Goal: Submit feedback/report problem: Submit feedback/report problem

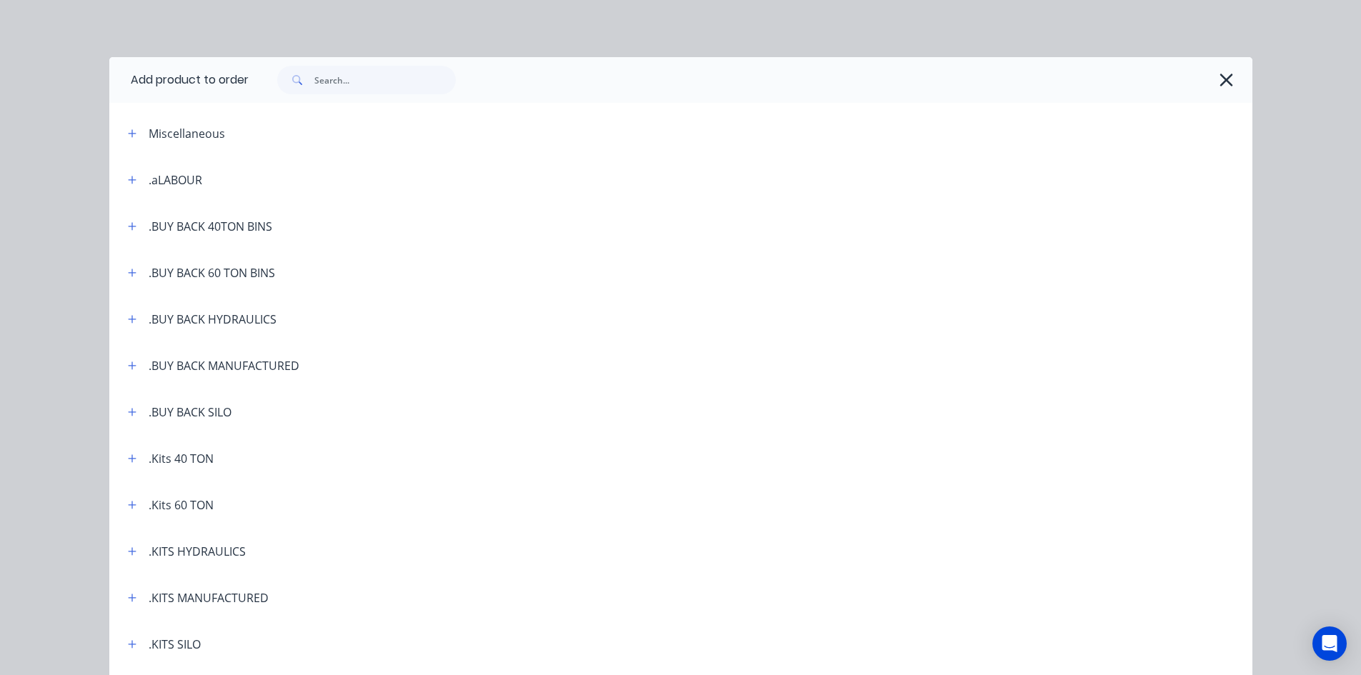
scroll to position [79, 0]
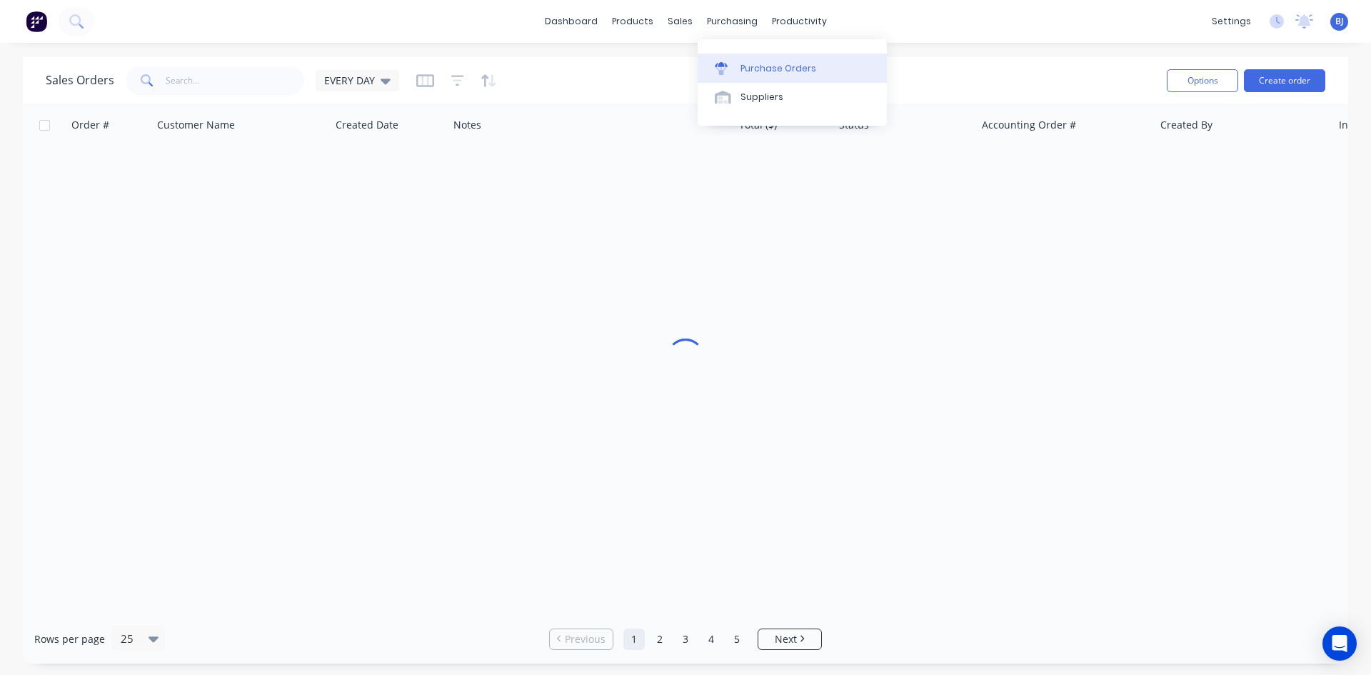
click at [728, 71] on div at bounding box center [725, 68] width 21 height 13
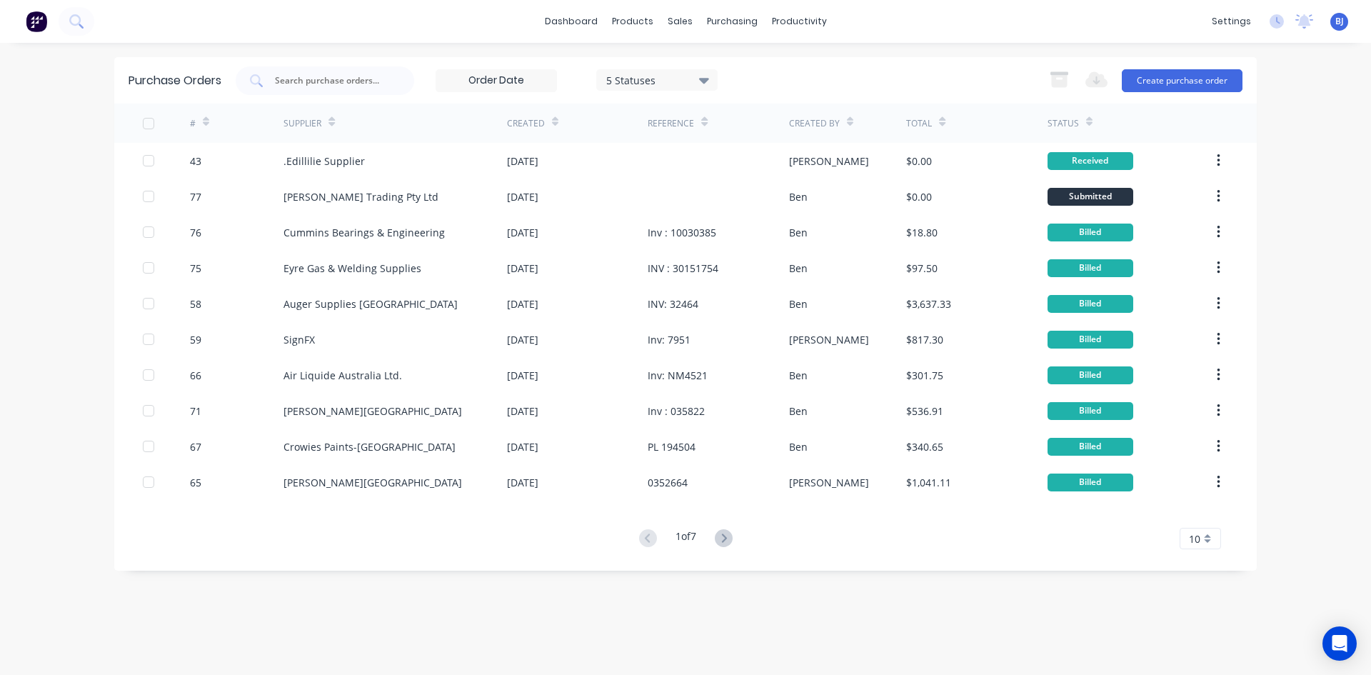
click at [721, 537] on icon at bounding box center [724, 538] width 18 height 18
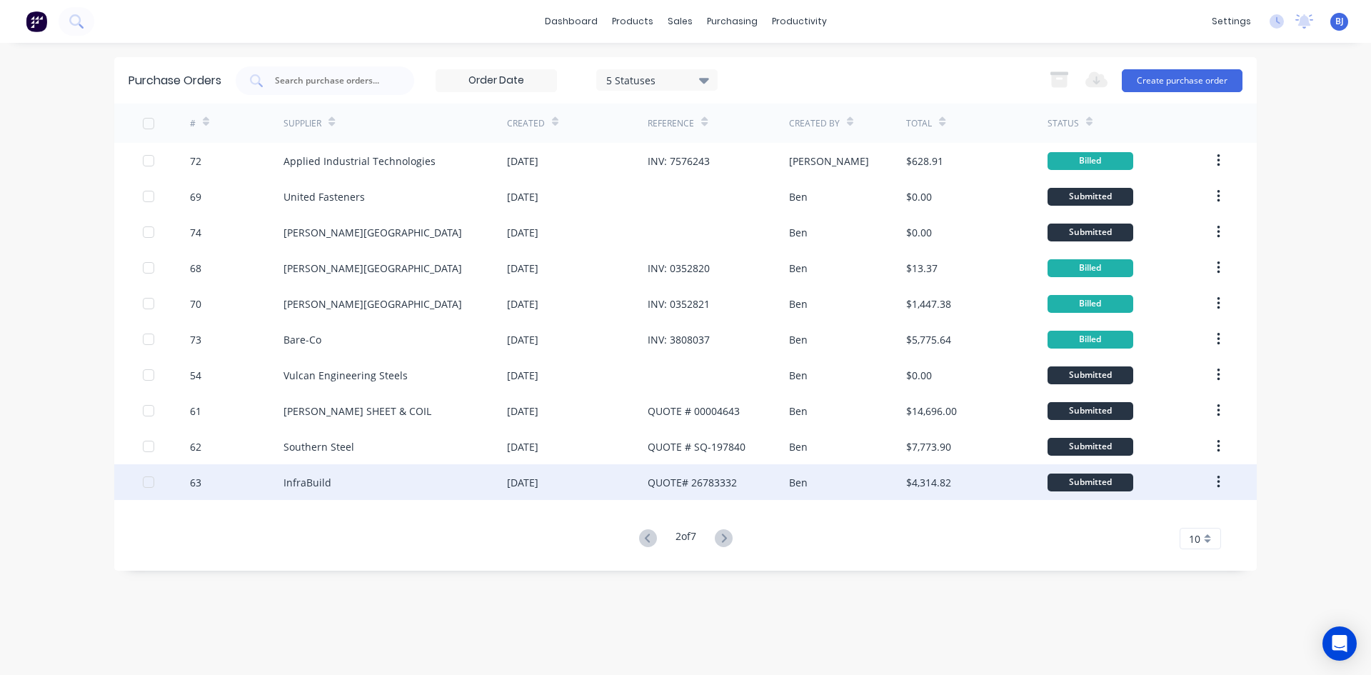
click at [562, 491] on div "31 Jul 2025" at bounding box center [577, 482] width 141 height 36
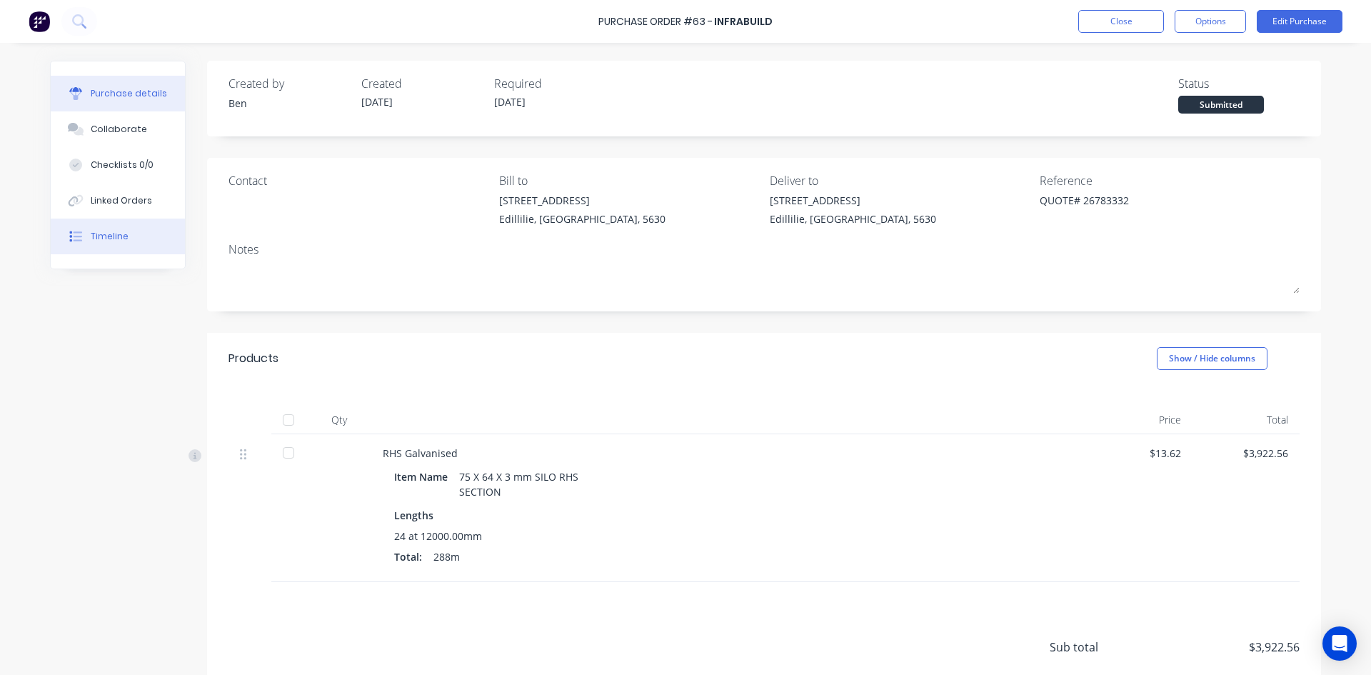
click at [115, 237] on div "Timeline" at bounding box center [110, 236] width 38 height 13
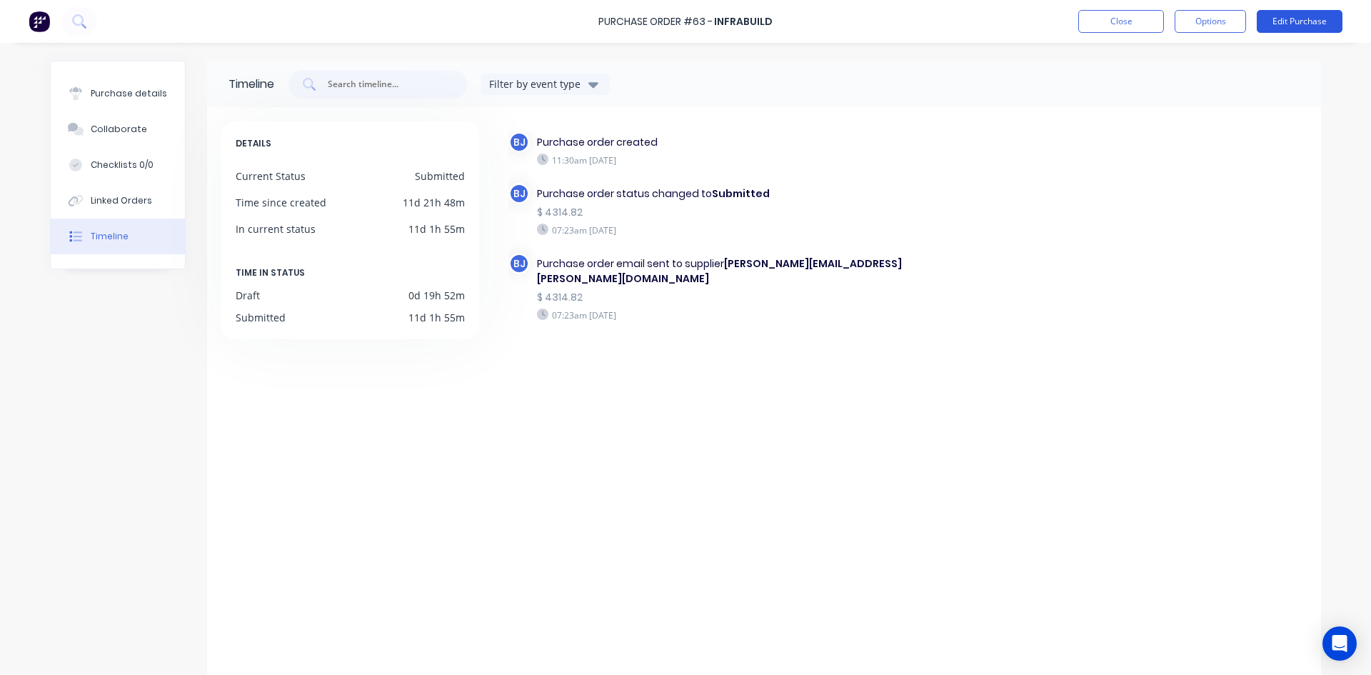
click at [1293, 20] on button "Edit Purchase" at bounding box center [1300, 21] width 86 height 23
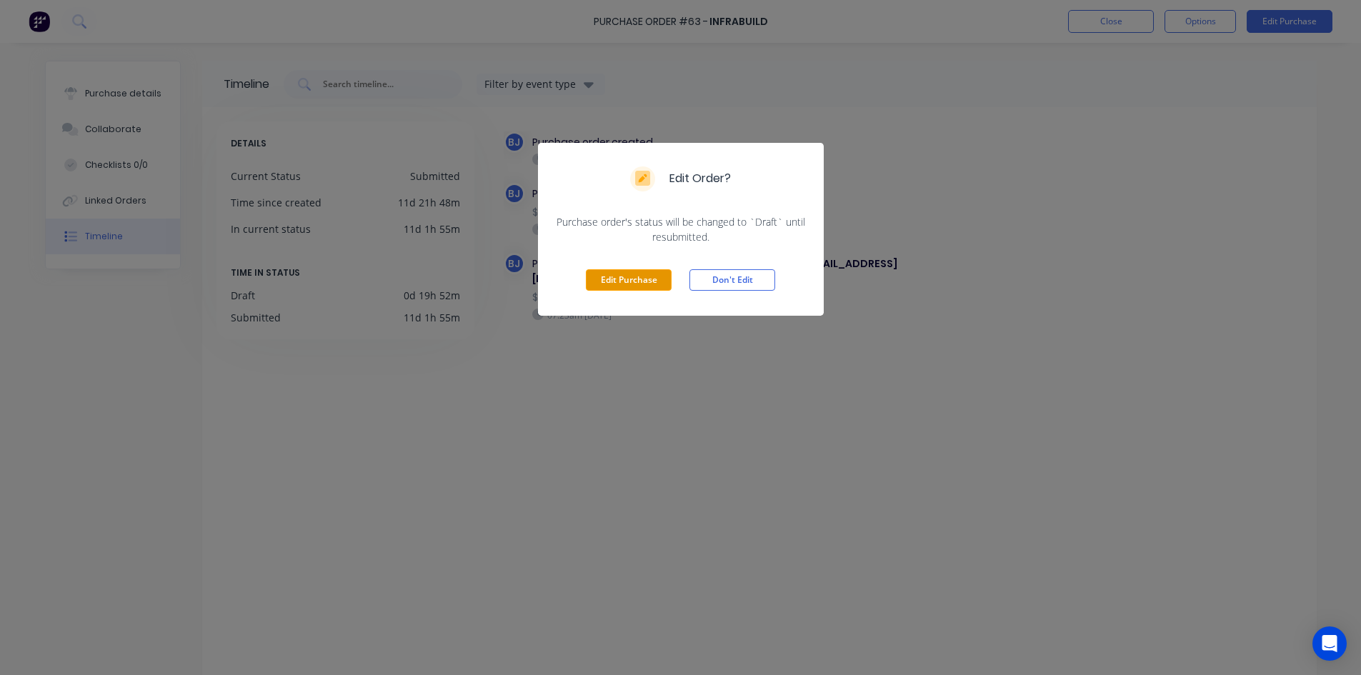
click at [626, 282] on button "Edit Purchase" at bounding box center [629, 279] width 86 height 21
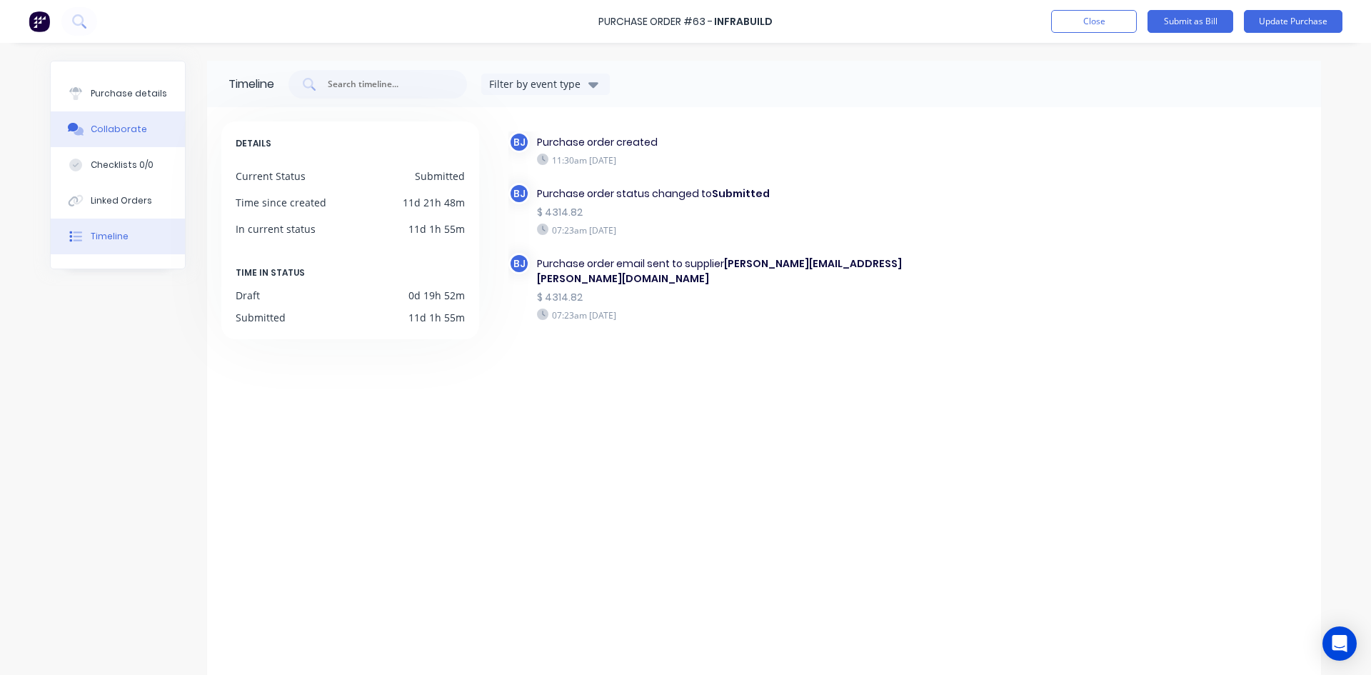
click at [111, 136] on button "Collaborate" at bounding box center [118, 129] width 134 height 36
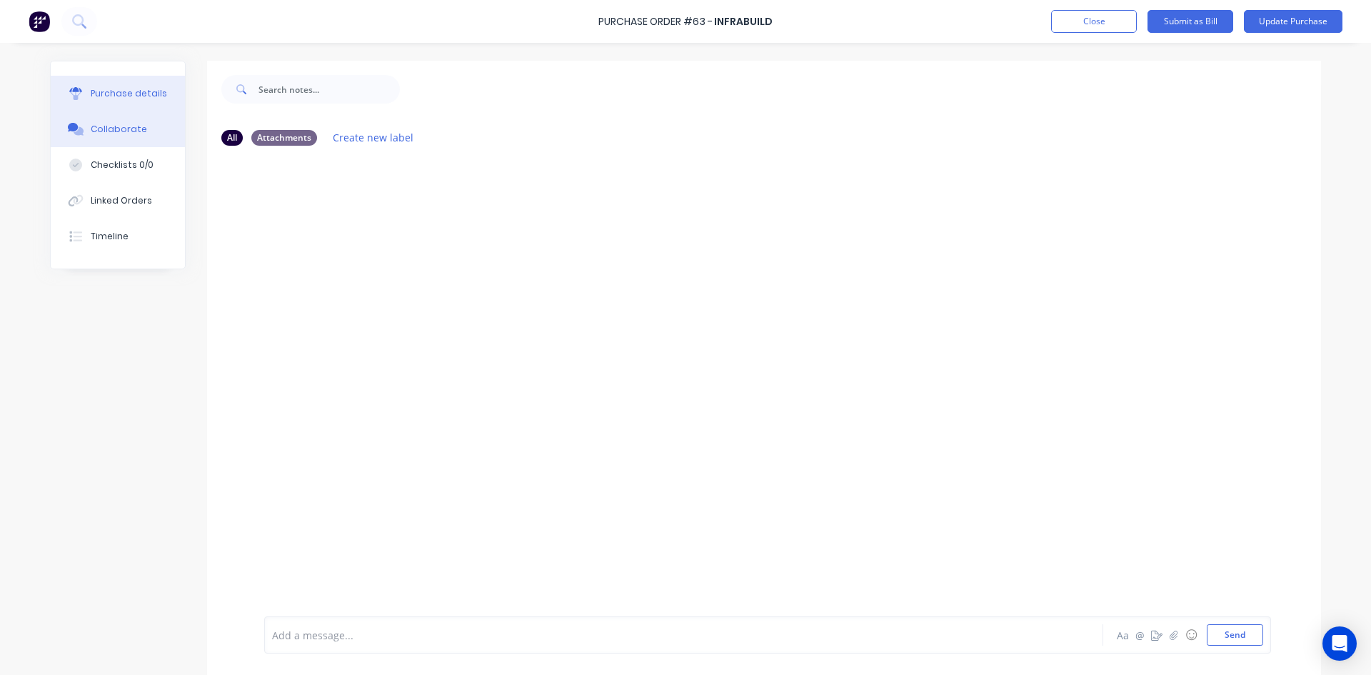
click at [129, 90] on div "Purchase details" at bounding box center [129, 93] width 76 height 13
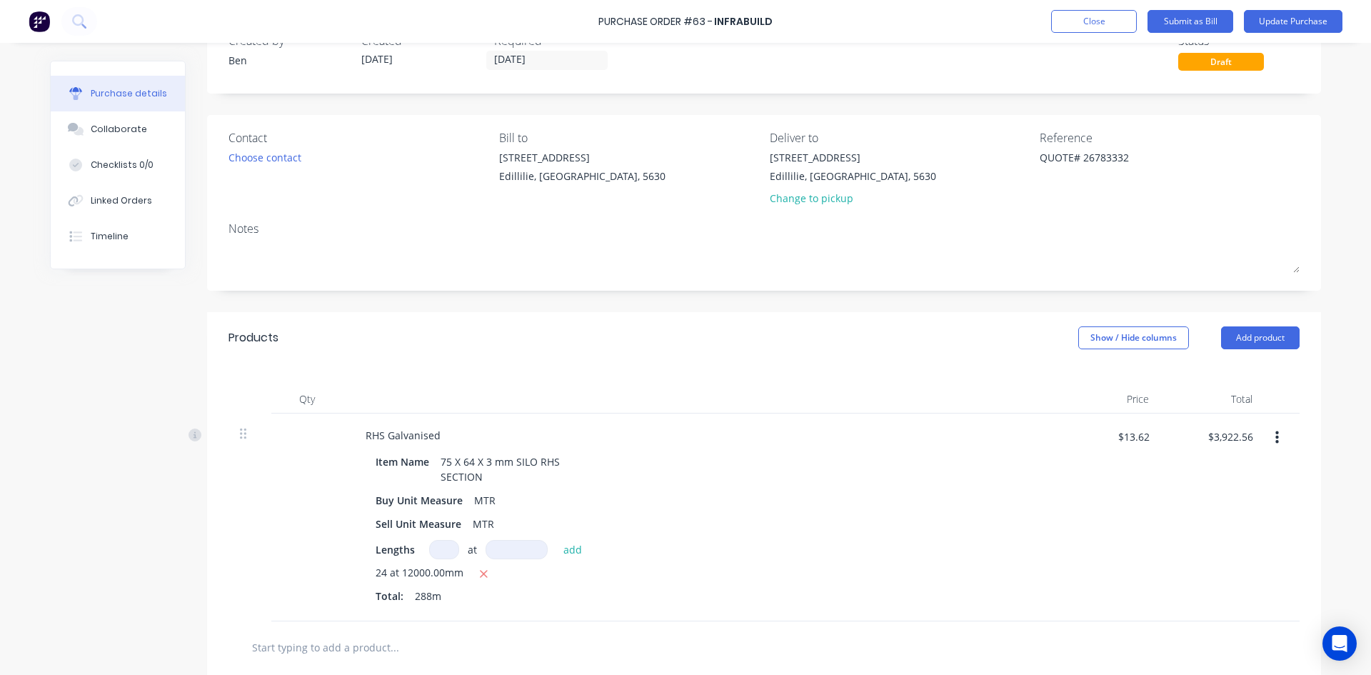
scroll to position [214, 0]
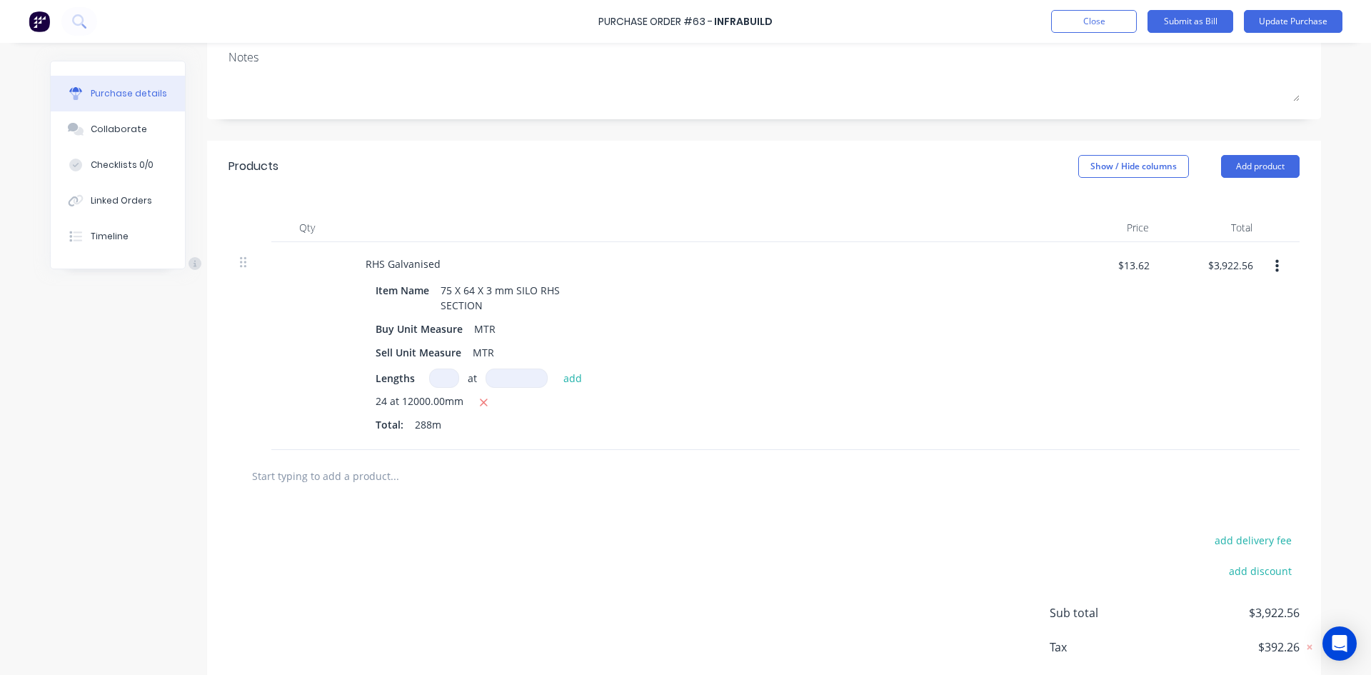
click at [356, 475] on input "text" at bounding box center [394, 475] width 286 height 29
click at [1267, 169] on button "Add product" at bounding box center [1260, 166] width 79 height 23
click at [1233, 203] on div "Product catalogue" at bounding box center [1232, 203] width 110 height 21
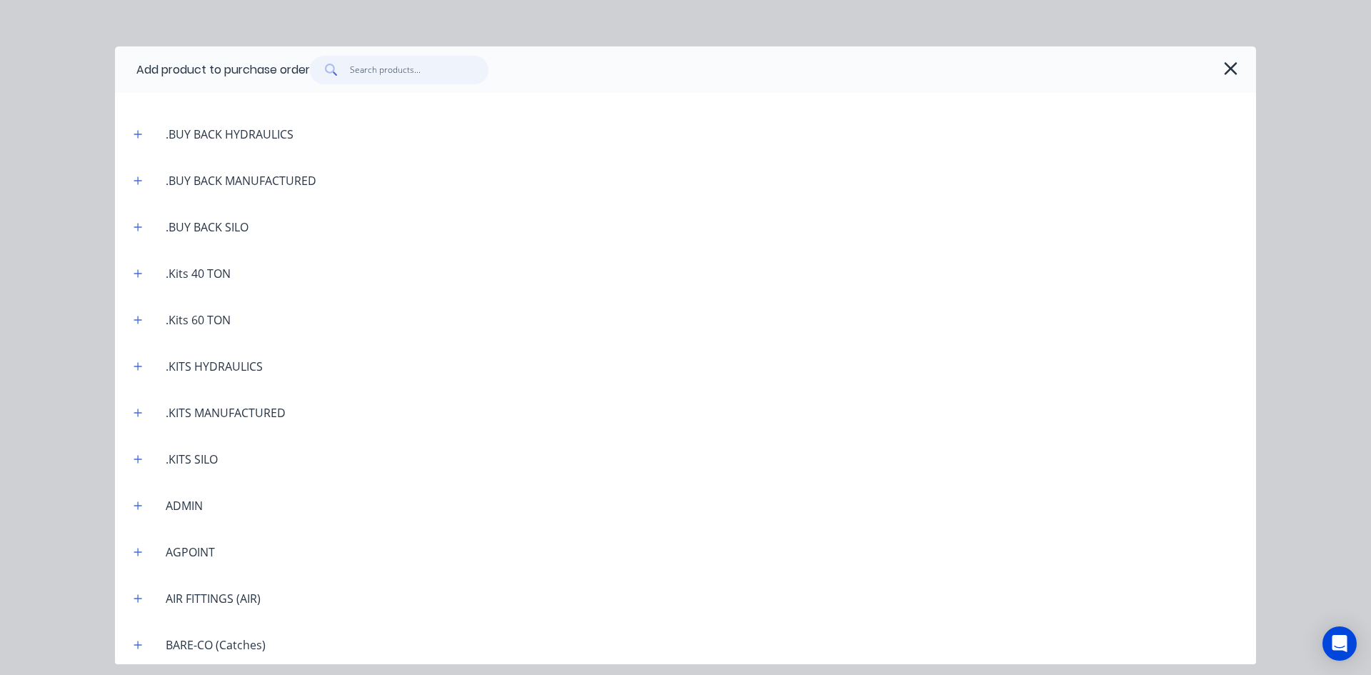
click at [371, 71] on input "text" at bounding box center [419, 70] width 139 height 29
type textarea "x"
type input "R"
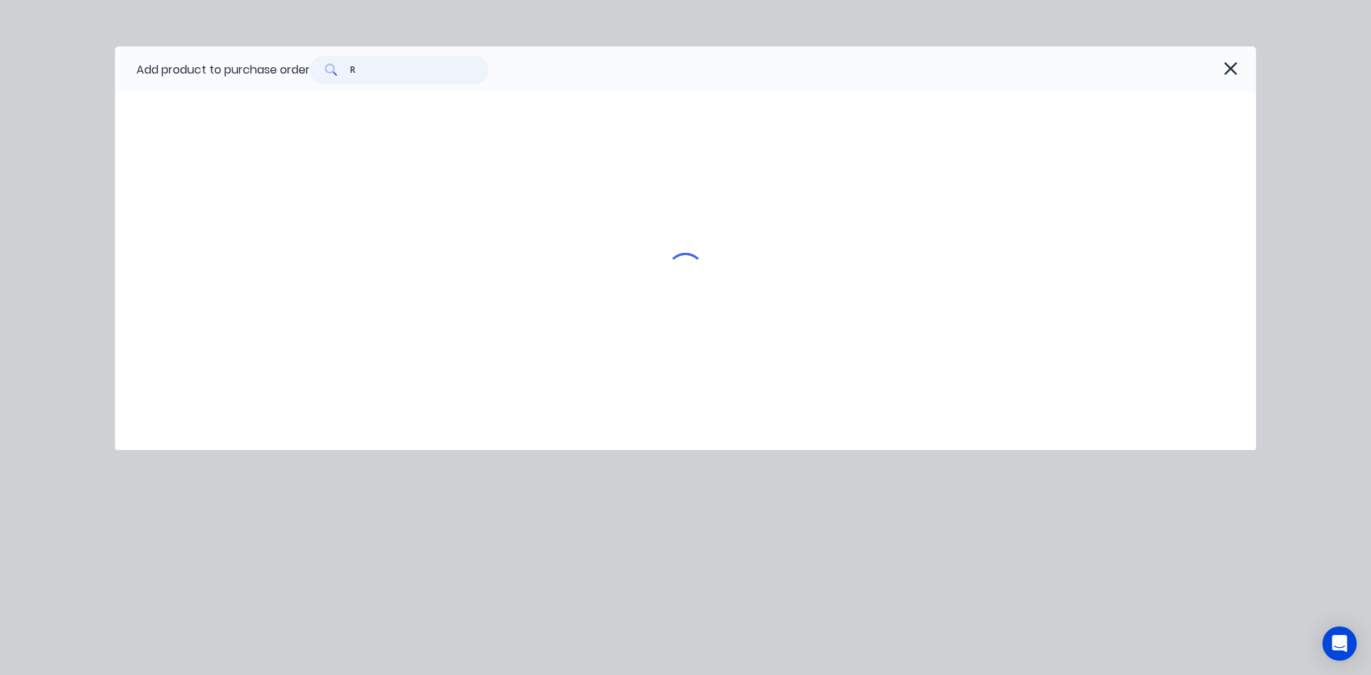
type textarea "x"
type input "RH"
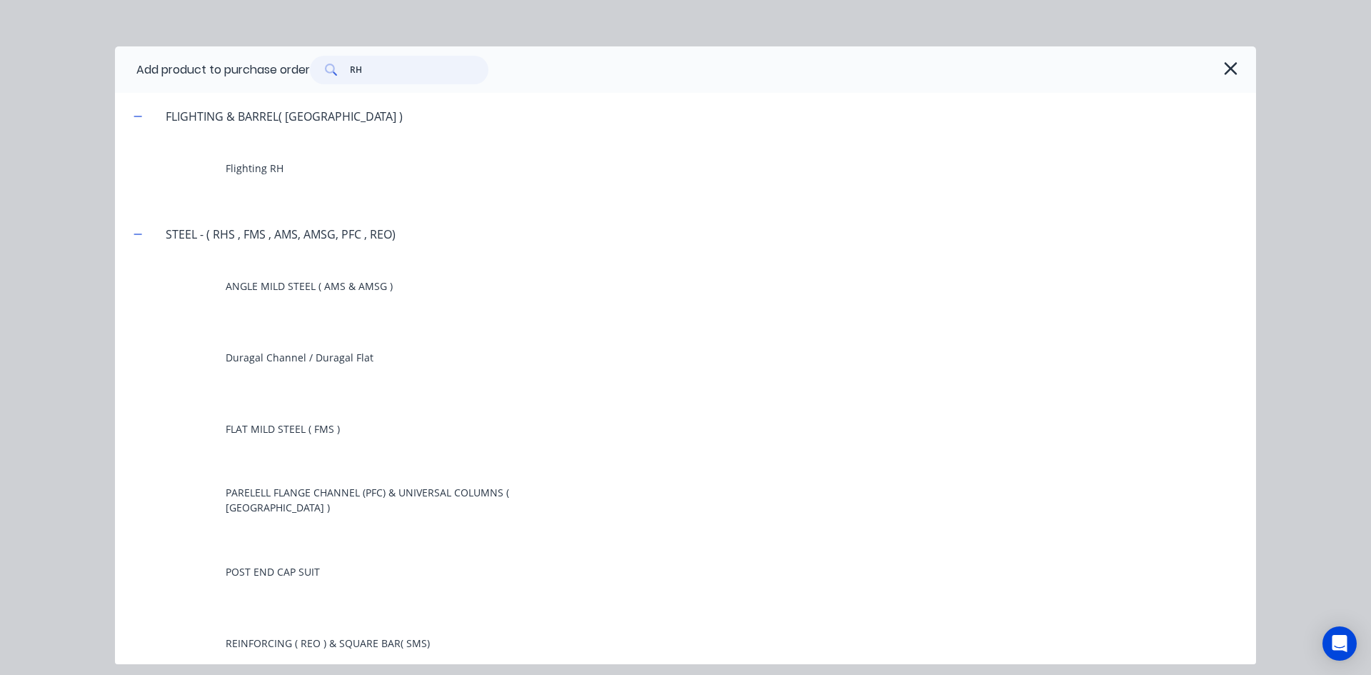
type textarea "x"
type input "RHS"
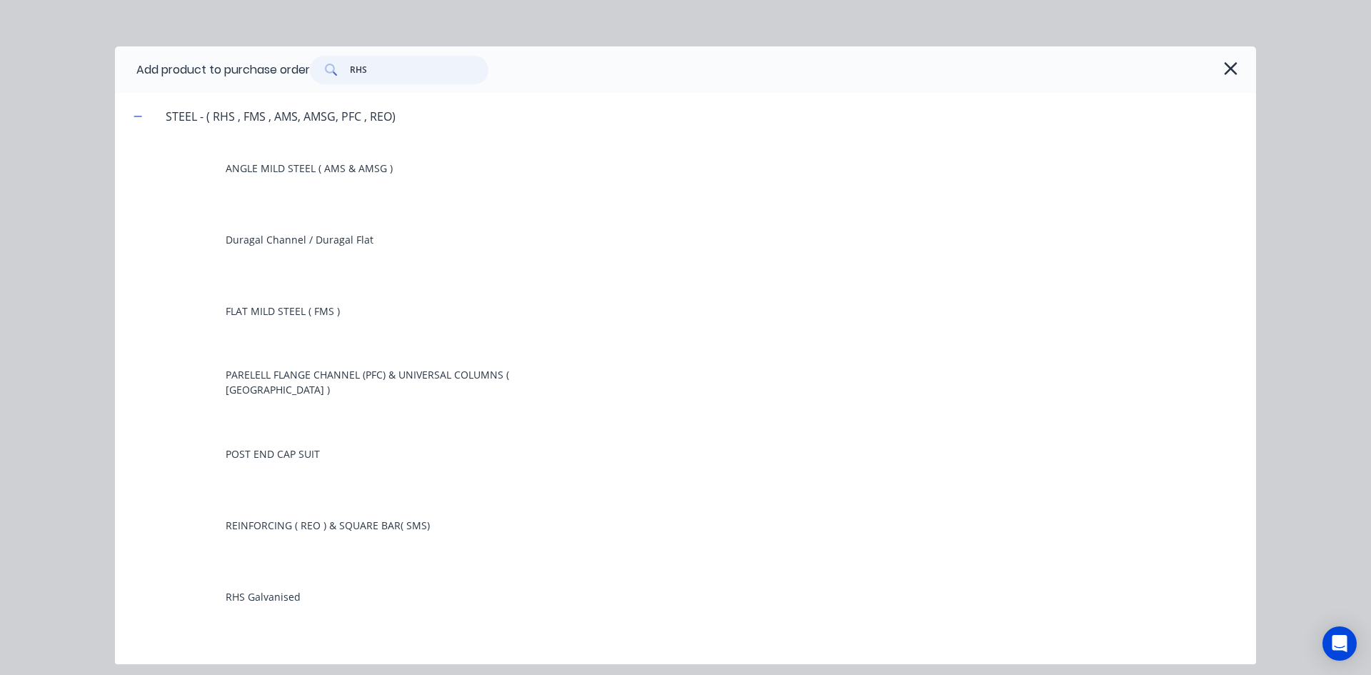
type textarea "x"
type input "RHSG"
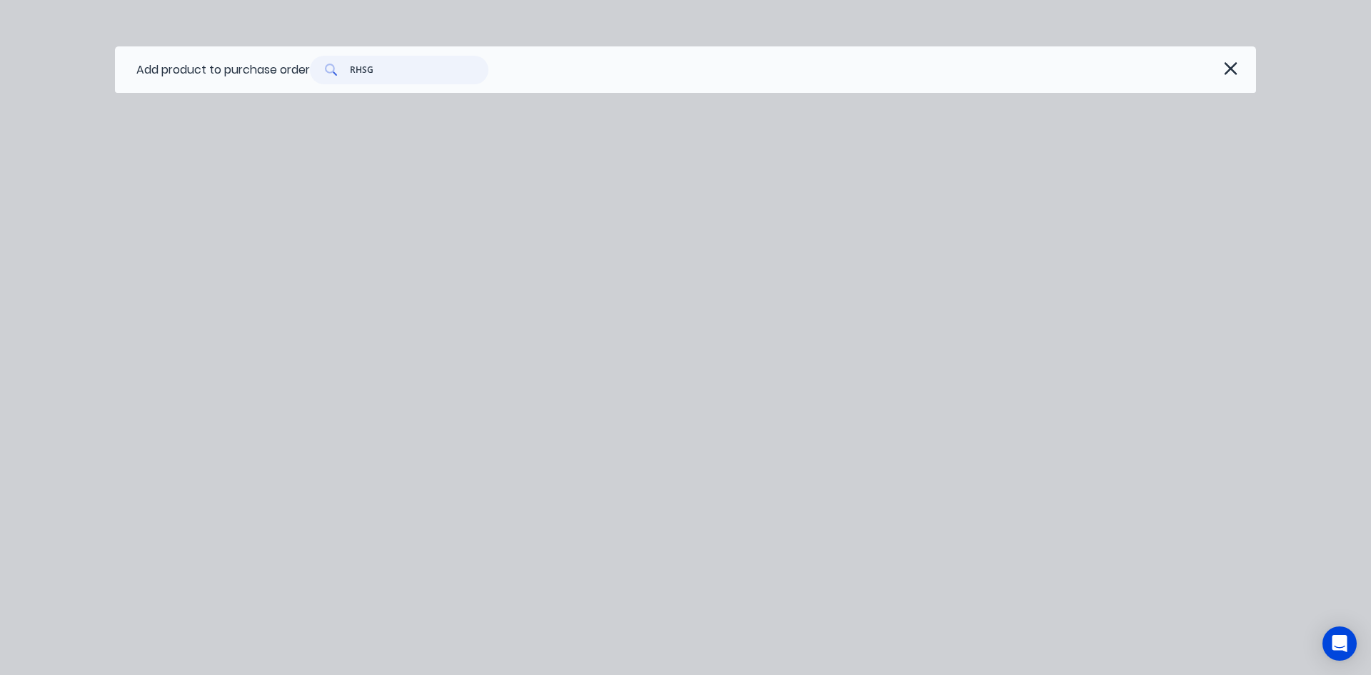
type textarea "x"
type input "RHS"
type textarea "x"
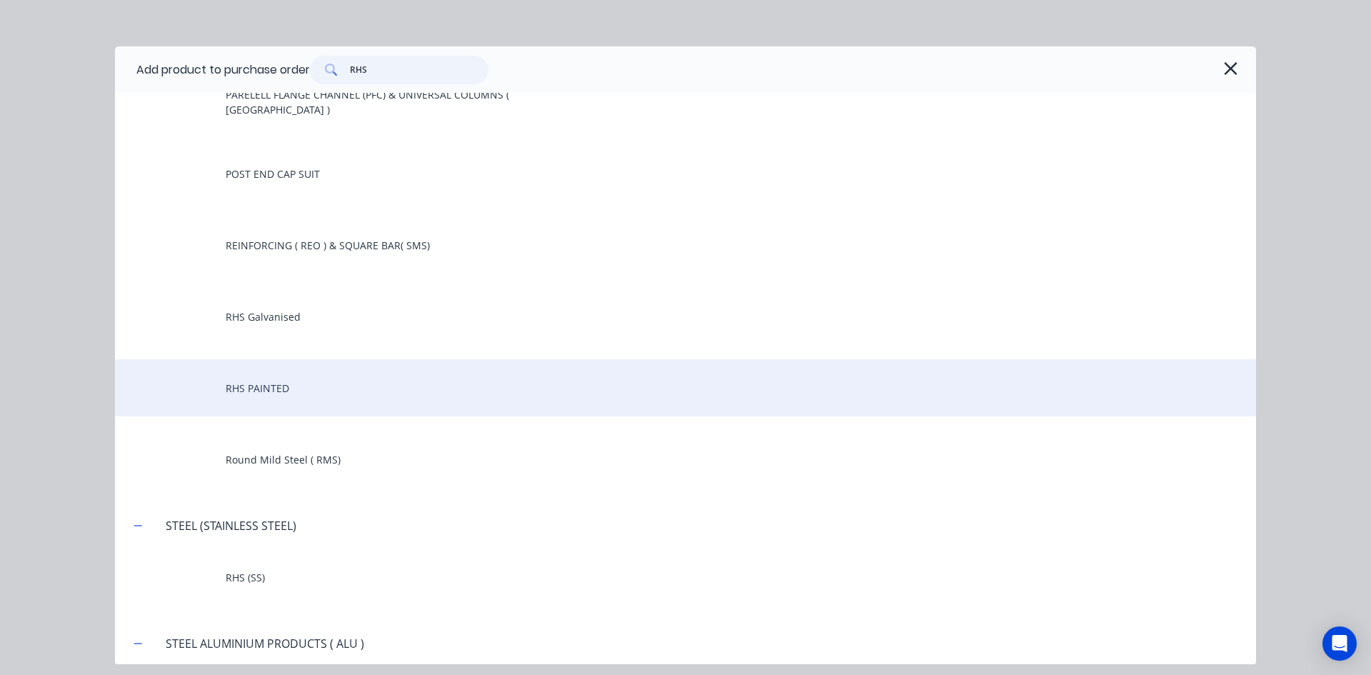
scroll to position [286, 0]
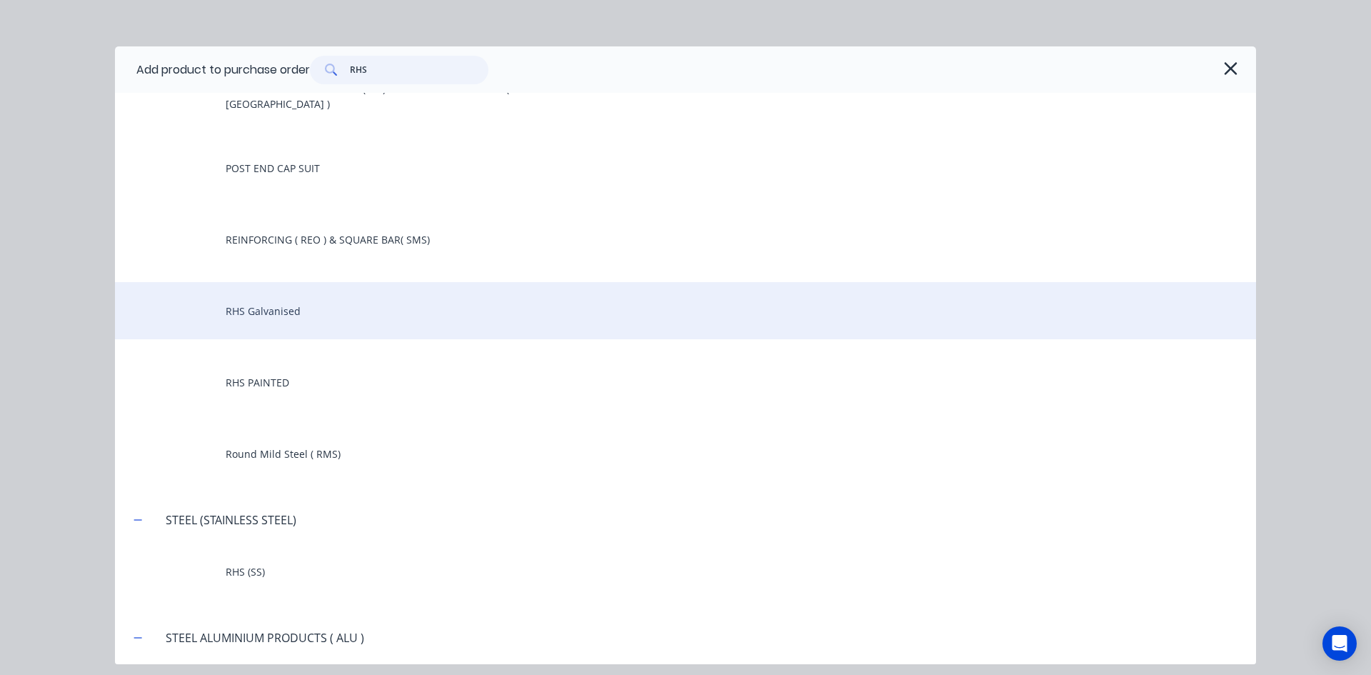
type input "RHS"
click at [289, 315] on div "RHS Galvanised" at bounding box center [685, 310] width 1141 height 57
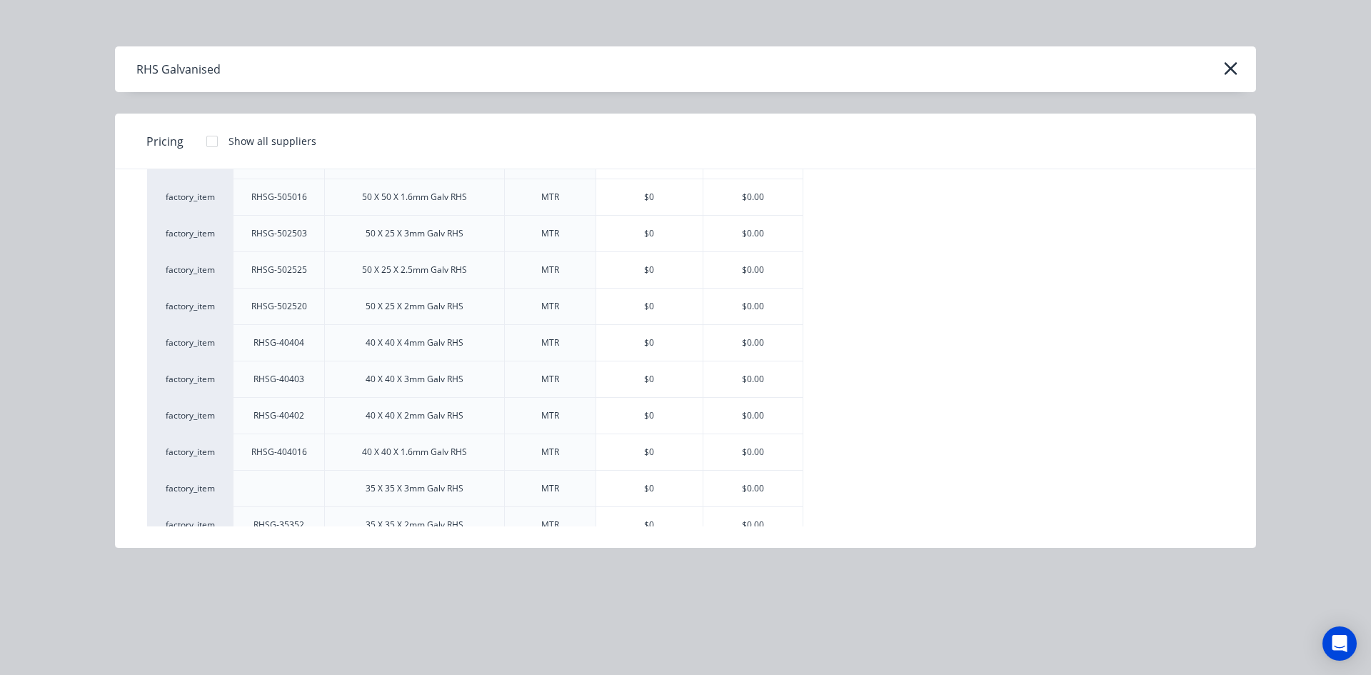
scroll to position [714, 0]
click at [756, 196] on div "$0.00" at bounding box center [753, 196] width 99 height 36
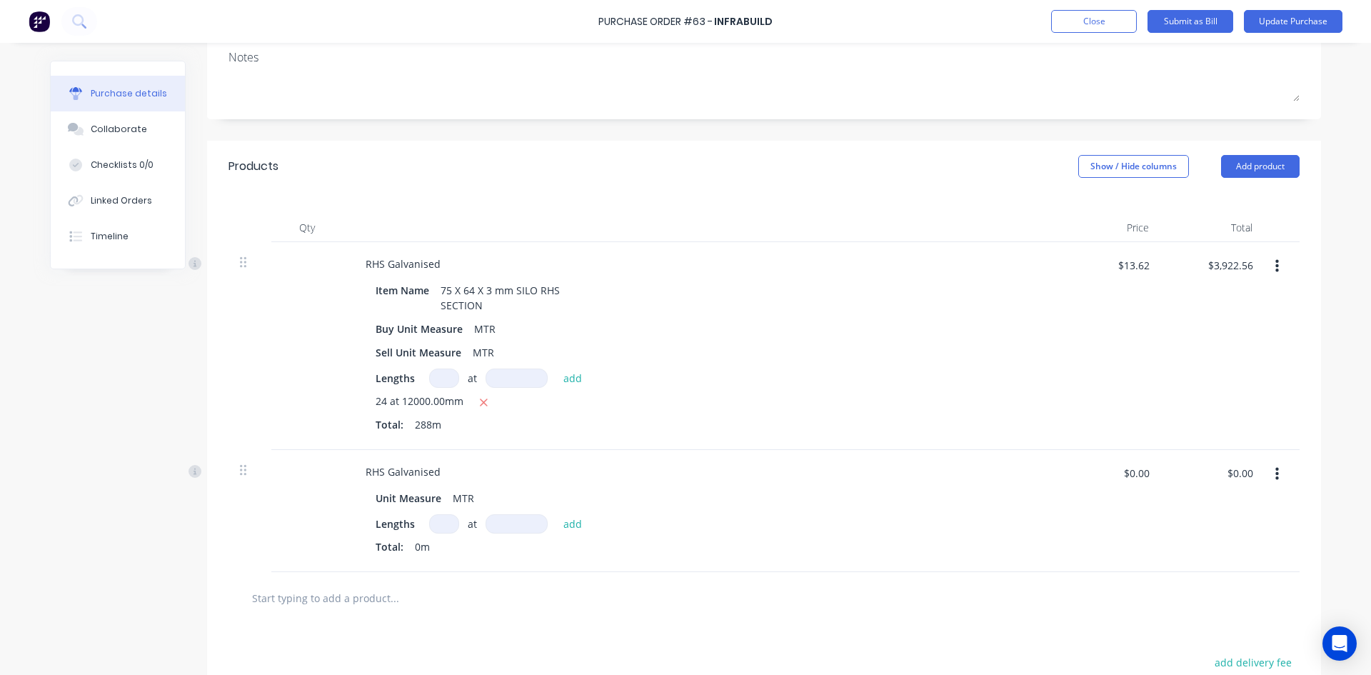
click at [1268, 474] on button "button" at bounding box center [1278, 474] width 34 height 26
click at [1200, 594] on button "Delete" at bounding box center [1233, 598] width 121 height 29
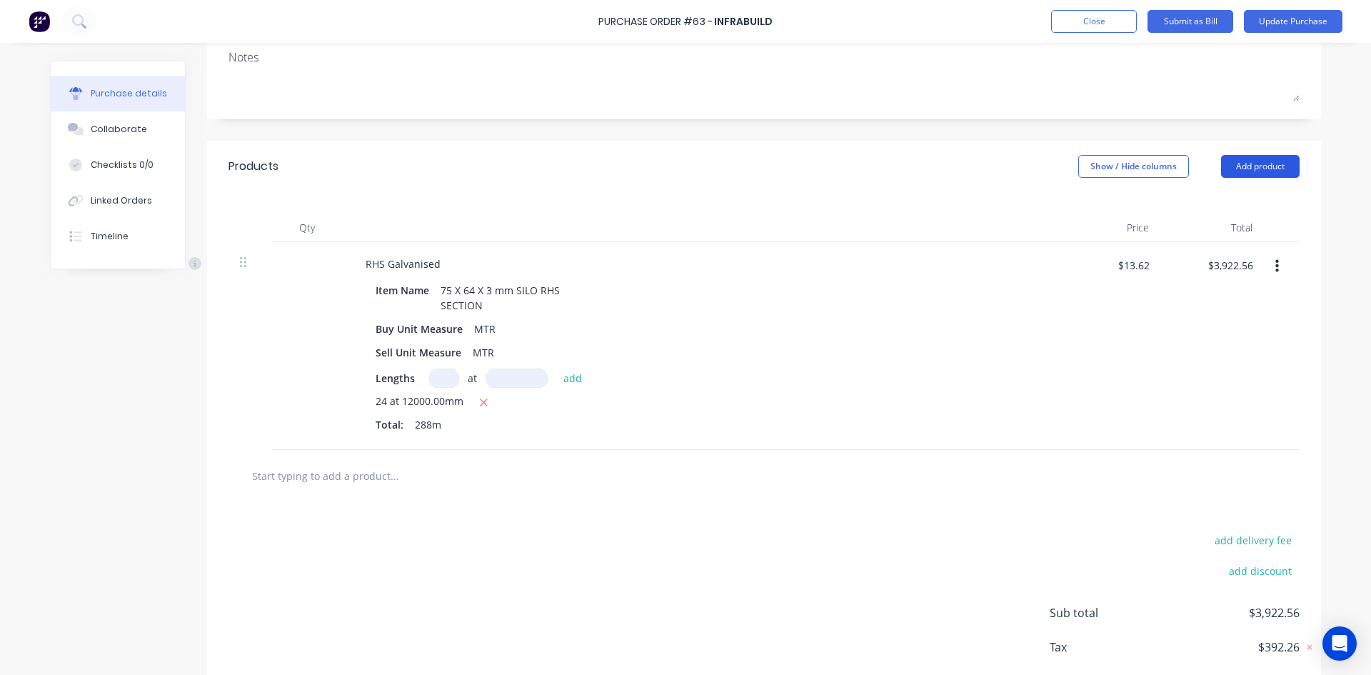
click at [1258, 164] on button "Add product" at bounding box center [1260, 166] width 79 height 23
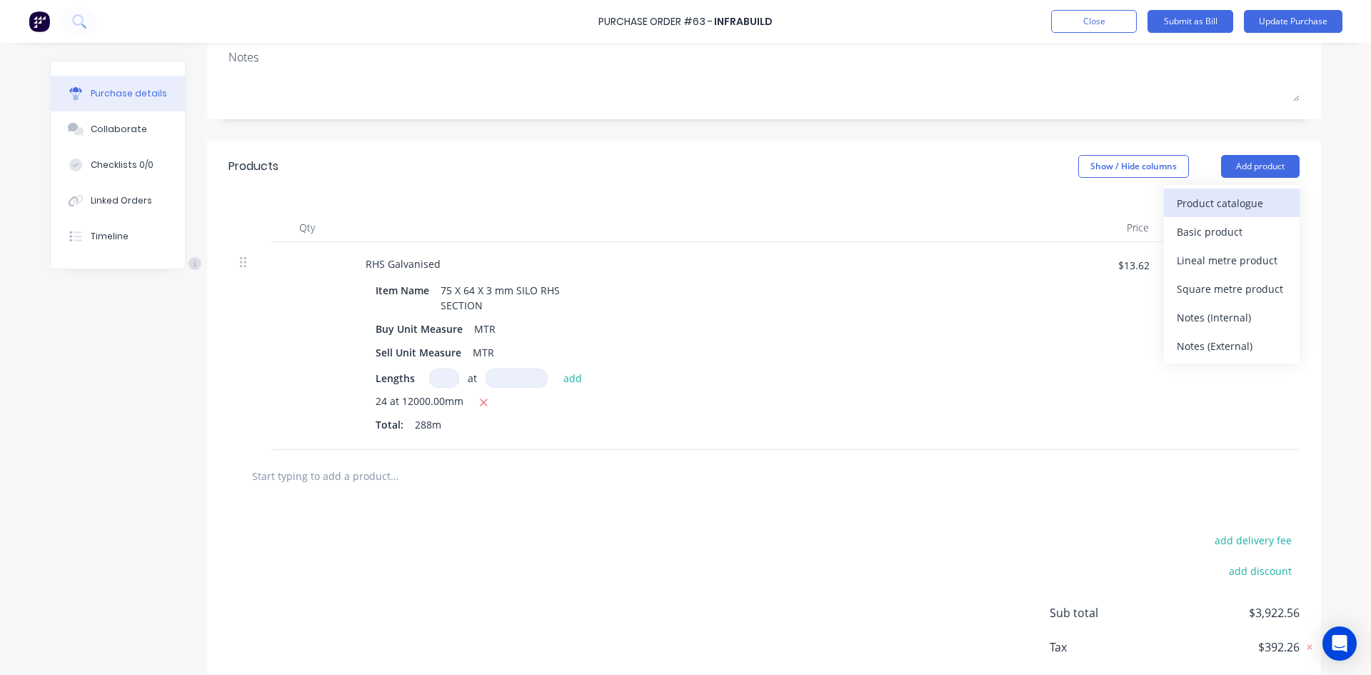
click at [1219, 207] on div "Product catalogue" at bounding box center [1232, 203] width 110 height 21
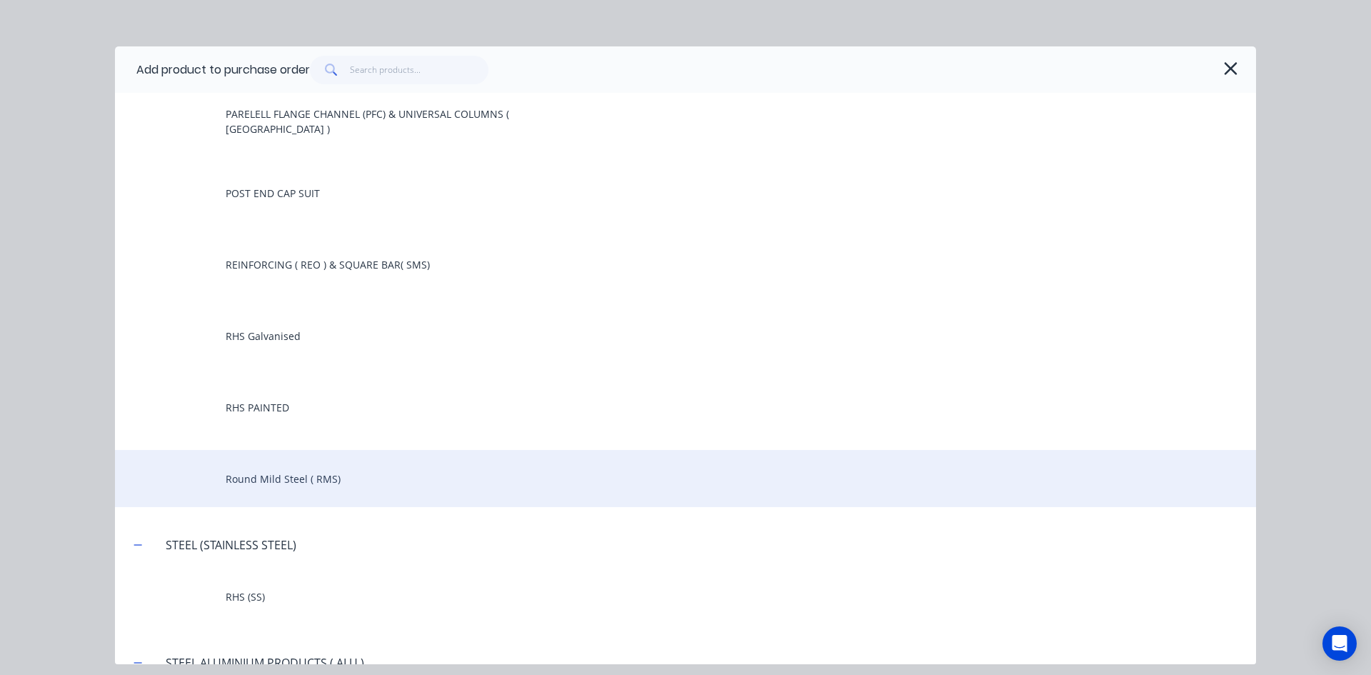
scroll to position [286, 0]
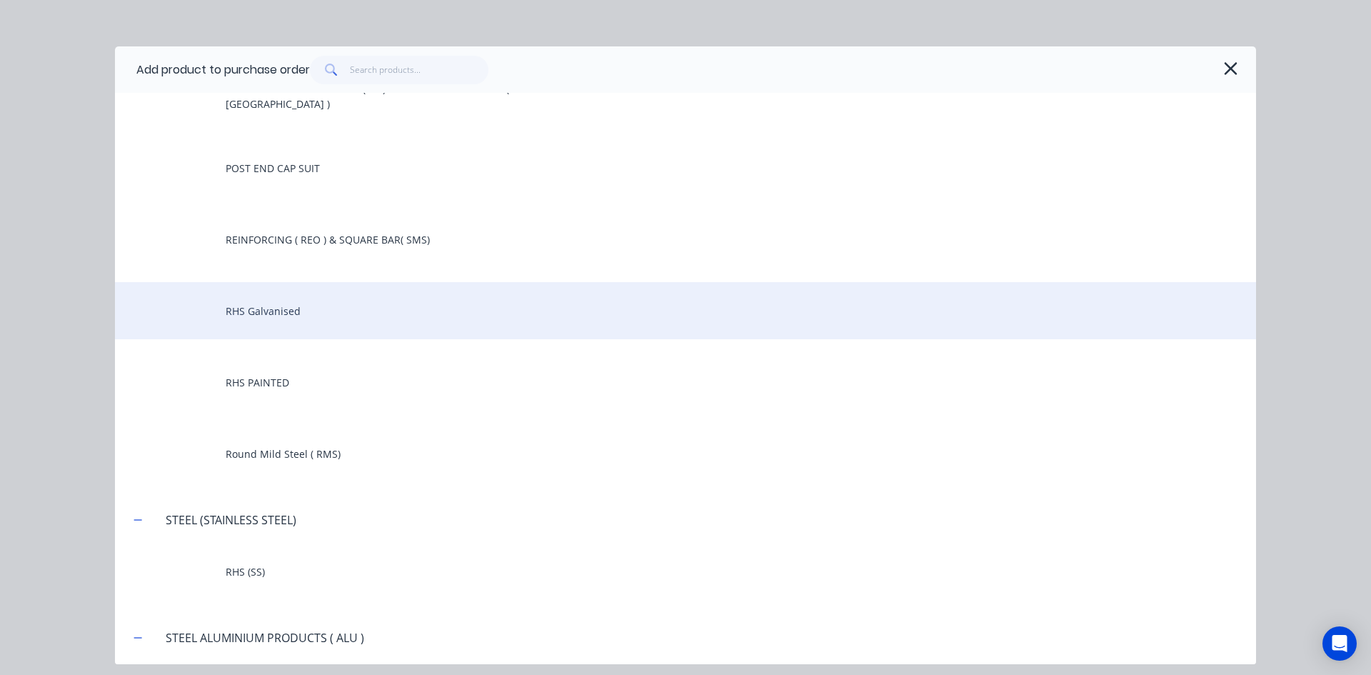
click at [294, 314] on div "RHS Galvanised" at bounding box center [685, 310] width 1141 height 57
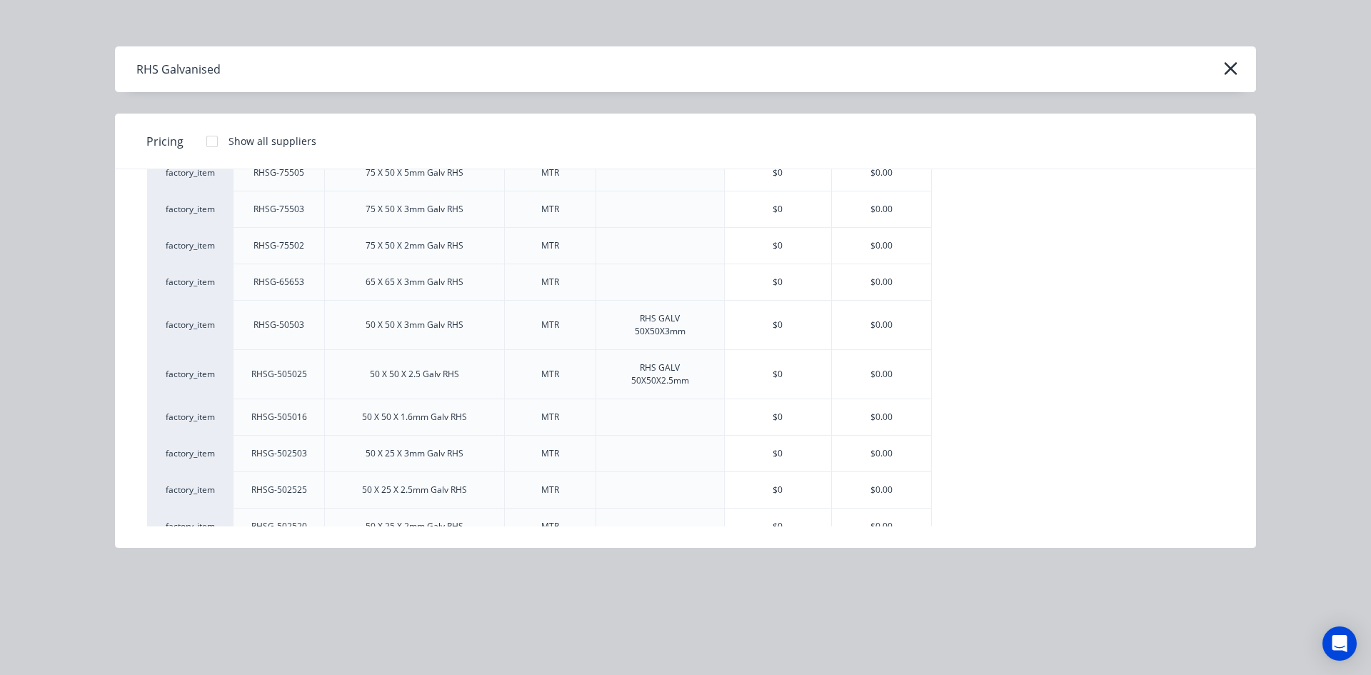
scroll to position [643, 0]
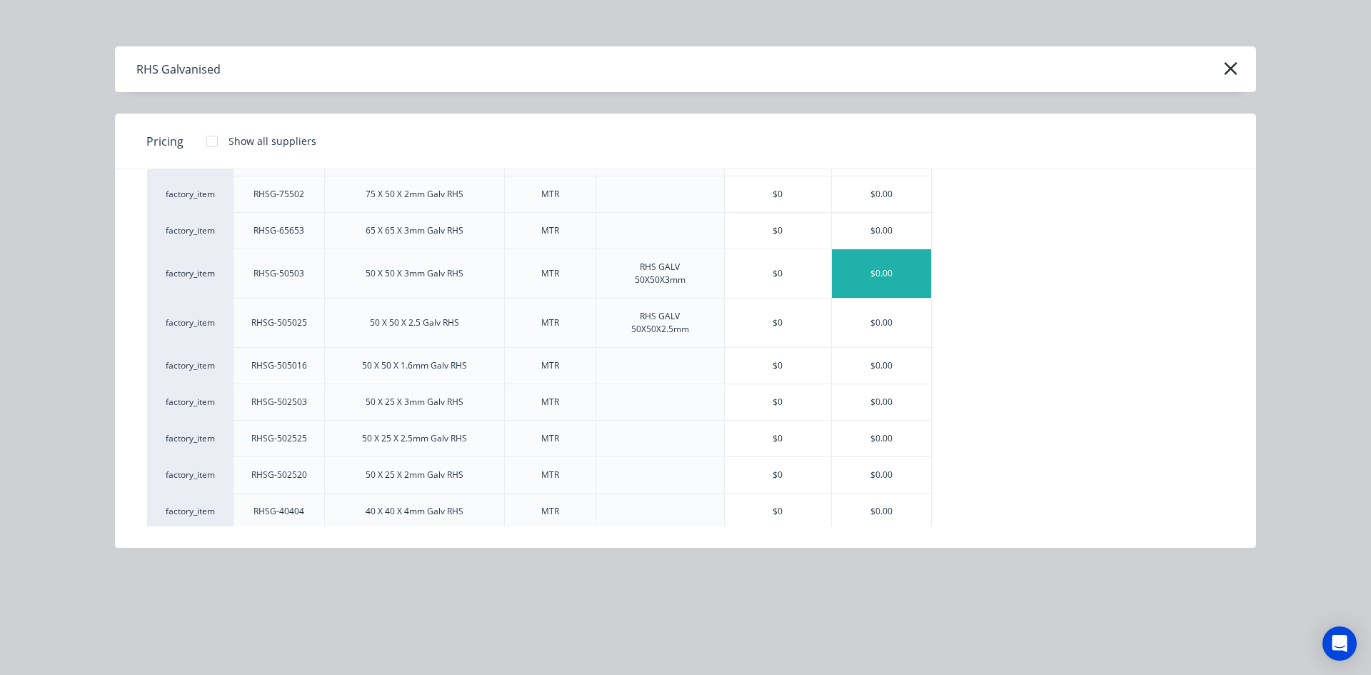
click at [894, 275] on div "$0.00" at bounding box center [881, 273] width 99 height 49
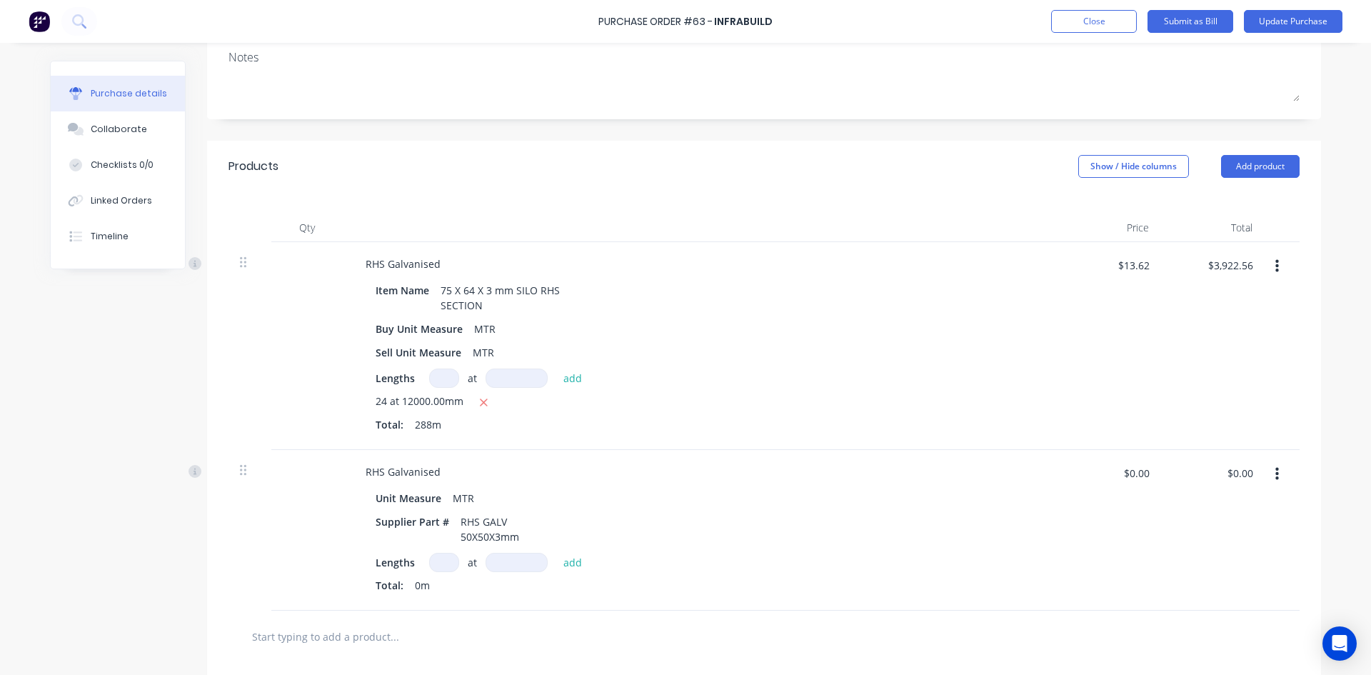
click at [431, 563] on input at bounding box center [444, 562] width 30 height 19
type textarea "x"
type input "4"
type textarea "x"
type input "49"
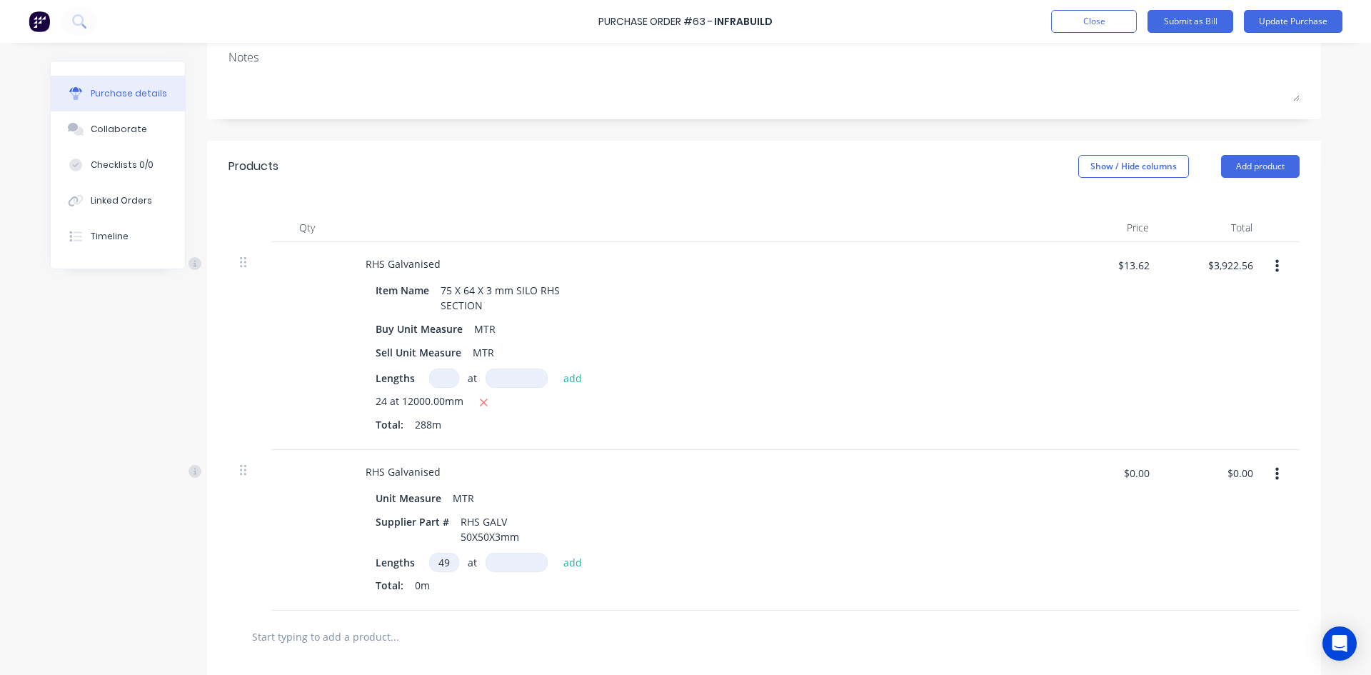
click at [504, 556] on input at bounding box center [517, 562] width 62 height 19
type textarea "x"
type input "8"
type textarea "x"
type input "80"
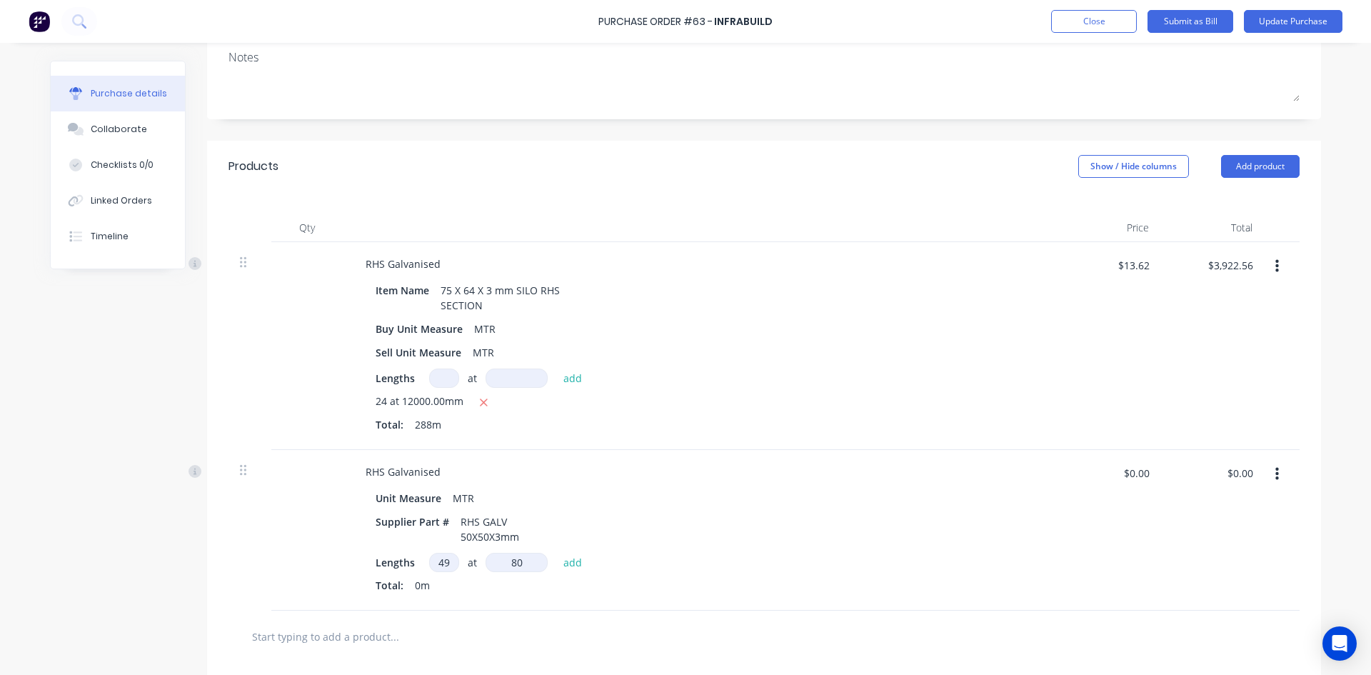
type textarea "x"
type input "800"
type textarea "x"
type input "8000"
type textarea "x"
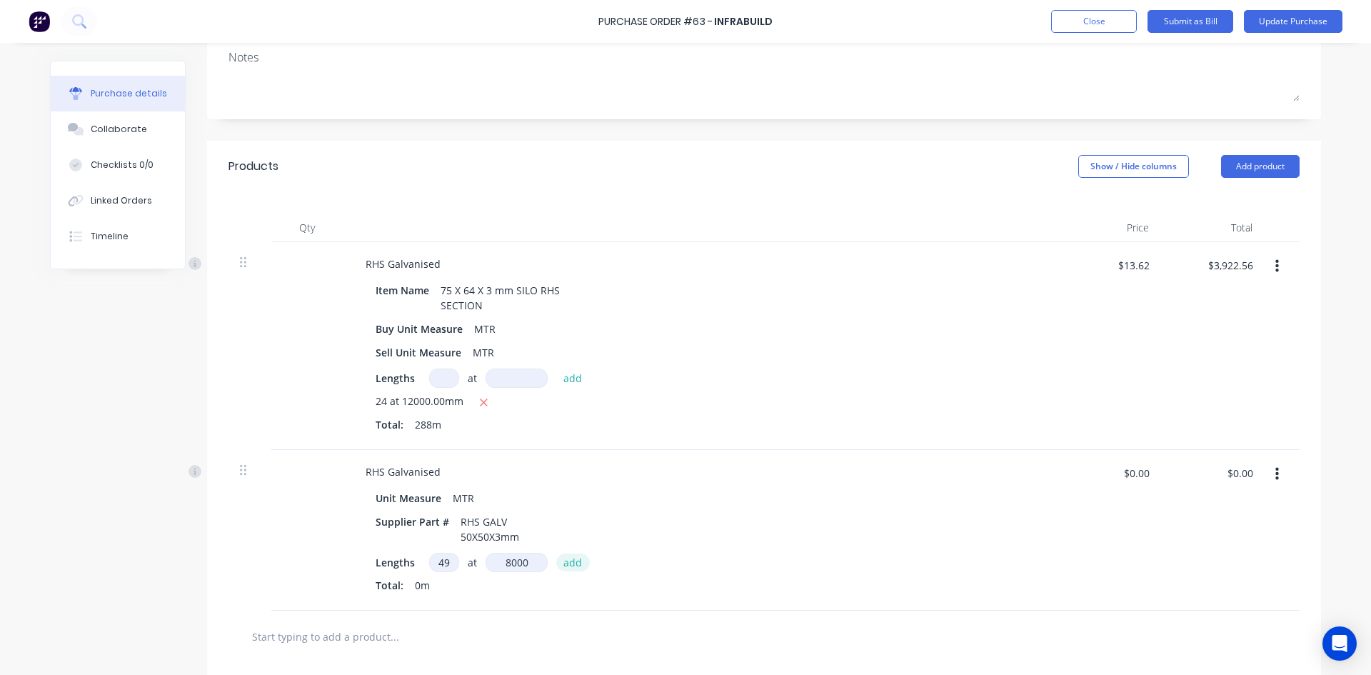
type input "8000mm"
click at [567, 563] on button "add" at bounding box center [573, 562] width 34 height 17
type textarea "x"
click at [1260, 168] on button "Add product" at bounding box center [1260, 166] width 79 height 23
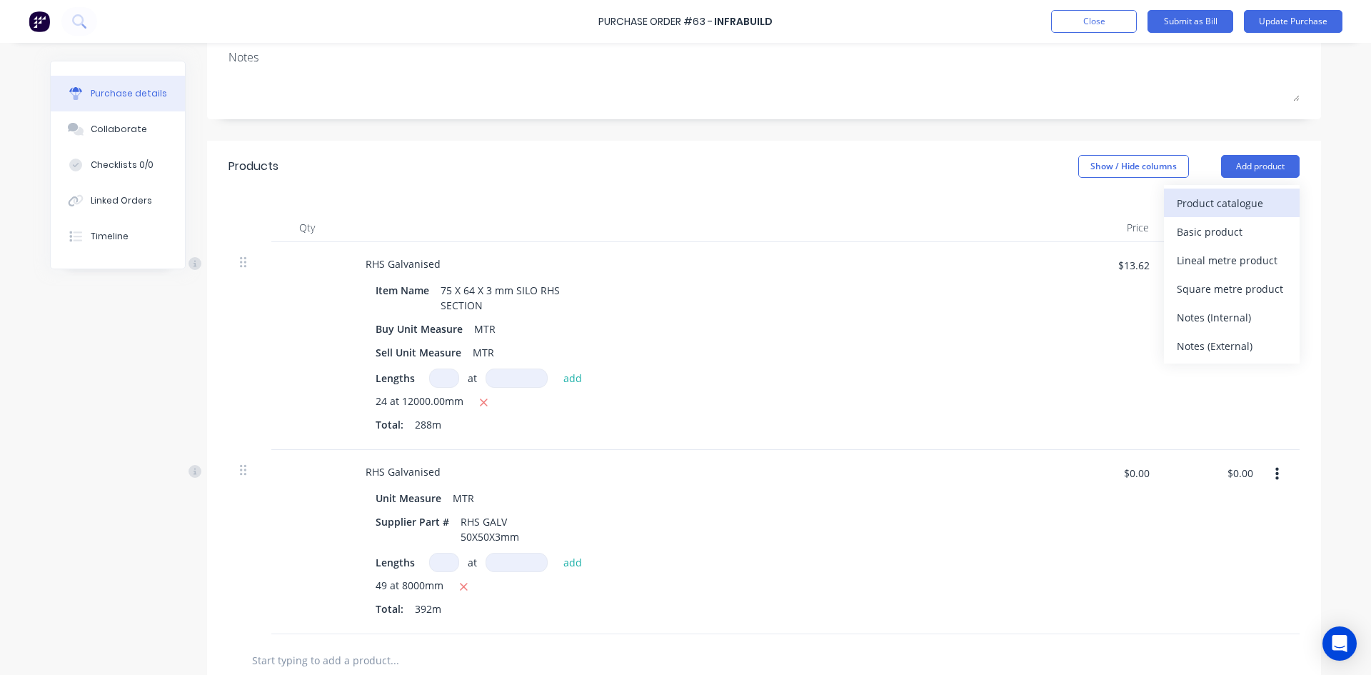
click at [1243, 199] on div "Product catalogue" at bounding box center [1232, 203] width 110 height 21
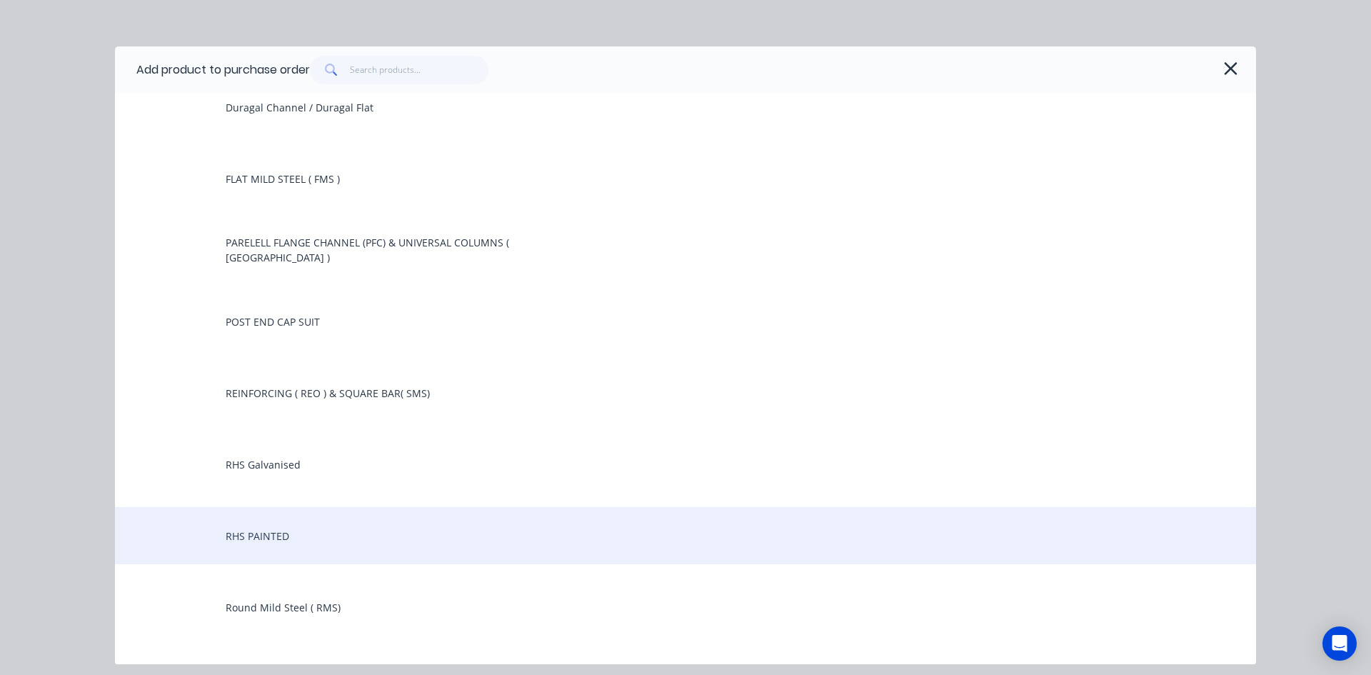
scroll to position [214, 0]
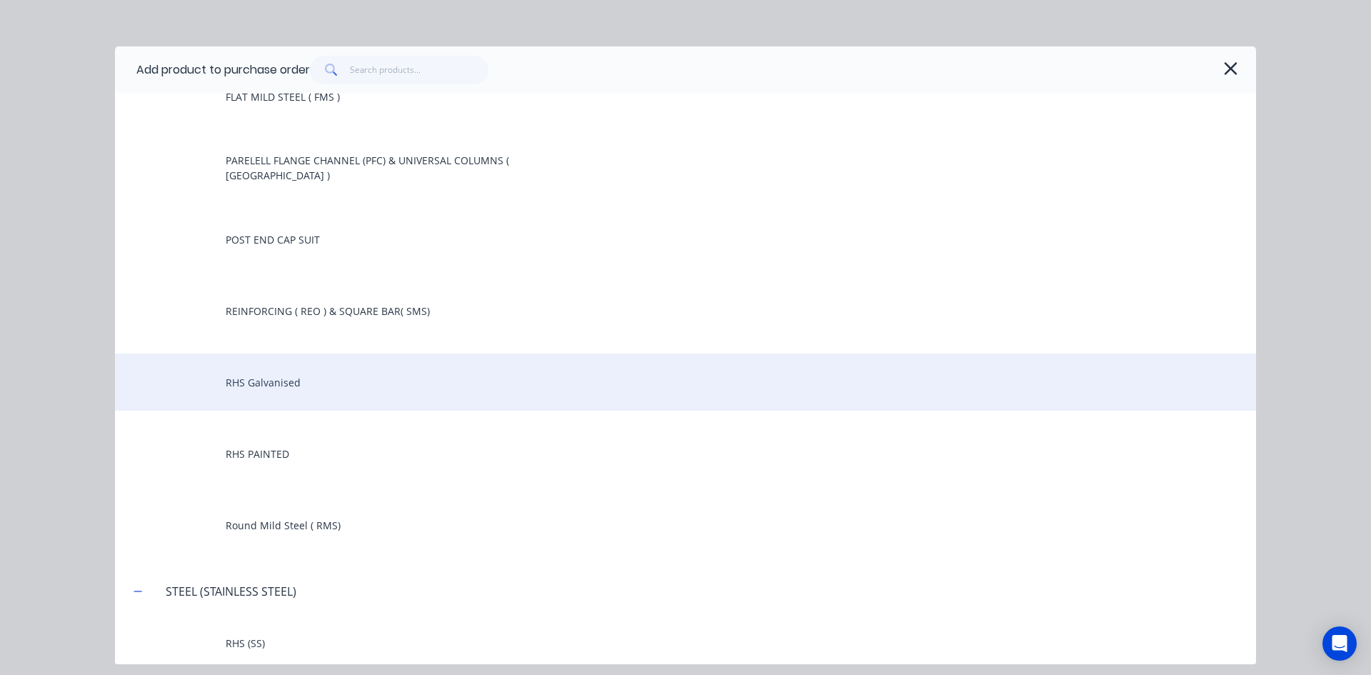
click at [219, 376] on div "RHS Galvanised" at bounding box center [685, 382] width 1141 height 57
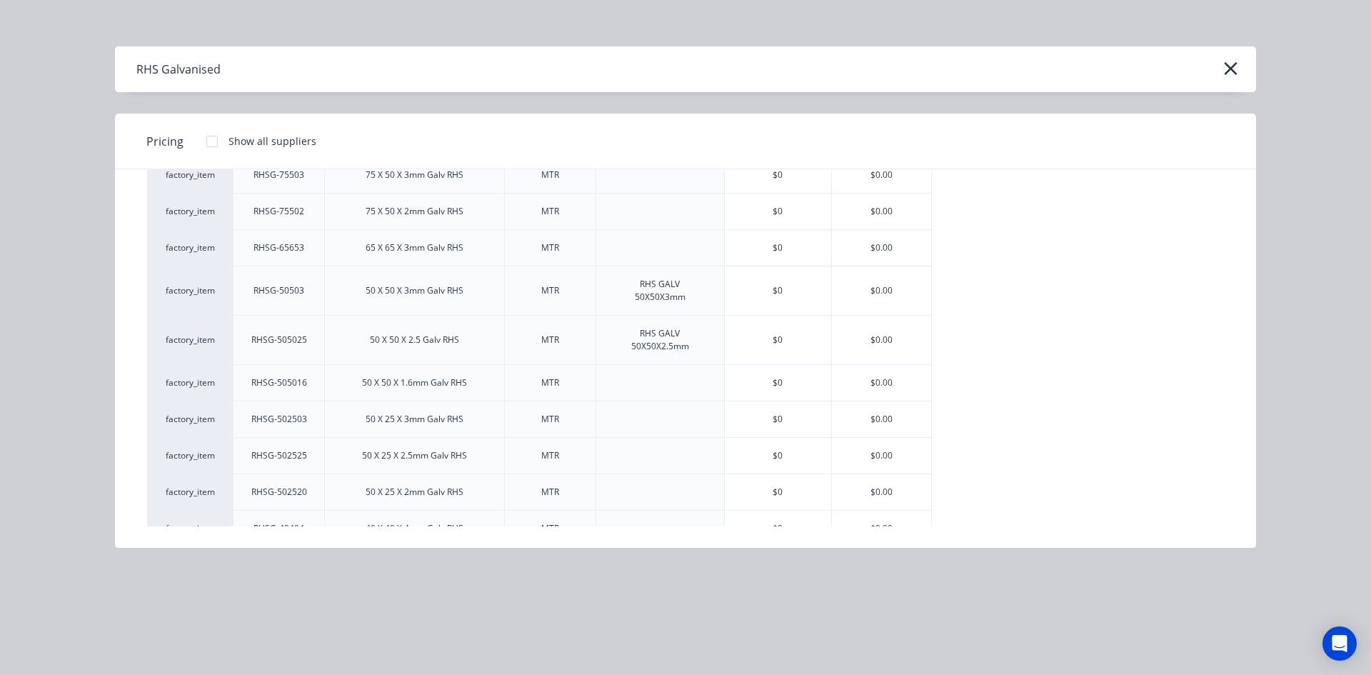
scroll to position [643, 0]
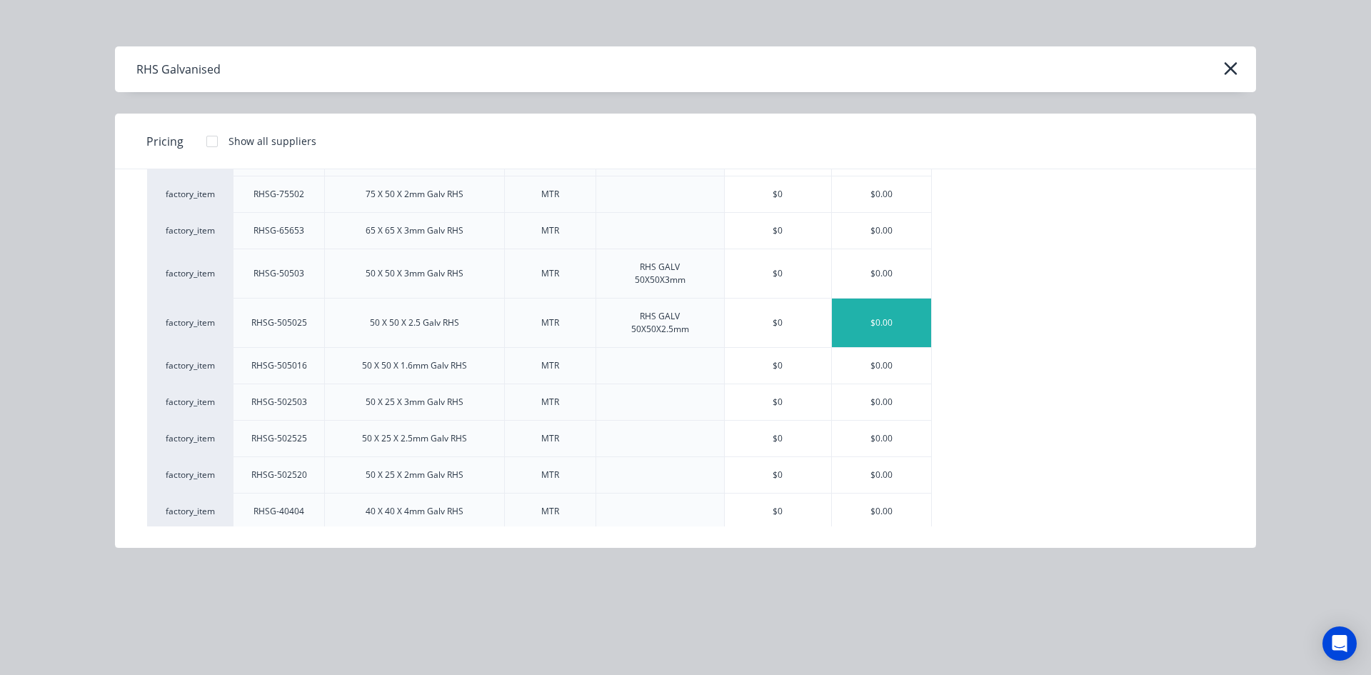
click at [887, 331] on div "$0.00" at bounding box center [881, 323] width 99 height 49
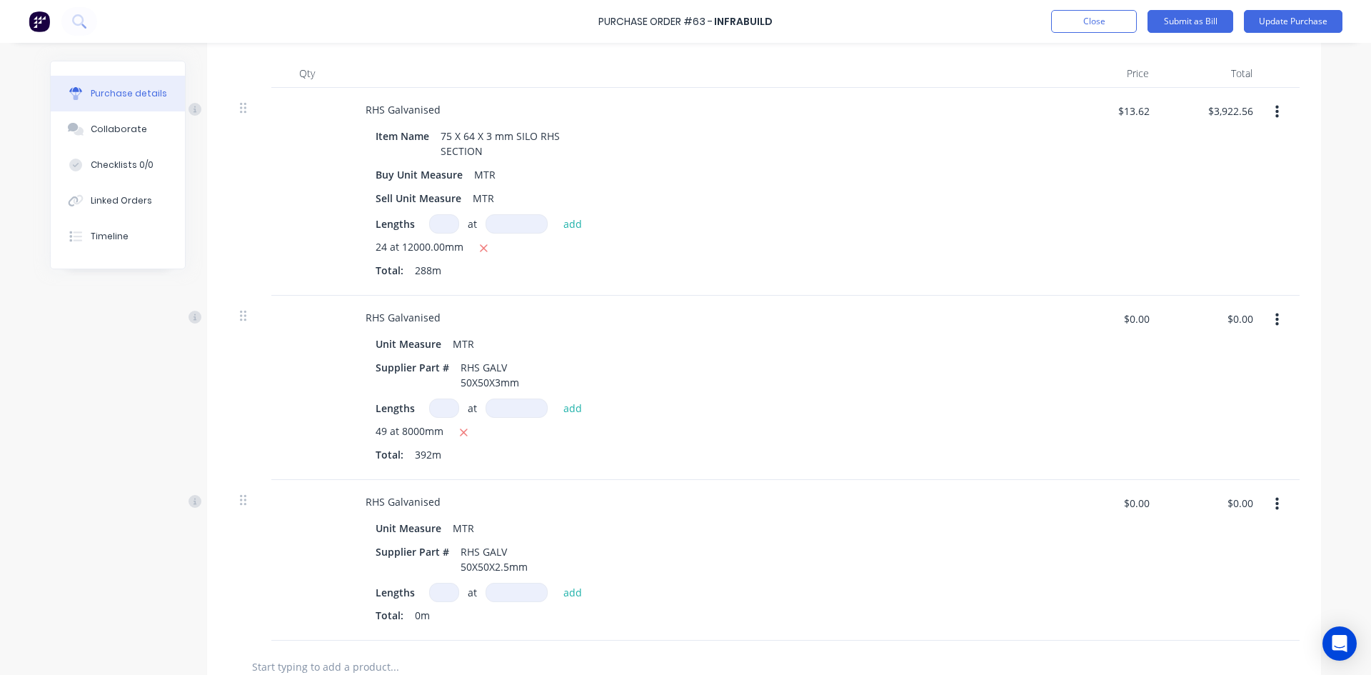
scroll to position [429, 0]
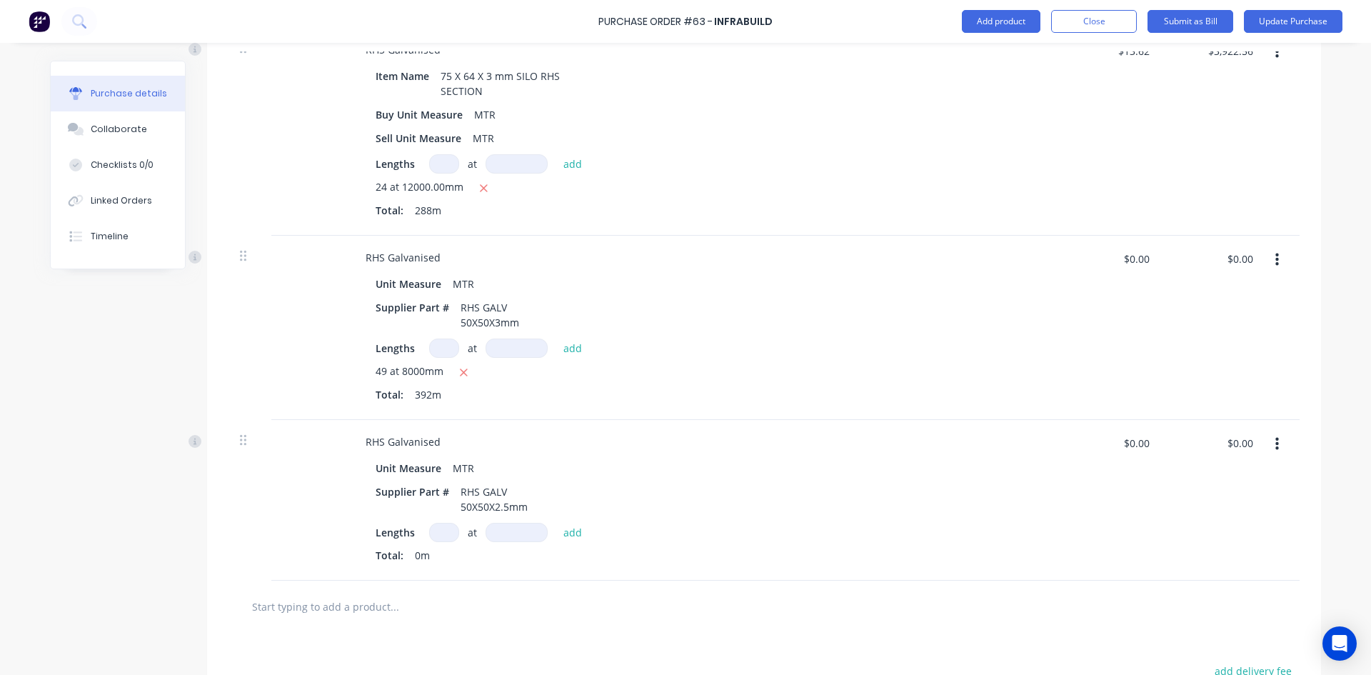
click at [434, 536] on input at bounding box center [444, 532] width 30 height 19
type textarea "x"
type input "4"
type textarea "x"
type input "49"
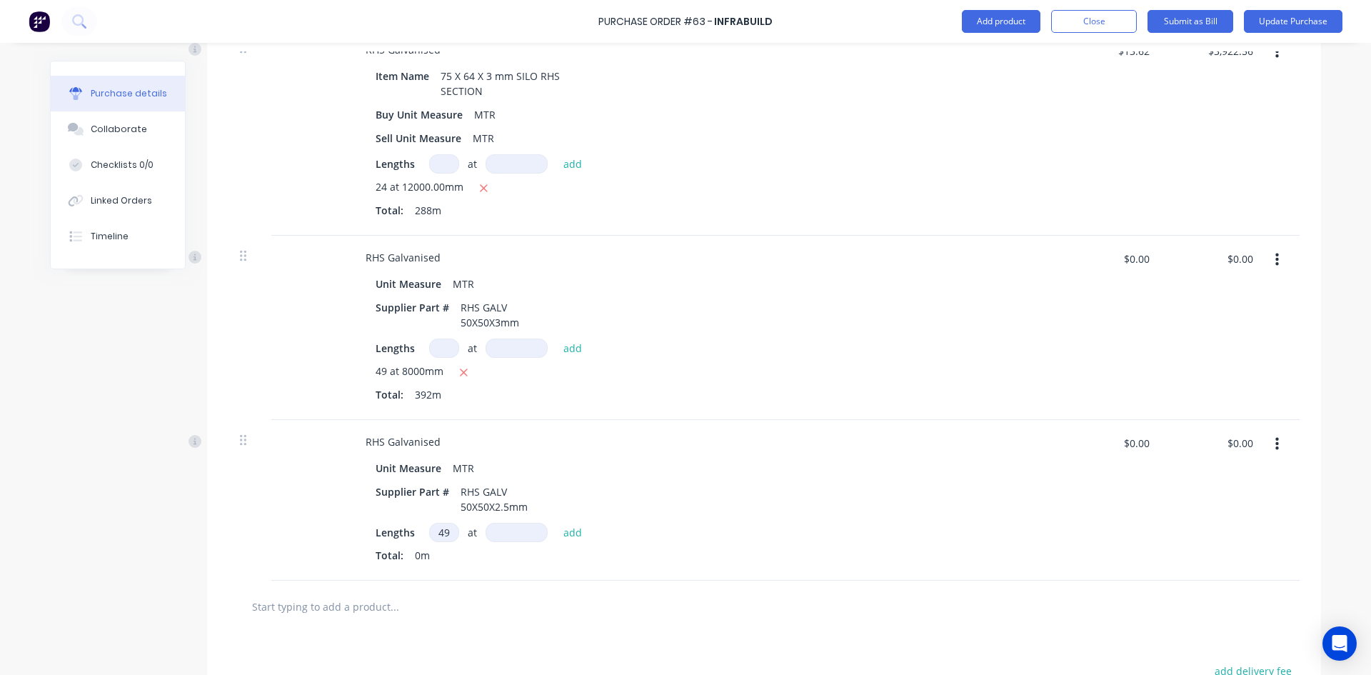
click at [494, 533] on input at bounding box center [517, 532] width 62 height 19
type textarea "x"
type input "8"
type textarea "x"
type input "80"
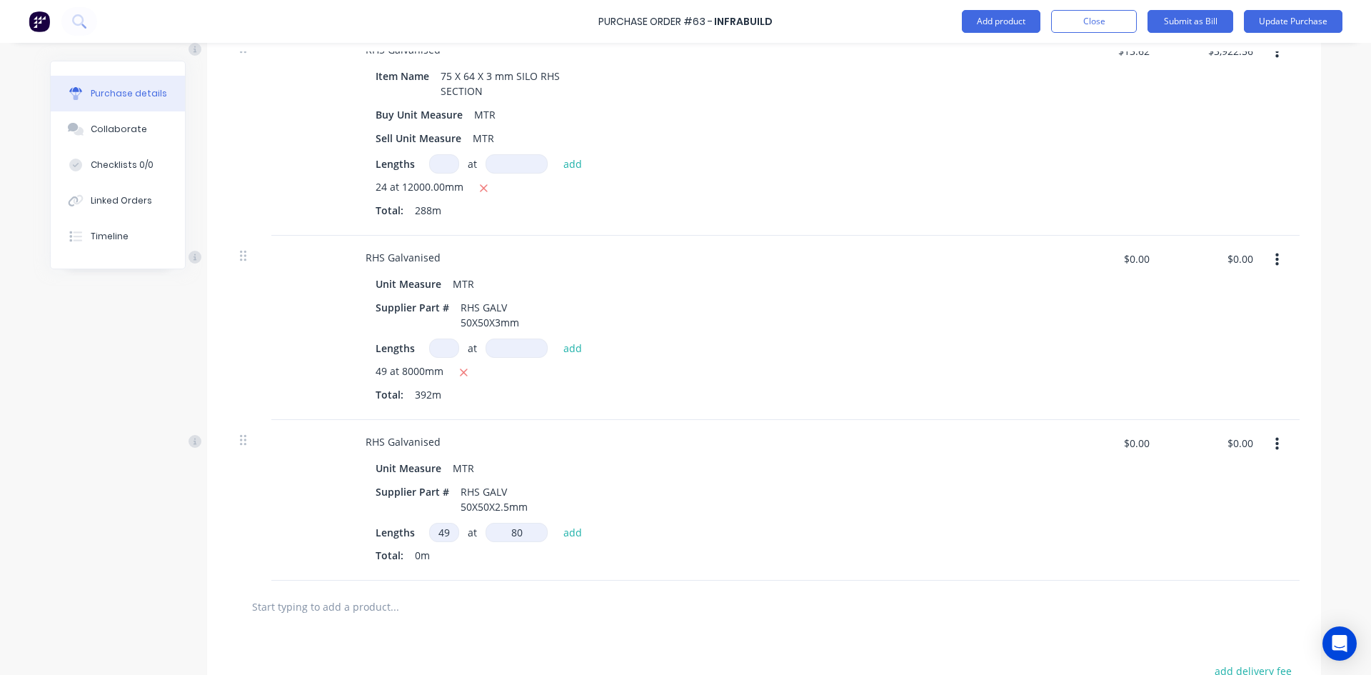
type textarea "x"
type input "800"
type textarea "x"
type input "8000"
type textarea "x"
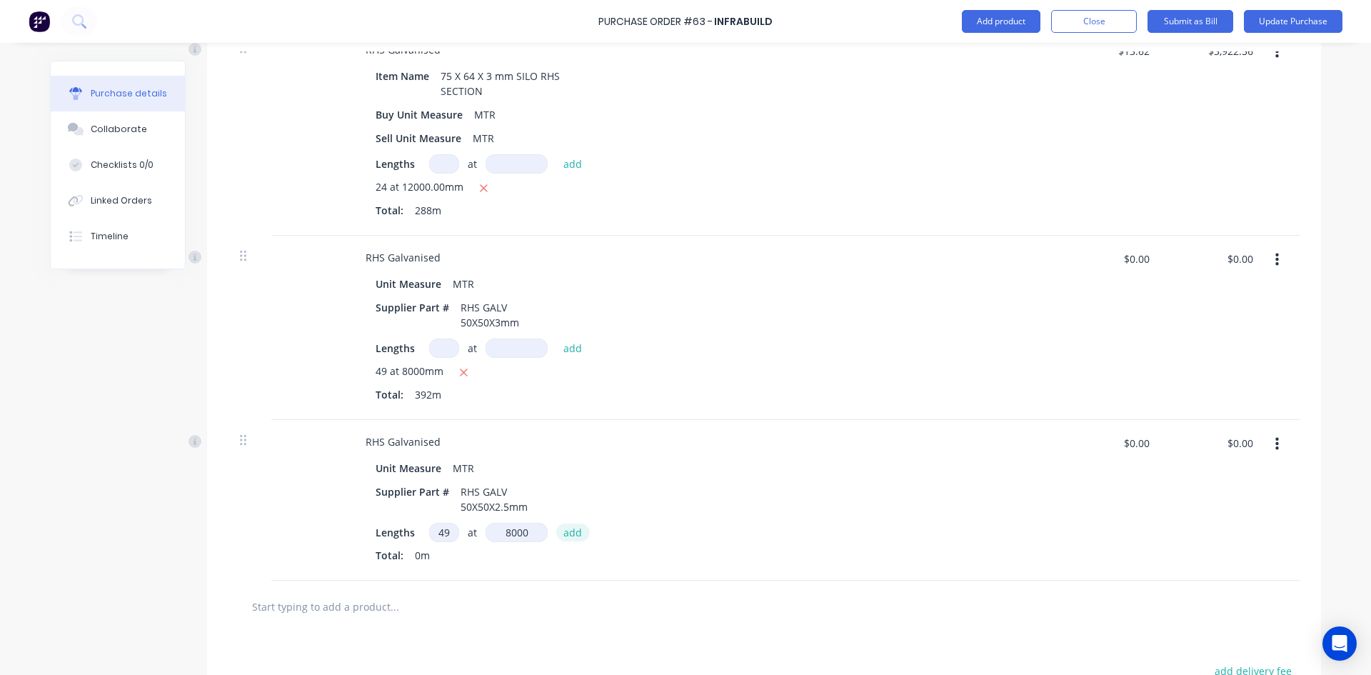
type input "8000mm"
click at [567, 529] on button "add" at bounding box center [573, 532] width 34 height 17
type textarea "x"
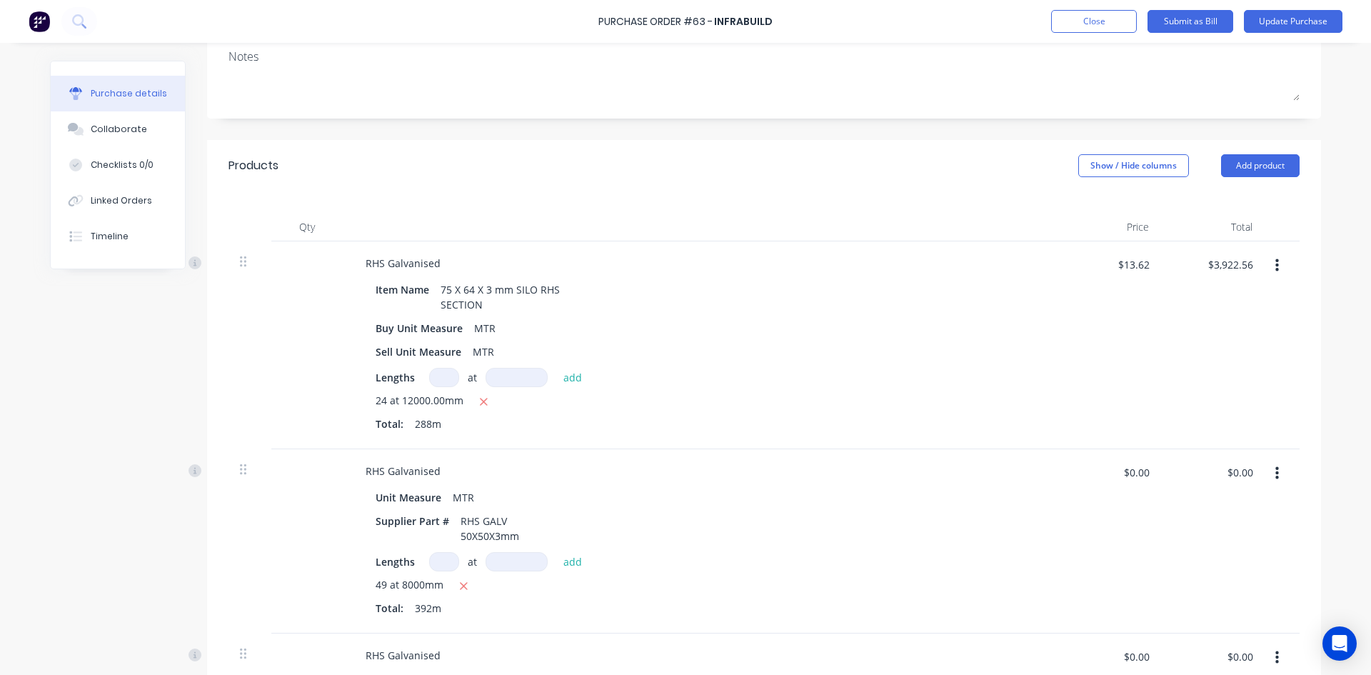
scroll to position [214, 0]
click at [1210, 22] on button "Submit as Bill" at bounding box center [1191, 21] width 86 height 23
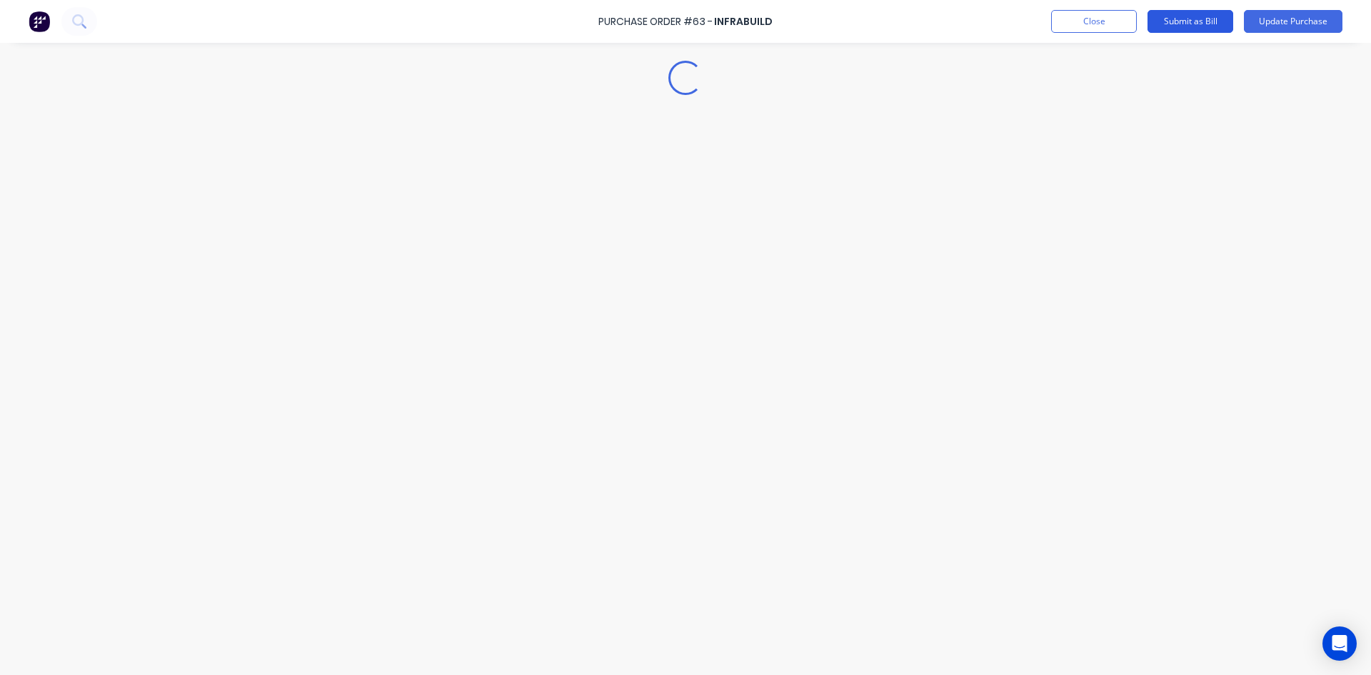
scroll to position [0, 0]
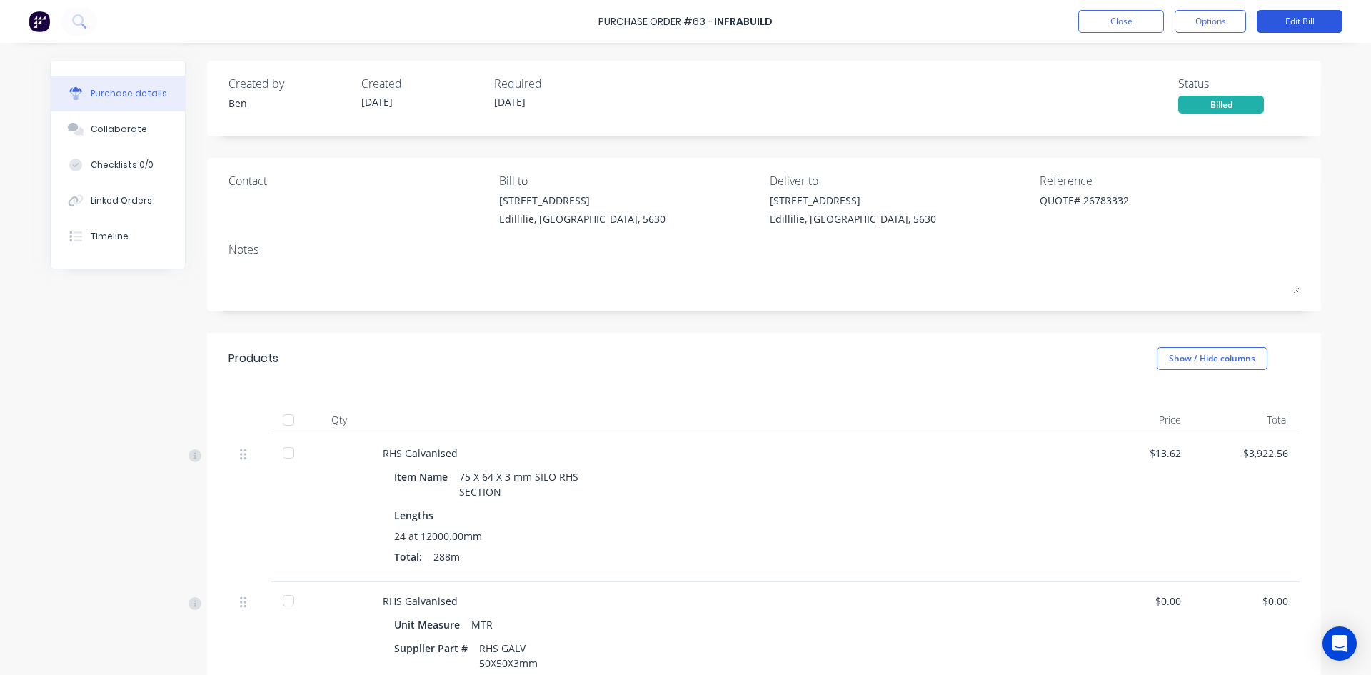
click at [1293, 24] on button "Edit Bill" at bounding box center [1300, 21] width 86 height 23
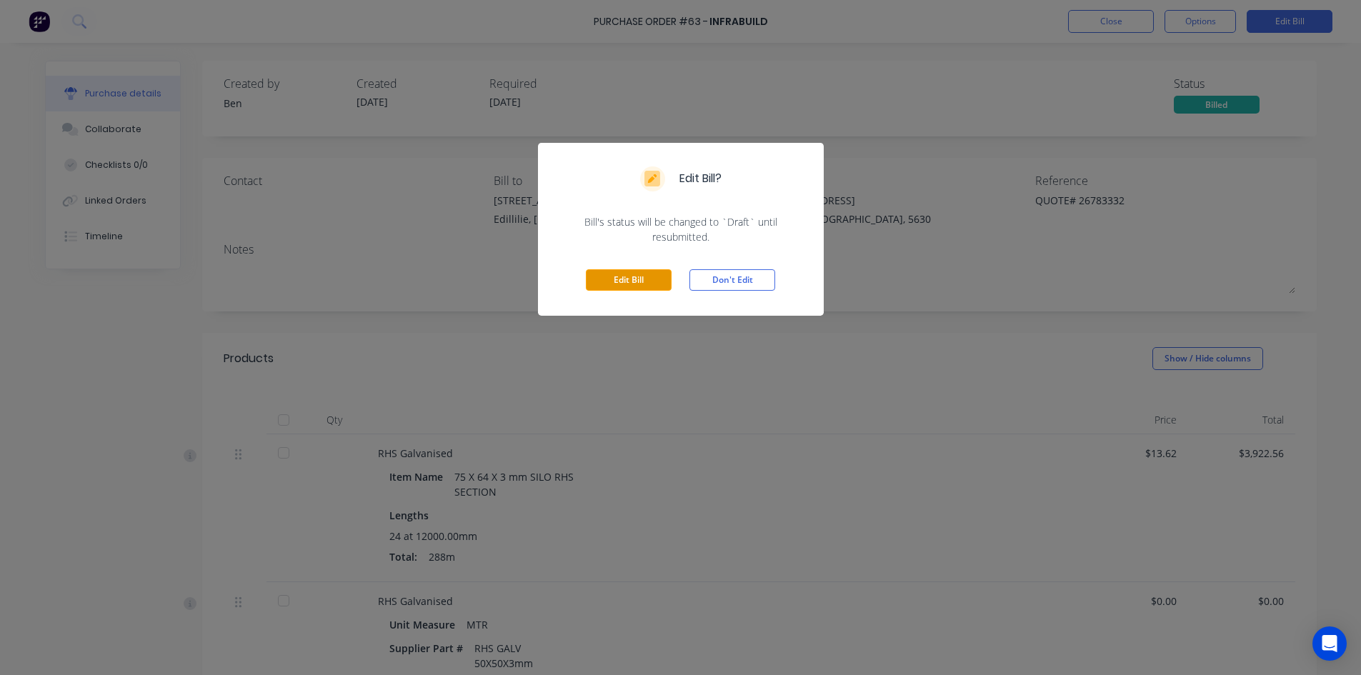
click at [624, 279] on button "Edit Bill" at bounding box center [629, 279] width 86 height 21
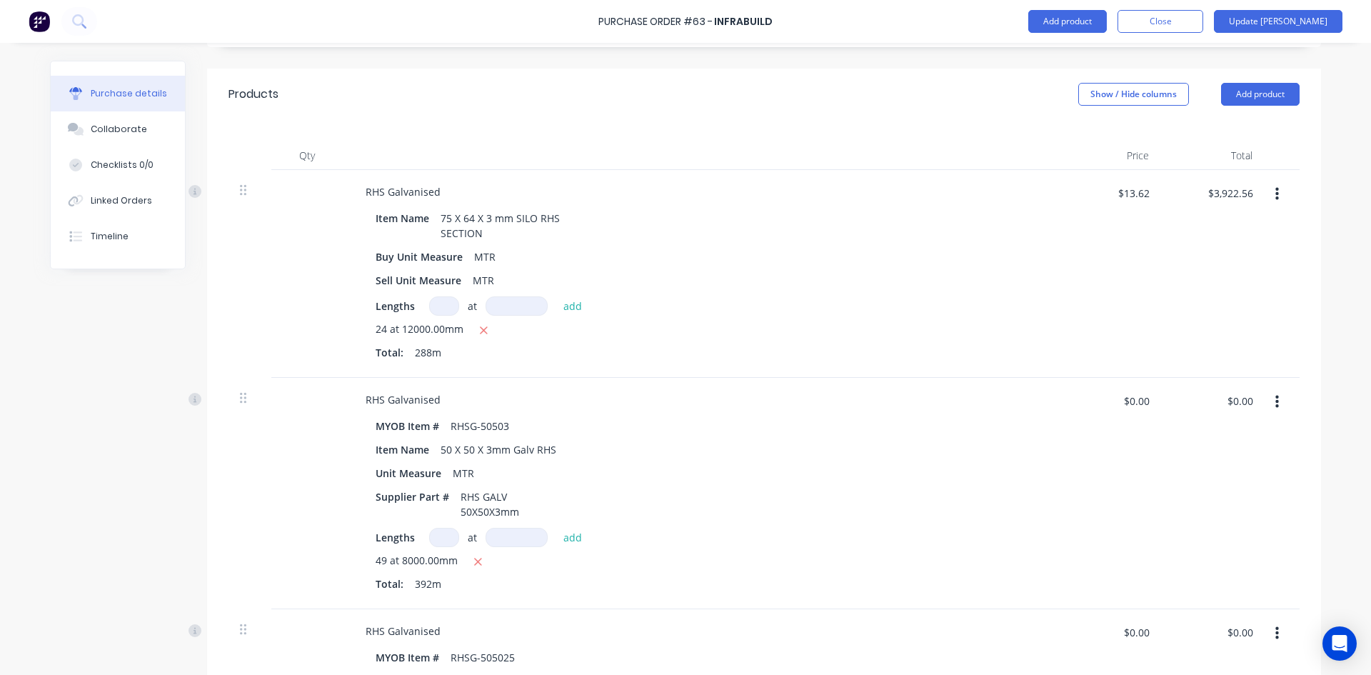
scroll to position [286, 0]
click at [1203, 25] on button "Close" at bounding box center [1161, 21] width 86 height 23
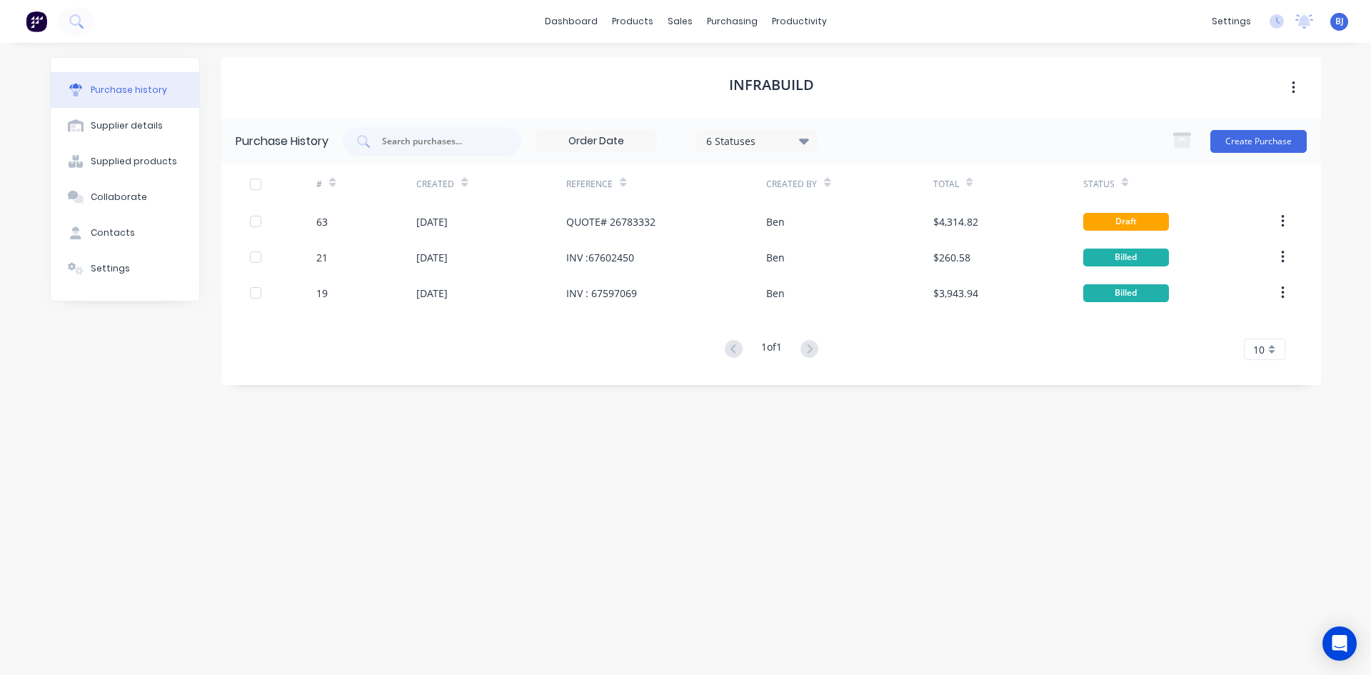
drag, startPoint x: 808, startPoint y: 473, endPoint x: 813, endPoint y: 461, distance: 12.5
click at [811, 469] on div "InfraBuild Purchase History 6 Statuses 6 Statuses Create Purchase # Created Ref…" at bounding box center [771, 351] width 1100 height 589
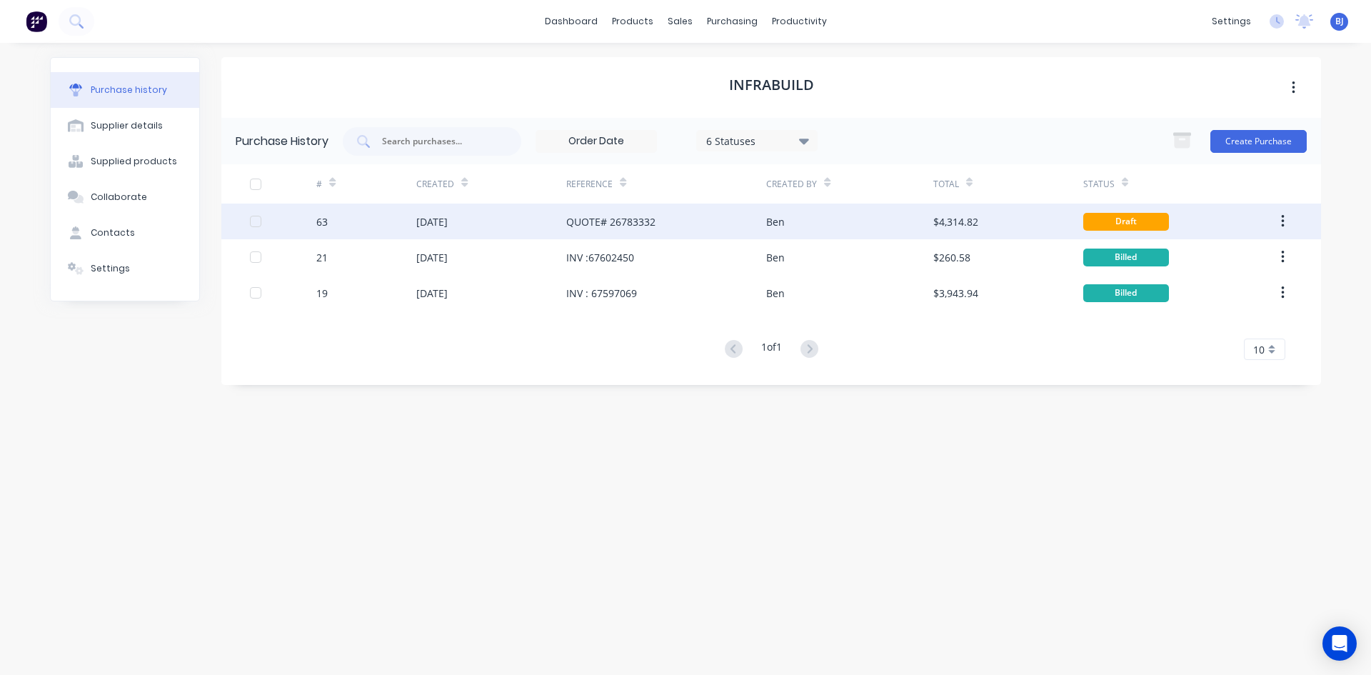
click at [796, 231] on div "Ben" at bounding box center [849, 222] width 166 height 36
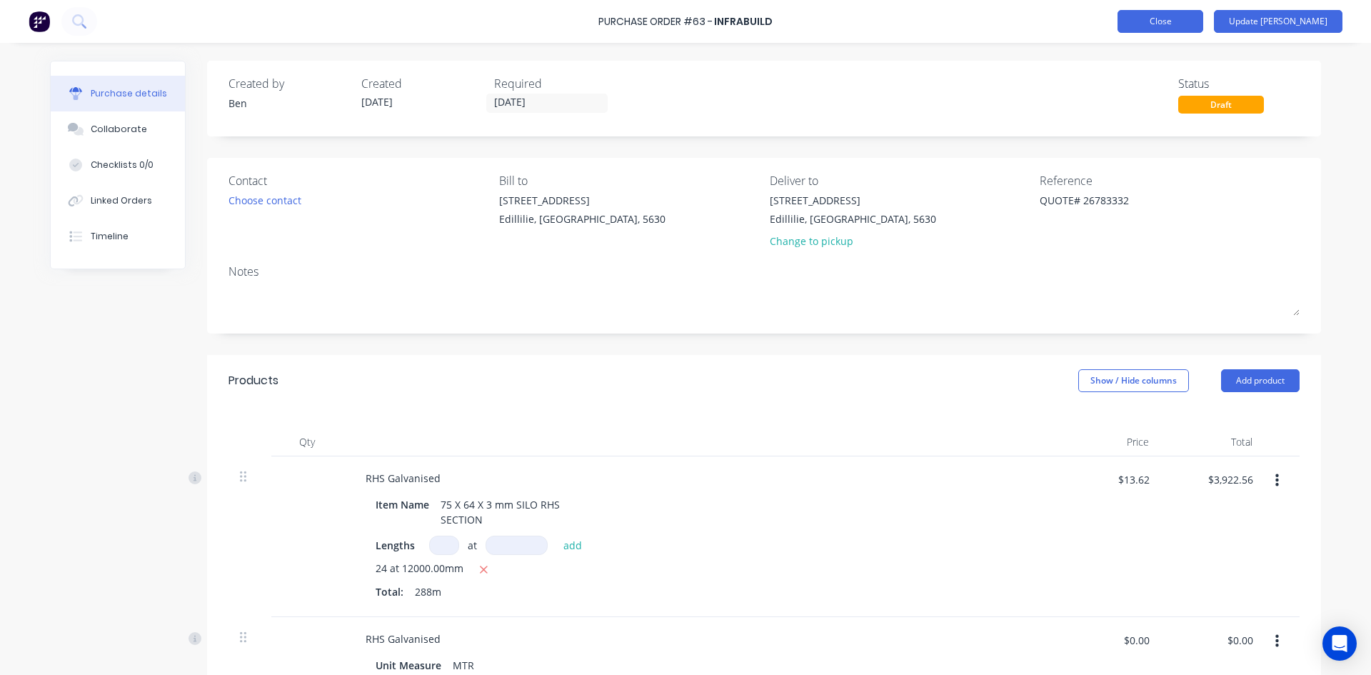
type textarea "x"
click at [1203, 26] on button "Close" at bounding box center [1161, 21] width 86 height 23
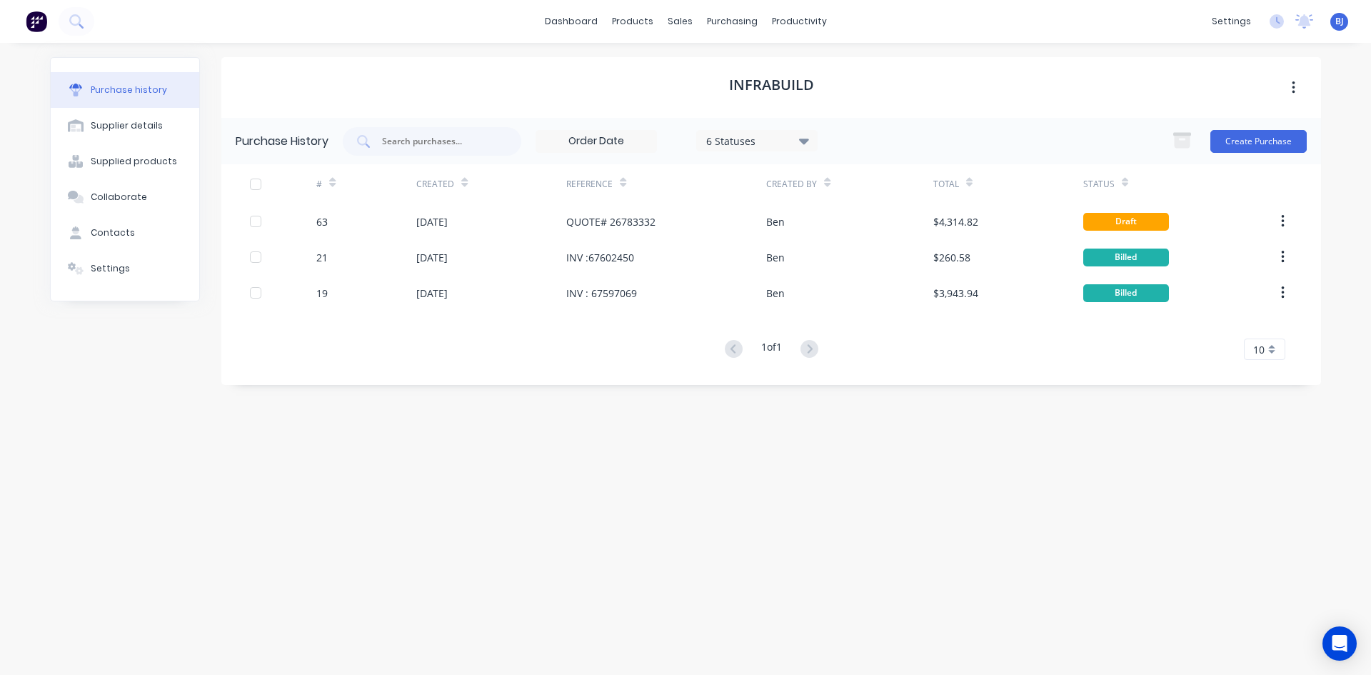
drag, startPoint x: 949, startPoint y: 474, endPoint x: 951, endPoint y: 466, distance: 7.5
click at [949, 469] on div "InfraBuild Purchase History 6 Statuses 6 Statuses Create Purchase # Created Ref…" at bounding box center [771, 351] width 1100 height 589
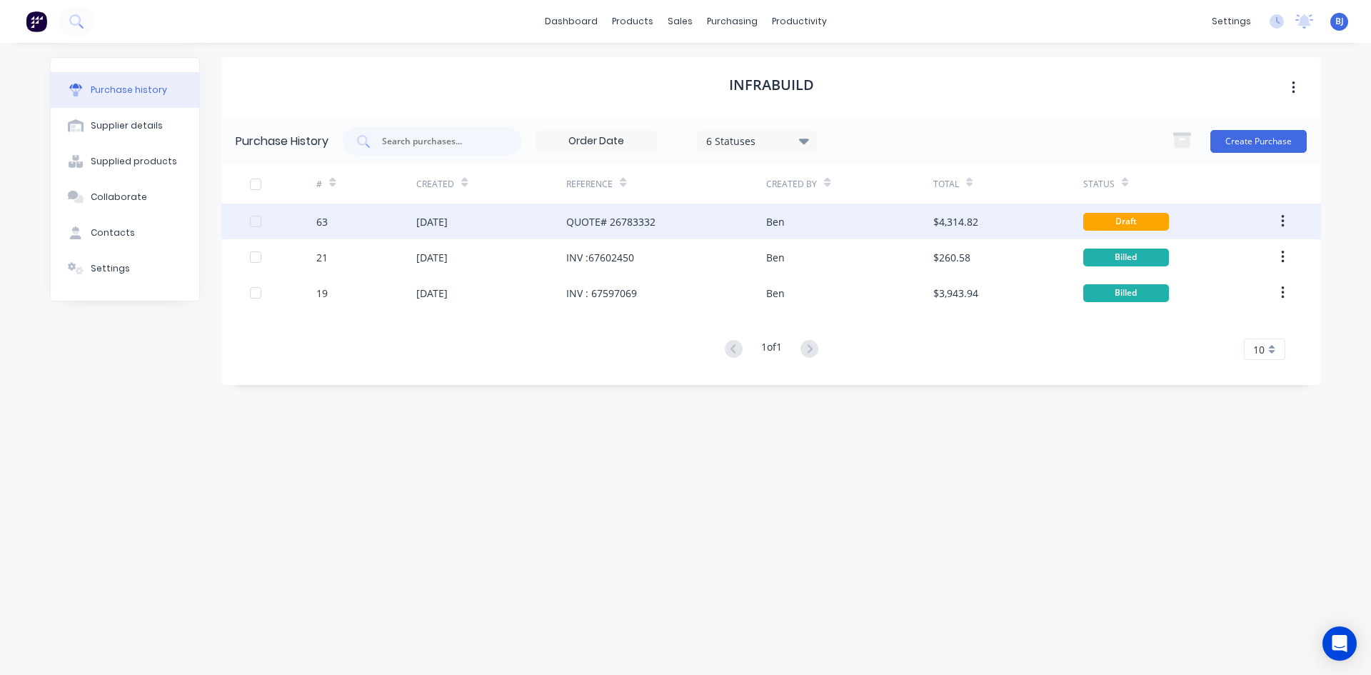
click at [1282, 221] on icon "button" at bounding box center [1282, 221] width 3 height 13
click at [1286, 219] on button "button" at bounding box center [1283, 222] width 34 height 26
click at [1195, 289] on div "Duplicate" at bounding box center [1232, 287] width 110 height 21
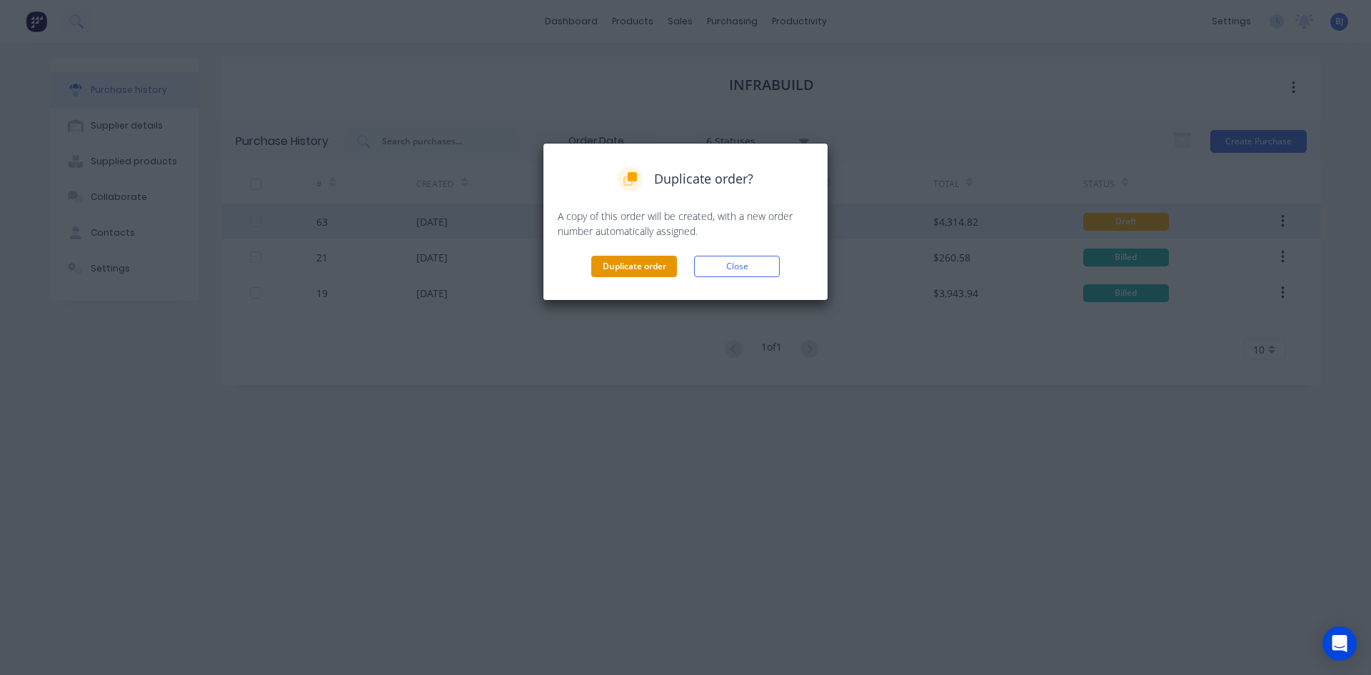
click at [656, 269] on button "Duplicate order" at bounding box center [634, 266] width 86 height 21
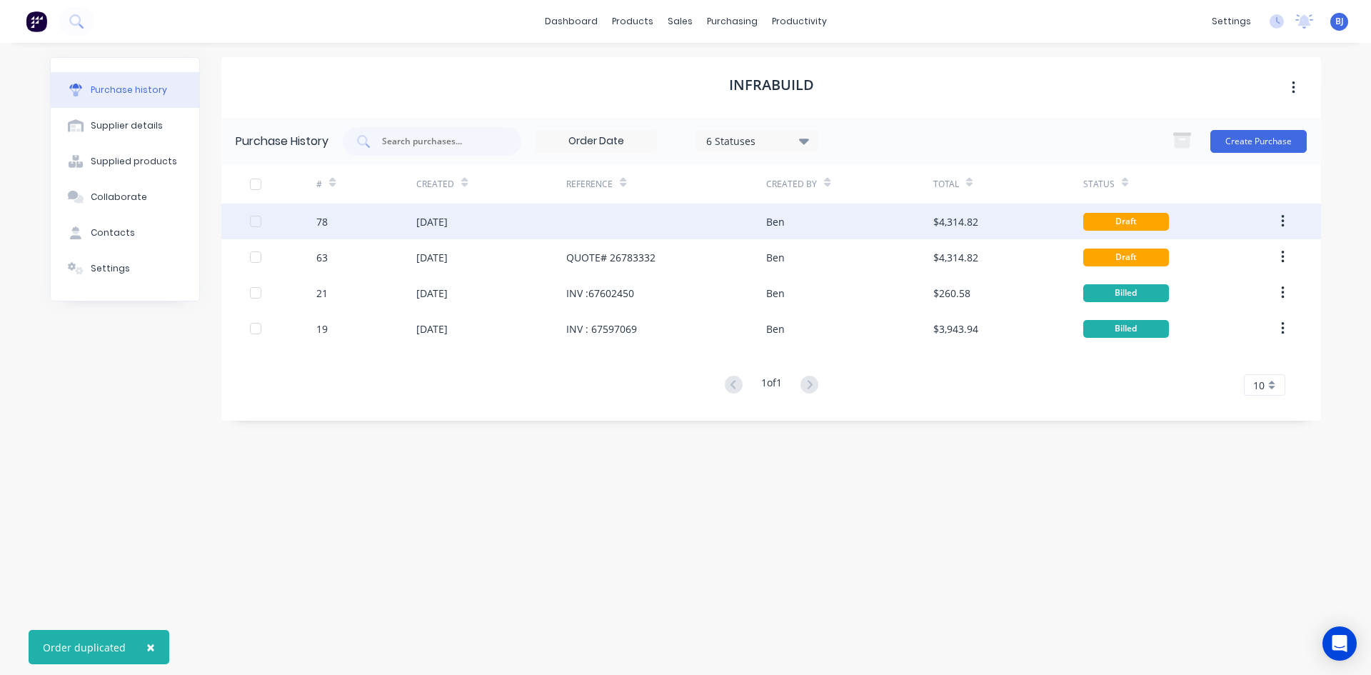
click at [684, 224] on div at bounding box center [666, 222] width 200 height 36
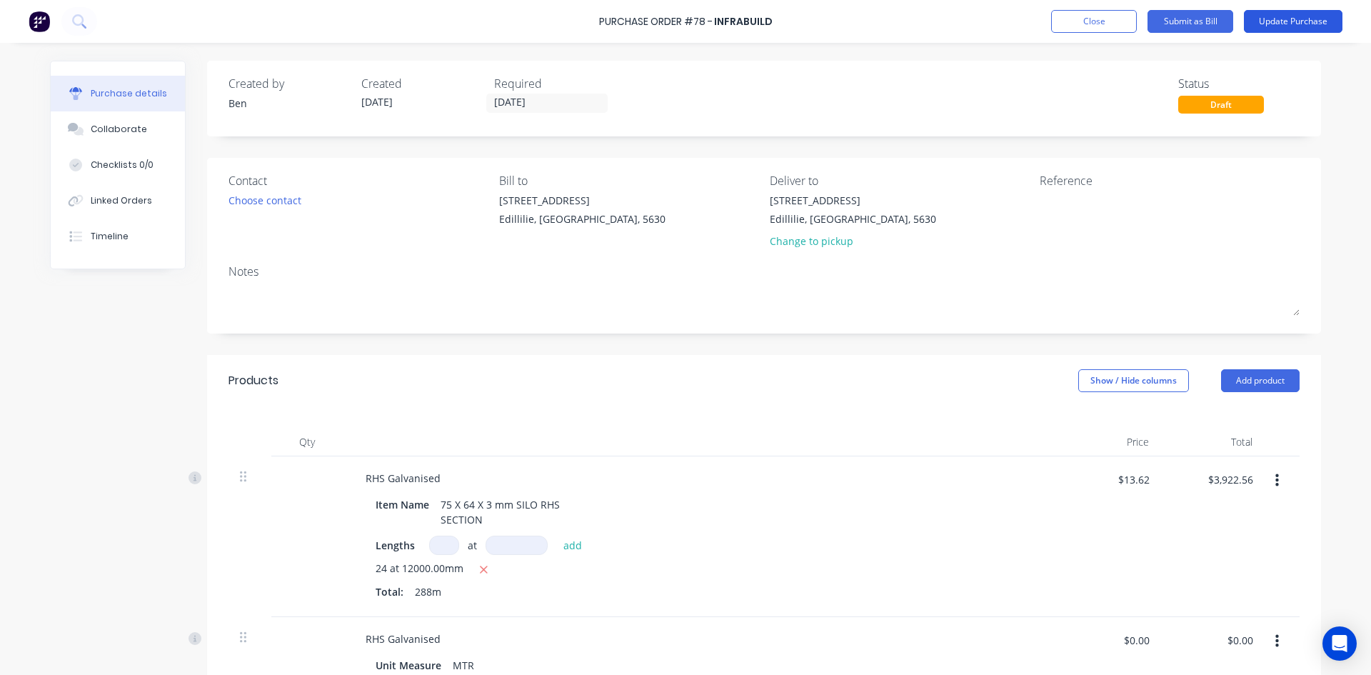
click at [1294, 21] on button "Update Purchase" at bounding box center [1293, 21] width 99 height 23
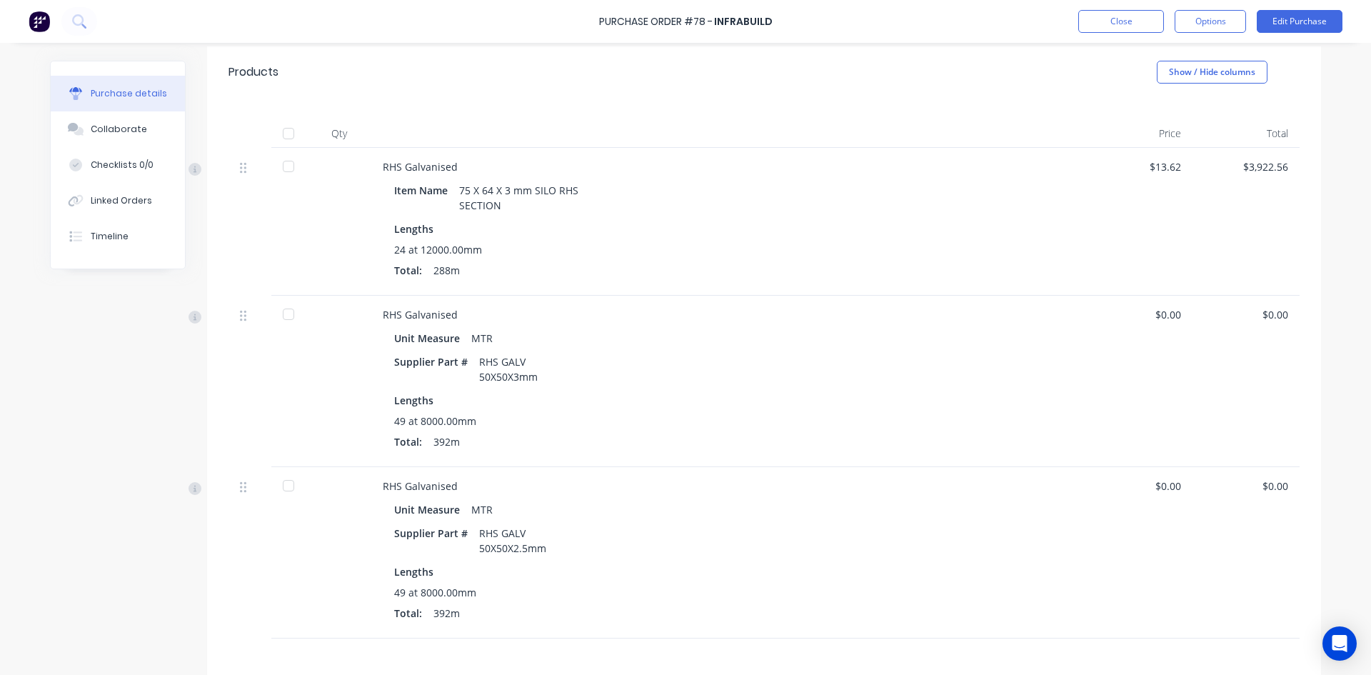
scroll to position [286, 0]
click at [1238, 29] on button "Options" at bounding box center [1210, 21] width 71 height 23
click at [1186, 58] on div "Print / Email" at bounding box center [1178, 58] width 110 height 21
click at [1169, 89] on div "With pricing" at bounding box center [1178, 86] width 110 height 21
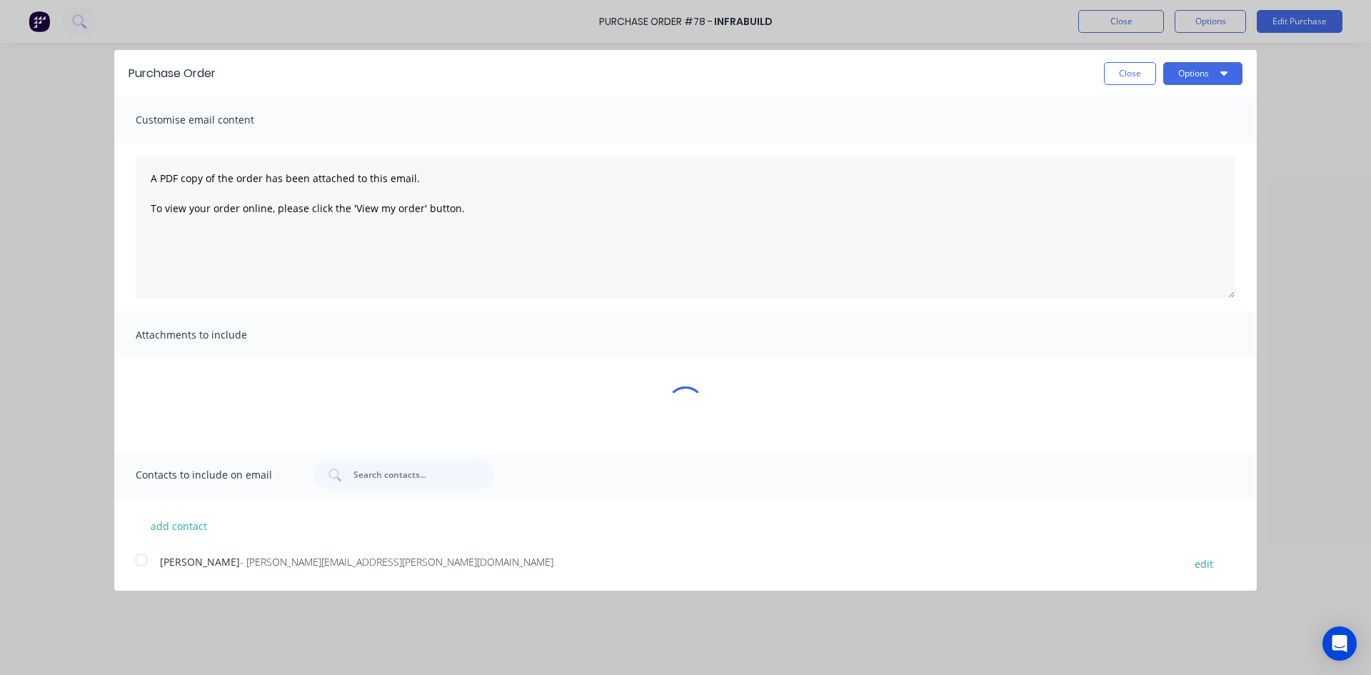
scroll to position [0, 0]
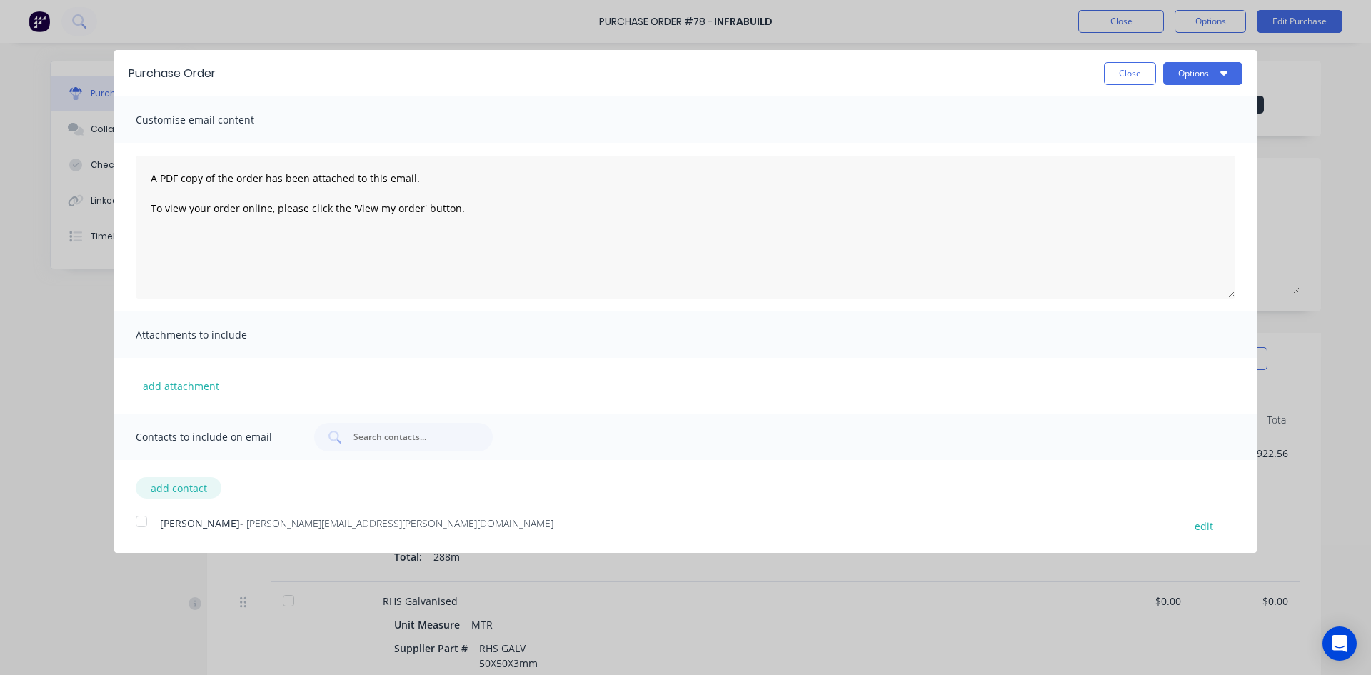
click at [175, 489] on button "add contact" at bounding box center [179, 487] width 86 height 21
select select "AU"
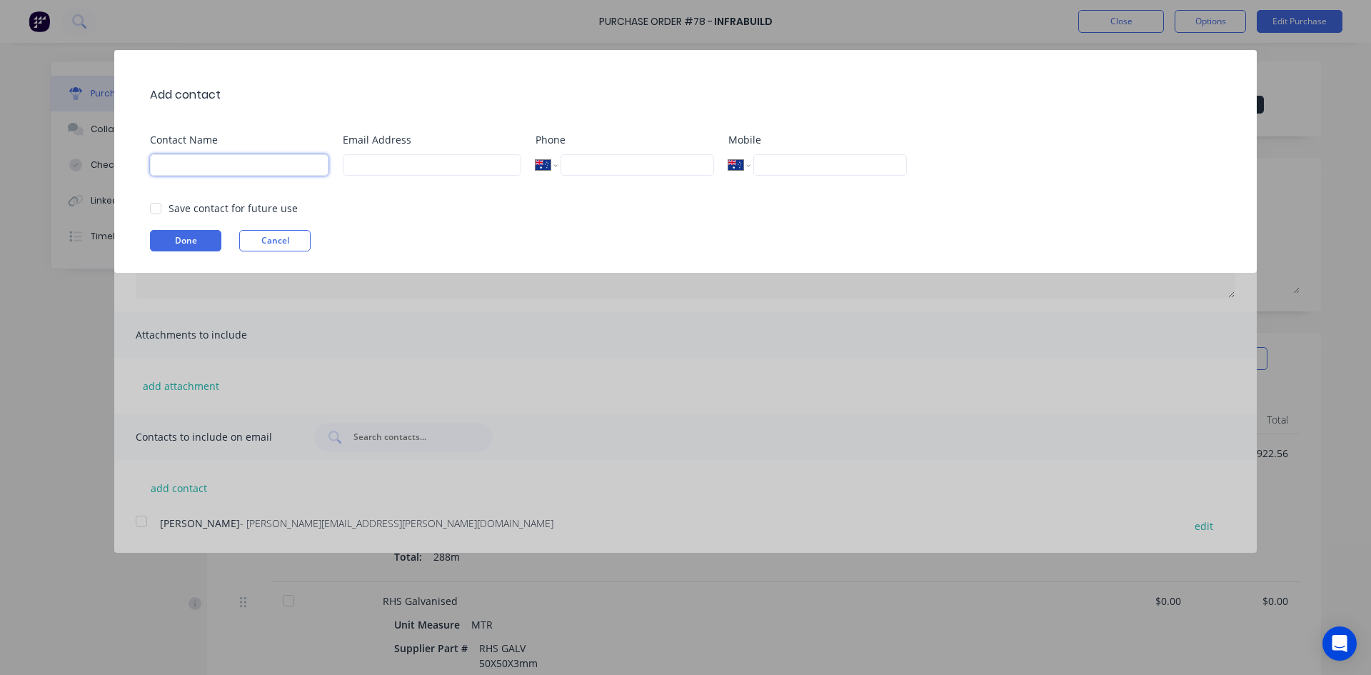
click at [186, 165] on input at bounding box center [239, 164] width 179 height 21
drag, startPoint x: 171, startPoint y: 164, endPoint x: 179, endPoint y: 172, distance: 11.6
click at [171, 165] on input "HALEY" at bounding box center [239, 164] width 179 height 21
type input "HAILEY"
drag, startPoint x: 355, startPoint y: 164, endPoint x: 368, endPoint y: 173, distance: 15.9
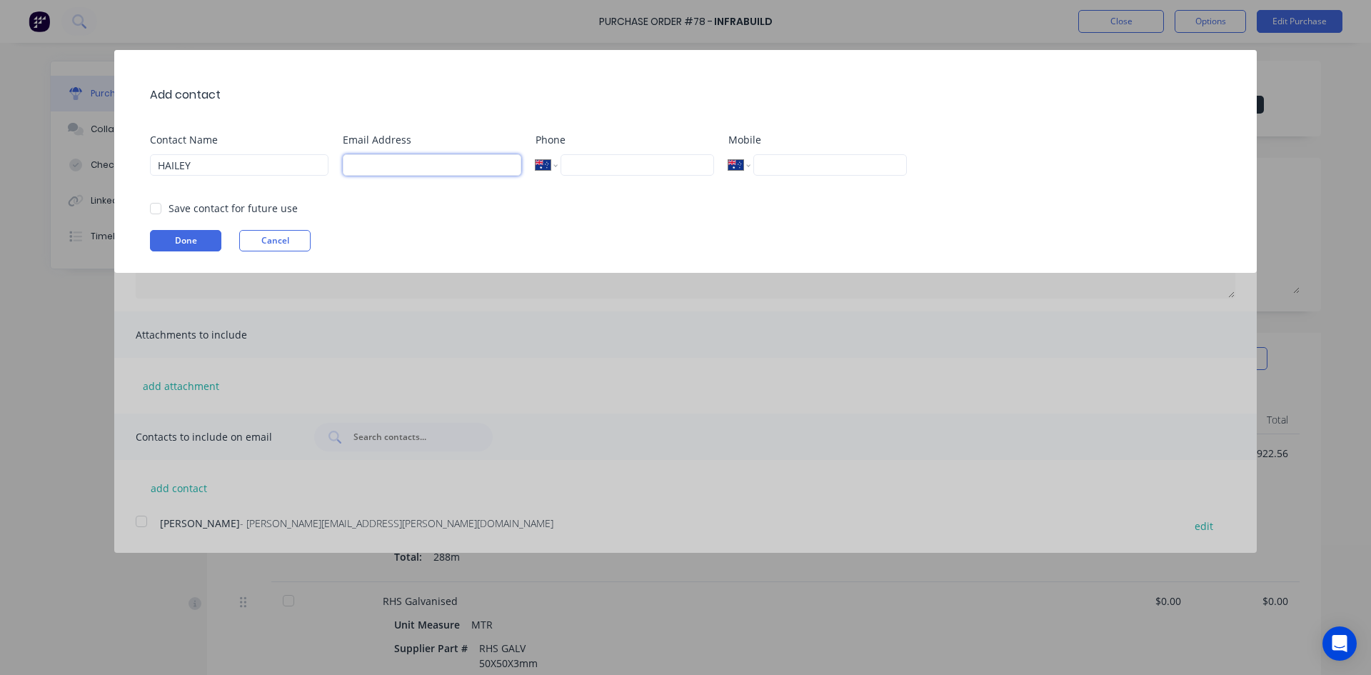
click at [359, 166] on input at bounding box center [432, 164] width 179 height 21
type input "W"
drag, startPoint x: 362, startPoint y: 168, endPoint x: 341, endPoint y: 229, distance: 64.1
click at [361, 175] on input "wayalla.sc@infrabuild.com" at bounding box center [432, 164] width 179 height 21
type input "whyalla.sc@infrabuild.com"
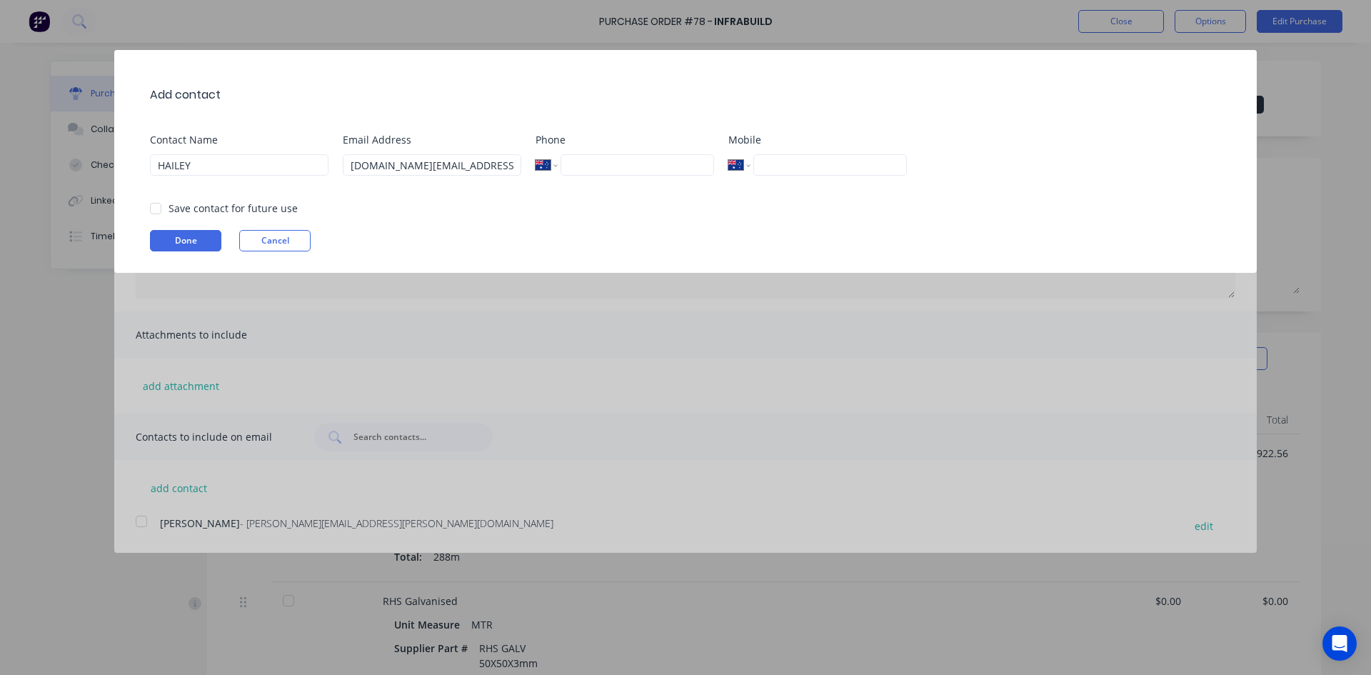
click at [586, 163] on input "tel" at bounding box center [638, 164] width 154 height 21
click at [766, 163] on input "tel" at bounding box center [831, 164] width 154 height 21
drag, startPoint x: 153, startPoint y: 208, endPoint x: 156, endPoint y: 232, distance: 24.5
click at [153, 209] on div at bounding box center [155, 208] width 29 height 29
type input "0408 733 712"
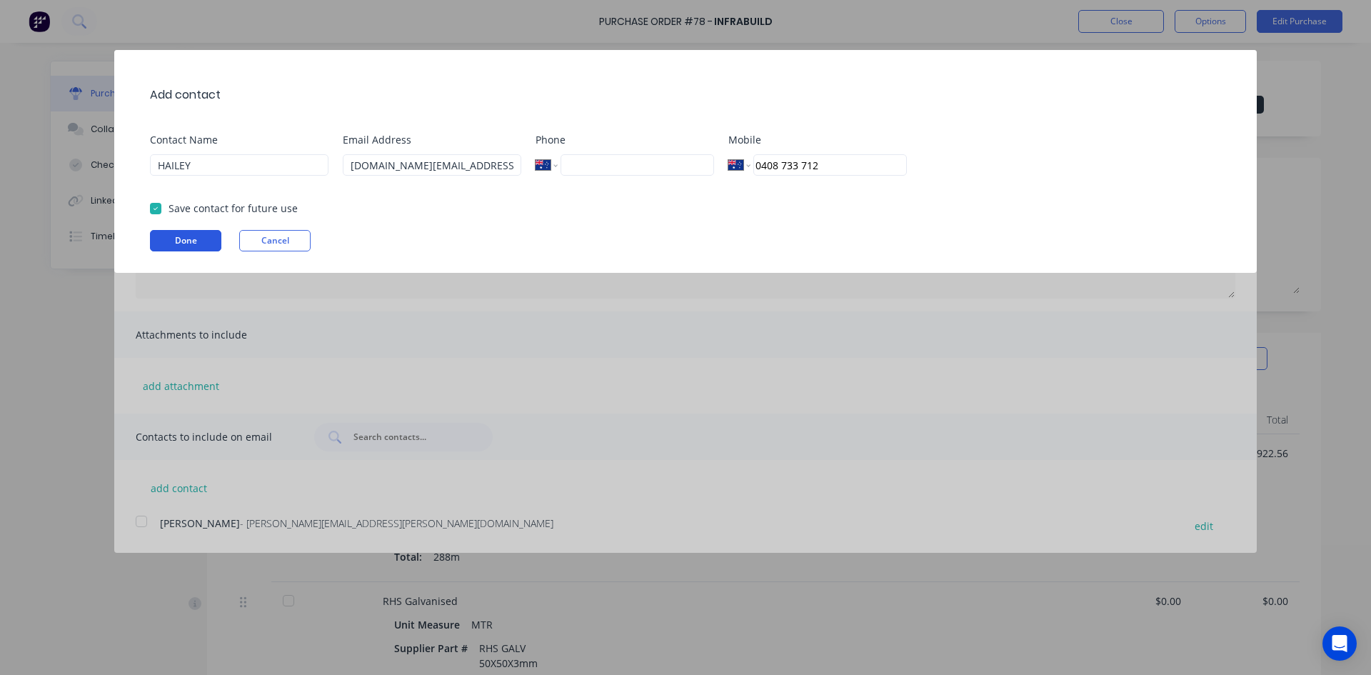
click at [172, 241] on button "Done" at bounding box center [185, 240] width 71 height 21
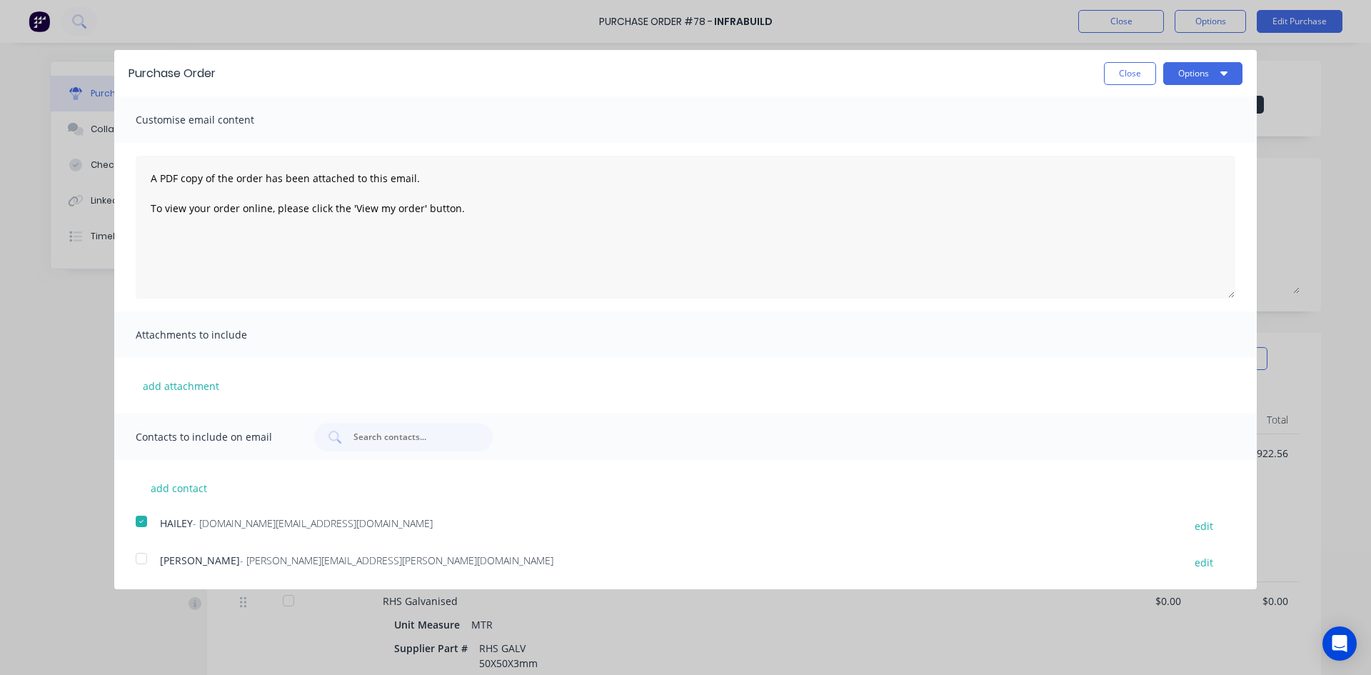
click at [143, 522] on div at bounding box center [141, 521] width 29 height 29
click at [201, 519] on span "- whyalla.sc@infrabuild.com" at bounding box center [313, 523] width 240 height 14
click at [137, 521] on div at bounding box center [141, 521] width 29 height 29
click at [1198, 526] on button "edit" at bounding box center [1204, 525] width 36 height 19
select select "AU"
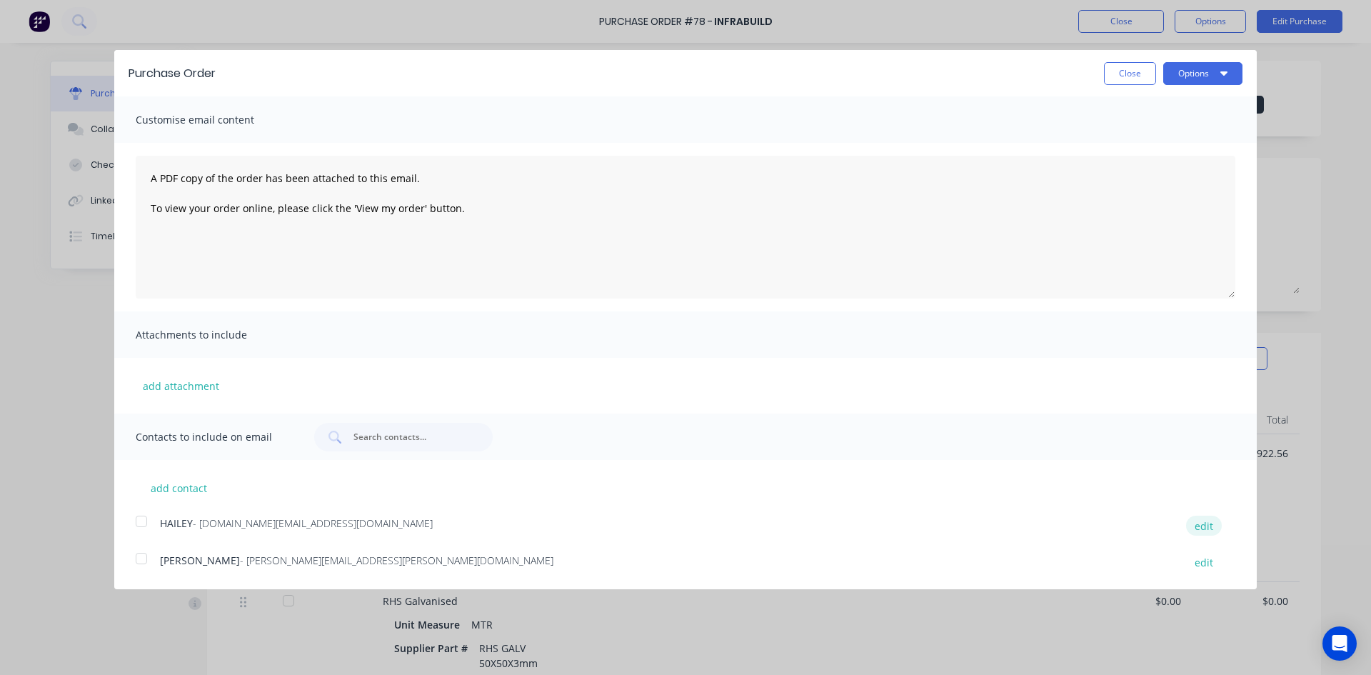
select select "AU"
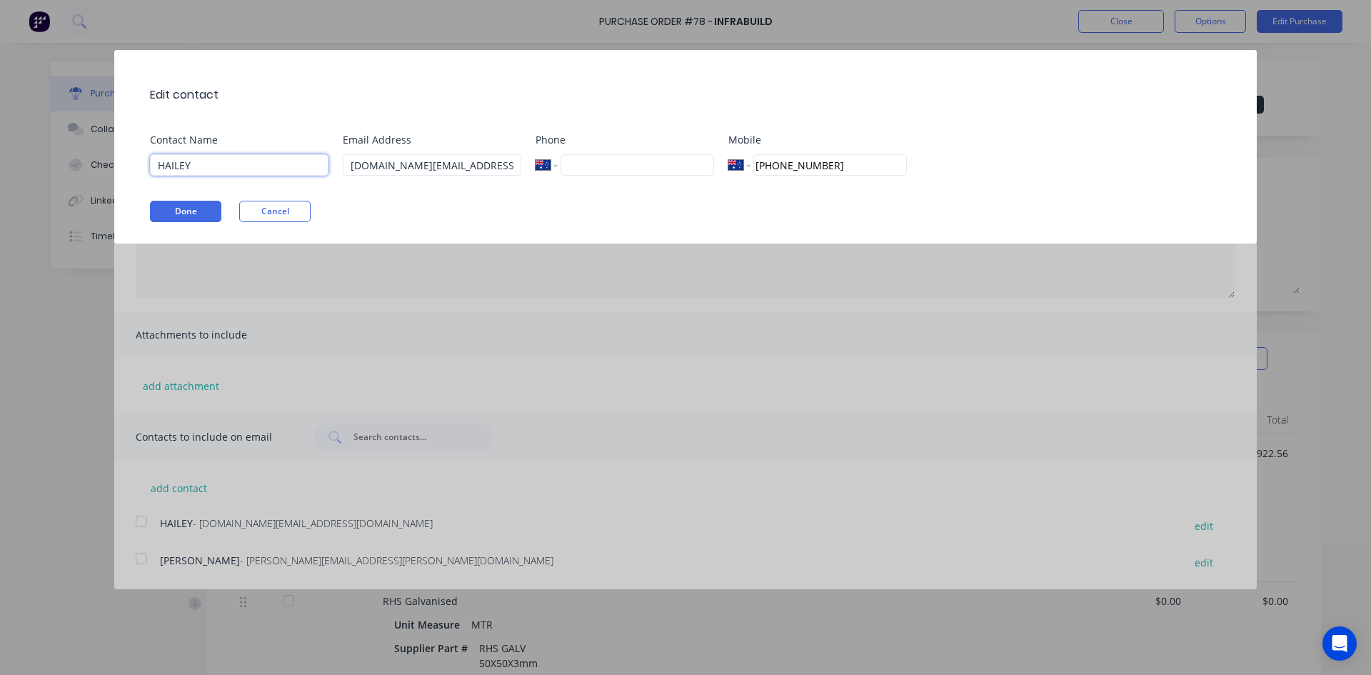
drag, startPoint x: 174, startPoint y: 165, endPoint x: 169, endPoint y: 196, distance: 31.1
click at [174, 169] on input "HAILEY" at bounding box center [239, 164] width 179 height 21
type input "HAYLEY"
click at [590, 167] on input "tel" at bounding box center [638, 164] width 154 height 21
type input "86450633"
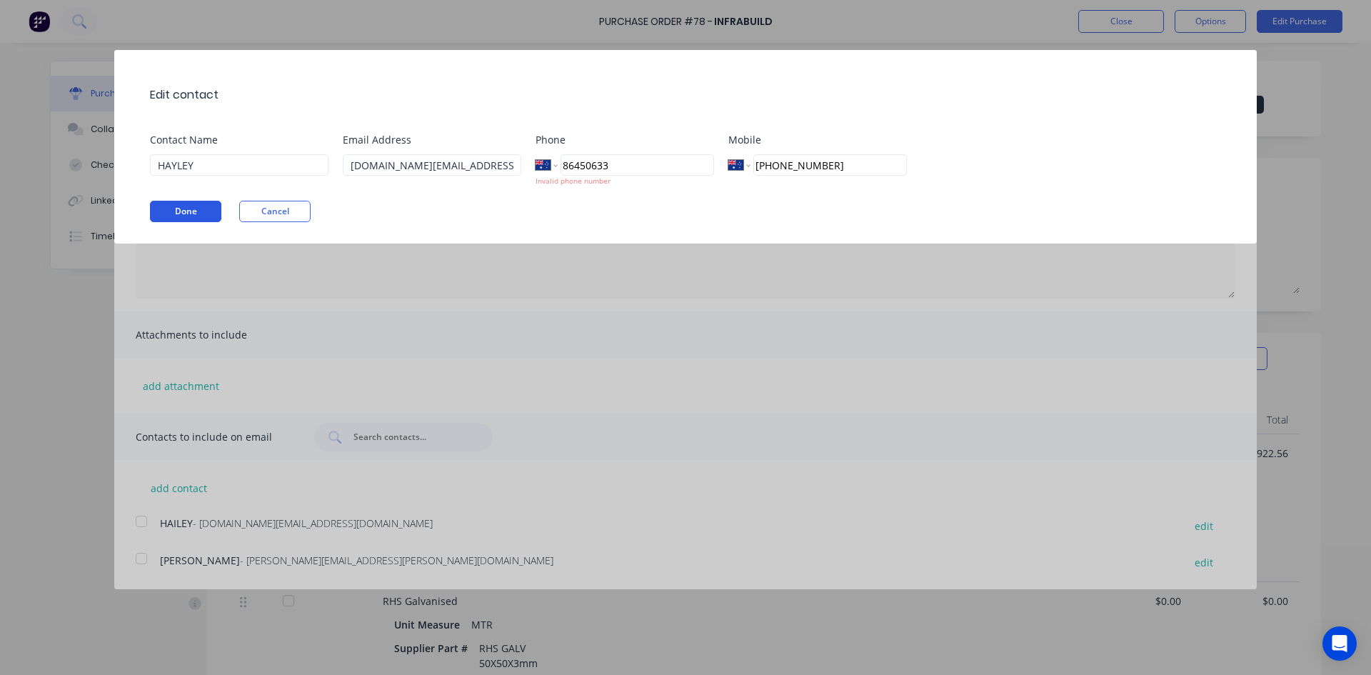
click at [194, 211] on button "Done" at bounding box center [185, 211] width 71 height 21
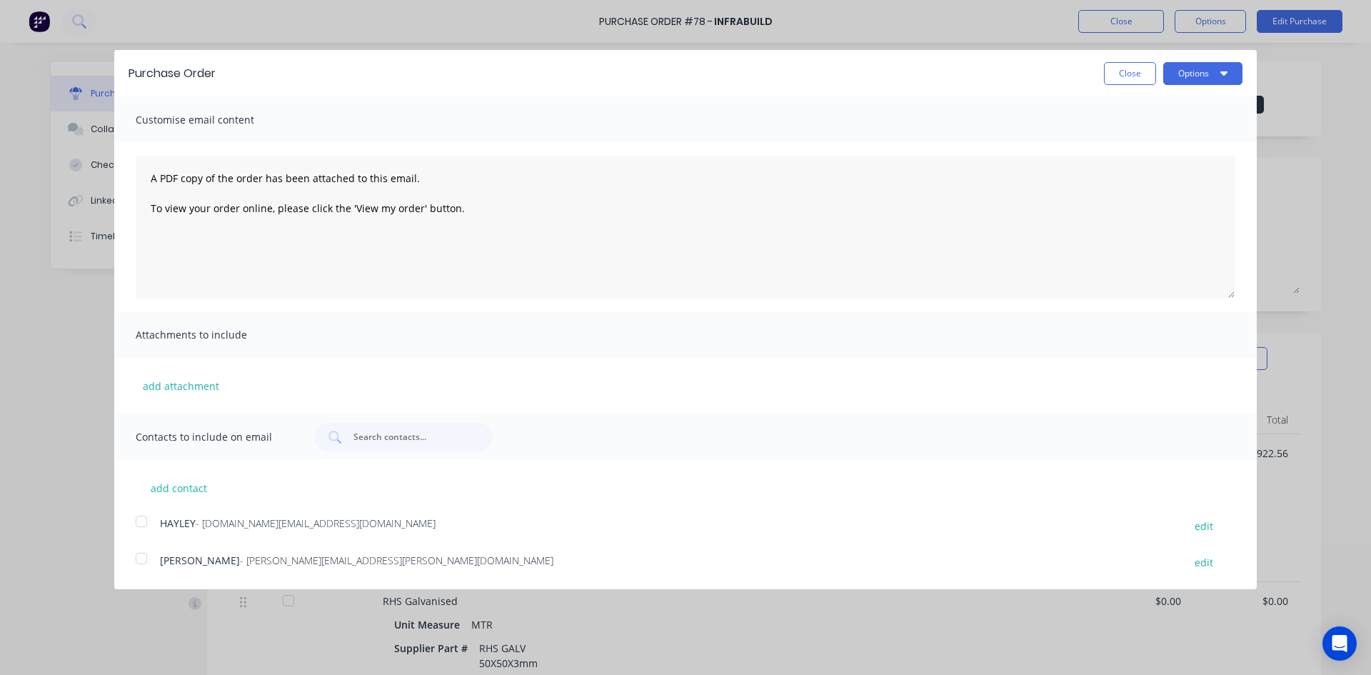
click at [141, 521] on div at bounding box center [141, 521] width 29 height 29
click at [1198, 76] on button "Options" at bounding box center [1202, 73] width 79 height 23
click at [1138, 136] on div "Email" at bounding box center [1175, 138] width 110 height 21
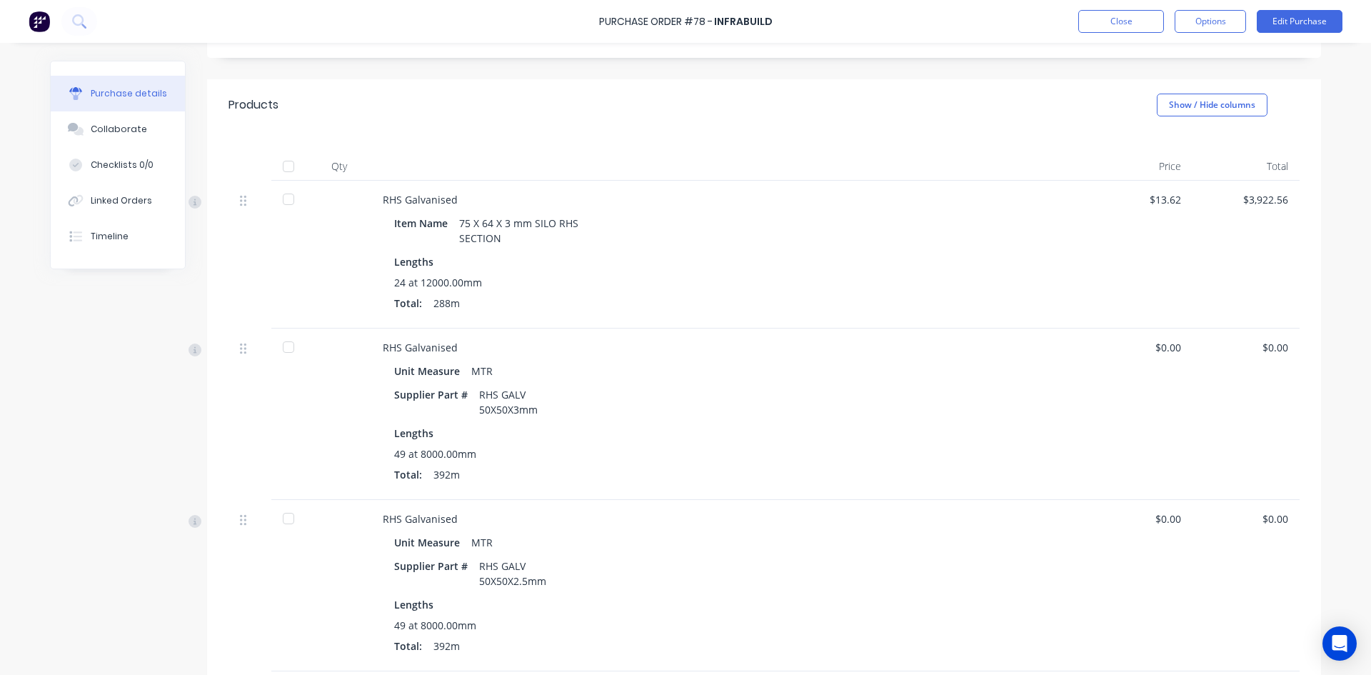
scroll to position [286, 0]
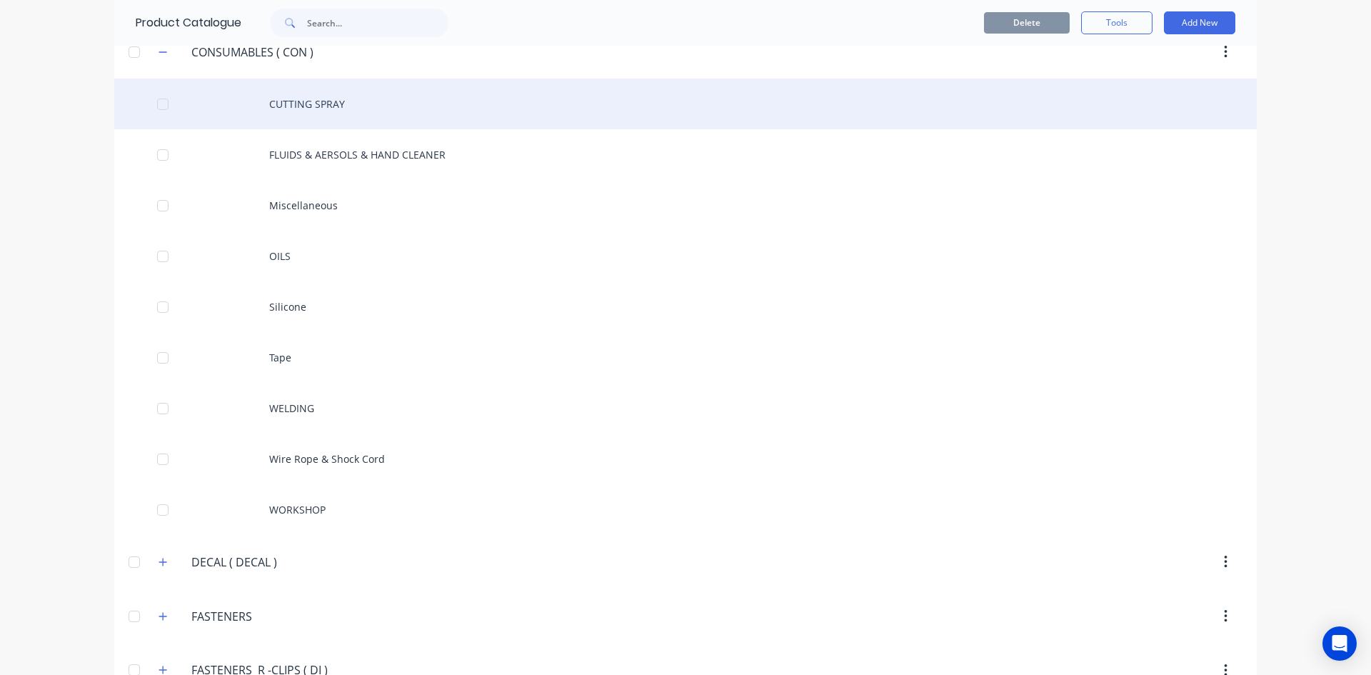
scroll to position [1428, 0]
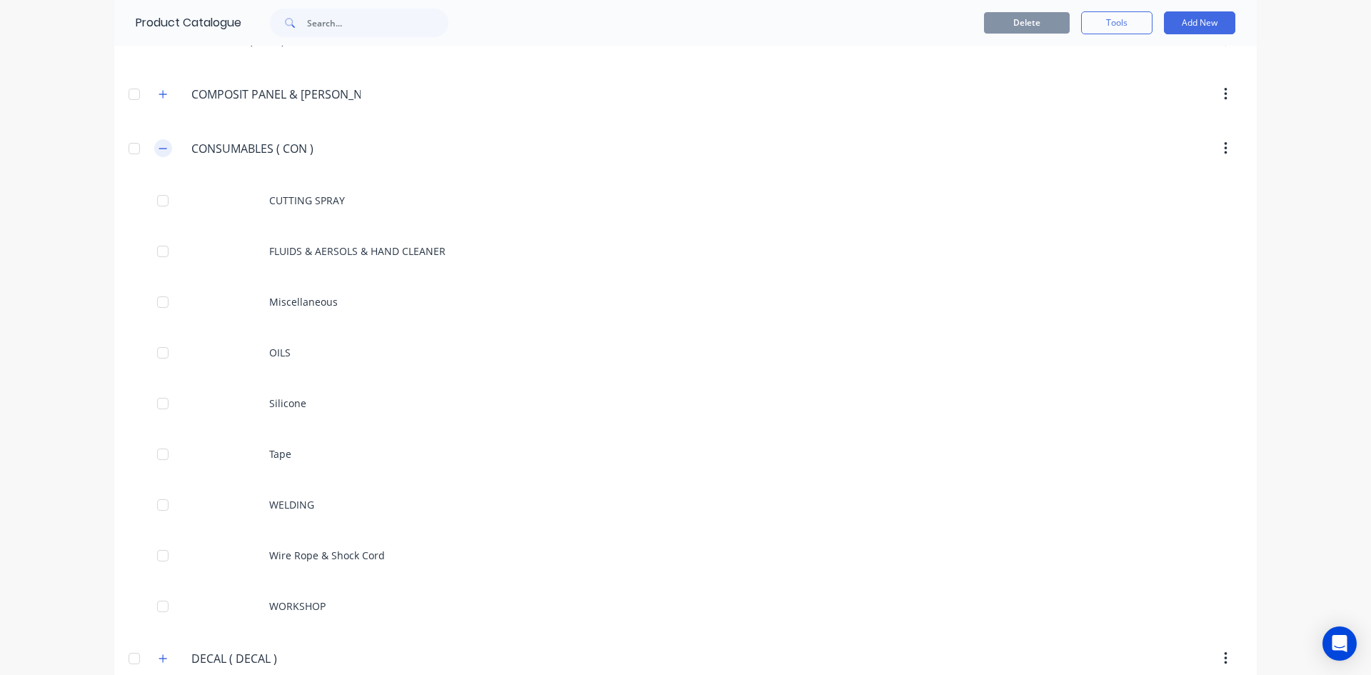
click at [159, 150] on icon "button" at bounding box center [163, 149] width 9 height 10
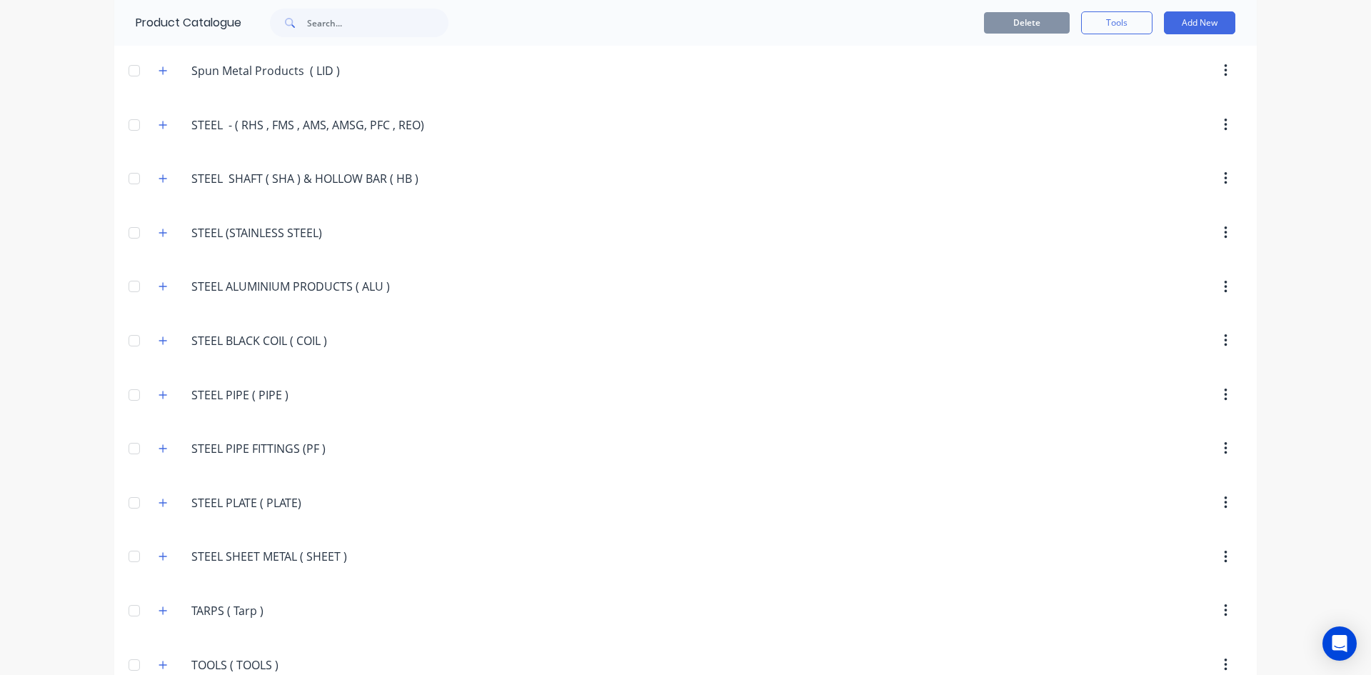
scroll to position [2857, 0]
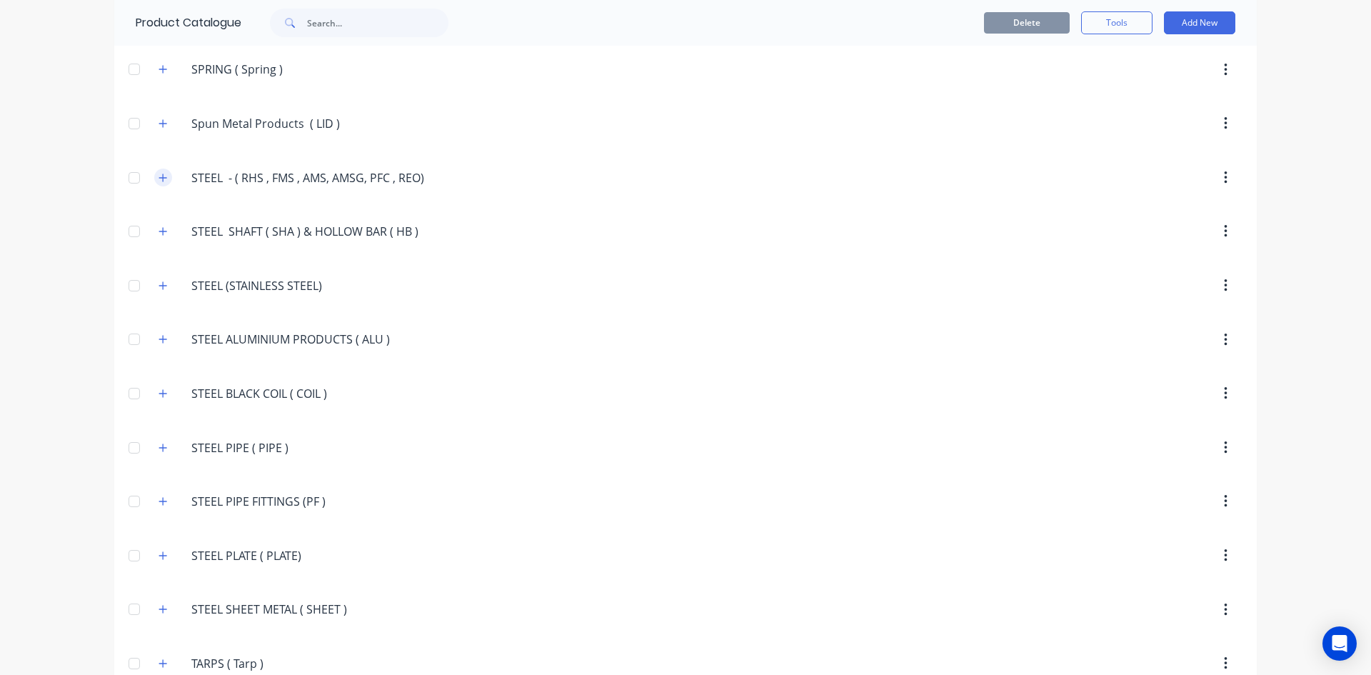
click at [154, 176] on button "button" at bounding box center [163, 178] width 18 height 18
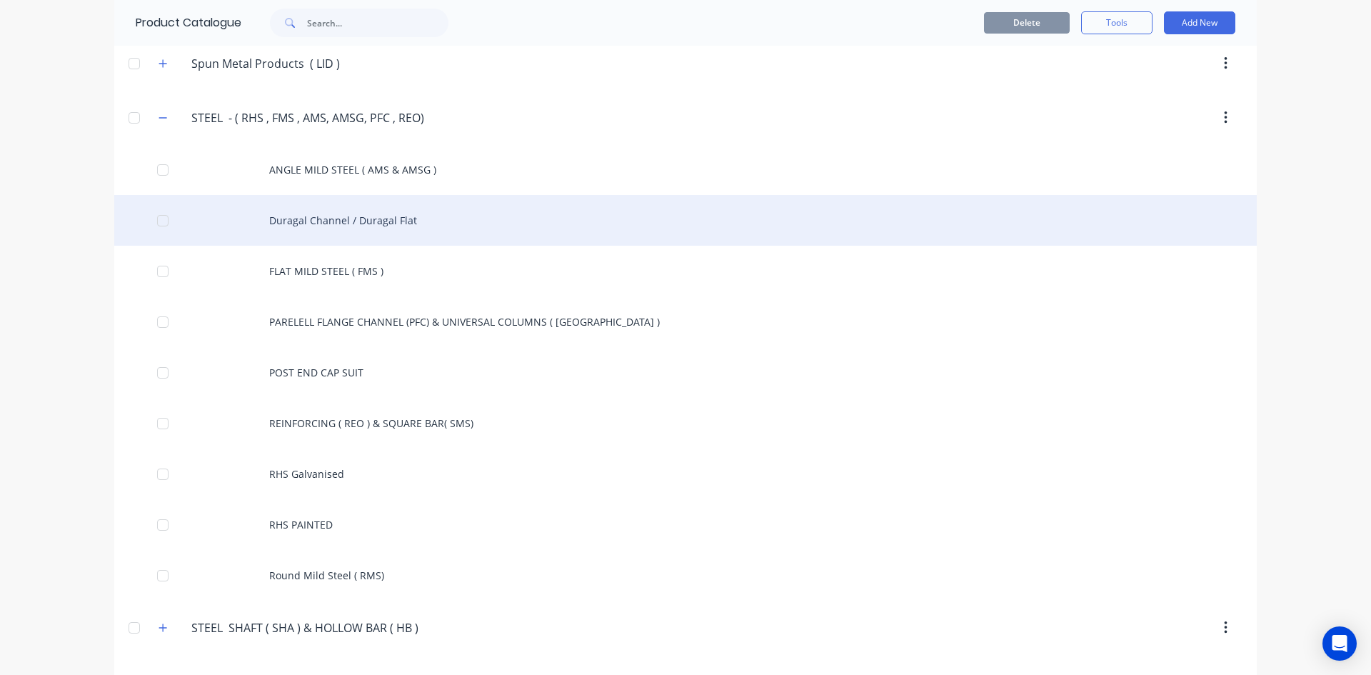
scroll to position [3071, 0]
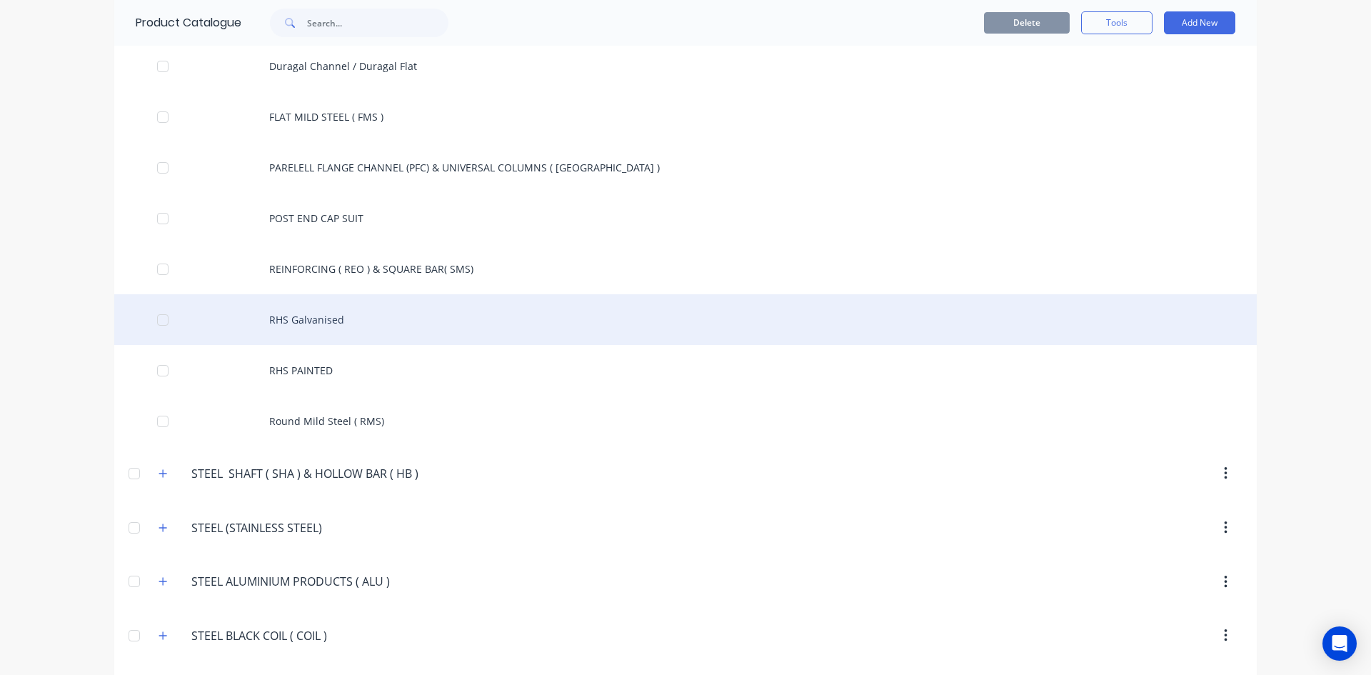
click at [309, 321] on div "RHS Galvanised" at bounding box center [685, 319] width 1143 height 51
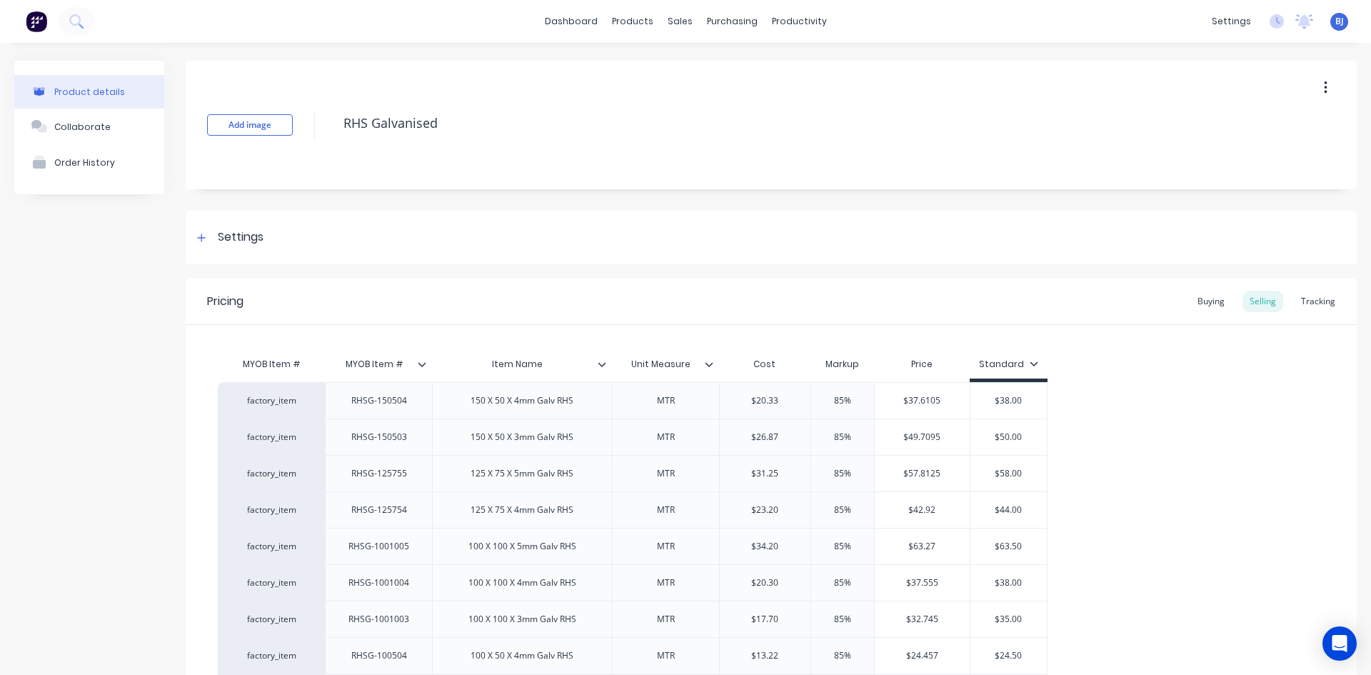
click at [601, 365] on icon at bounding box center [602, 364] width 8 height 4
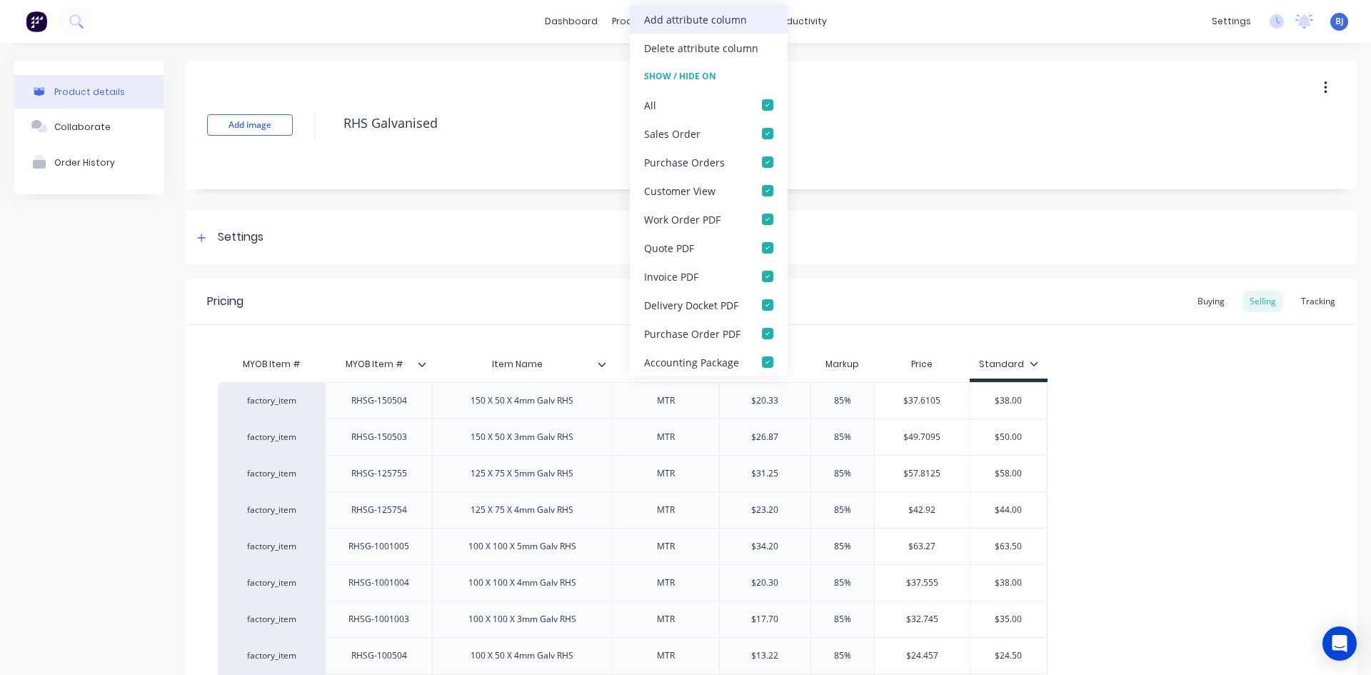
click at [679, 21] on div "Add attribute column" at bounding box center [695, 19] width 103 height 15
type textarea "x"
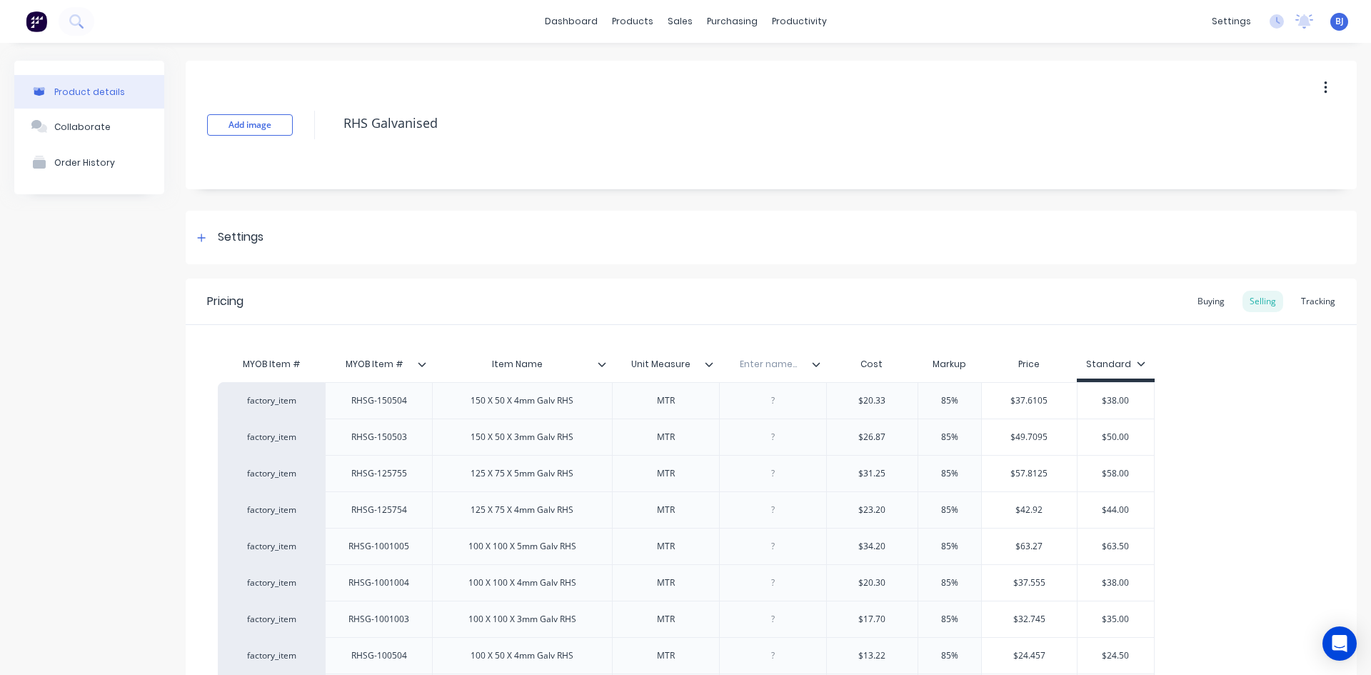
click at [752, 361] on input "text" at bounding box center [768, 364] width 99 height 13
type input "Supplier Part #"
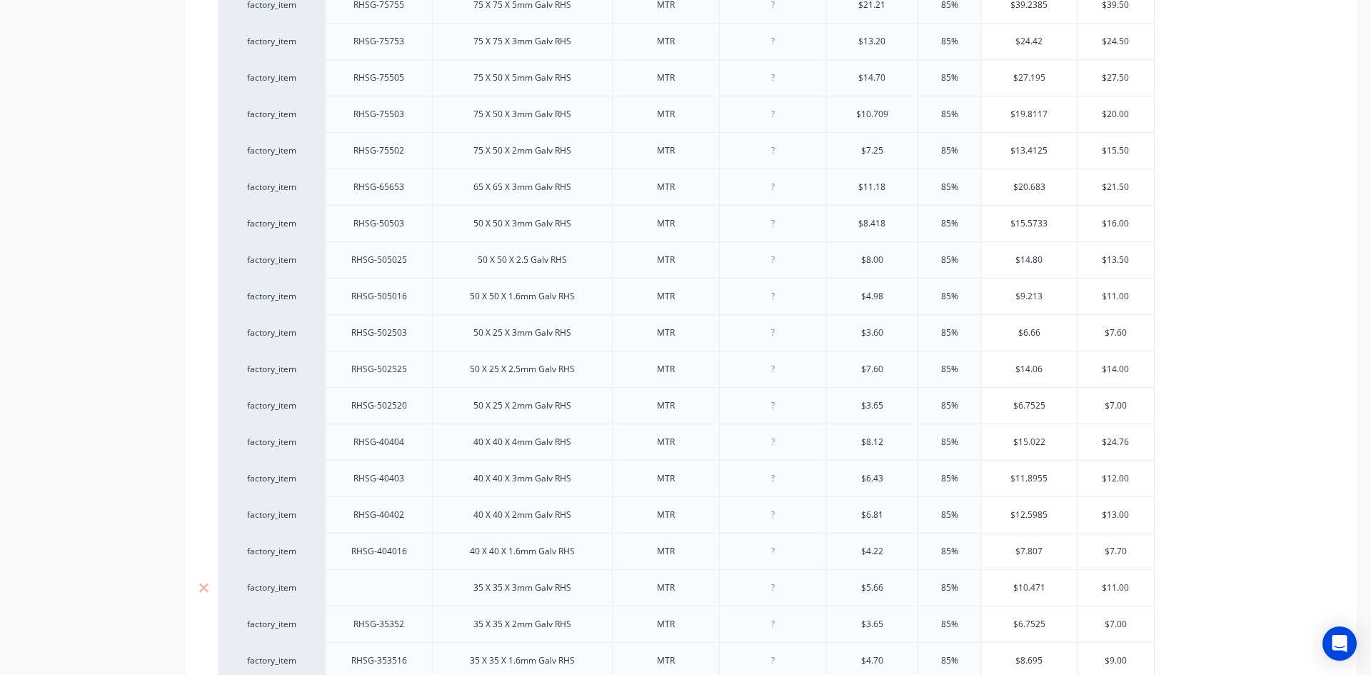
scroll to position [929, 0]
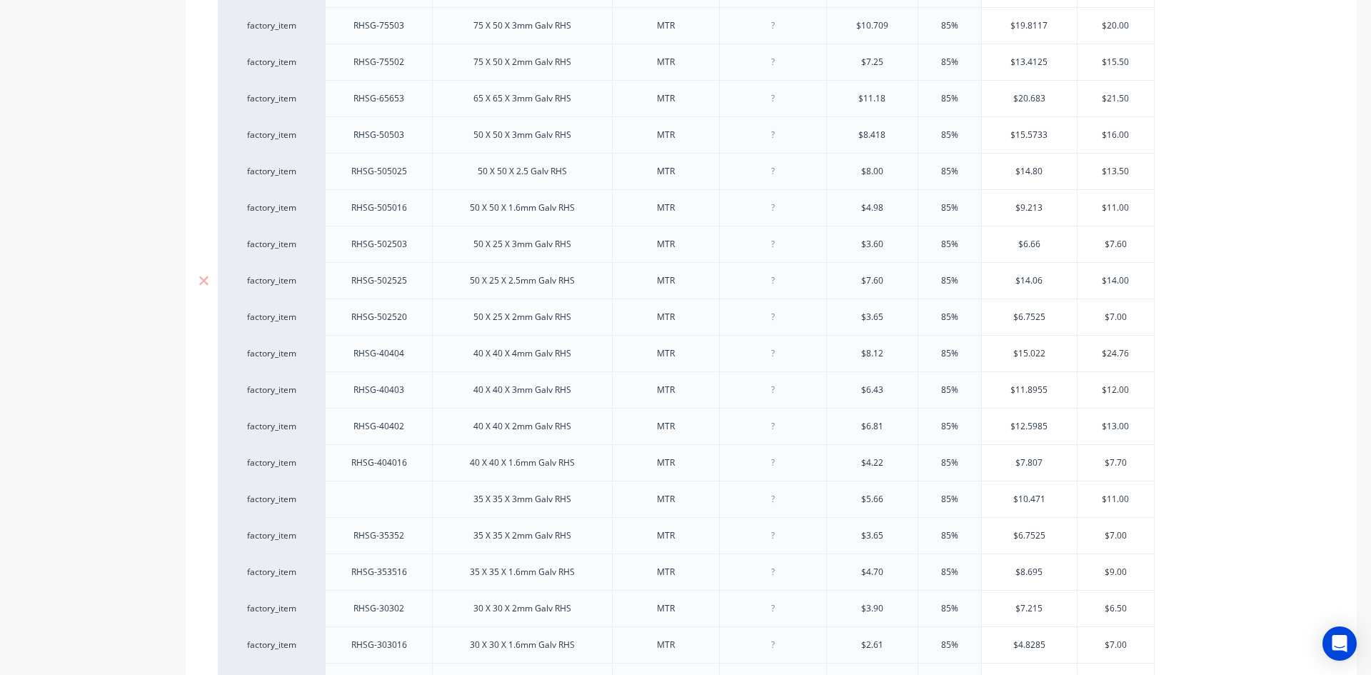
click at [774, 283] on div at bounding box center [772, 280] width 71 height 19
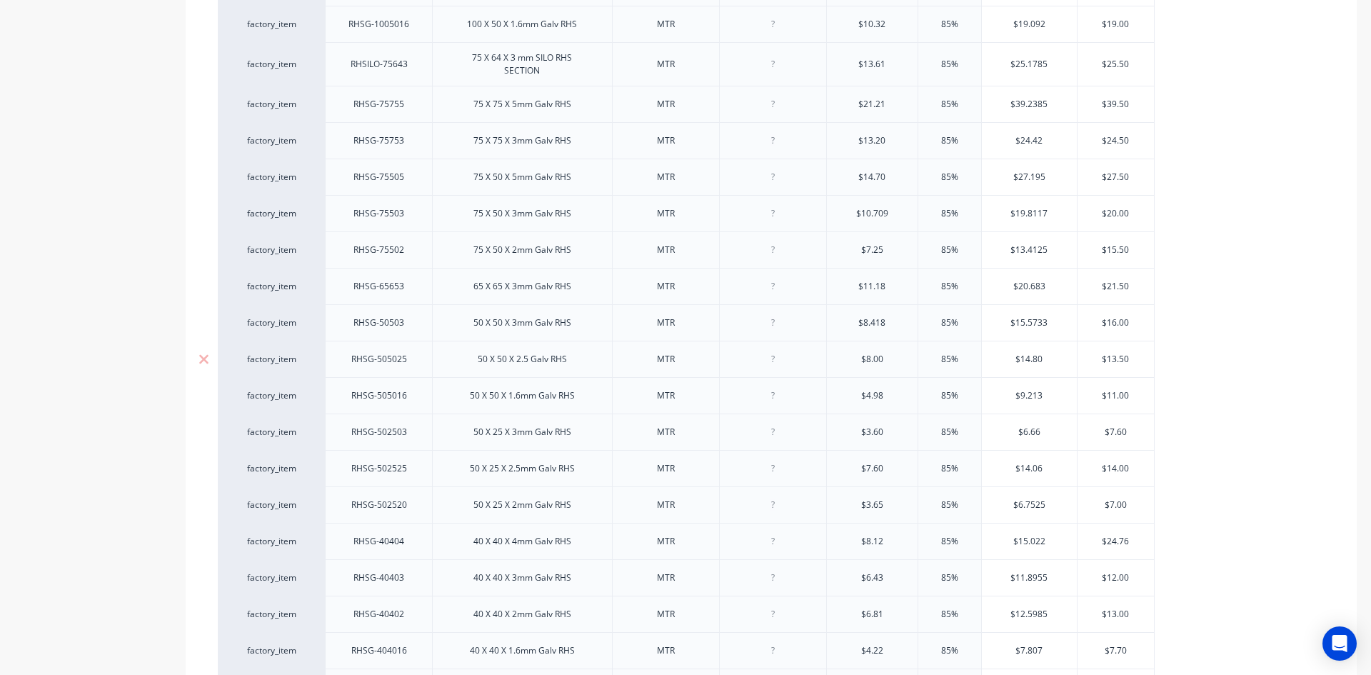
type textarea "x"
click at [774, 363] on div at bounding box center [772, 359] width 71 height 19
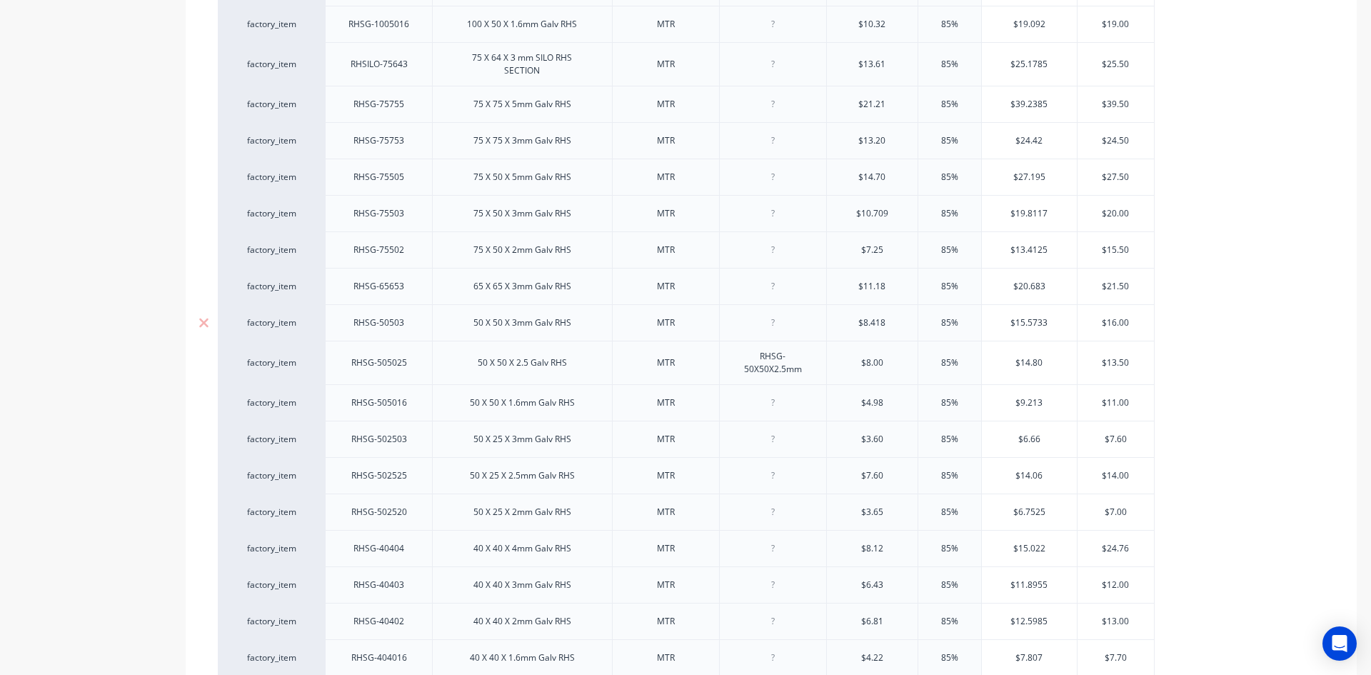
click at [769, 329] on div at bounding box center [772, 323] width 71 height 19
type textarea "x"
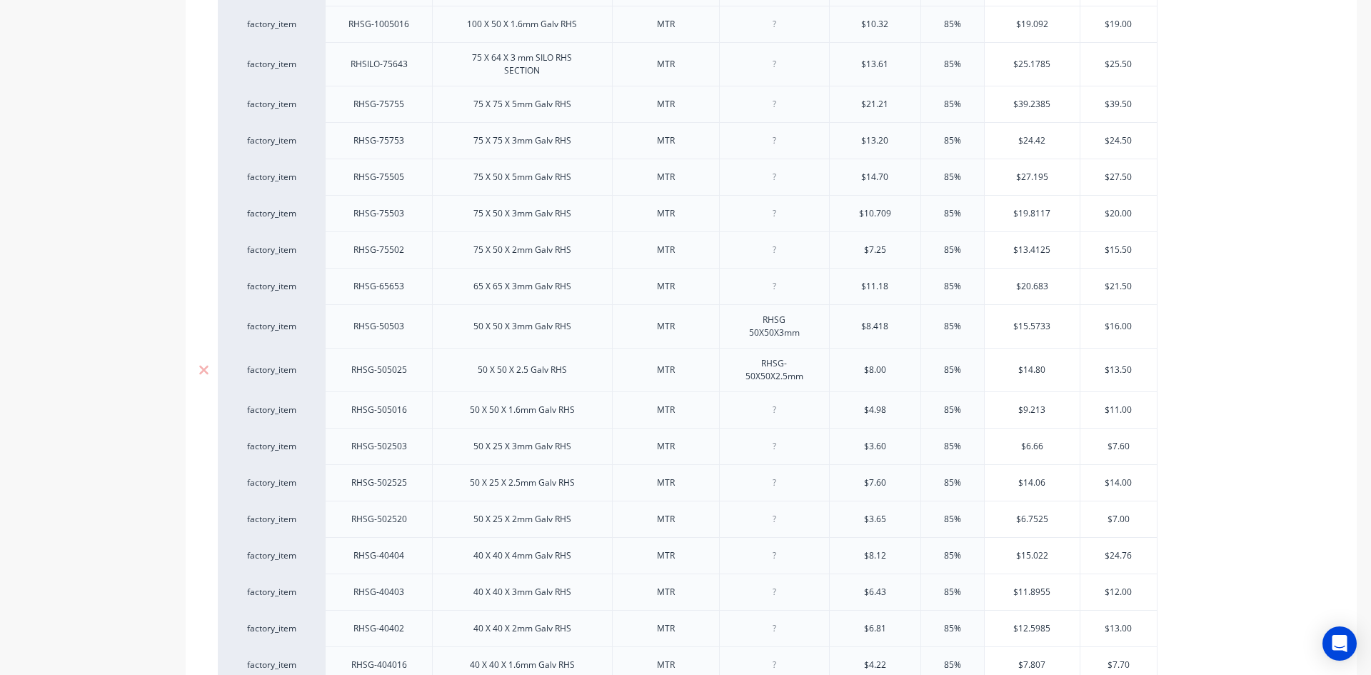
drag, startPoint x: 788, startPoint y: 367, endPoint x: 798, endPoint y: 380, distance: 16.3
click at [790, 370] on div "RHSG-50X50X2.5mm" at bounding box center [775, 369] width 98 height 31
click at [797, 364] on div "RHSG-50X50X2.5mm" at bounding box center [775, 369] width 98 height 31
click at [789, 326] on div "RHSG 50X50X3mm" at bounding box center [775, 326] width 74 height 31
click at [789, 322] on div "RHSG 50X50X3mm" at bounding box center [775, 326] width 74 height 31
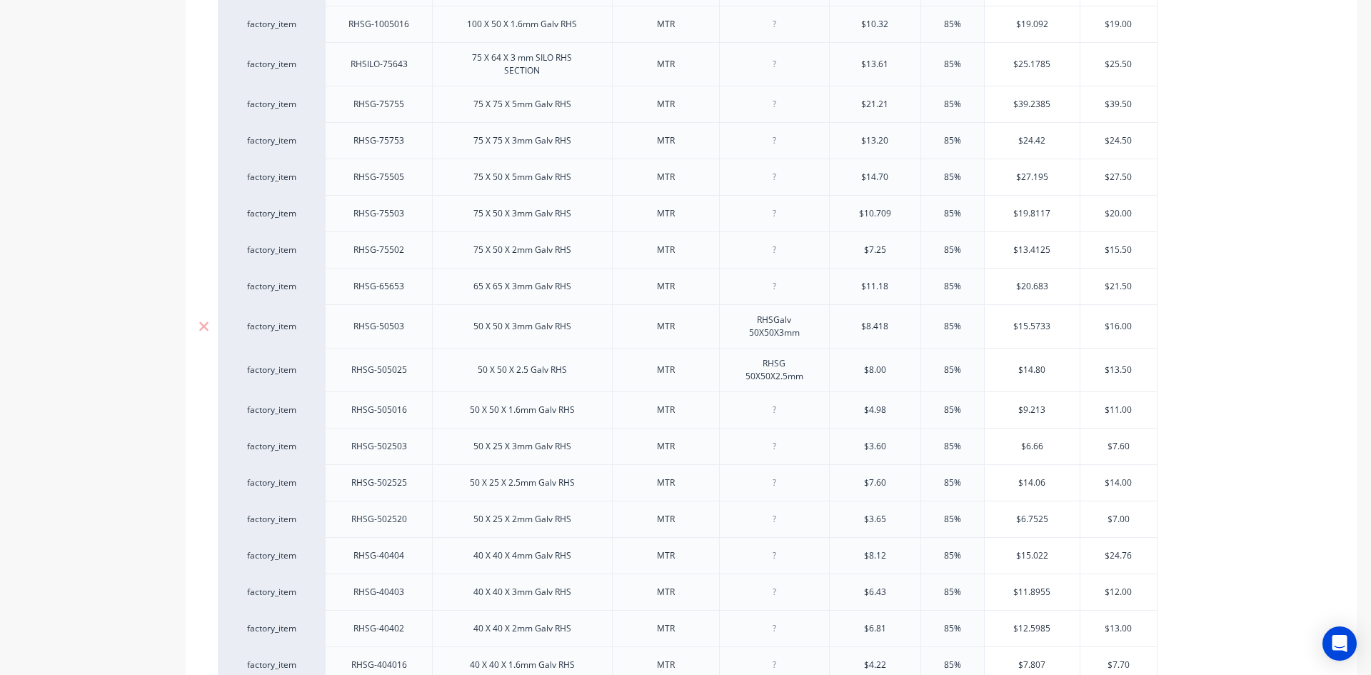
click at [776, 323] on div "RHSGalv 50X50X3mm" at bounding box center [775, 326] width 74 height 31
click at [798, 324] on div "RHS Galv 50X50X3mm" at bounding box center [775, 326] width 74 height 31
click at [790, 366] on div "RHSG 50X50X2.5mm" at bounding box center [774, 369] width 81 height 31
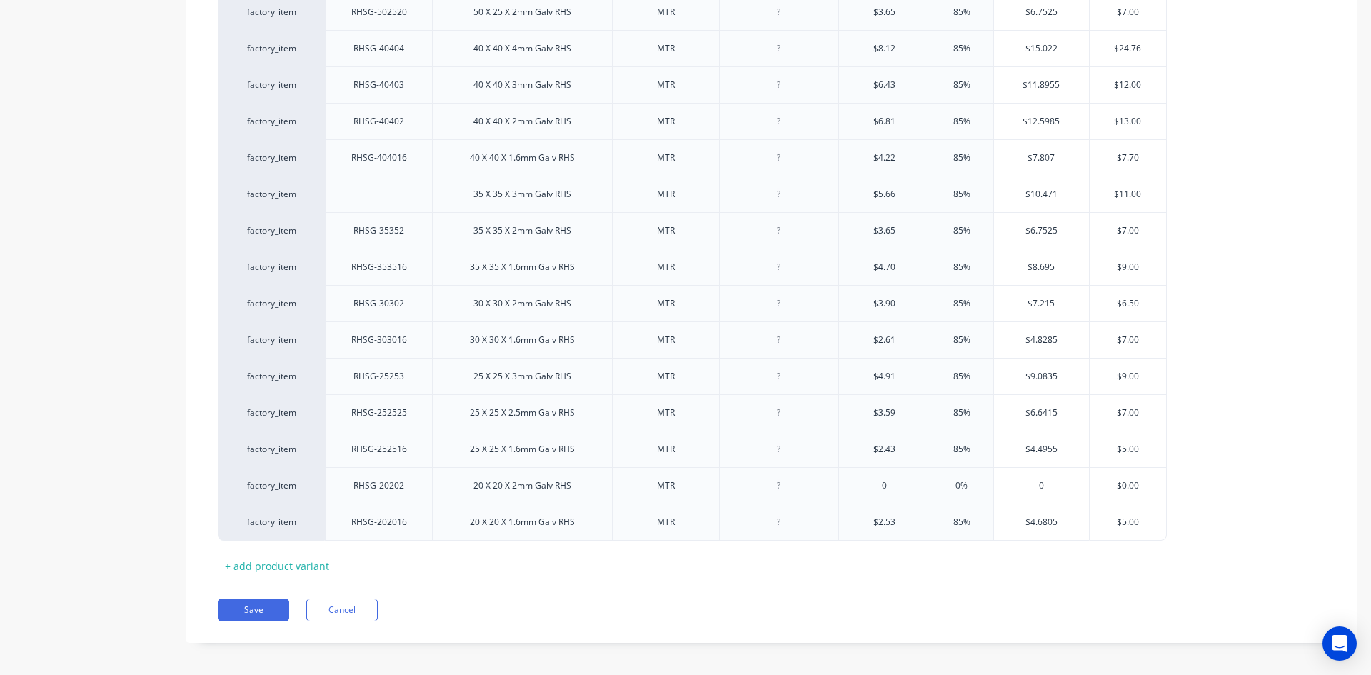
scroll to position [1255, 0]
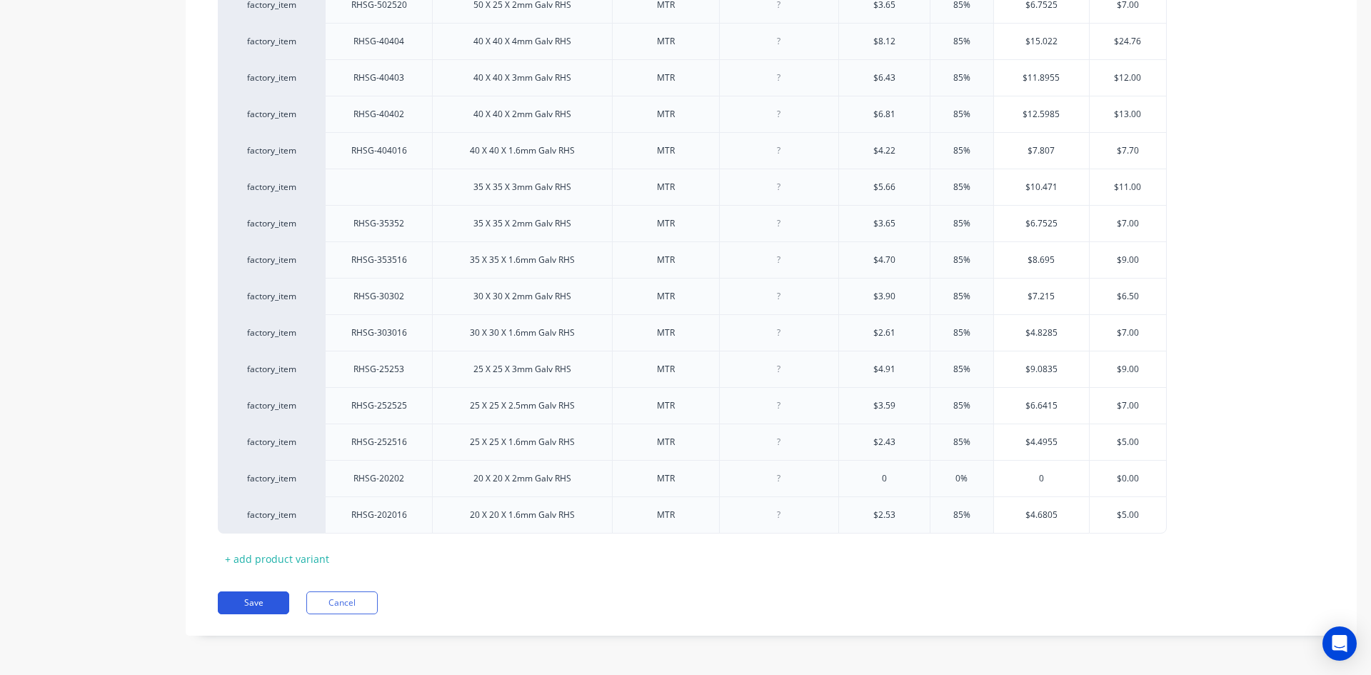
click at [263, 602] on button "Save" at bounding box center [253, 602] width 71 height 23
type textarea "x"
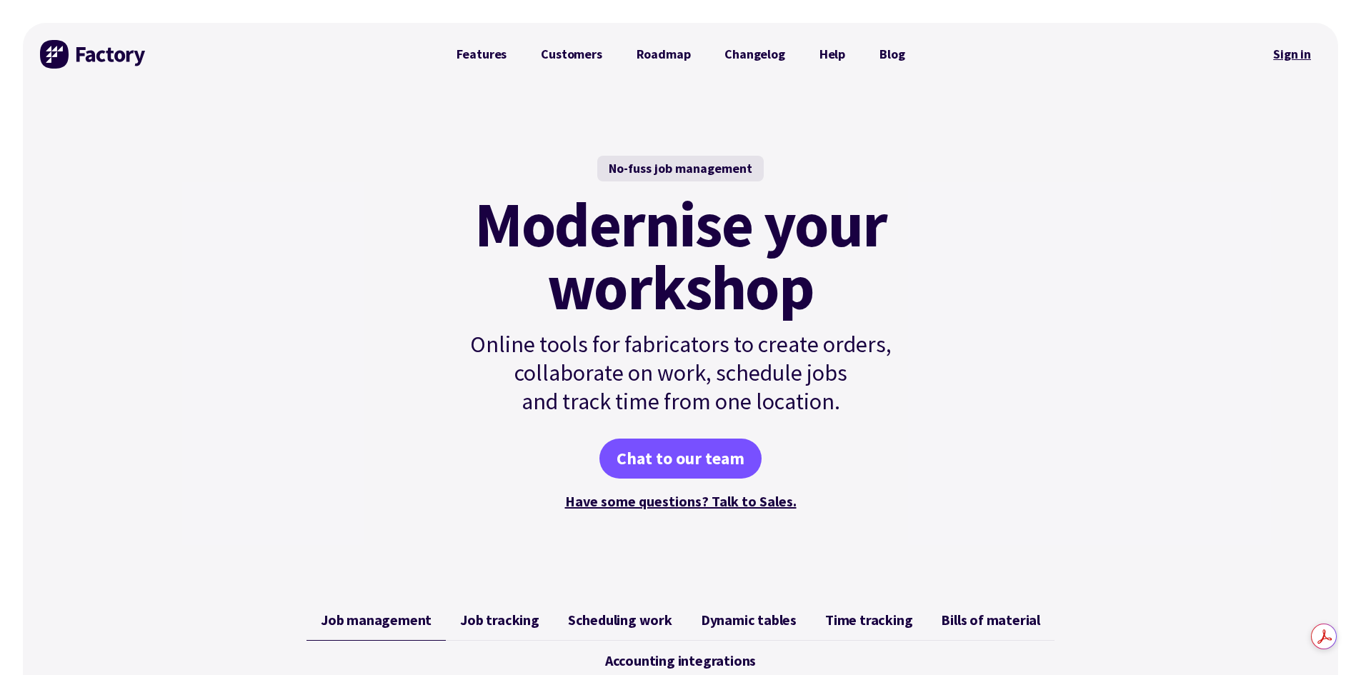
click at [1274, 51] on link "Sign in" at bounding box center [1292, 54] width 58 height 33
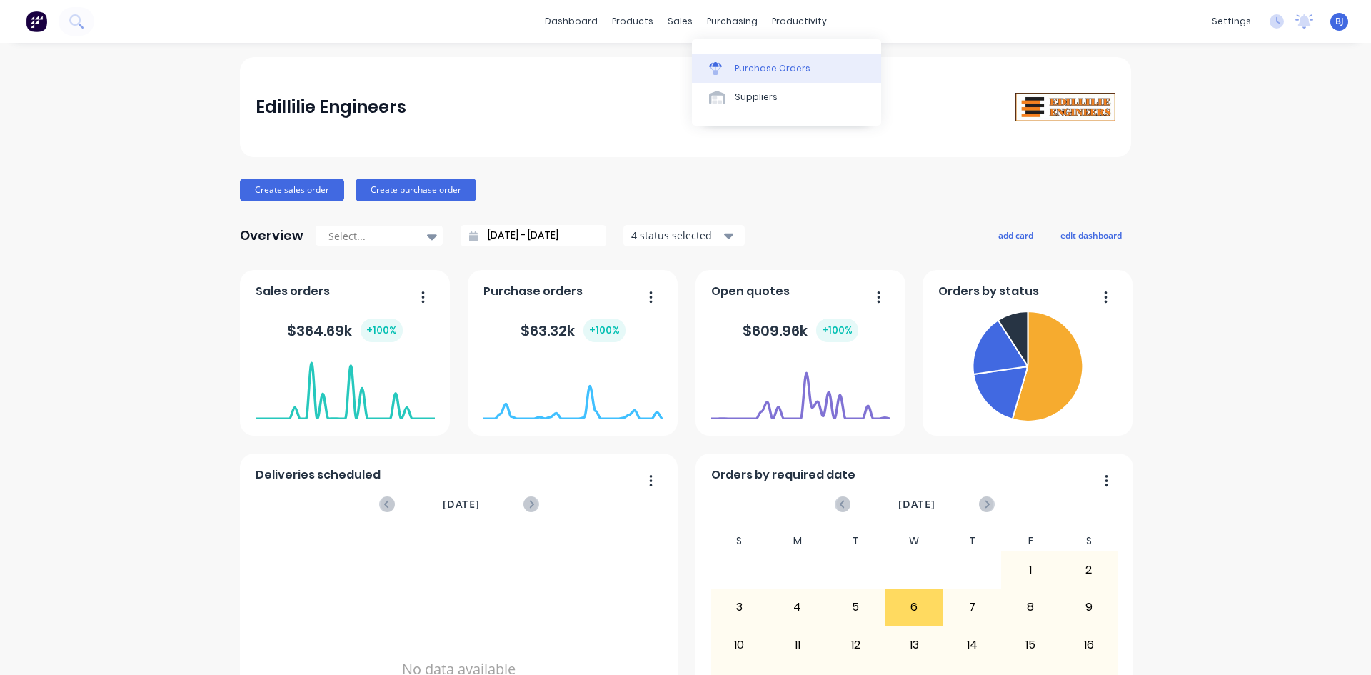
click at [735, 67] on div "Purchase Orders" at bounding box center [773, 68] width 76 height 13
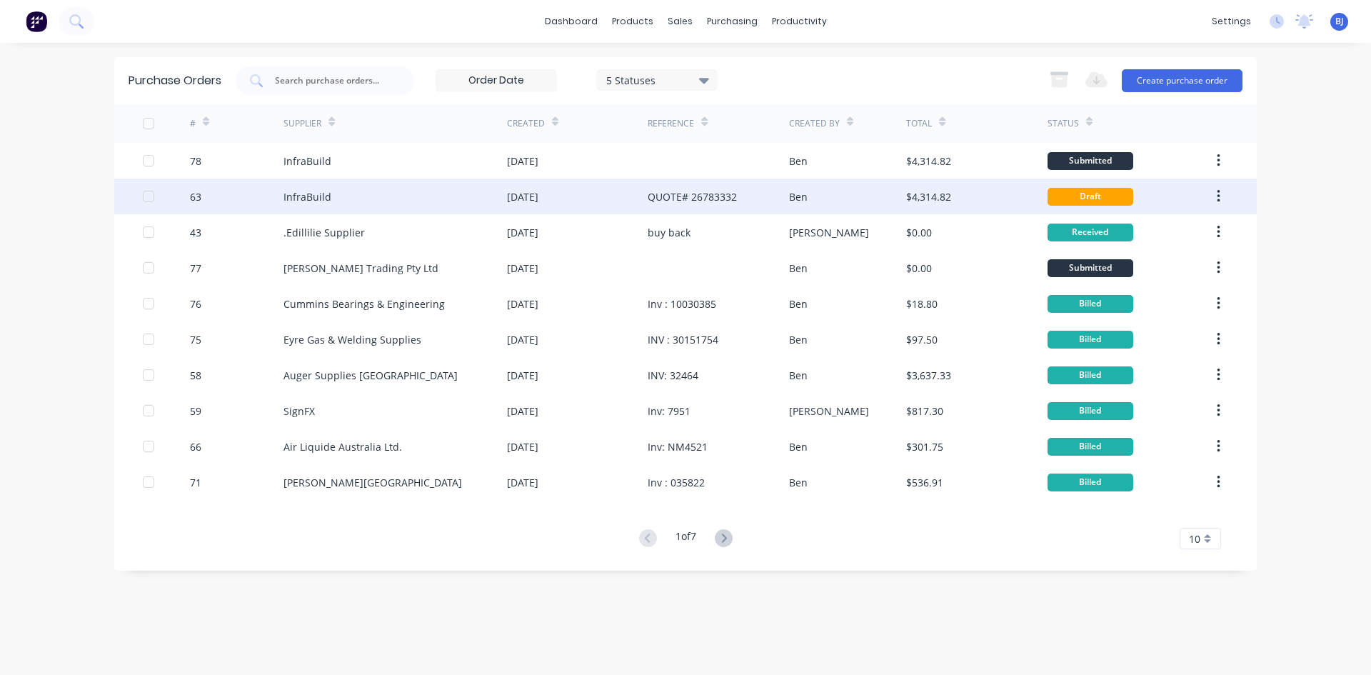
click at [1215, 196] on button "button" at bounding box center [1219, 197] width 34 height 26
click at [1131, 235] on div "Archive" at bounding box center [1168, 234] width 110 height 21
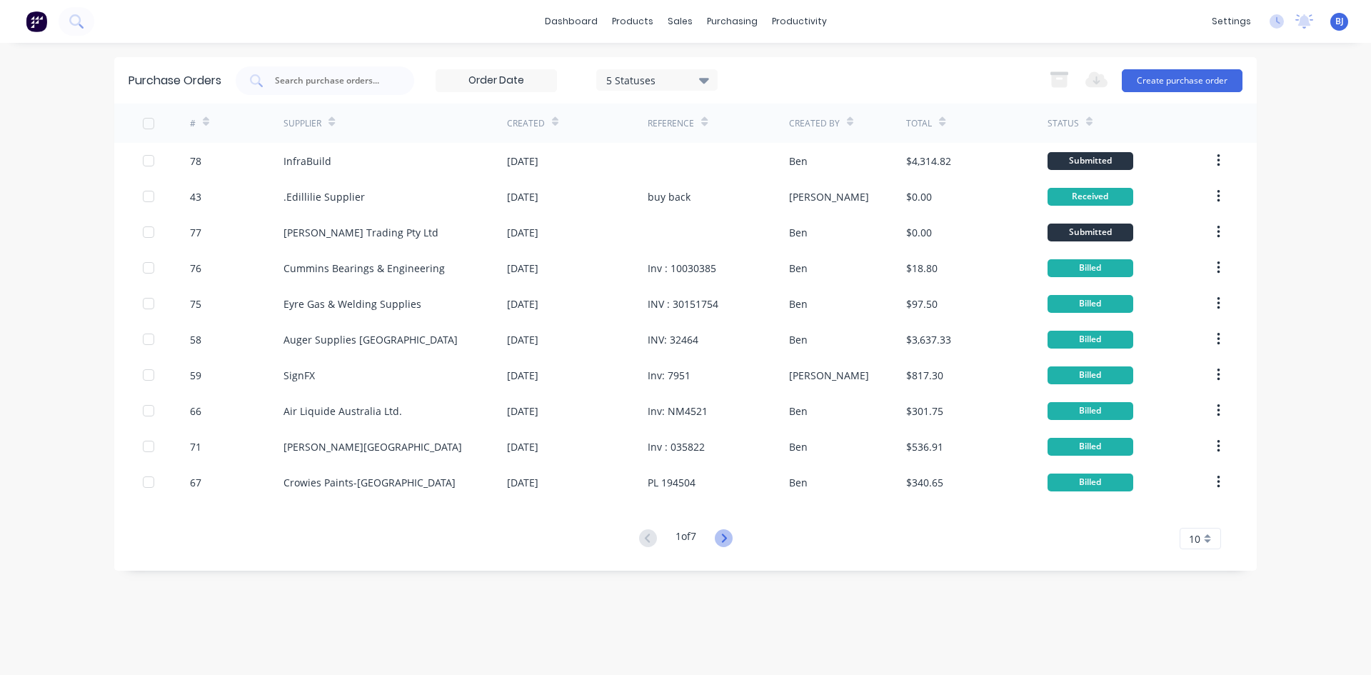
click at [730, 539] on icon at bounding box center [724, 538] width 18 height 18
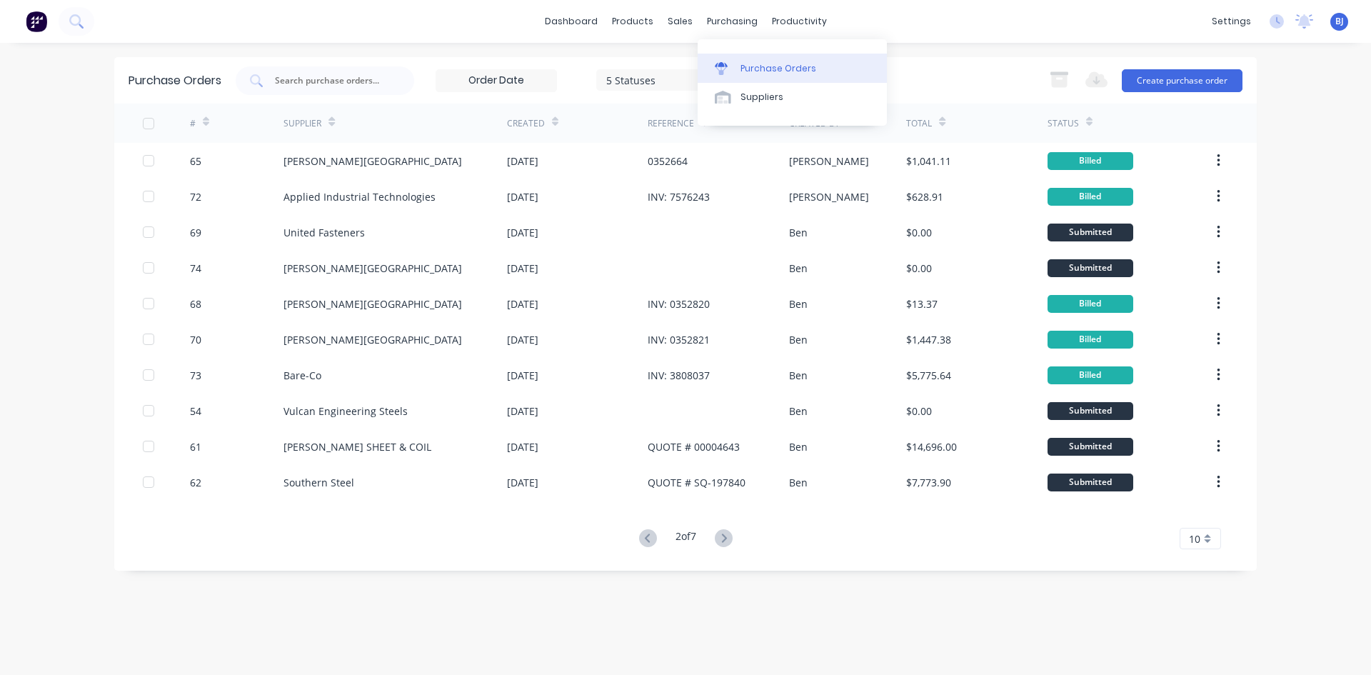
click at [737, 69] on link "Purchase Orders" at bounding box center [792, 68] width 189 height 29
click at [741, 65] on div "Purchase Orders" at bounding box center [779, 68] width 76 height 13
click at [1160, 77] on button "Create purchase order" at bounding box center [1182, 80] width 121 height 23
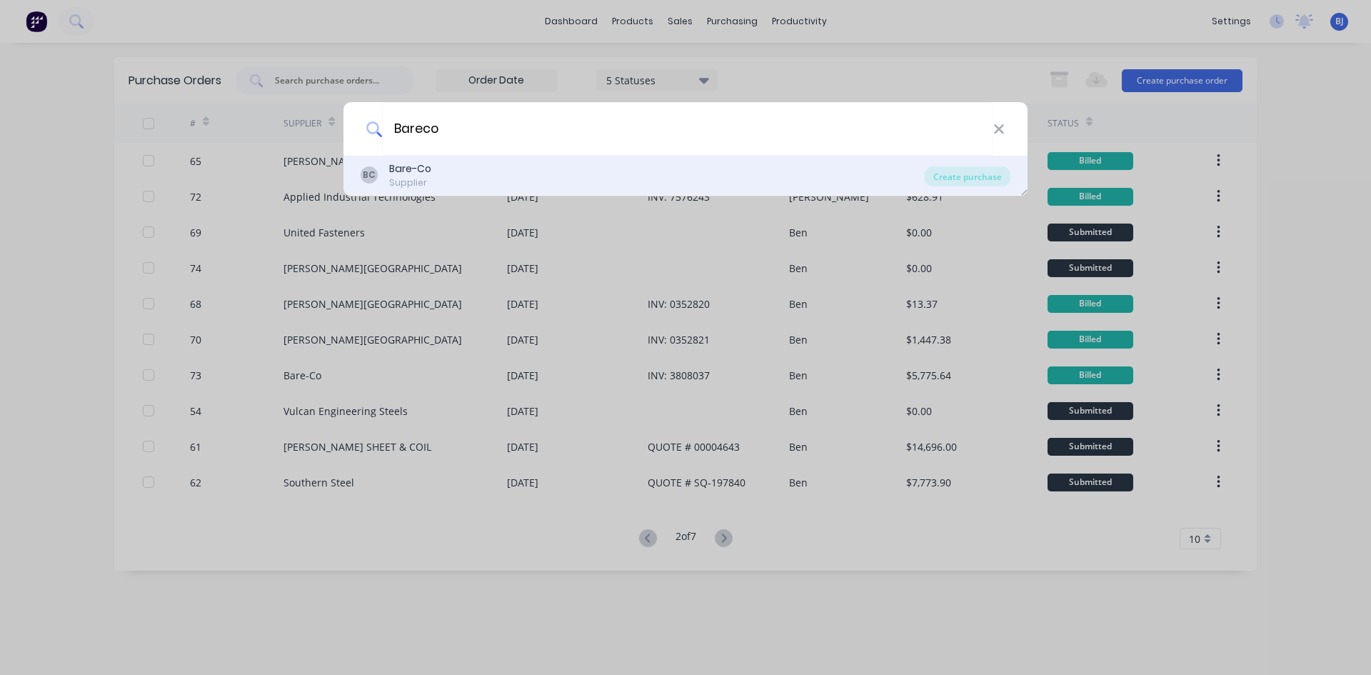
type input "Bareco"
click at [399, 170] on div "Bare-Co" at bounding box center [410, 168] width 42 height 15
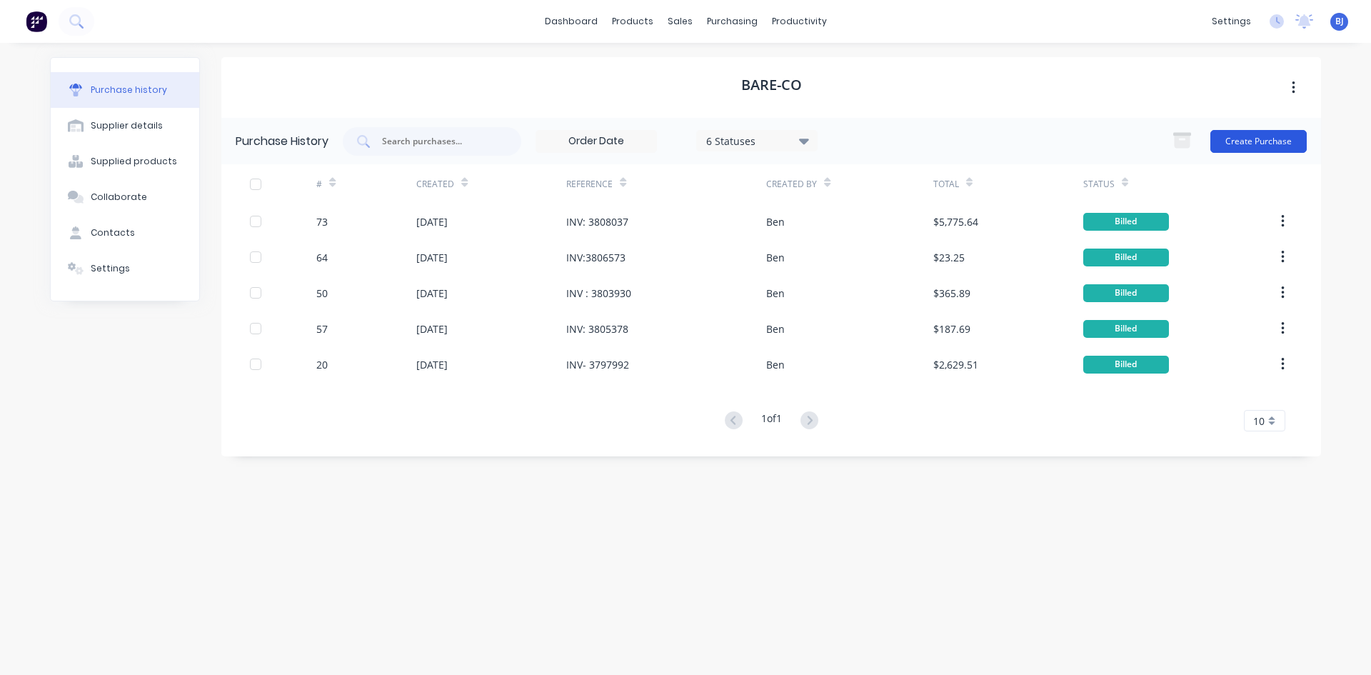
click at [1269, 136] on button "Create Purchase" at bounding box center [1259, 141] width 96 height 23
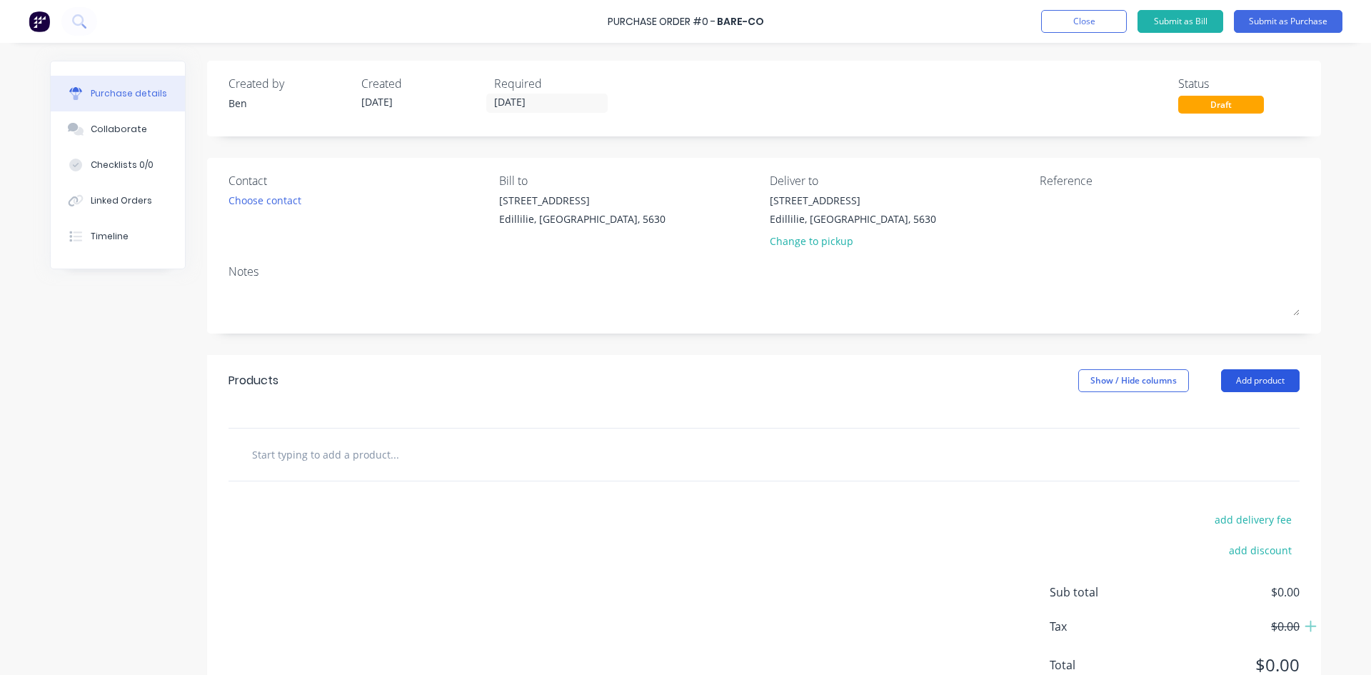
click at [1266, 381] on button "Add product" at bounding box center [1260, 380] width 79 height 23
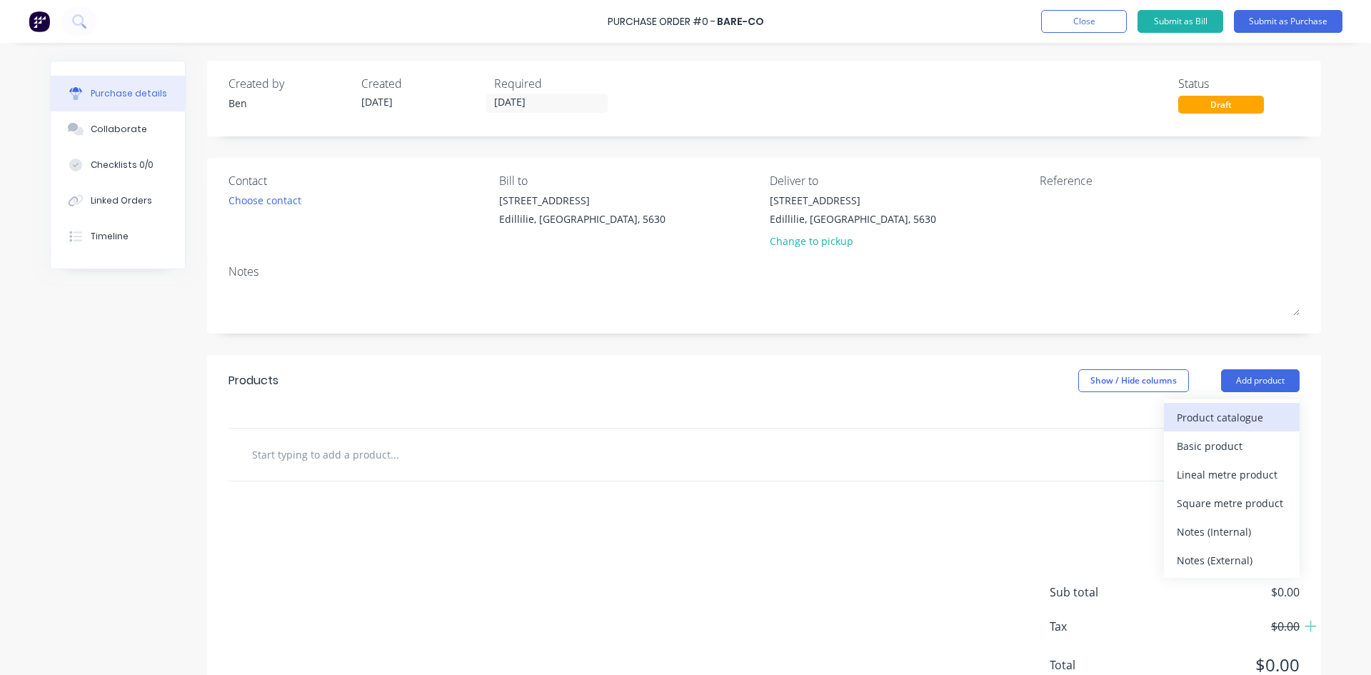
click at [1198, 419] on div "Product catalogue" at bounding box center [1232, 417] width 110 height 21
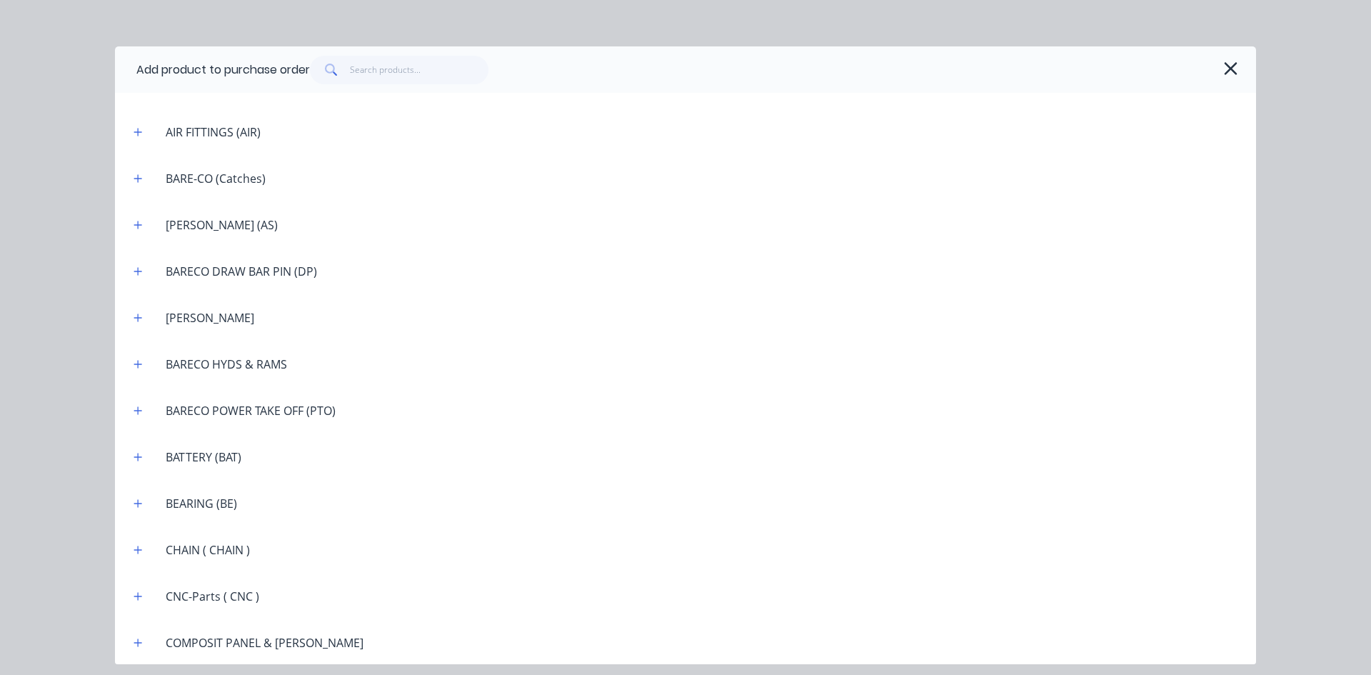
scroll to position [857, 0]
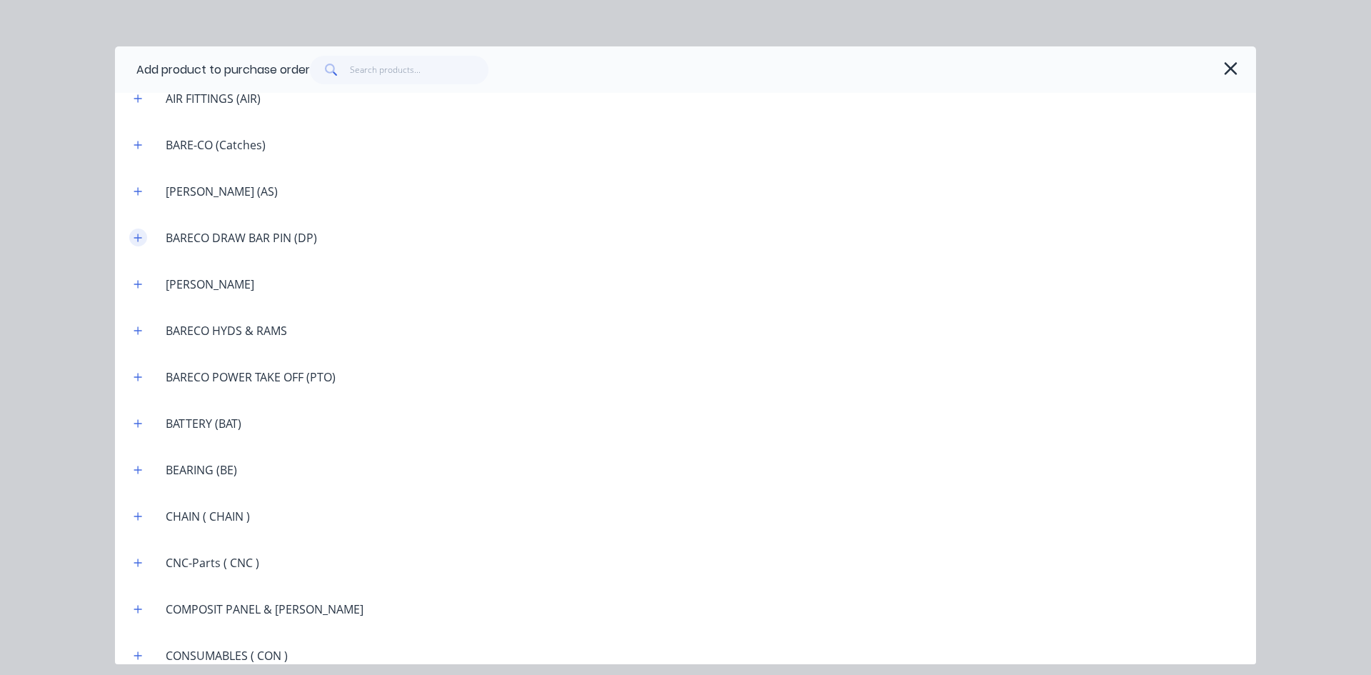
click at [139, 238] on icon "button" at bounding box center [138, 238] width 8 height 8
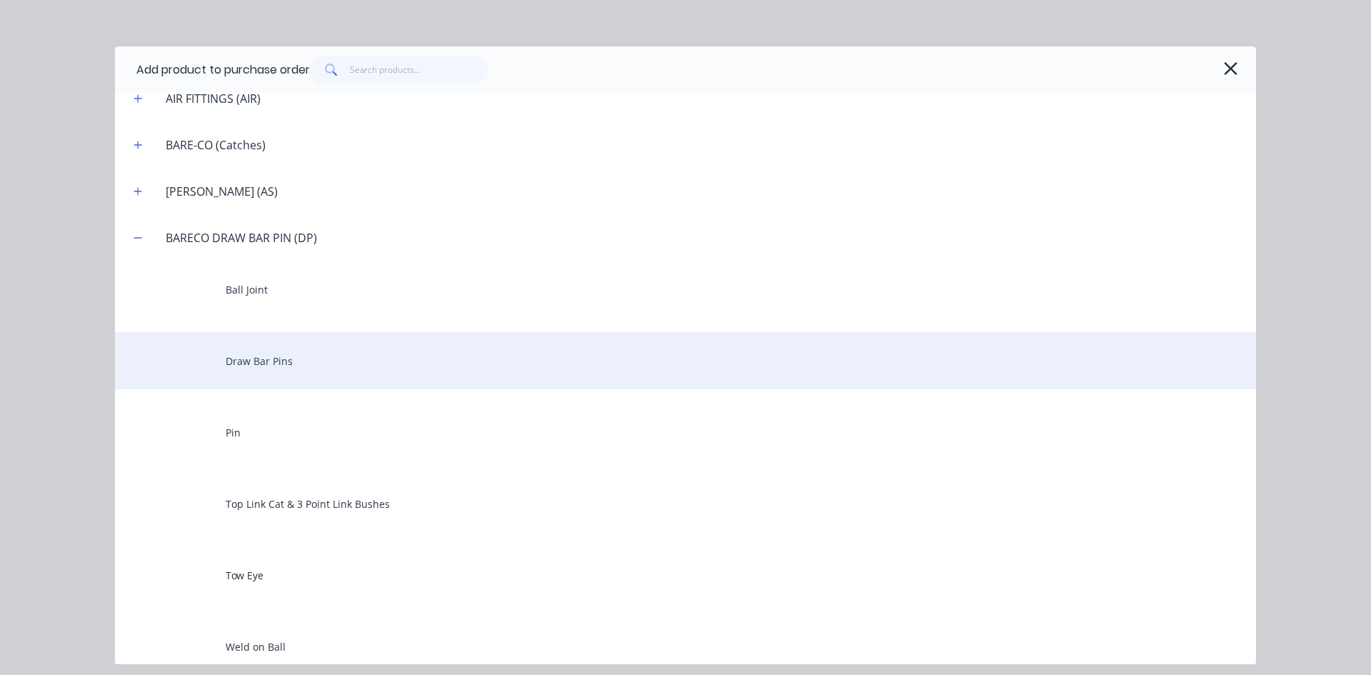
click at [268, 365] on div "Draw Bar Pins" at bounding box center [685, 360] width 1141 height 57
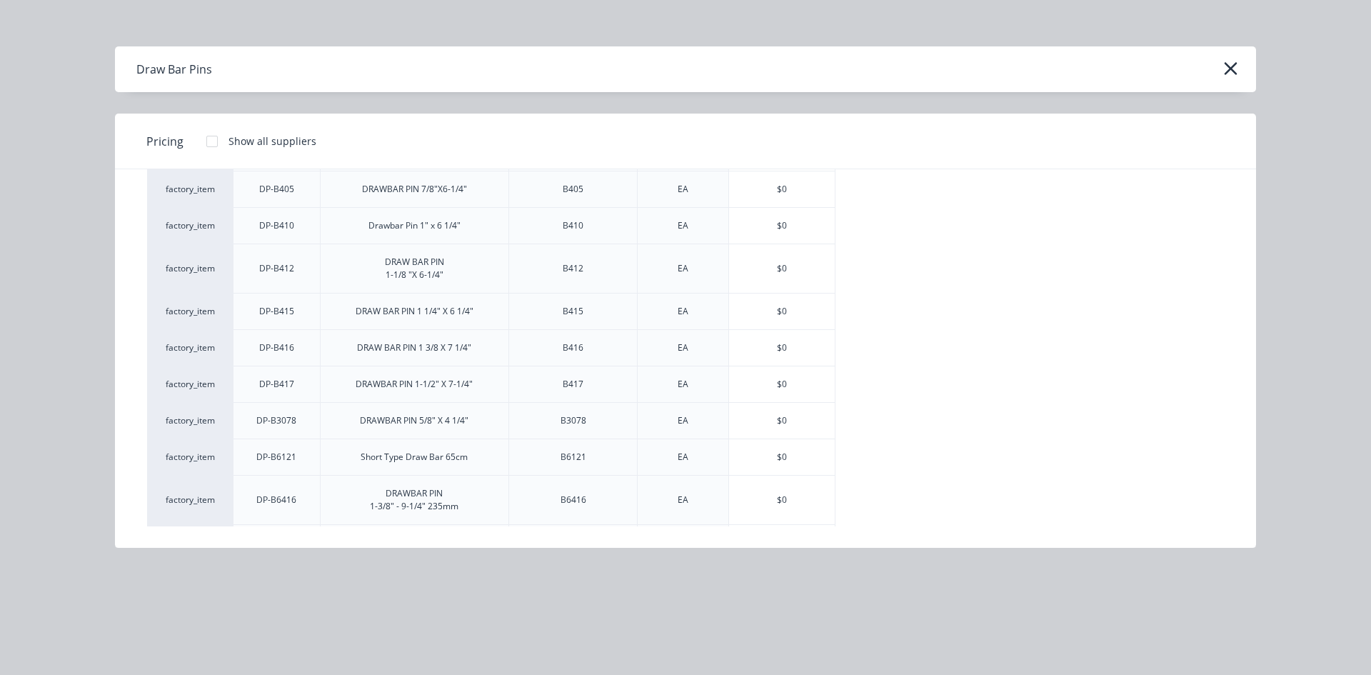
scroll to position [54, 0]
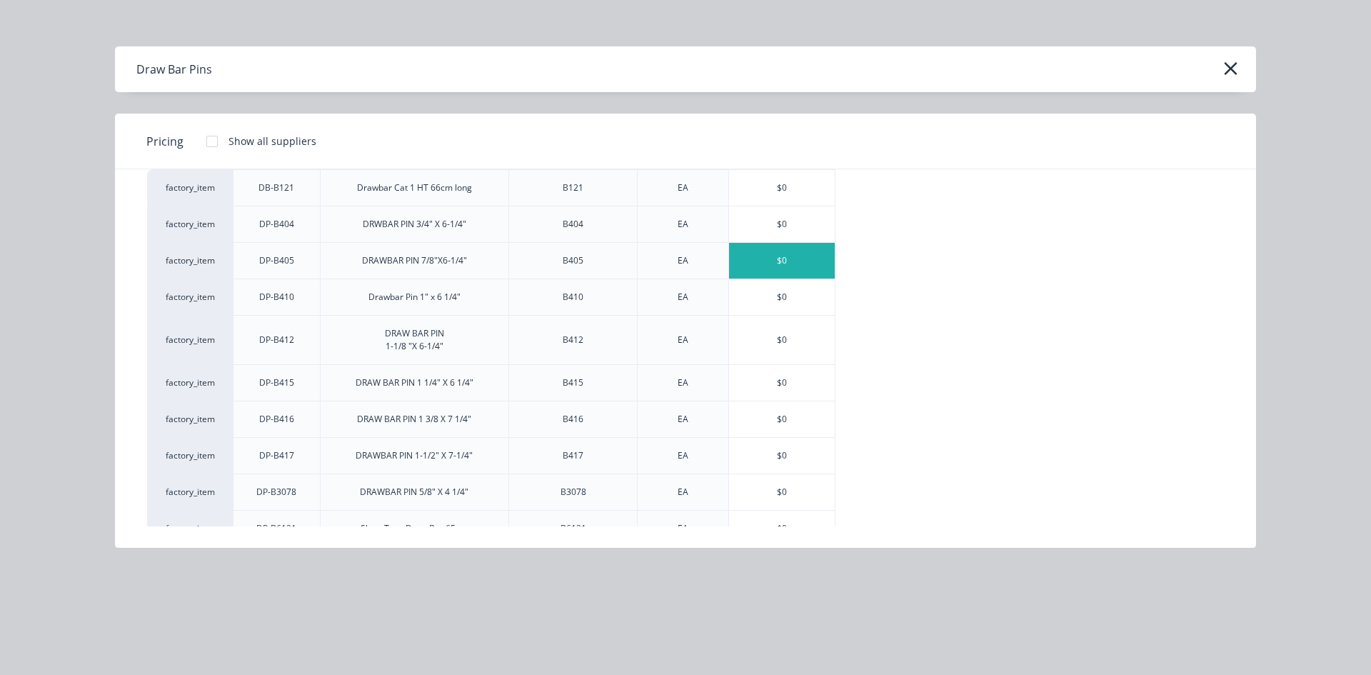
click at [778, 262] on div "$0" at bounding box center [782, 261] width 106 height 36
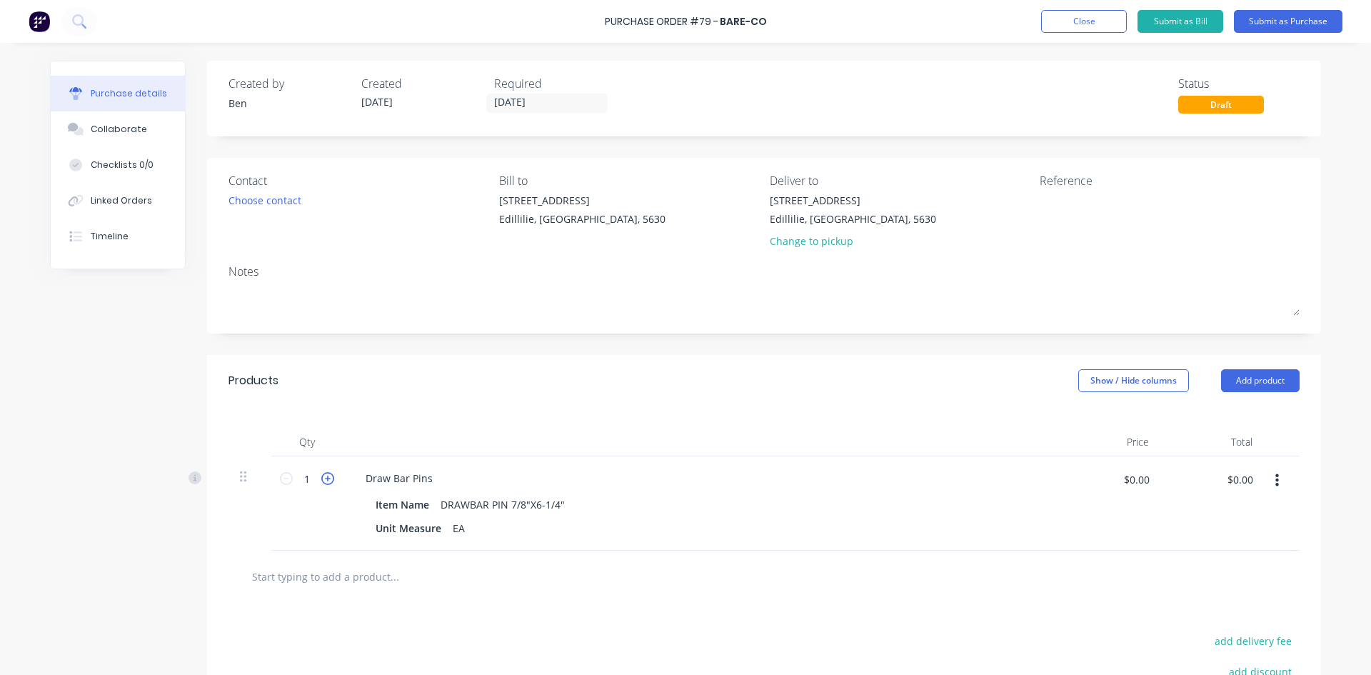
click at [326, 480] on icon at bounding box center [327, 478] width 13 height 13
click at [326, 479] on icon at bounding box center [327, 478] width 13 height 13
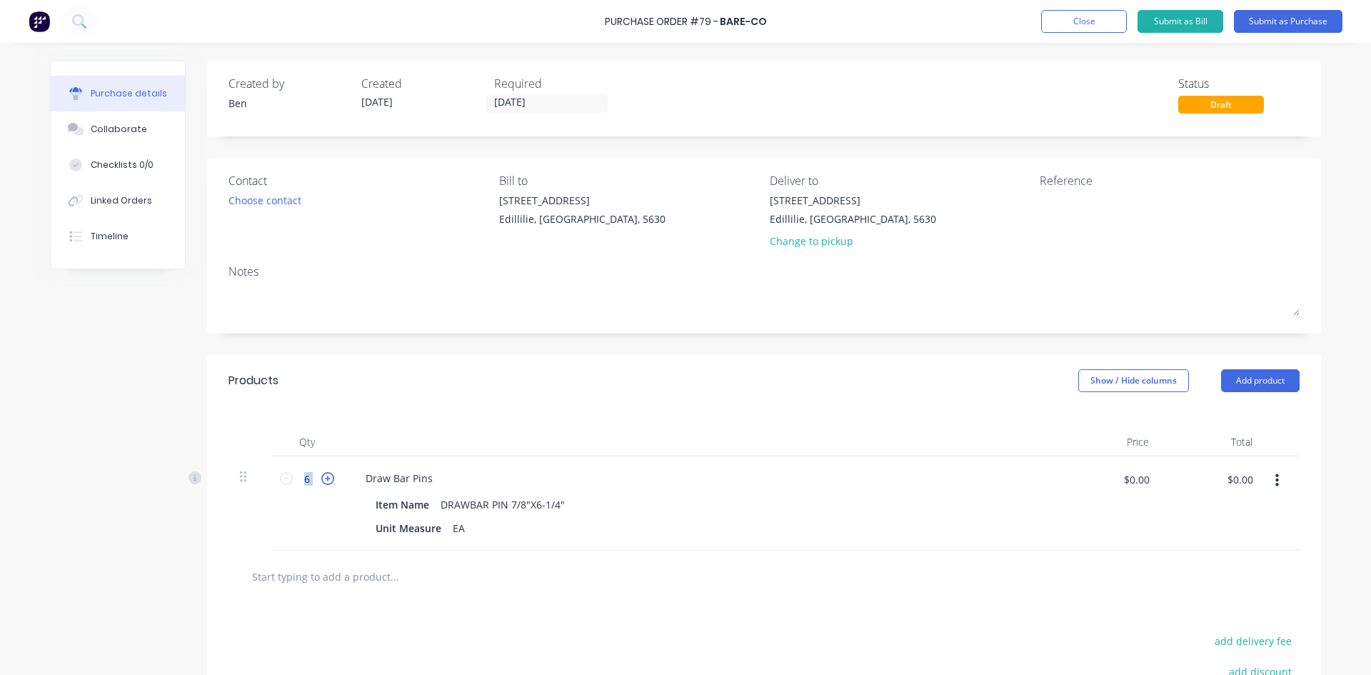
click at [326, 478] on icon at bounding box center [327, 478] width 13 height 13
click at [326, 476] on icon at bounding box center [327, 478] width 13 height 13
click at [326, 475] on icon at bounding box center [327, 478] width 13 height 13
click at [326, 474] on icon at bounding box center [327, 478] width 13 height 13
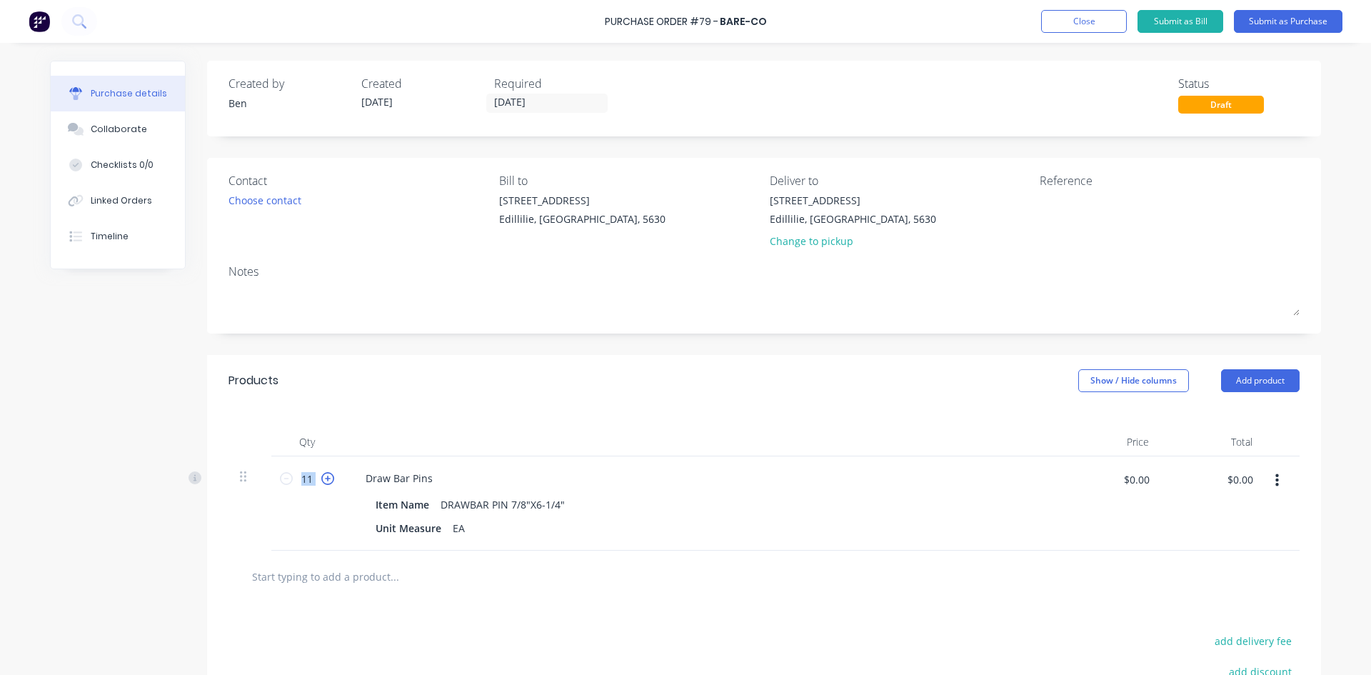
click at [326, 474] on icon at bounding box center [327, 478] width 13 height 13
click at [327, 472] on icon at bounding box center [327, 478] width 13 height 13
click at [322, 479] on icon at bounding box center [327, 478] width 13 height 13
click at [322, 477] on icon at bounding box center [327, 478] width 13 height 13
type input "15"
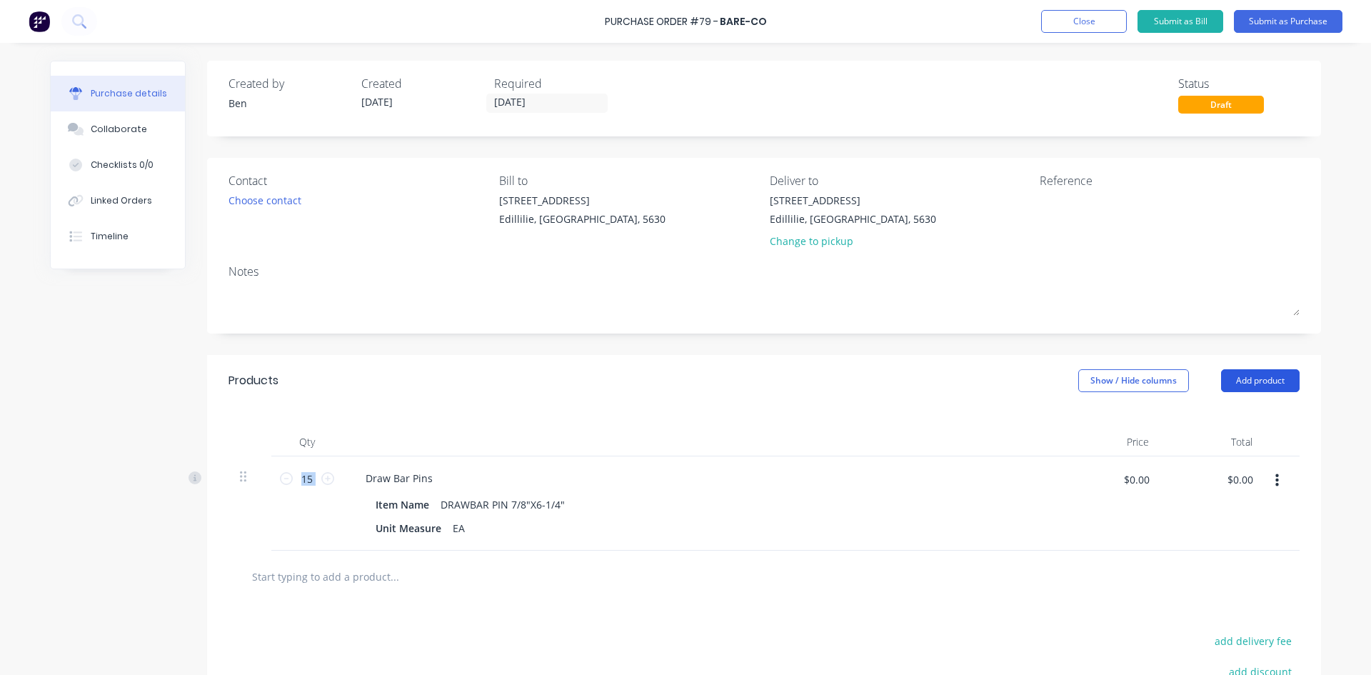
click at [1247, 381] on button "Add product" at bounding box center [1260, 380] width 79 height 23
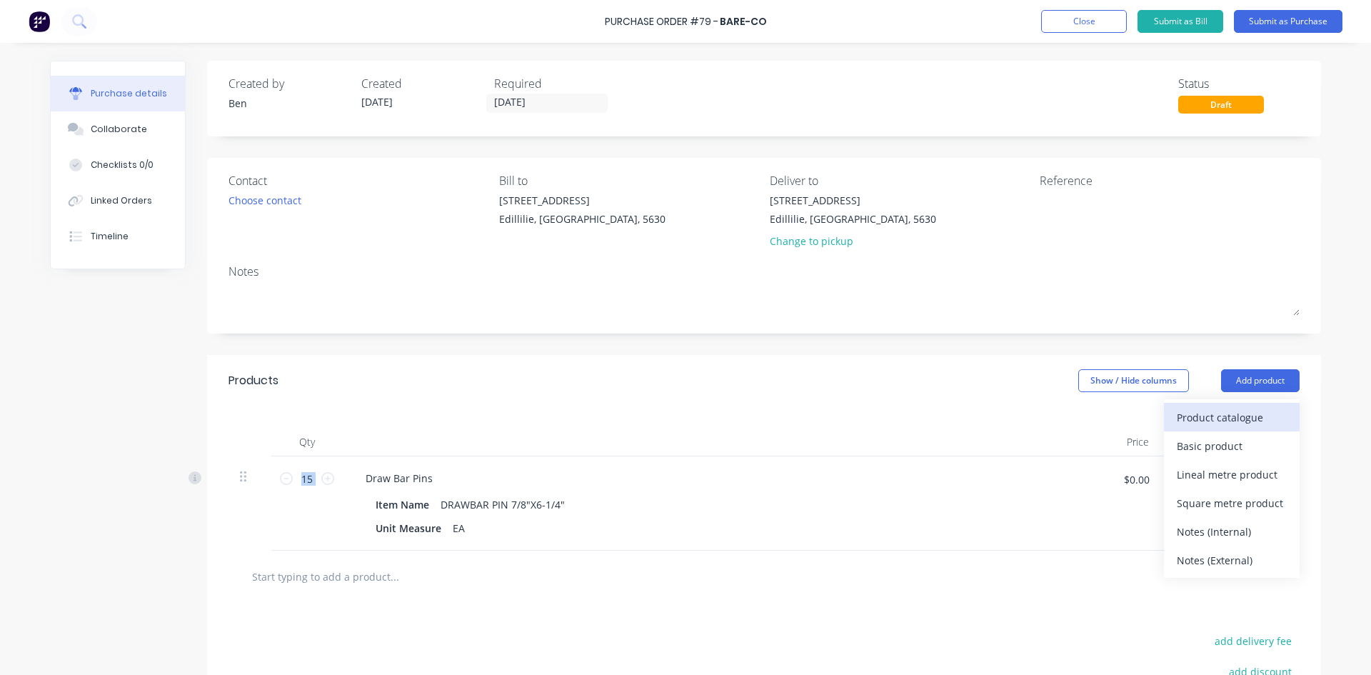
click at [1214, 420] on div "Product catalogue" at bounding box center [1232, 417] width 110 height 21
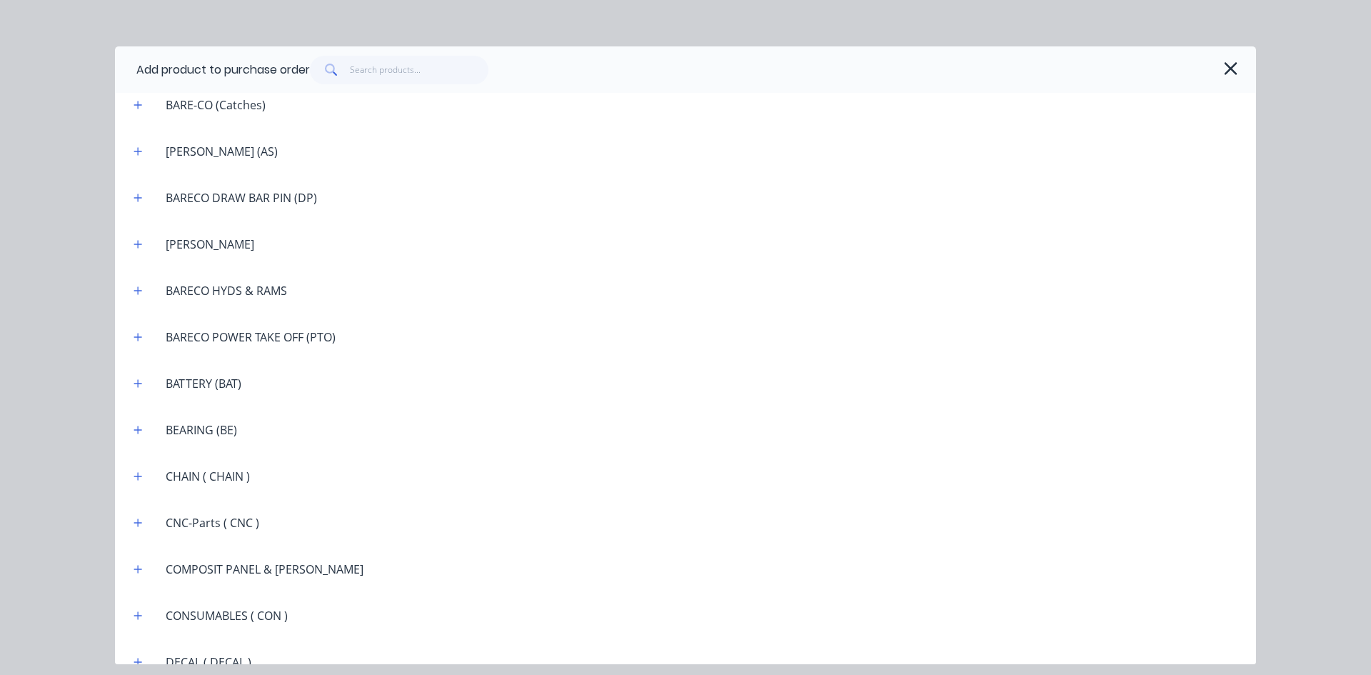
scroll to position [871, 0]
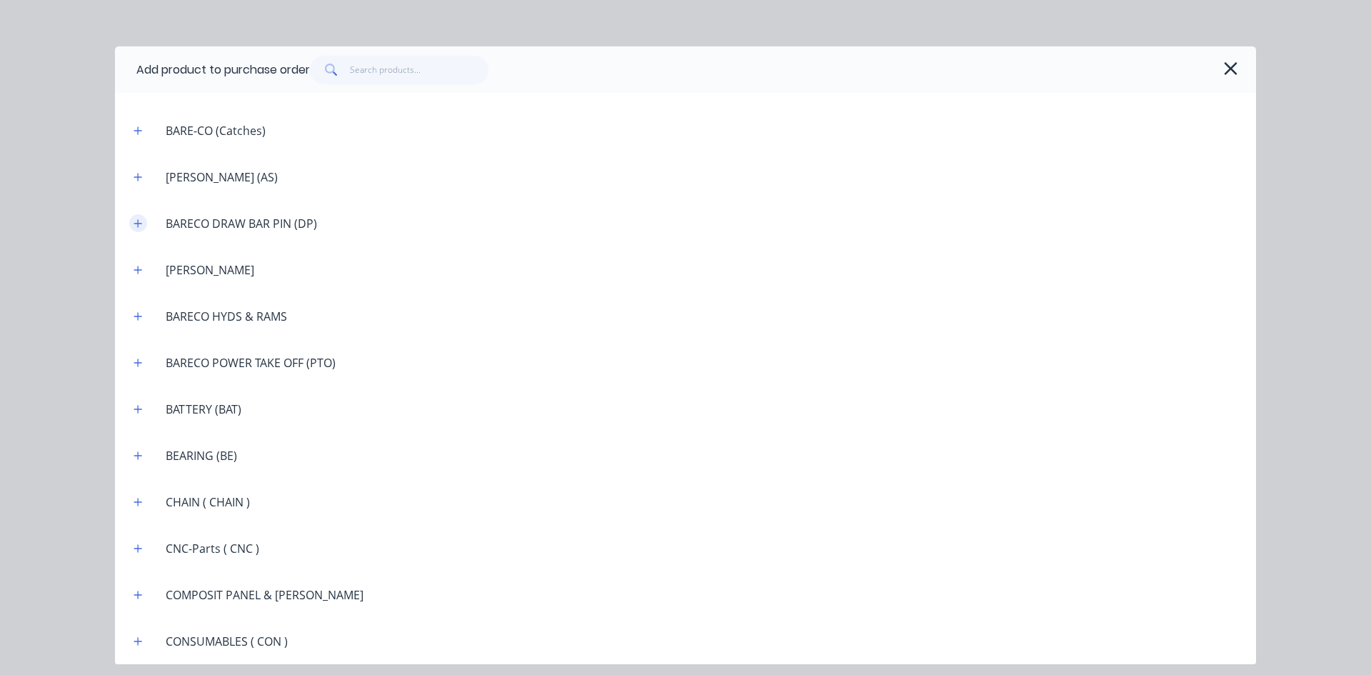
click at [144, 224] on button "button" at bounding box center [138, 223] width 18 height 18
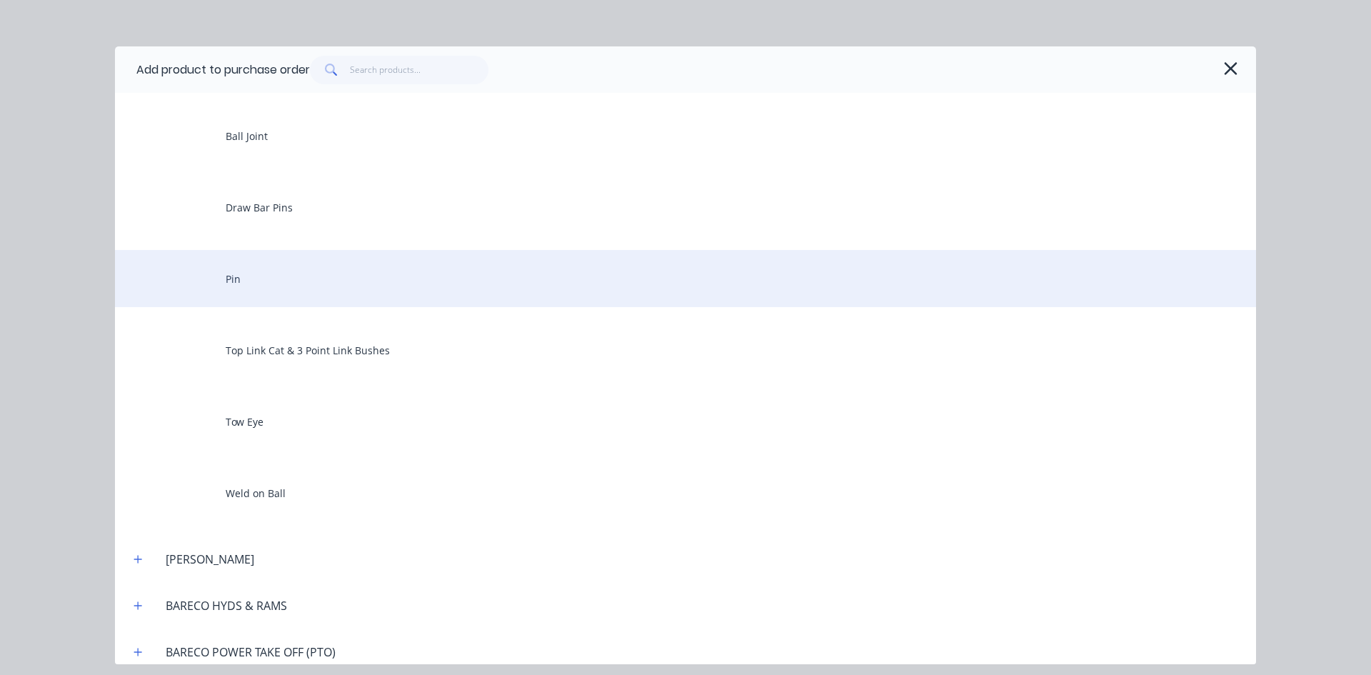
scroll to position [1014, 0]
click at [229, 274] on div "Pin" at bounding box center [685, 274] width 1141 height 57
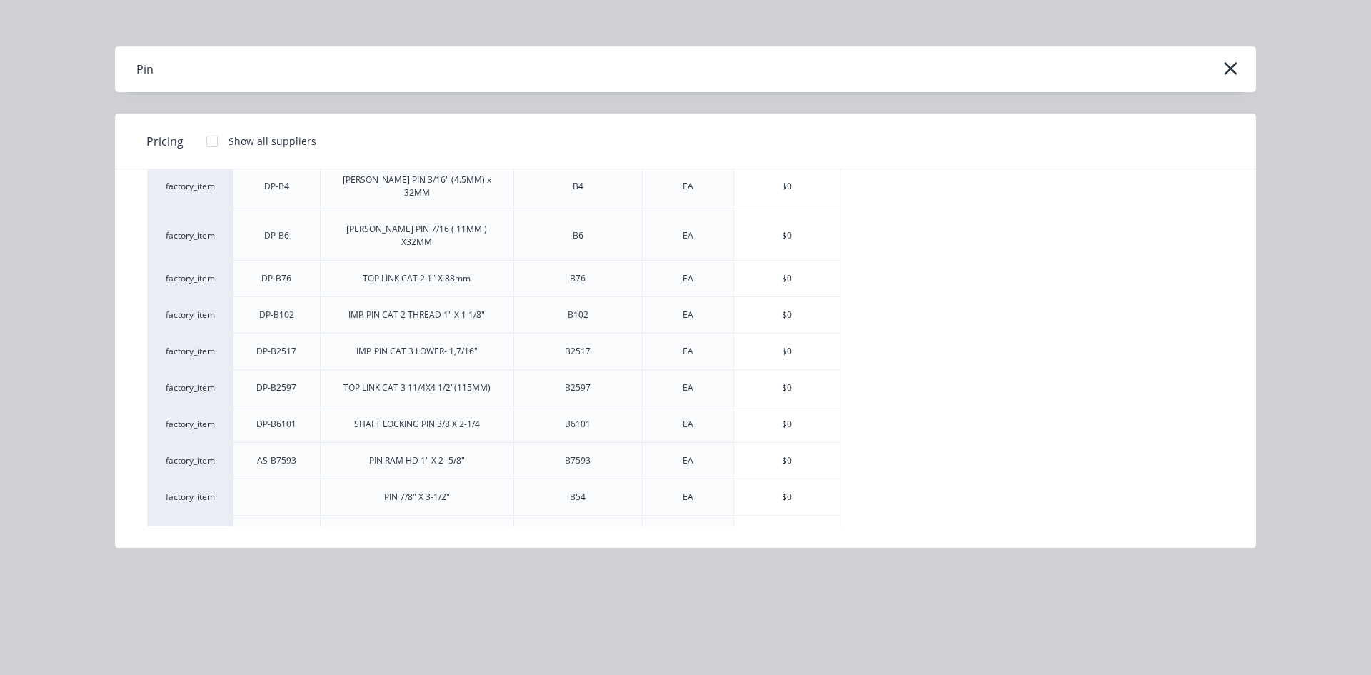
scroll to position [0, 0]
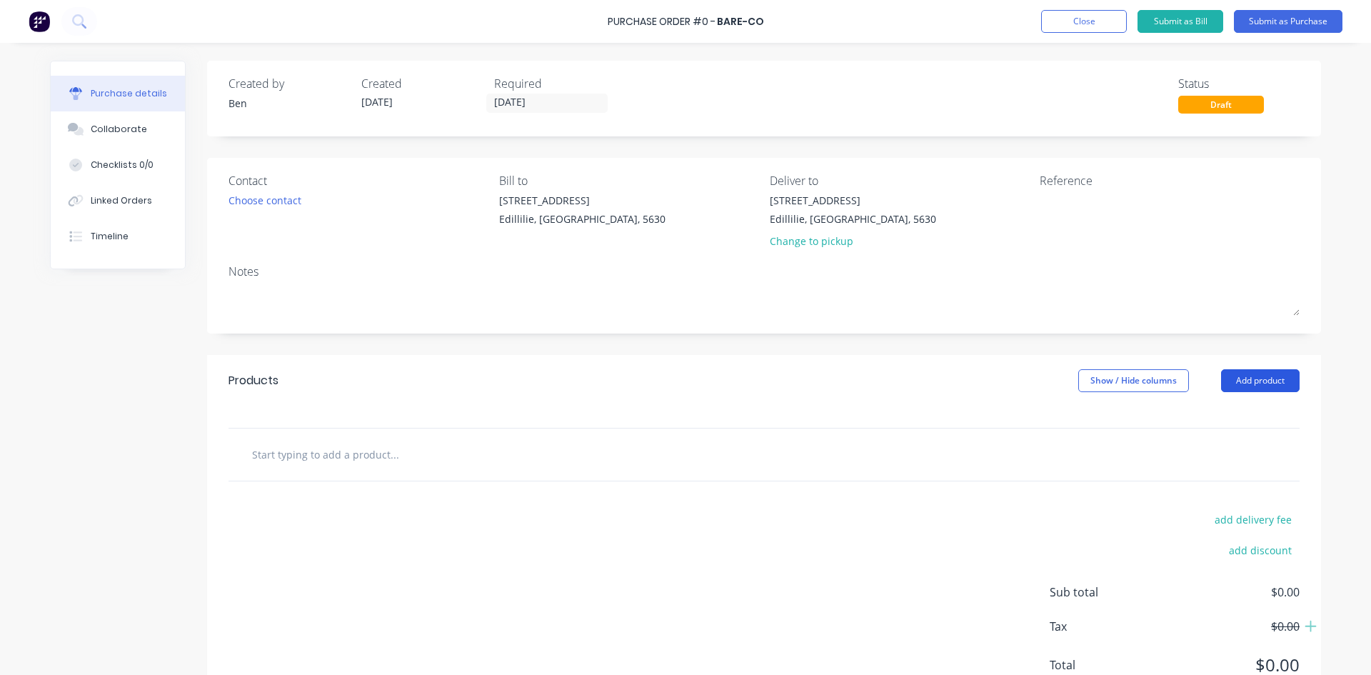
click at [1268, 379] on button "Add product" at bounding box center [1260, 380] width 79 height 23
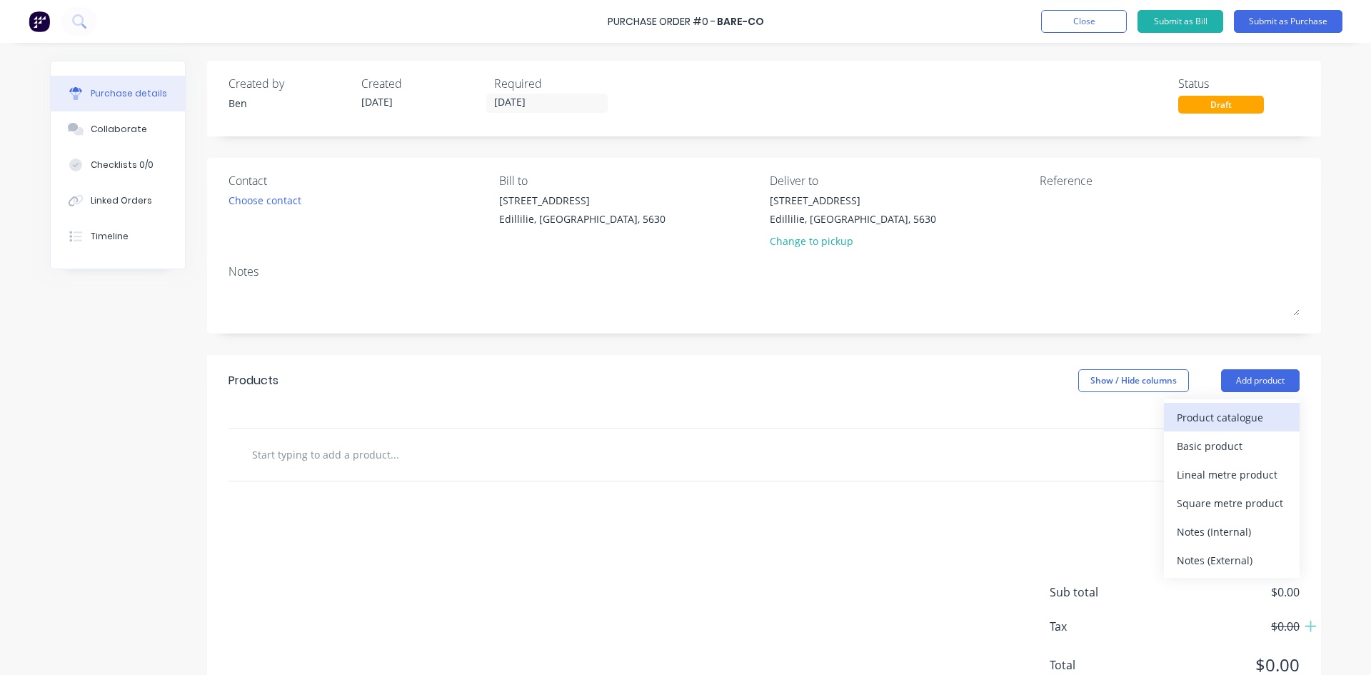
click at [1217, 425] on div "Product catalogue" at bounding box center [1232, 417] width 110 height 21
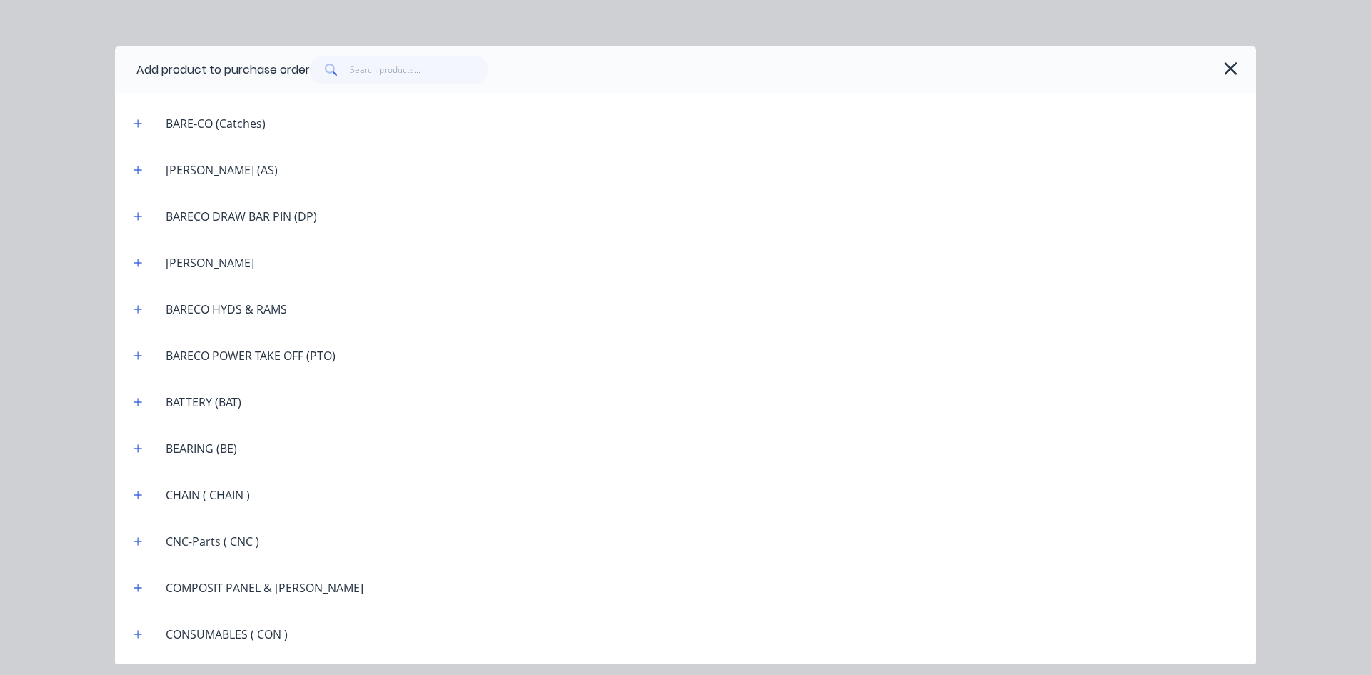
scroll to position [929, 0]
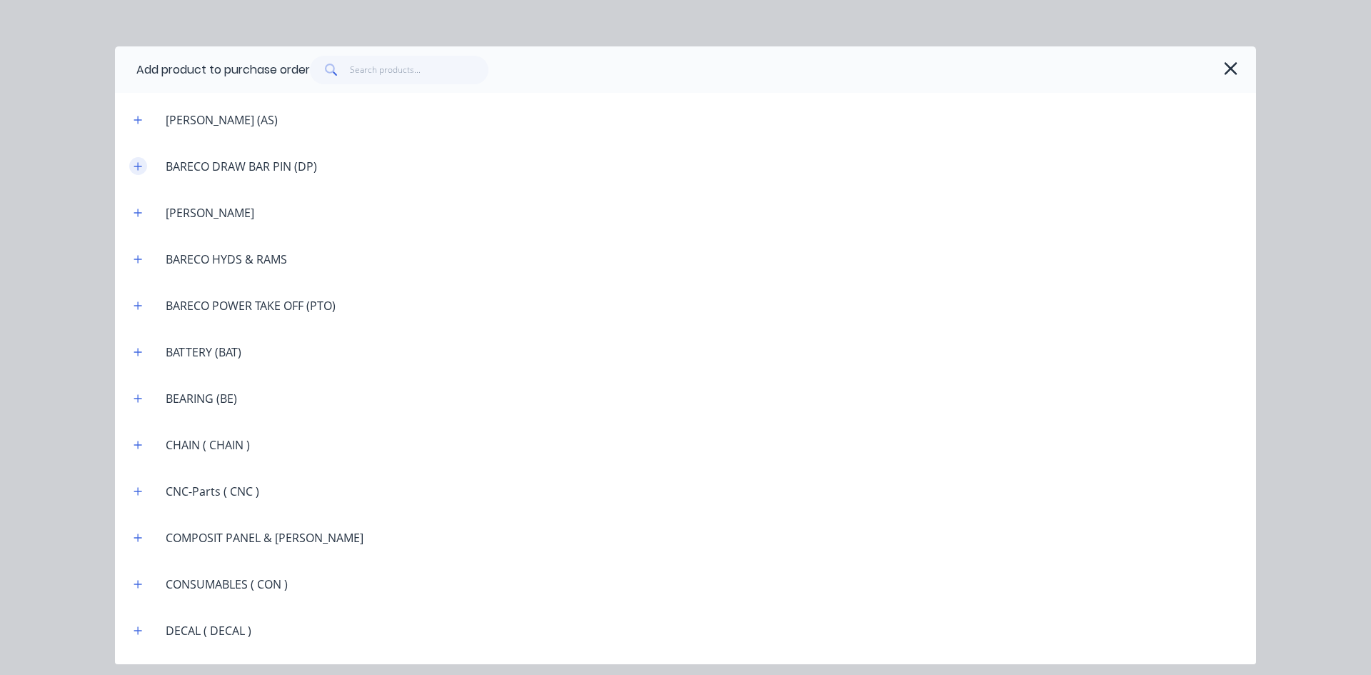
click at [140, 167] on icon "button" at bounding box center [138, 166] width 9 height 10
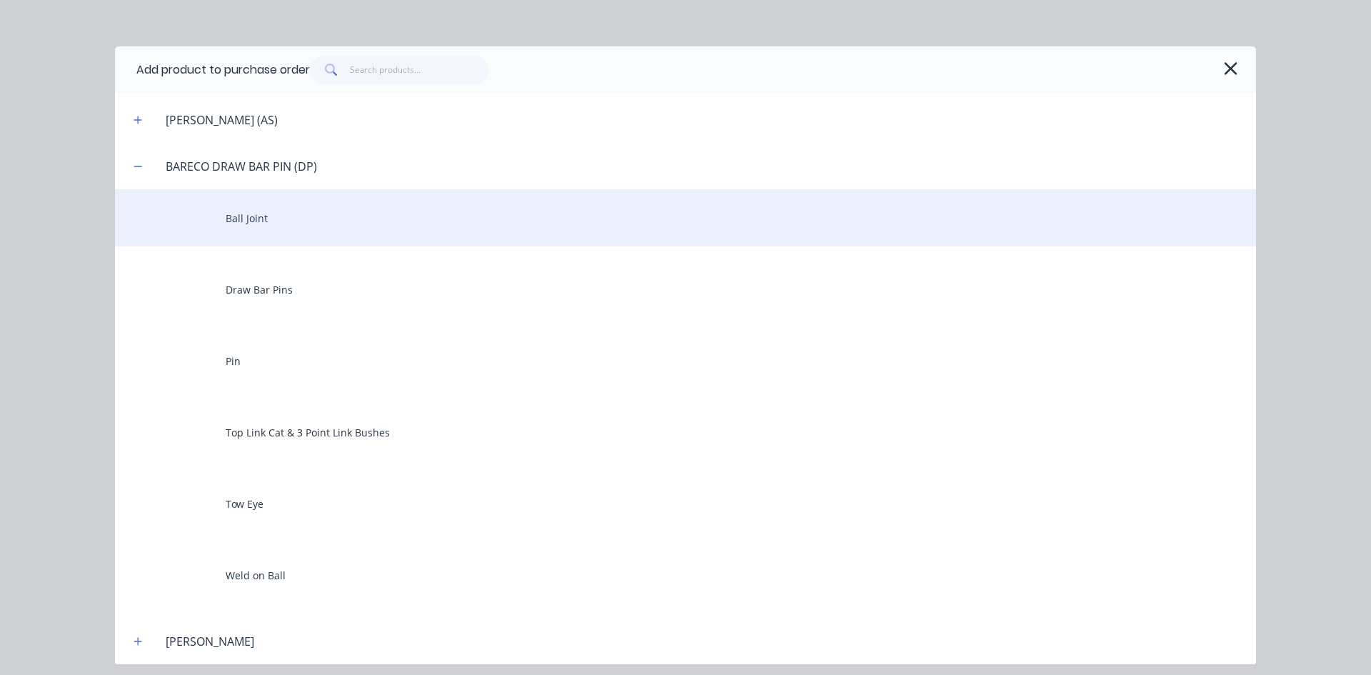
click at [259, 221] on div "Ball Joint" at bounding box center [685, 217] width 1141 height 57
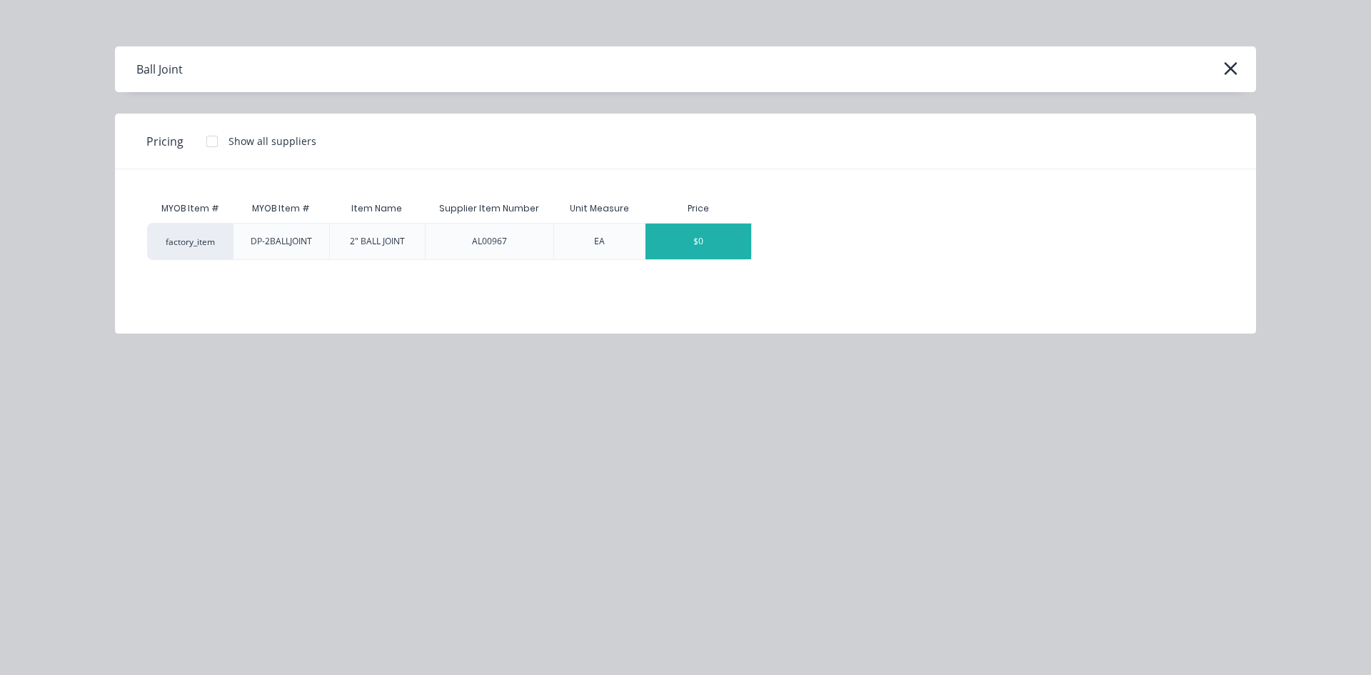
click at [685, 246] on div "$0" at bounding box center [699, 242] width 106 height 36
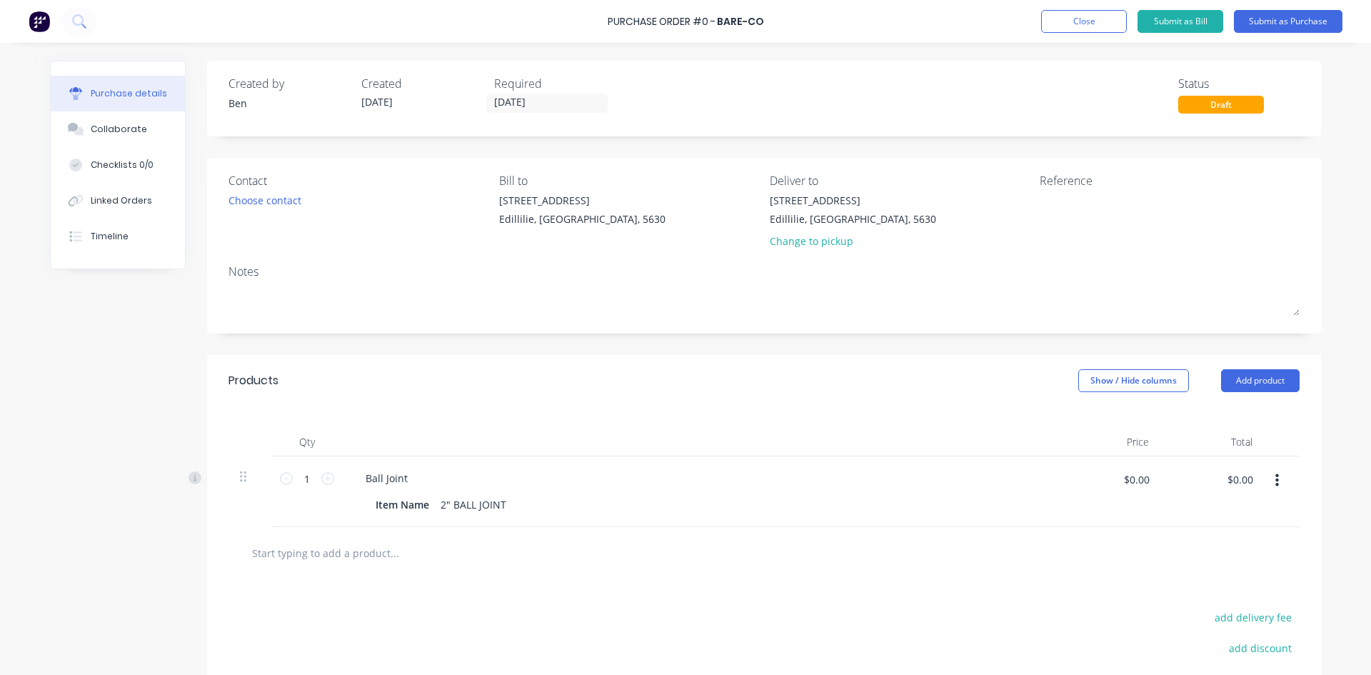
click at [1268, 483] on button "button" at bounding box center [1278, 481] width 34 height 26
click at [1193, 601] on button "Delete" at bounding box center [1233, 604] width 121 height 29
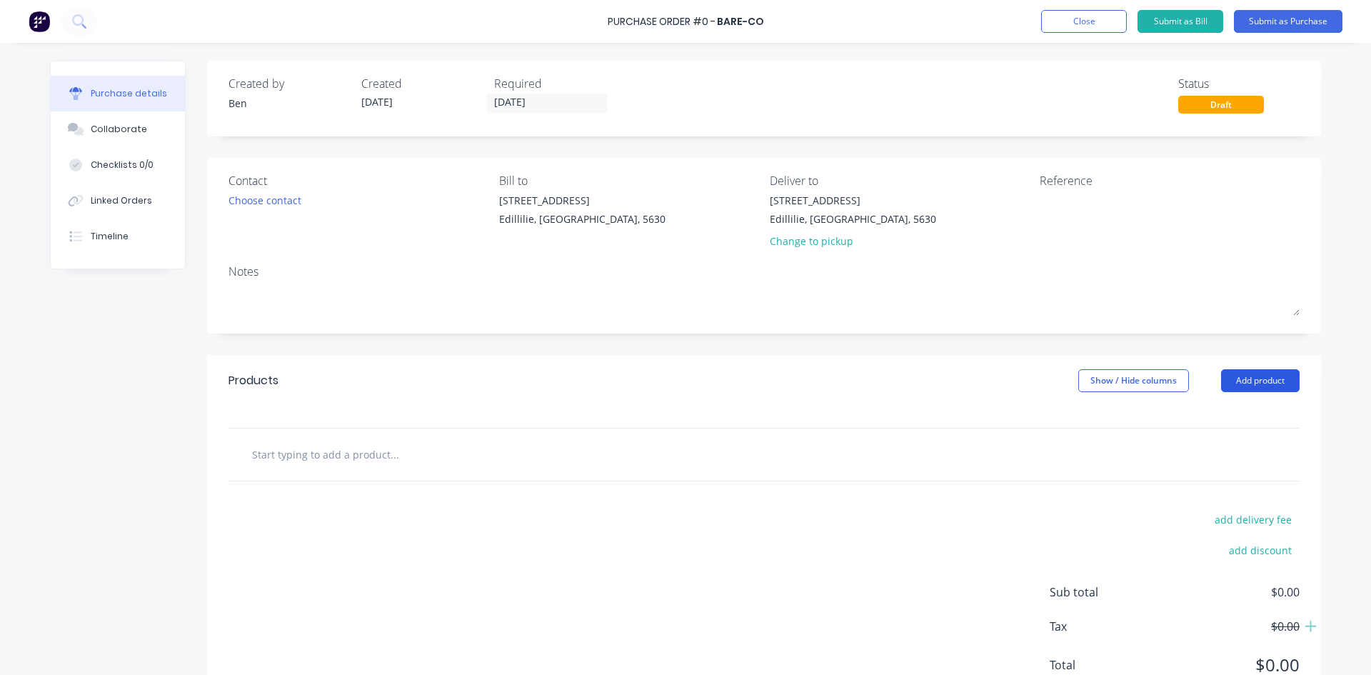
click at [1260, 379] on button "Add product" at bounding box center [1260, 380] width 79 height 23
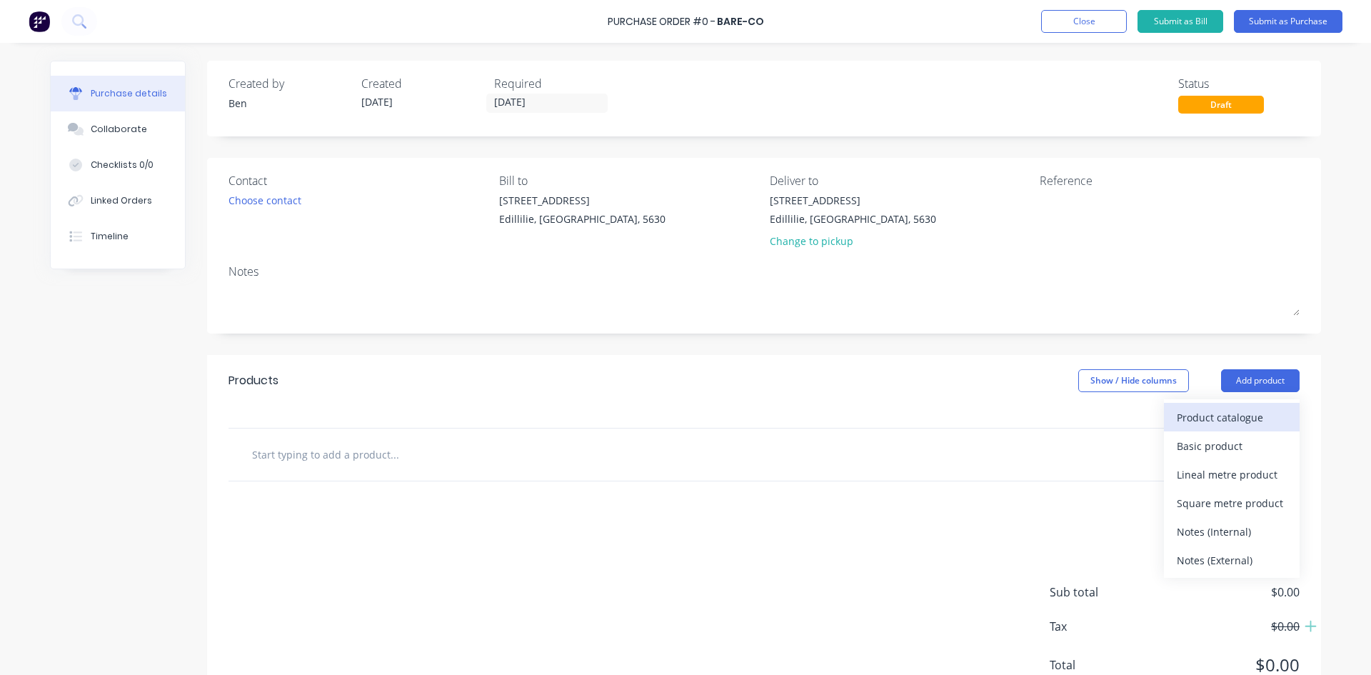
click at [1212, 421] on div "Product catalogue" at bounding box center [1232, 417] width 110 height 21
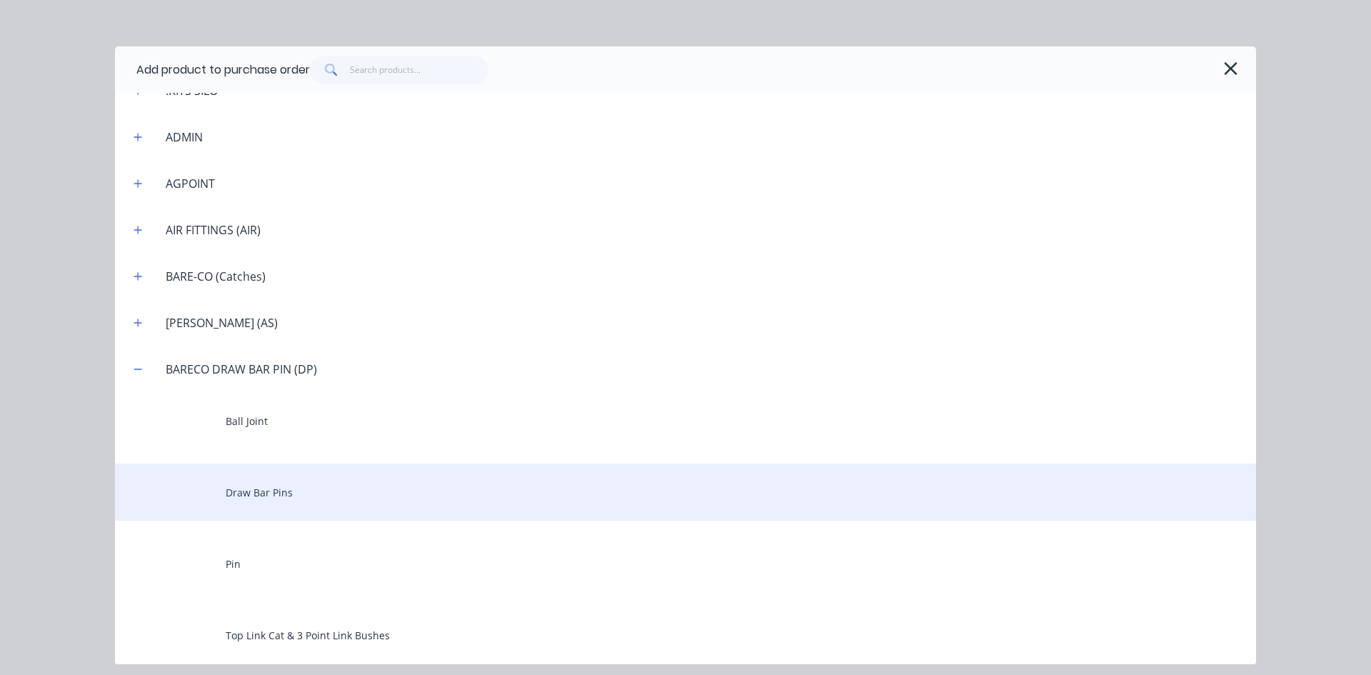
scroll to position [857, 0]
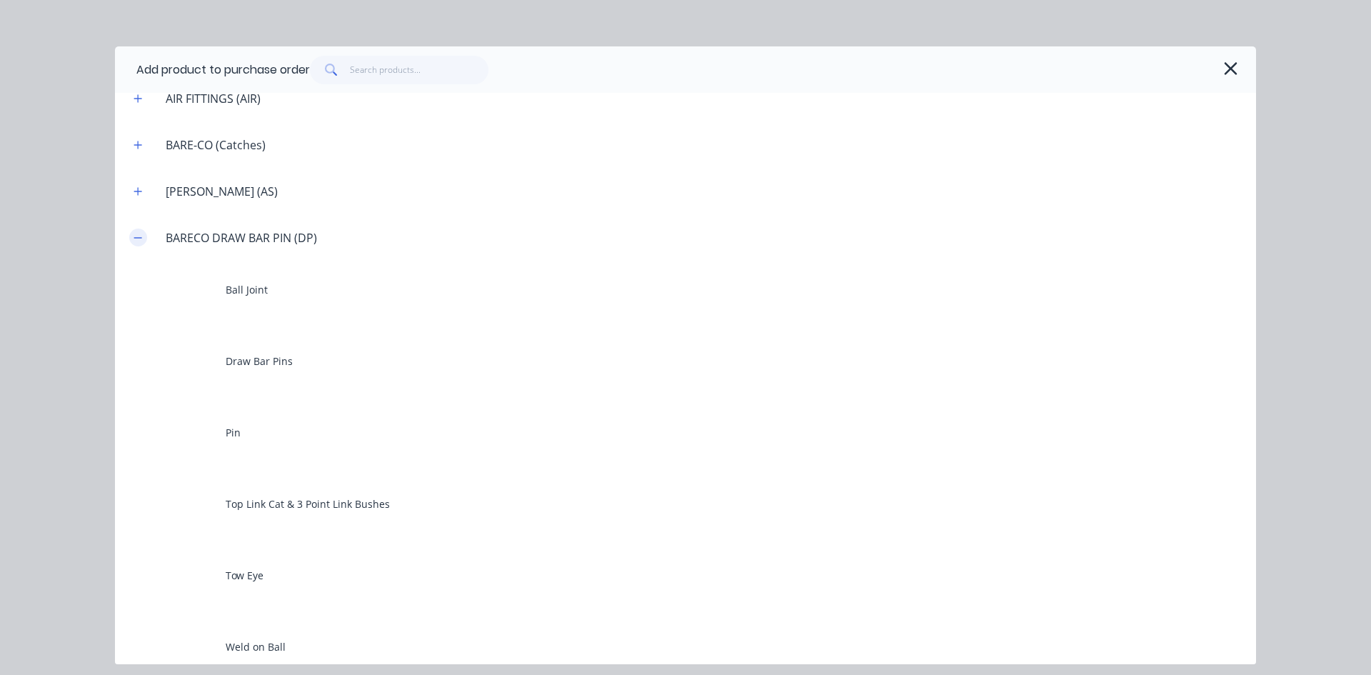
click at [142, 237] on icon "button" at bounding box center [138, 238] width 9 height 10
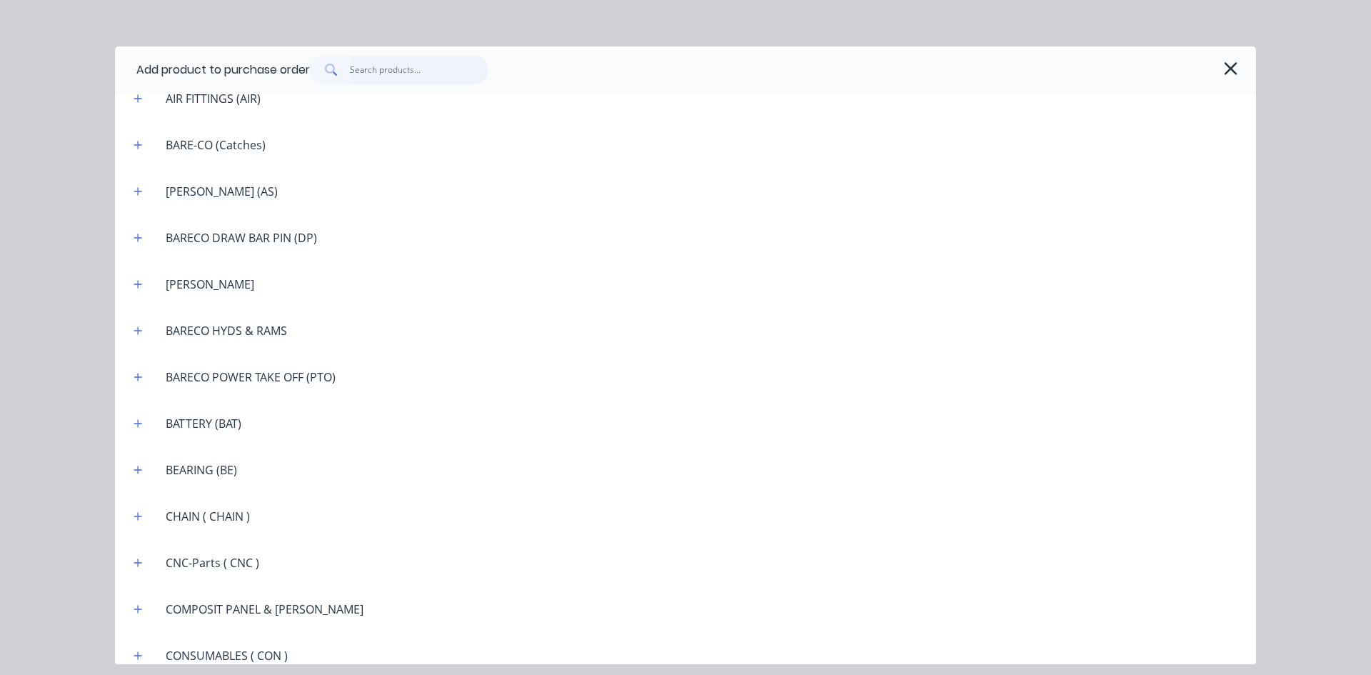
click at [374, 71] on input "text" at bounding box center [419, 70] width 139 height 29
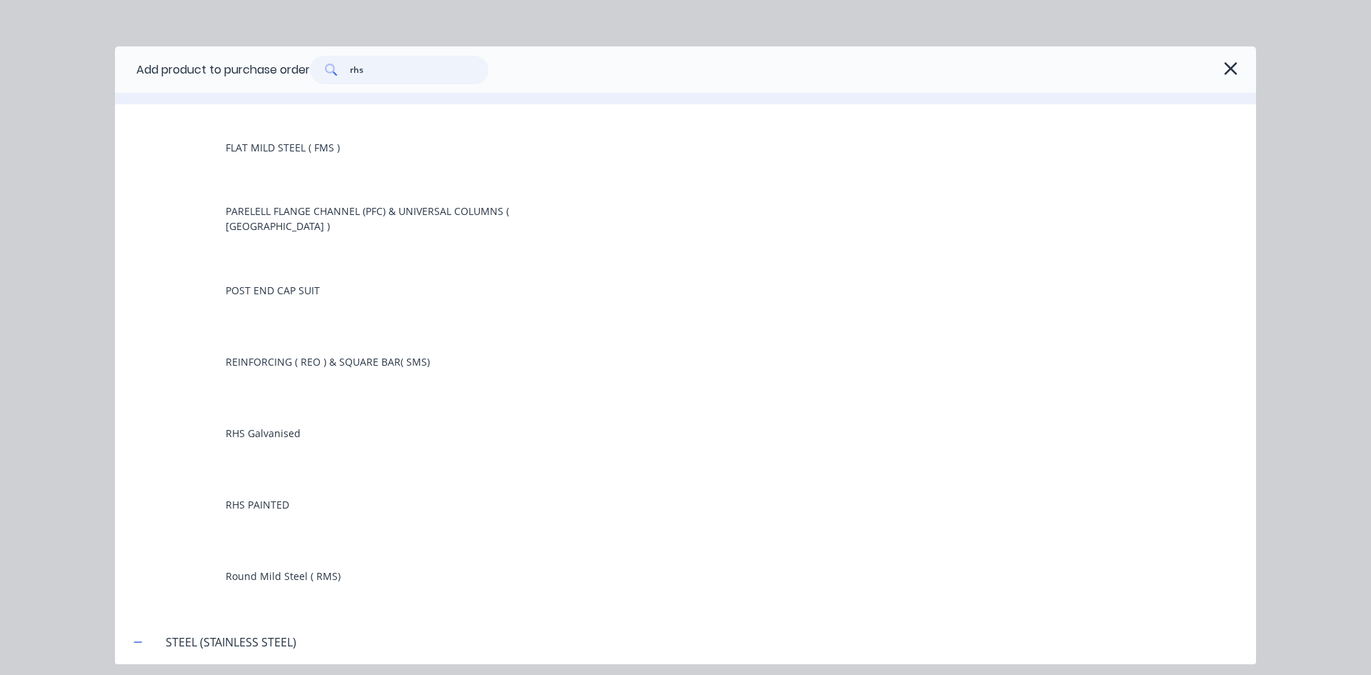
scroll to position [214, 0]
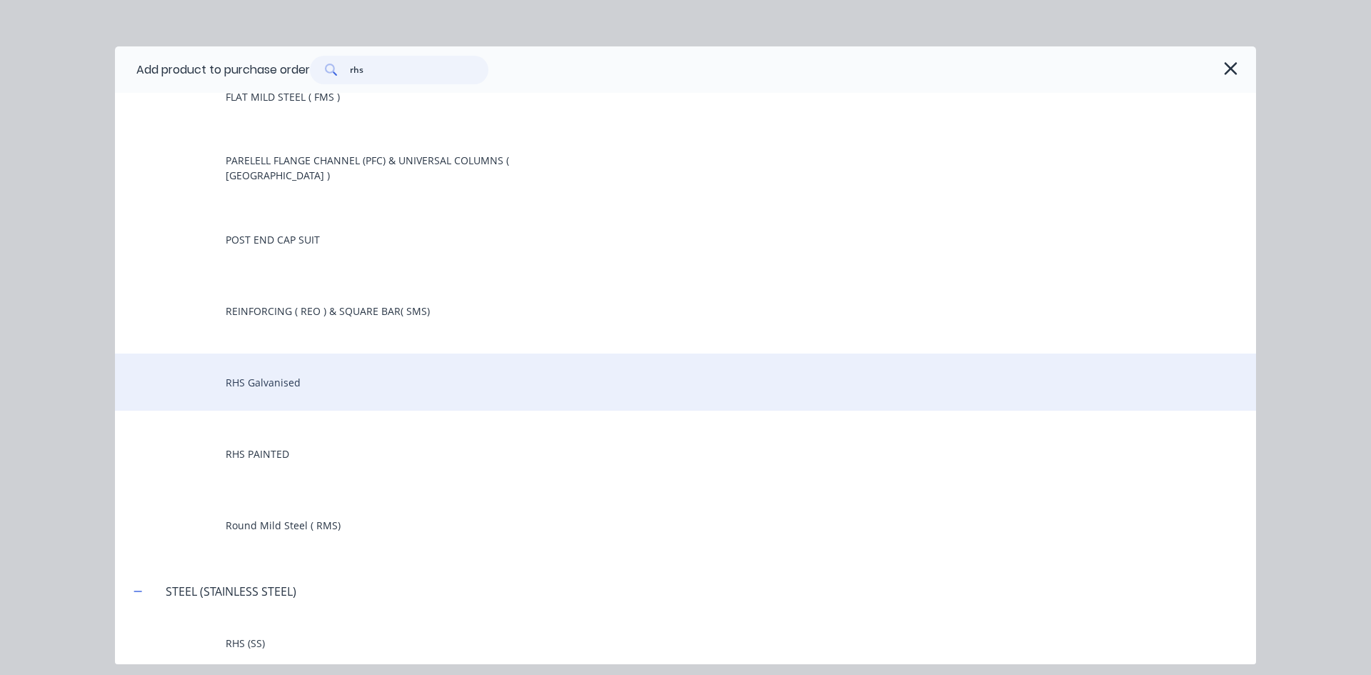
type input "rhs"
click at [286, 380] on div "RHS Galvanised" at bounding box center [685, 382] width 1141 height 57
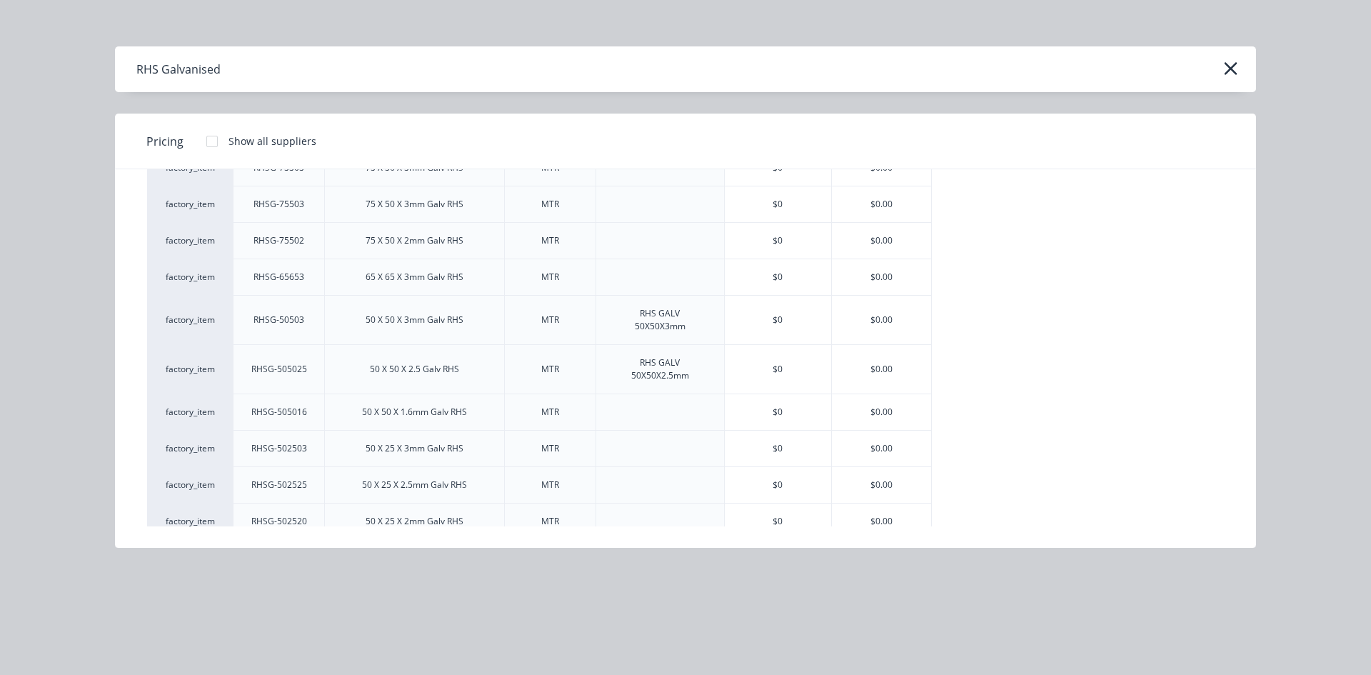
scroll to position [571, 0]
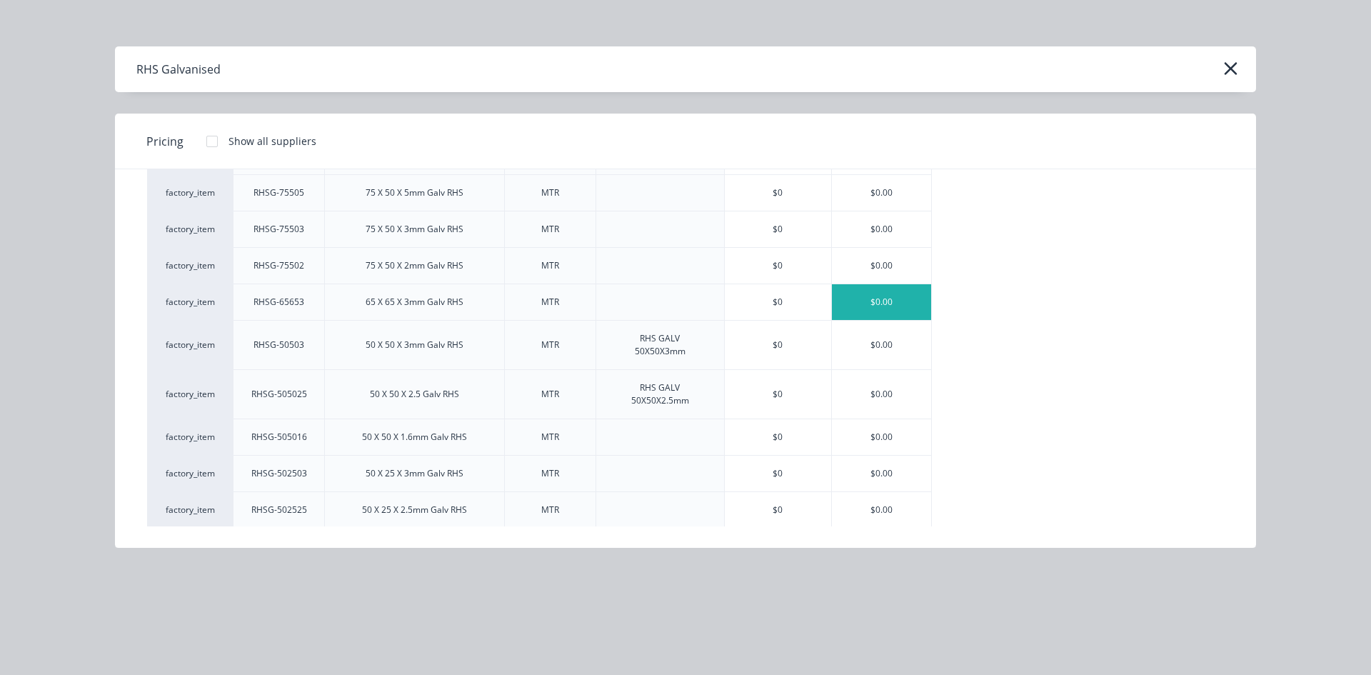
click at [894, 296] on div "$0.00" at bounding box center [881, 302] width 99 height 36
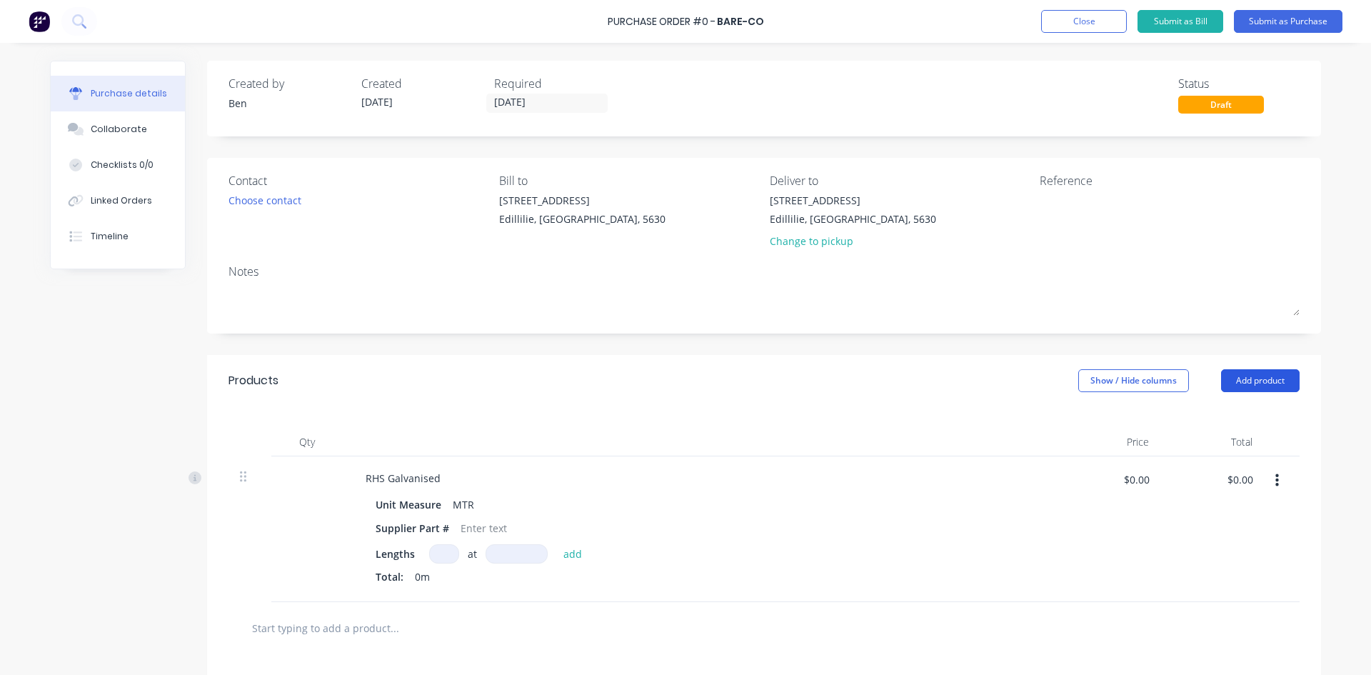
click at [1234, 375] on button "Add product" at bounding box center [1260, 380] width 79 height 23
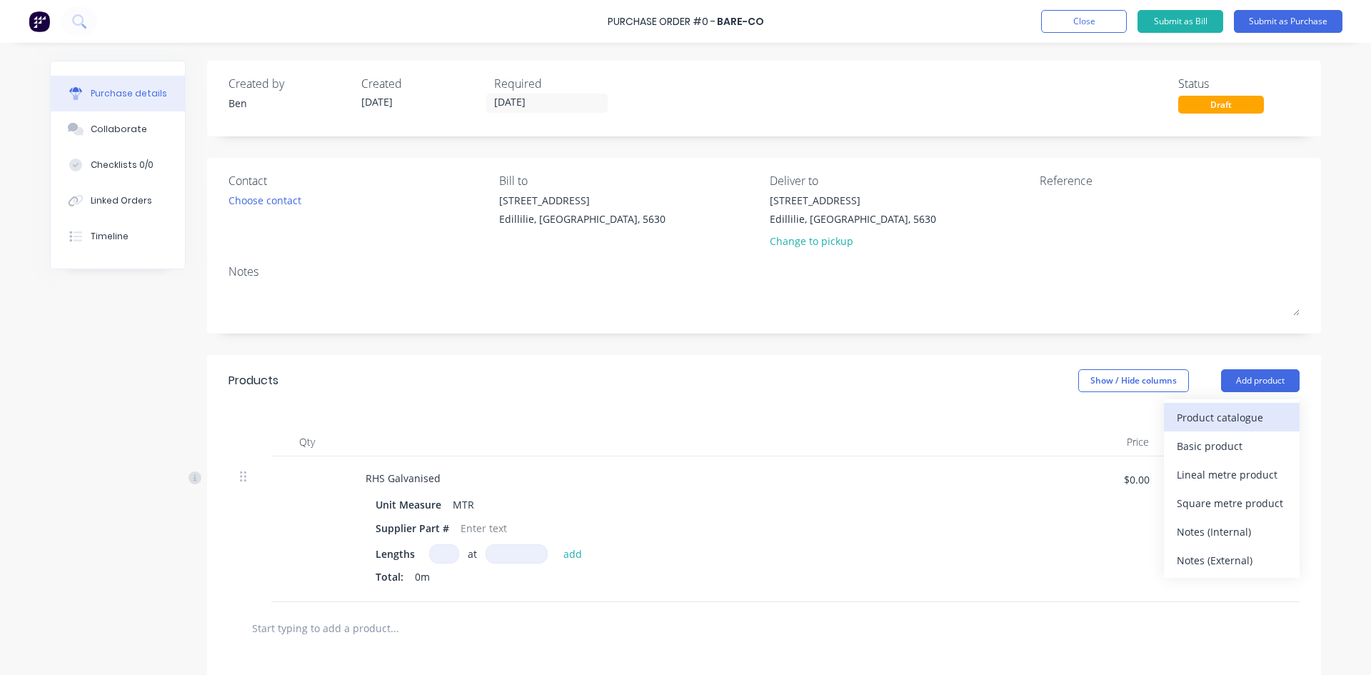
click at [1220, 421] on div "Product catalogue" at bounding box center [1232, 417] width 110 height 21
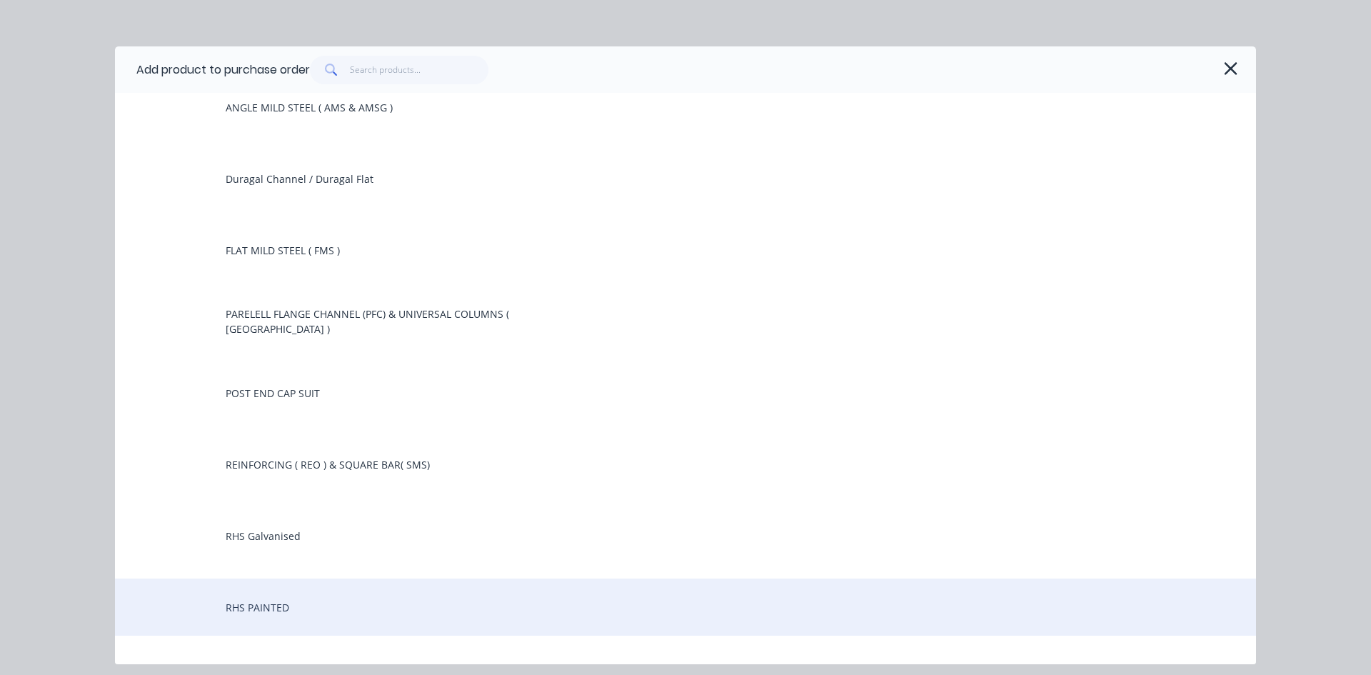
scroll to position [286, 0]
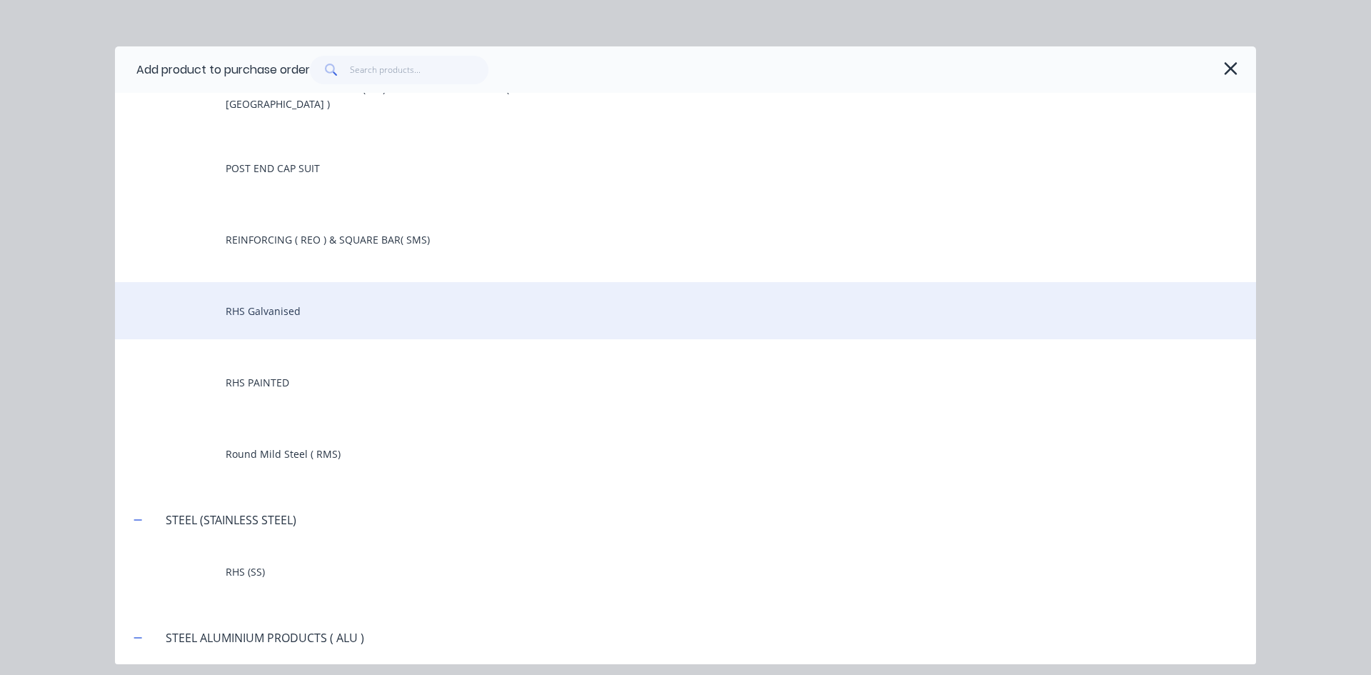
click at [289, 315] on div "RHS Galvanised" at bounding box center [685, 310] width 1141 height 57
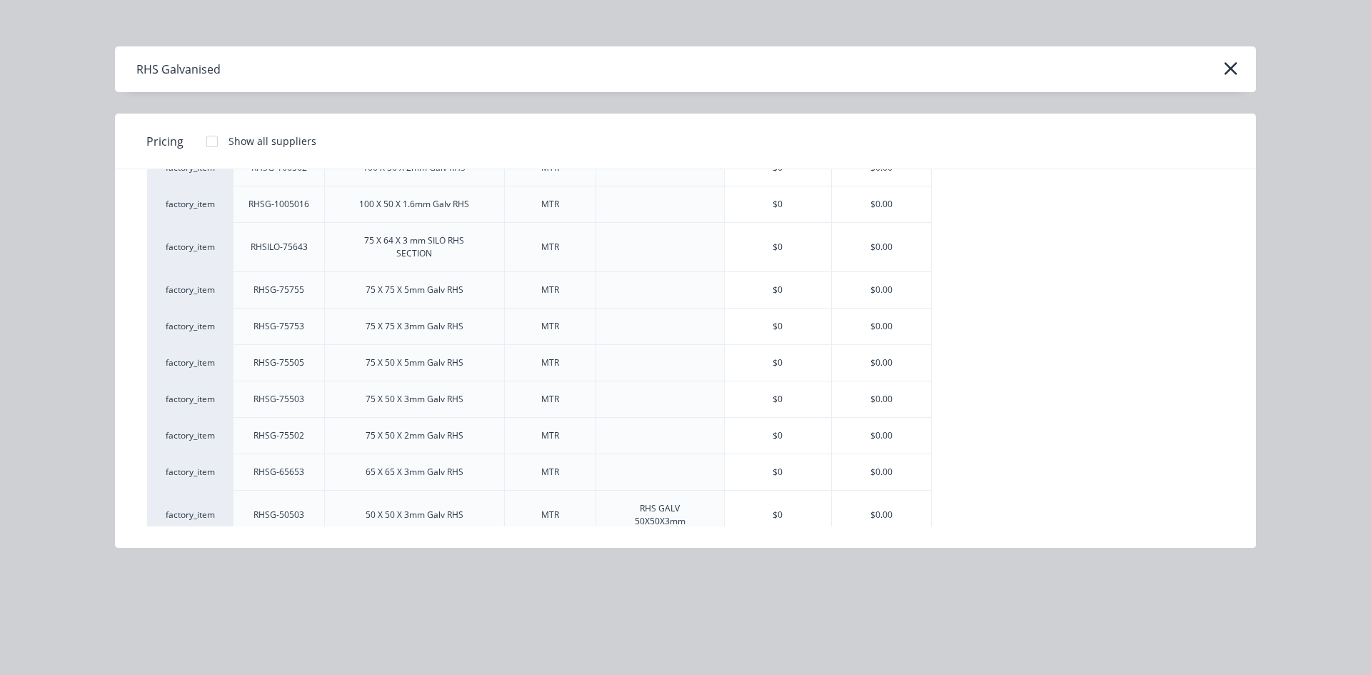
scroll to position [643, 0]
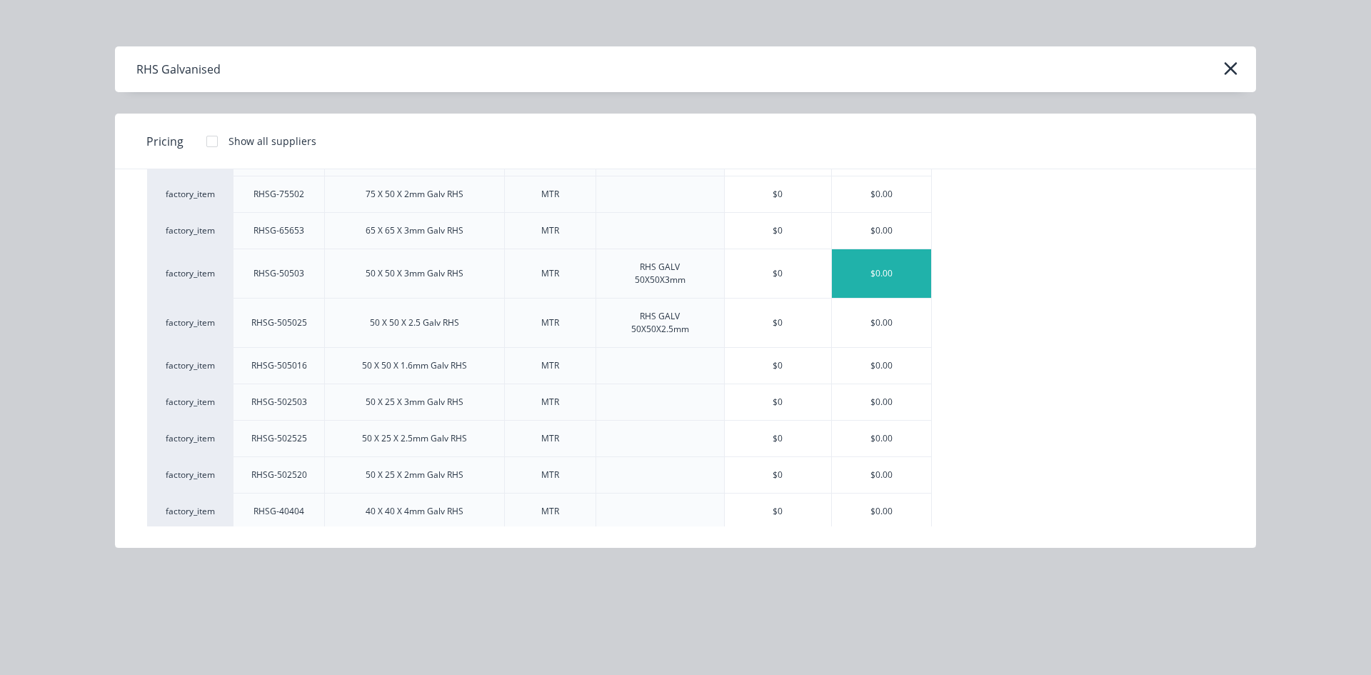
click at [889, 269] on div "$0.00" at bounding box center [881, 273] width 99 height 49
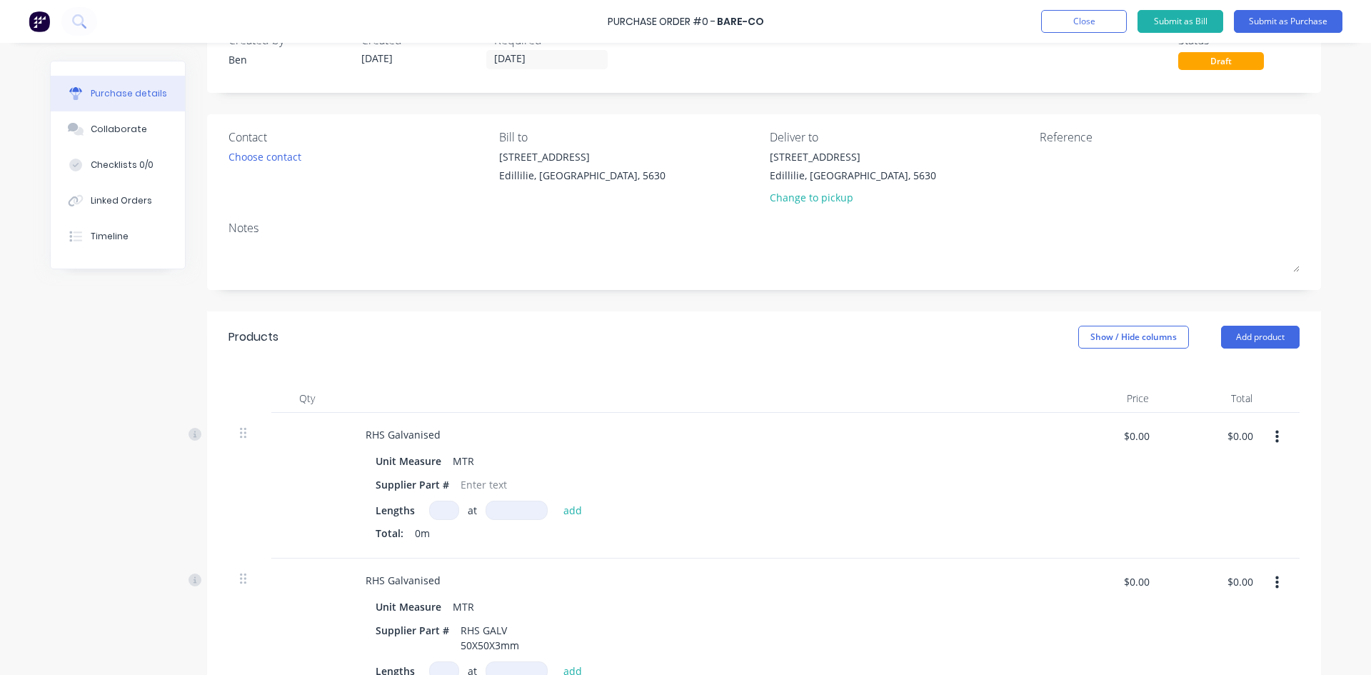
scroll to position [214, 0]
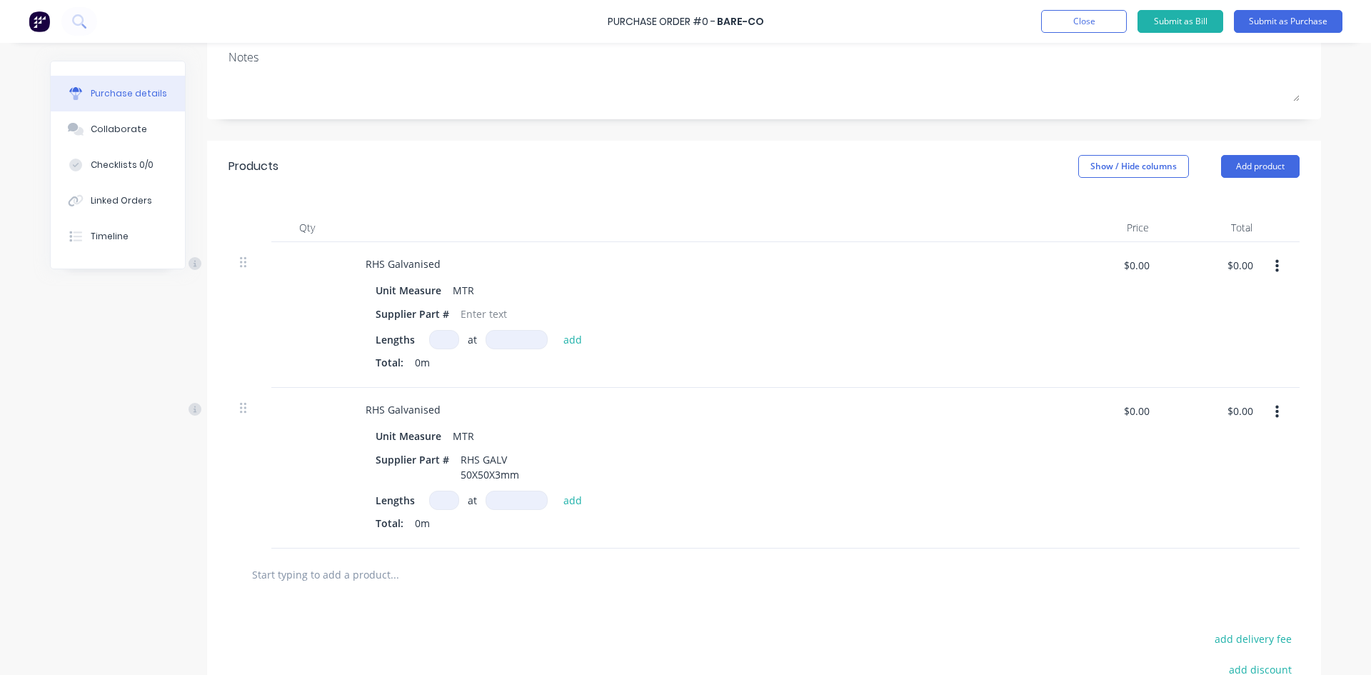
click at [1276, 415] on icon "button" at bounding box center [1278, 412] width 4 height 16
click at [1197, 538] on button "Delete" at bounding box center [1233, 535] width 121 height 29
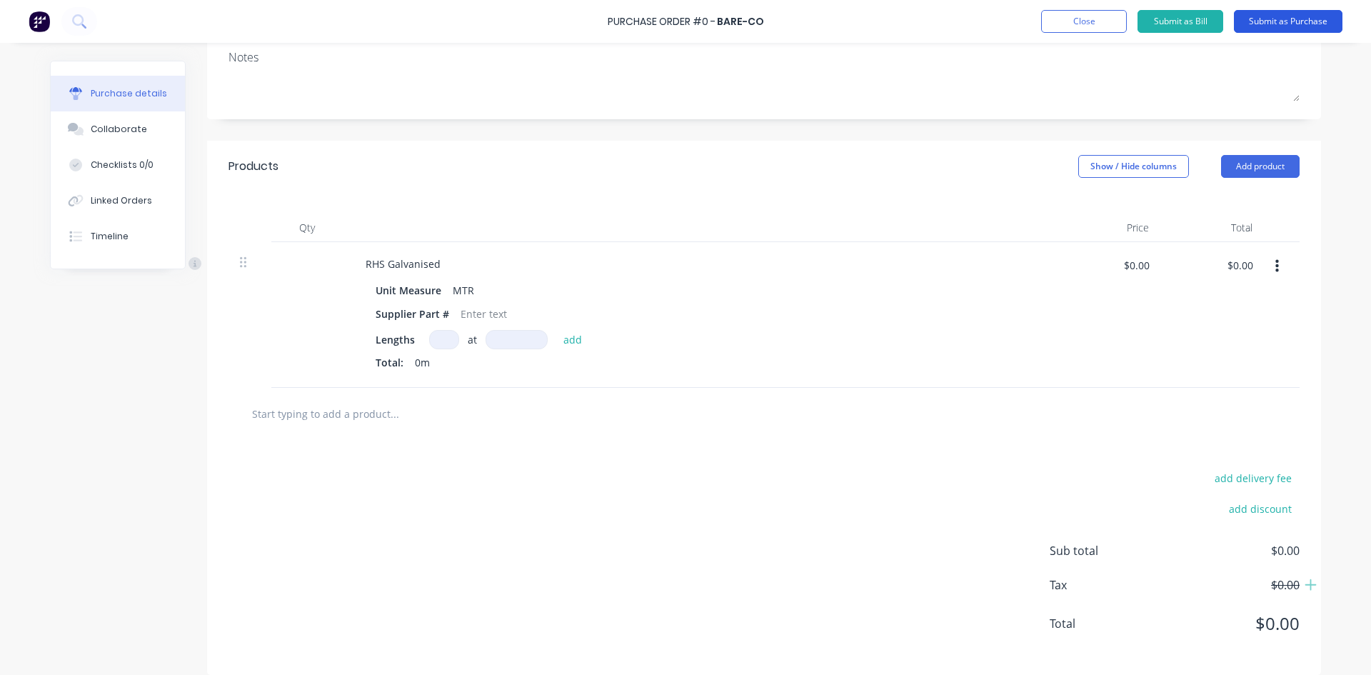
click at [1296, 19] on button "Submit as Purchase" at bounding box center [1288, 21] width 109 height 23
drag, startPoint x: 434, startPoint y: 340, endPoint x: 462, endPoint y: 347, distance: 28.8
click at [446, 343] on input at bounding box center [444, 339] width 30 height 19
type input "1"
drag, startPoint x: 497, startPoint y: 340, endPoint x: 586, endPoint y: 357, distance: 90.2
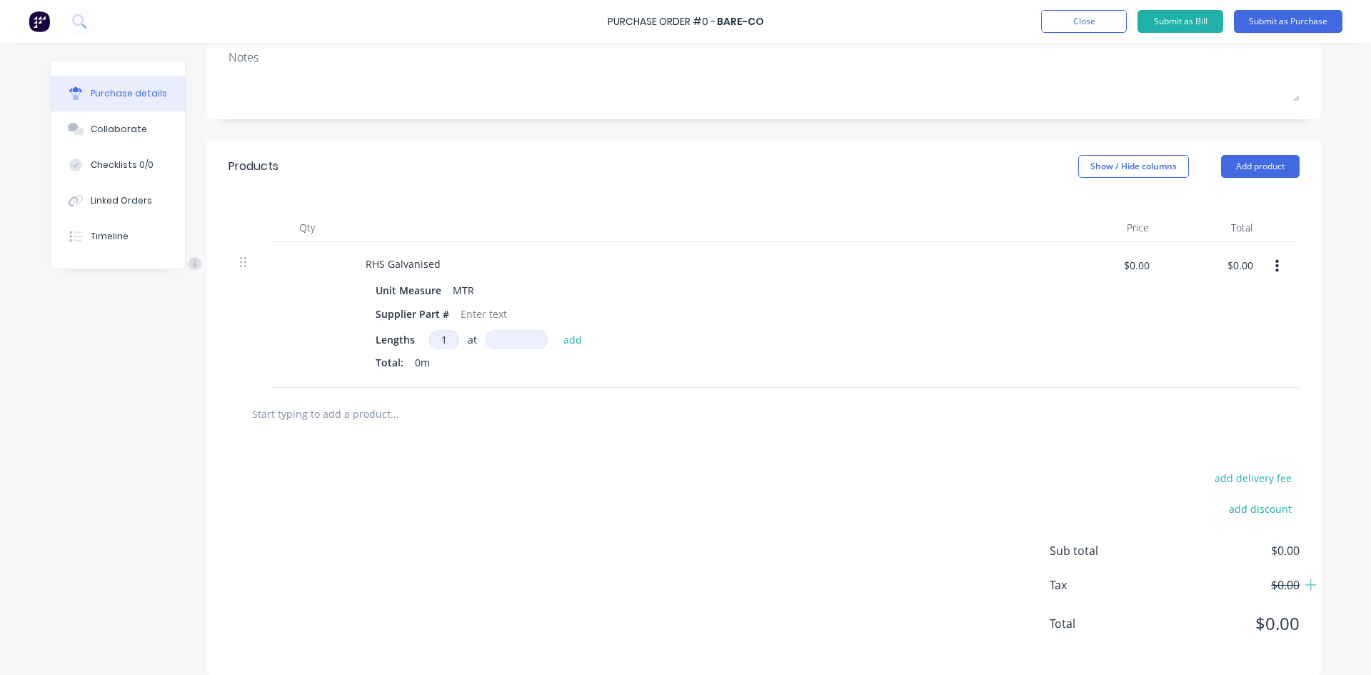
click at [502, 340] on input at bounding box center [517, 339] width 62 height 19
type input "8000mm"
click at [566, 347] on button "add" at bounding box center [573, 339] width 34 height 17
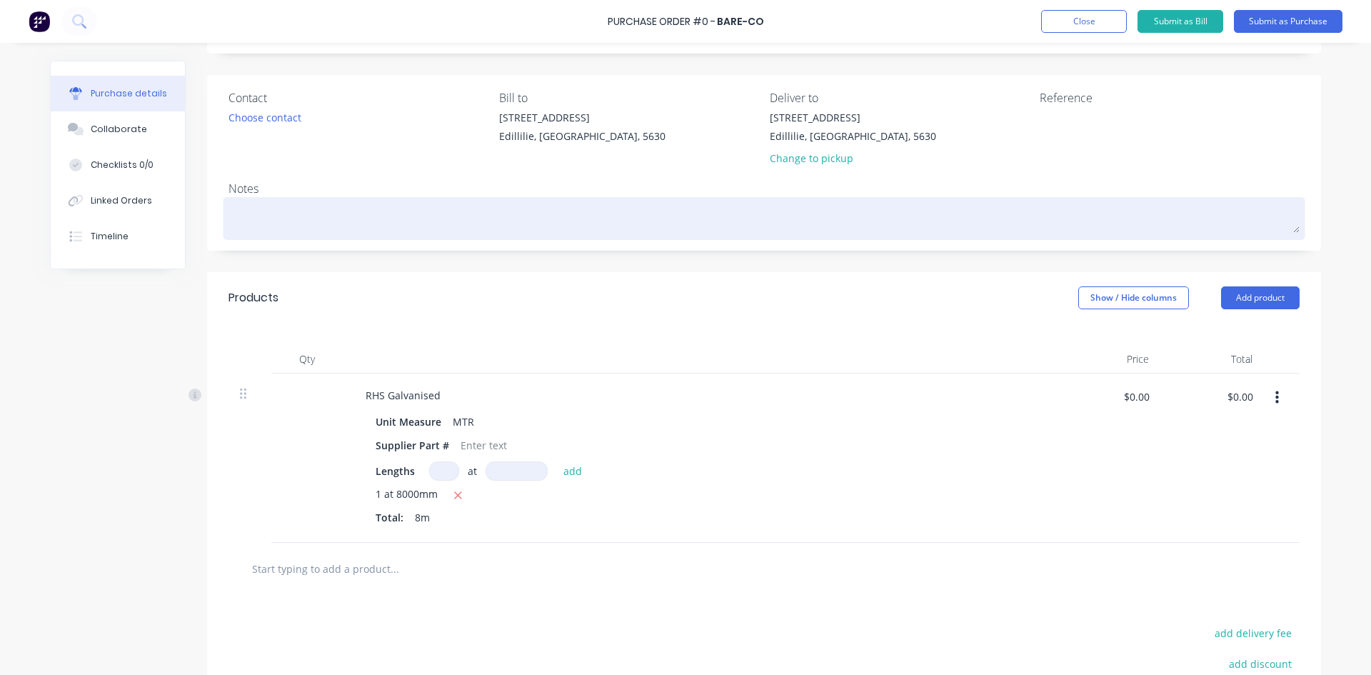
scroll to position [71, 0]
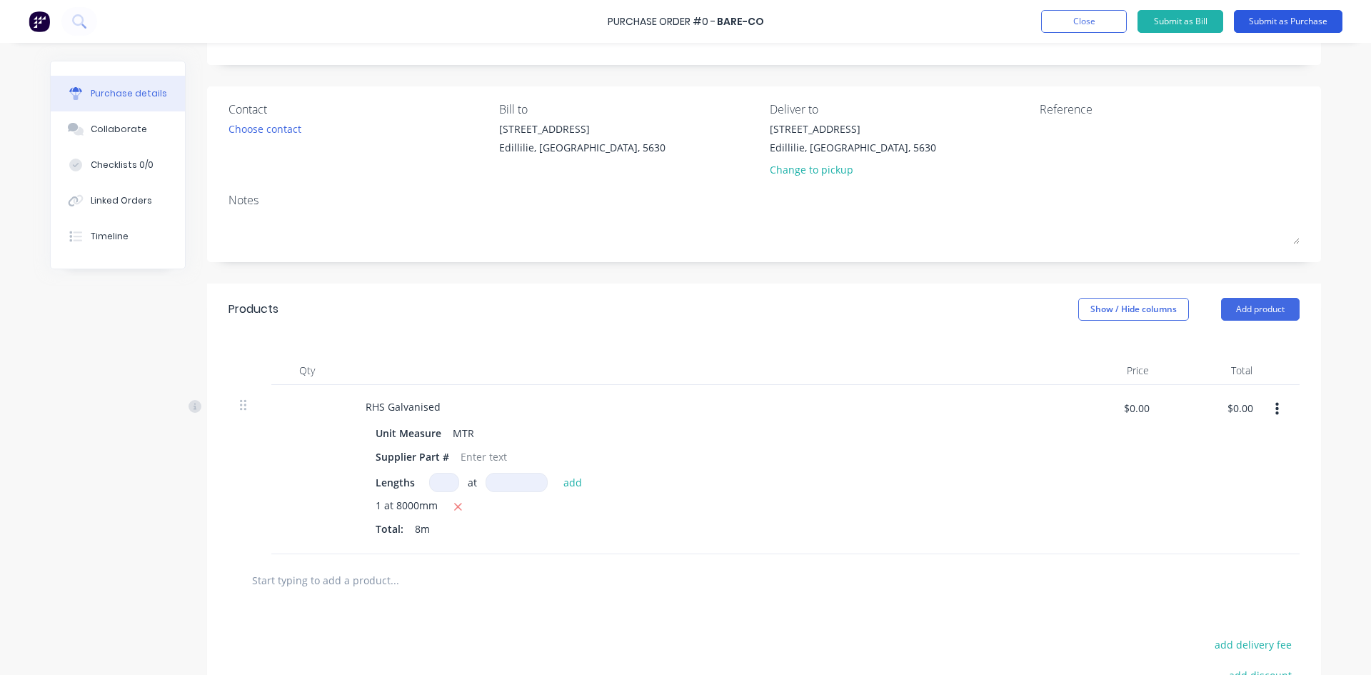
click at [1281, 24] on button "Submit as Purchase" at bounding box center [1288, 21] width 109 height 23
click at [1298, 20] on button "Submit as Purchase" at bounding box center [1288, 21] width 109 height 23
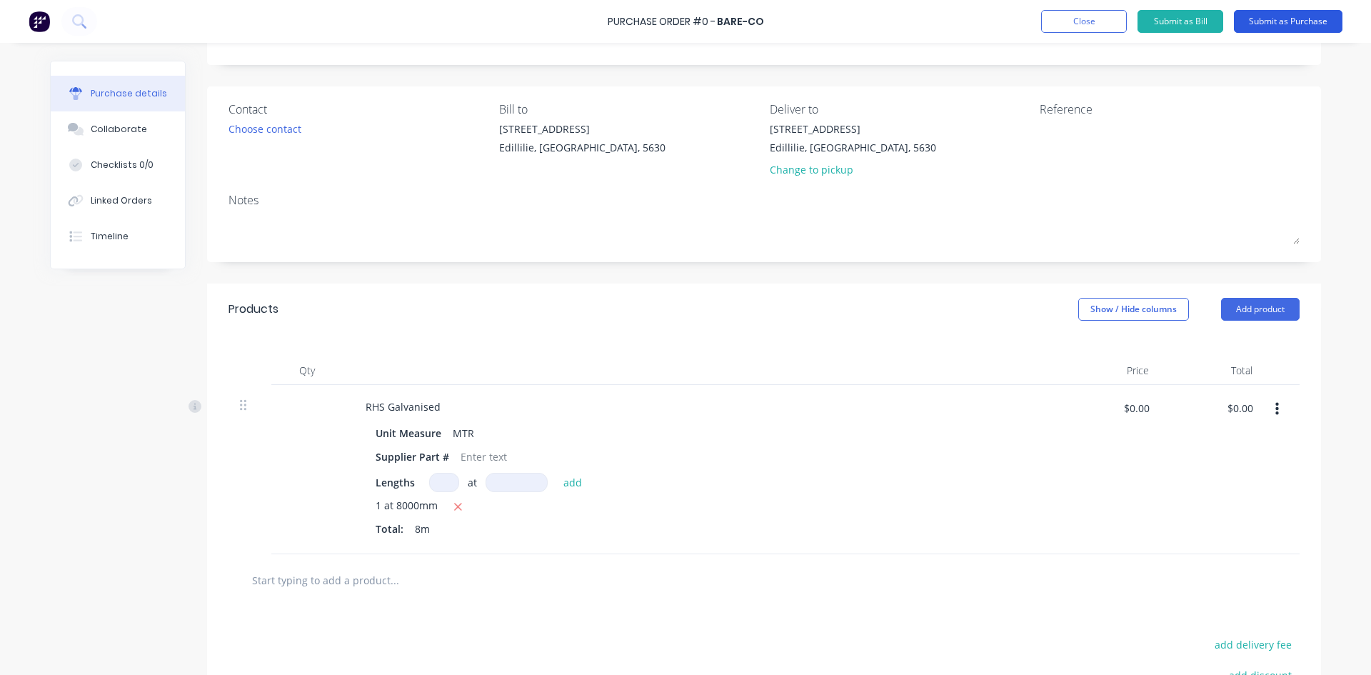
click at [1298, 20] on button "Submit as Purchase" at bounding box center [1288, 21] width 109 height 23
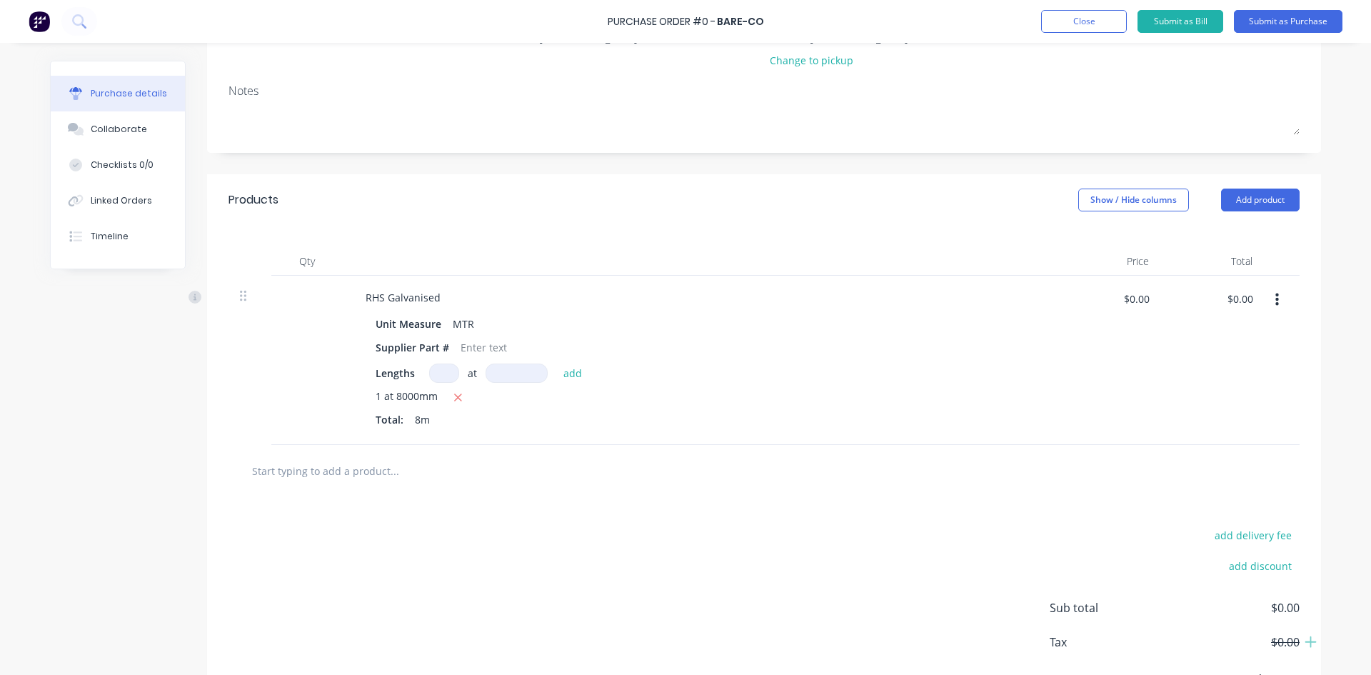
scroll to position [109, 0]
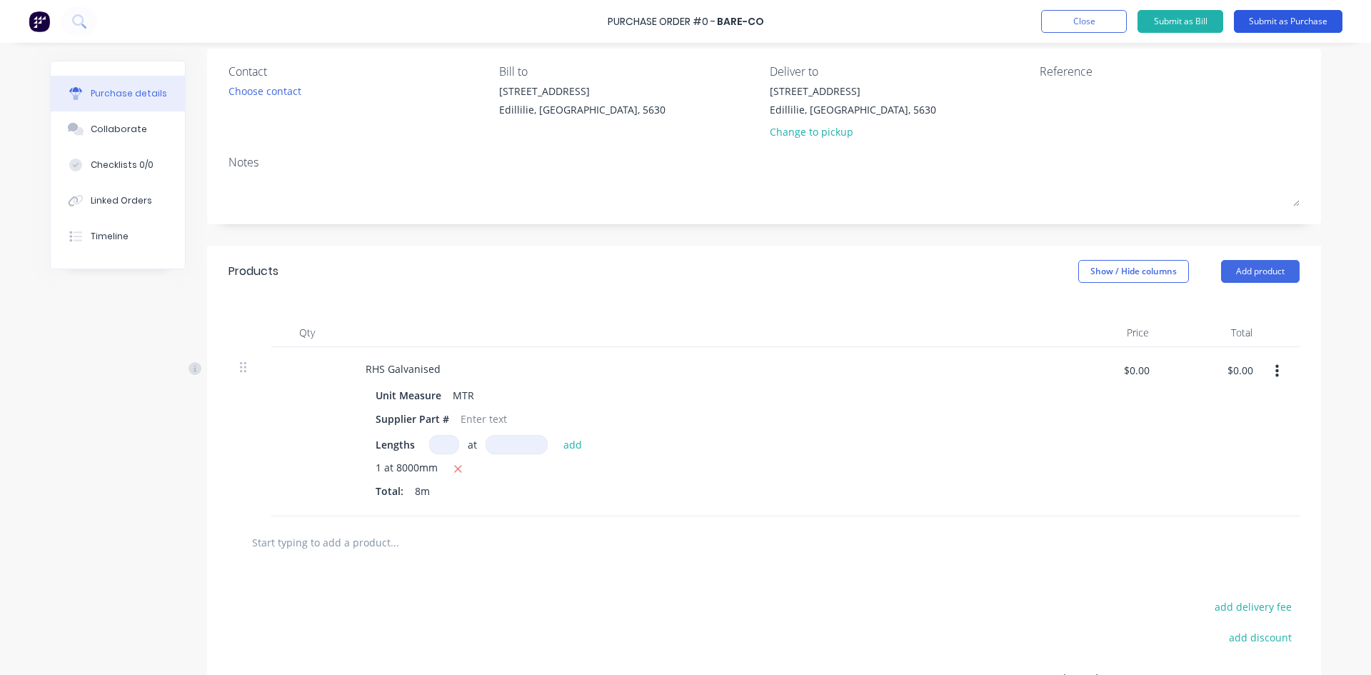
click at [1275, 23] on button "Submit as Purchase" at bounding box center [1288, 21] width 109 height 23
click at [1276, 23] on button "Submit as Purchase" at bounding box center [1288, 21] width 109 height 23
click at [1276, 24] on button "Submit as Purchase" at bounding box center [1288, 21] width 109 height 23
click at [1276, 25] on button "Submit as Purchase" at bounding box center [1288, 21] width 109 height 23
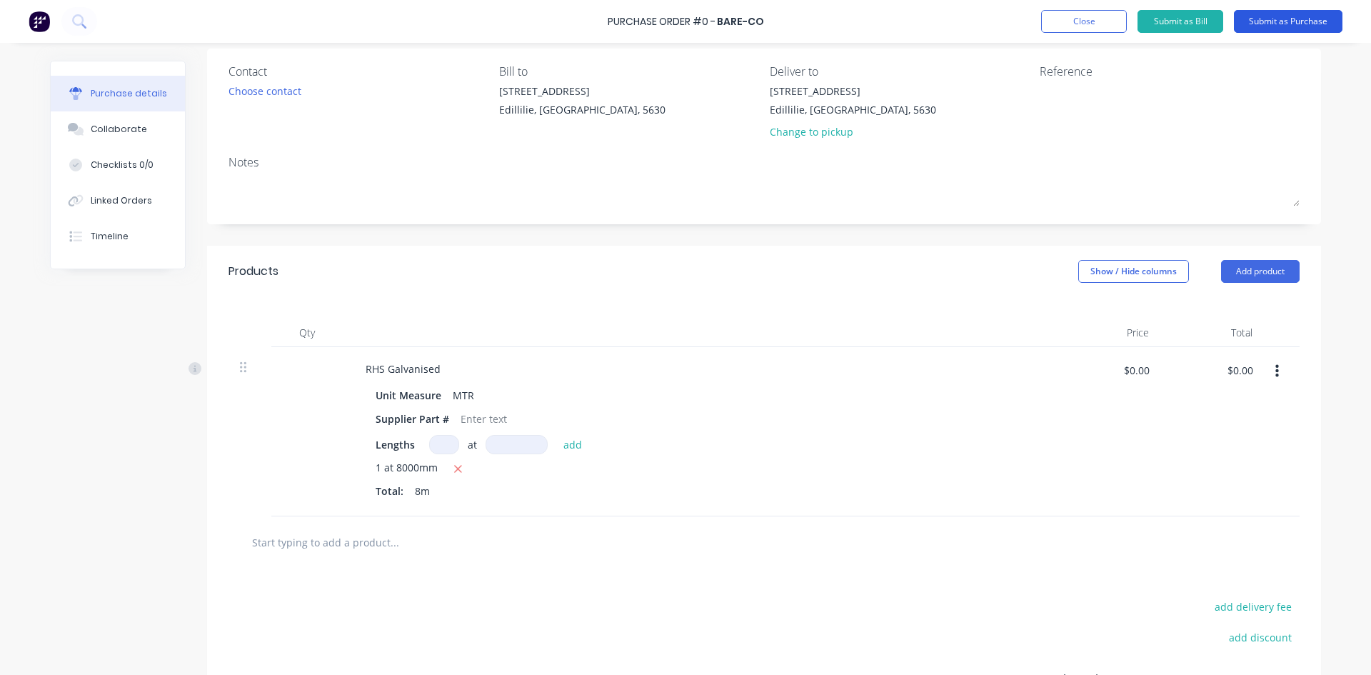
click at [1276, 25] on button "Submit as Purchase" at bounding box center [1288, 21] width 109 height 23
click at [1277, 25] on button "Submit as Purchase" at bounding box center [1288, 21] width 109 height 23
click at [1094, 24] on button "Close" at bounding box center [1084, 21] width 86 height 23
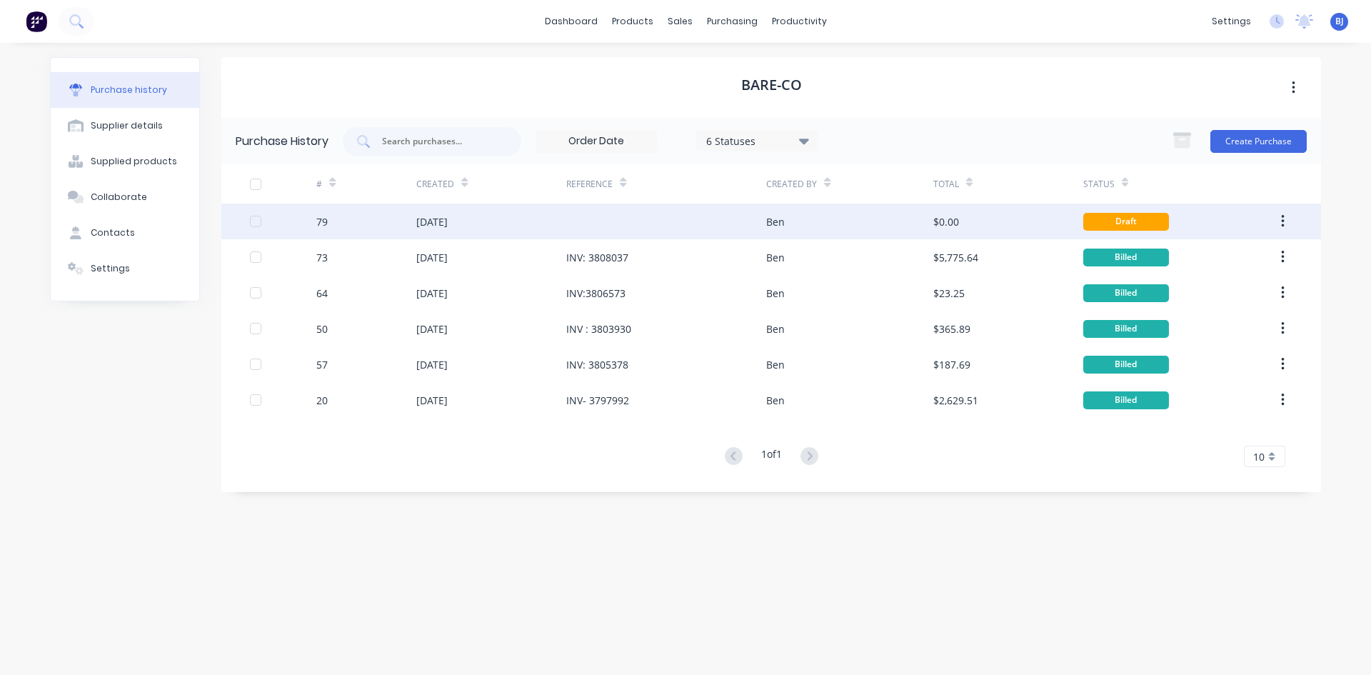
click at [699, 223] on div at bounding box center [666, 222] width 200 height 36
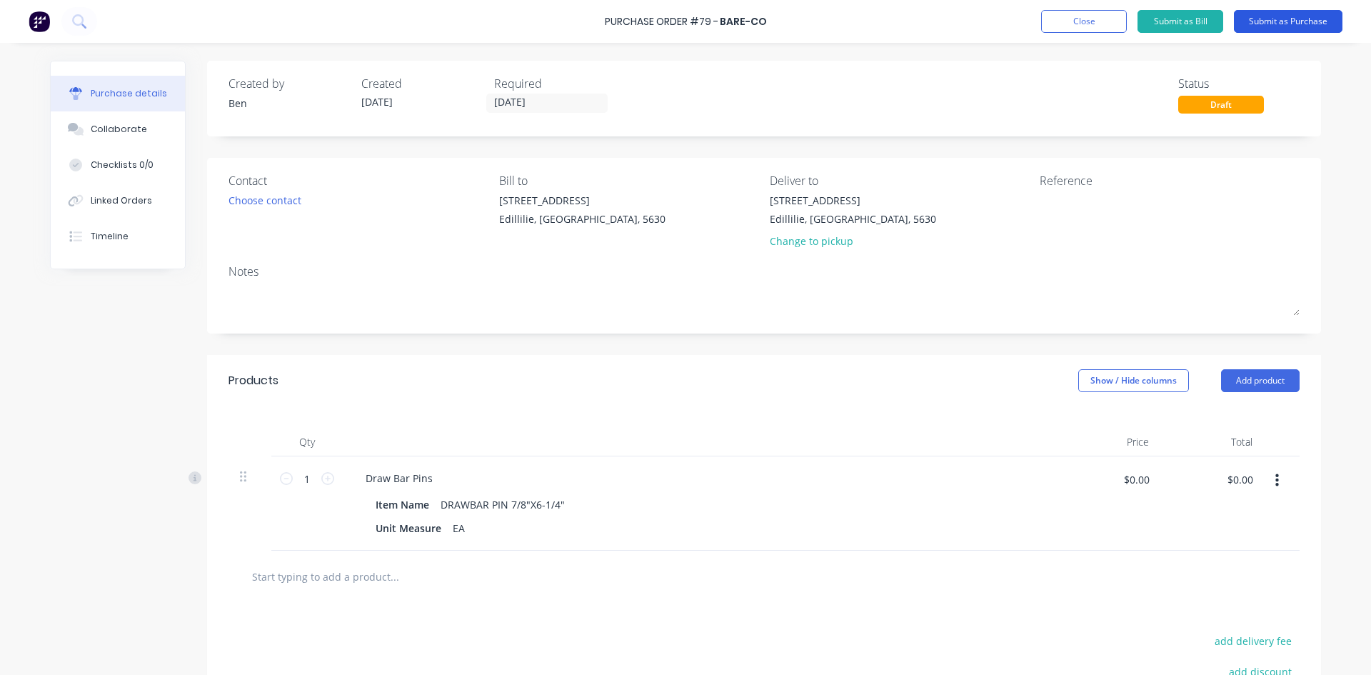
click at [1270, 22] on button "Submit as Purchase" at bounding box center [1288, 21] width 109 height 23
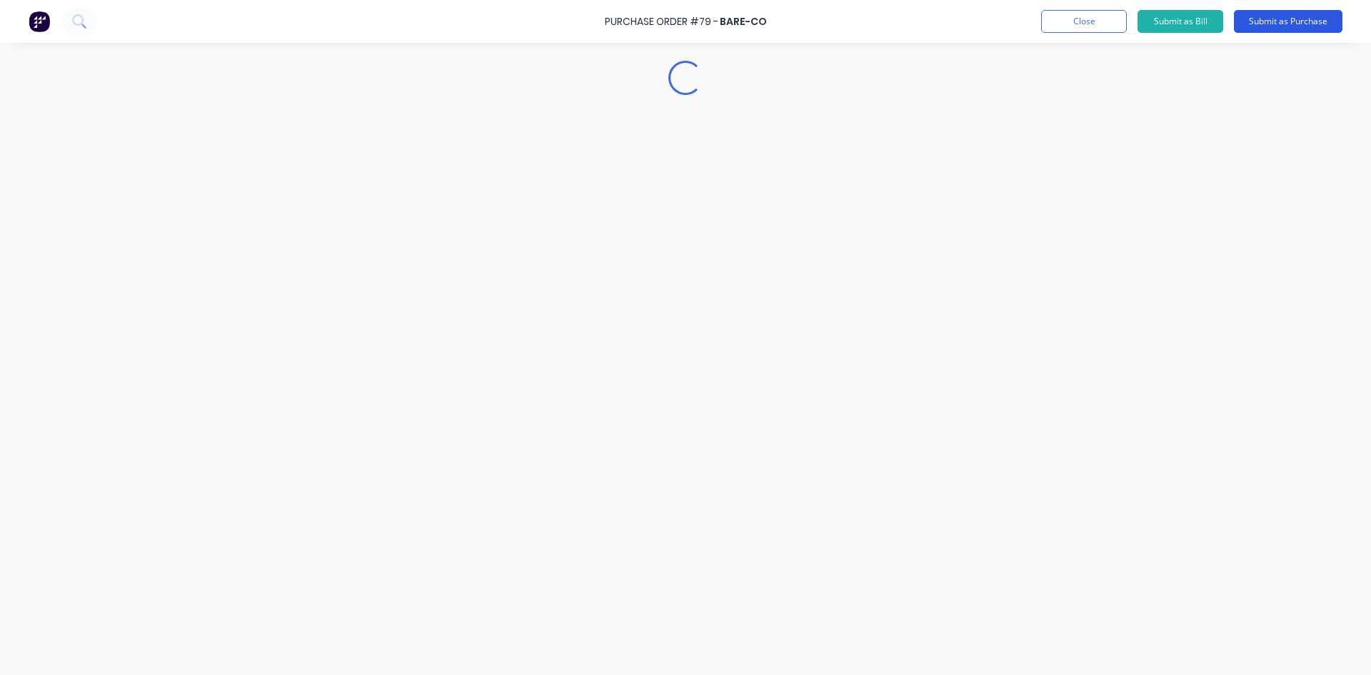
click at [1270, 22] on button "Submit as Purchase" at bounding box center [1288, 21] width 109 height 23
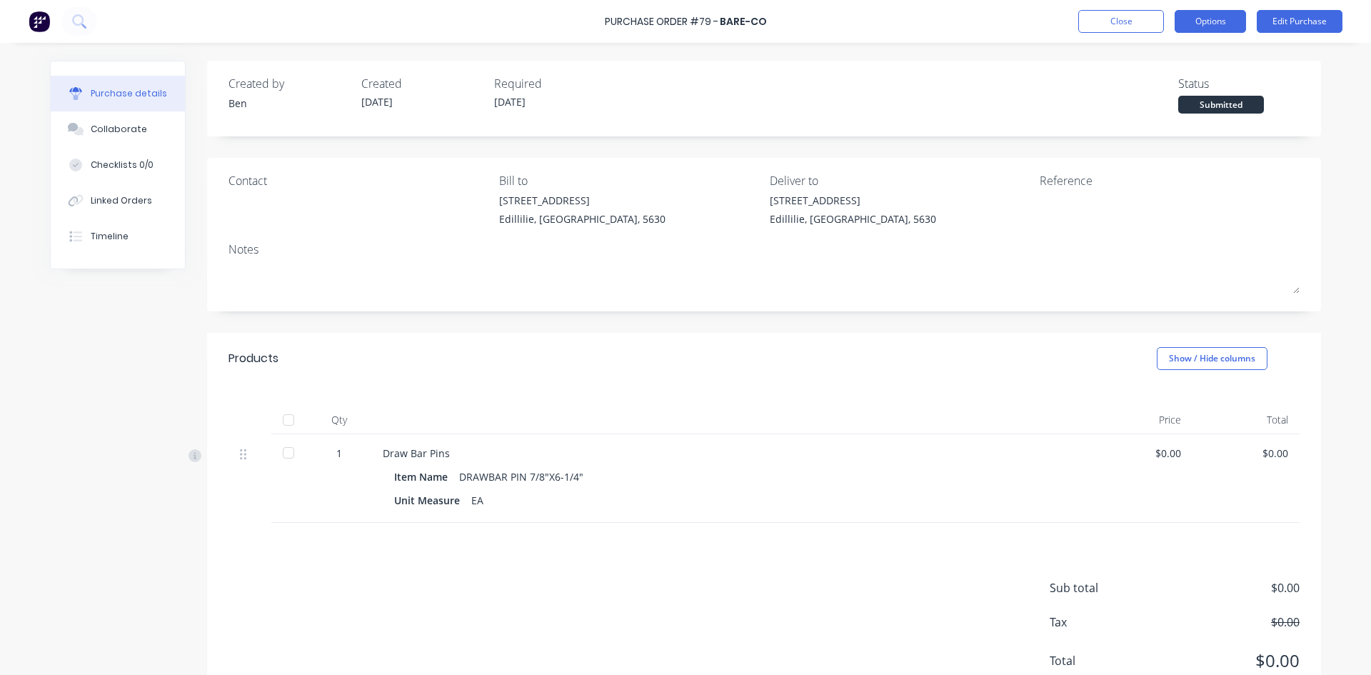
click at [1237, 25] on button "Options" at bounding box center [1210, 21] width 71 height 23
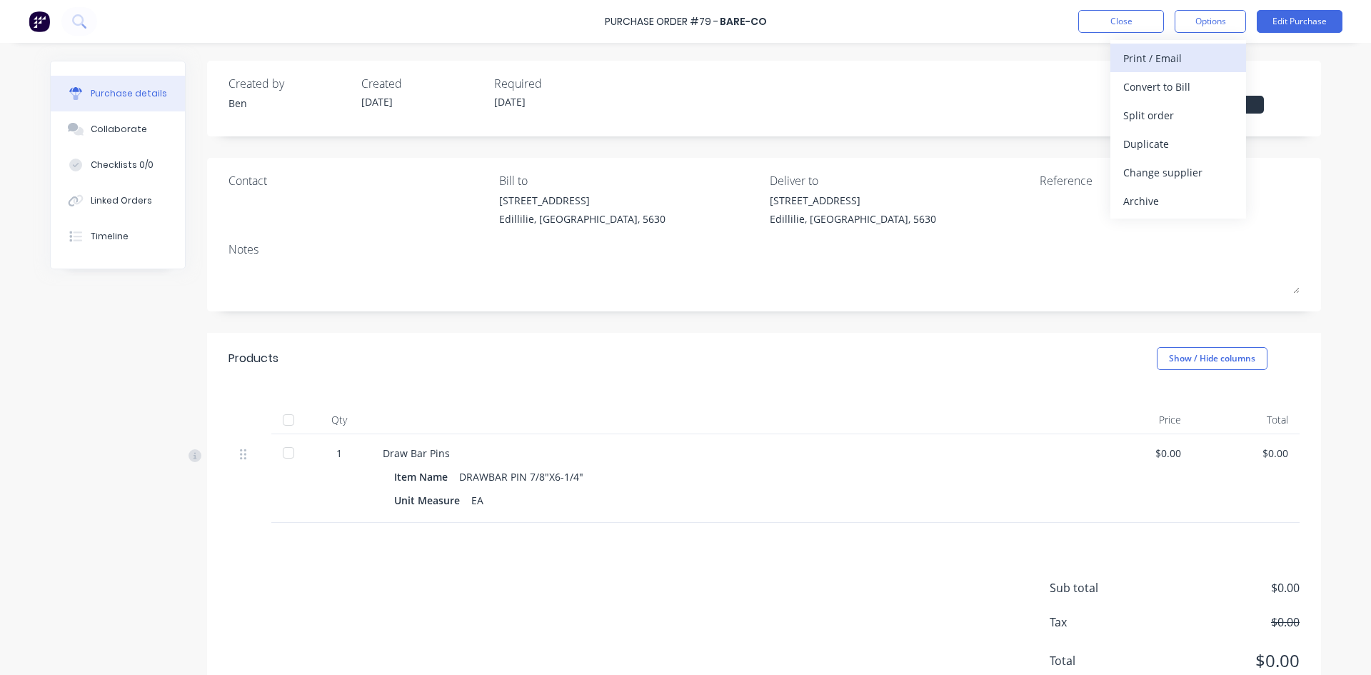
click at [1190, 61] on div "Print / Email" at bounding box center [1178, 58] width 110 height 21
click at [1129, 25] on button "Close" at bounding box center [1121, 21] width 86 height 23
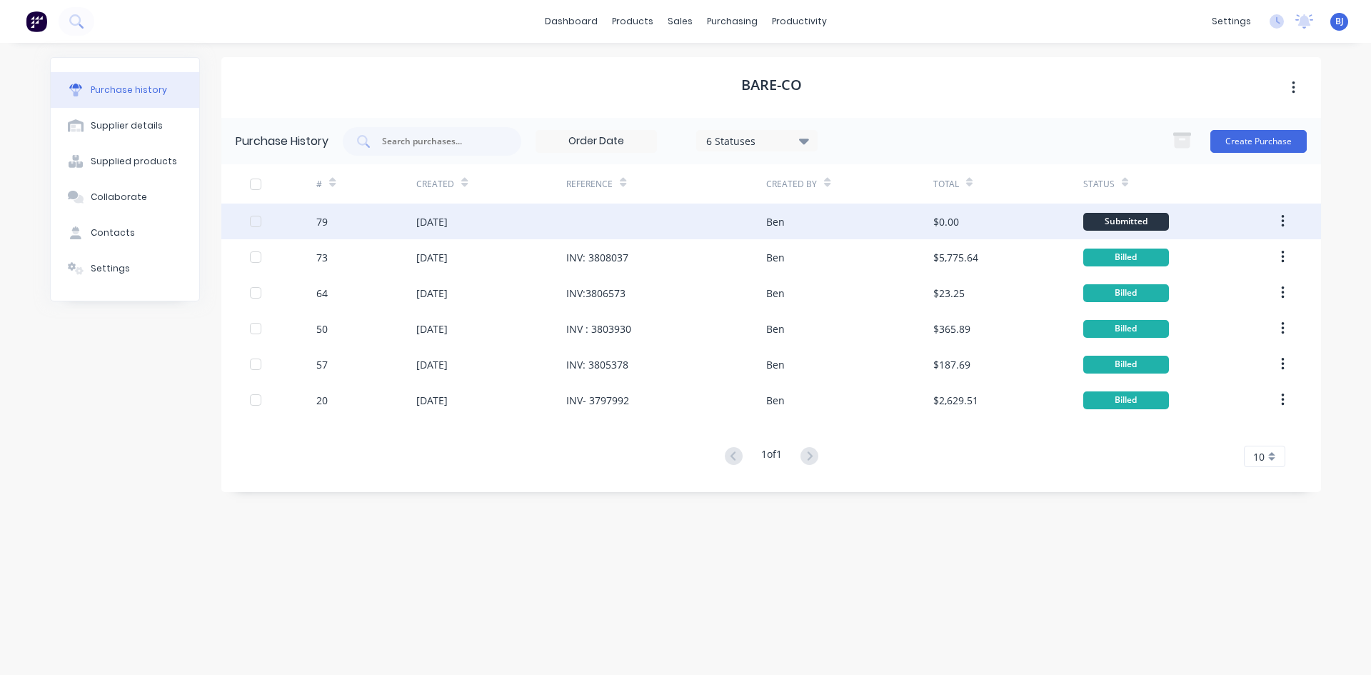
click at [656, 225] on div at bounding box center [666, 222] width 200 height 36
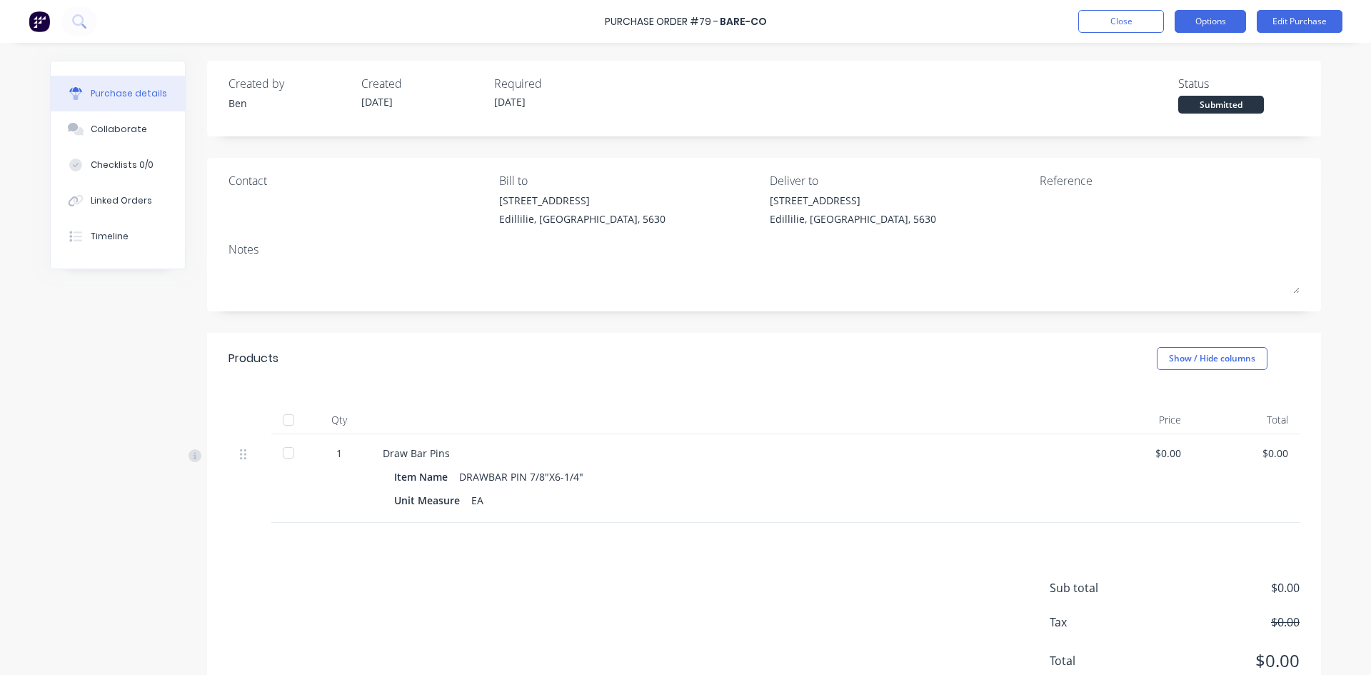
click at [1231, 29] on button "Options" at bounding box center [1210, 21] width 71 height 23
click at [1263, 231] on div "Reference" at bounding box center [1170, 202] width 260 height 61
click at [249, 459] on div at bounding box center [250, 454] width 20 height 17
click at [1316, 23] on button "Edit Purchase" at bounding box center [1300, 21] width 86 height 23
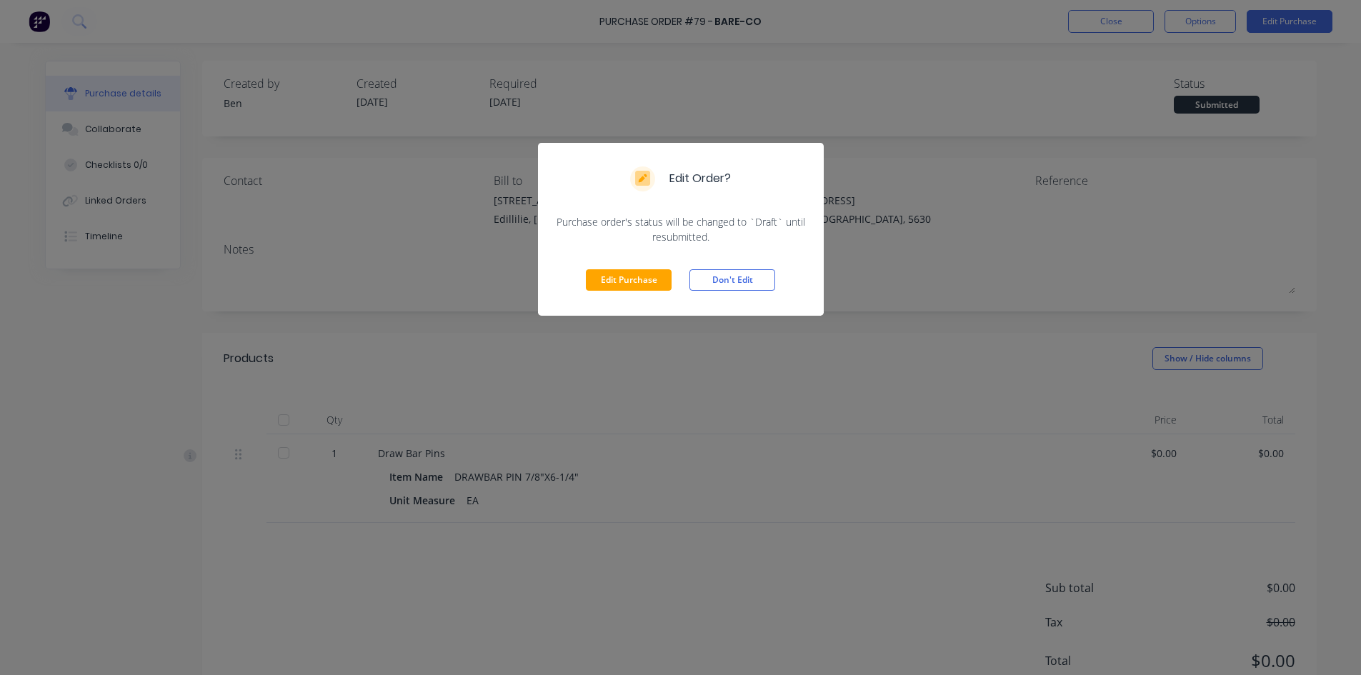
click at [595, 281] on button "Edit Purchase" at bounding box center [629, 279] width 86 height 21
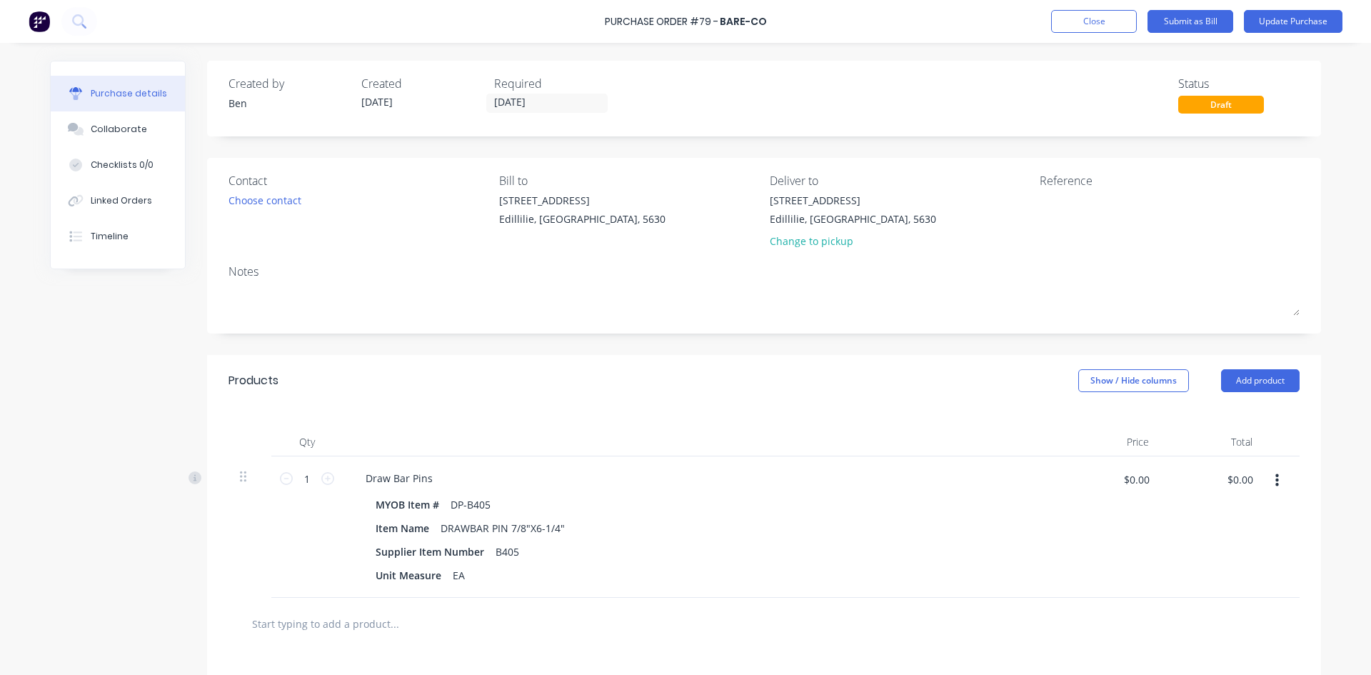
click at [1268, 483] on button "button" at bounding box center [1278, 481] width 34 height 26
click at [1197, 604] on button "Delete" at bounding box center [1233, 604] width 121 height 29
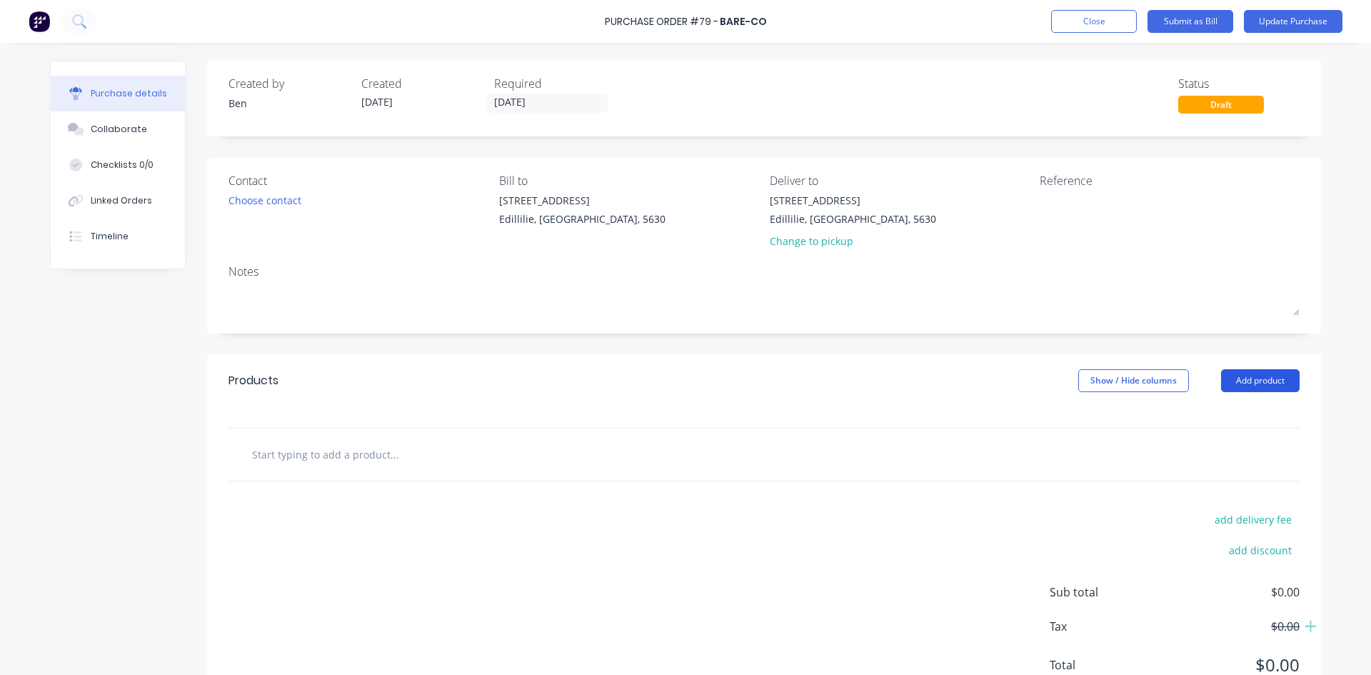
click at [1226, 381] on button "Add product" at bounding box center [1260, 380] width 79 height 23
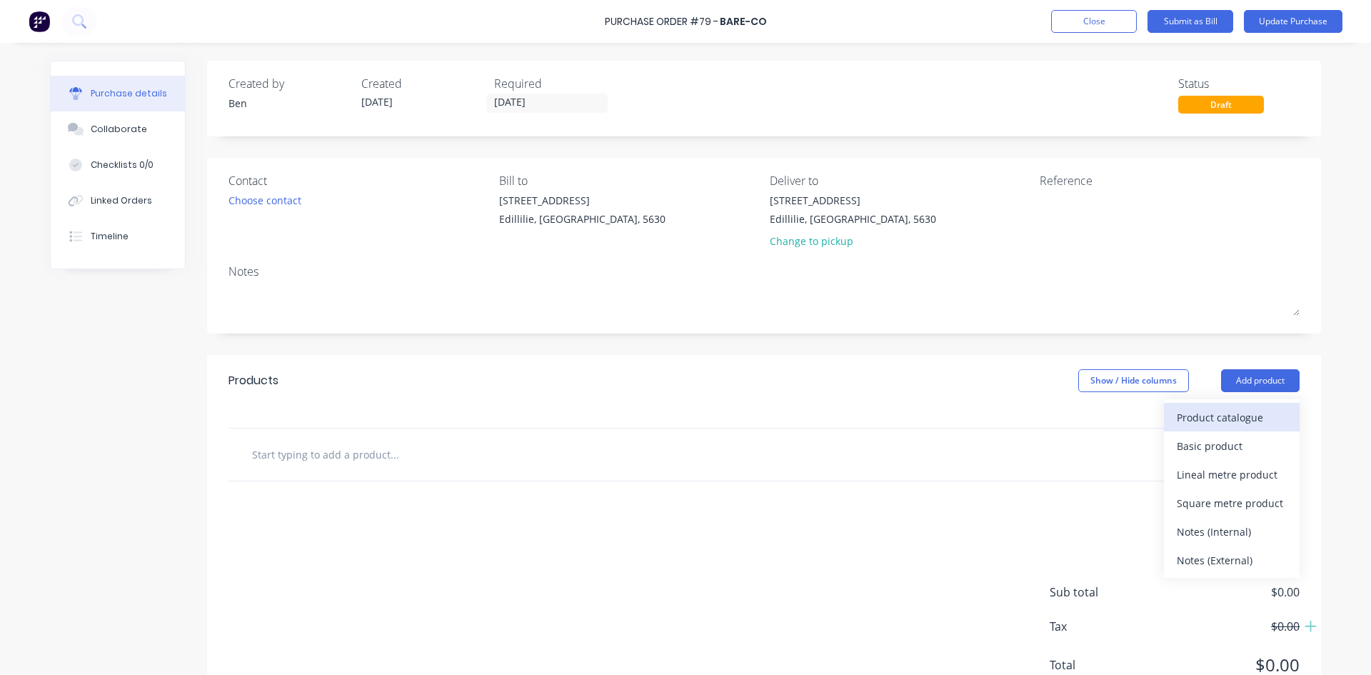
click at [1198, 421] on div "Product catalogue" at bounding box center [1232, 417] width 110 height 21
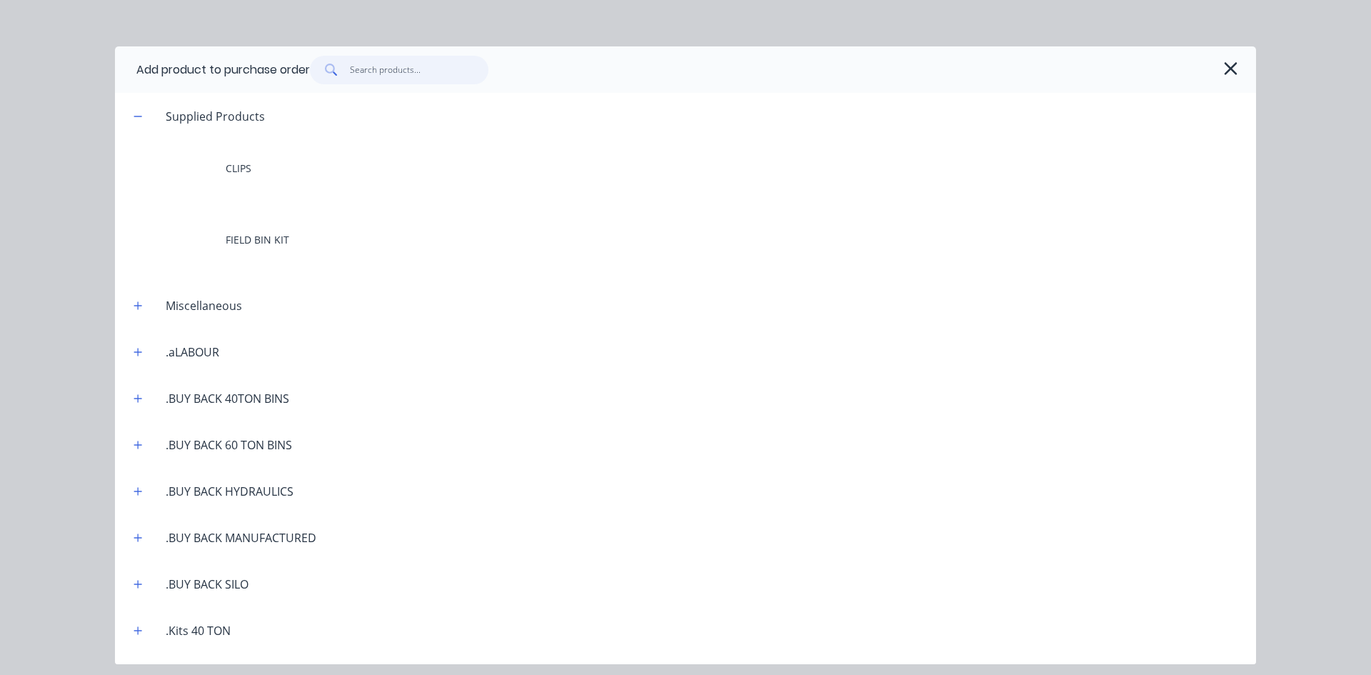
click at [369, 66] on input "text" at bounding box center [419, 70] width 139 height 29
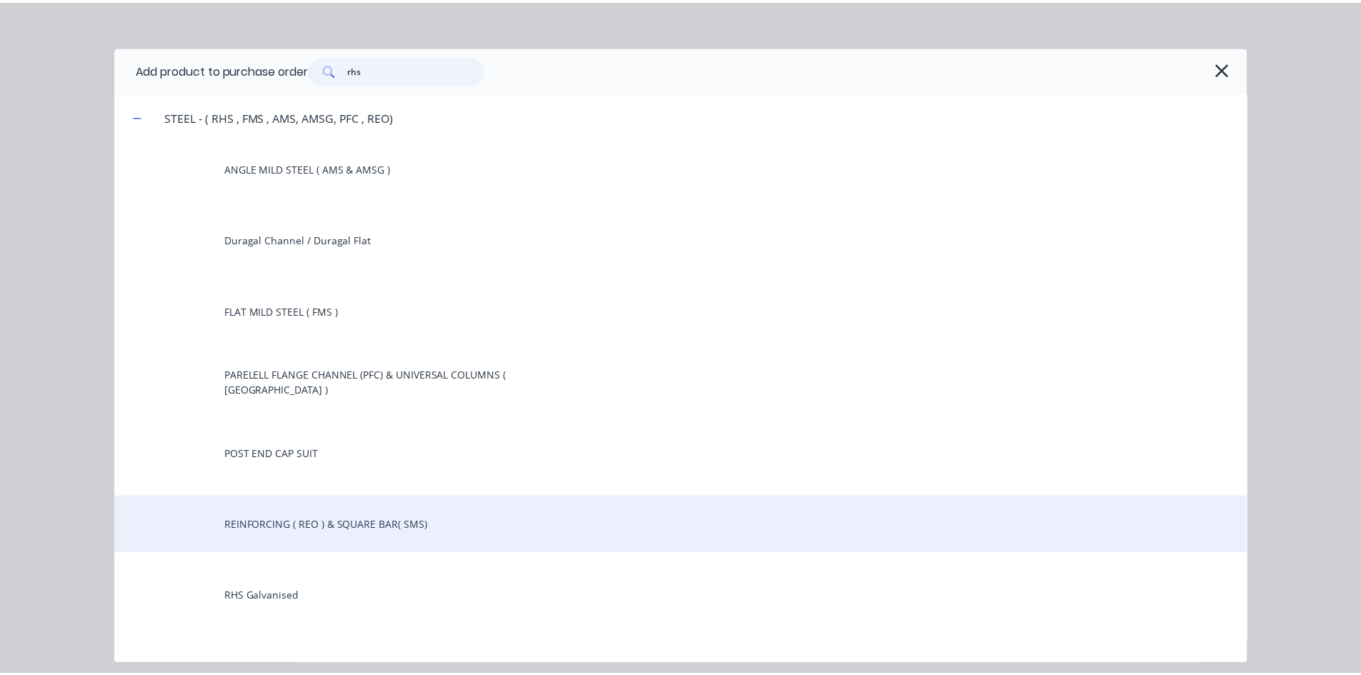
scroll to position [71, 0]
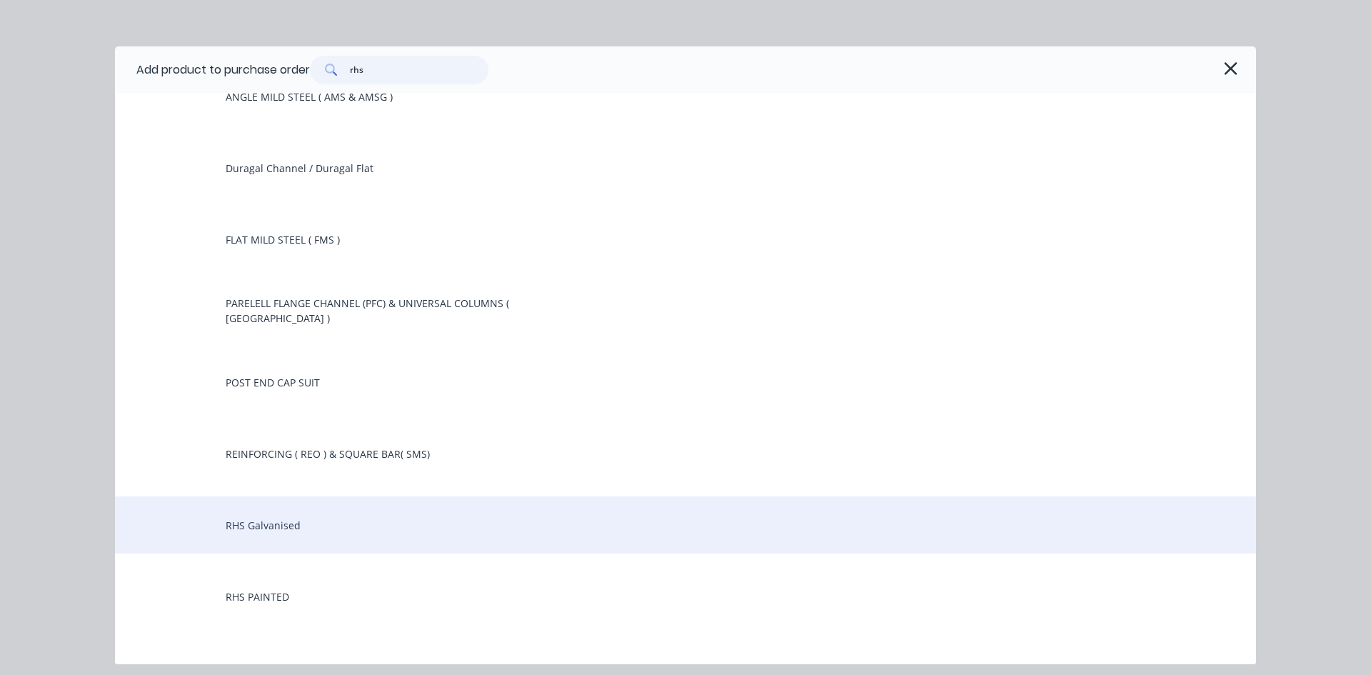
type input "rhs"
click at [282, 529] on div "RHS Galvanised" at bounding box center [685, 524] width 1141 height 57
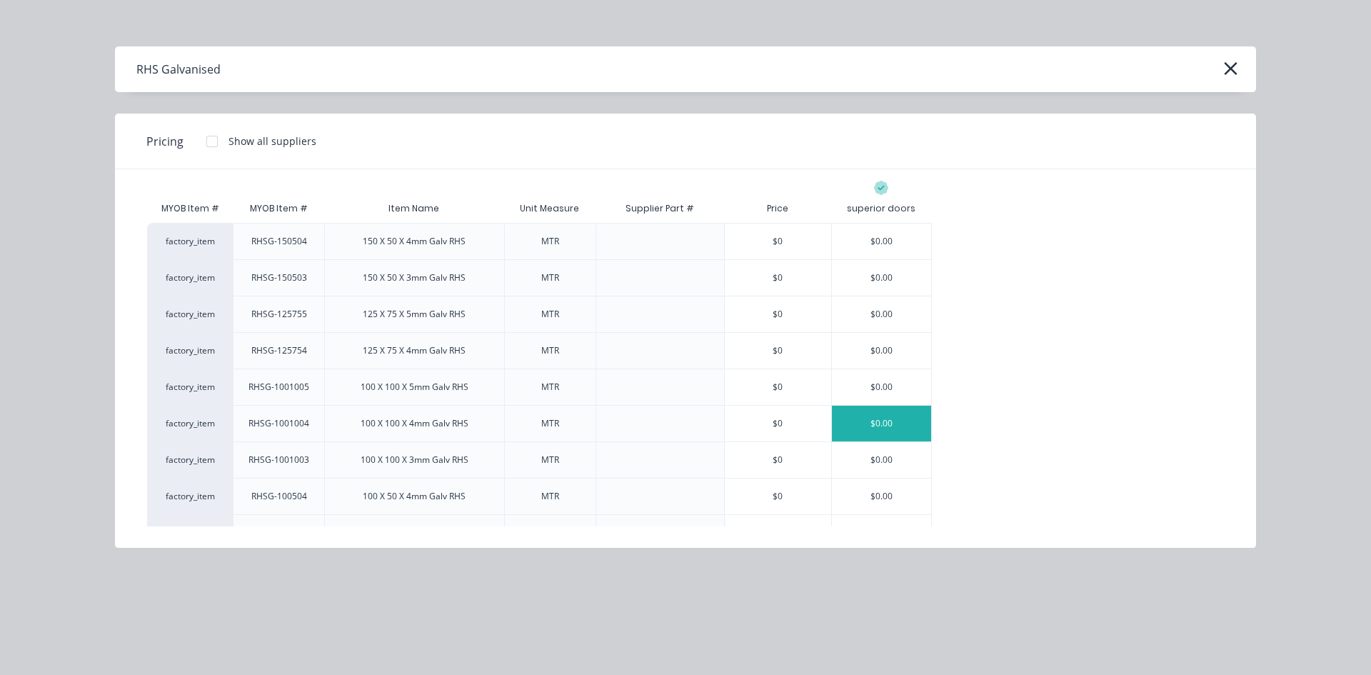
click at [874, 426] on div "$0.00" at bounding box center [881, 424] width 99 height 36
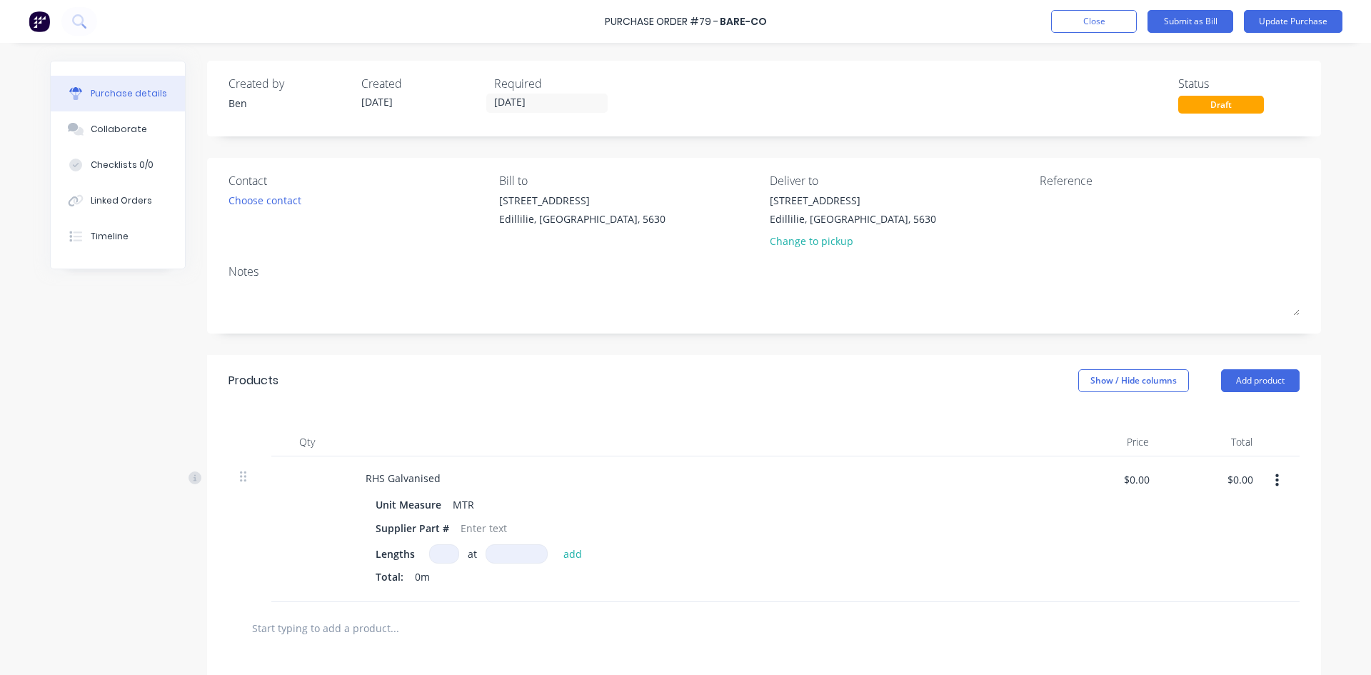
click at [1276, 478] on icon "button" at bounding box center [1278, 481] width 4 height 16
click at [1204, 606] on button "Delete" at bounding box center [1233, 604] width 121 height 29
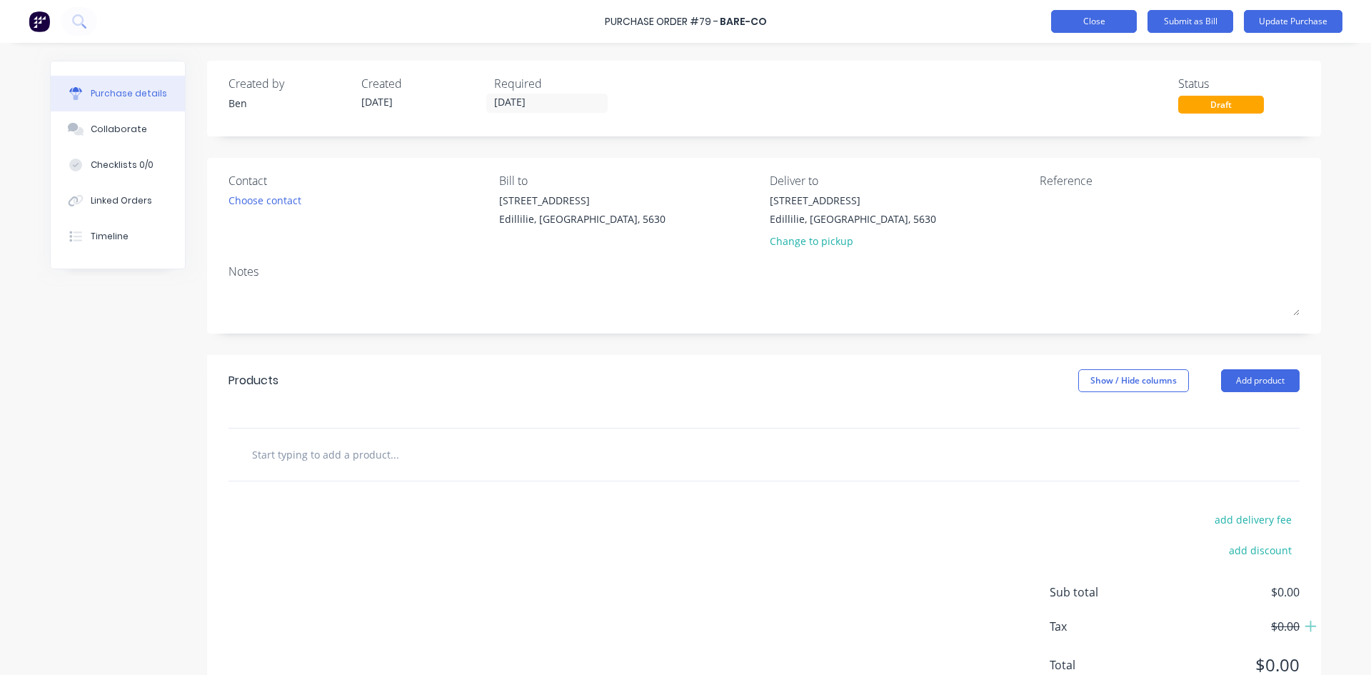
click at [1073, 23] on button "Close" at bounding box center [1094, 21] width 86 height 23
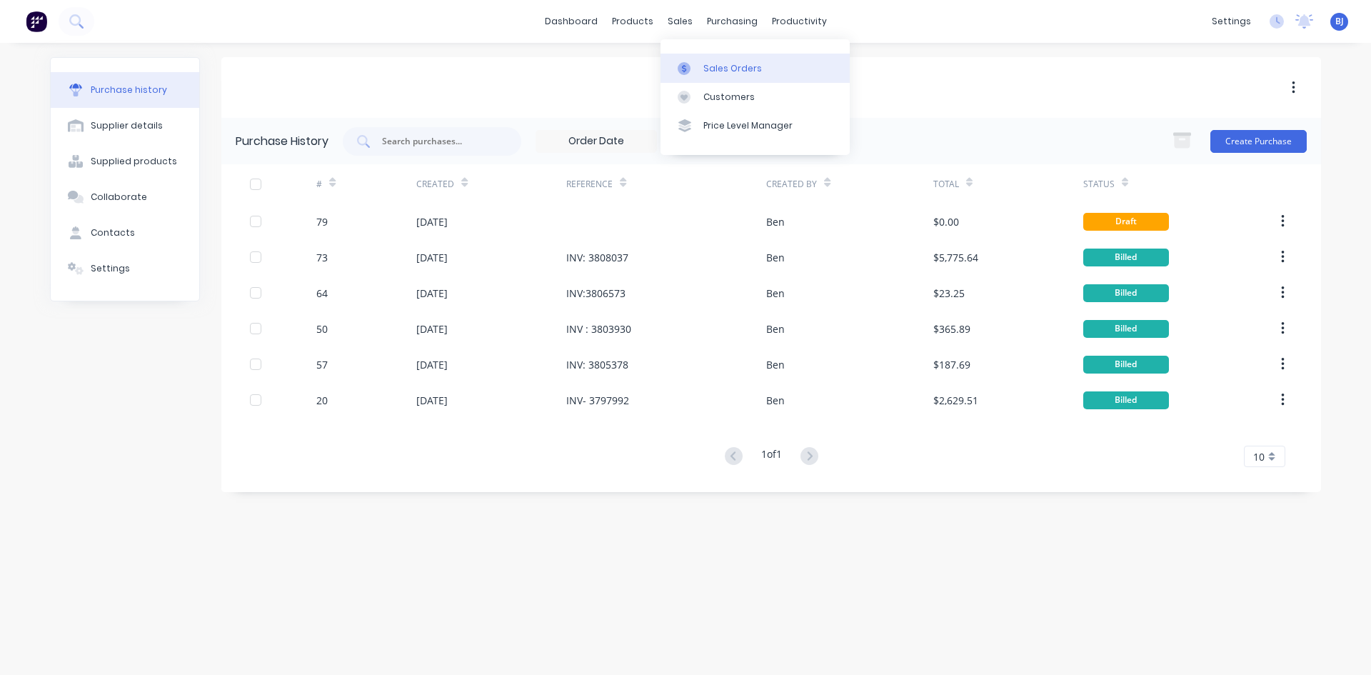
click at [690, 69] on icon at bounding box center [684, 68] width 13 height 13
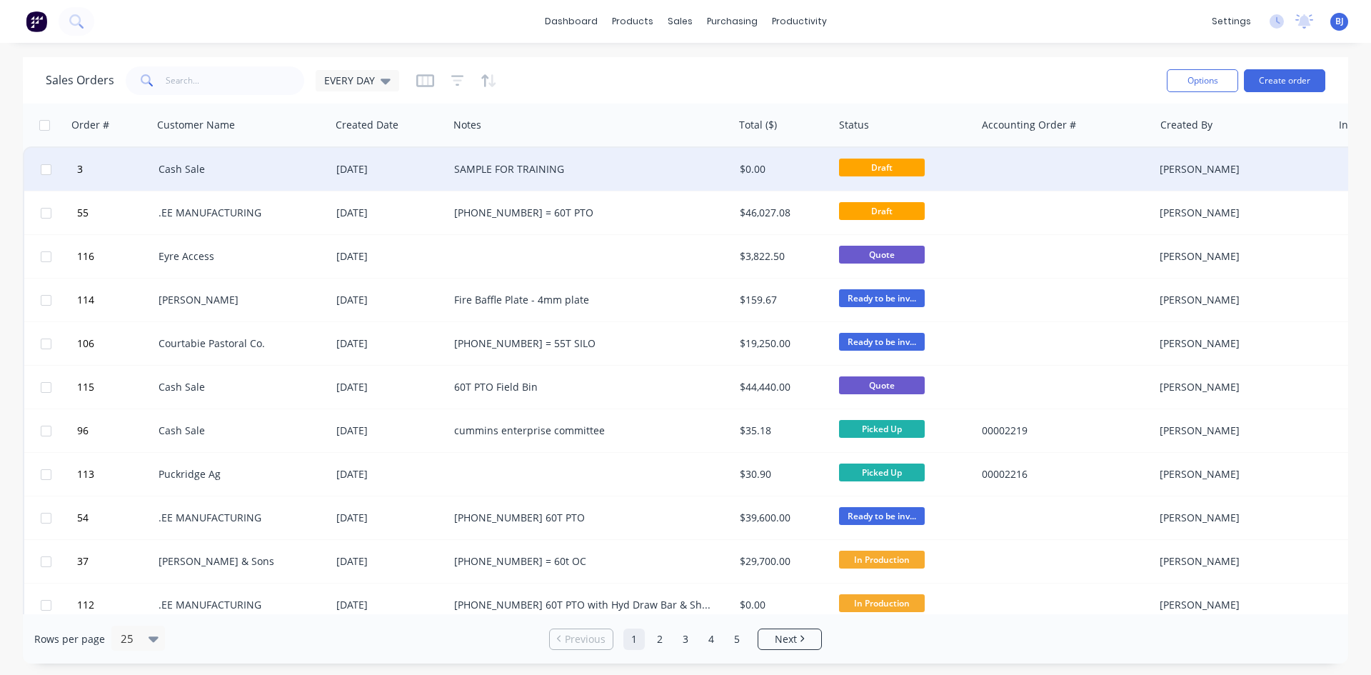
click at [559, 166] on div "SAMPLE FOR TRAINING" at bounding box center [584, 169] width 260 height 14
click at [204, 171] on div "Cash Sale" at bounding box center [238, 169] width 159 height 14
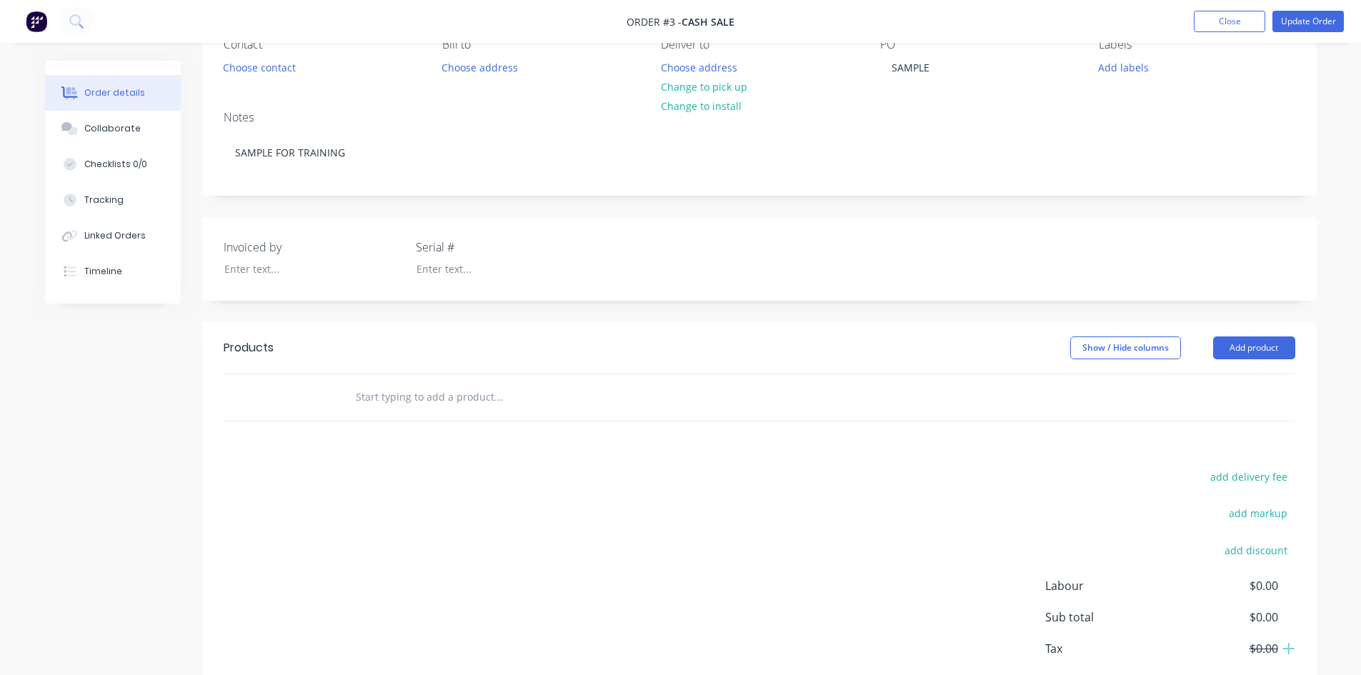
scroll to position [143, 0]
click at [1262, 349] on button "Add product" at bounding box center [1254, 347] width 82 height 23
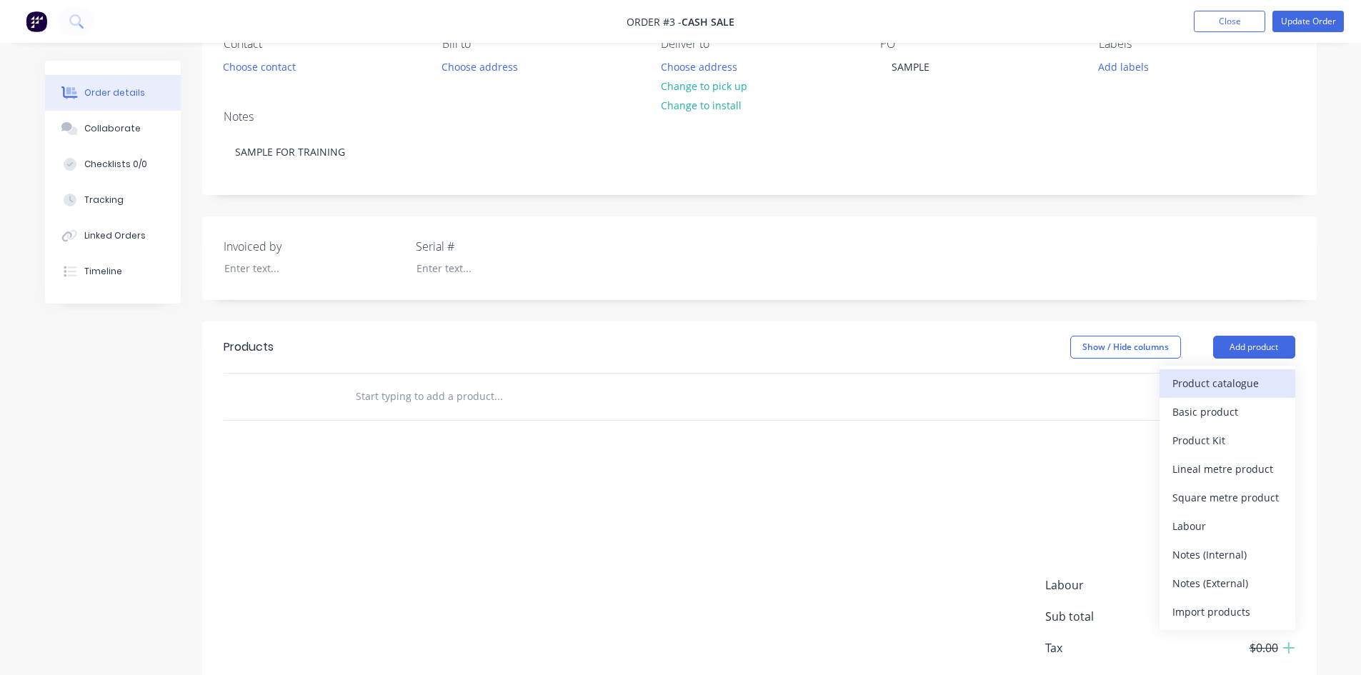
click at [1201, 384] on div "Product catalogue" at bounding box center [1227, 383] width 110 height 21
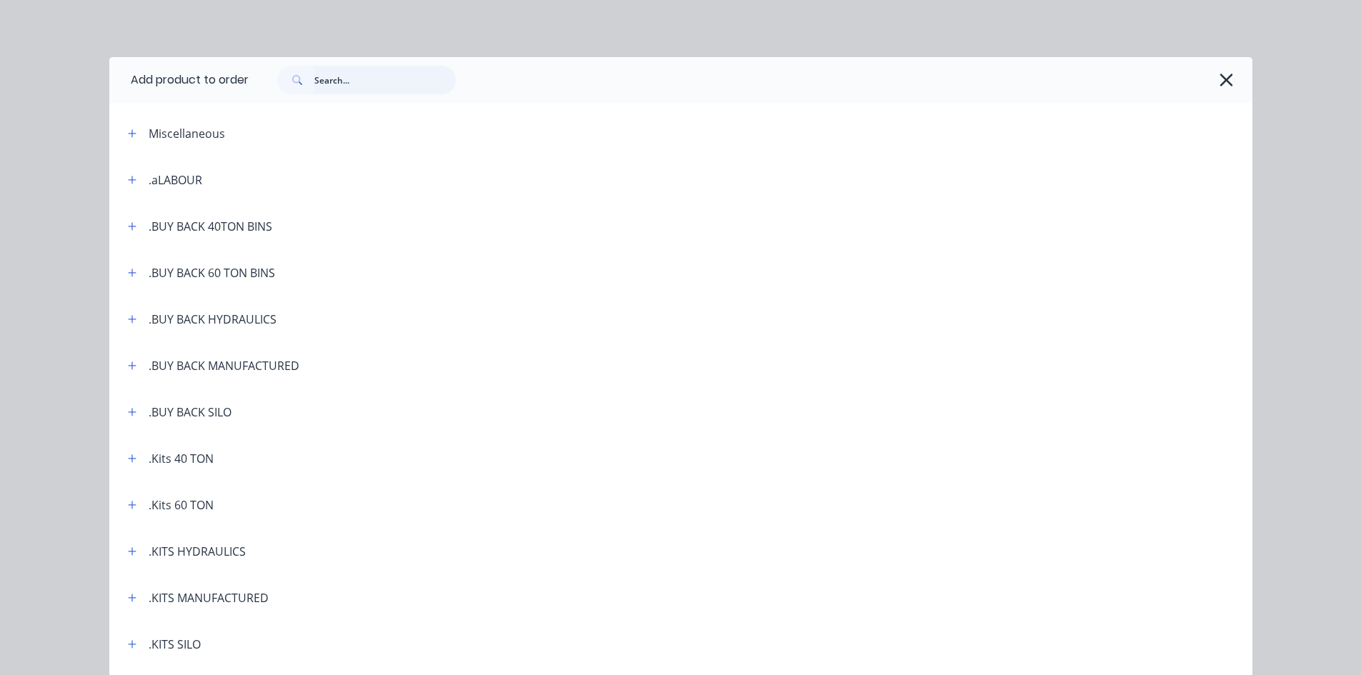
click at [318, 80] on input "text" at bounding box center [384, 80] width 141 height 29
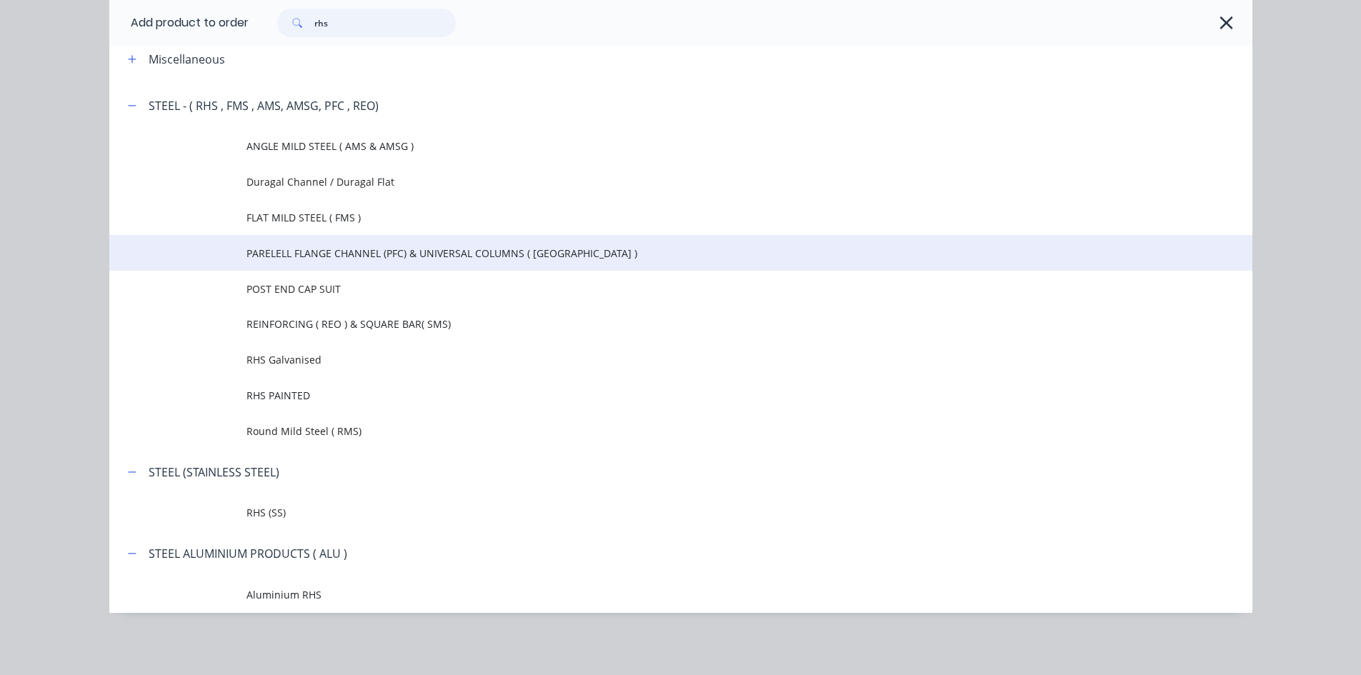
scroll to position [75, 0]
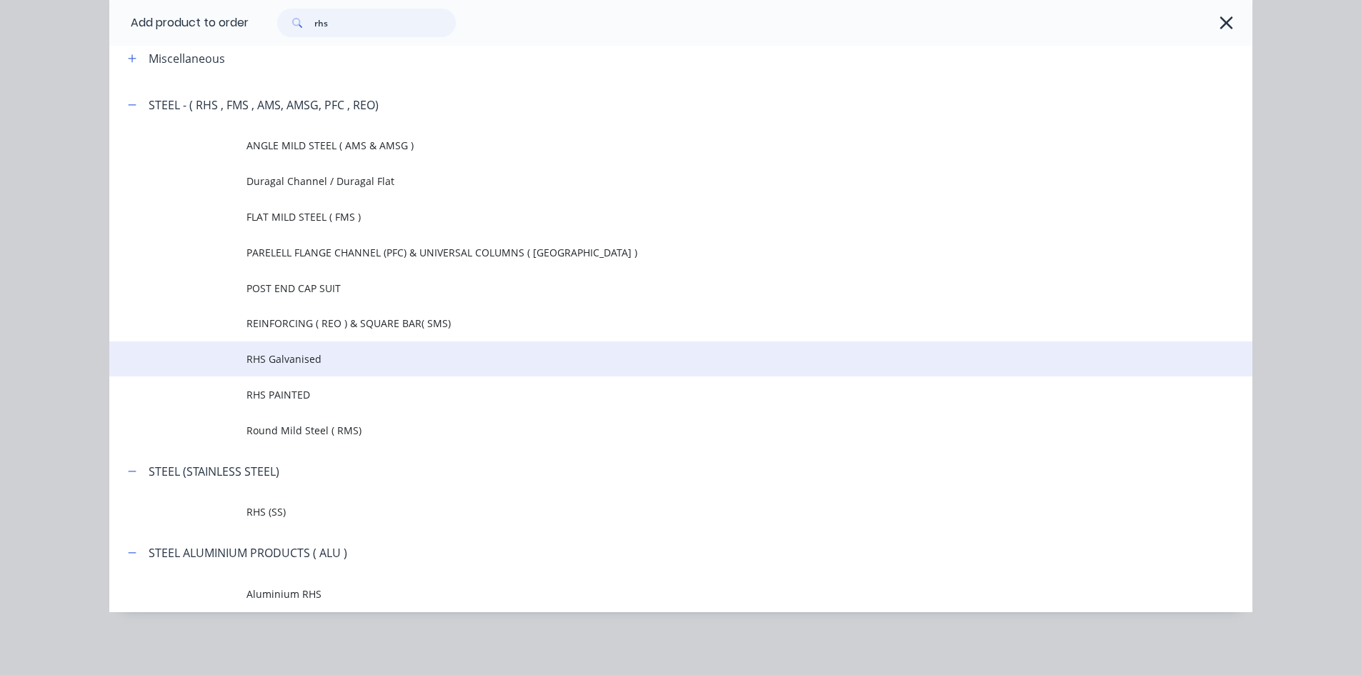
type input "rhs"
click at [276, 356] on span "RHS Galvanised" at bounding box center [648, 358] width 804 height 15
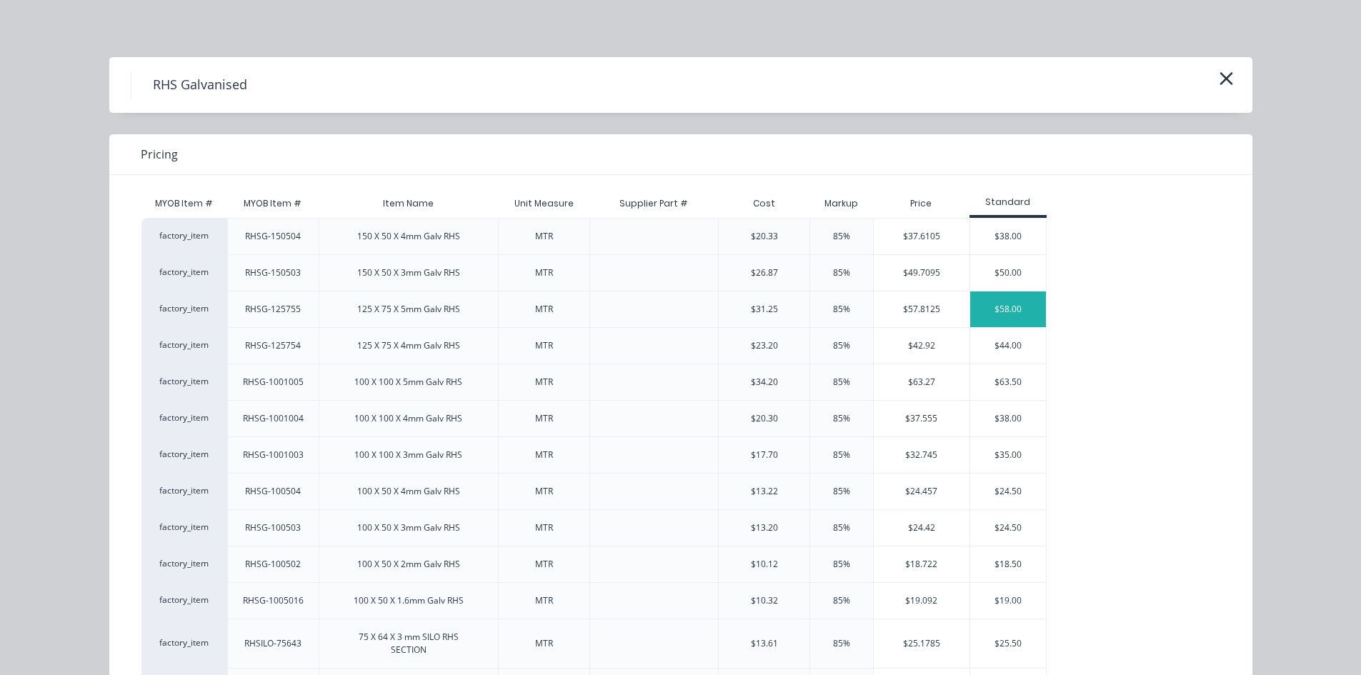
click at [980, 304] on div "$58.00" at bounding box center [1008, 309] width 76 height 36
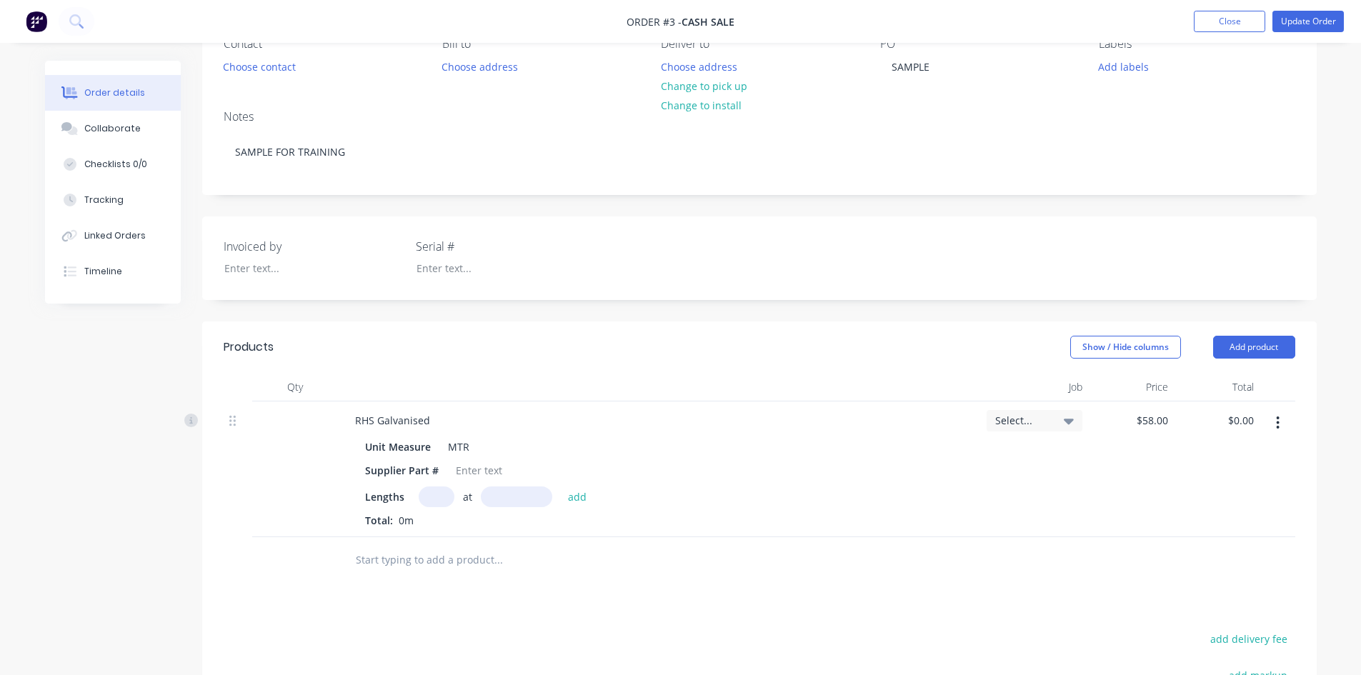
click at [1277, 423] on icon "button" at bounding box center [1277, 422] width 3 height 13
click at [1198, 546] on div "Delete" at bounding box center [1227, 546] width 110 height 21
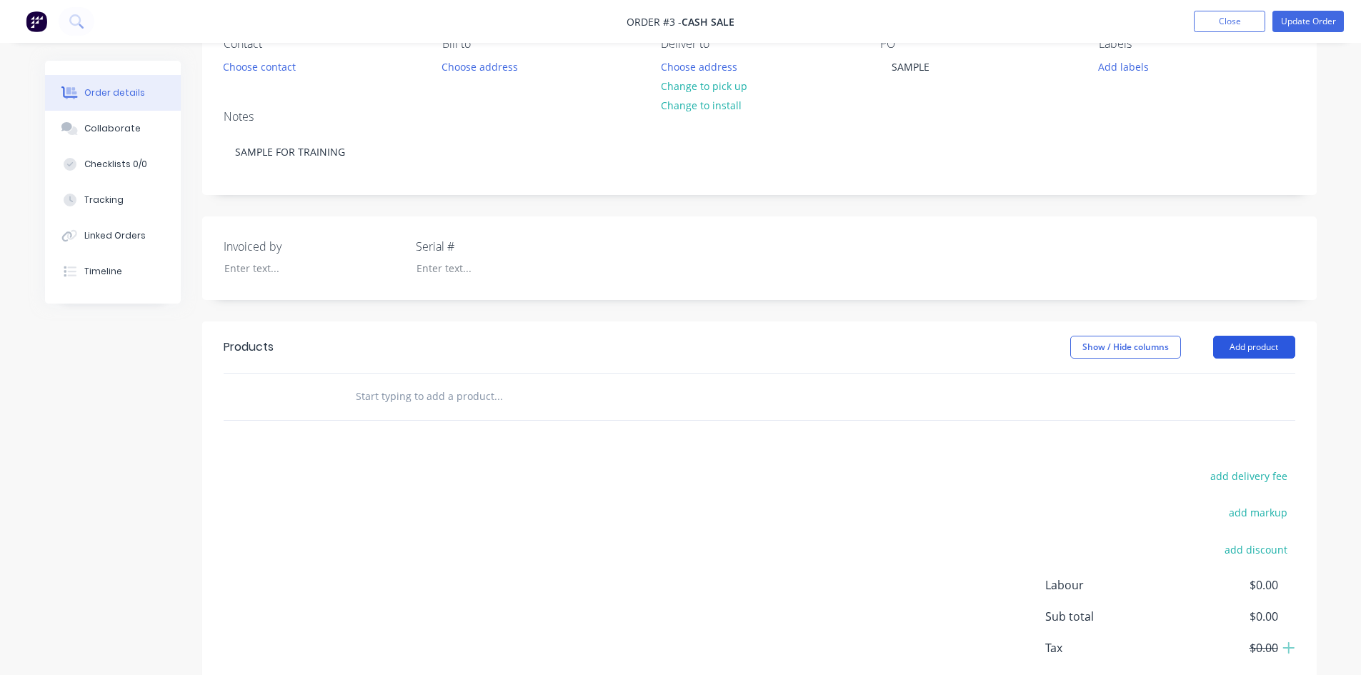
click at [1252, 344] on button "Add product" at bounding box center [1254, 347] width 82 height 23
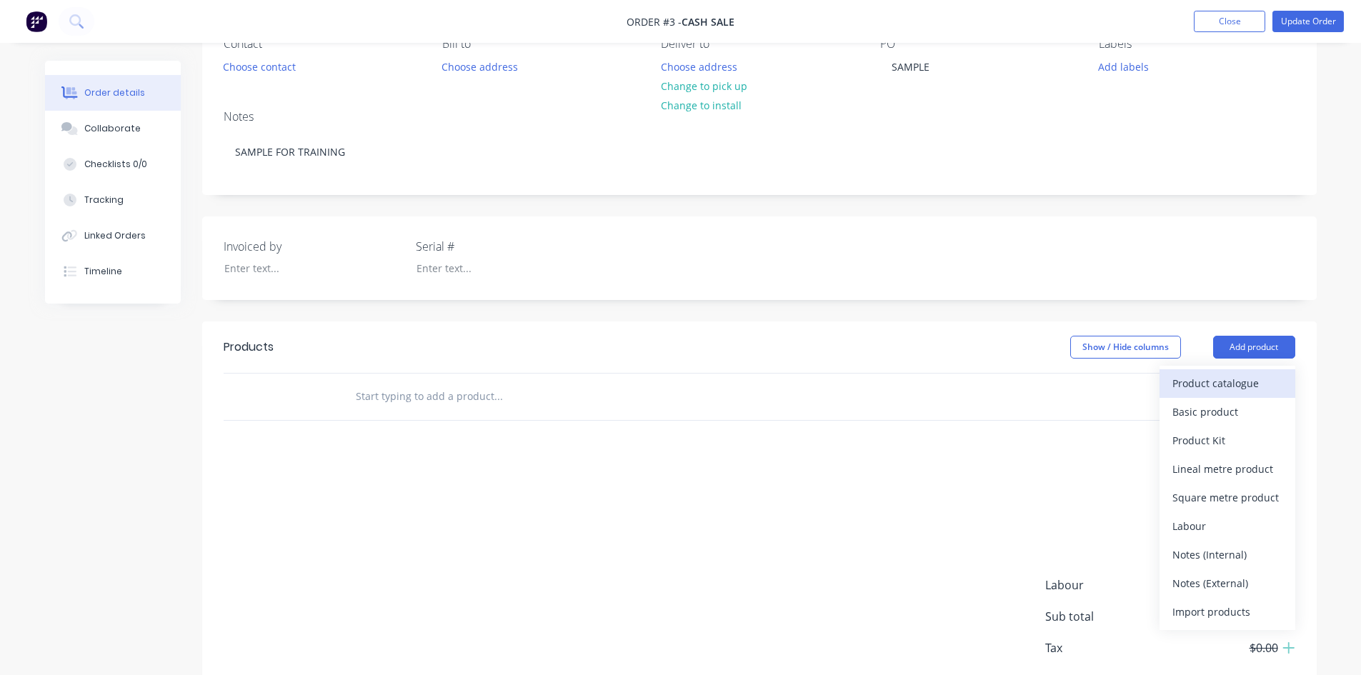
click at [1193, 381] on div "Product catalogue" at bounding box center [1227, 383] width 110 height 21
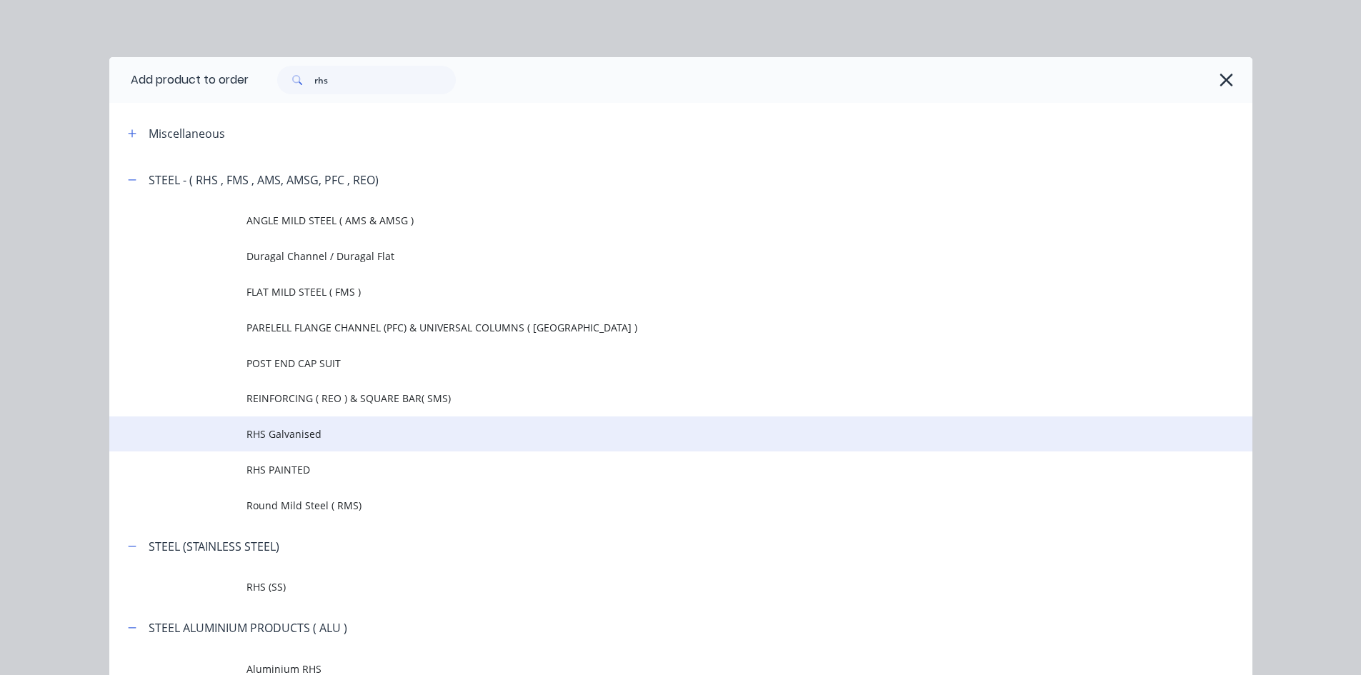
click at [298, 428] on span "RHS Galvanised" at bounding box center [648, 433] width 804 height 15
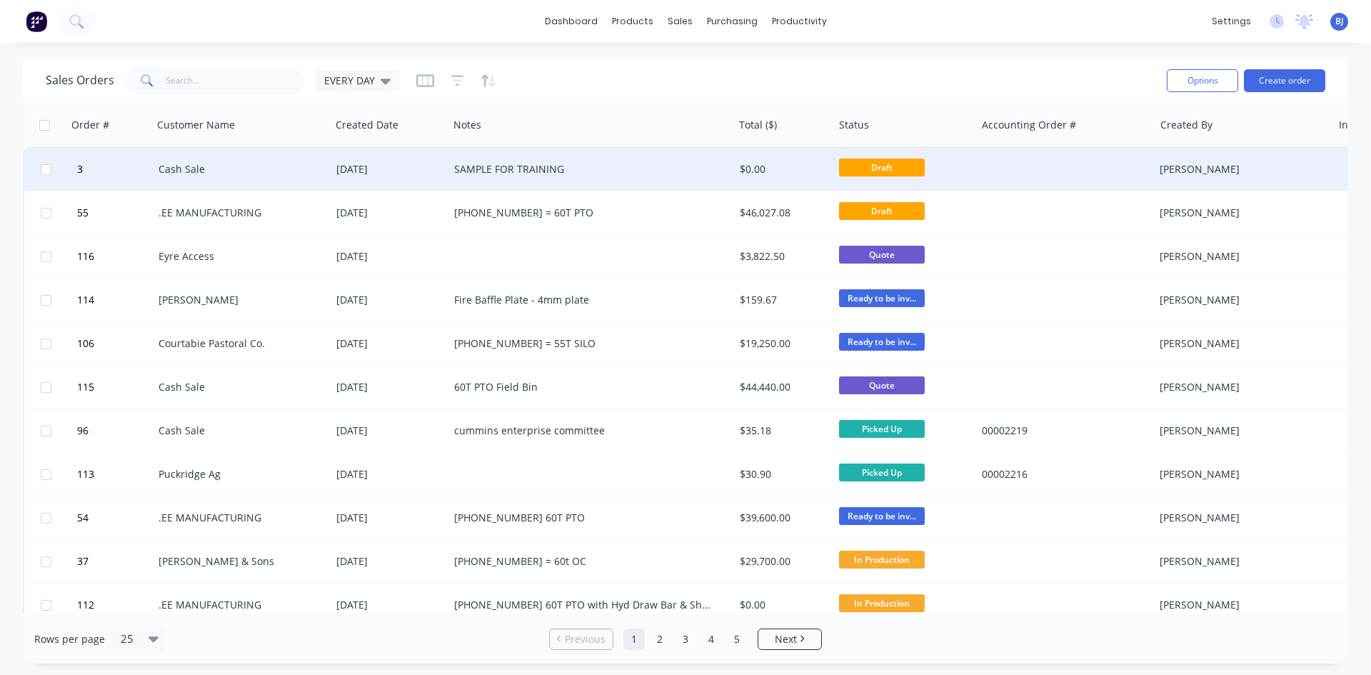
click at [162, 164] on div "Cash Sale" at bounding box center [238, 169] width 159 height 14
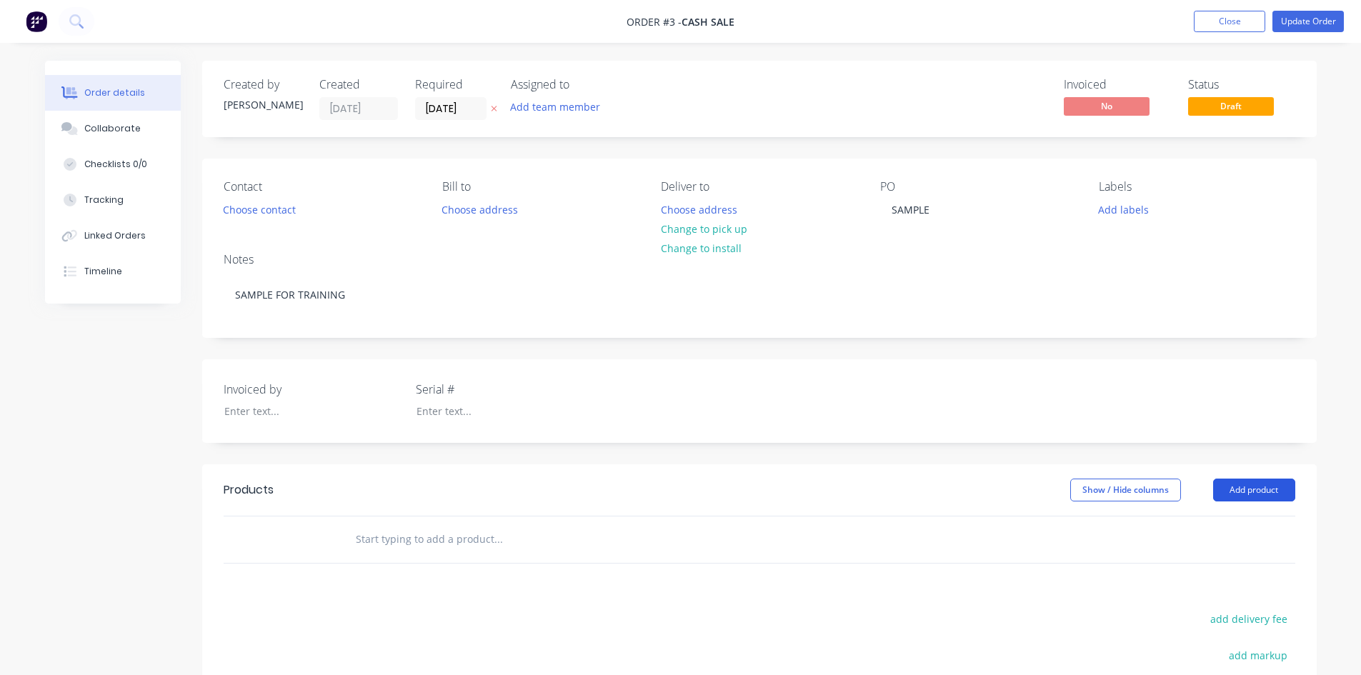
click at [1252, 486] on button "Add product" at bounding box center [1254, 490] width 82 height 23
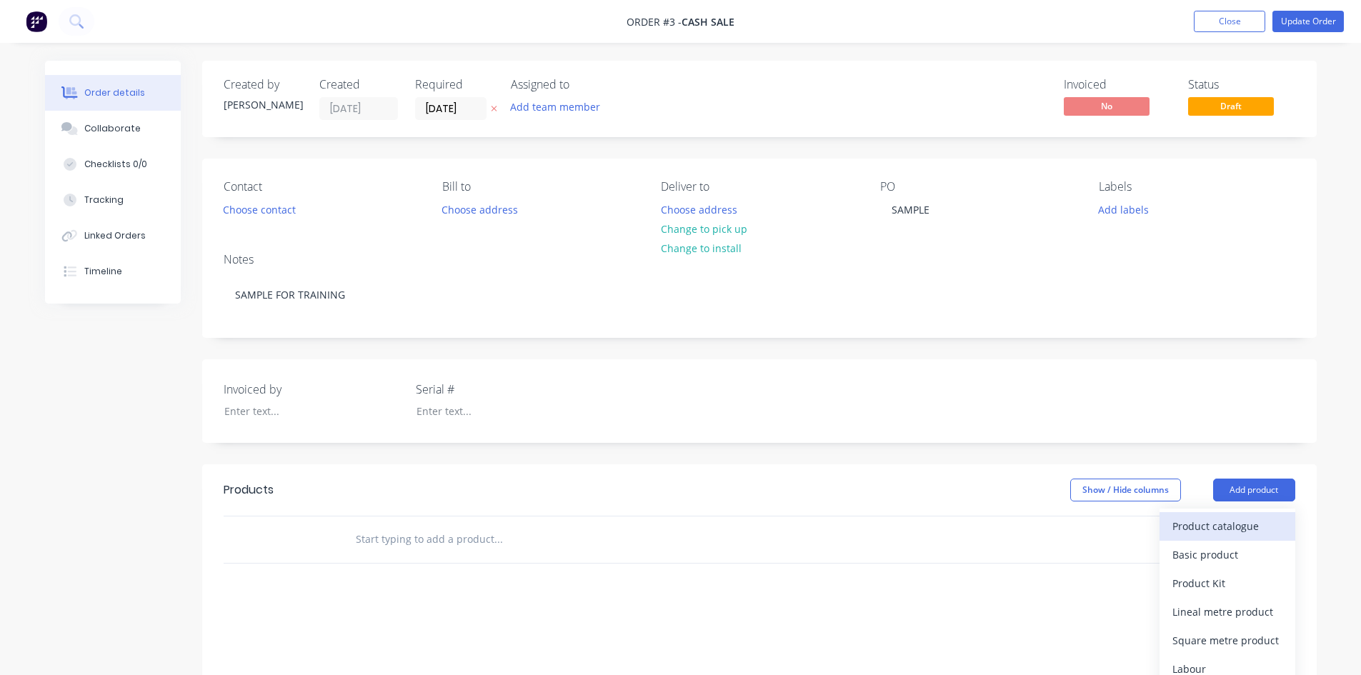
click at [1216, 530] on div "Product catalogue" at bounding box center [1227, 526] width 110 height 21
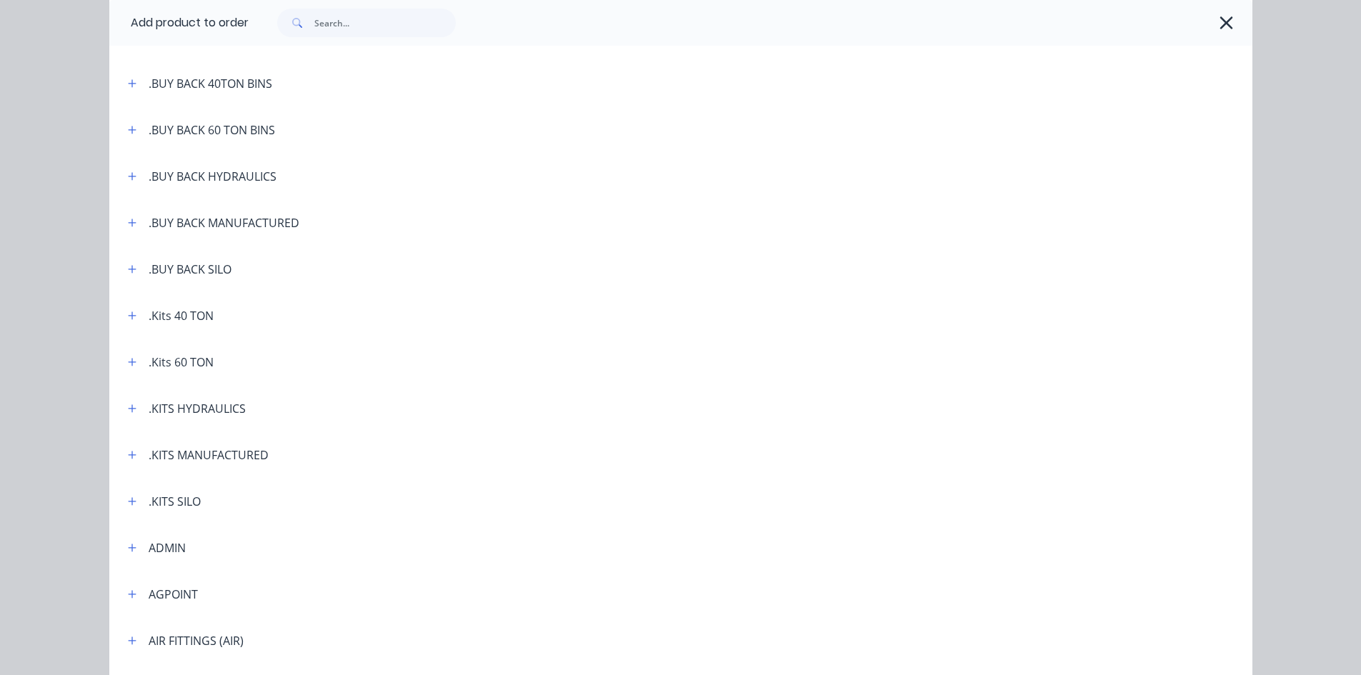
scroll to position [214, 0]
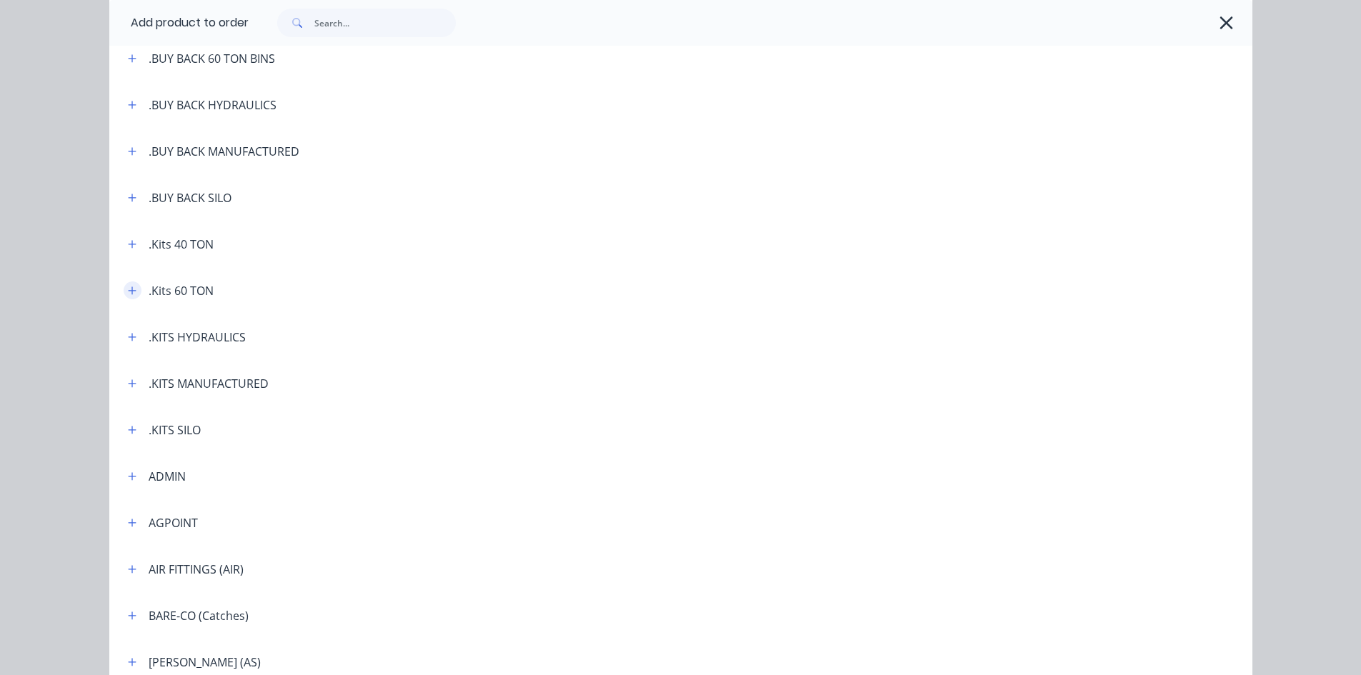
click at [128, 291] on icon "button" at bounding box center [132, 291] width 9 height 10
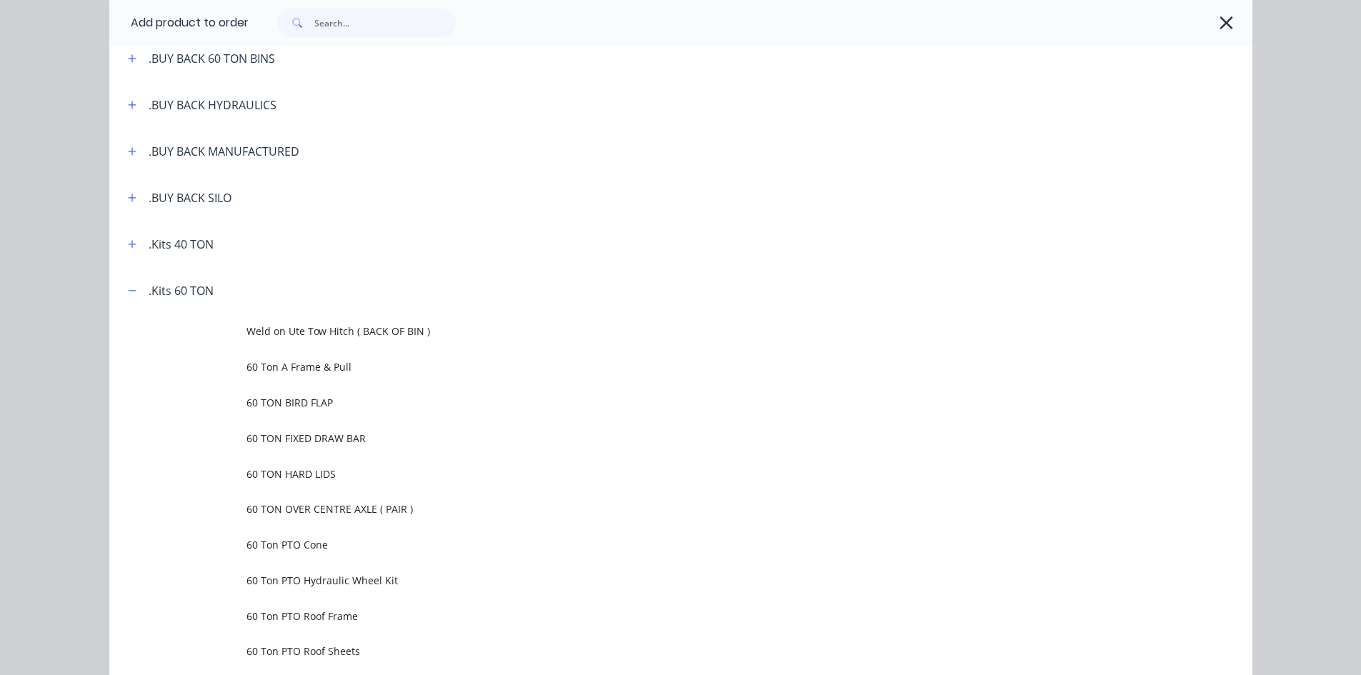
click at [269, 371] on span "60 Ton A Frame & Pull" at bounding box center [648, 366] width 804 height 15
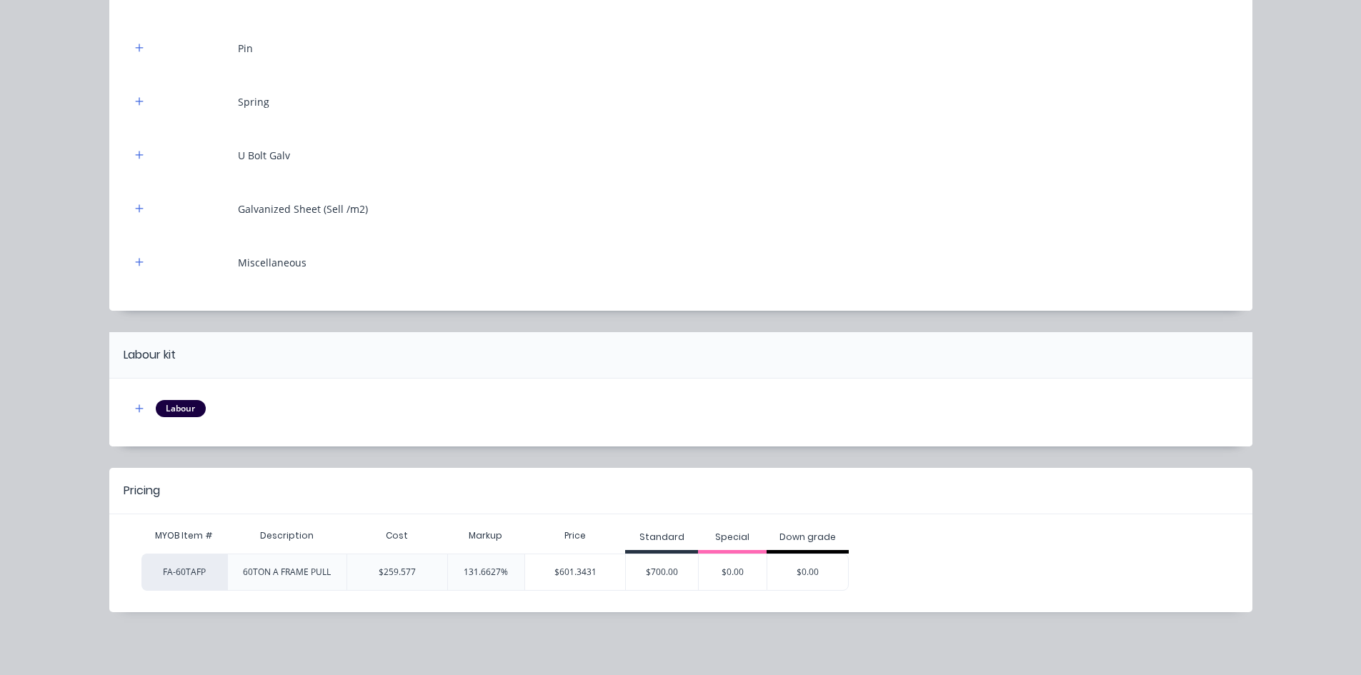
scroll to position [71, 0]
click at [788, 566] on div "$0.00" at bounding box center [807, 572] width 81 height 36
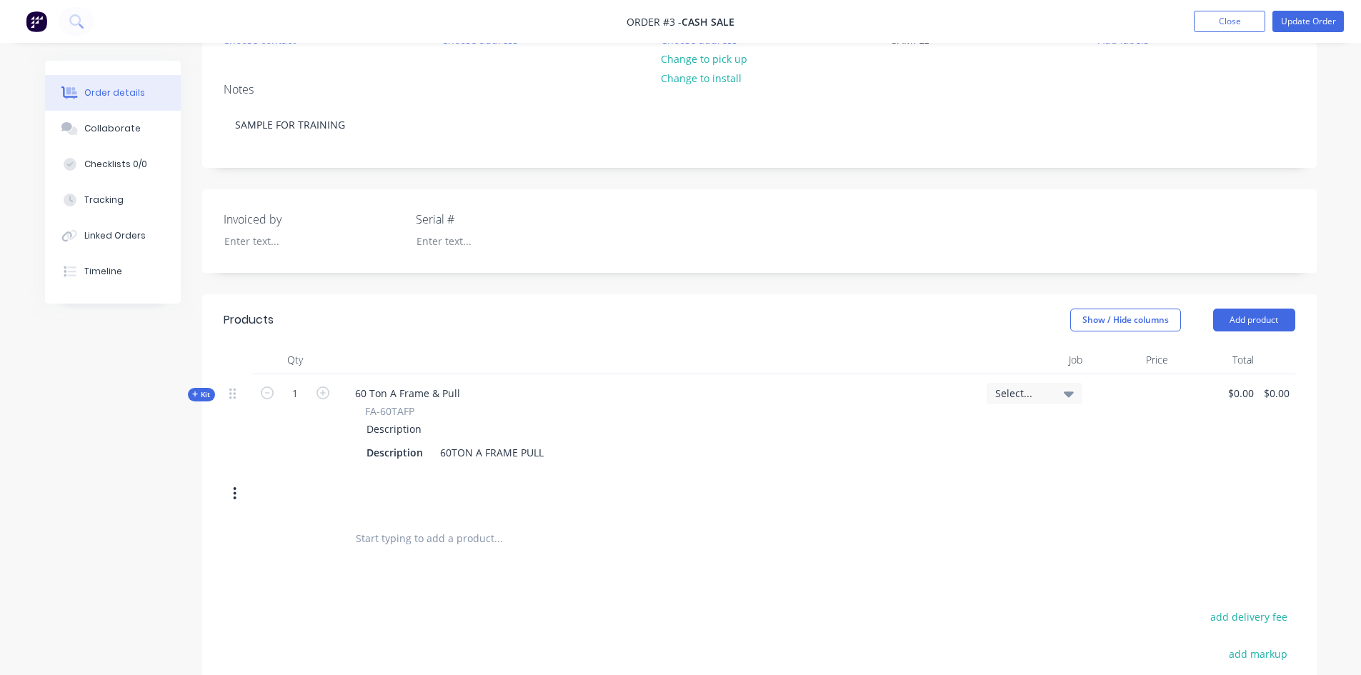
scroll to position [0, 0]
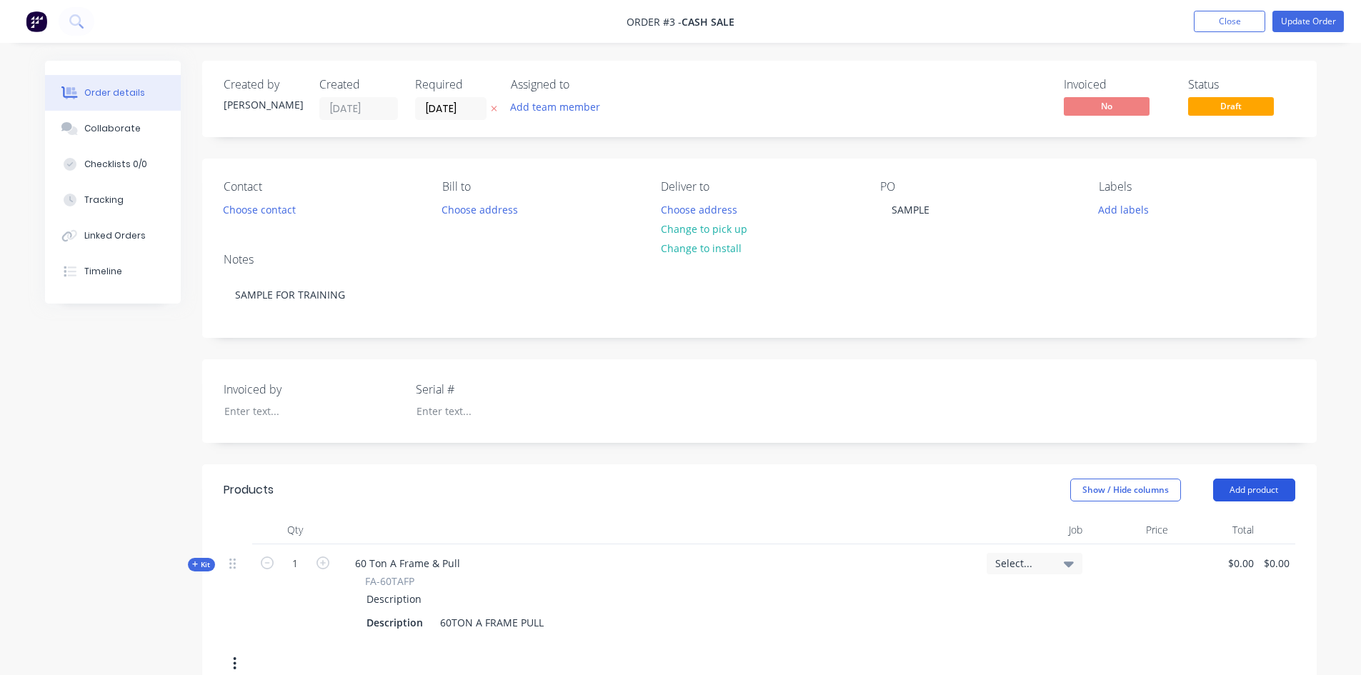
click at [1242, 489] on button "Add product" at bounding box center [1254, 490] width 82 height 23
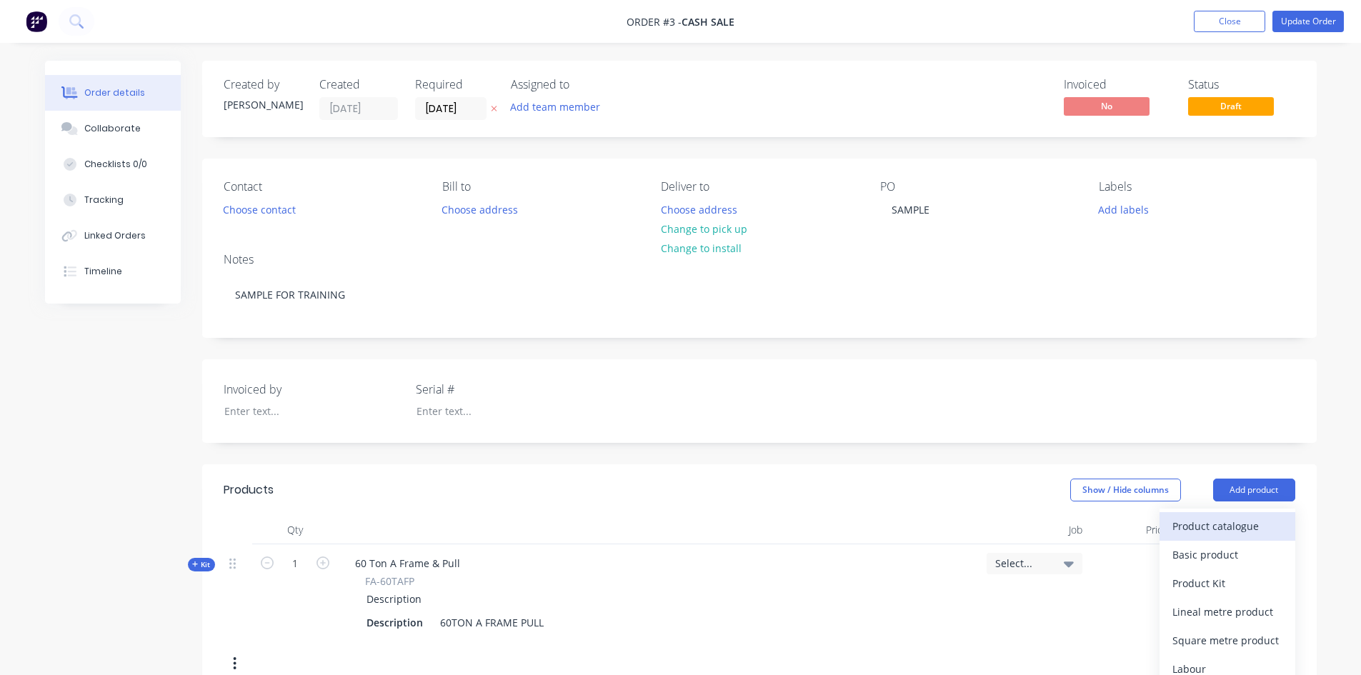
click at [1217, 524] on div "Product catalogue" at bounding box center [1227, 526] width 110 height 21
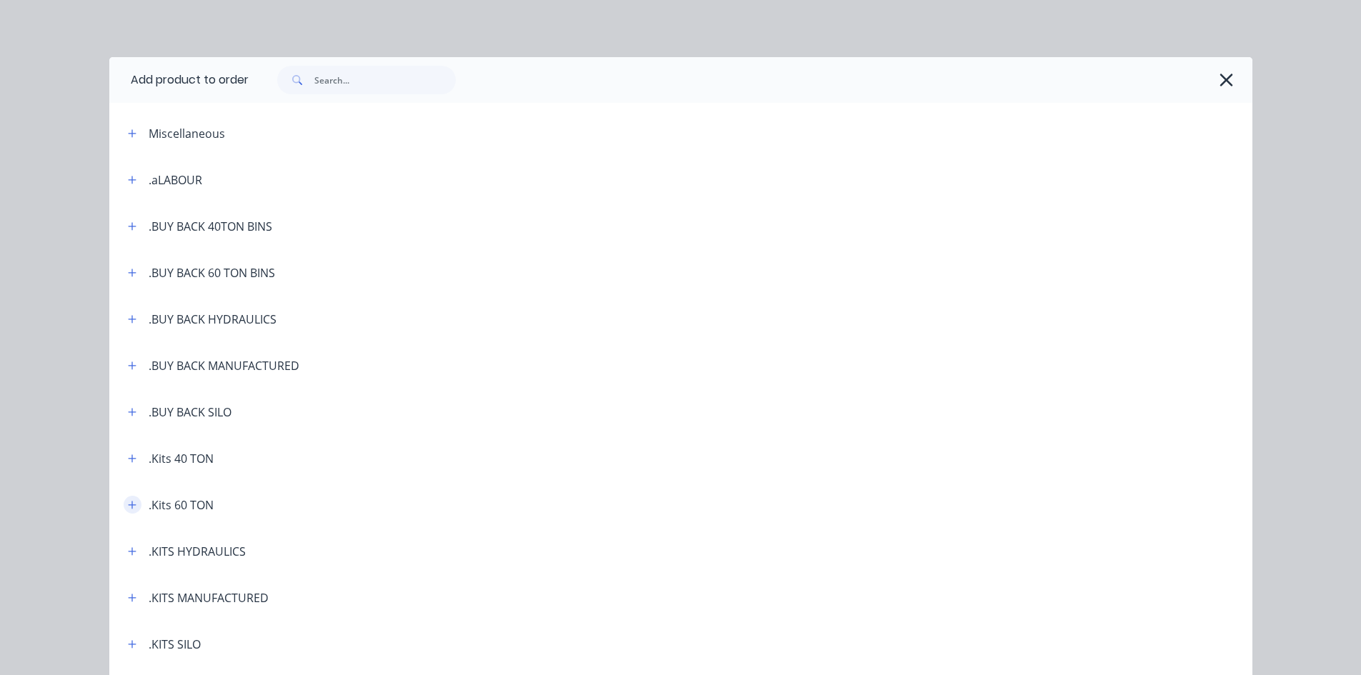
click at [128, 500] on icon "button" at bounding box center [132, 505] width 9 height 10
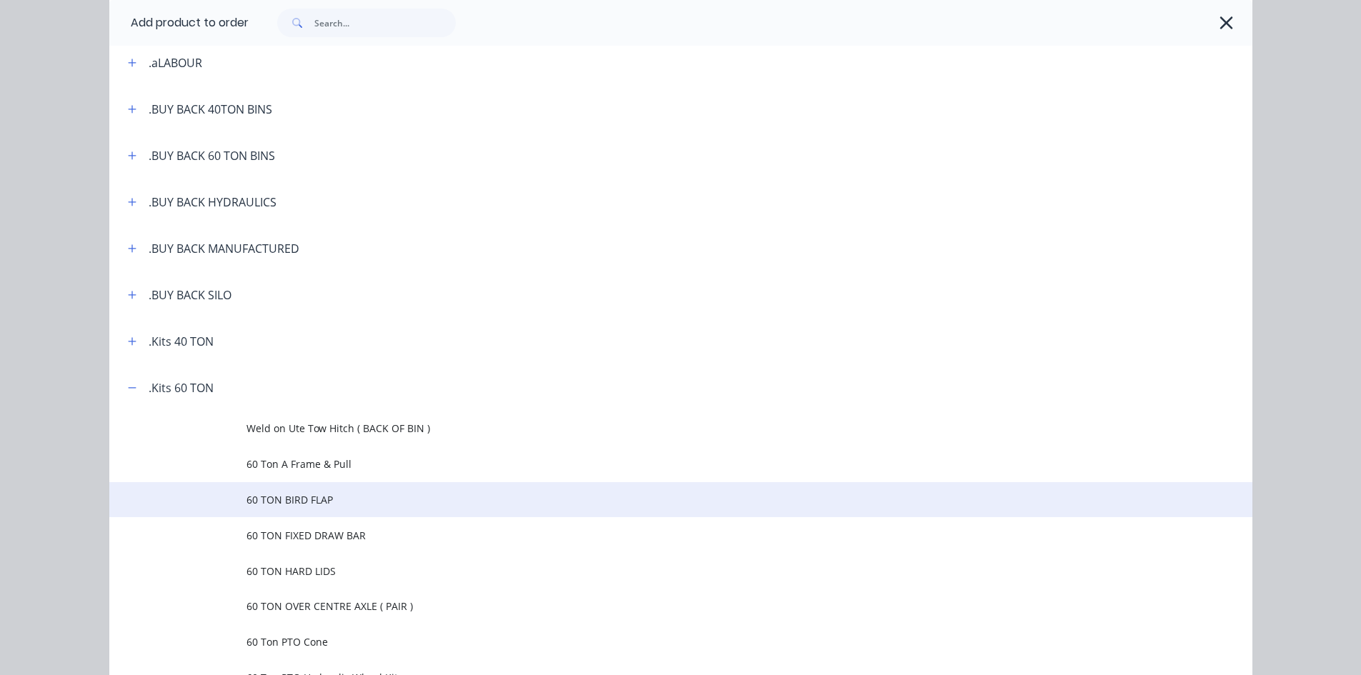
scroll to position [143, 0]
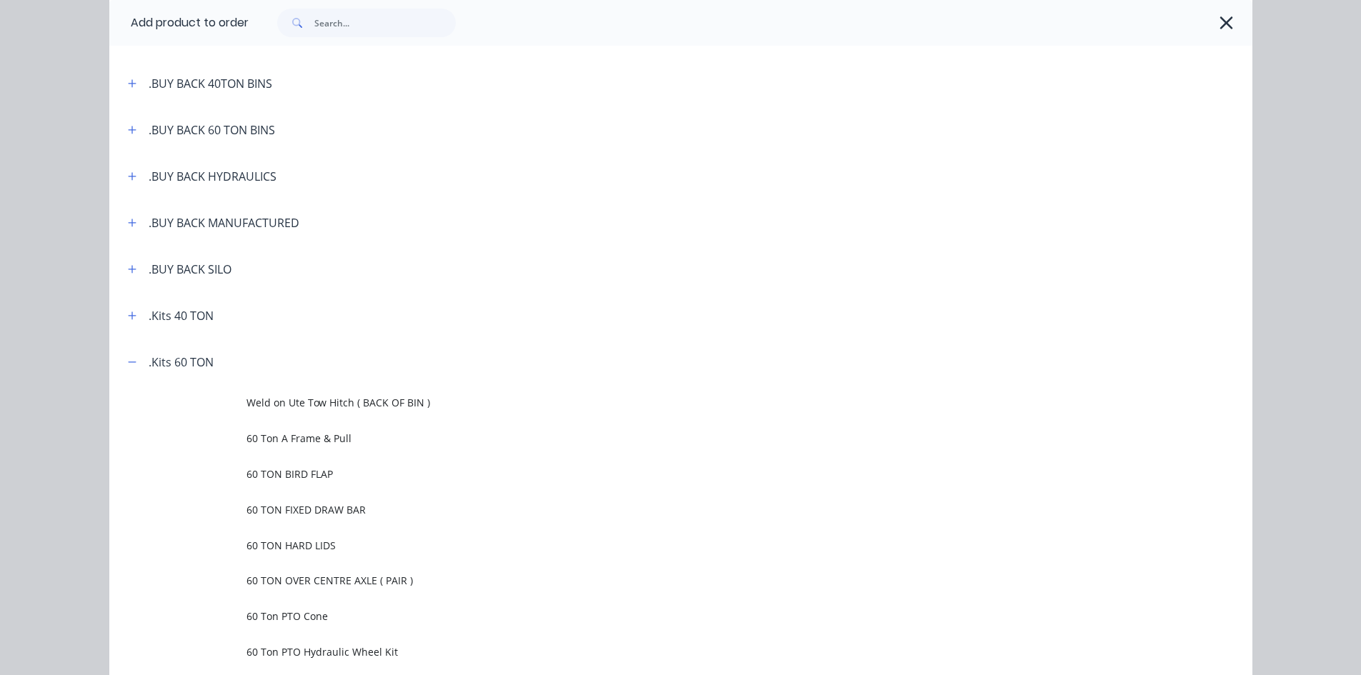
click at [246, 612] on span "60 Ton PTO Cone" at bounding box center [648, 616] width 804 height 15
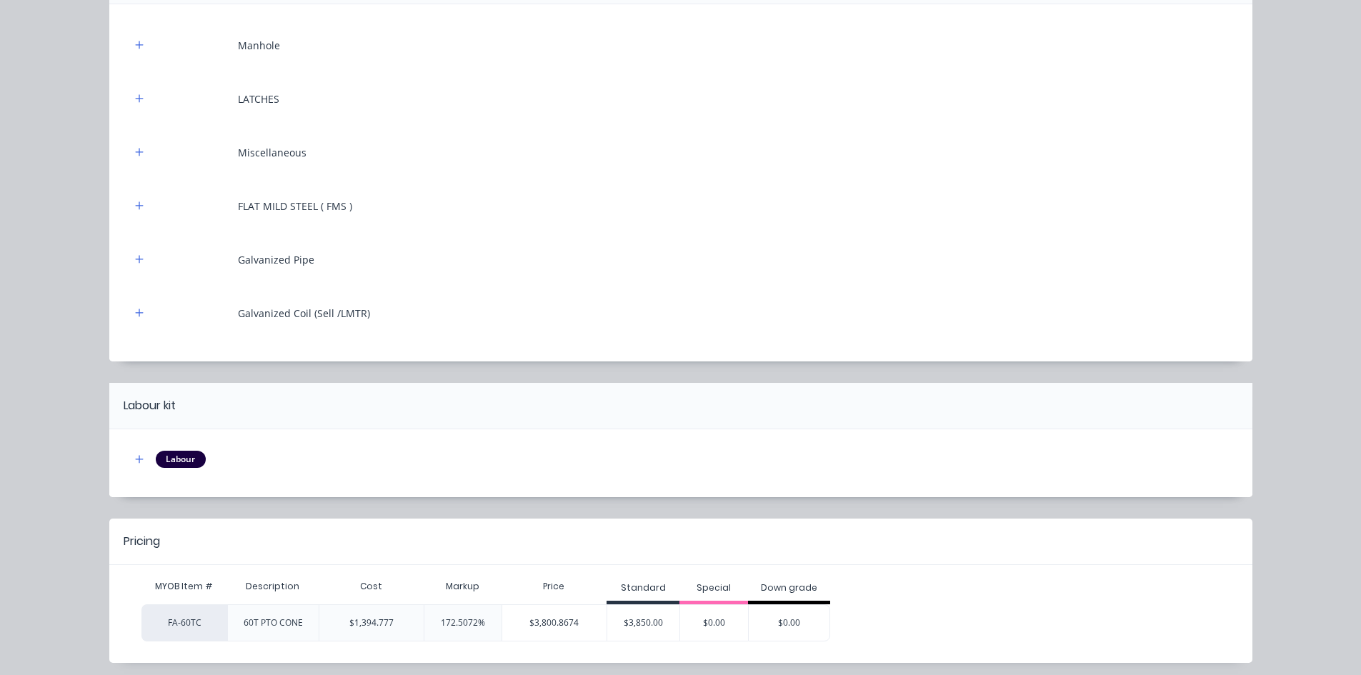
scroll to position [227, 0]
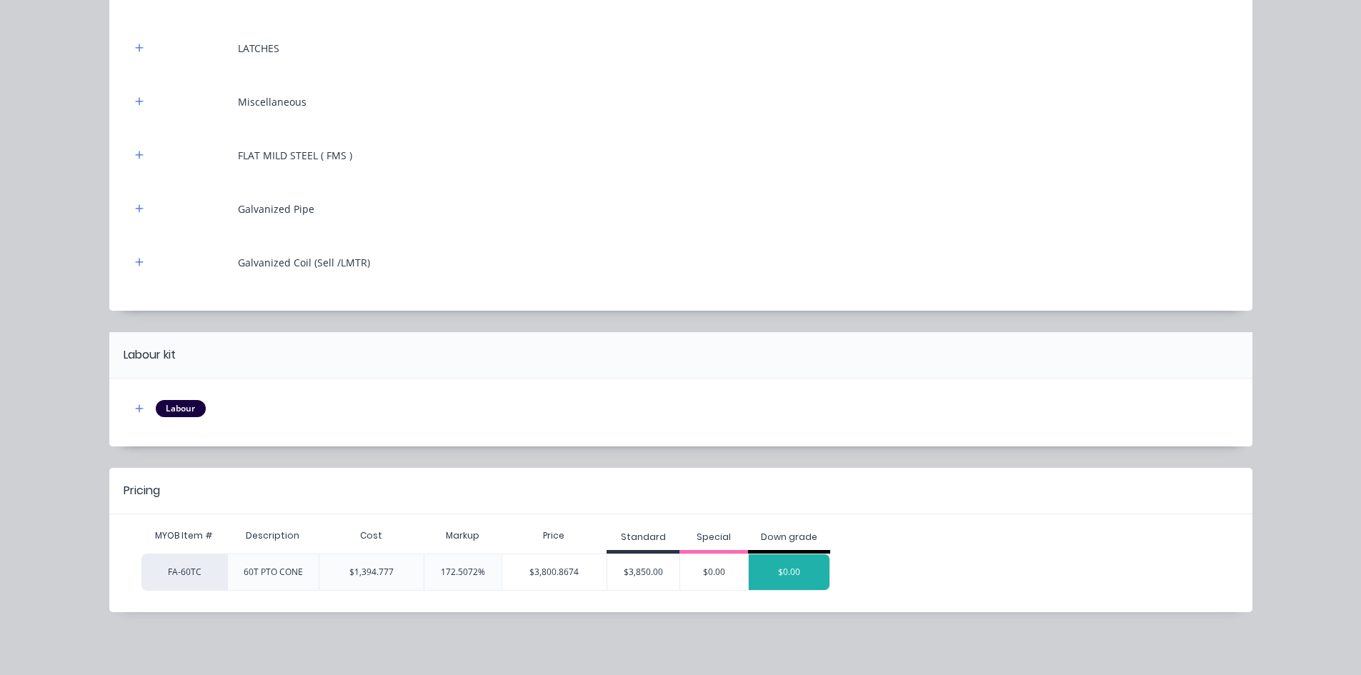
click at [764, 567] on div "$0.00" at bounding box center [789, 572] width 81 height 36
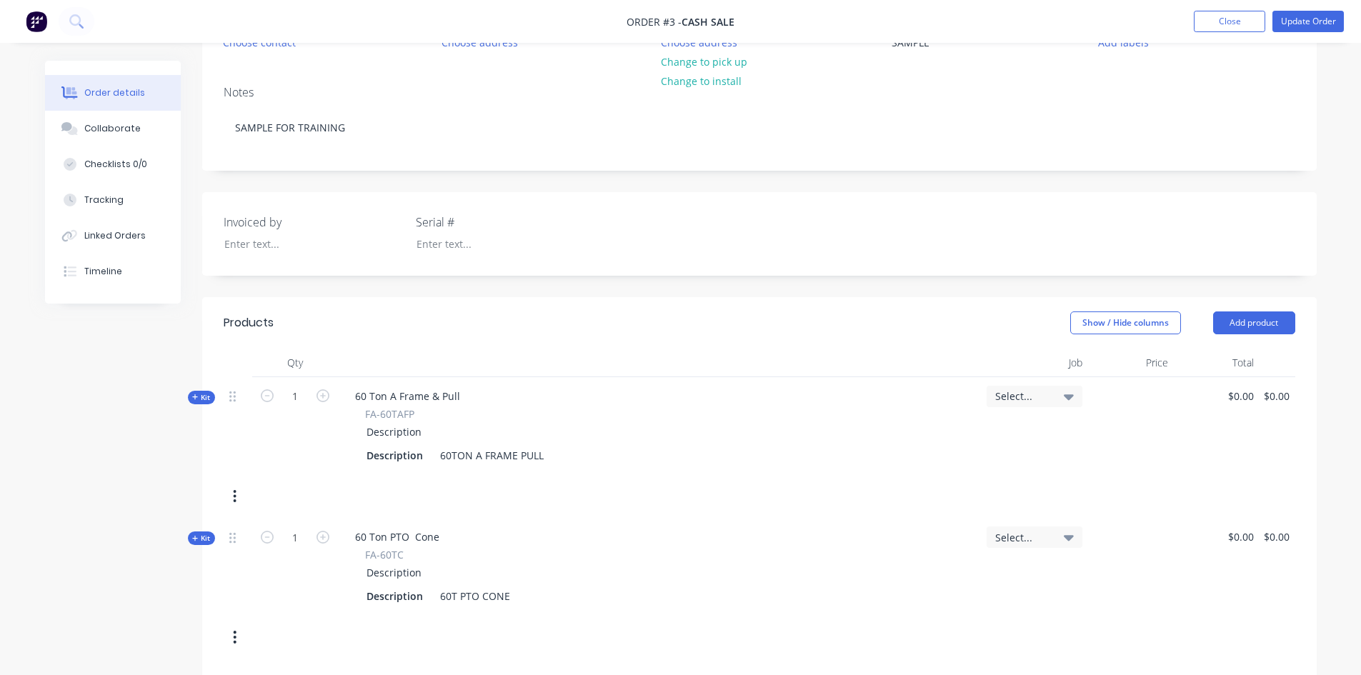
scroll to position [214, 0]
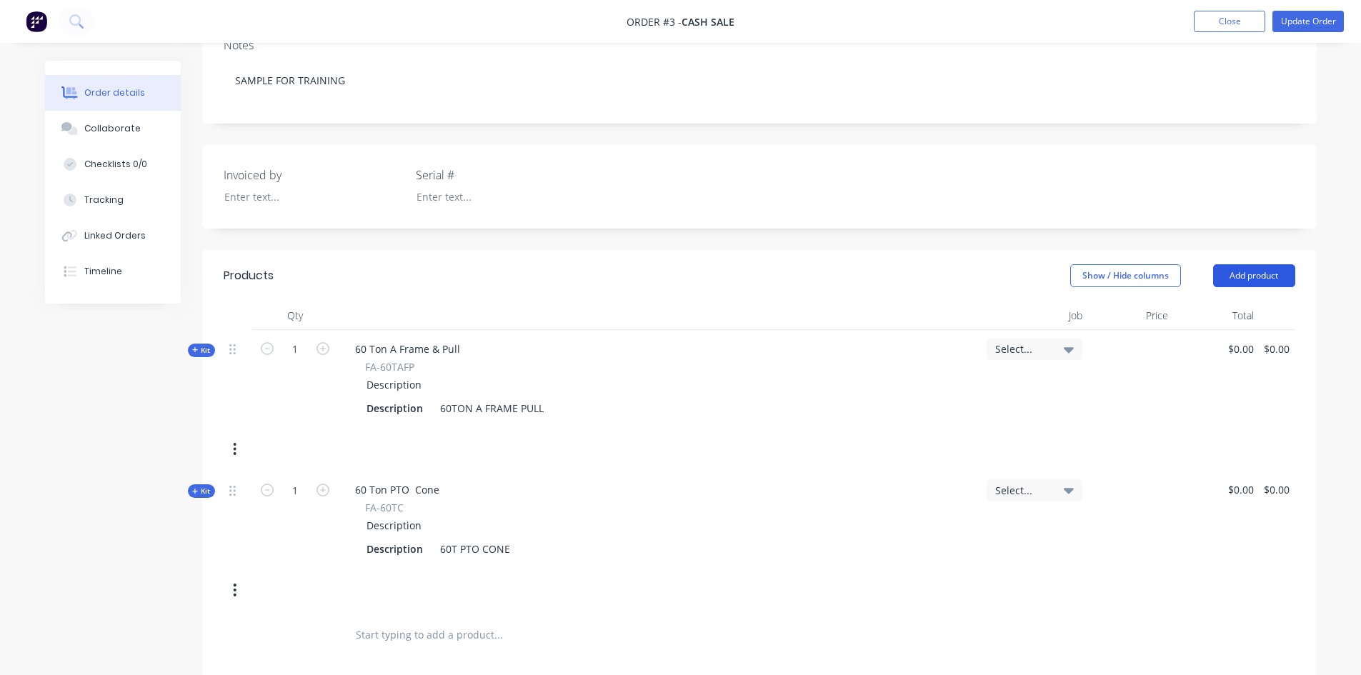
click at [1260, 273] on button "Add product" at bounding box center [1254, 275] width 82 height 23
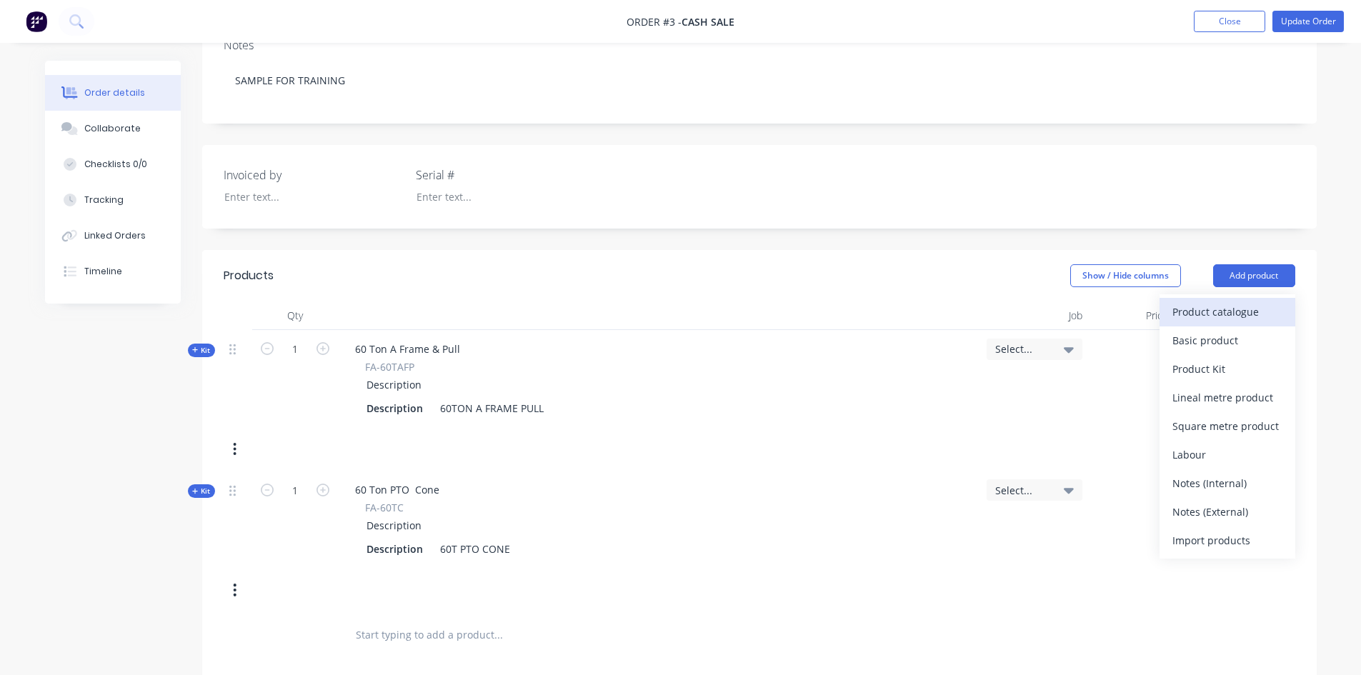
click at [1199, 314] on div "Product catalogue" at bounding box center [1227, 311] width 110 height 21
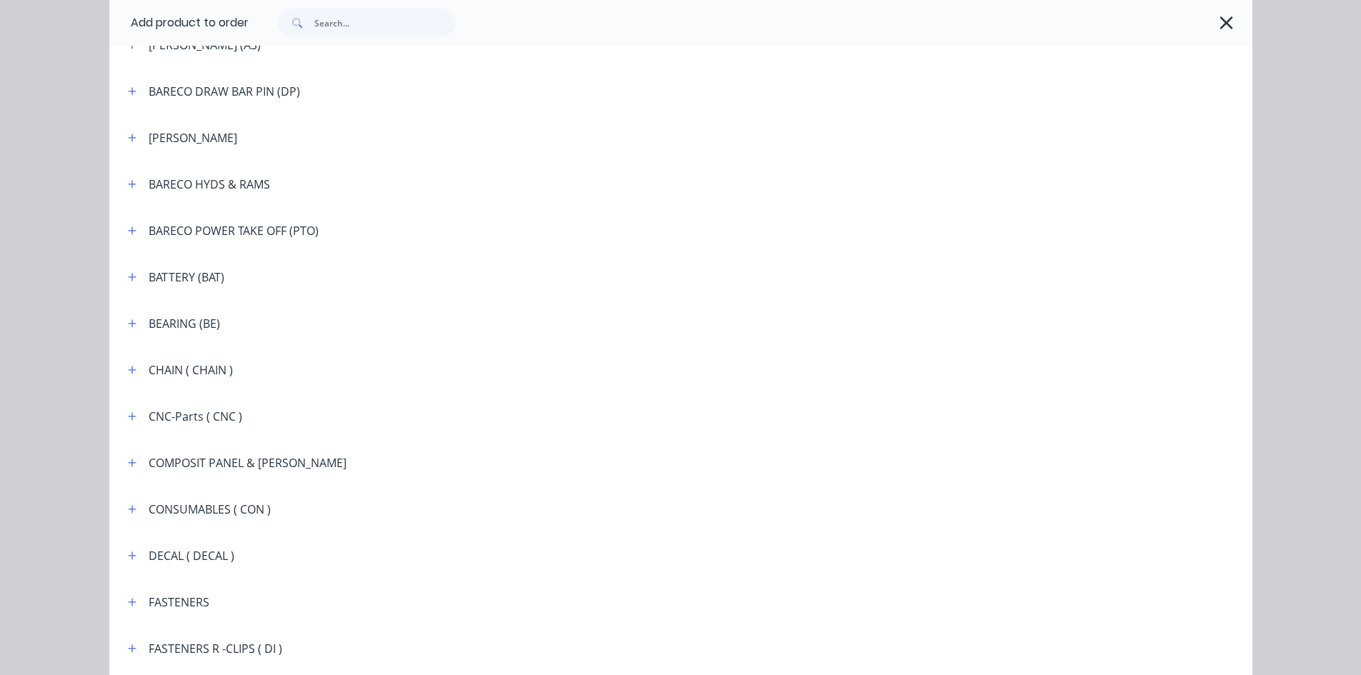
scroll to position [857, 0]
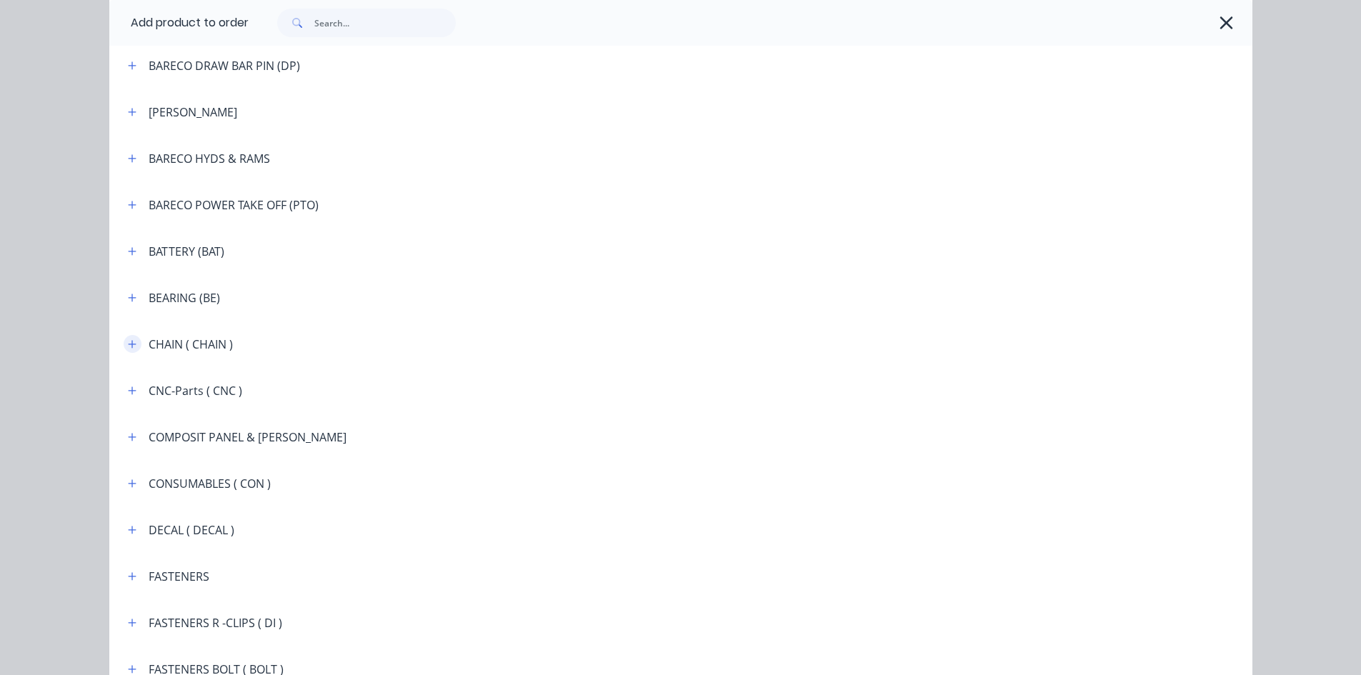
click at [128, 344] on icon "button" at bounding box center [132, 344] width 8 height 8
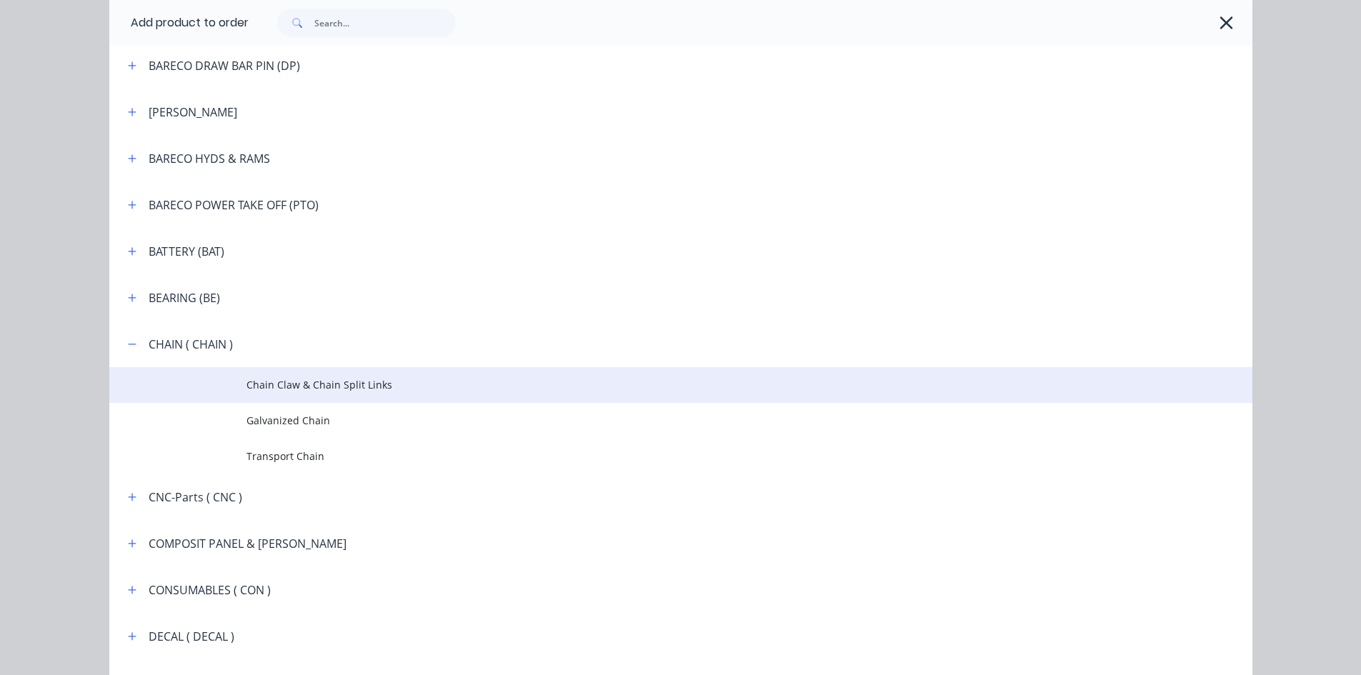
click at [274, 386] on span "Chain Claw & Chain Split Links" at bounding box center [648, 384] width 804 height 15
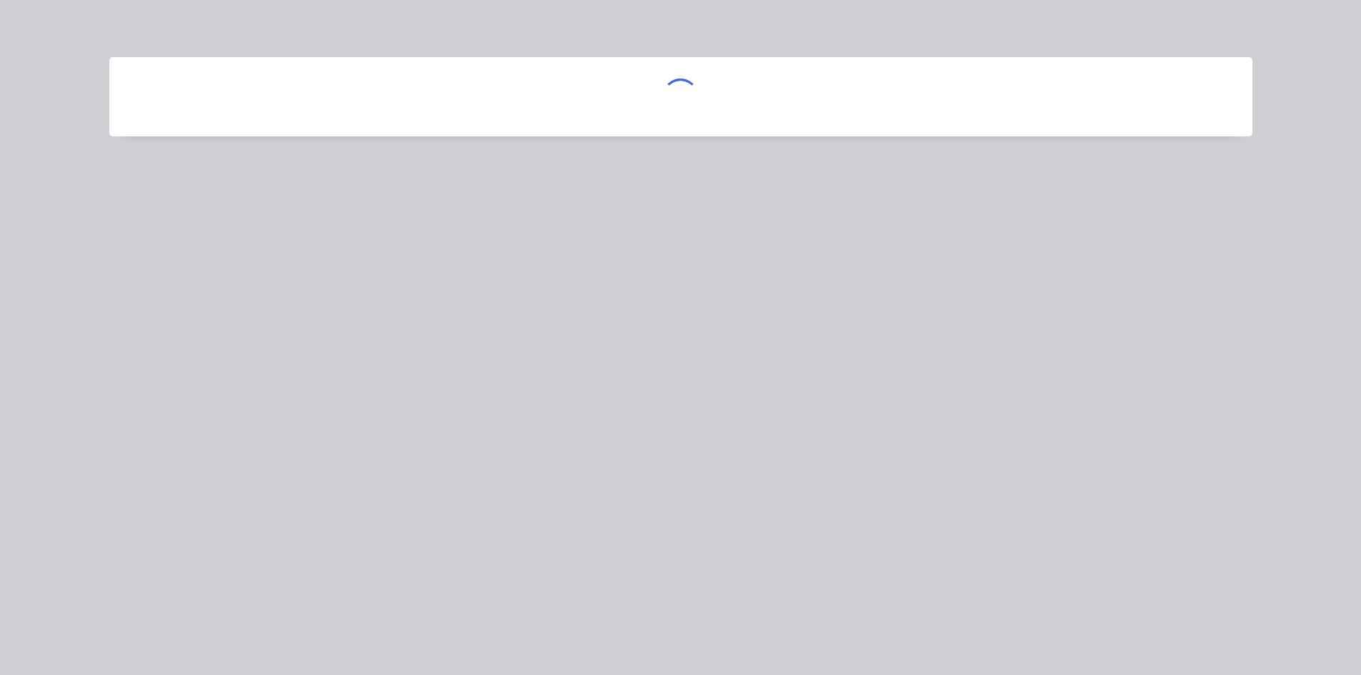
scroll to position [0, 0]
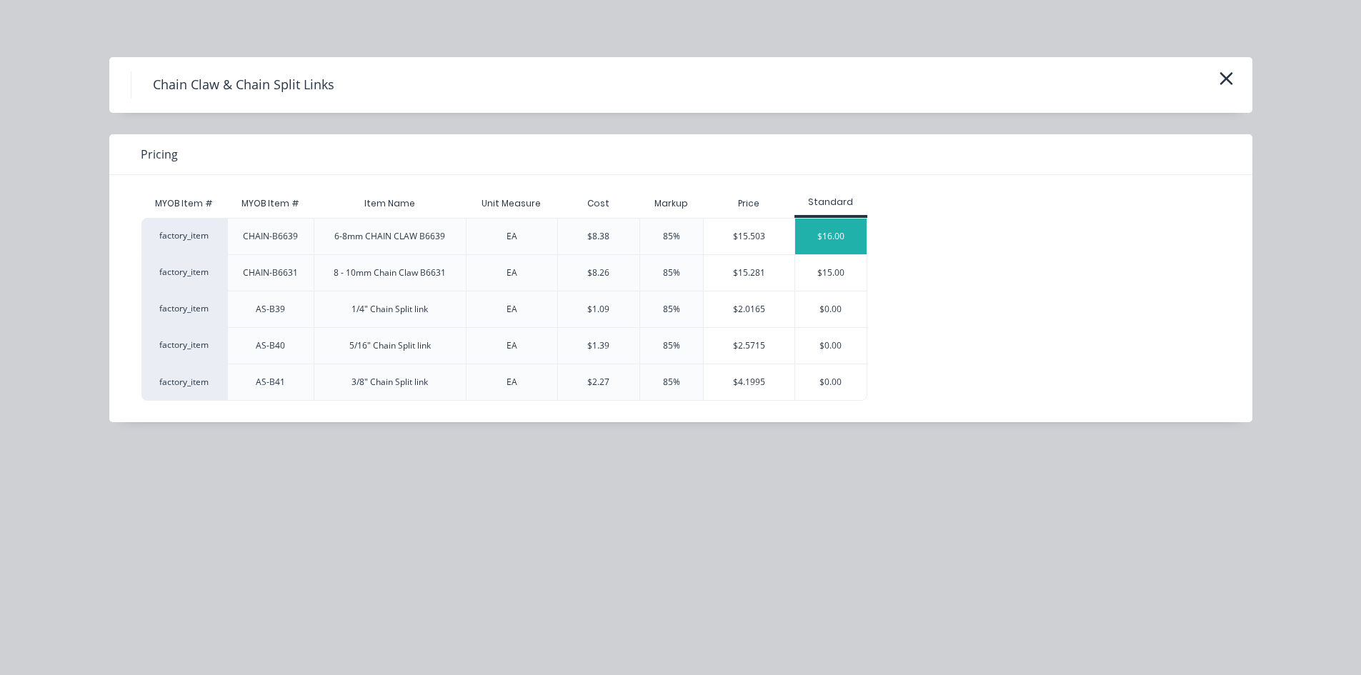
click at [820, 237] on div "$16.00" at bounding box center [830, 237] width 71 height 36
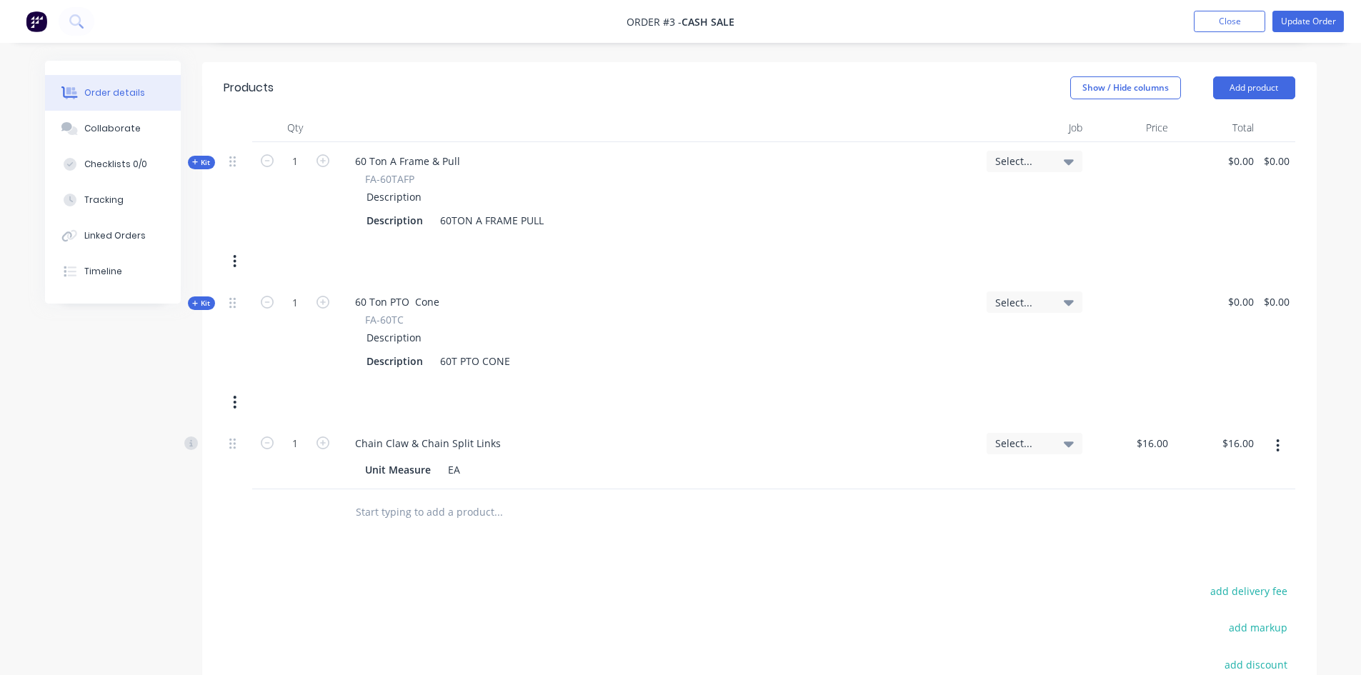
scroll to position [429, 0]
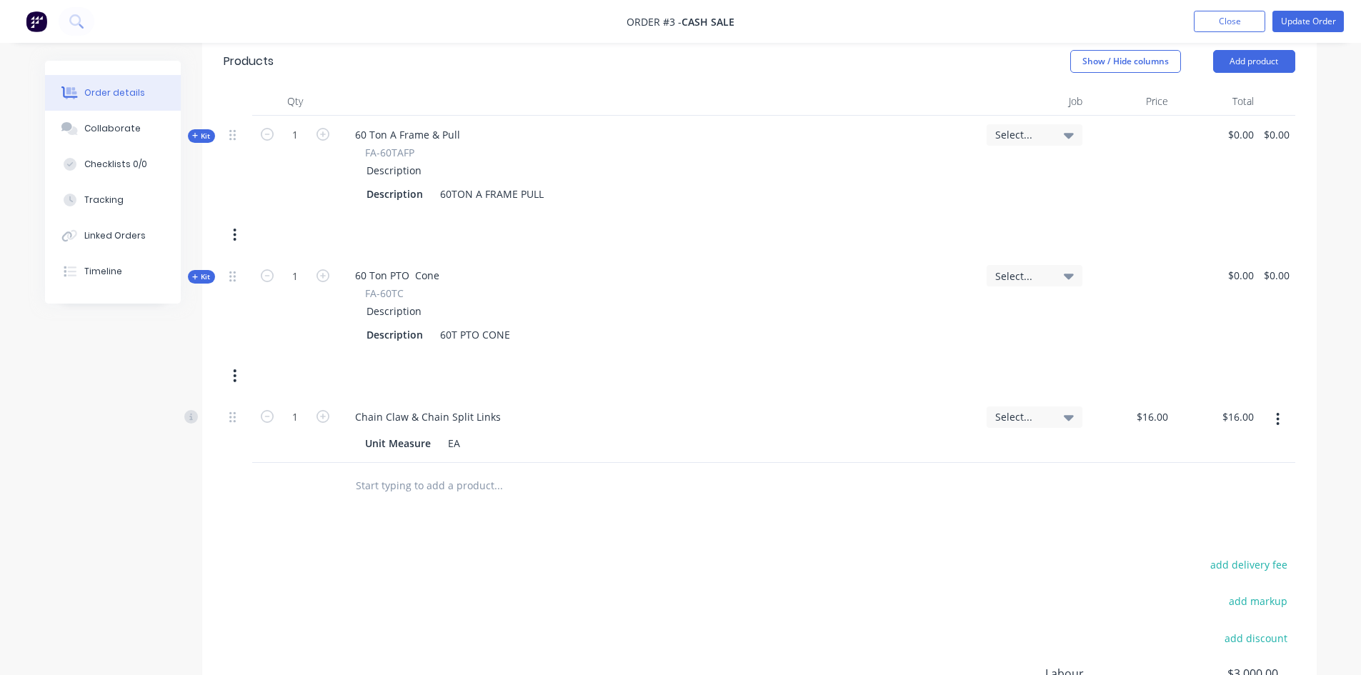
click at [1278, 417] on icon "button" at bounding box center [1278, 419] width 4 height 16
click at [1184, 545] on div "Delete" at bounding box center [1227, 542] width 110 height 21
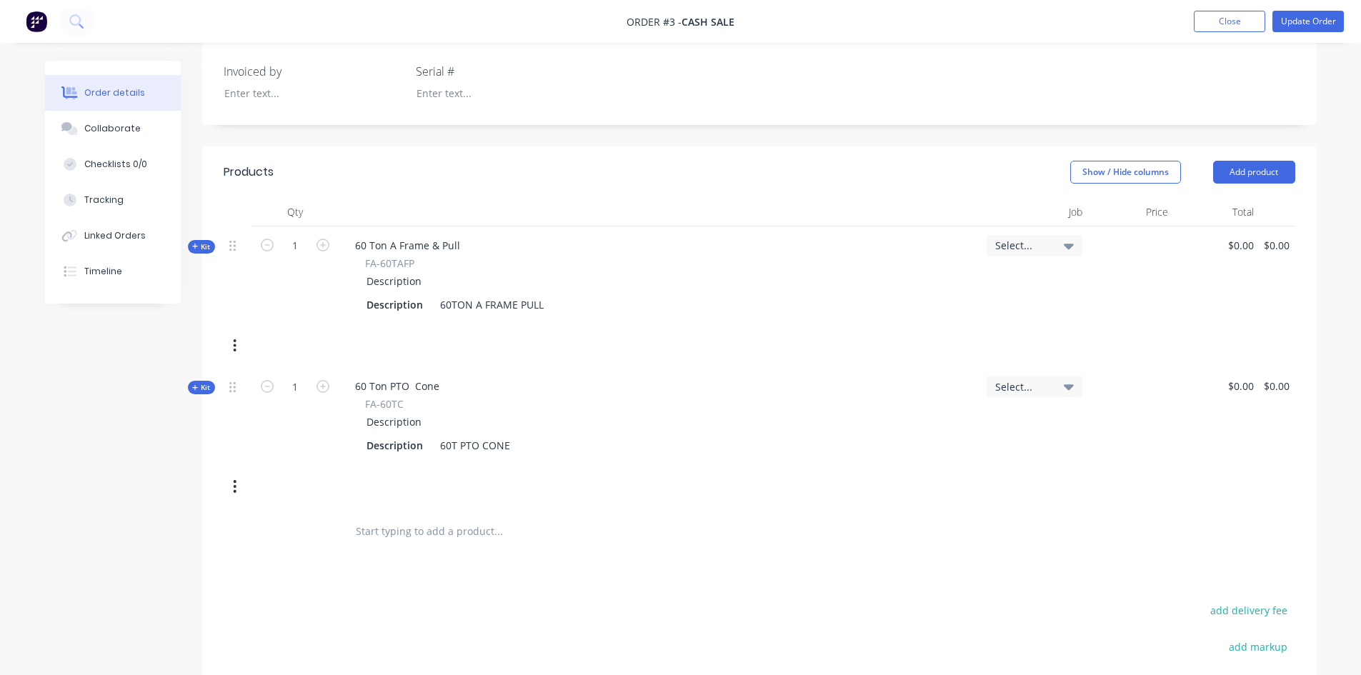
scroll to position [214, 0]
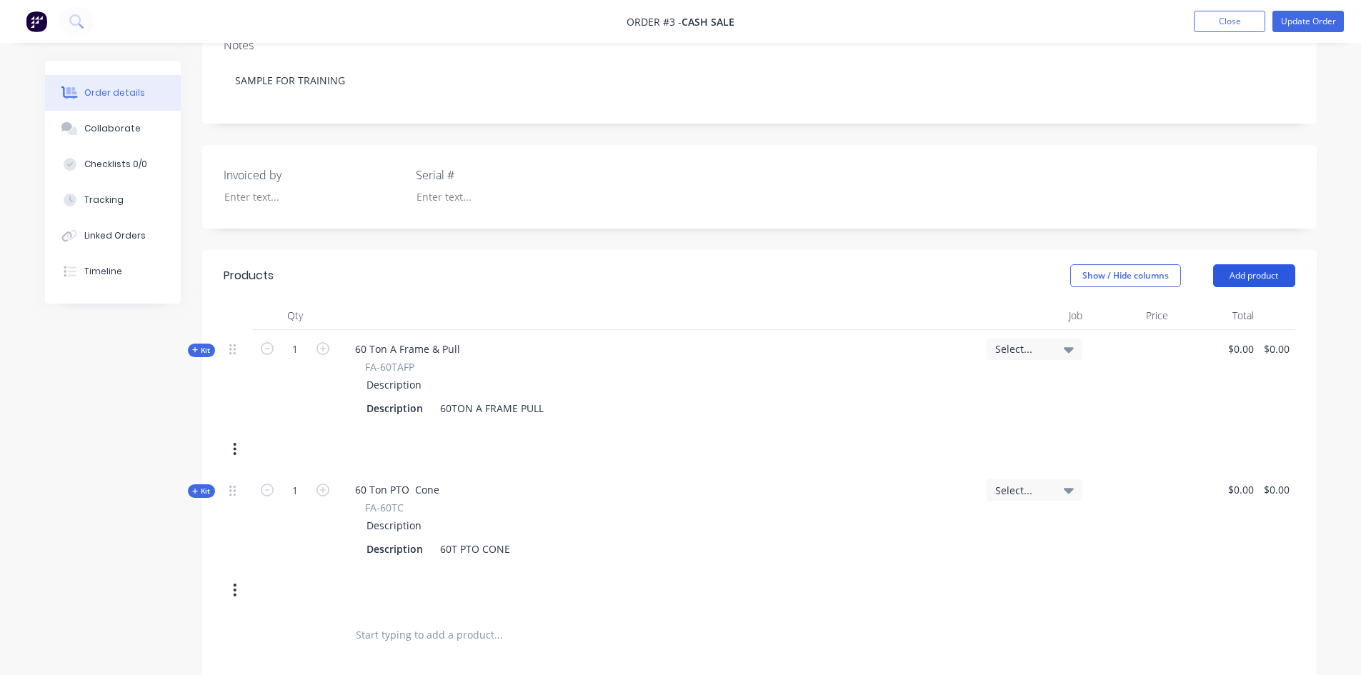
click at [1238, 276] on button "Add product" at bounding box center [1254, 275] width 82 height 23
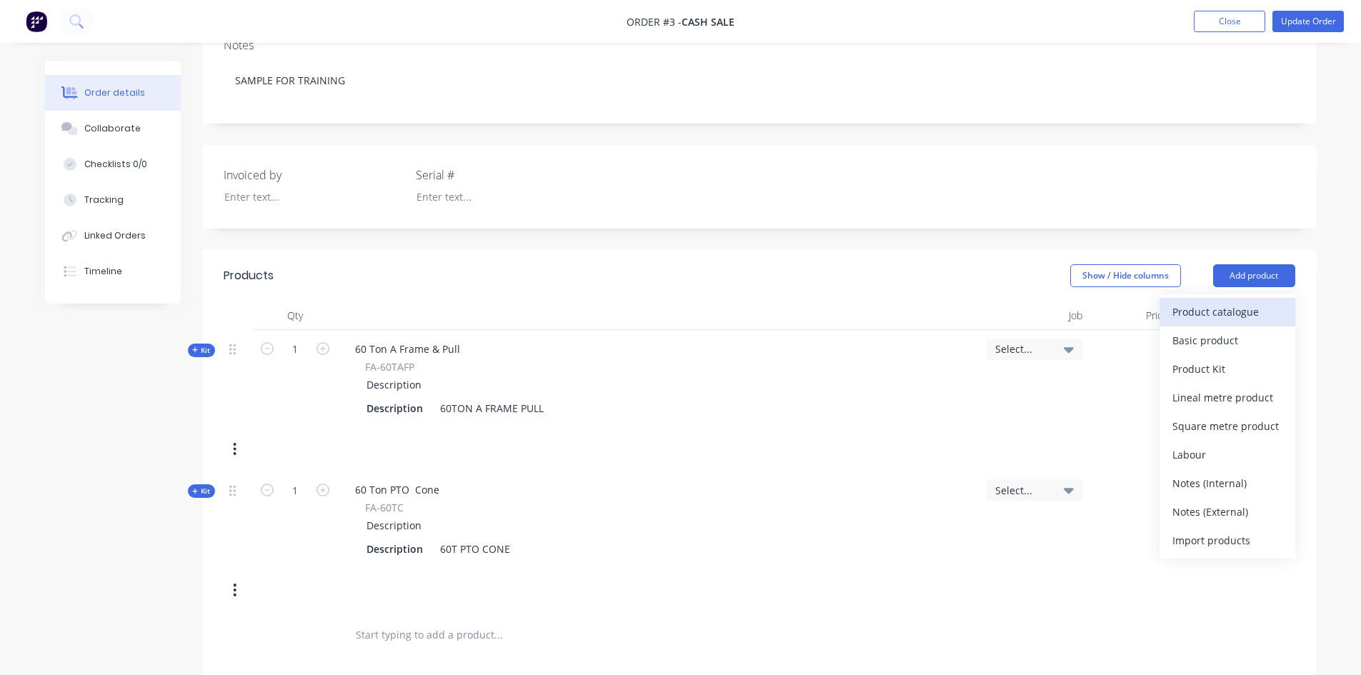
click at [1227, 310] on div "Product catalogue" at bounding box center [1227, 311] width 110 height 21
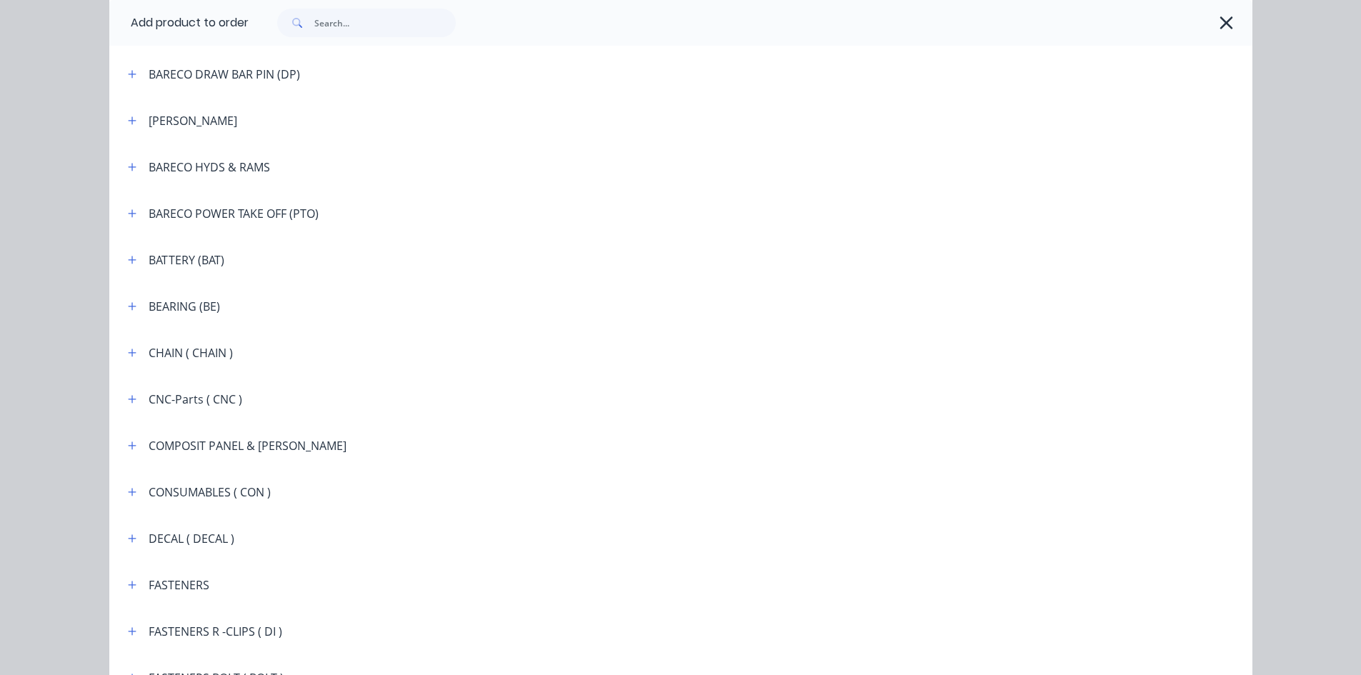
scroll to position [857, 0]
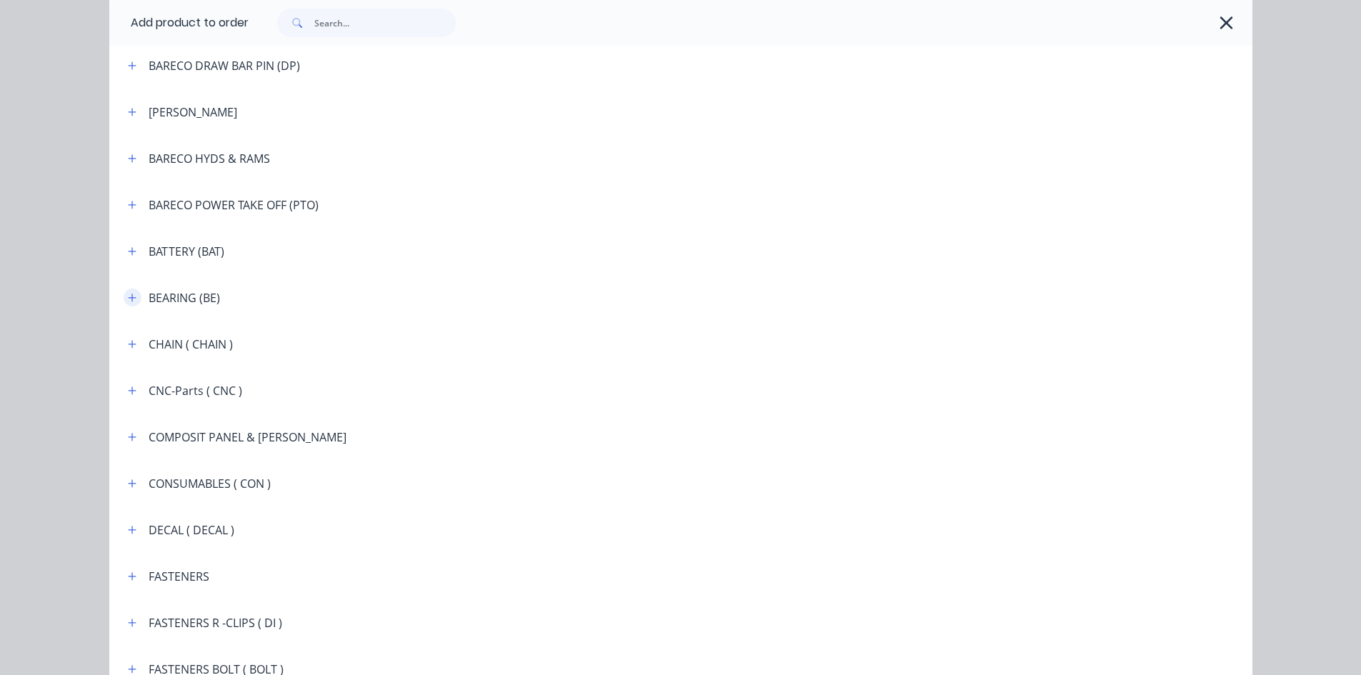
click at [128, 296] on icon "button" at bounding box center [132, 298] width 9 height 10
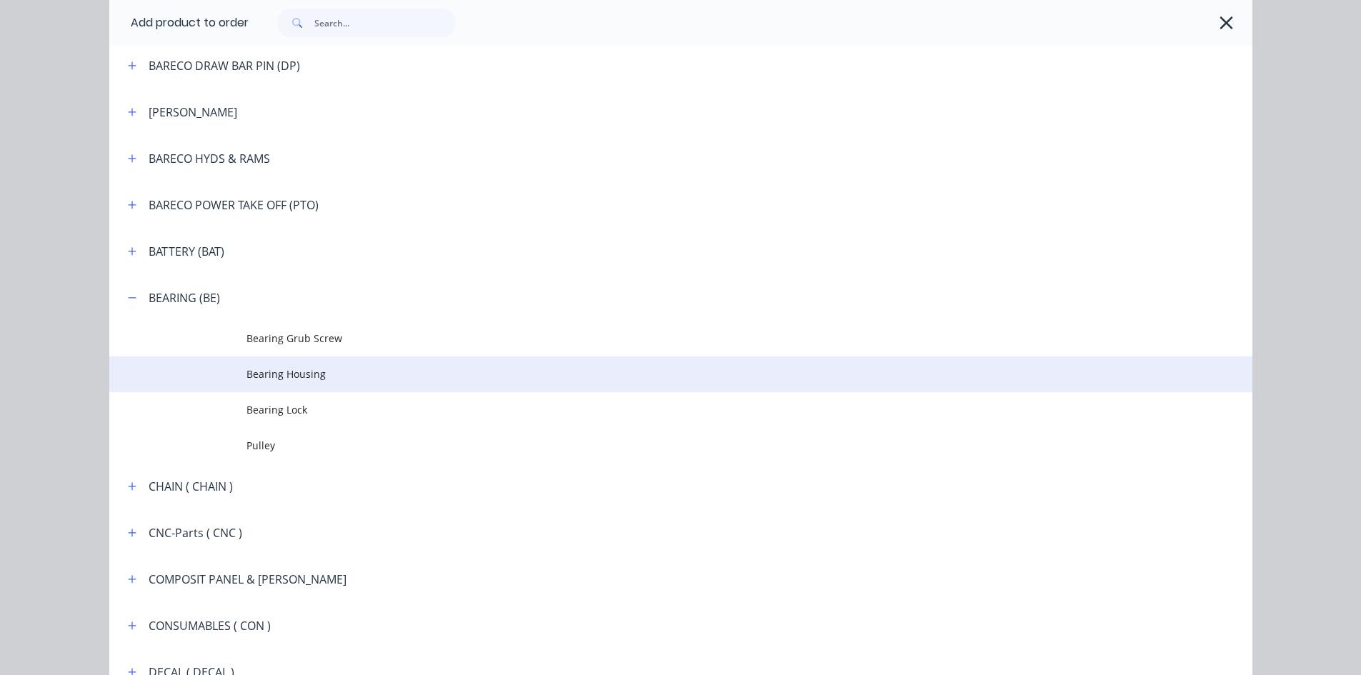
click at [261, 371] on span "Bearing Housing" at bounding box center [648, 373] width 804 height 15
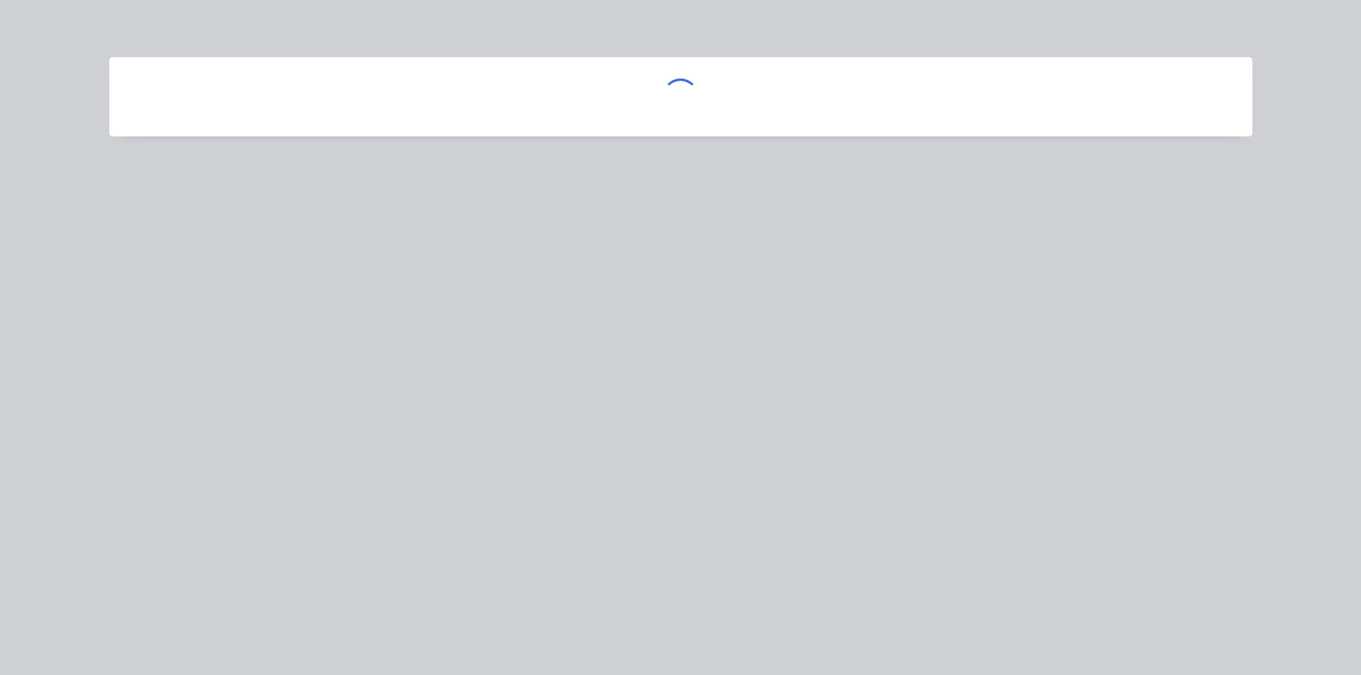
scroll to position [0, 0]
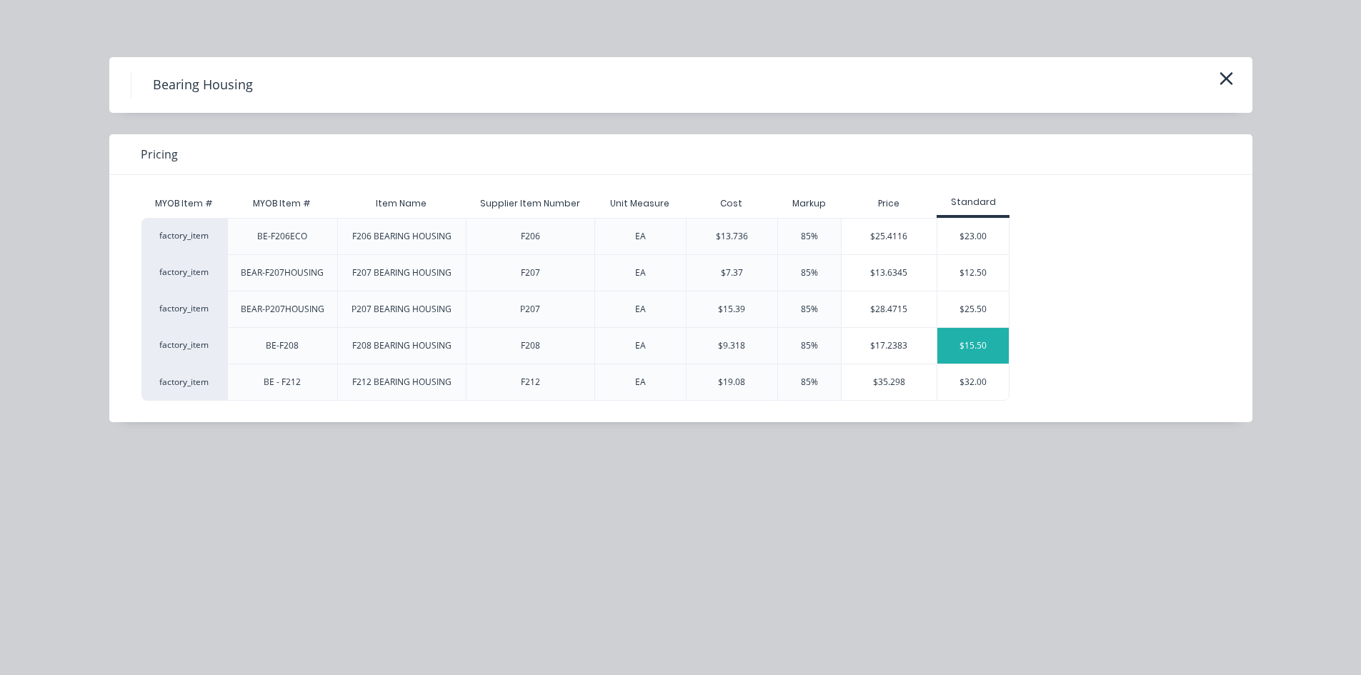
click at [956, 339] on div "$15.50" at bounding box center [972, 346] width 71 height 36
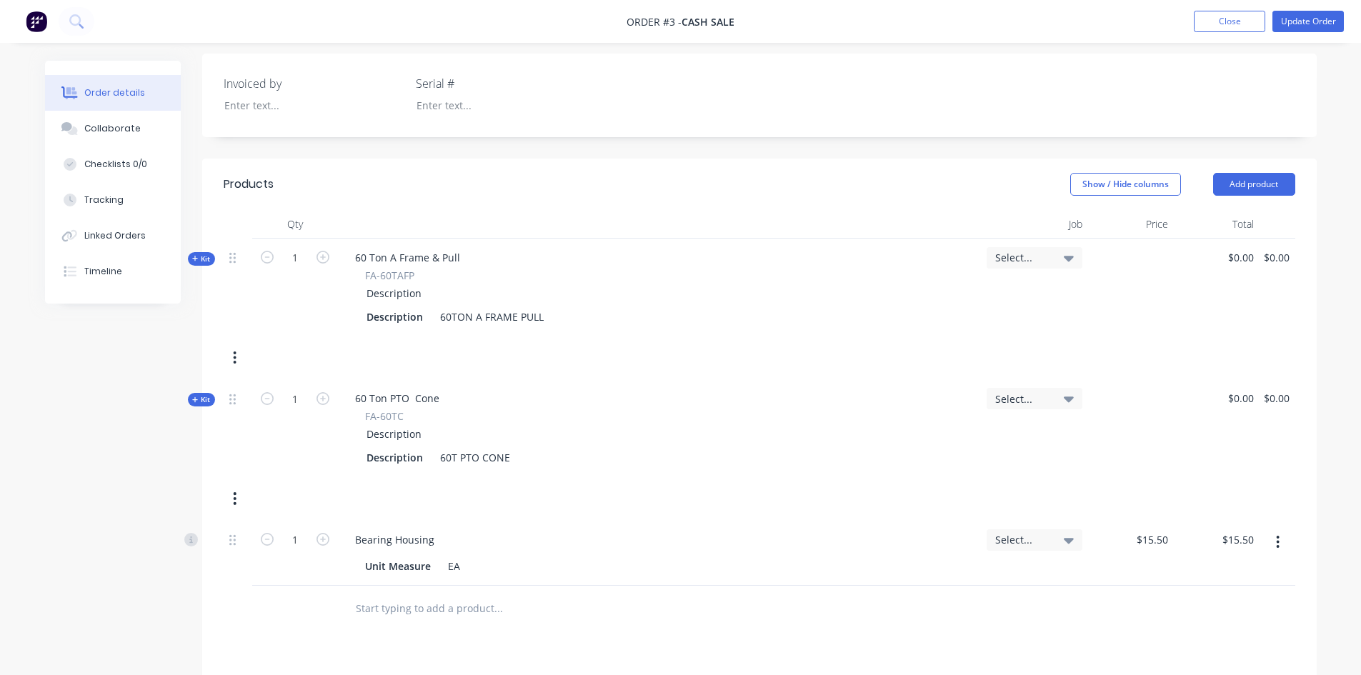
scroll to position [500, 0]
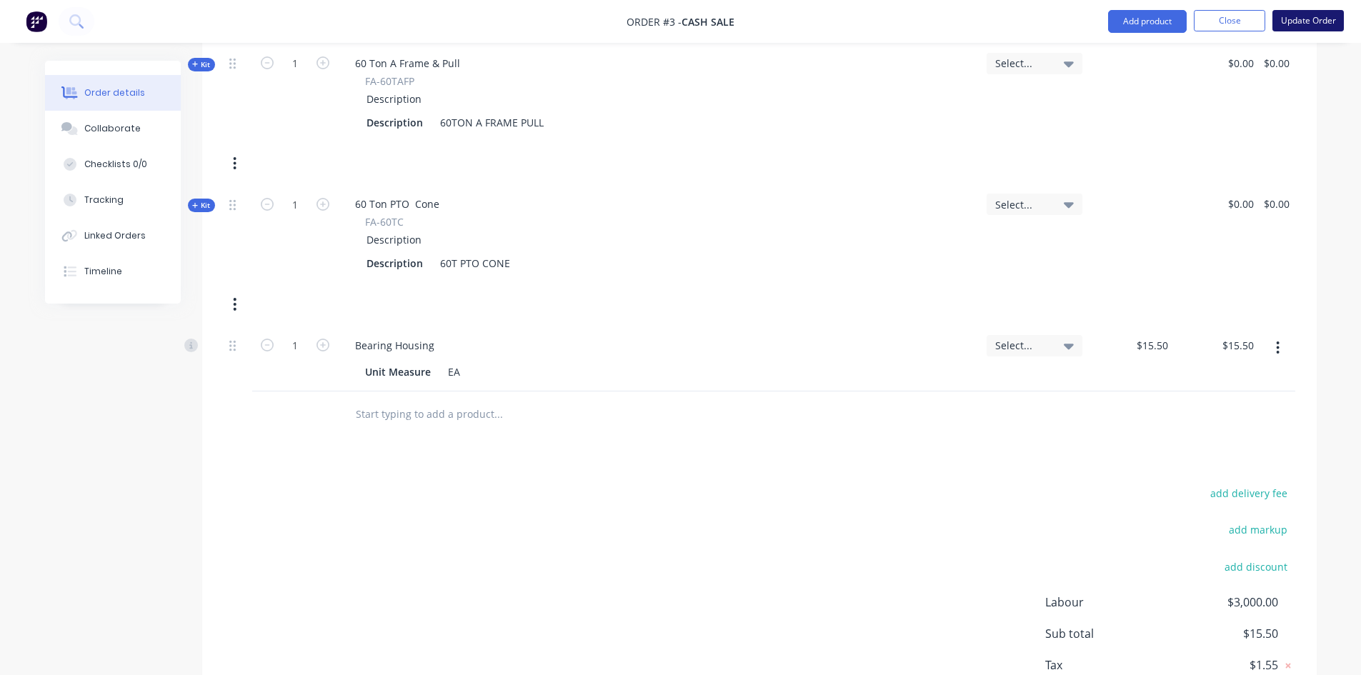
click at [1321, 24] on button "Update Order" at bounding box center [1307, 20] width 71 height 21
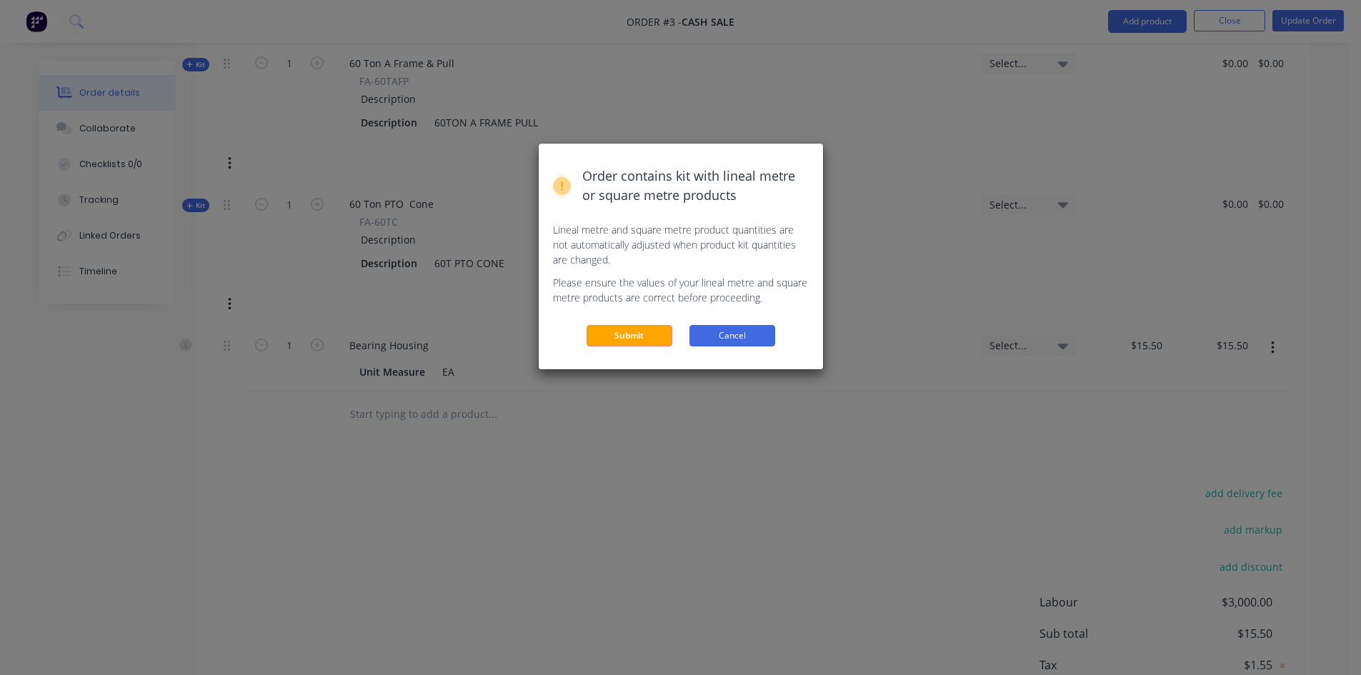
click at [738, 339] on button "Cancel" at bounding box center [732, 335] width 86 height 21
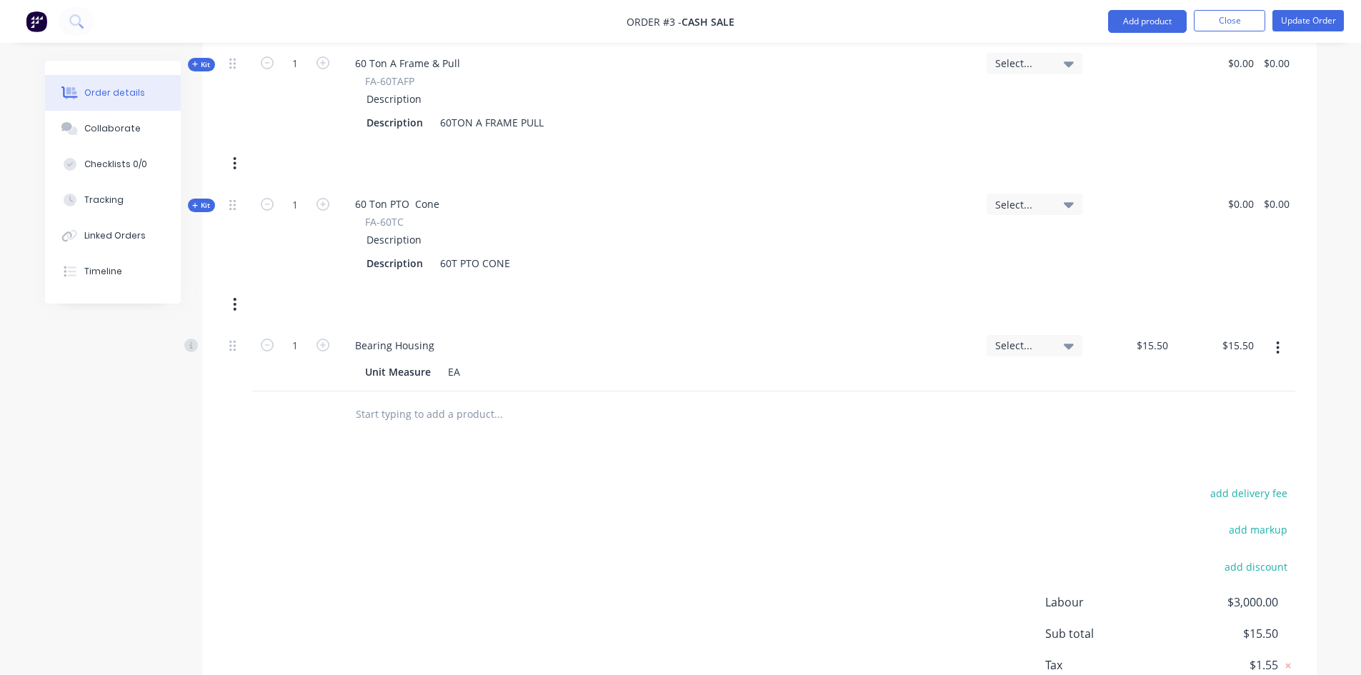
click at [1277, 351] on icon "button" at bounding box center [1278, 348] width 4 height 16
click at [1178, 468] on div "Delete" at bounding box center [1227, 471] width 110 height 21
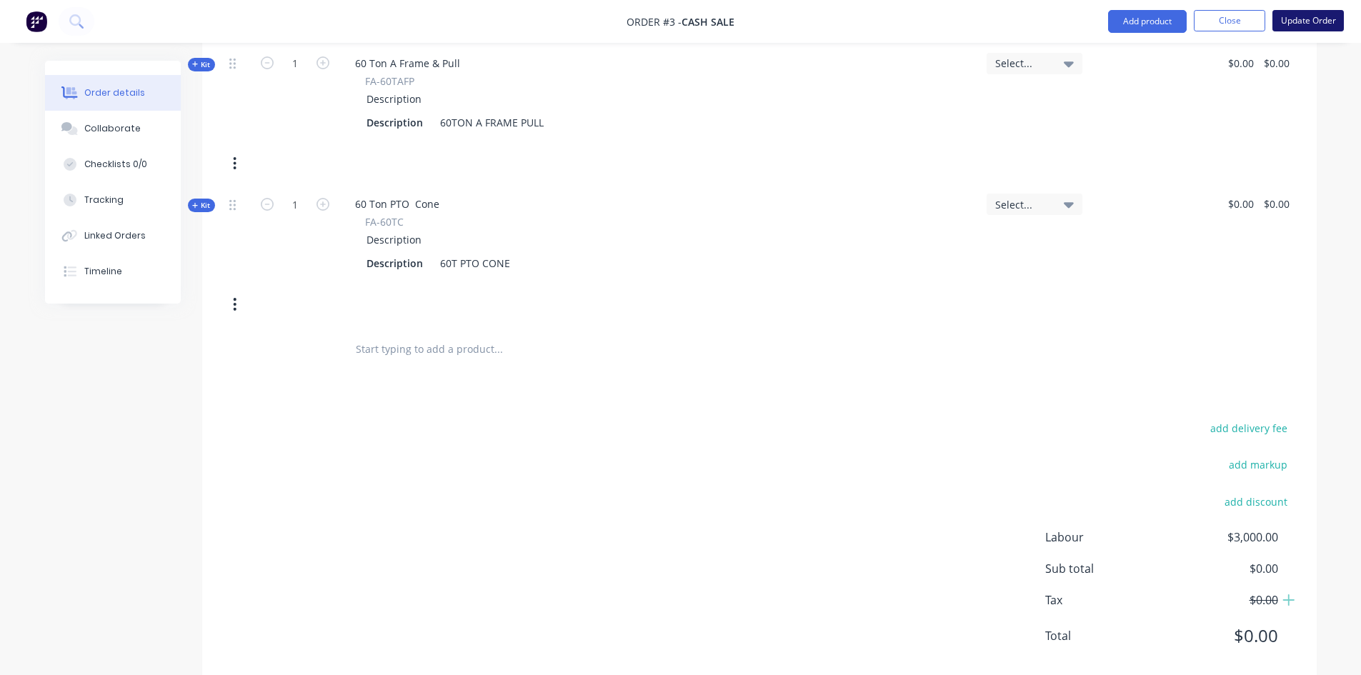
click at [1313, 22] on button "Update Order" at bounding box center [1307, 20] width 71 height 21
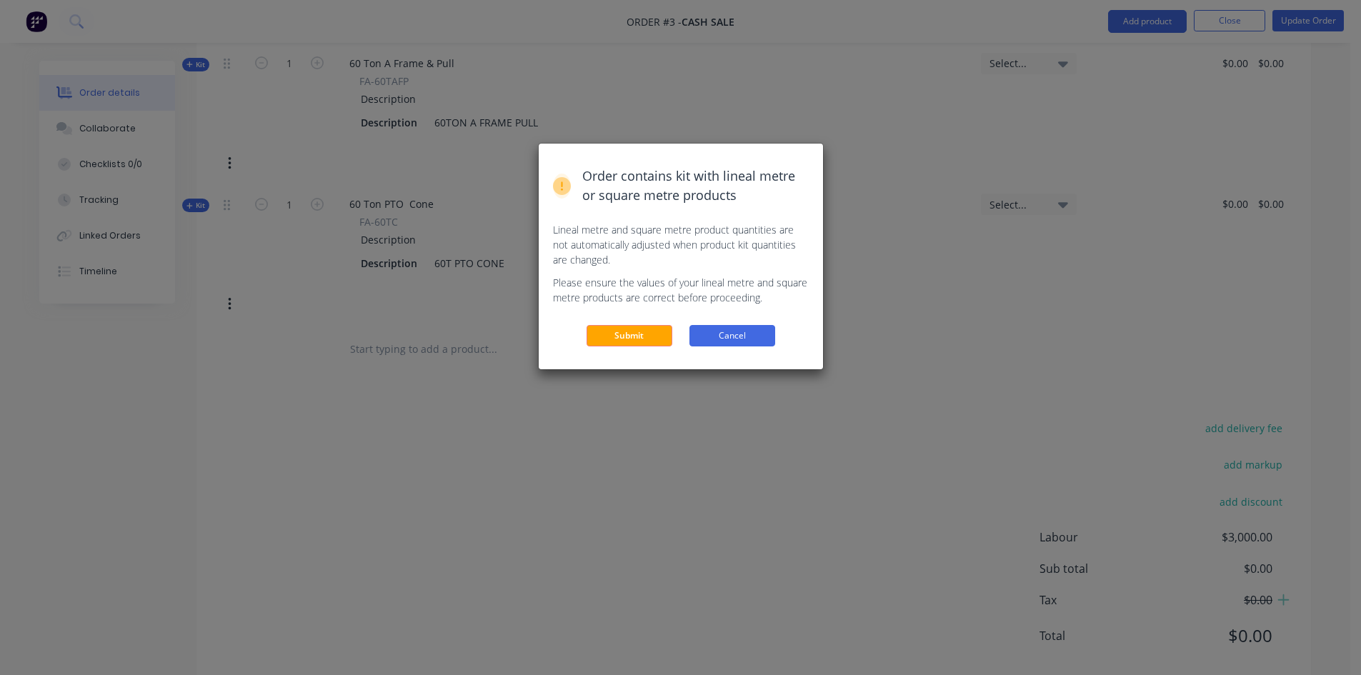
click at [718, 336] on button "Cancel" at bounding box center [732, 335] width 86 height 21
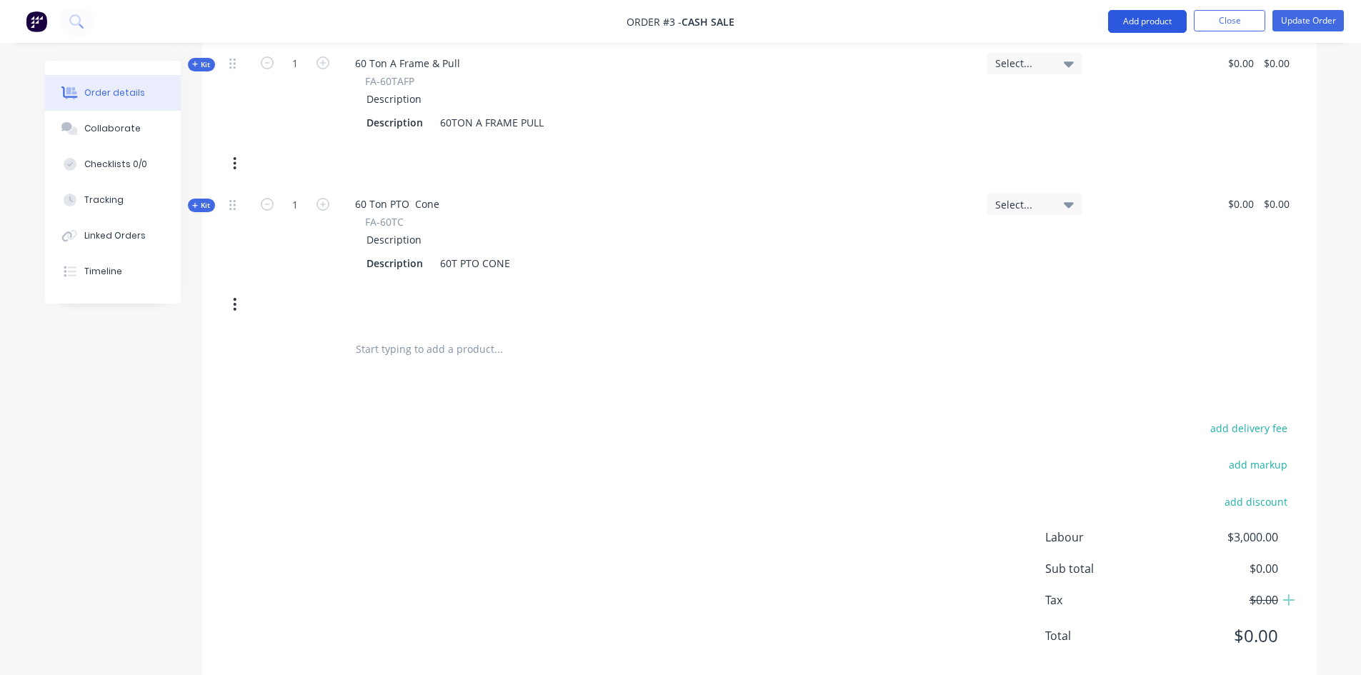
click at [1134, 19] on button "Add product" at bounding box center [1147, 21] width 79 height 23
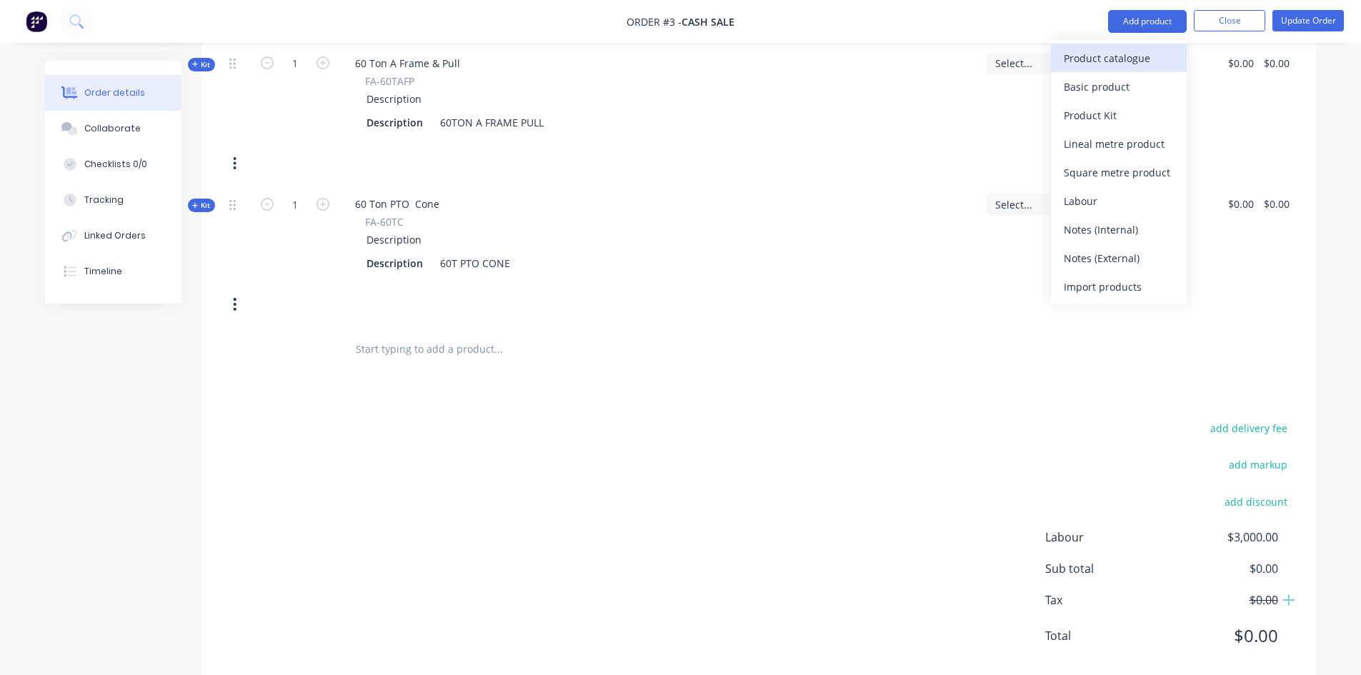
click at [1109, 59] on div "Product catalogue" at bounding box center [1119, 58] width 110 height 21
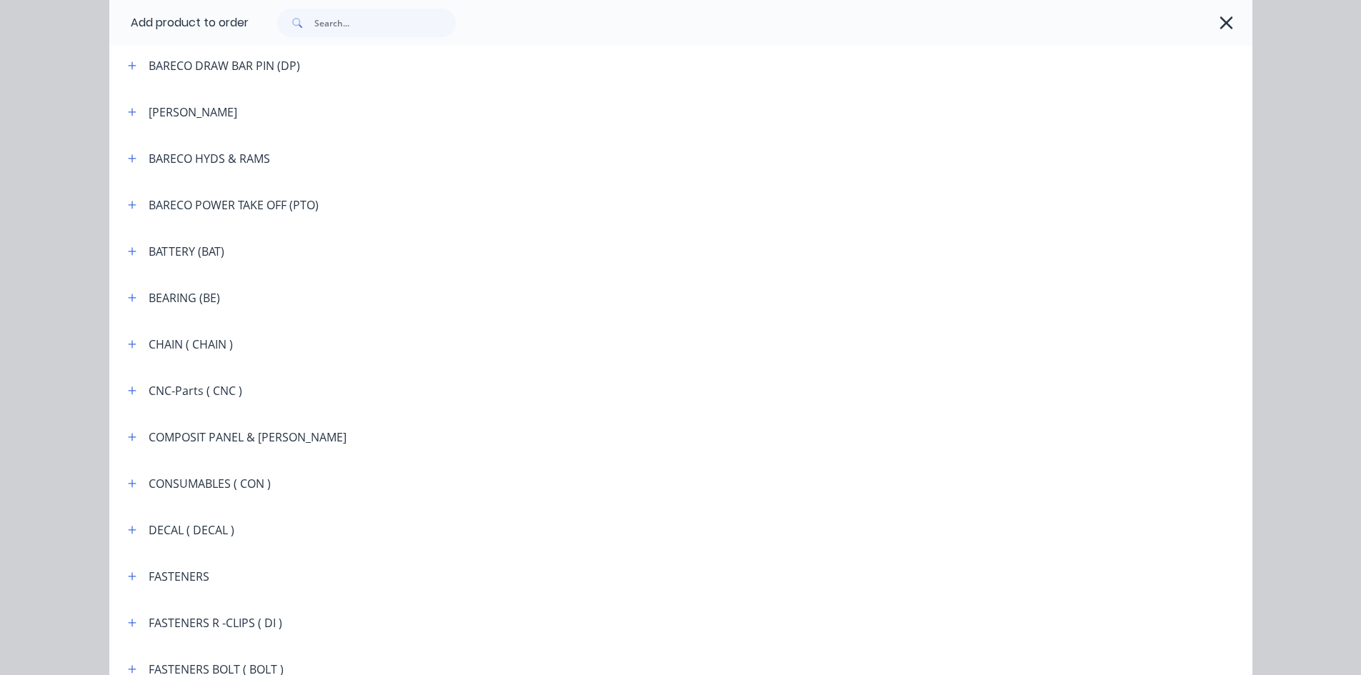
scroll to position [1000, 0]
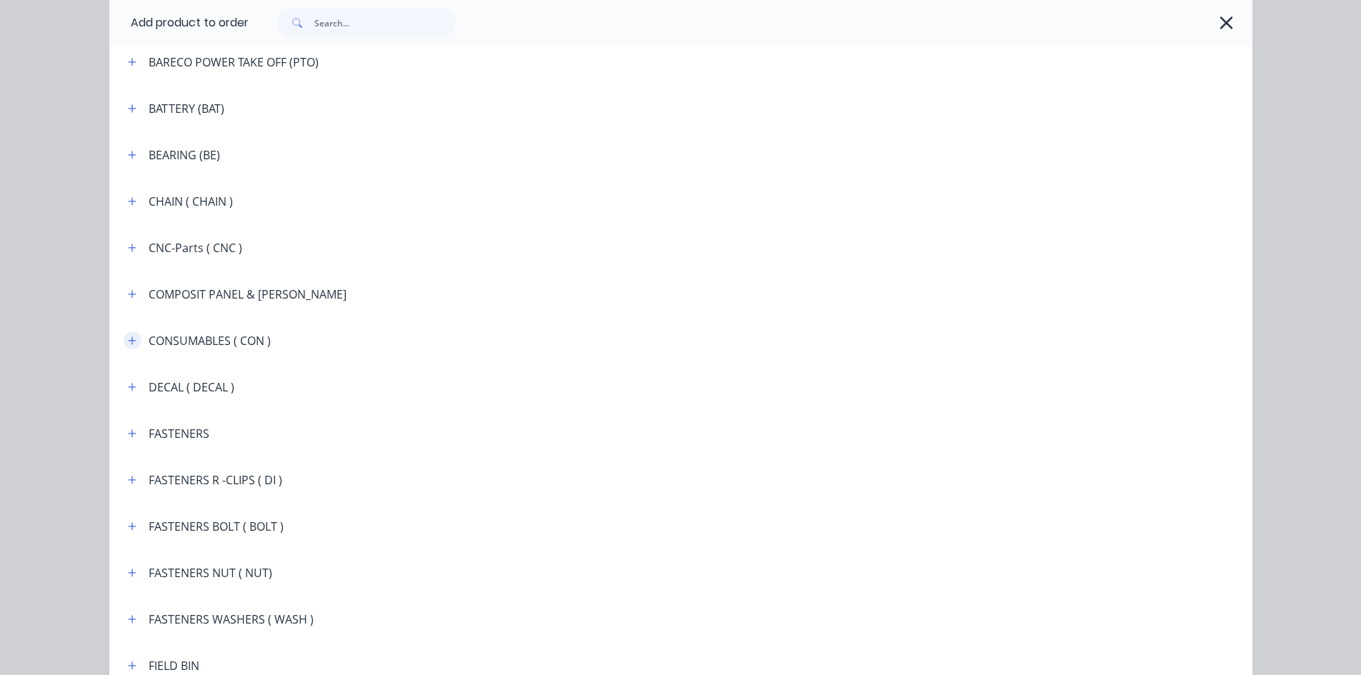
click at [128, 341] on icon "button" at bounding box center [132, 341] width 9 height 10
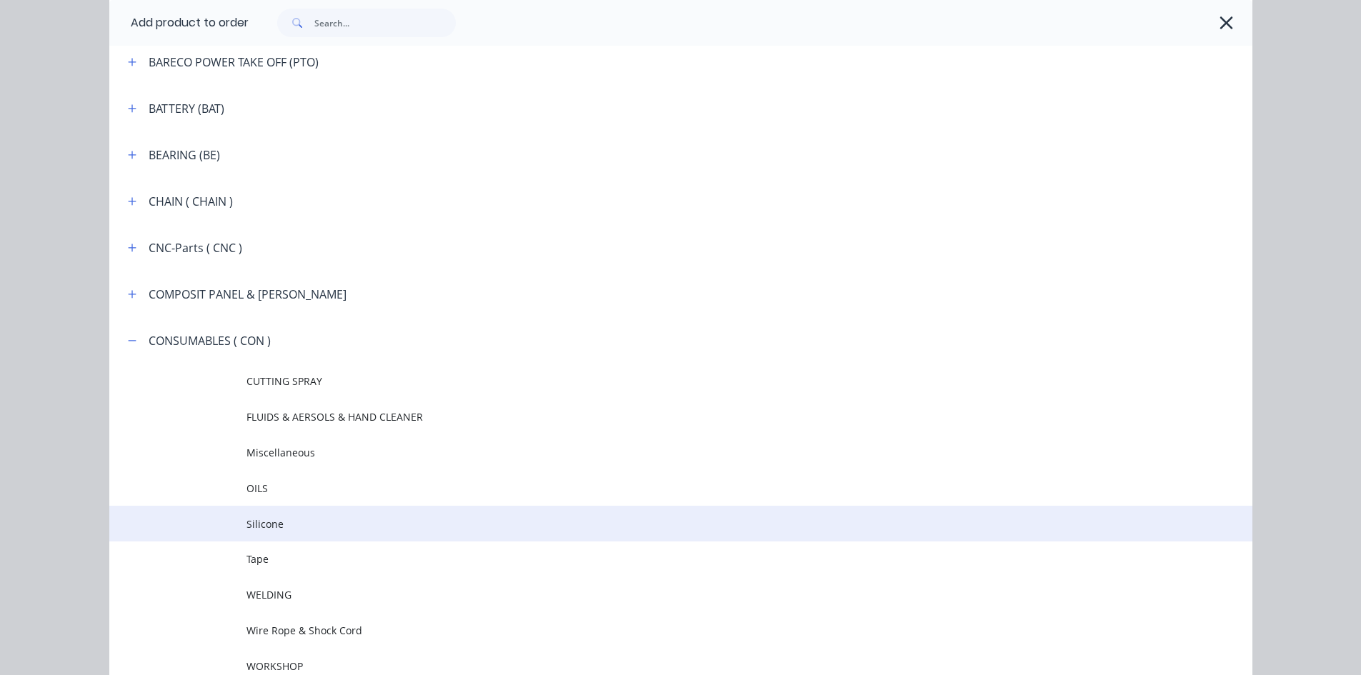
click at [271, 529] on span "Silicone" at bounding box center [648, 523] width 804 height 15
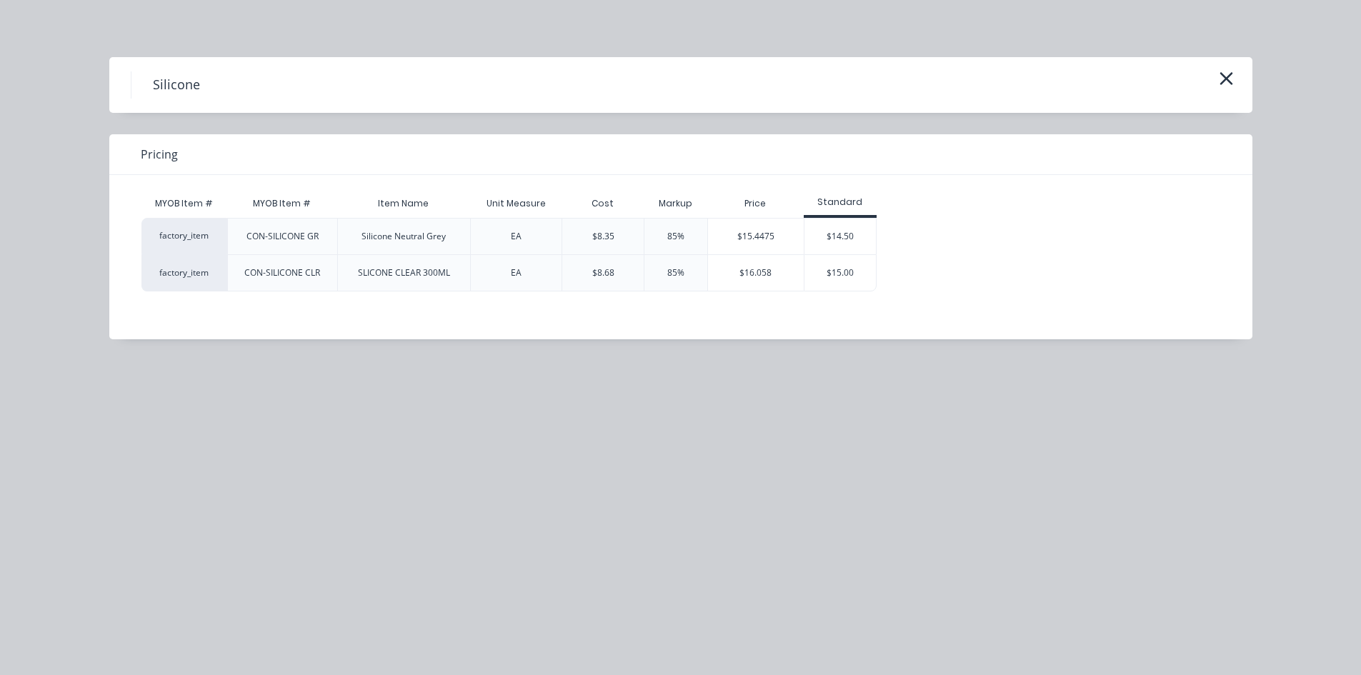
scroll to position [409, 0]
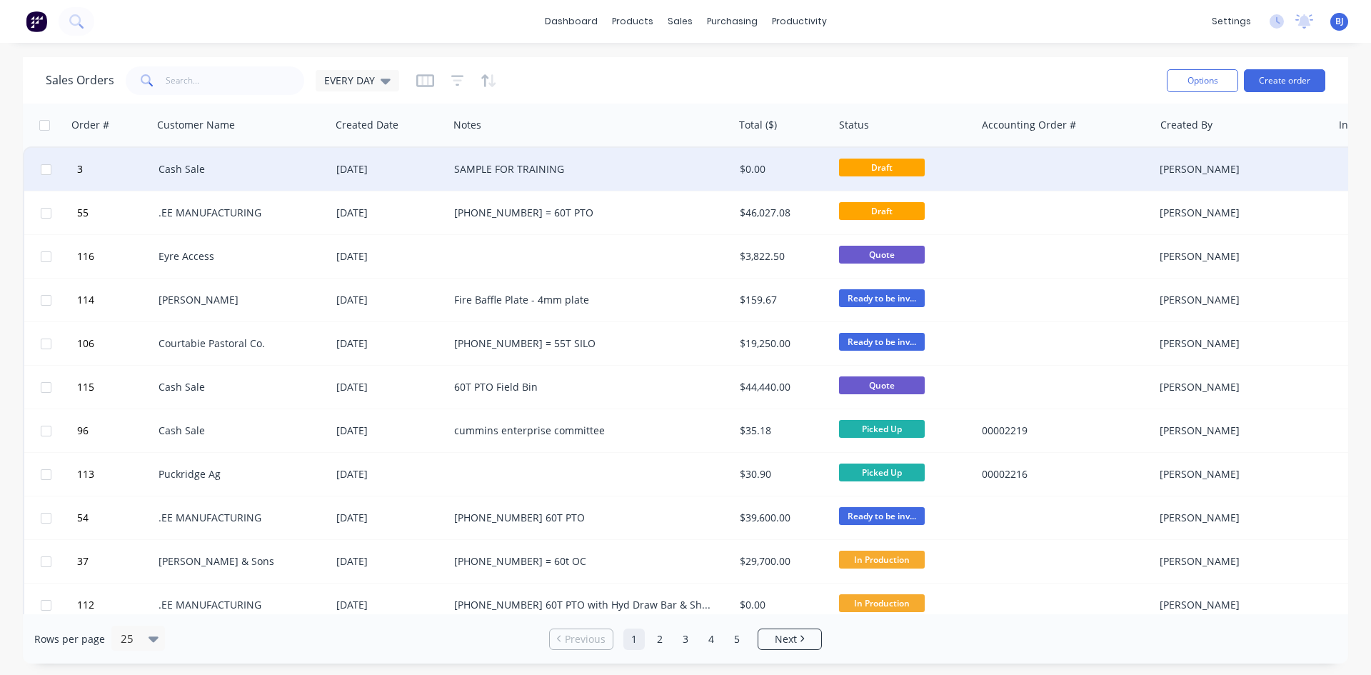
click at [483, 169] on div "SAMPLE FOR TRAINING" at bounding box center [584, 169] width 260 height 14
click at [203, 174] on div "Cash Sale" at bounding box center [238, 169] width 159 height 14
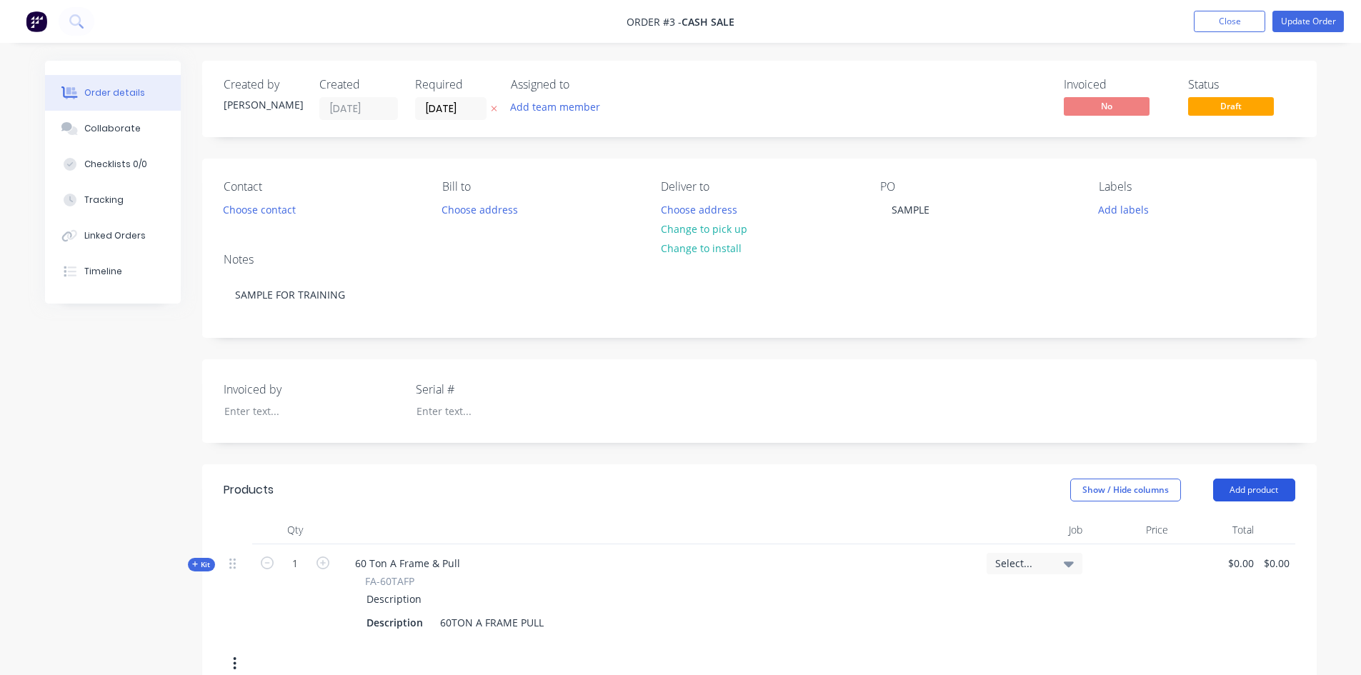
click at [1261, 493] on button "Add product" at bounding box center [1254, 490] width 82 height 23
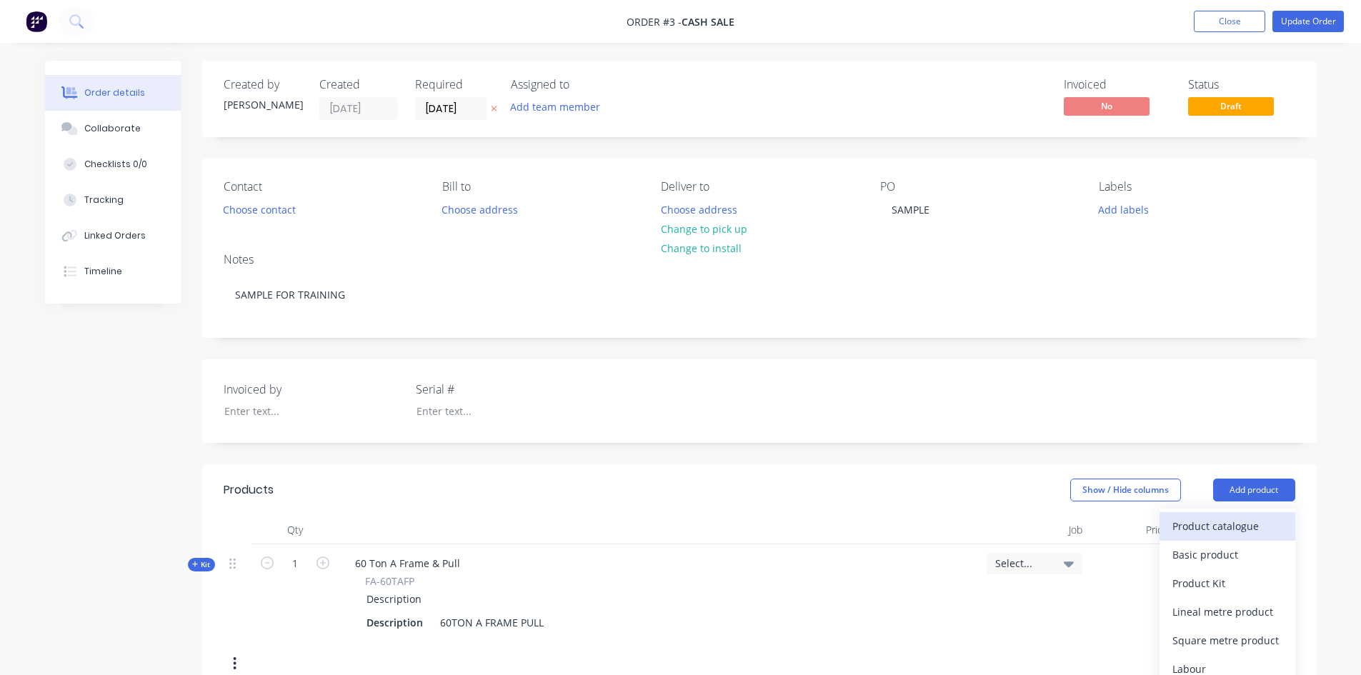
click at [1200, 526] on div "Product catalogue" at bounding box center [1227, 526] width 110 height 21
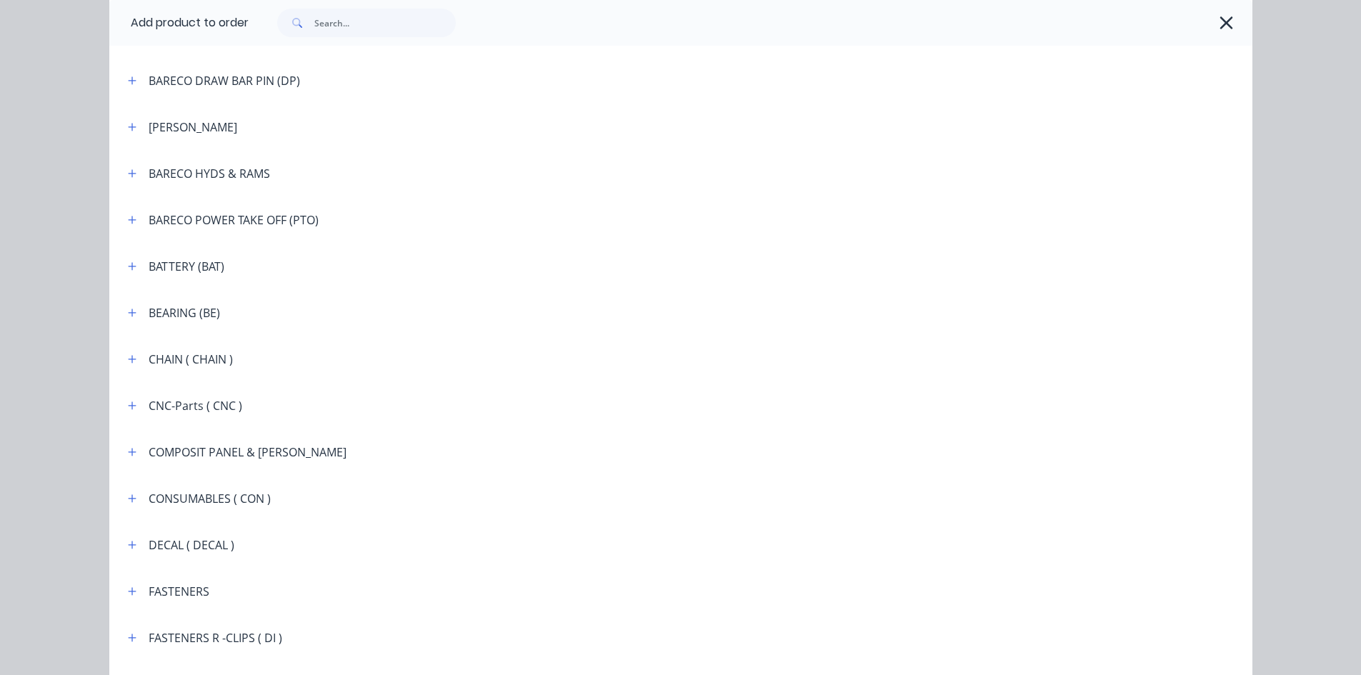
scroll to position [857, 0]
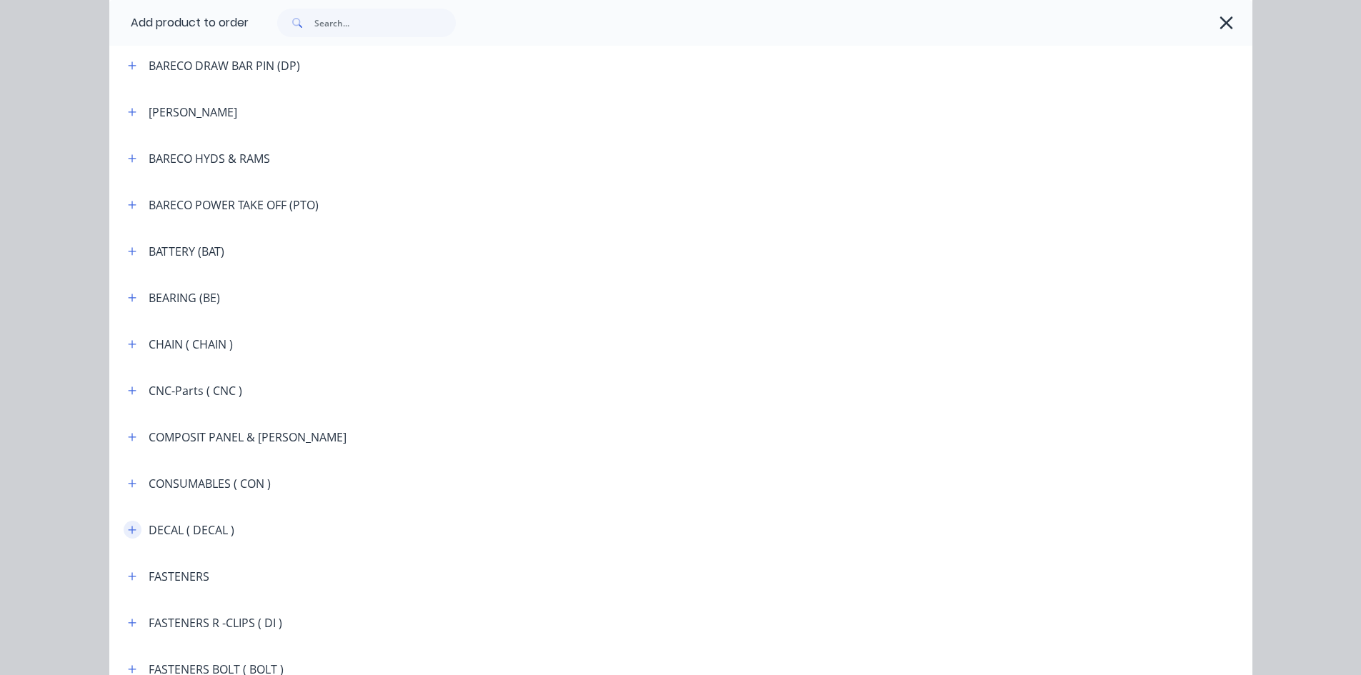
click at [131, 531] on button "button" at bounding box center [133, 530] width 18 height 18
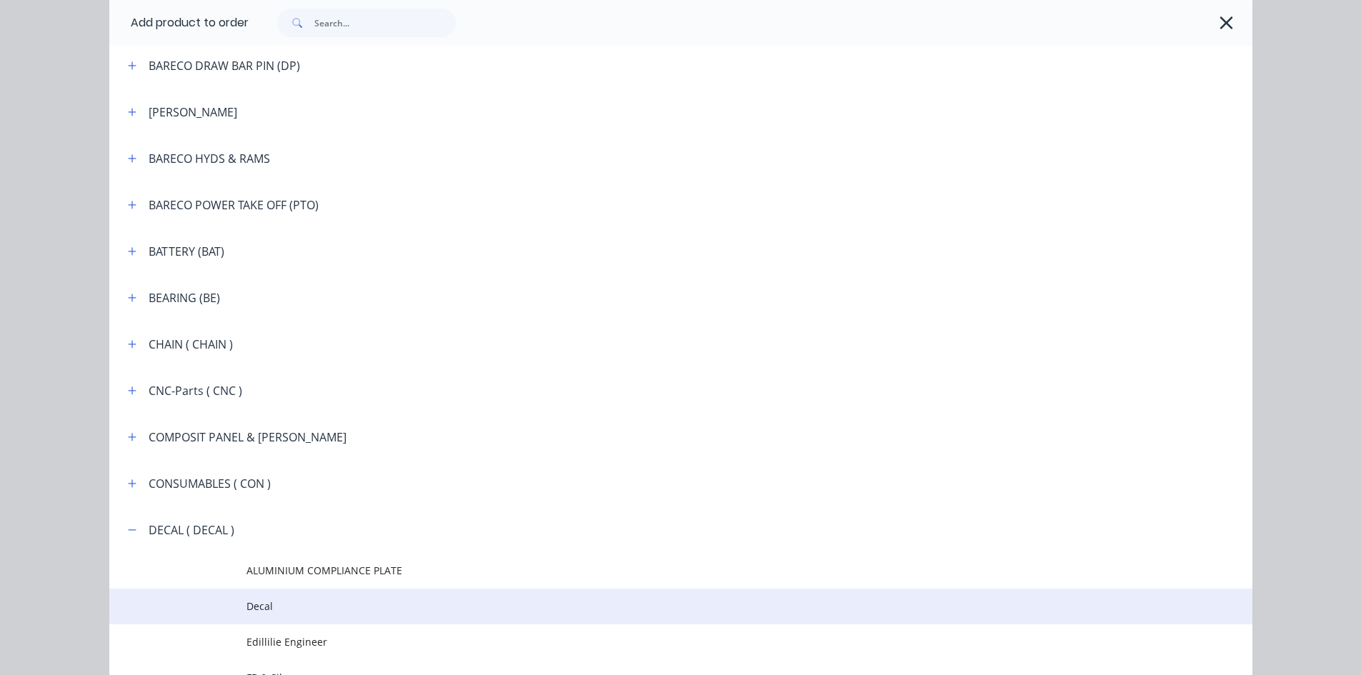
click at [262, 605] on span "Decal" at bounding box center [648, 606] width 804 height 15
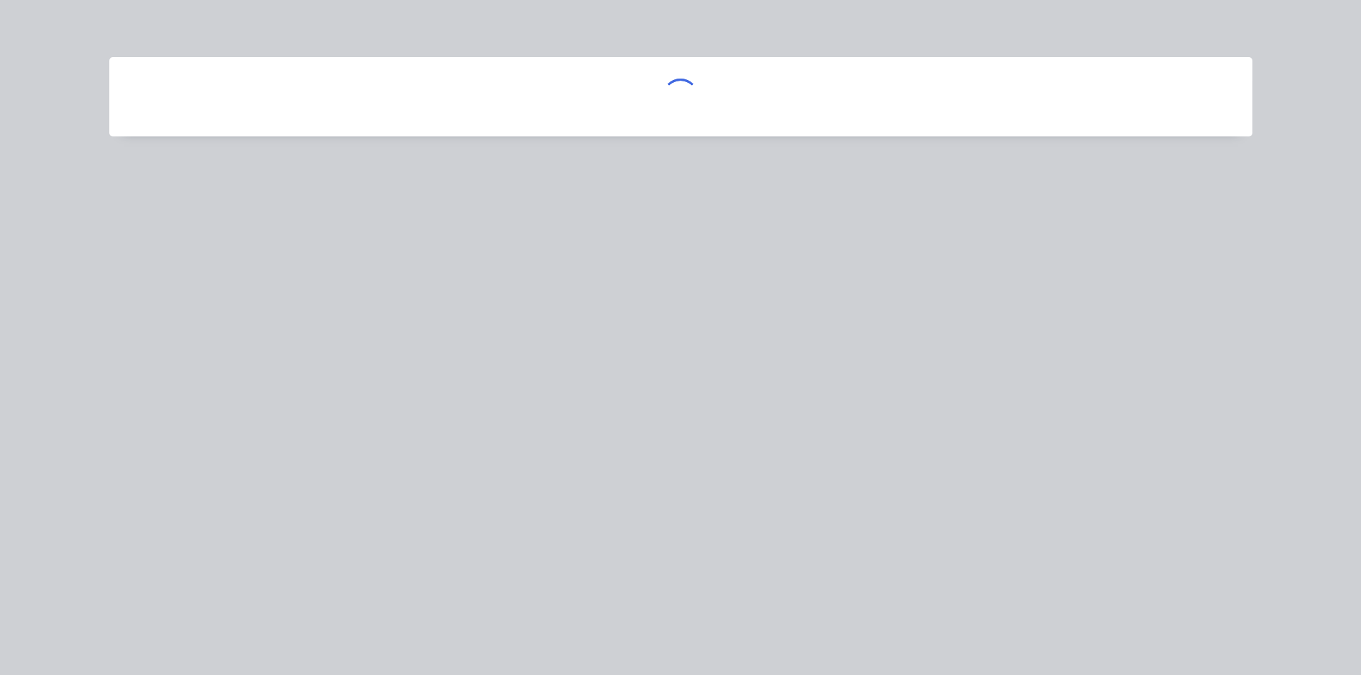
scroll to position [0, 0]
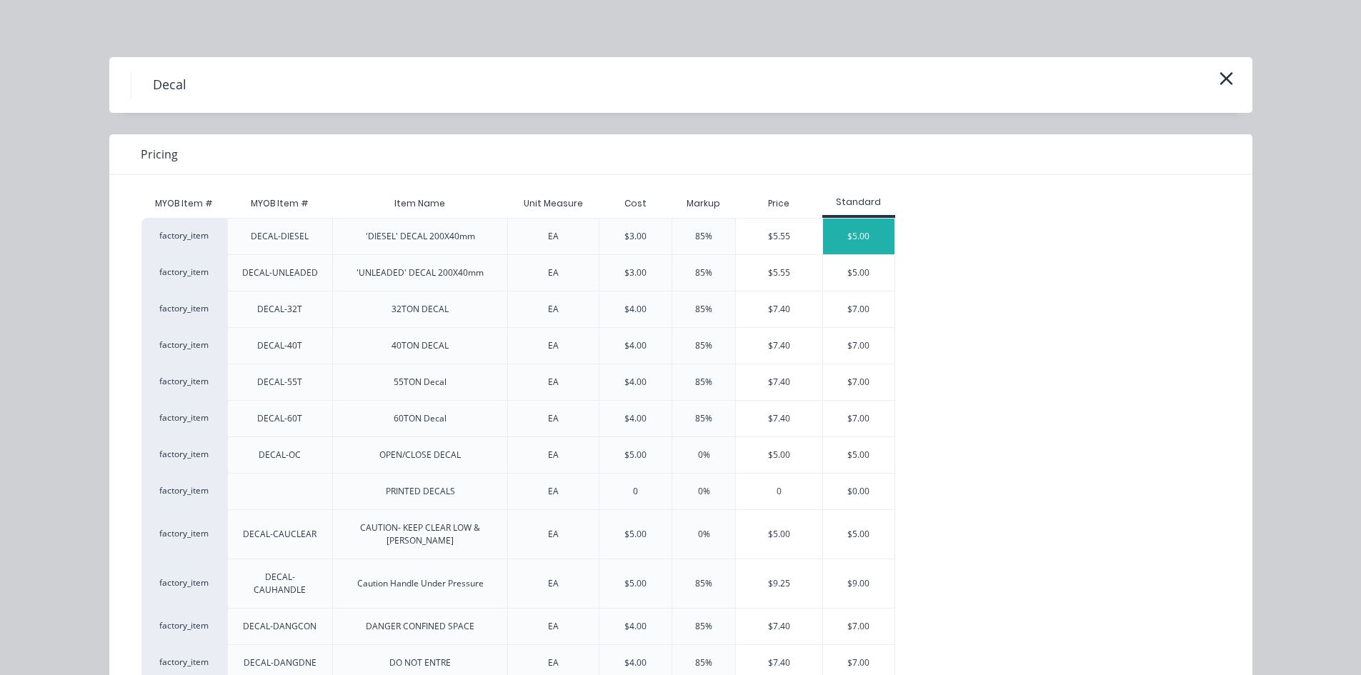
click at [870, 241] on div "$5.00" at bounding box center [858, 237] width 71 height 36
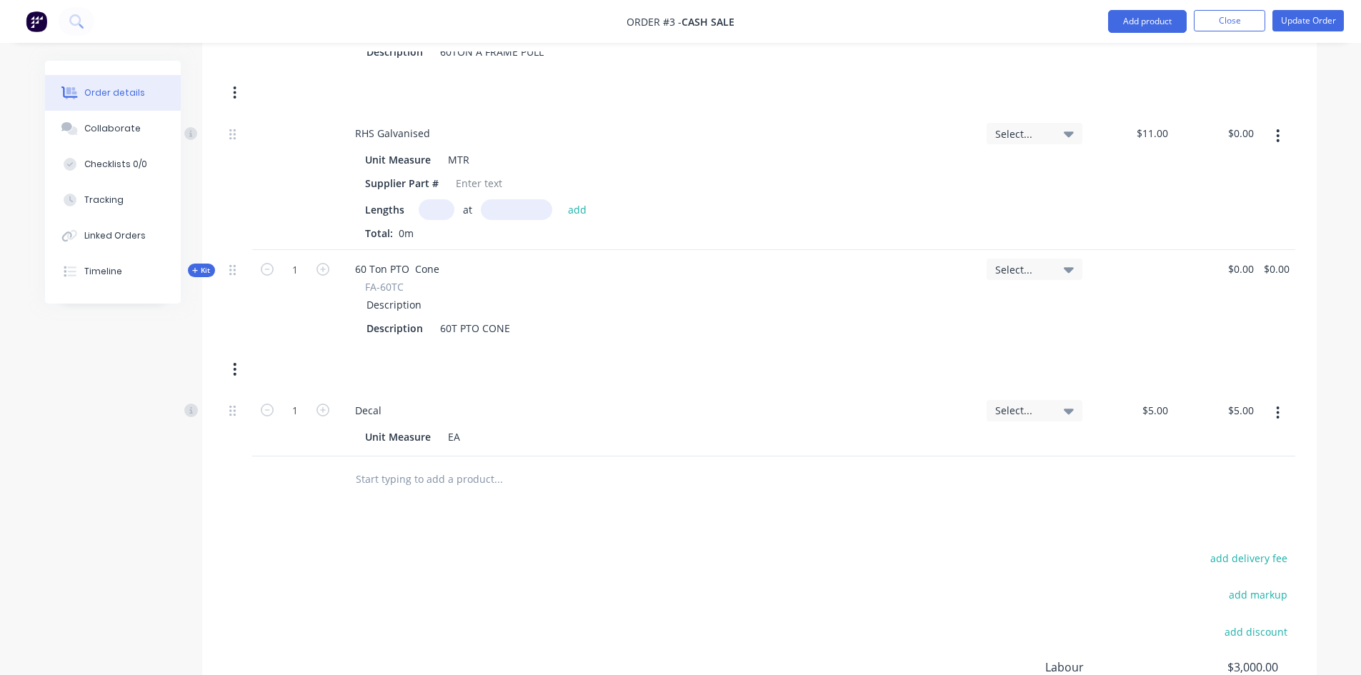
scroll to position [571, 0]
click at [1150, 19] on button "Add product" at bounding box center [1147, 21] width 79 height 23
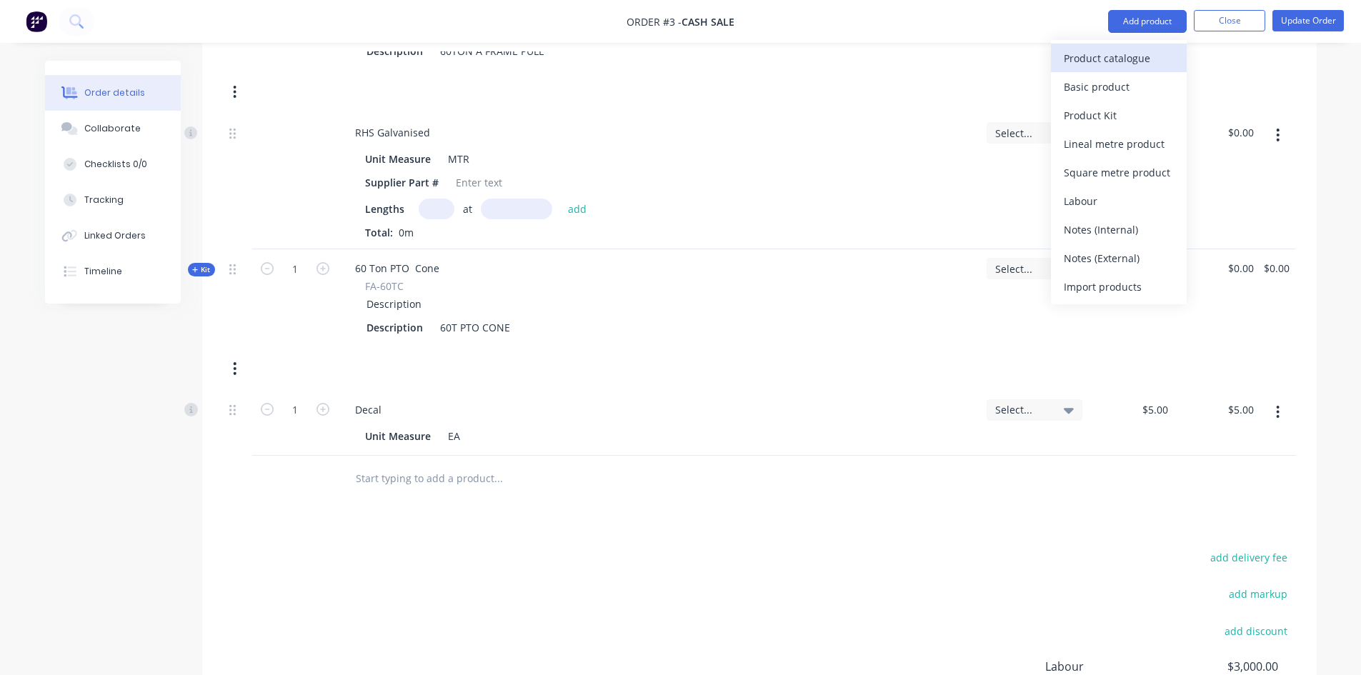
click at [1135, 58] on div "Product catalogue" at bounding box center [1119, 58] width 110 height 21
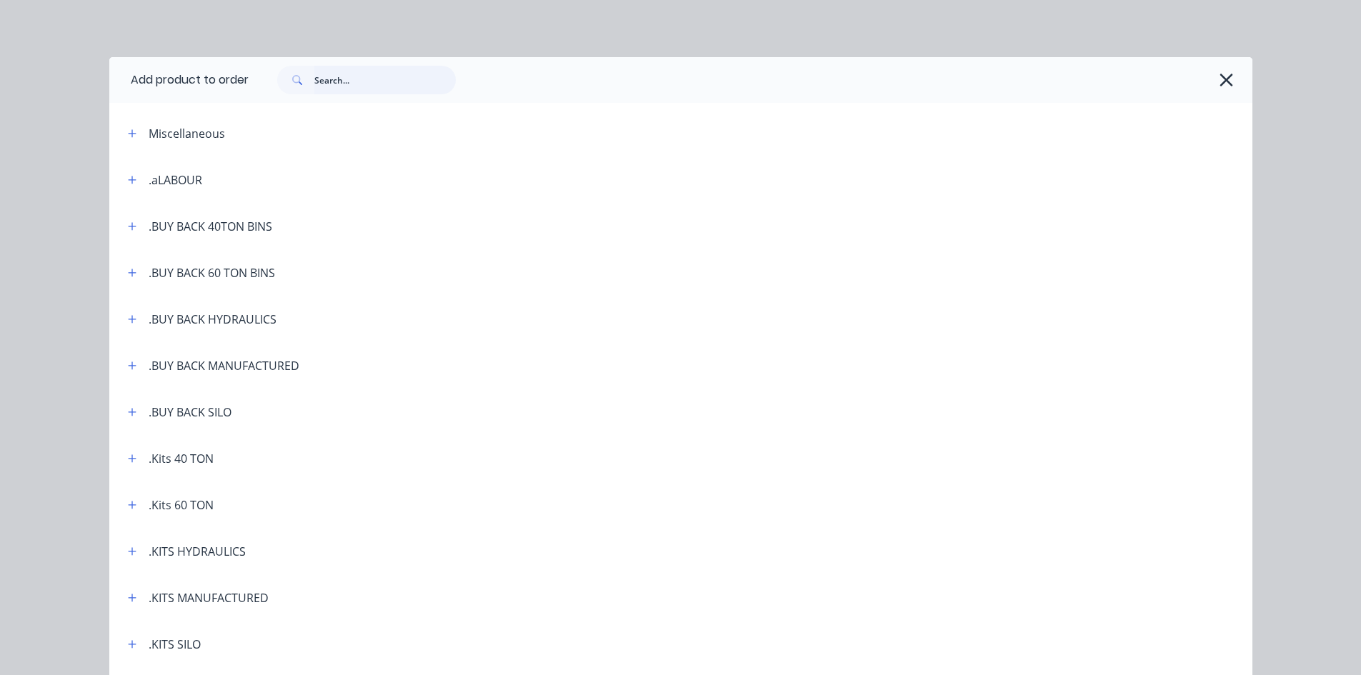
click at [341, 83] on input "text" at bounding box center [384, 80] width 141 height 29
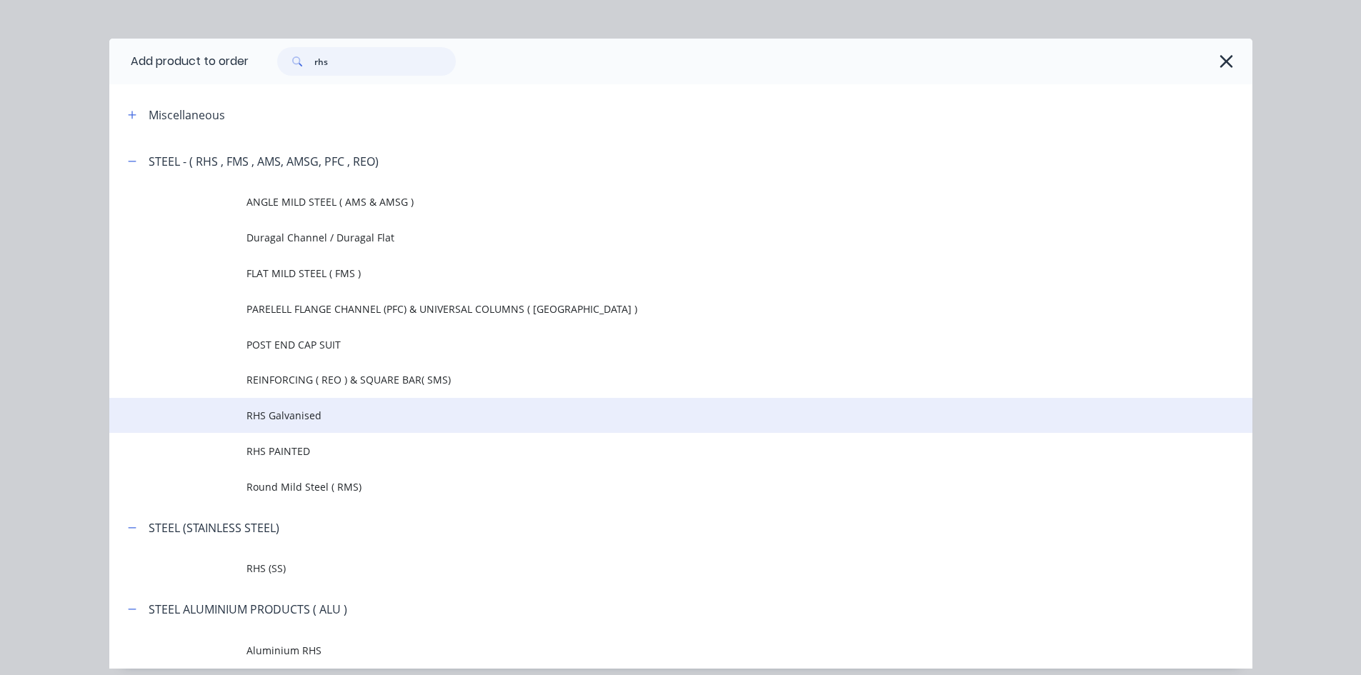
scroll to position [71, 0]
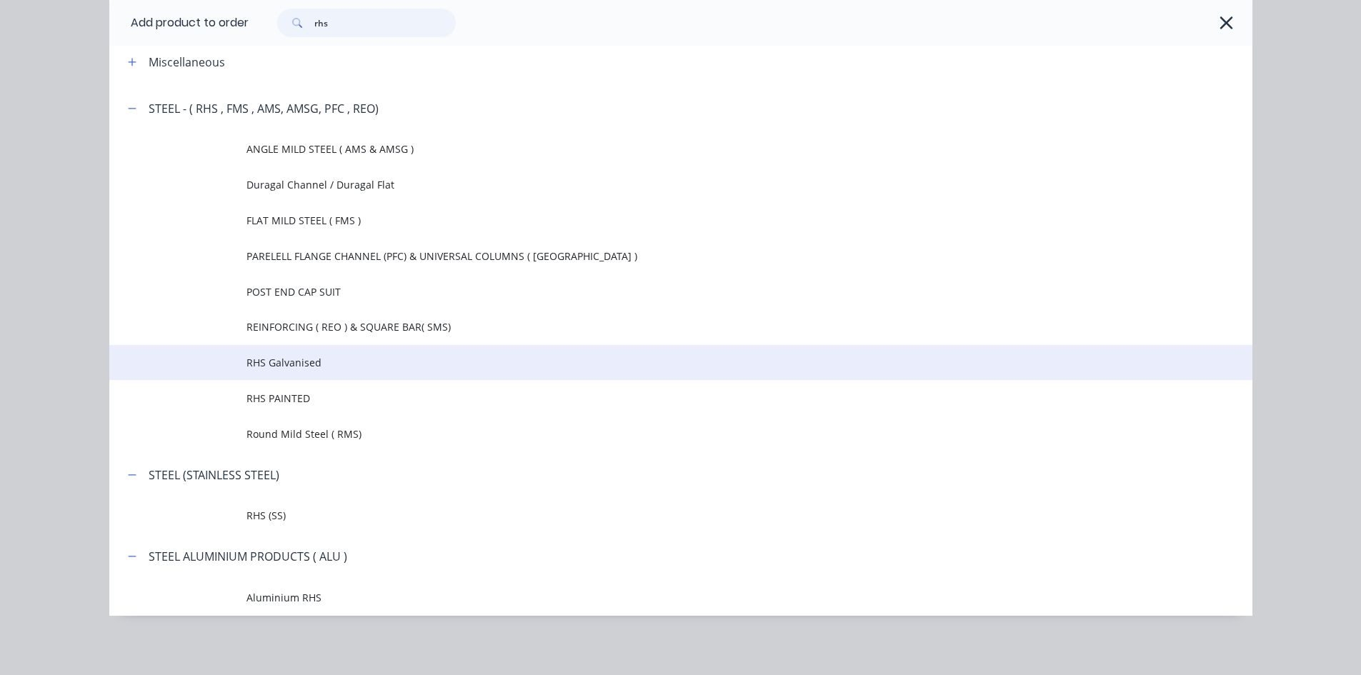
type input "rhs"
click at [285, 370] on span "RHS Galvanised" at bounding box center [648, 362] width 804 height 15
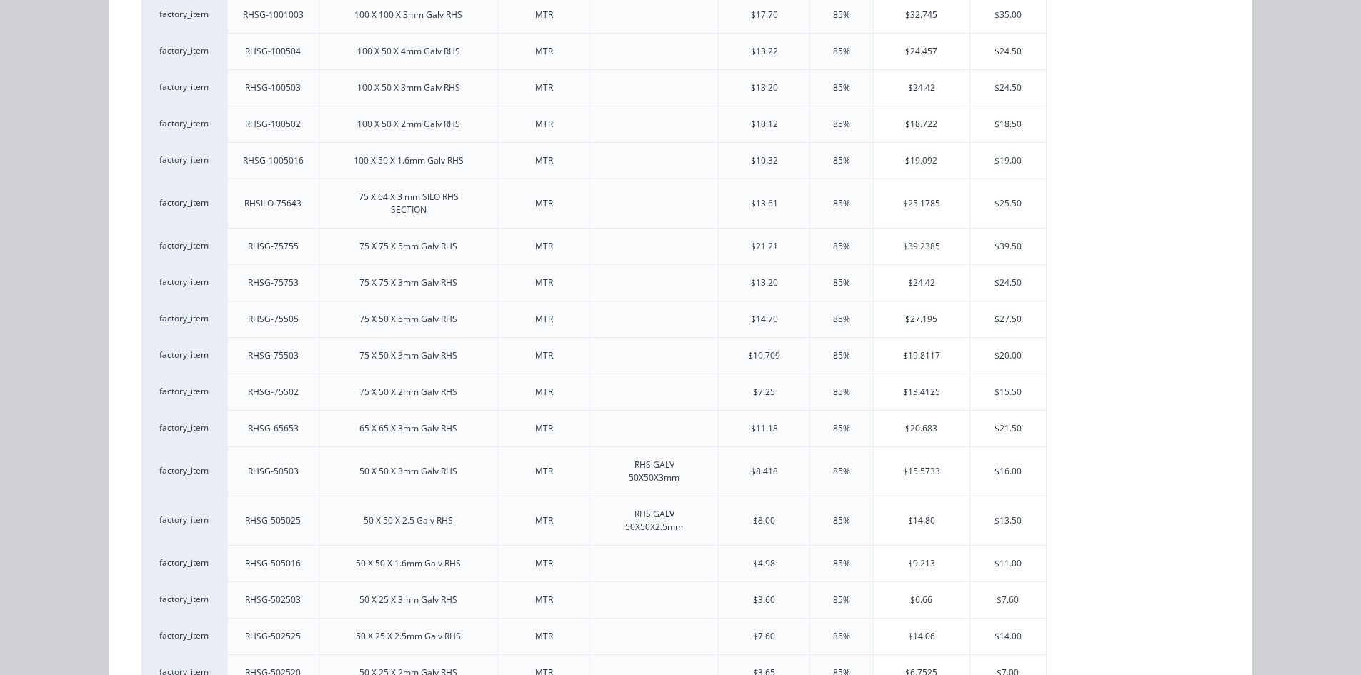
scroll to position [294, 0]
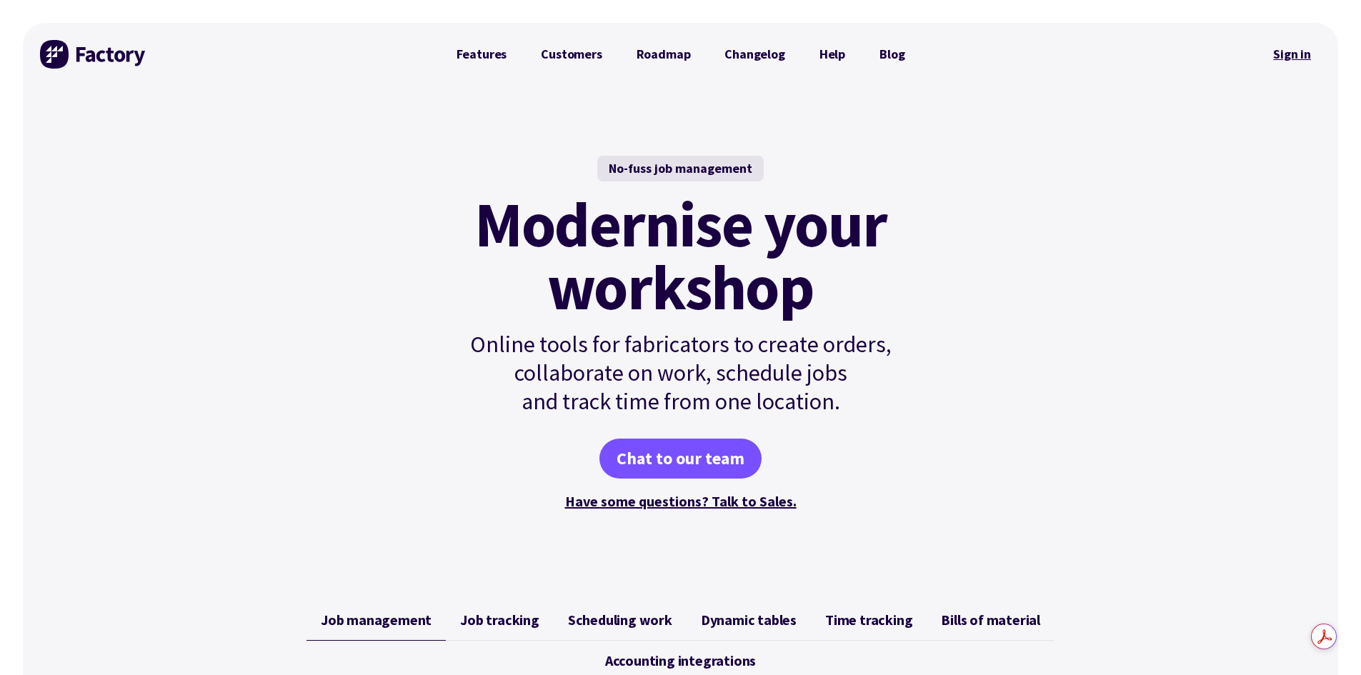
click at [1284, 55] on link "Sign in" at bounding box center [1292, 54] width 58 height 33
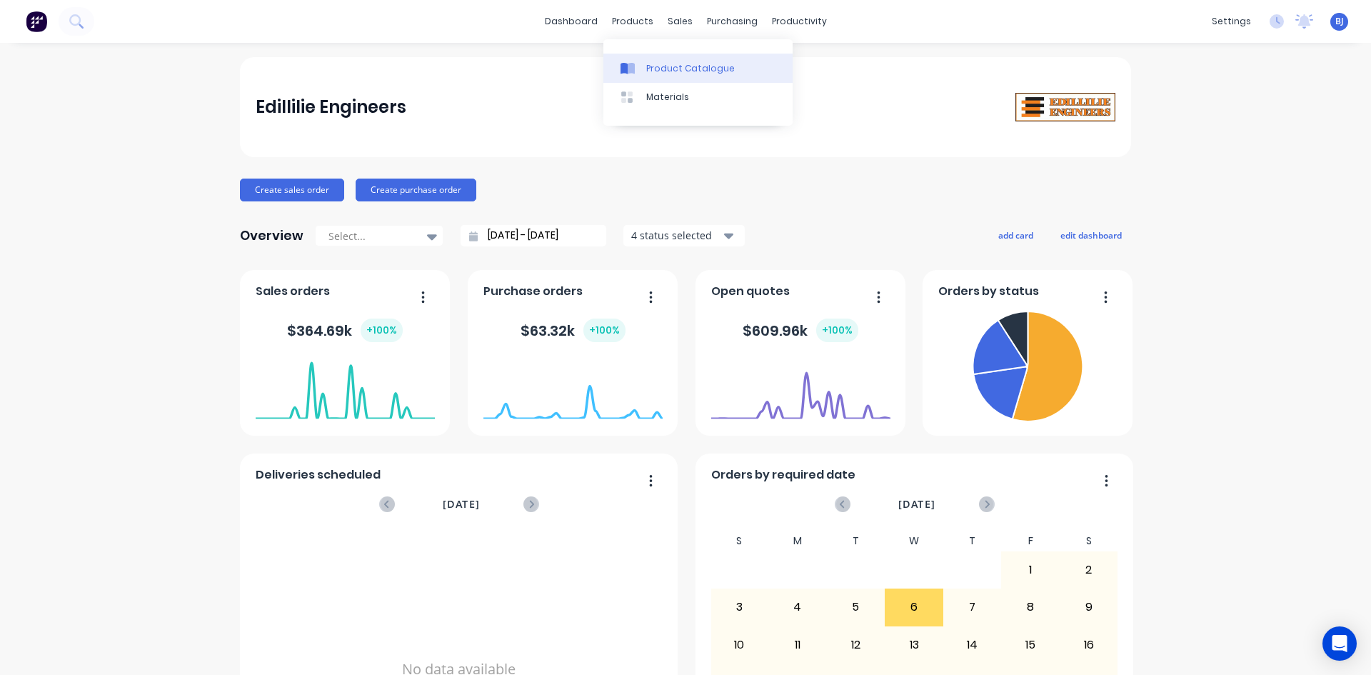
click at [632, 66] on icon at bounding box center [631, 68] width 7 height 11
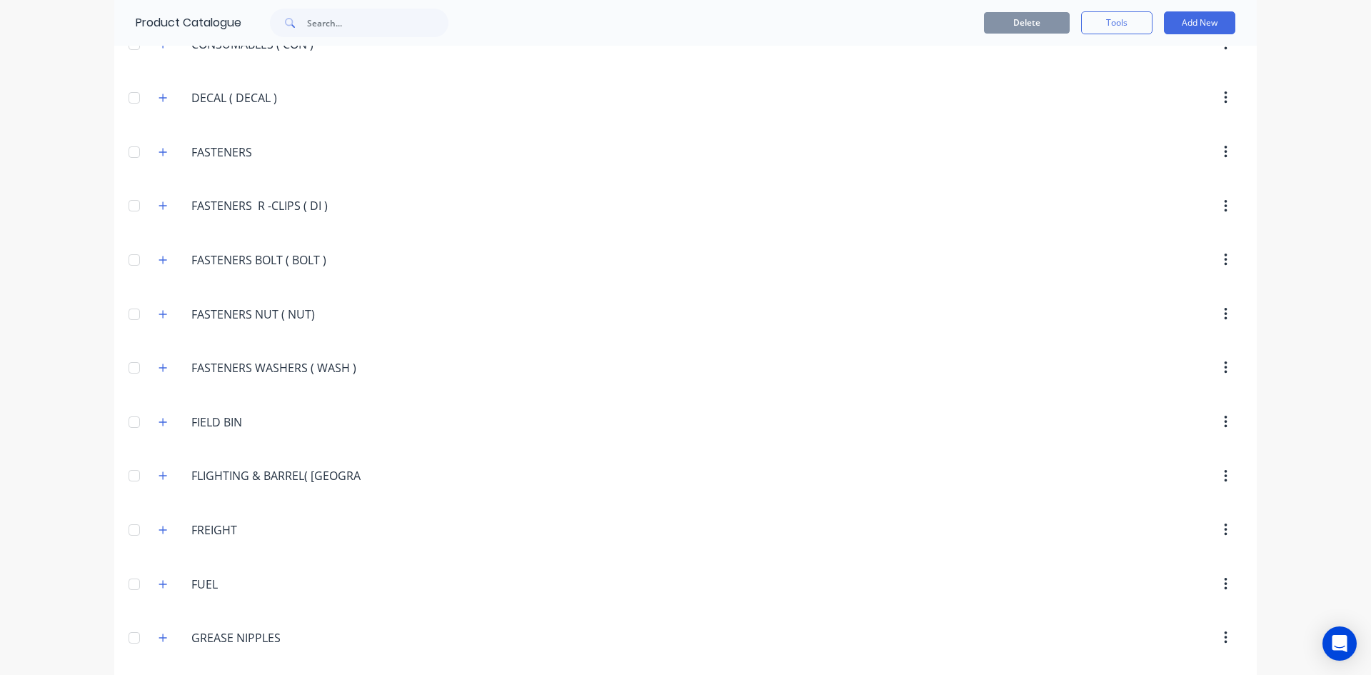
scroll to position [1500, 0]
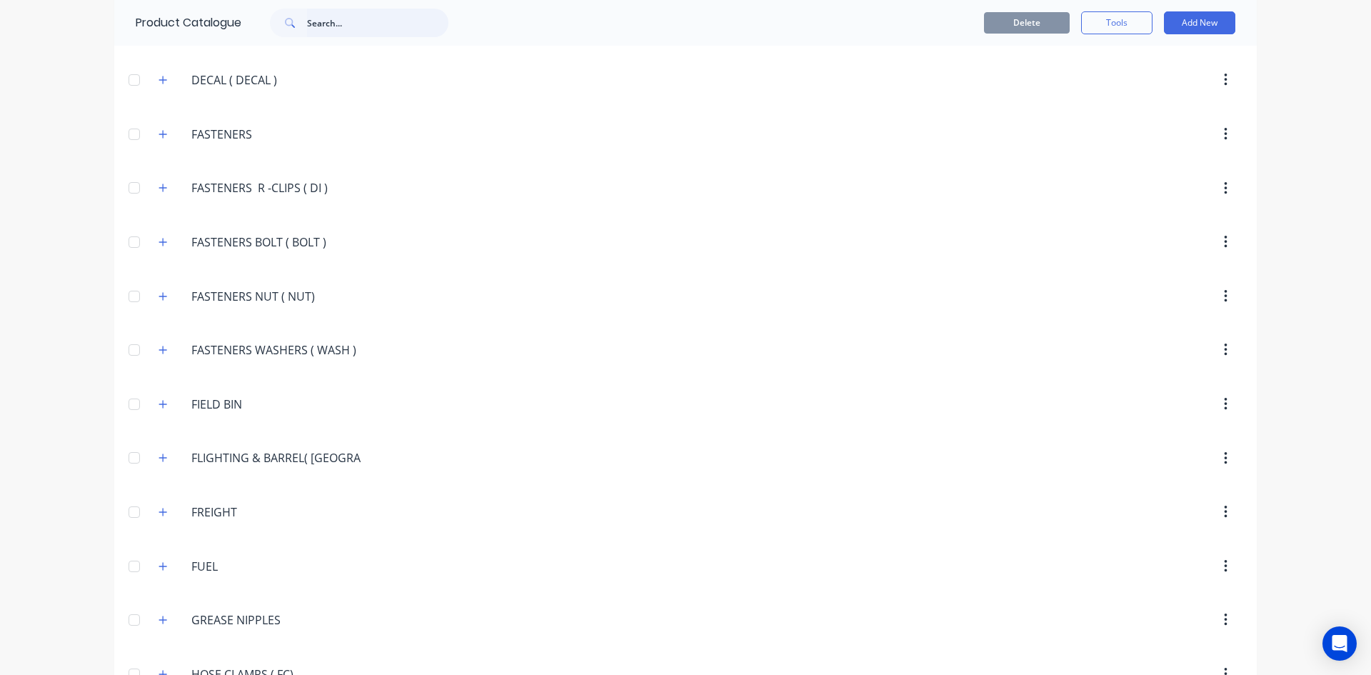
click at [314, 26] on input "text" at bounding box center [377, 23] width 141 height 29
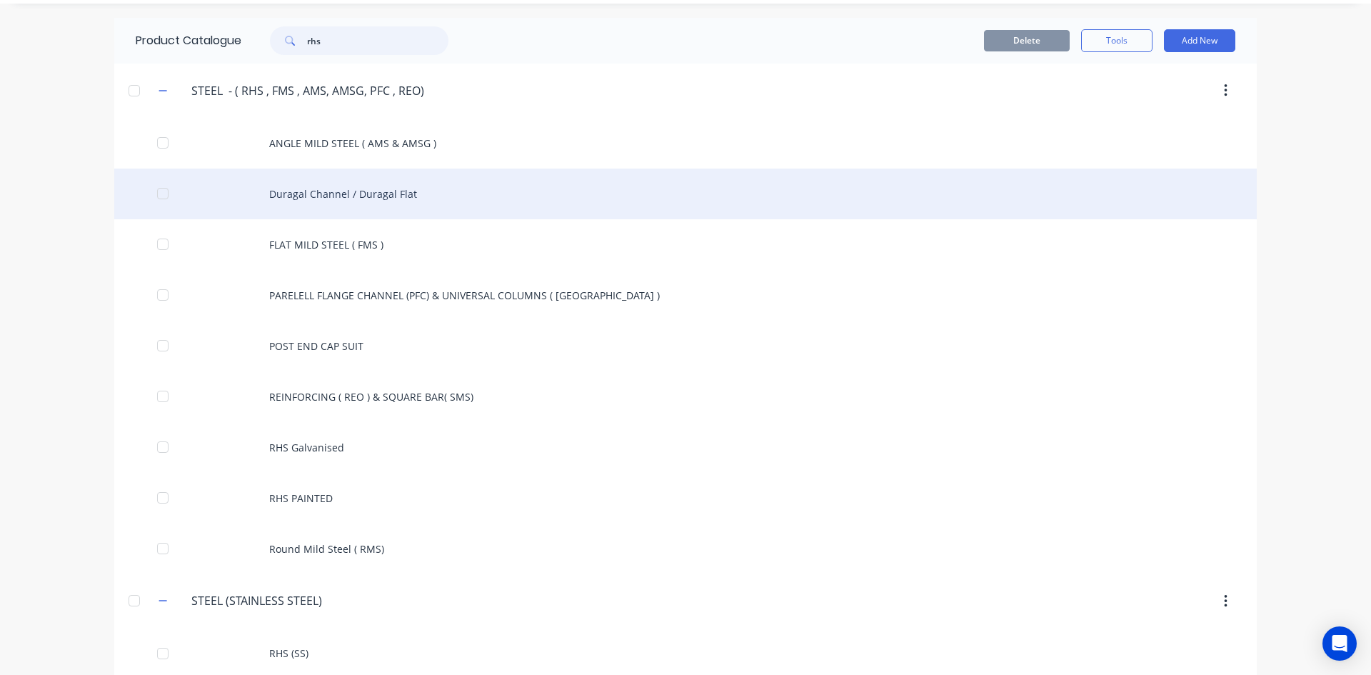
scroll to position [143, 0]
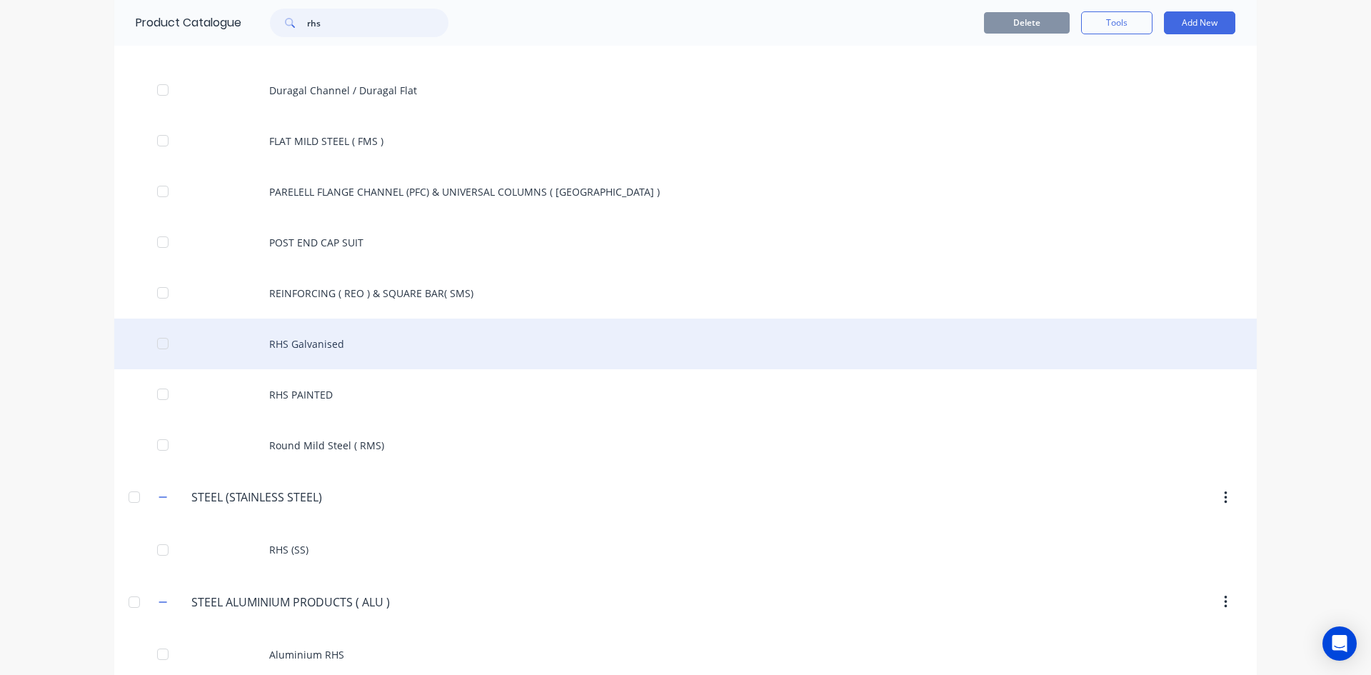
type input "rhs"
click at [312, 340] on div "RHS Galvanised" at bounding box center [685, 344] width 1143 height 51
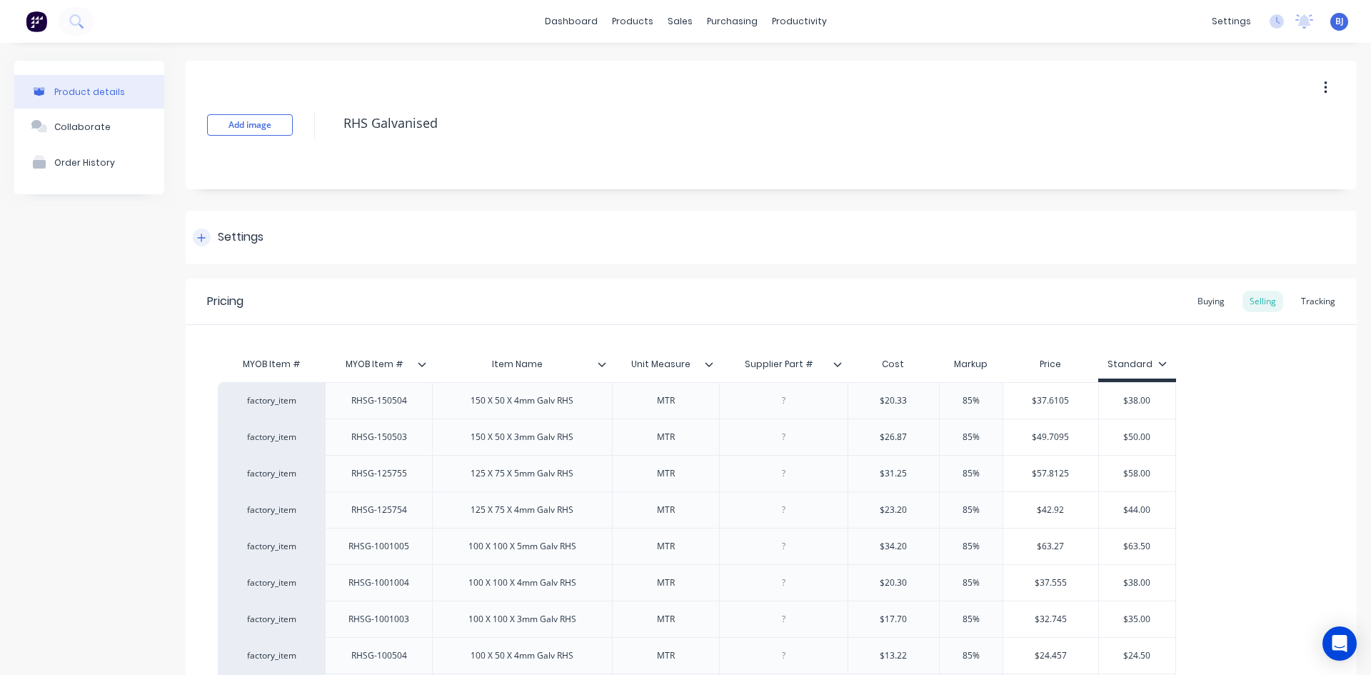
click at [205, 238] on icon at bounding box center [202, 238] width 8 height 8
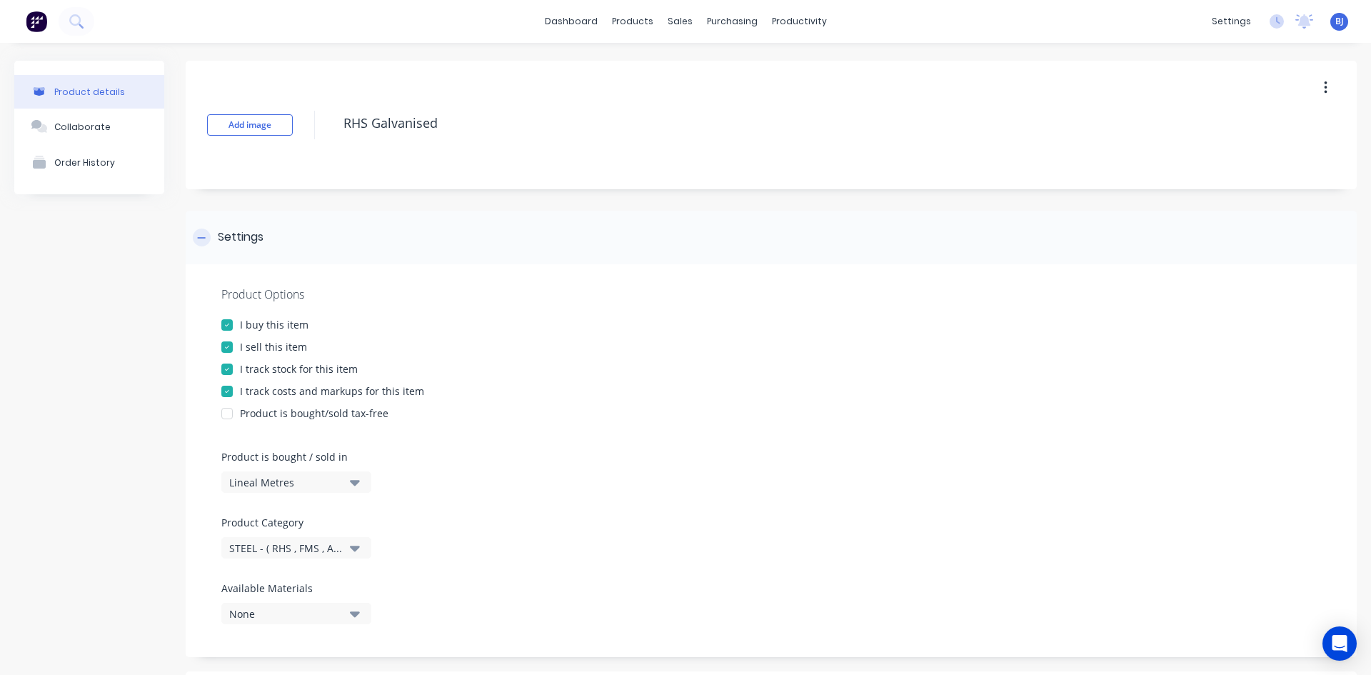
type textarea "x"
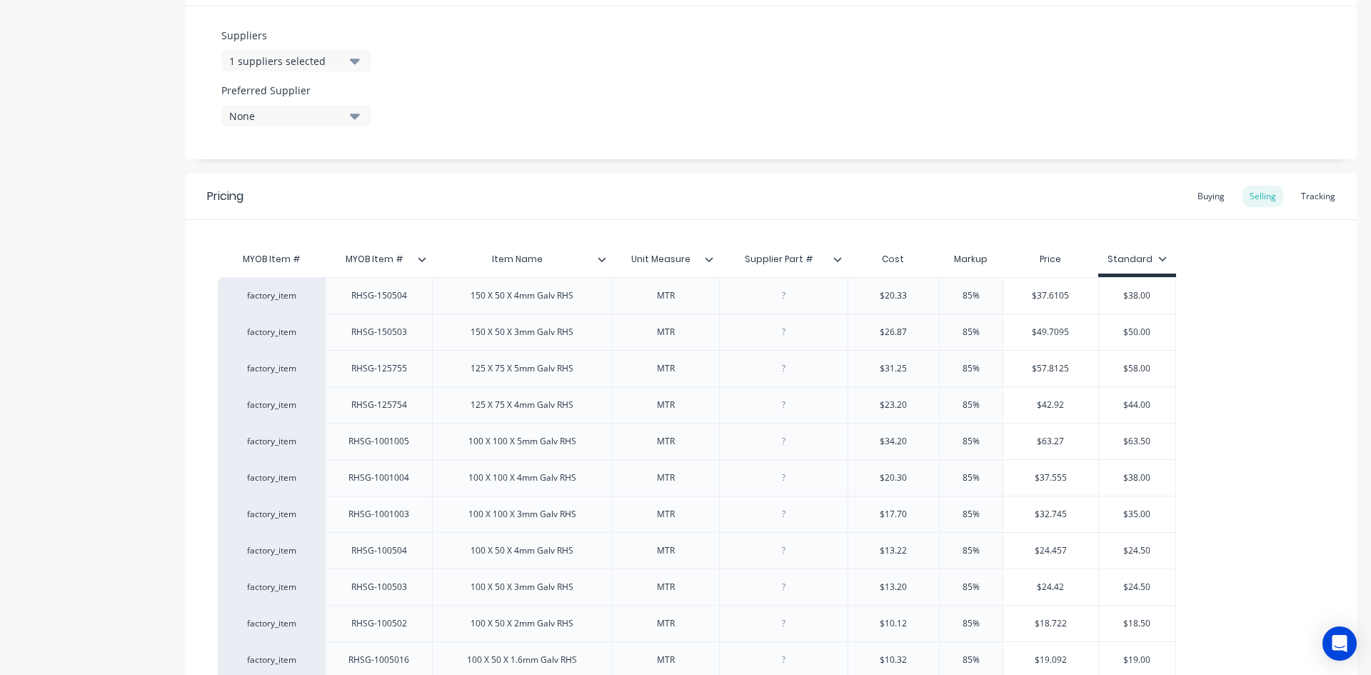
scroll to position [714, 0]
click at [774, 301] on div at bounding box center [783, 293] width 71 height 19
click at [779, 290] on div "RHS GALV" at bounding box center [783, 293] width 71 height 19
drag, startPoint x: 765, startPoint y: 296, endPoint x: 819, endPoint y: 295, distance: 54.3
click at [819, 295] on div "RHS GALV" at bounding box center [783, 292] width 129 height 36
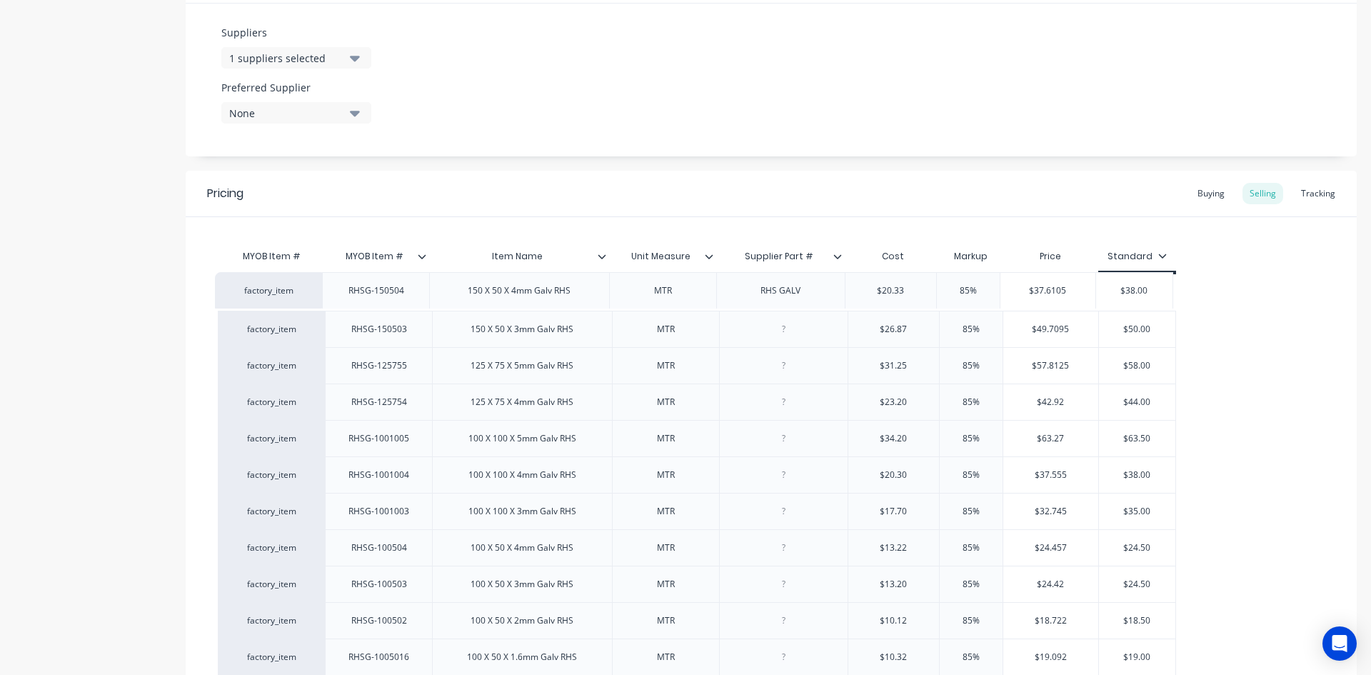
drag, startPoint x: 819, startPoint y: 296, endPoint x: 811, endPoint y: 297, distance: 7.9
drag, startPoint x: 764, startPoint y: 296, endPoint x: 811, endPoint y: 295, distance: 47.1
click at [811, 295] on div "RHS GALV" at bounding box center [783, 293] width 71 height 19
copy div "RHS GALV"
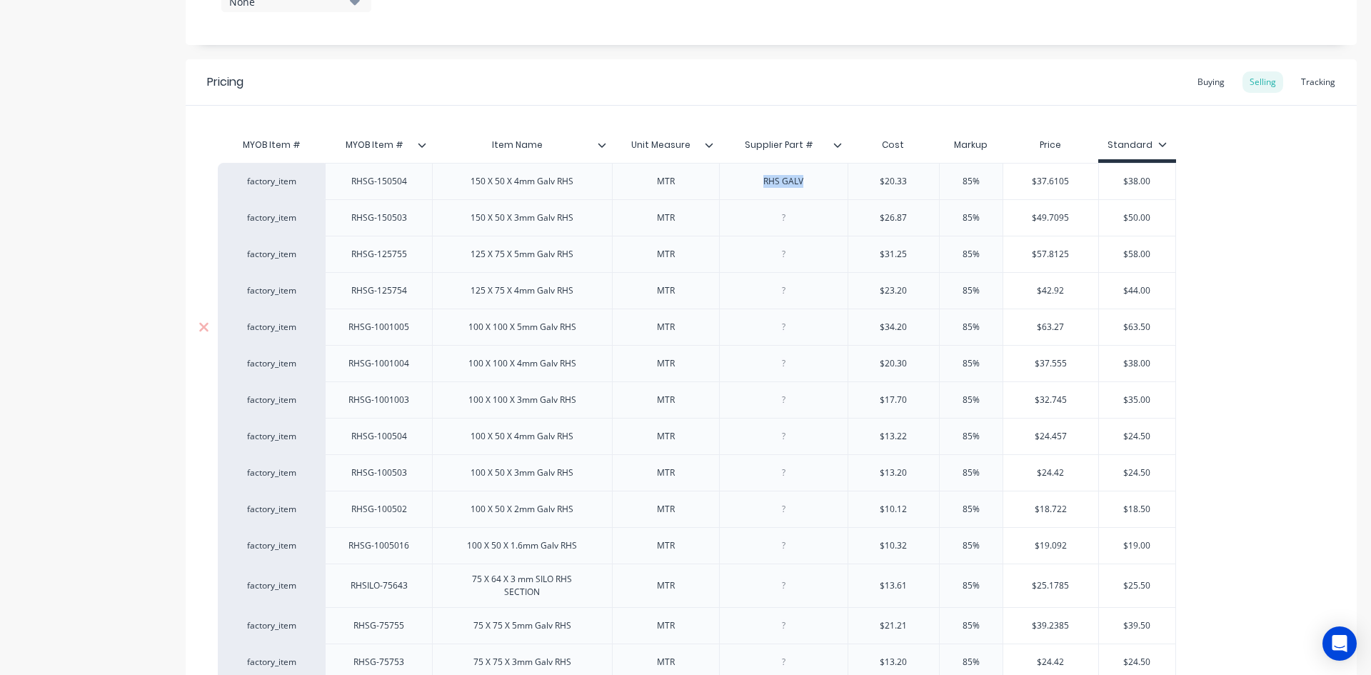
scroll to position [857, 0]
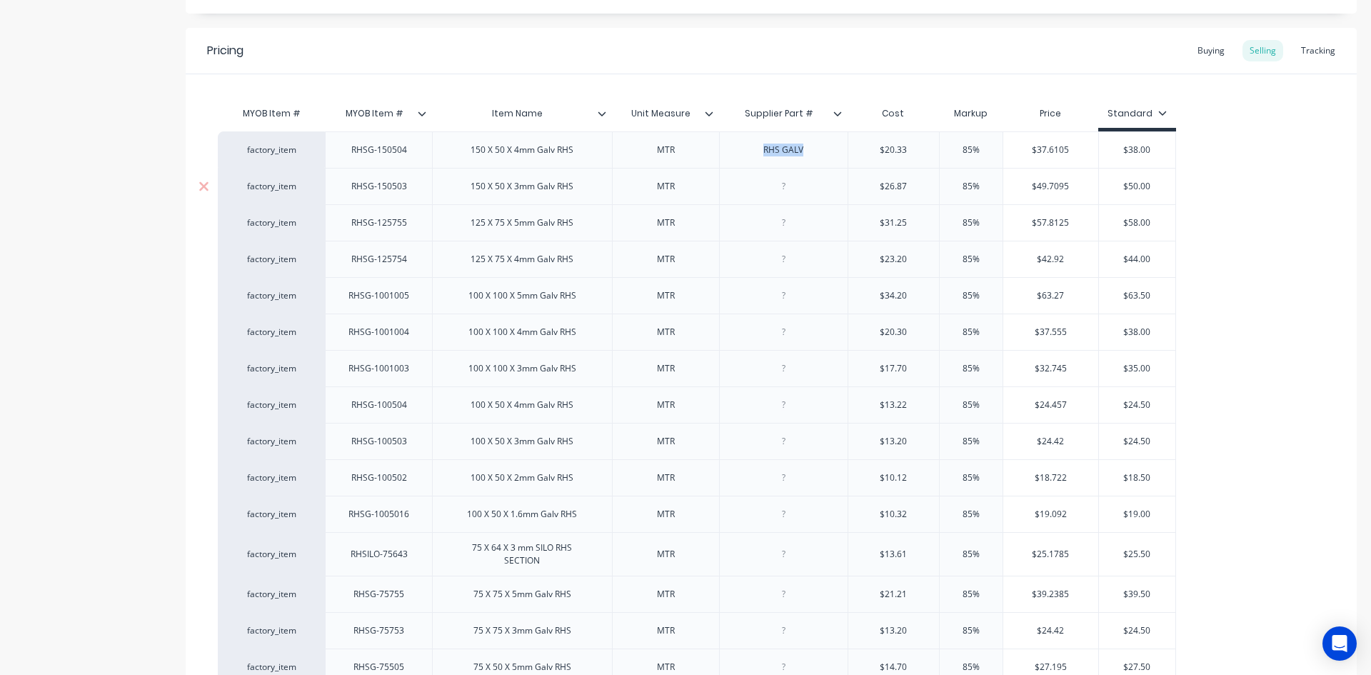
click at [782, 192] on div at bounding box center [783, 186] width 71 height 19
type textarea "x"
paste div
type textarea "x"
paste div
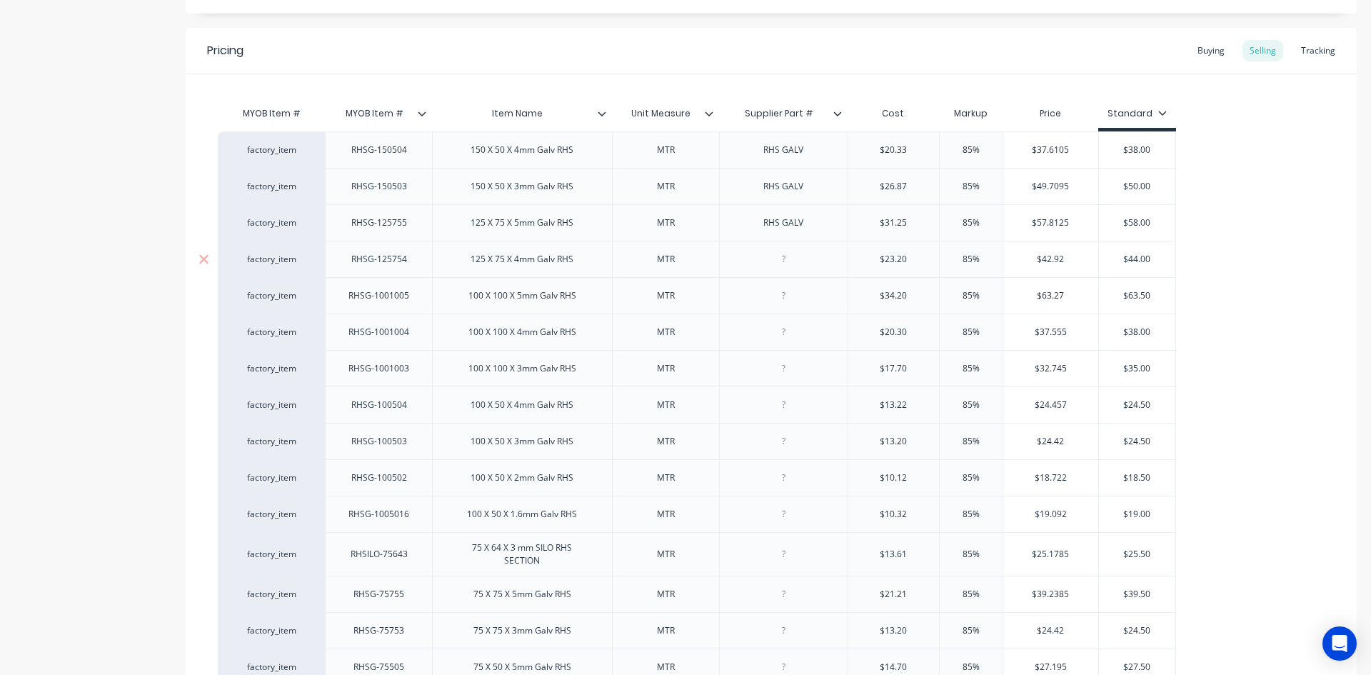
type textarea "x"
paste div
type textarea "x"
paste div
type textarea "x"
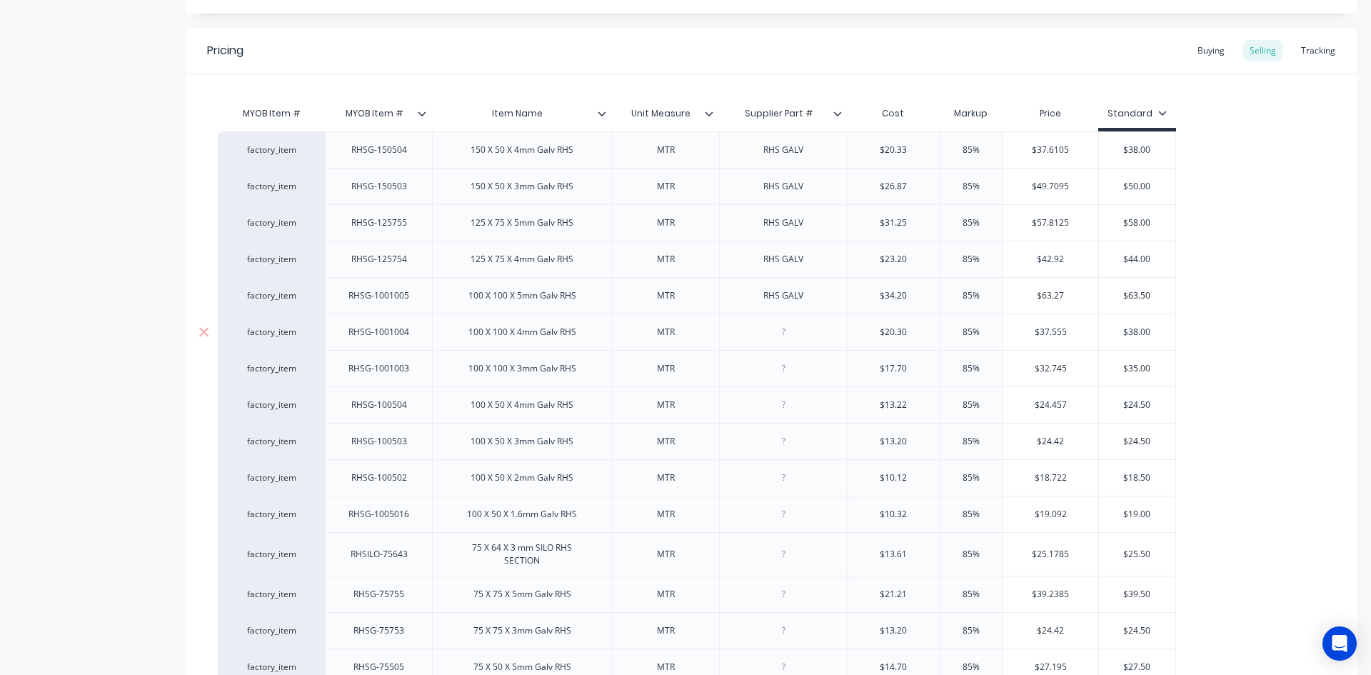
paste div
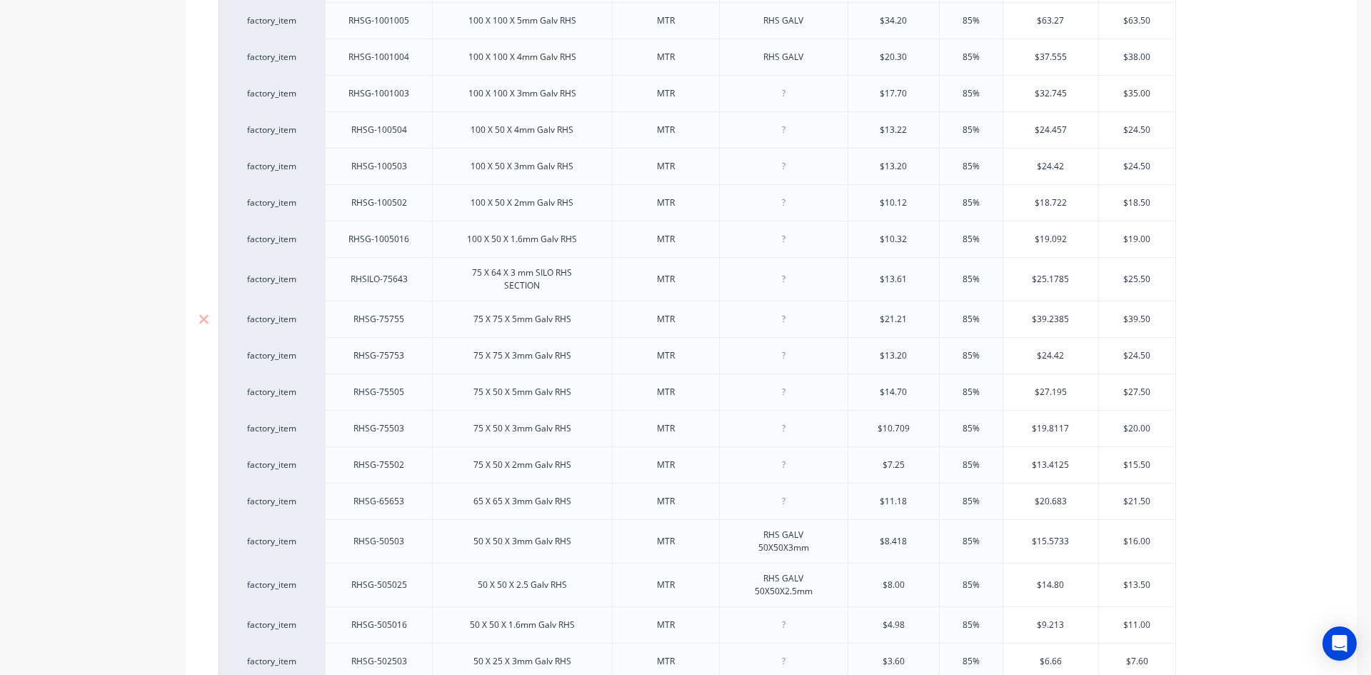
scroll to position [1143, 0]
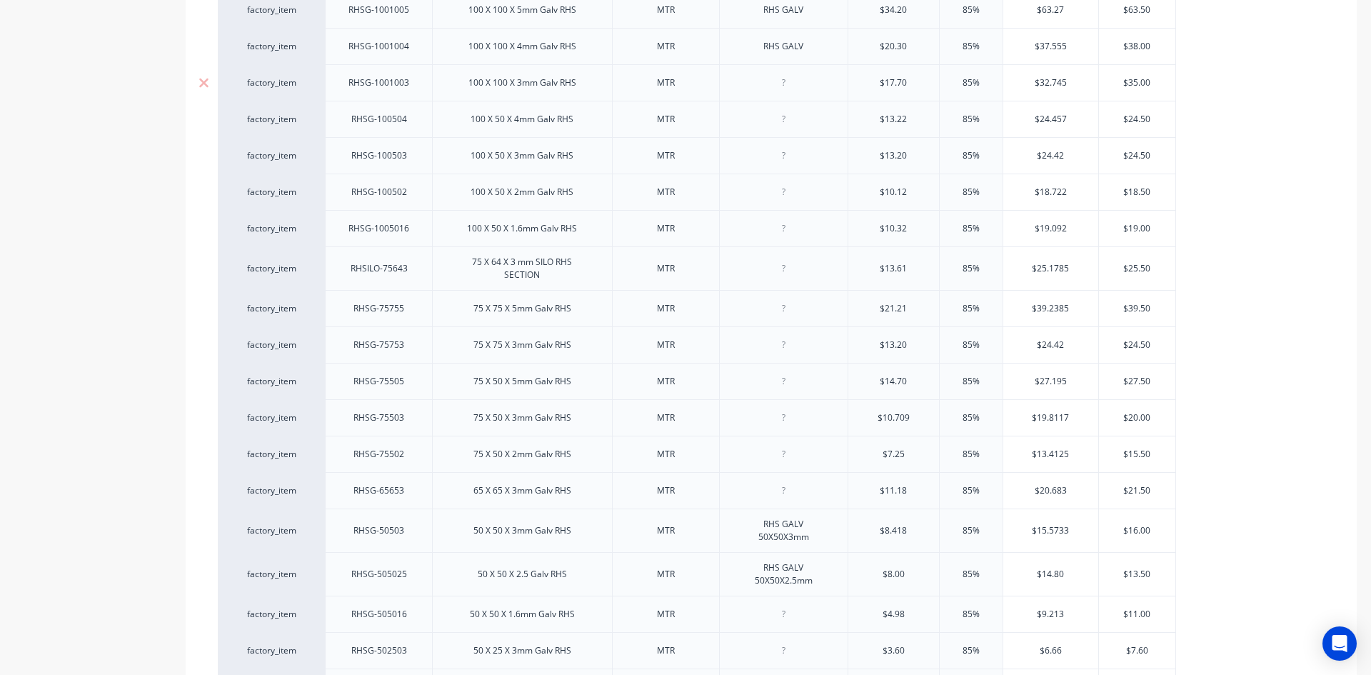
click at [785, 96] on div at bounding box center [783, 82] width 129 height 36
click at [784, 88] on div at bounding box center [783, 83] width 71 height 19
type textarea "x"
paste div
type textarea "x"
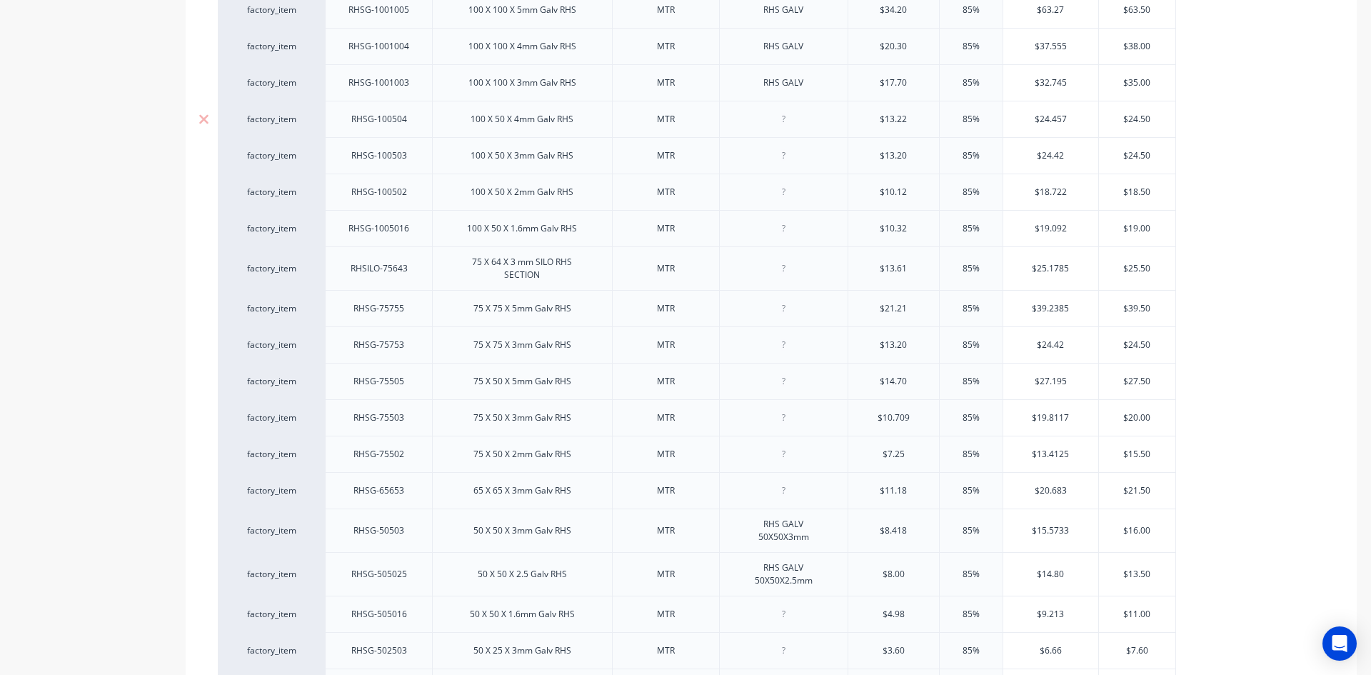
paste div
type textarea "x"
paste div
type textarea "x"
paste div
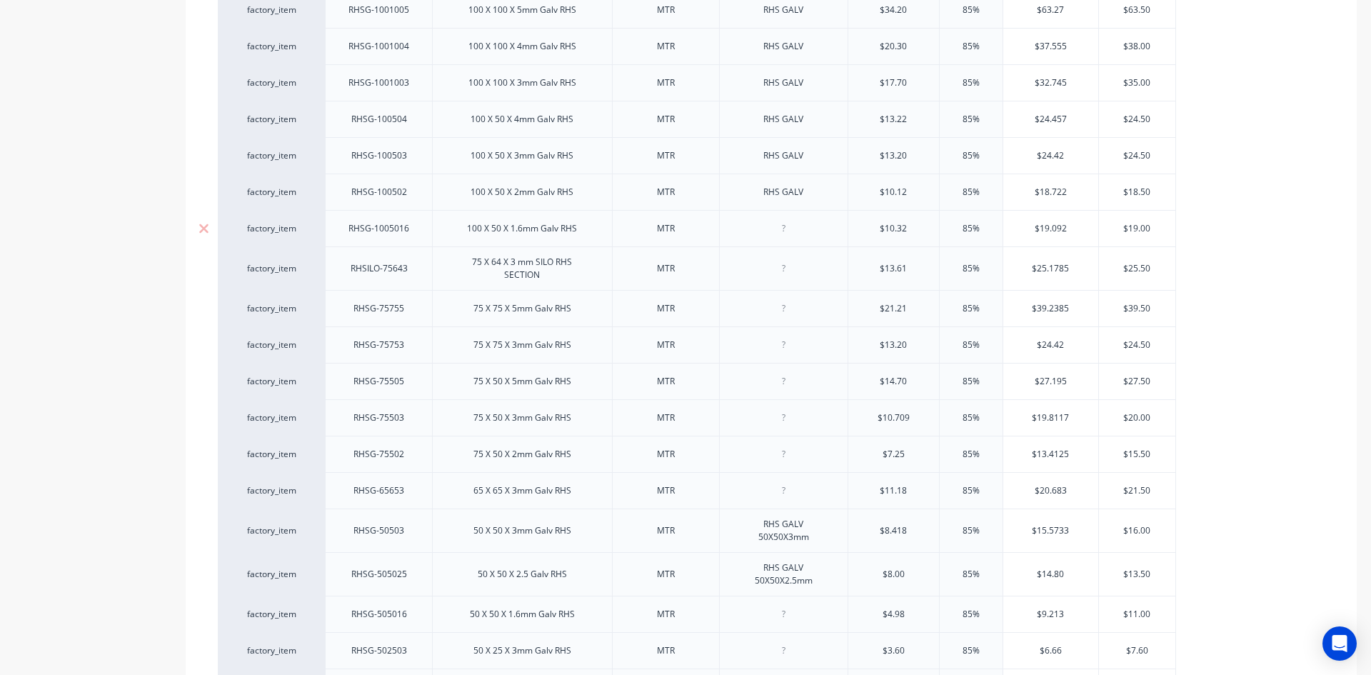
type textarea "x"
paste div
type textarea "x"
paste div
type textarea "x"
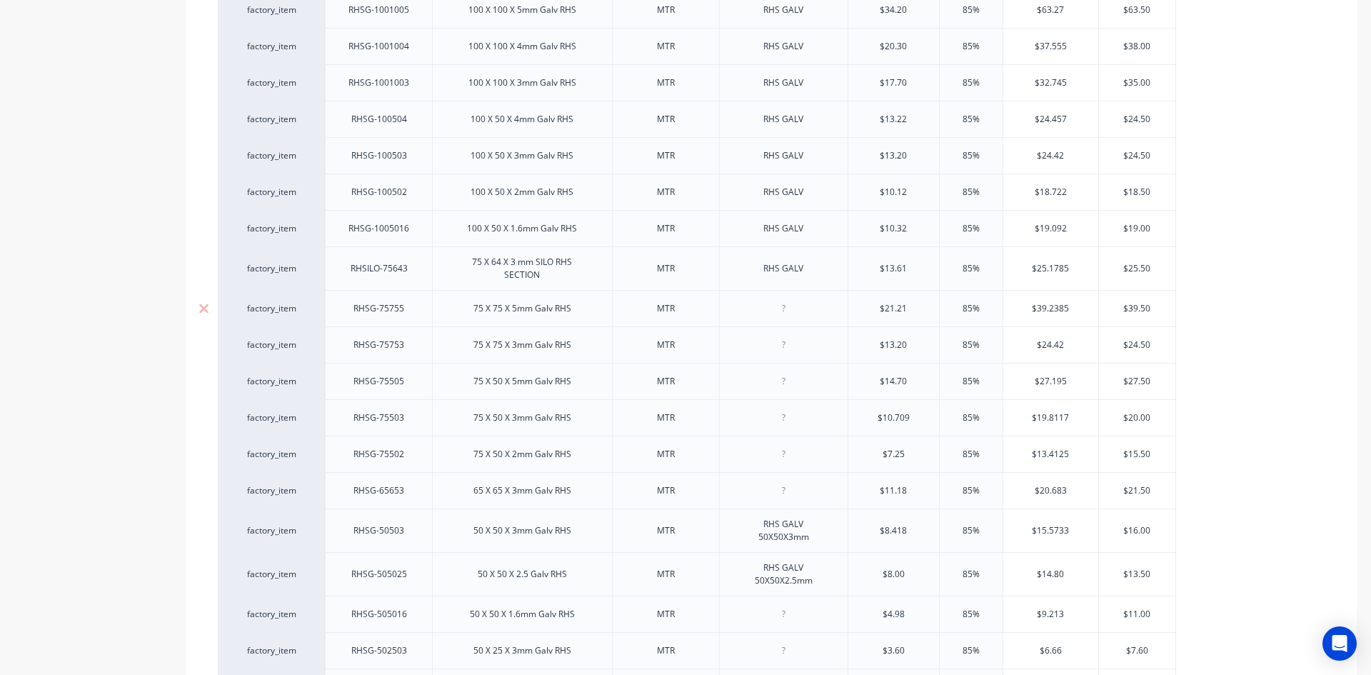
paste div
type textarea "x"
paste div
click at [784, 387] on div at bounding box center [783, 381] width 71 height 19
type textarea "x"
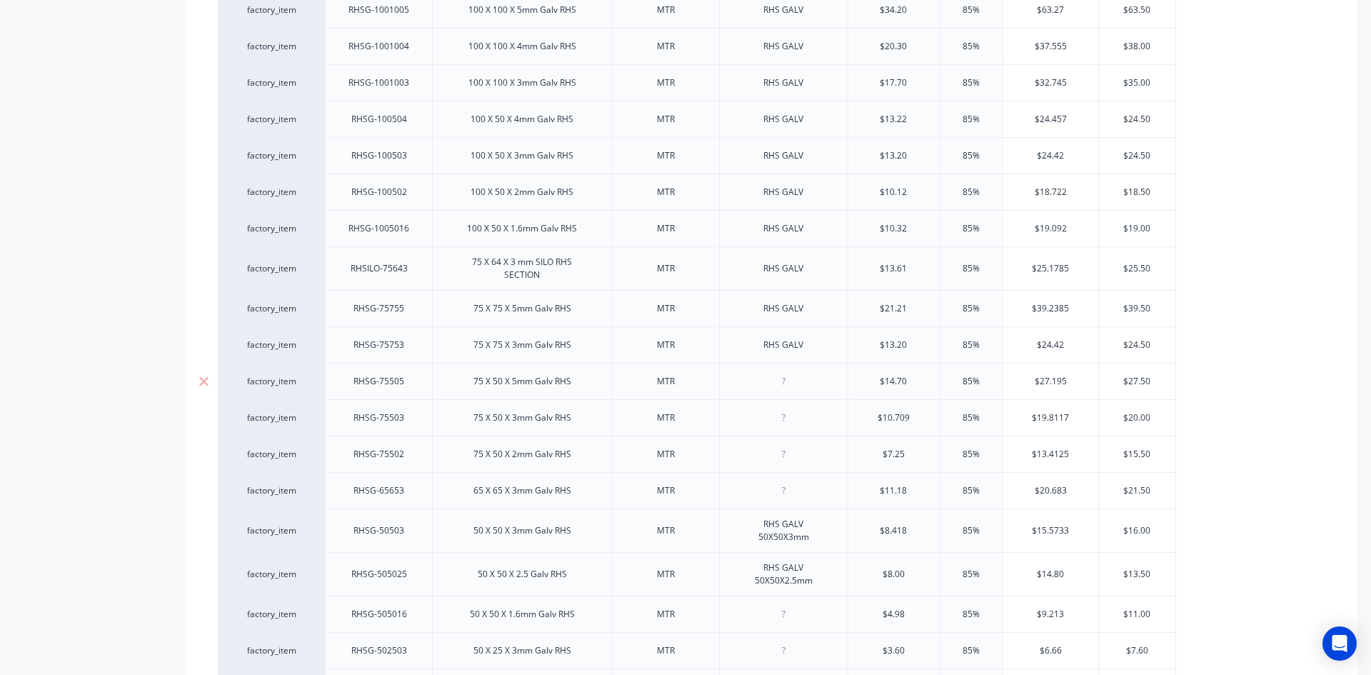
paste div
type textarea "x"
paste div
type textarea "x"
paste div
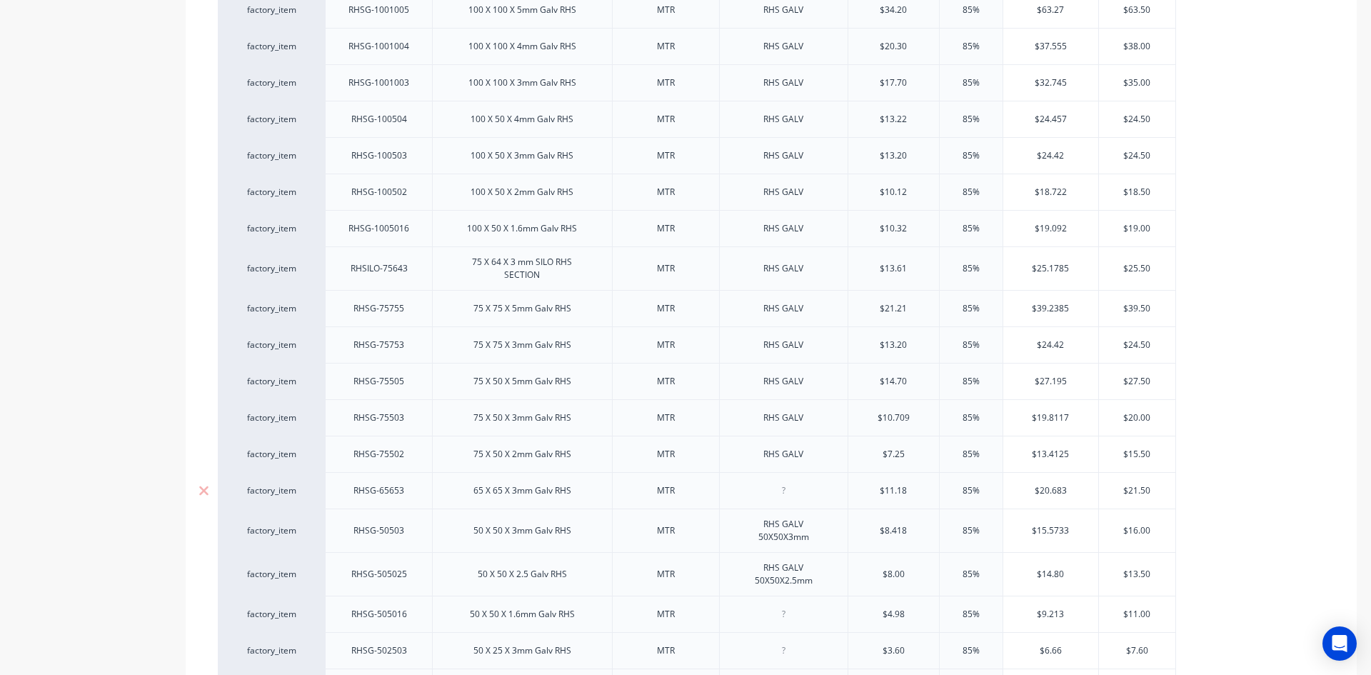
type textarea "x"
paste div
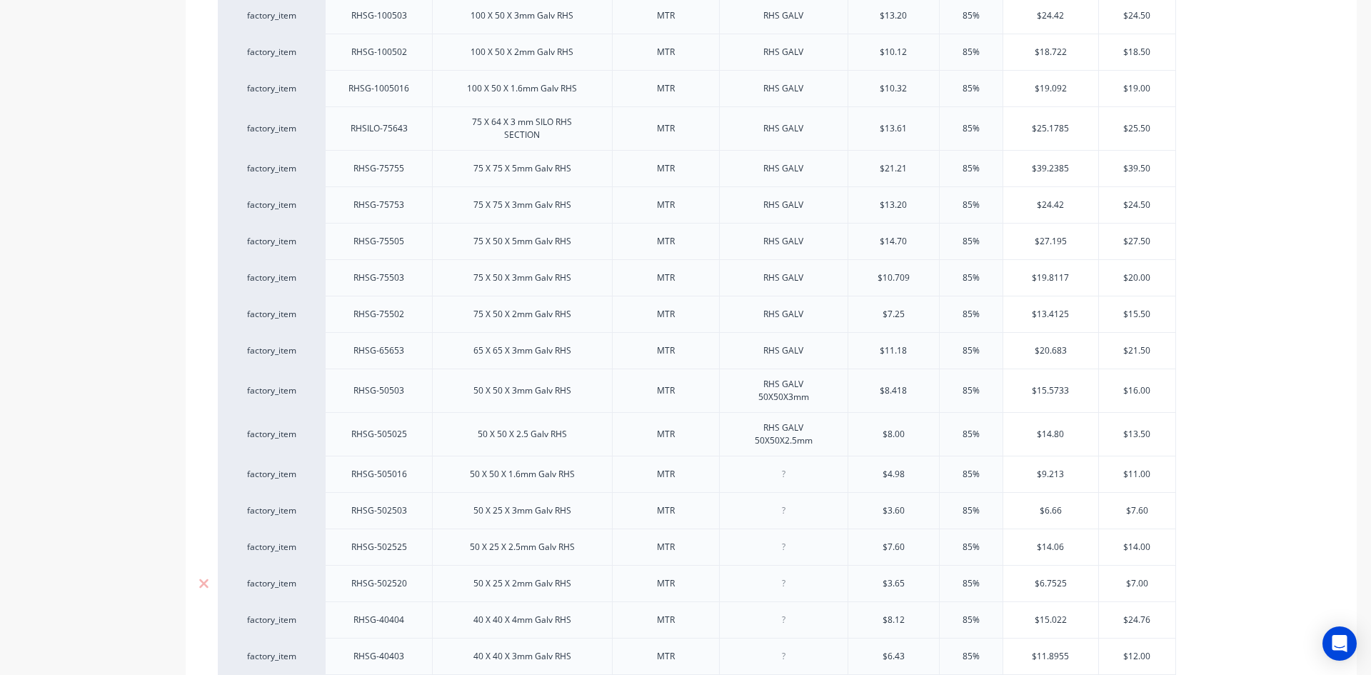
scroll to position [1357, 0]
type textarea "x"
paste div
type textarea "x"
paste div
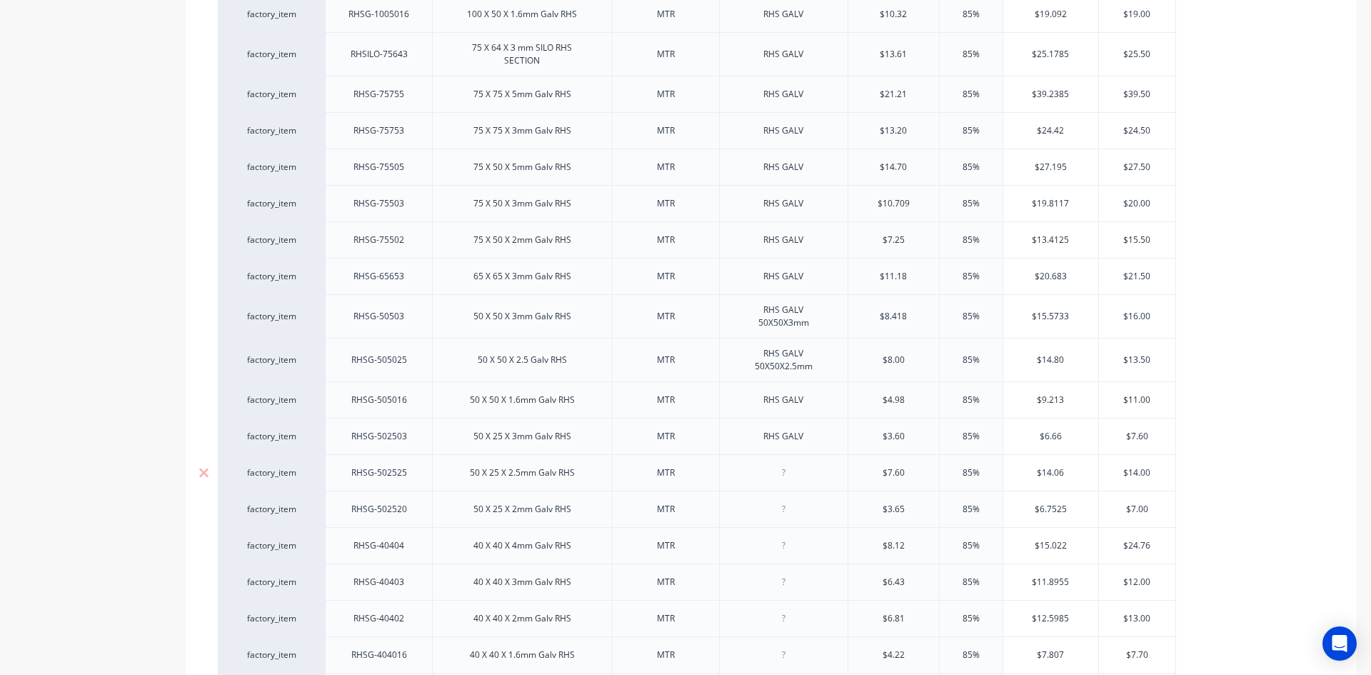
type textarea "x"
paste div
type textarea "x"
paste div
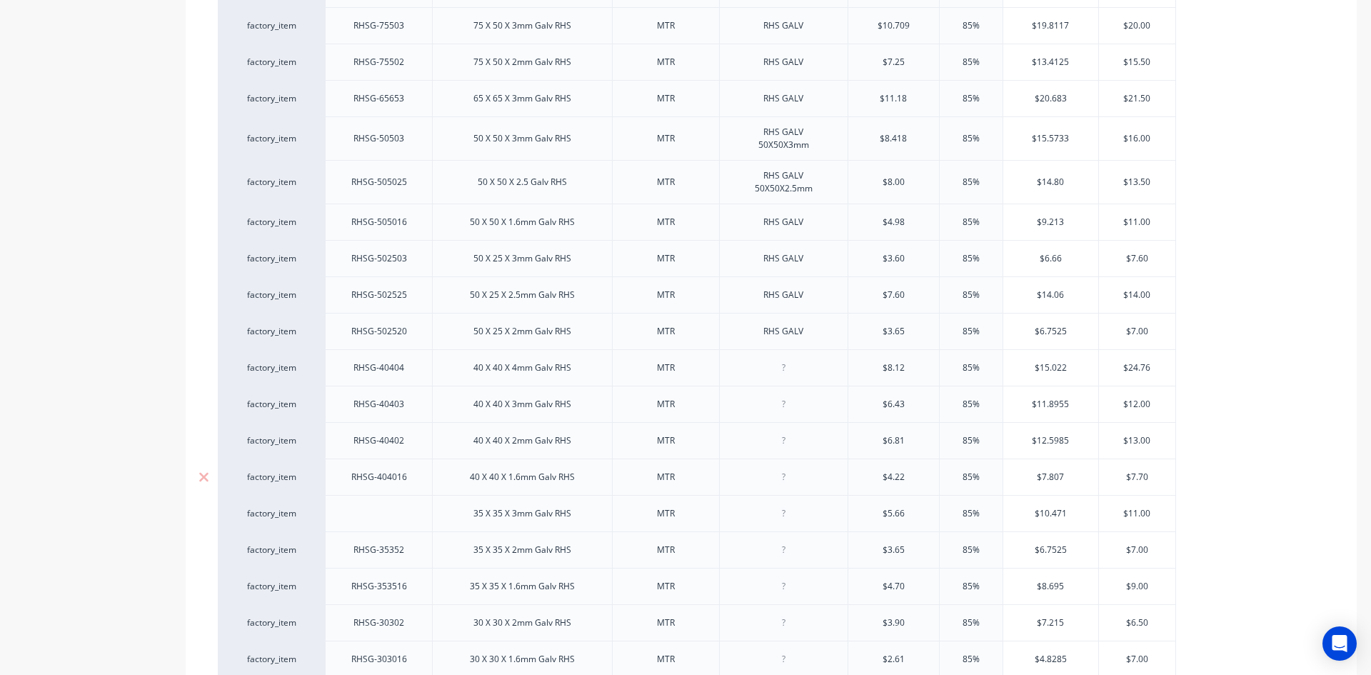
scroll to position [1571, 0]
type textarea "x"
paste div
type textarea "x"
paste div
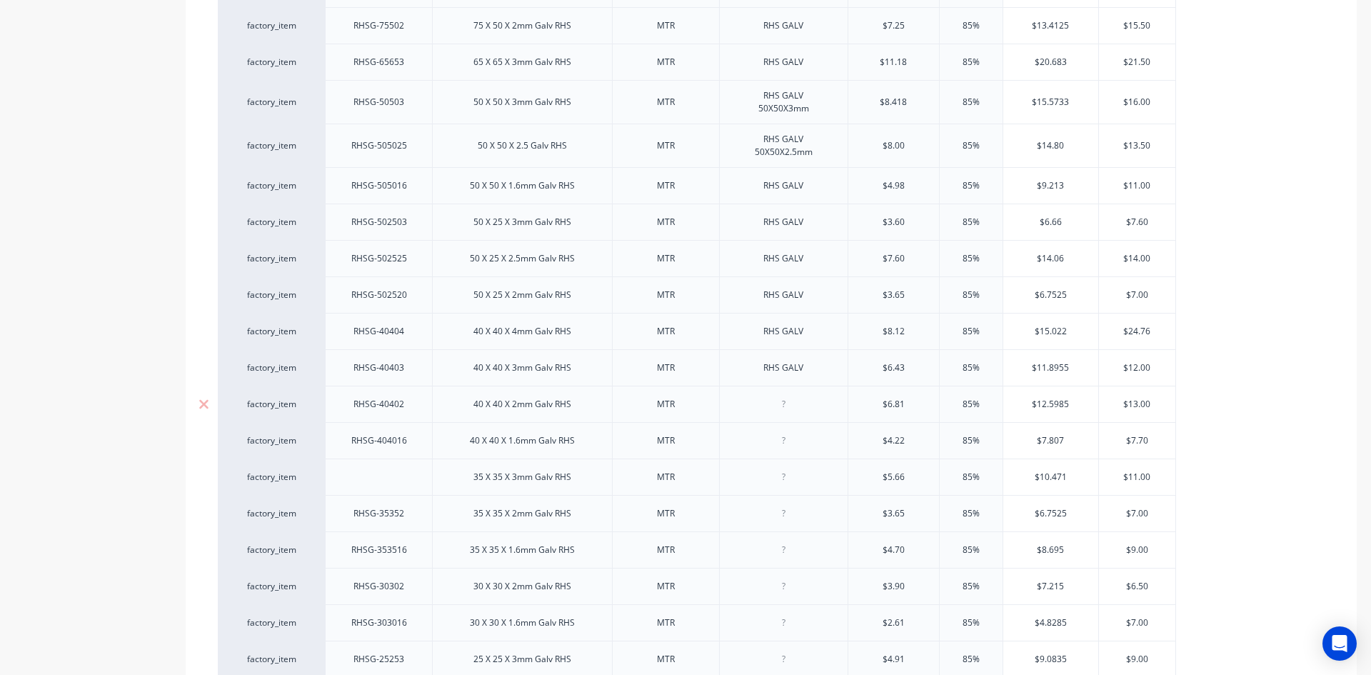
type textarea "x"
paste div
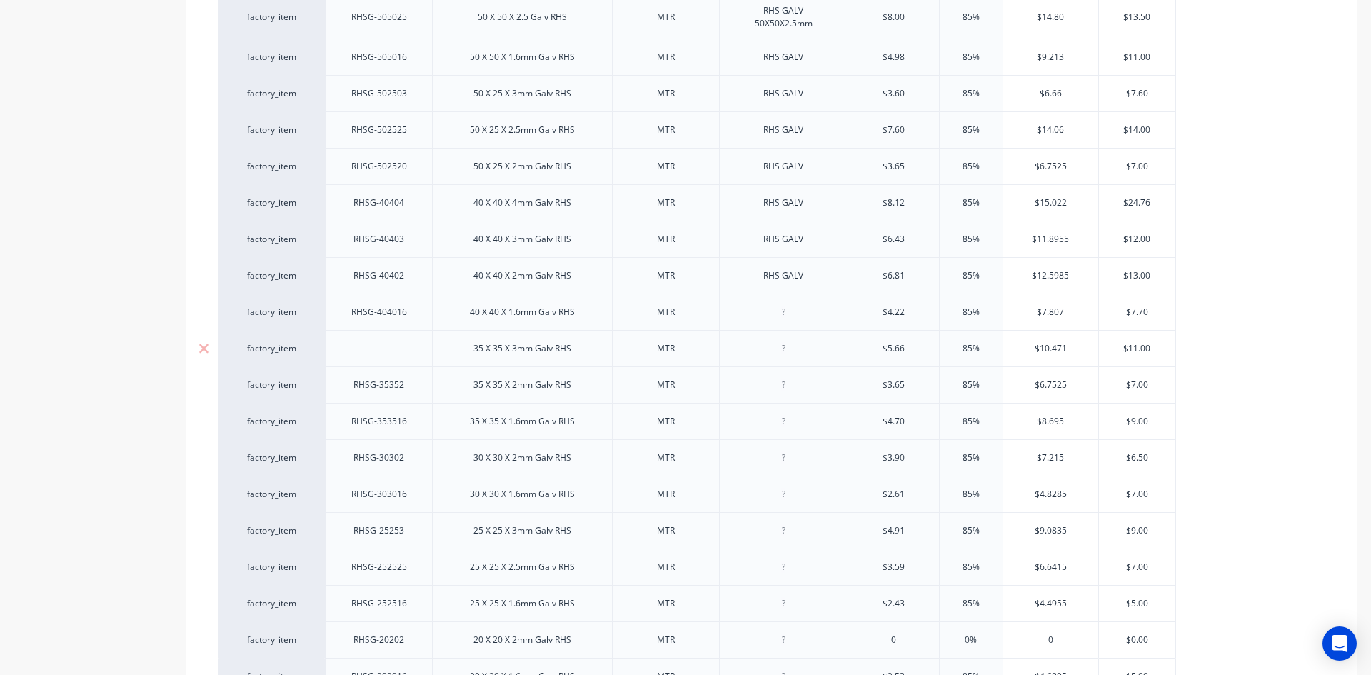
scroll to position [1714, 0]
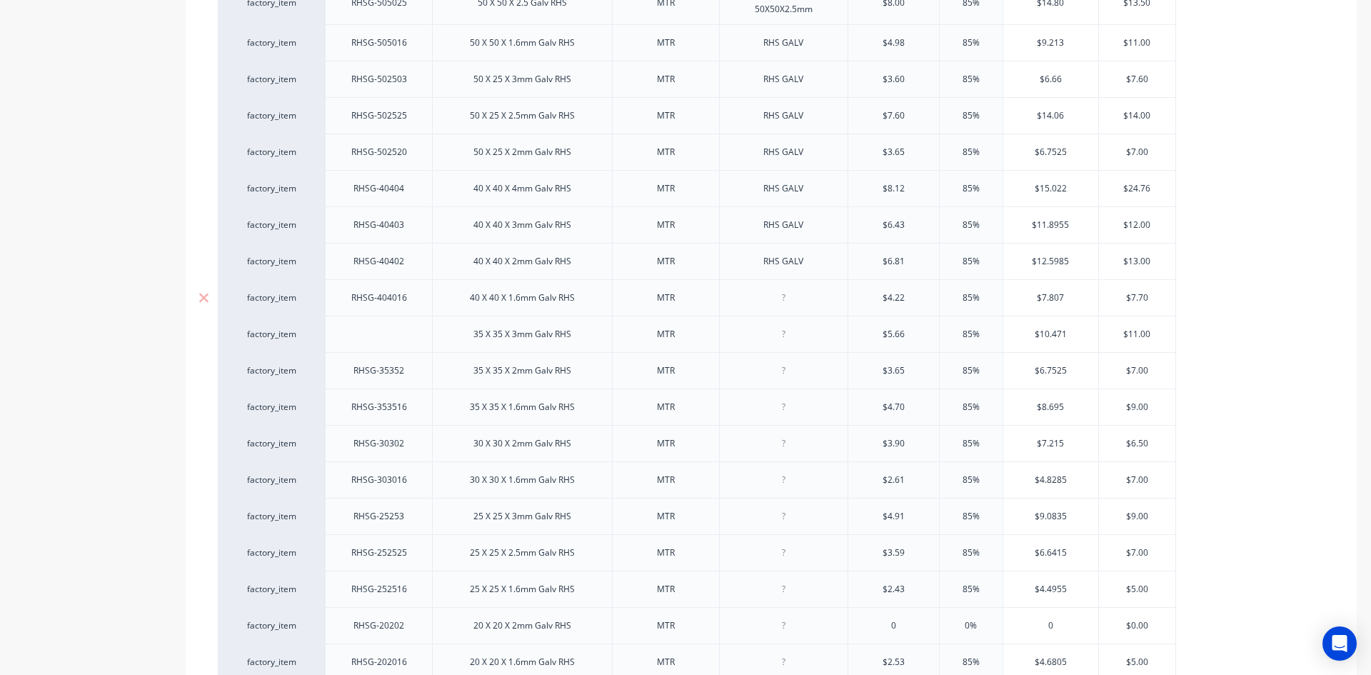
type textarea "x"
paste div
type textarea "x"
paste div
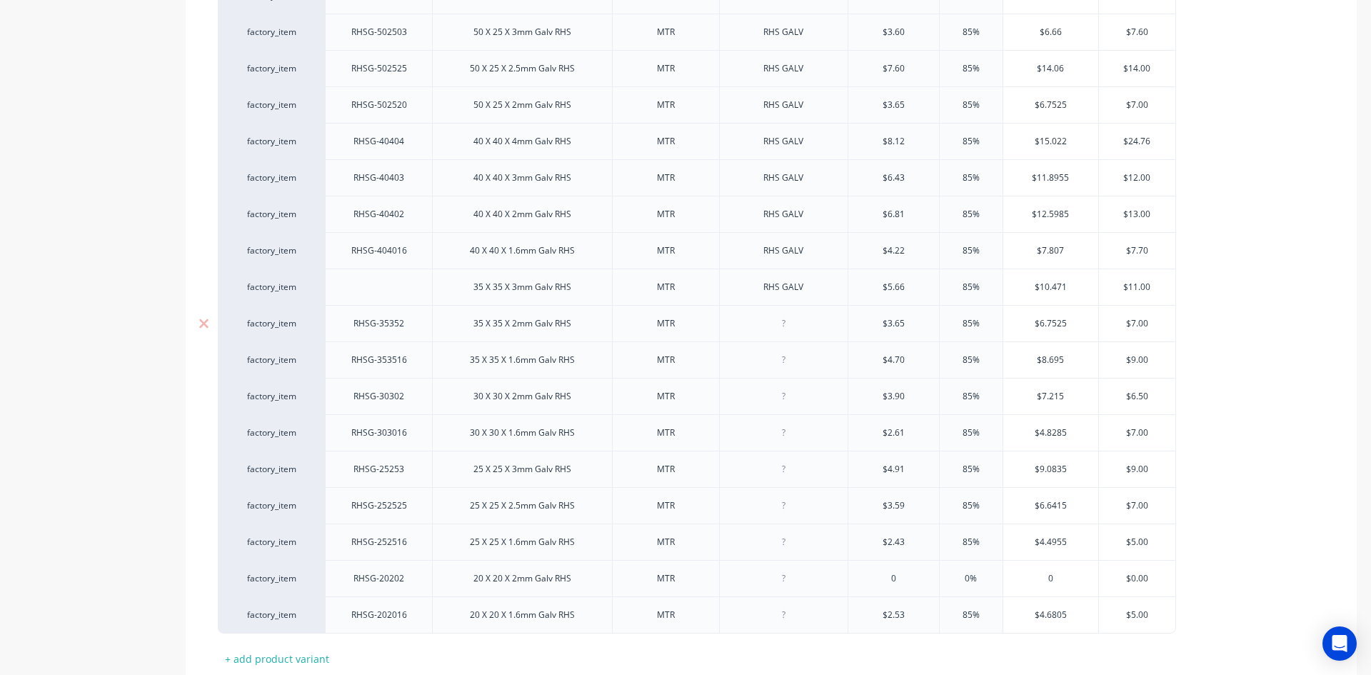
scroll to position [1861, 0]
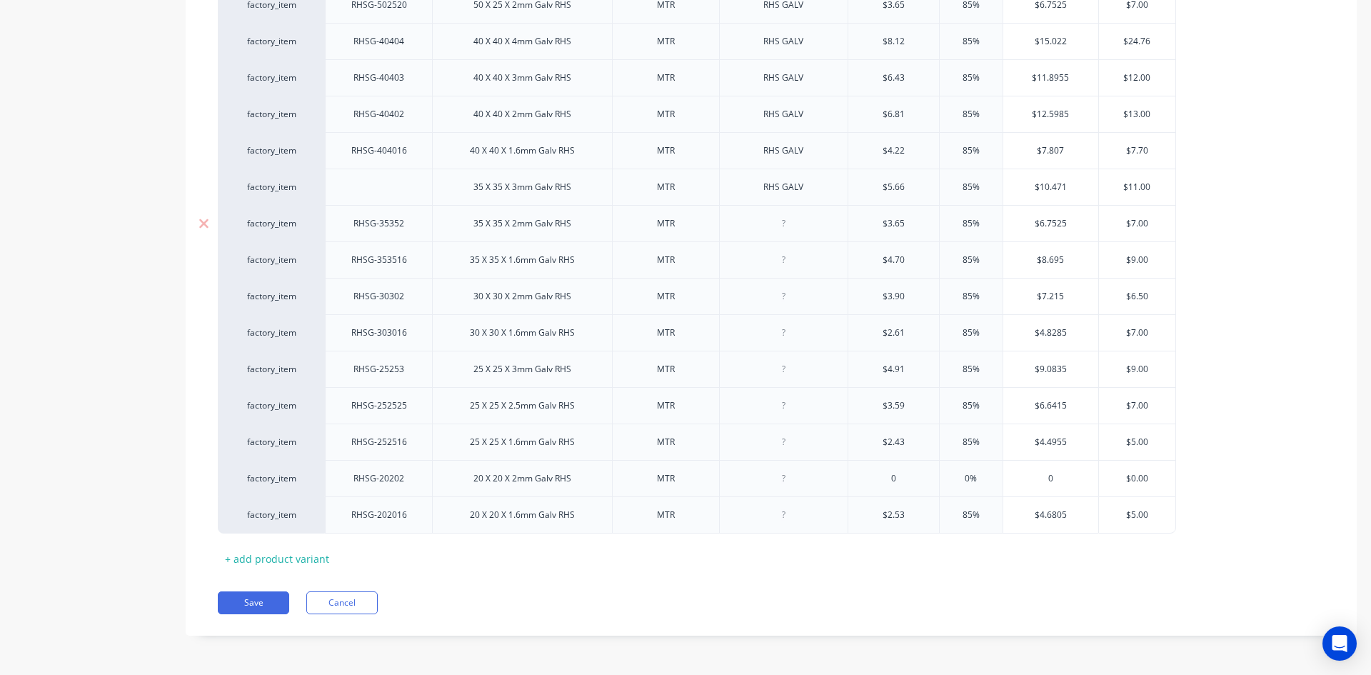
type textarea "x"
paste div
type textarea "x"
paste div
click at [783, 299] on div at bounding box center [783, 296] width 71 height 19
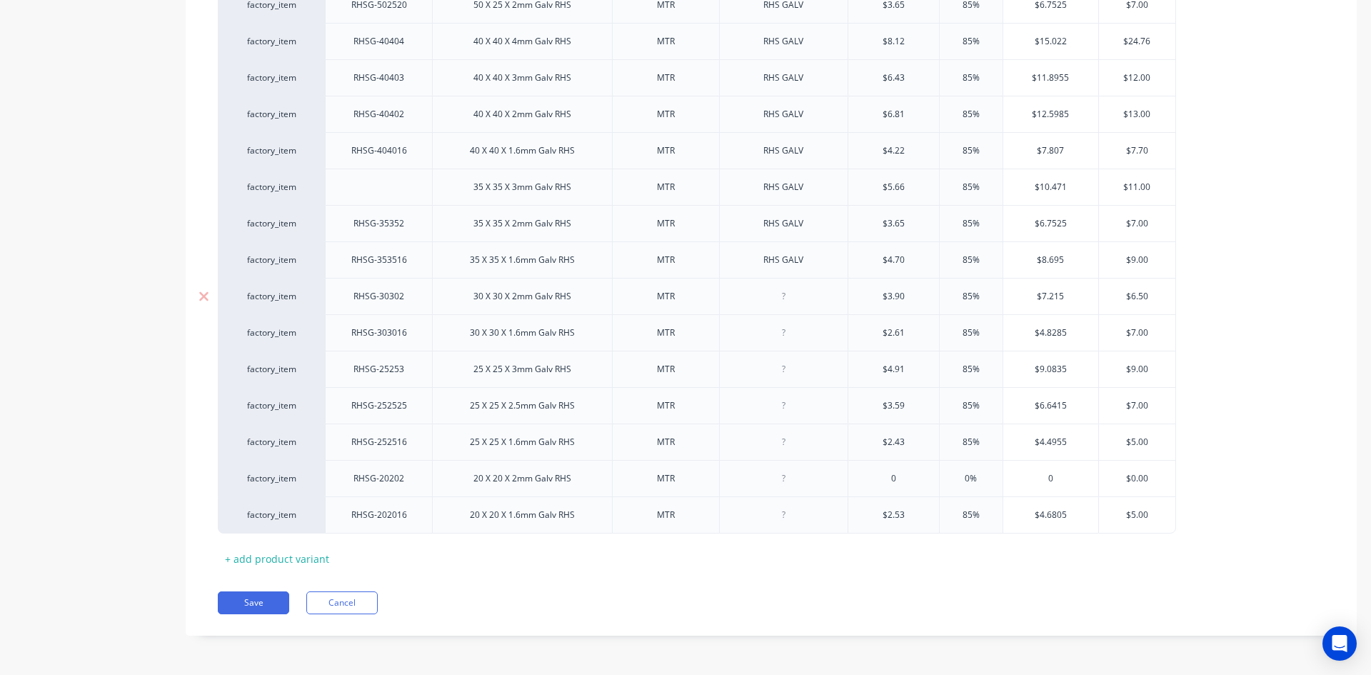
type textarea "x"
paste div
type textarea "x"
paste div
type textarea "x"
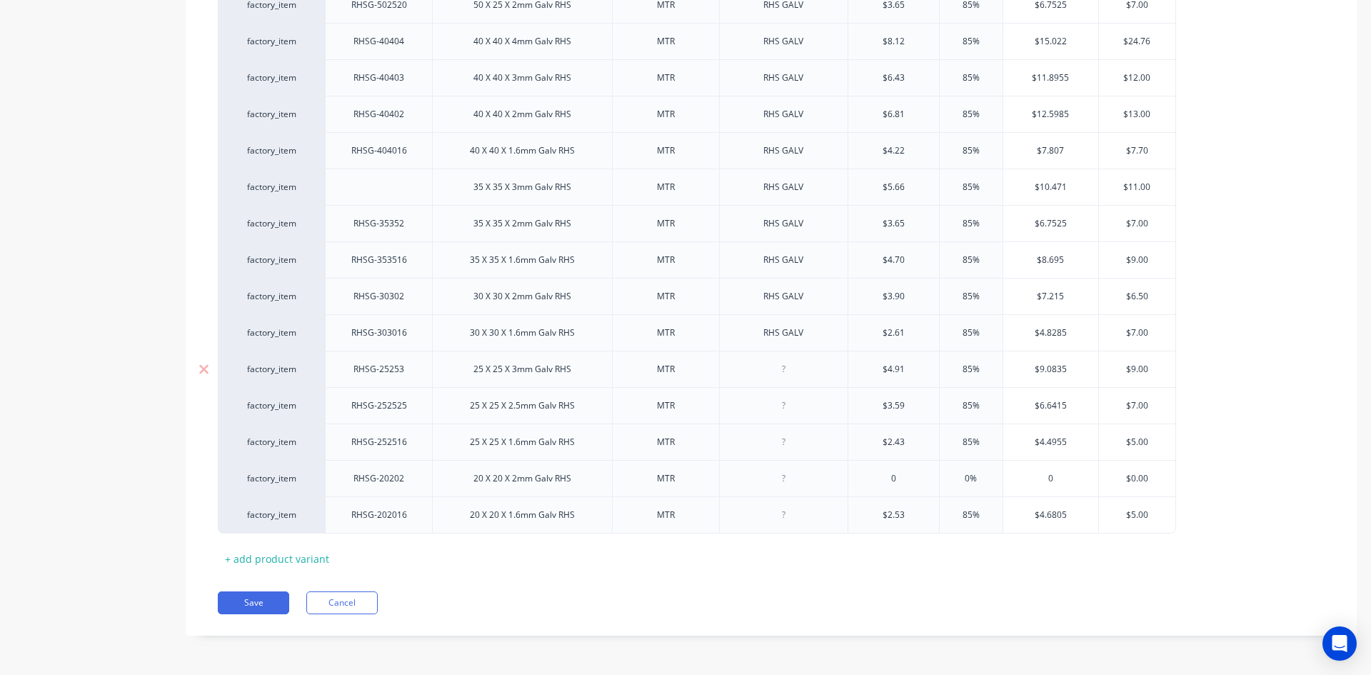
paste div
type textarea "x"
paste div
drag, startPoint x: 781, startPoint y: 447, endPoint x: 782, endPoint y: 435, distance: 12.2
click at [781, 446] on div at bounding box center [783, 442] width 71 height 19
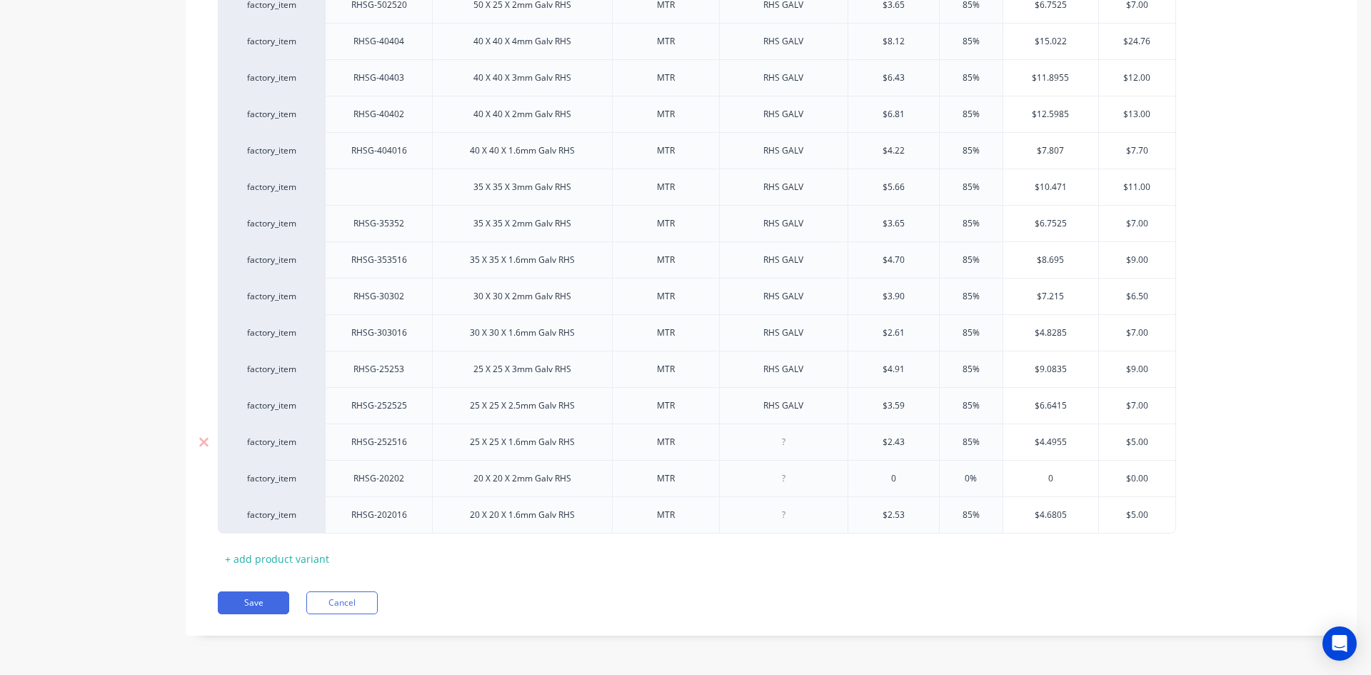
type textarea "x"
paste div
drag, startPoint x: 782, startPoint y: 485, endPoint x: 788, endPoint y: 474, distance: 12.1
type textarea "x"
paste div
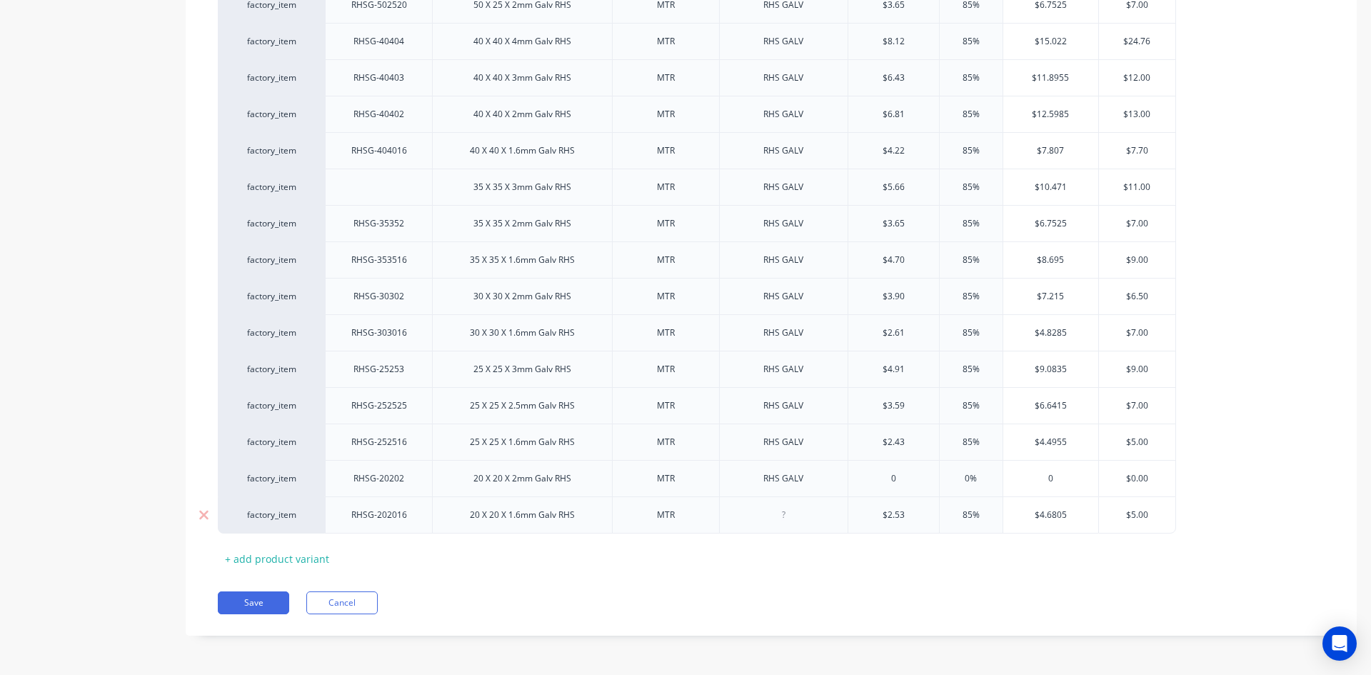
drag, startPoint x: 791, startPoint y: 523, endPoint x: 792, endPoint y: 514, distance: 9.4
type textarea "x"
paste div
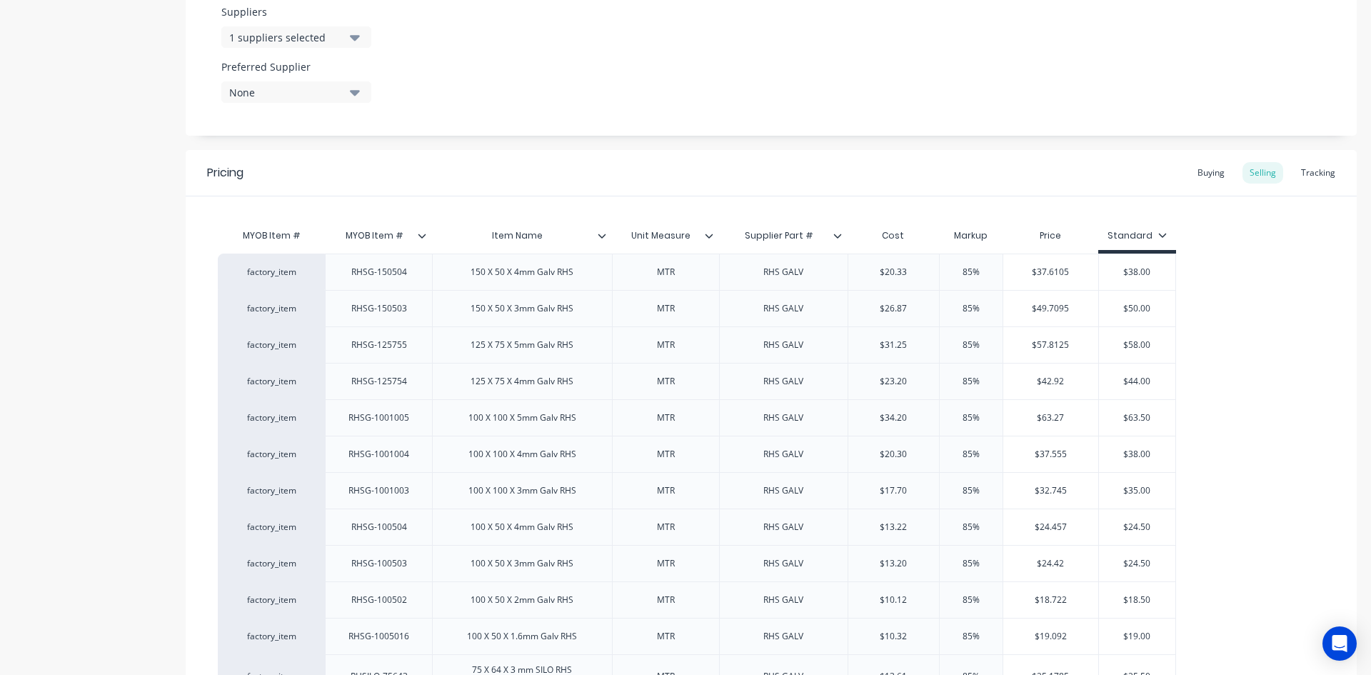
scroll to position [719, 0]
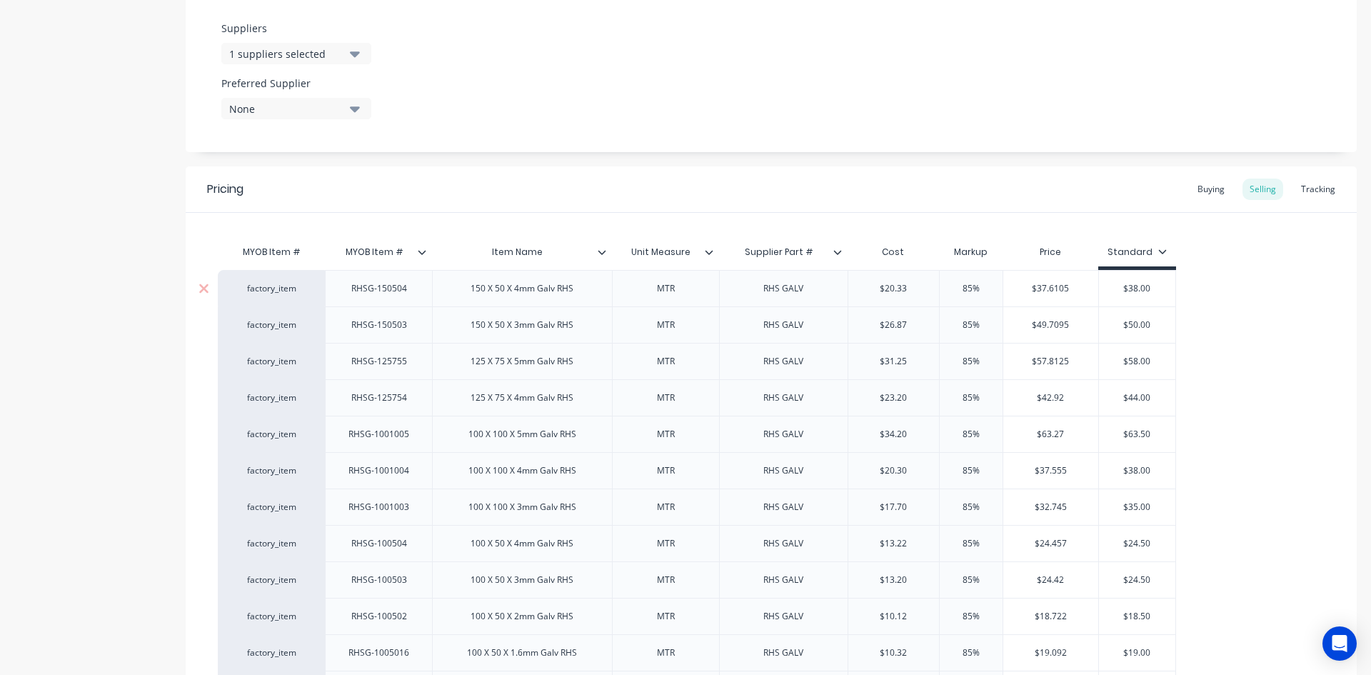
drag, startPoint x: 807, startPoint y: 290, endPoint x: 810, endPoint y: 300, distance: 10.4
click at [808, 292] on div "RHS GALV" at bounding box center [783, 288] width 71 height 19
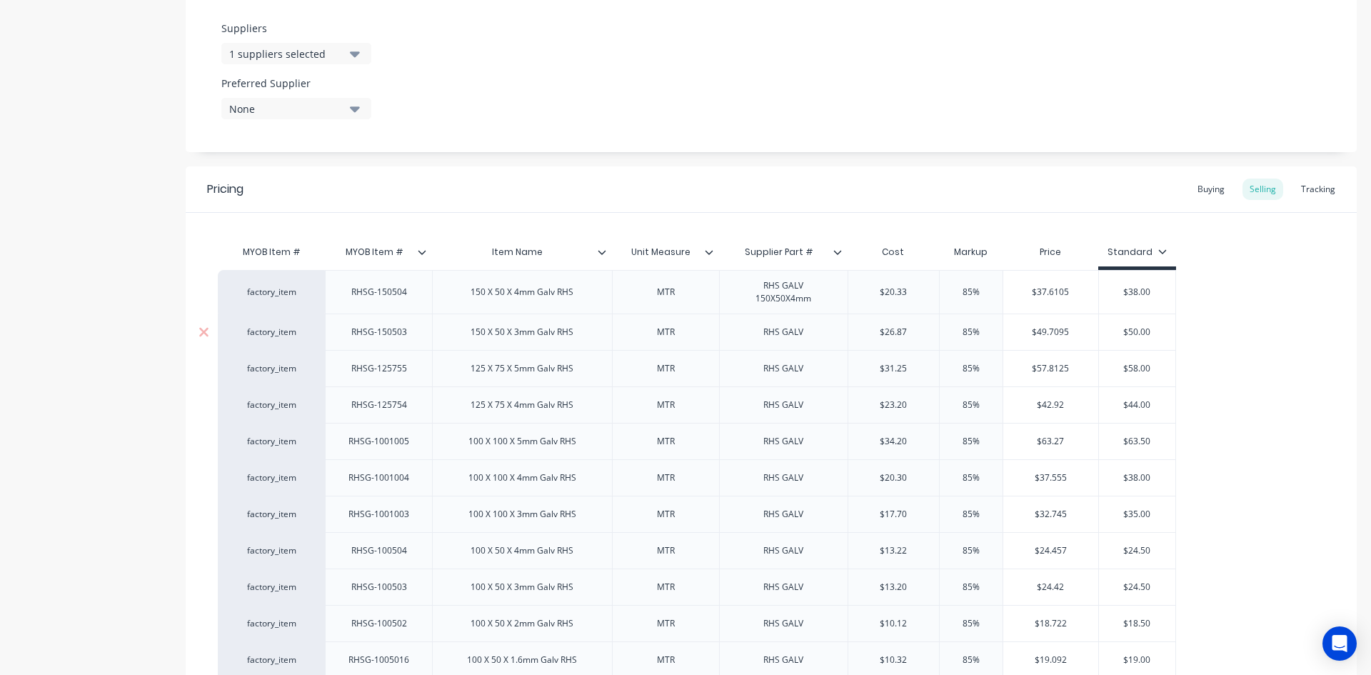
drag, startPoint x: 809, startPoint y: 338, endPoint x: 807, endPoint y: 346, distance: 8.0
click at [807, 342] on div "RHS GALV" at bounding box center [783, 332] width 129 height 36
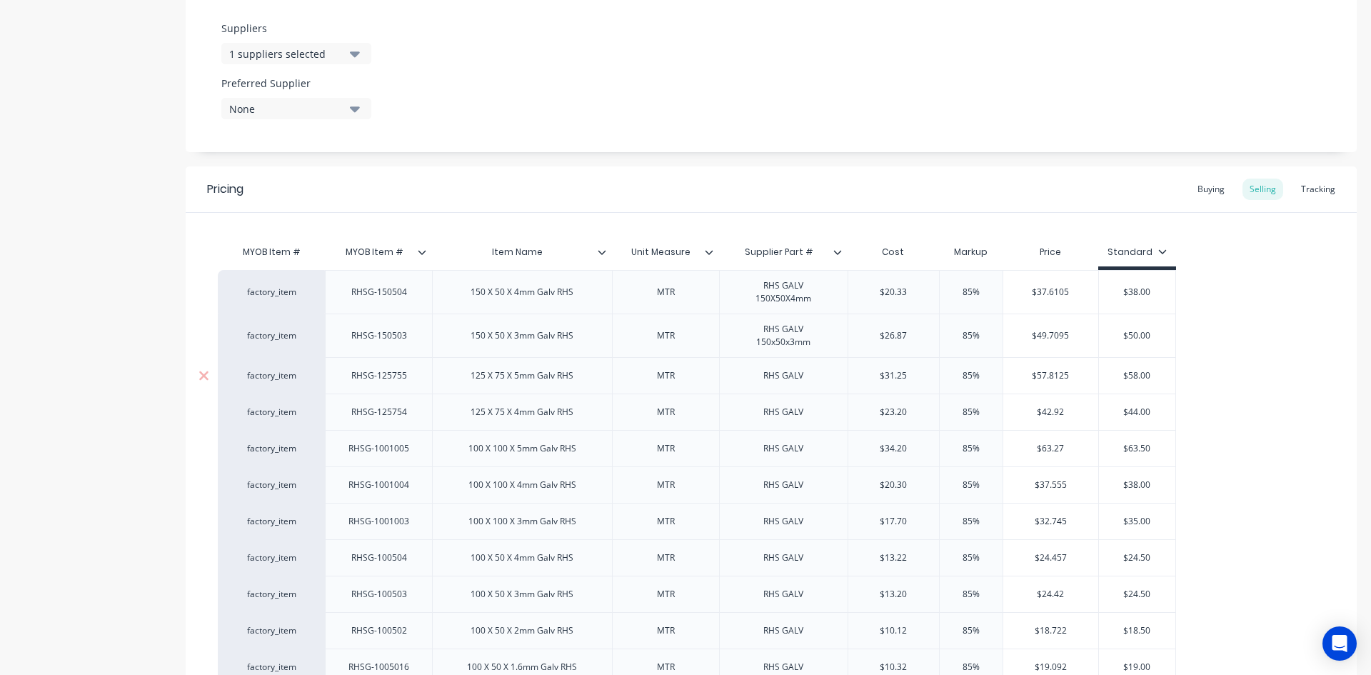
drag, startPoint x: 808, startPoint y: 381, endPoint x: 810, endPoint y: 390, distance: 8.8
click at [808, 384] on div "RHS GALV" at bounding box center [783, 375] width 71 height 19
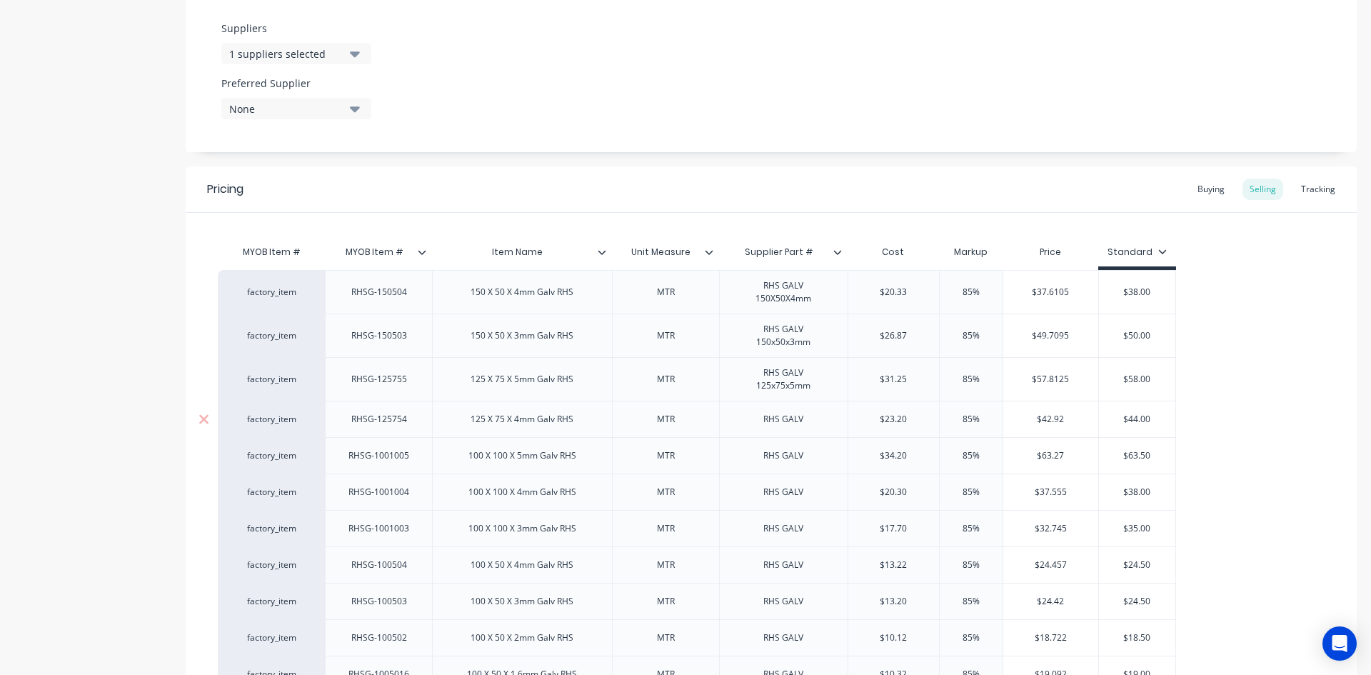
drag, startPoint x: 806, startPoint y: 422, endPoint x: 809, endPoint y: 436, distance: 14.7
click at [807, 431] on div "RHS GALV" at bounding box center [783, 419] width 129 height 36
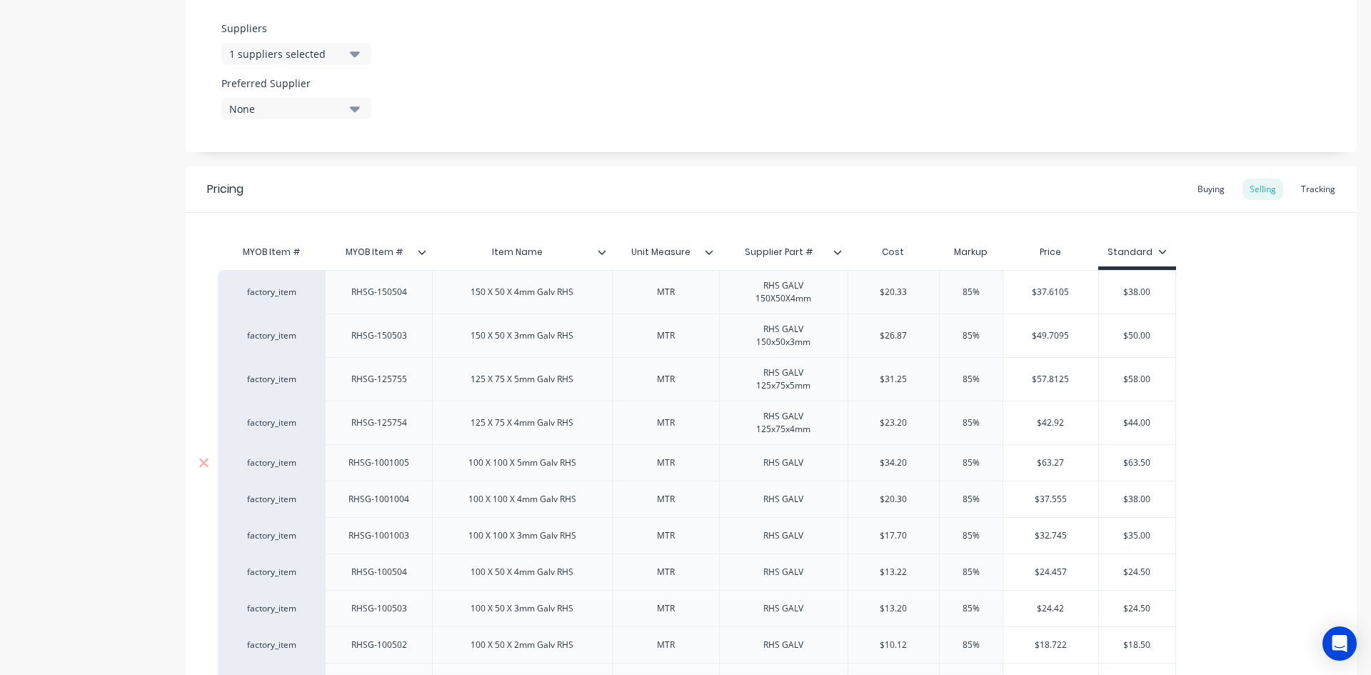
click at [806, 469] on div "RHS GALV" at bounding box center [783, 463] width 71 height 19
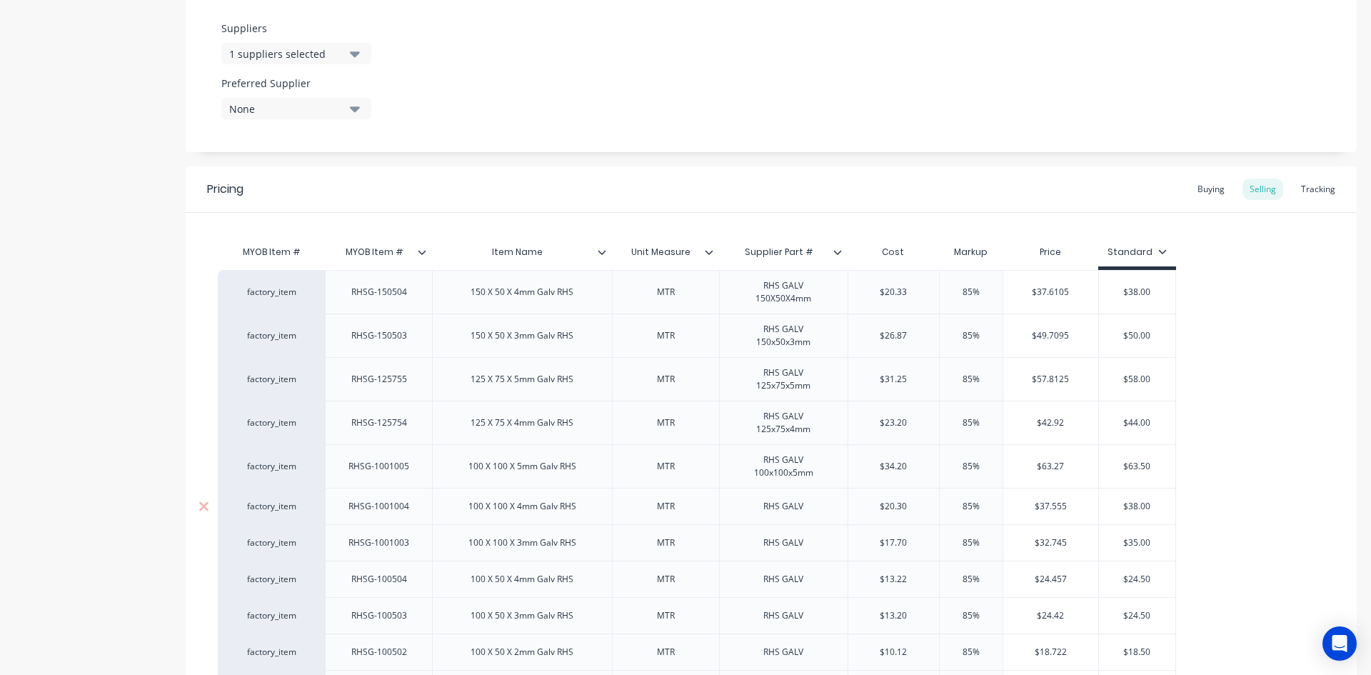
drag, startPoint x: 809, startPoint y: 505, endPoint x: 807, endPoint y: 516, distance: 10.8
click at [808, 508] on div "RHS GALV" at bounding box center [783, 506] width 71 height 19
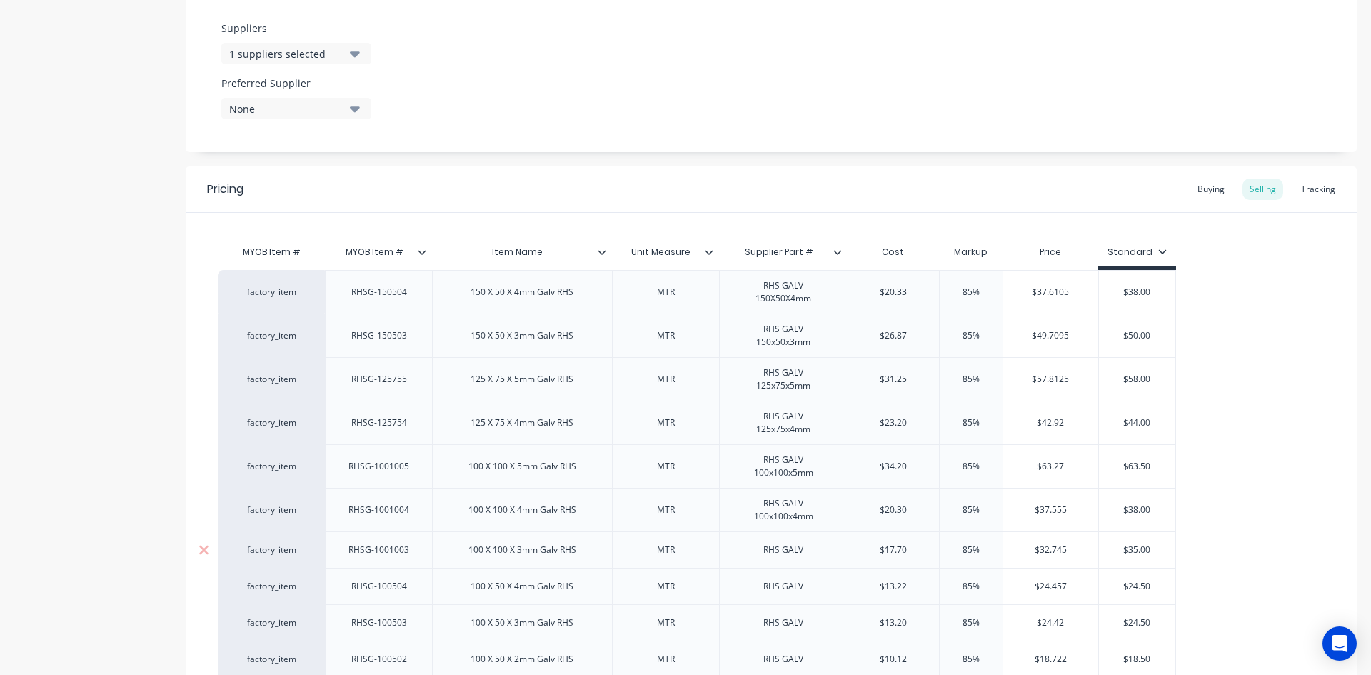
drag, startPoint x: 804, startPoint y: 552, endPoint x: 811, endPoint y: 565, distance: 14.4
click at [805, 558] on div "RHS GALV" at bounding box center [783, 550] width 71 height 19
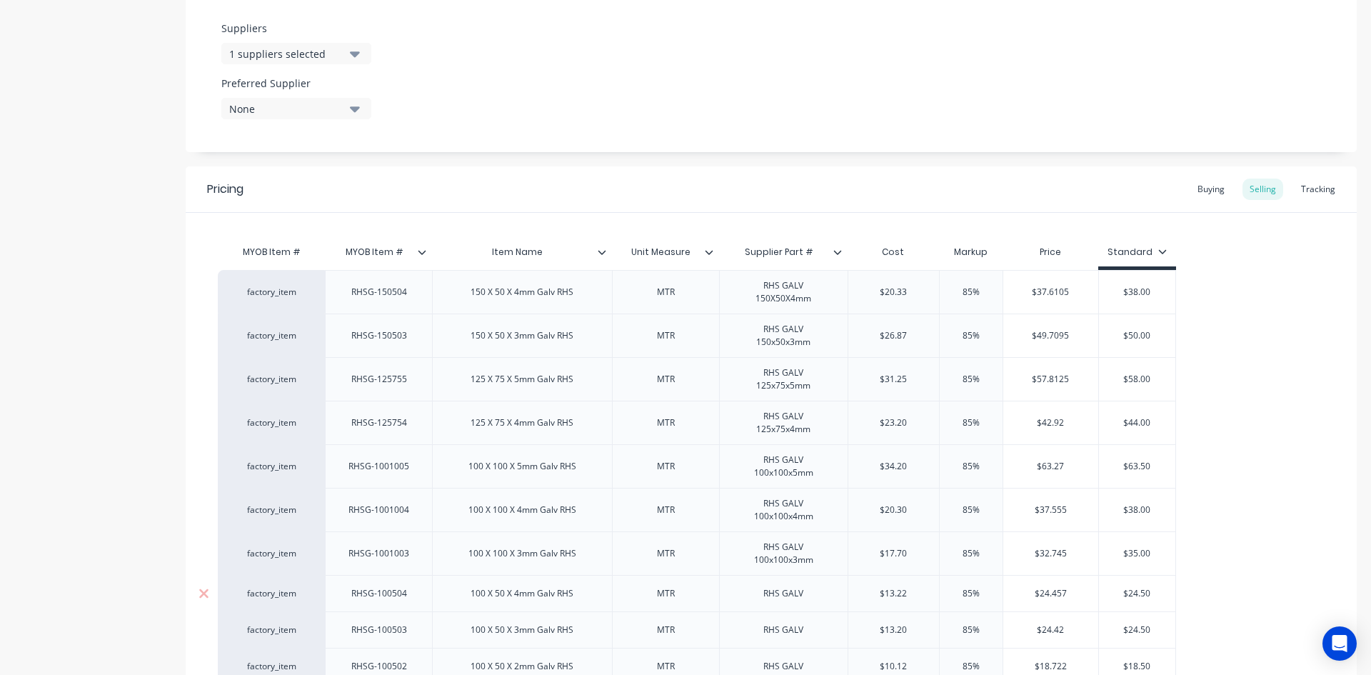
click at [806, 599] on div "RHS GALV" at bounding box center [783, 593] width 71 height 19
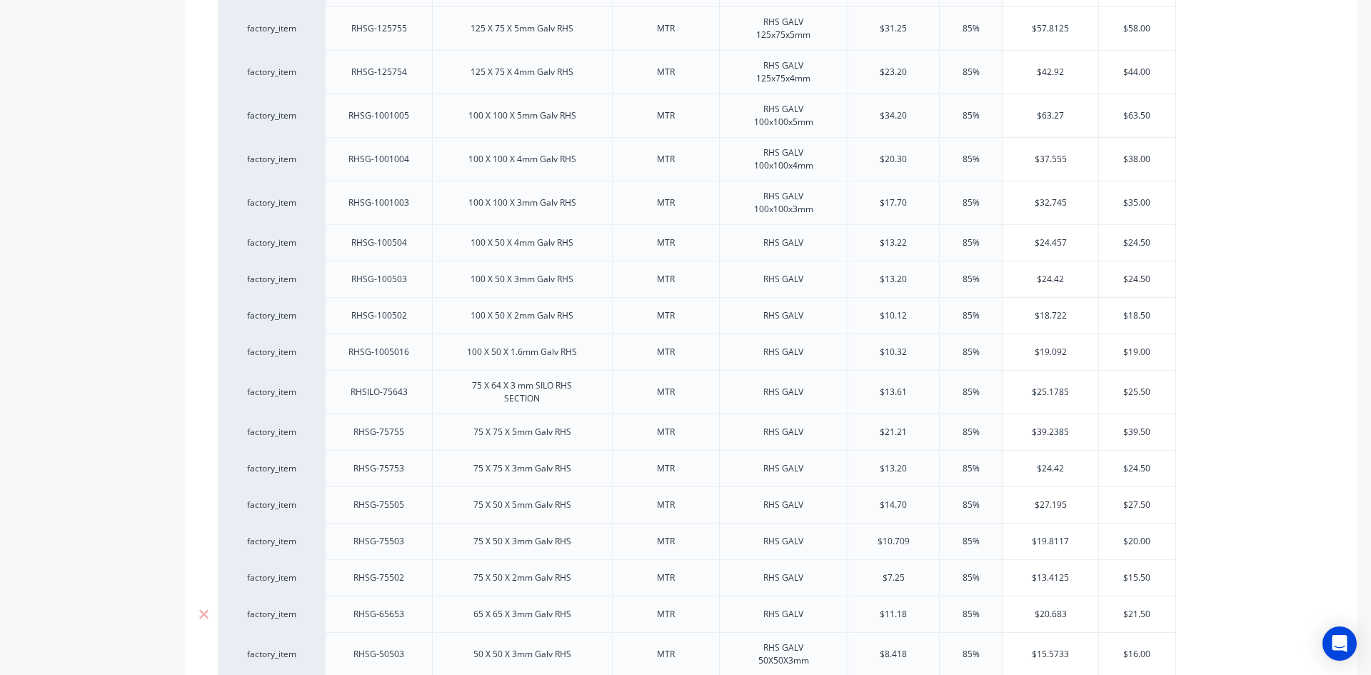
scroll to position [1076, 0]
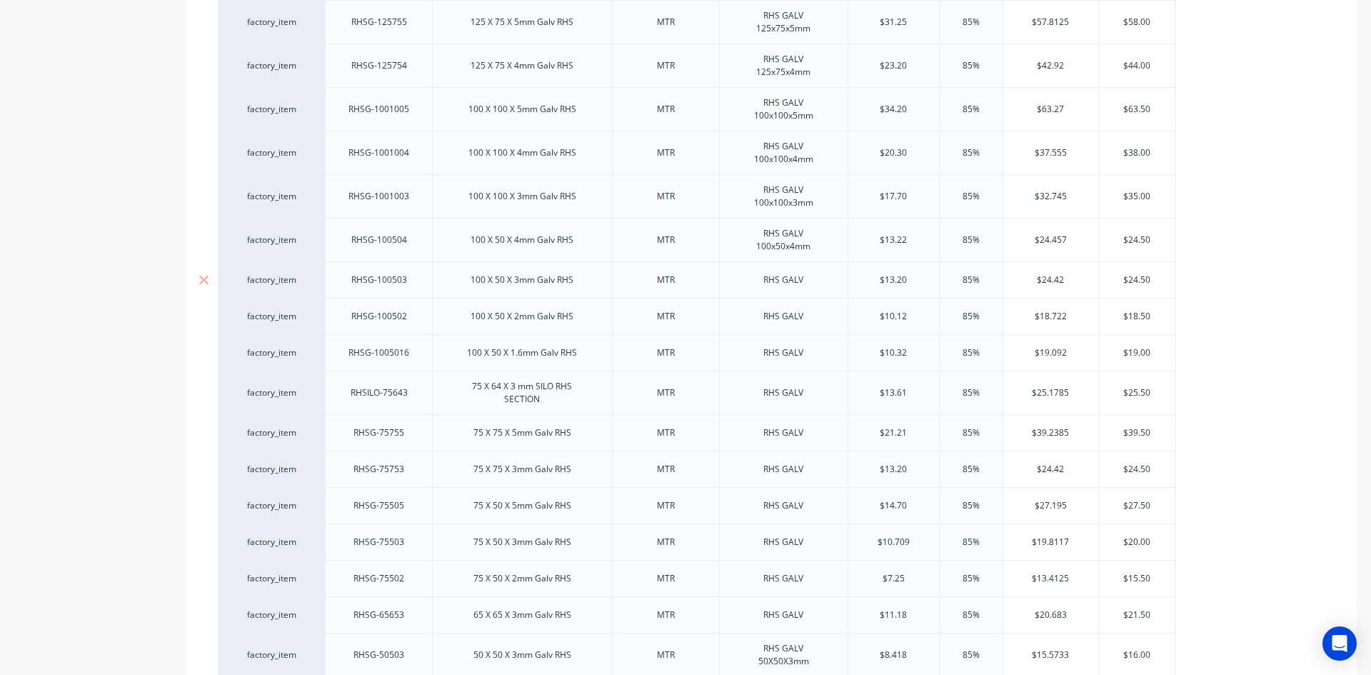
click at [804, 282] on div "RHS GALV" at bounding box center [783, 280] width 71 height 19
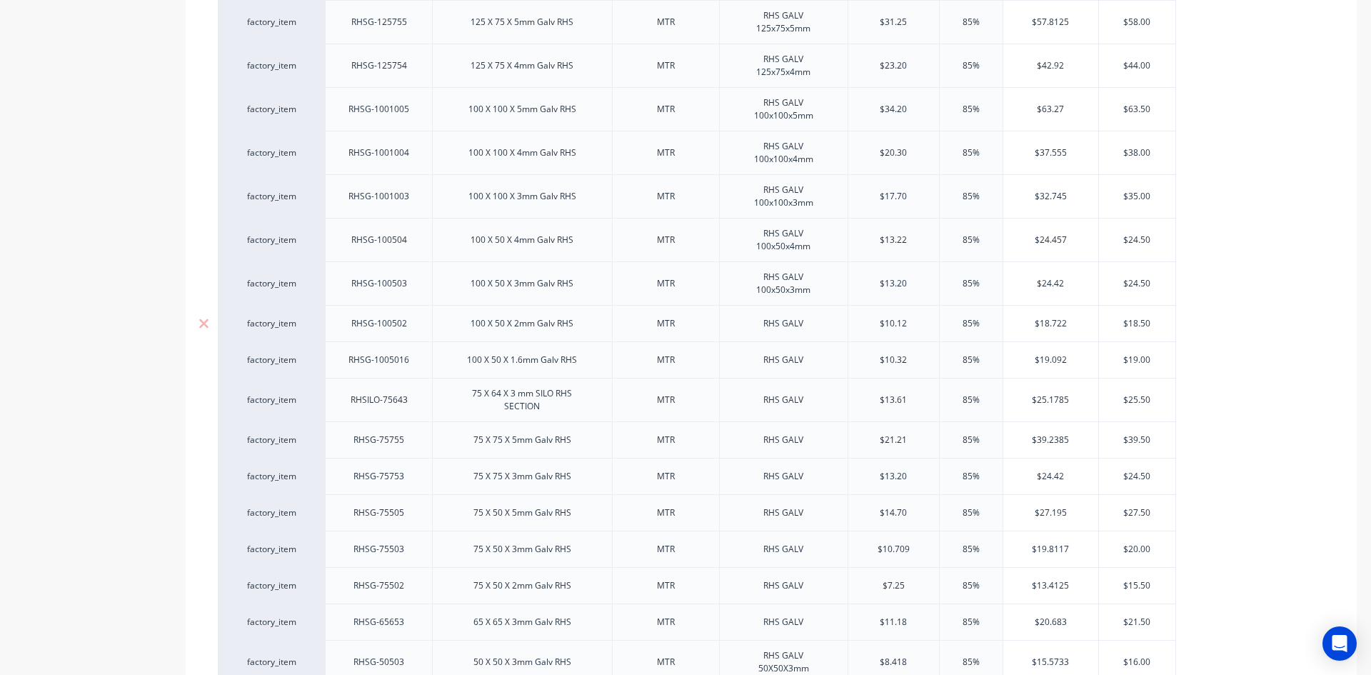
click at [804, 329] on div "RHS GALV" at bounding box center [783, 323] width 71 height 19
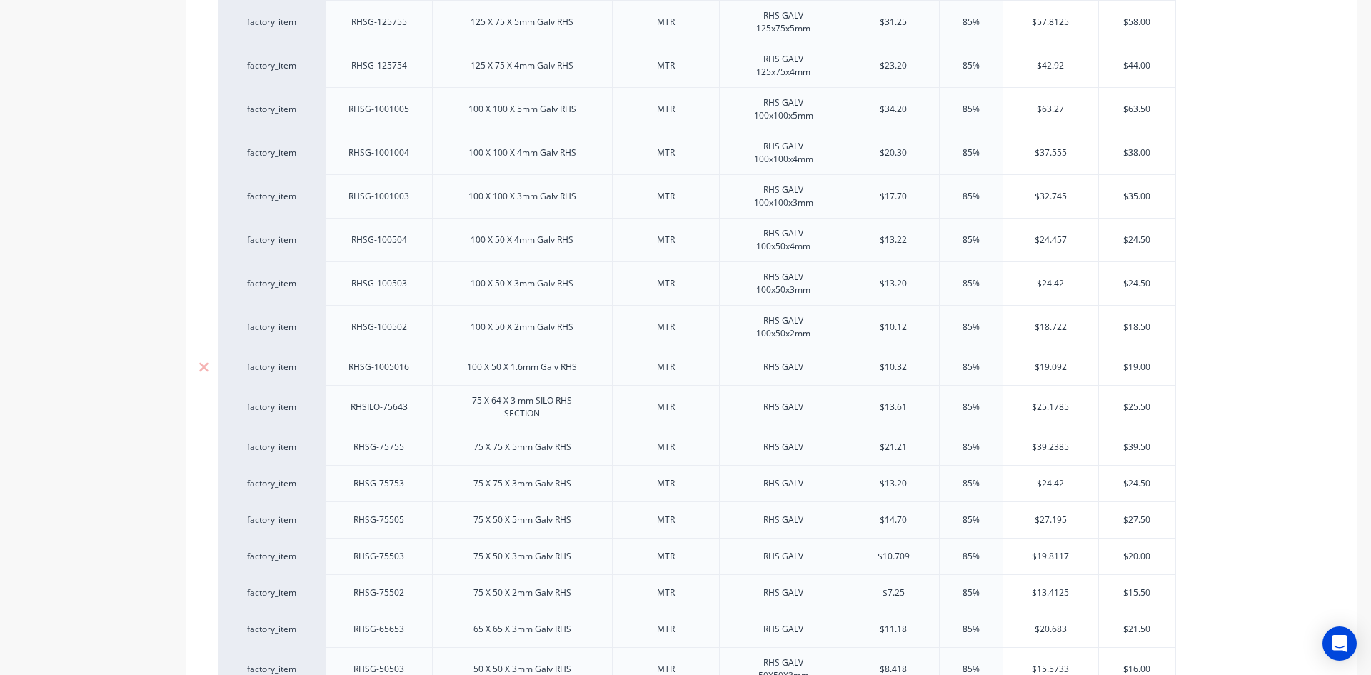
drag, startPoint x: 804, startPoint y: 370, endPoint x: 803, endPoint y: 379, distance: 8.6
click at [804, 371] on div "RHS GALV" at bounding box center [783, 367] width 71 height 19
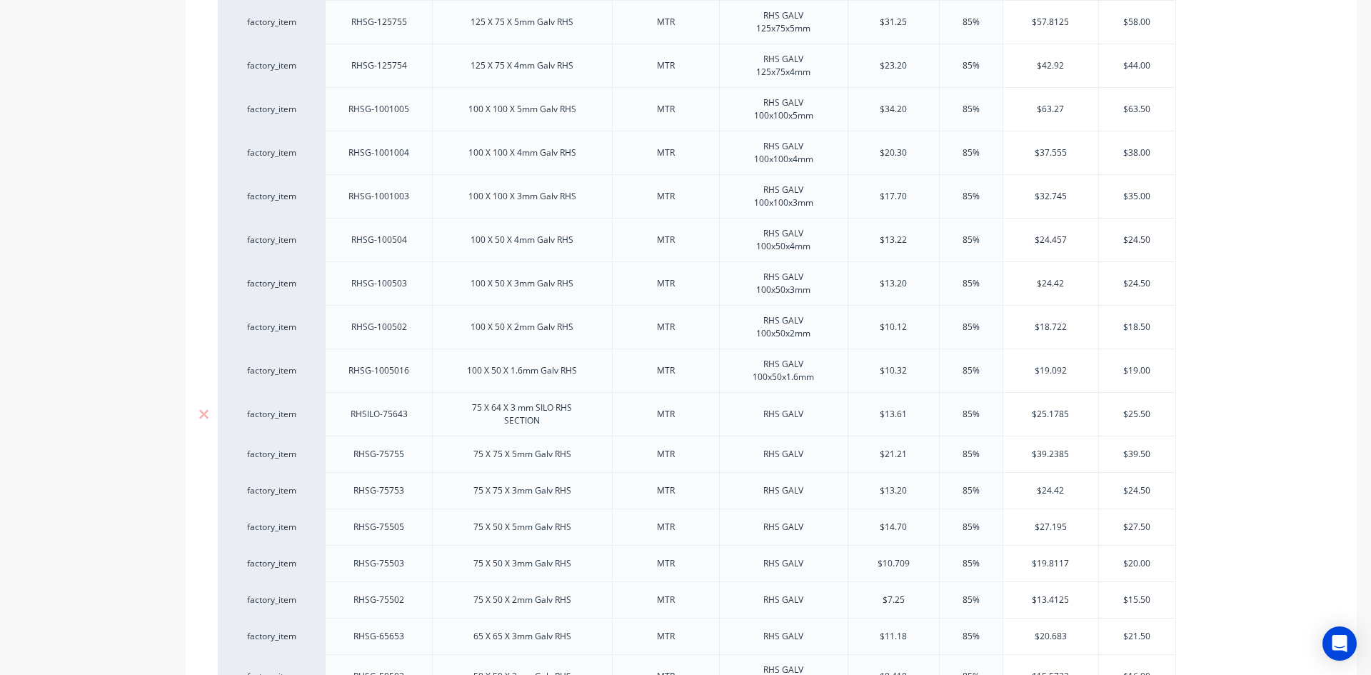
click at [781, 419] on div "RHS GALV" at bounding box center [783, 414] width 71 height 19
click at [822, 421] on div "RHS SILO GALV" at bounding box center [785, 414] width 83 height 19
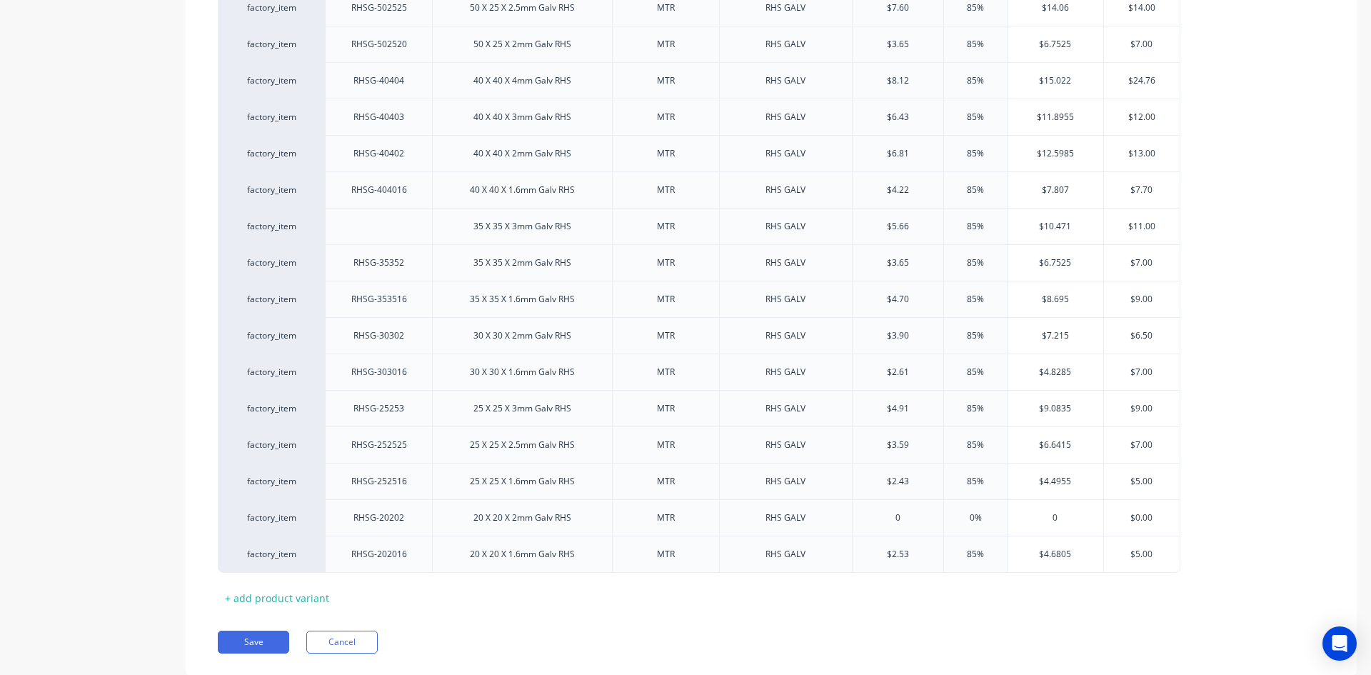
scroll to position [1940, 0]
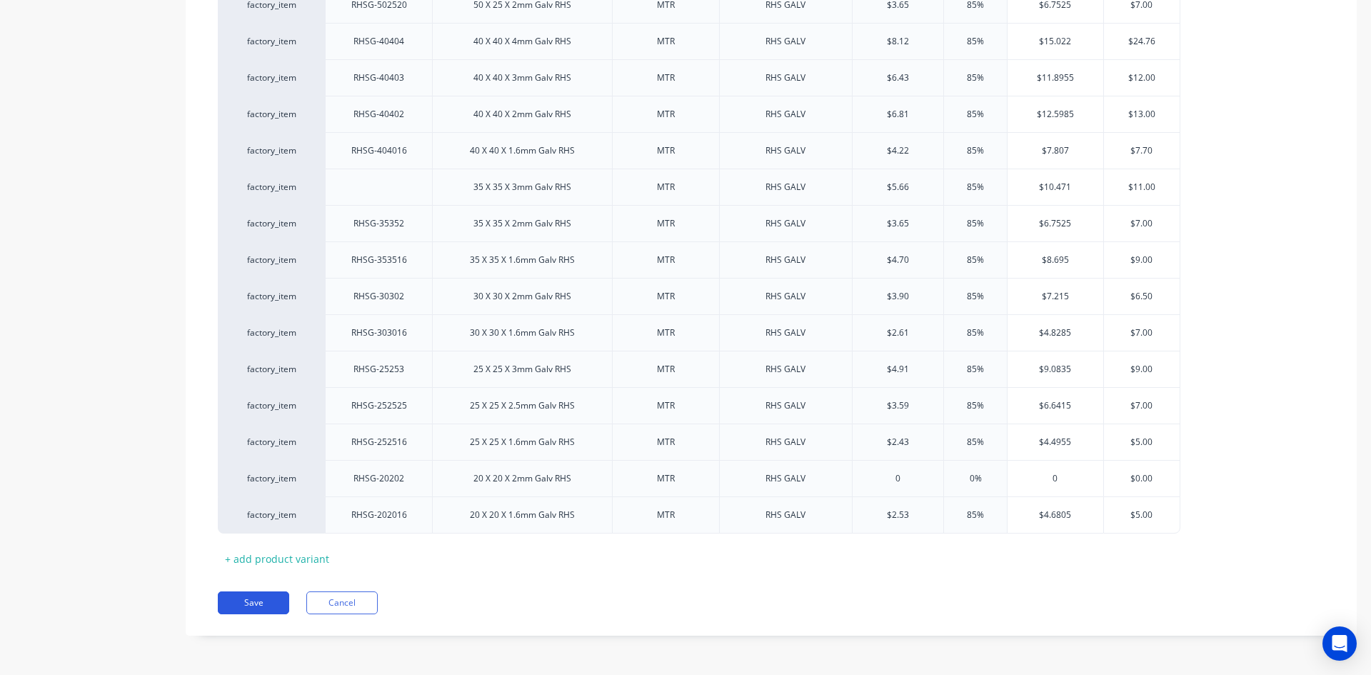
click at [247, 603] on button "Save" at bounding box center [253, 602] width 71 height 23
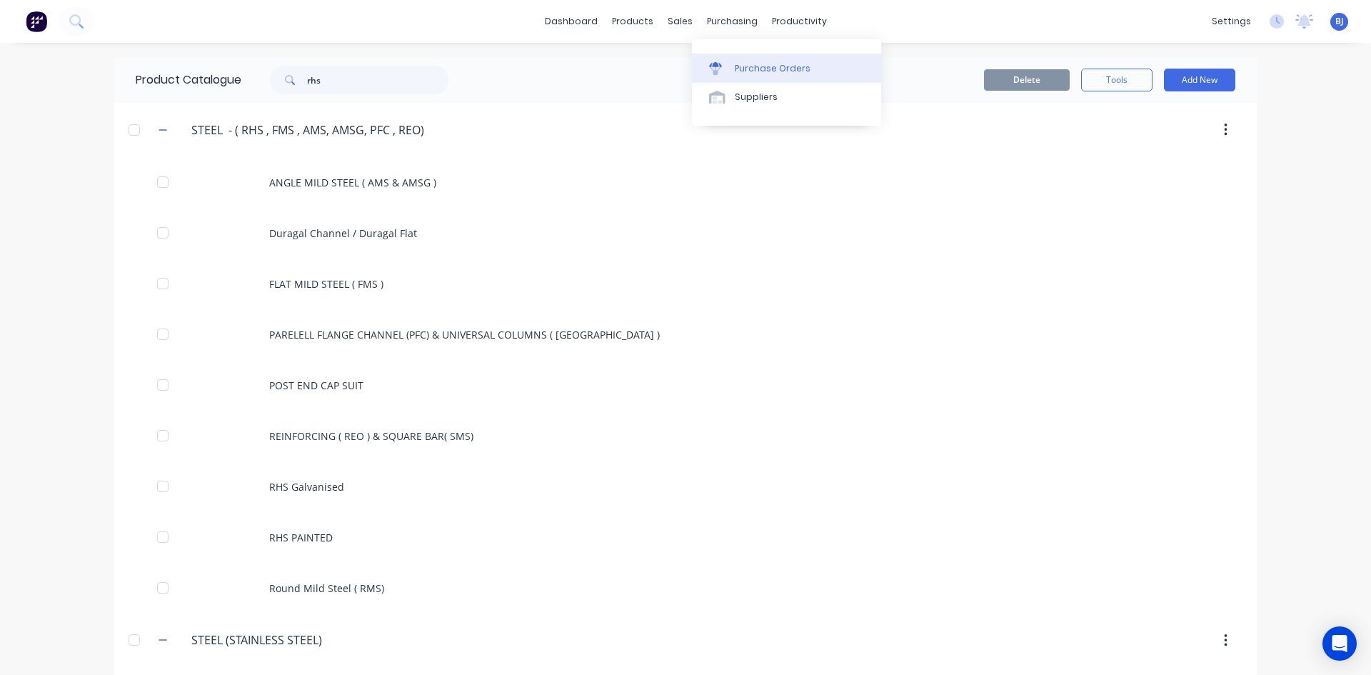
click at [725, 65] on div at bounding box center [719, 68] width 21 height 13
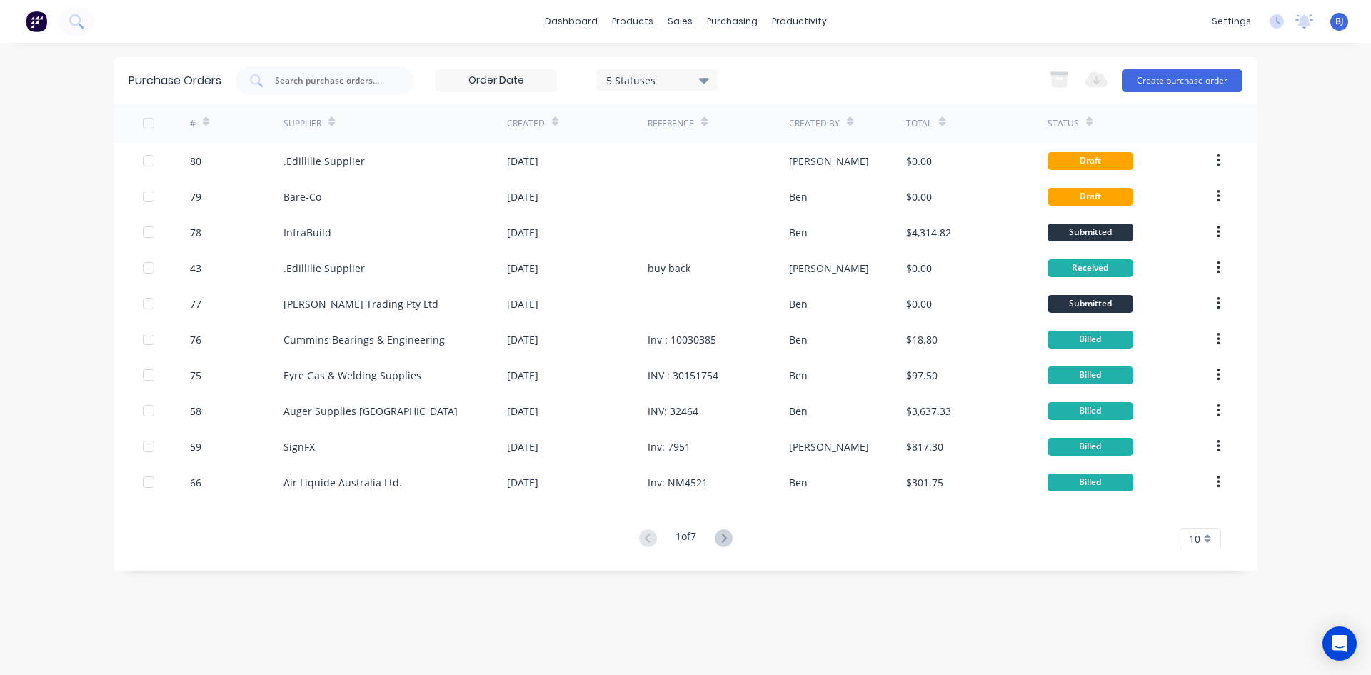
click at [706, 84] on icon at bounding box center [704, 80] width 10 height 16
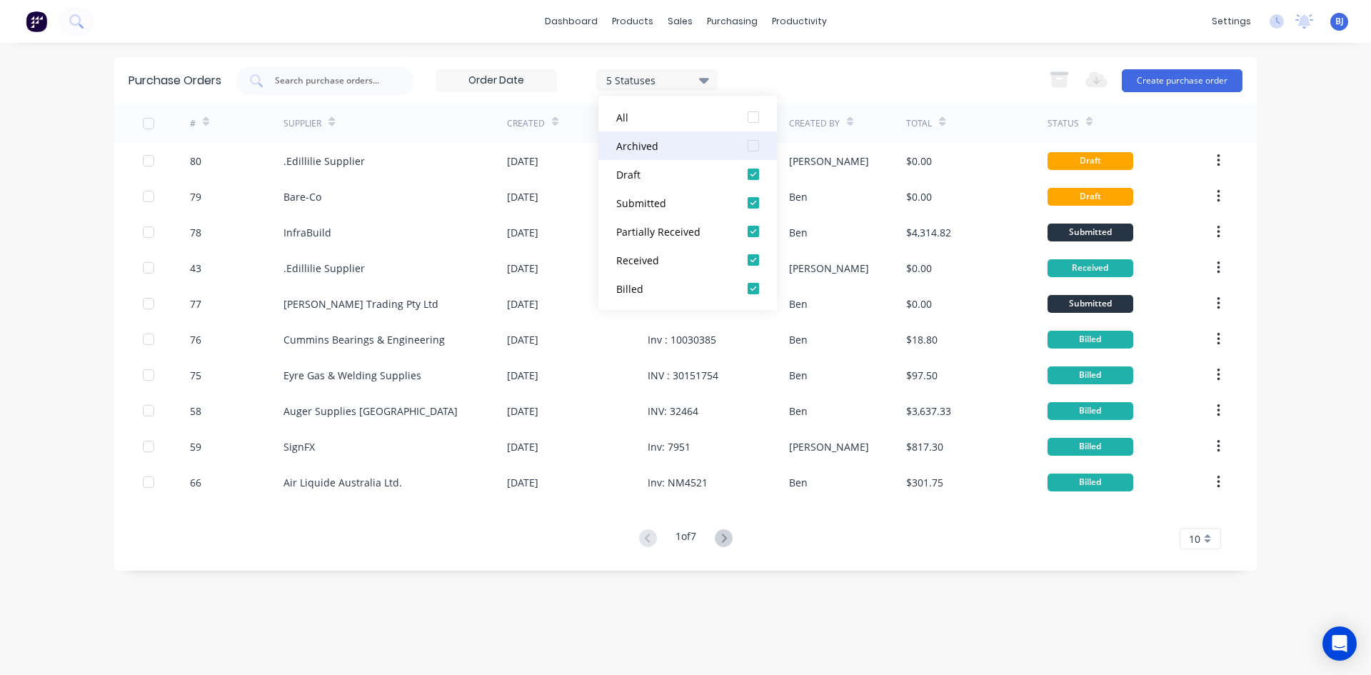
click at [656, 145] on div "Archived" at bounding box center [673, 146] width 114 height 15
click at [647, 144] on div "Archived" at bounding box center [673, 146] width 114 height 15
click at [626, 114] on div "All" at bounding box center [673, 117] width 114 height 15
click at [631, 143] on div "Archived" at bounding box center [673, 146] width 114 height 15
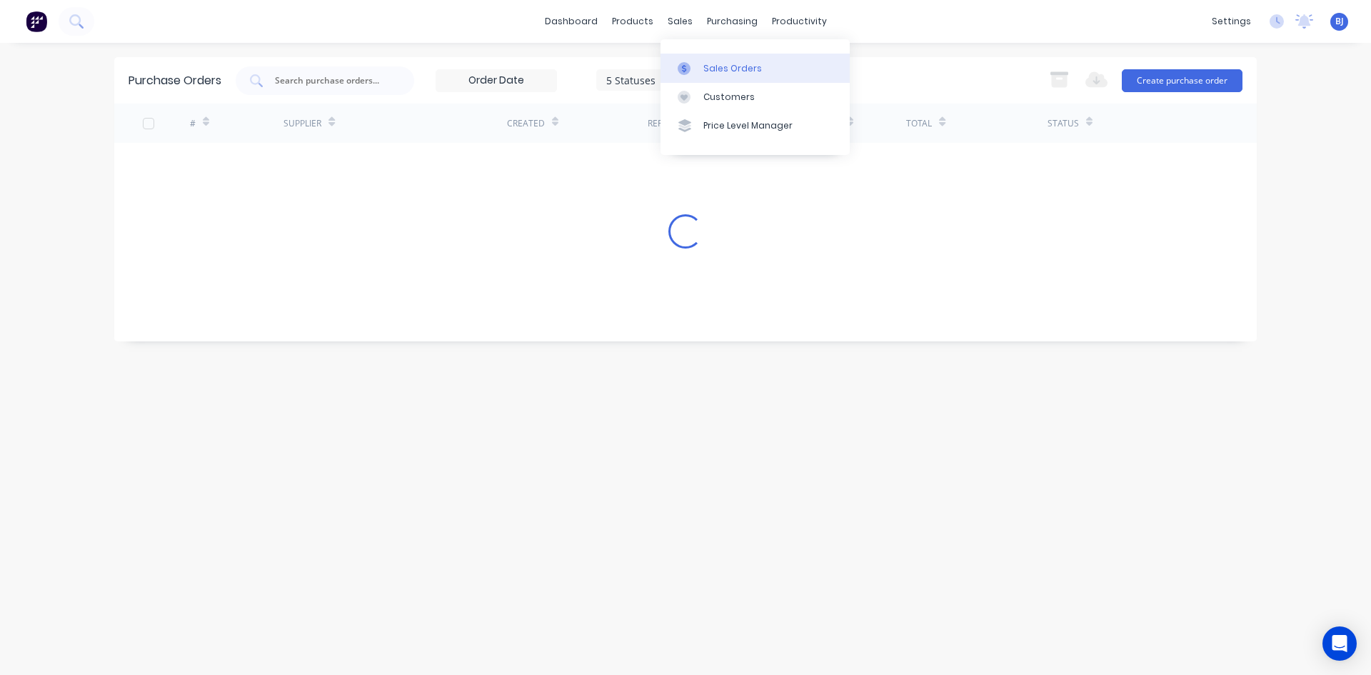
click at [692, 69] on div at bounding box center [688, 68] width 21 height 13
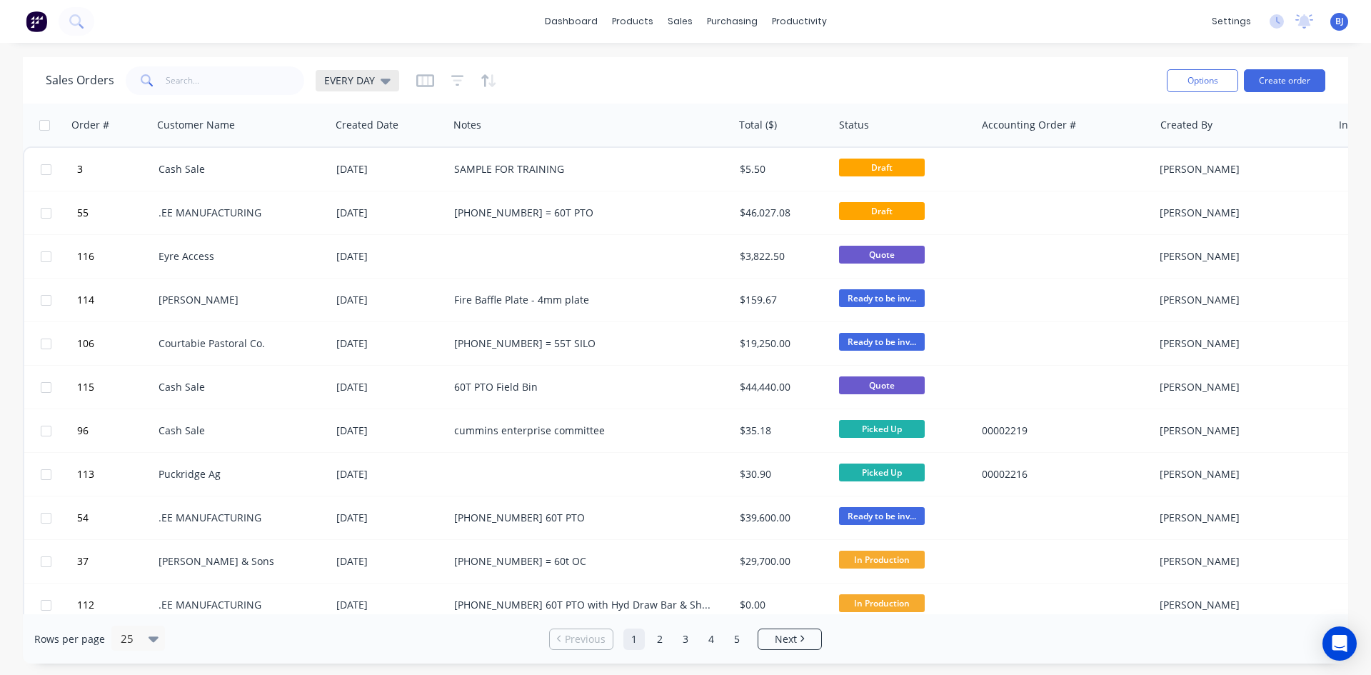
click at [386, 84] on icon at bounding box center [386, 81] width 10 height 16
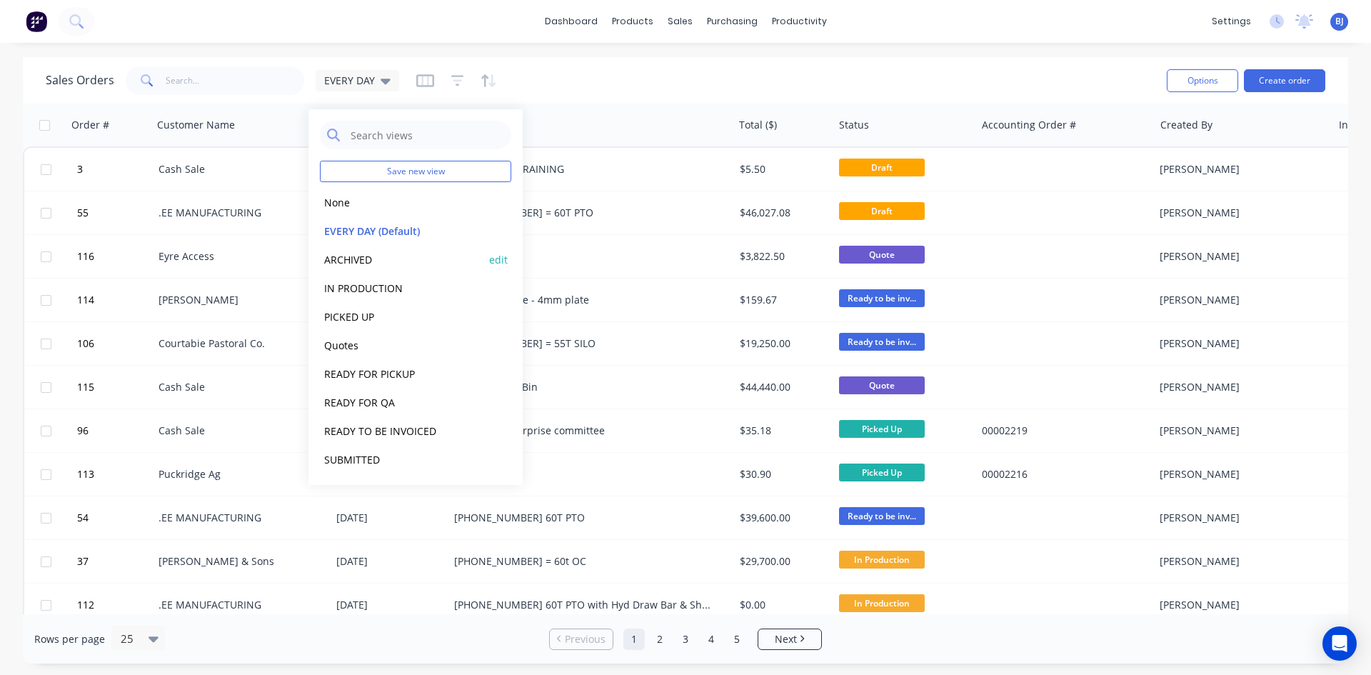
click at [361, 261] on button "ARCHIVED" at bounding box center [401, 259] width 163 height 16
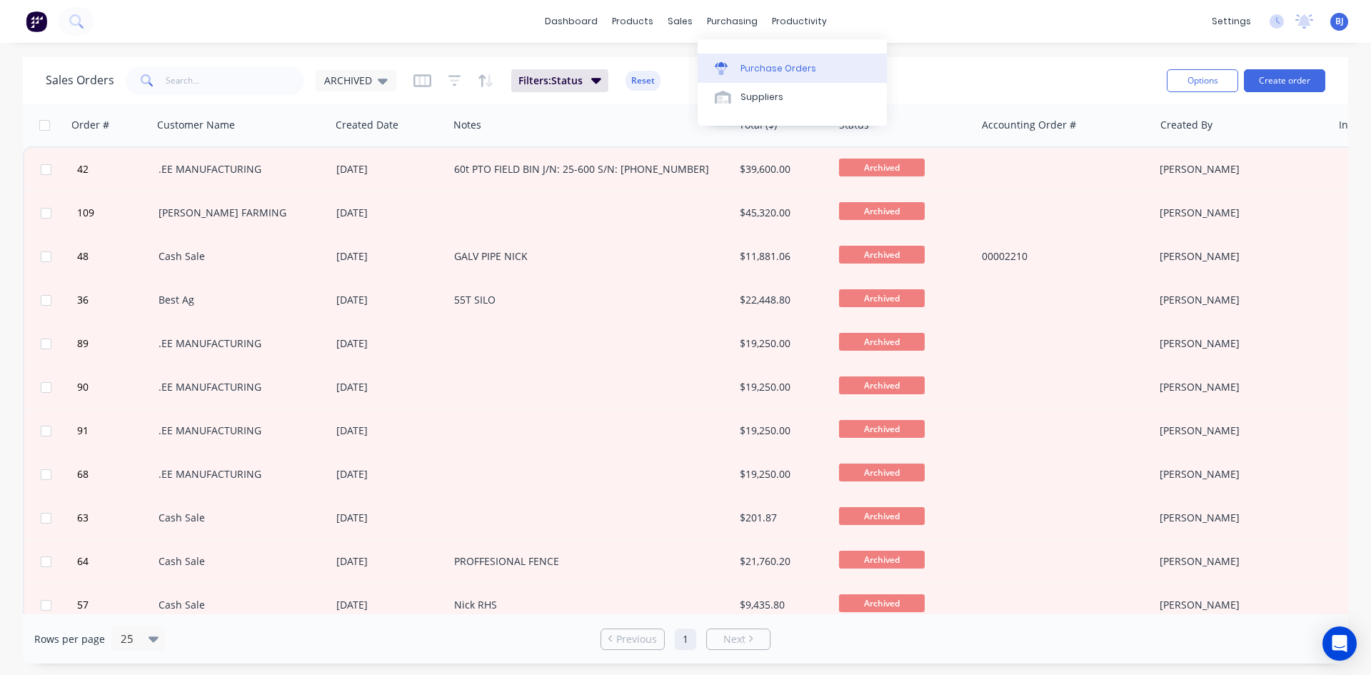
click at [731, 67] on div at bounding box center [725, 68] width 21 height 13
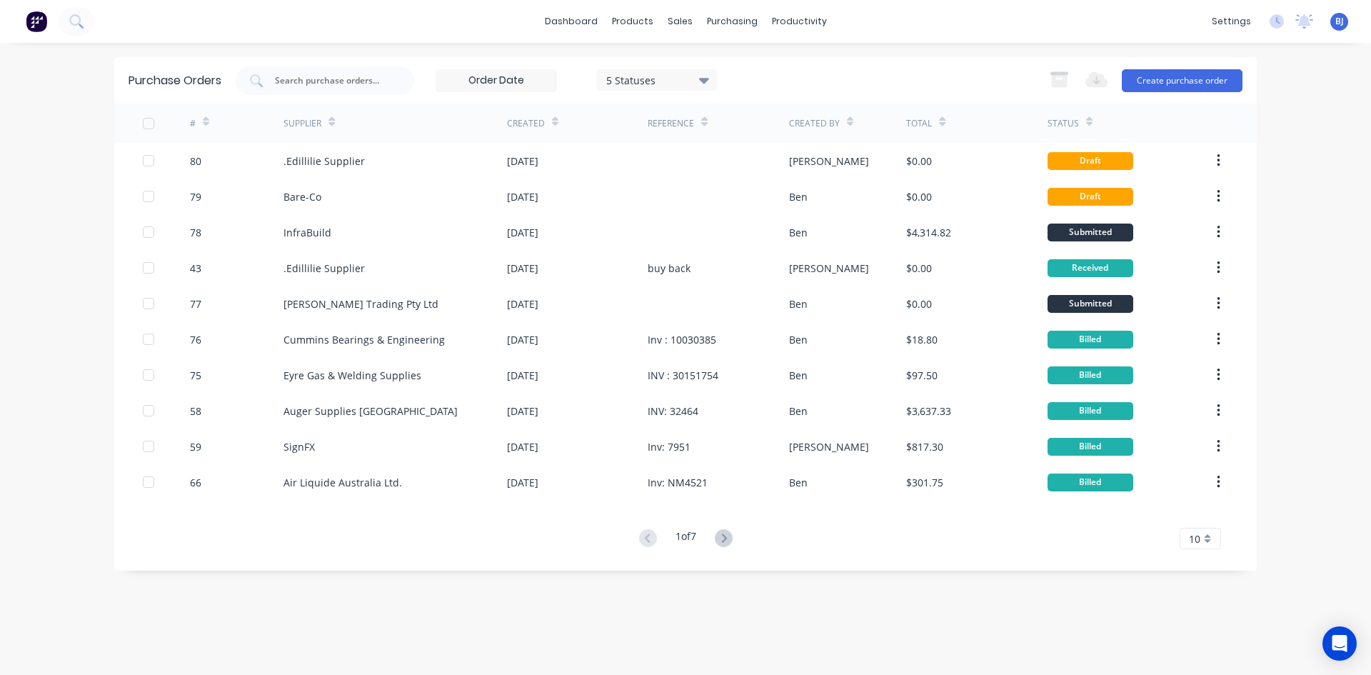
click at [703, 81] on icon at bounding box center [704, 80] width 10 height 16
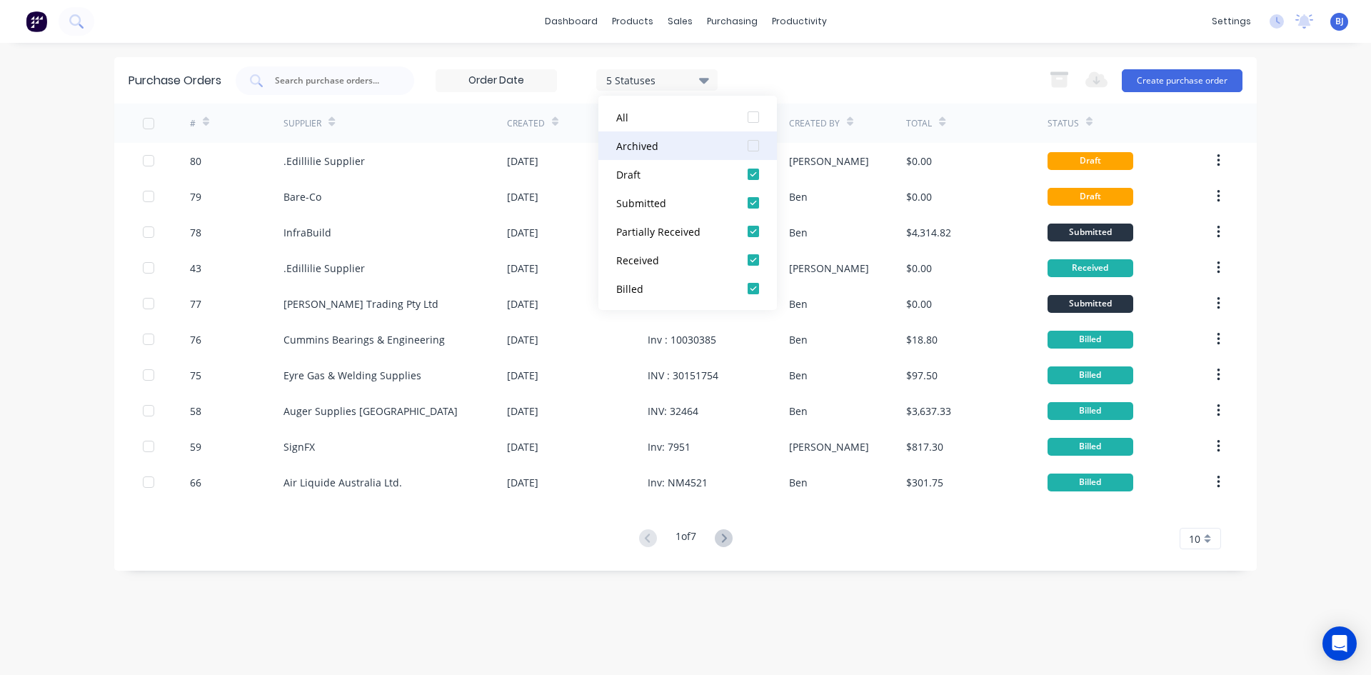
click at [759, 146] on div at bounding box center [753, 145] width 29 height 29
click at [751, 115] on div at bounding box center [753, 117] width 29 height 29
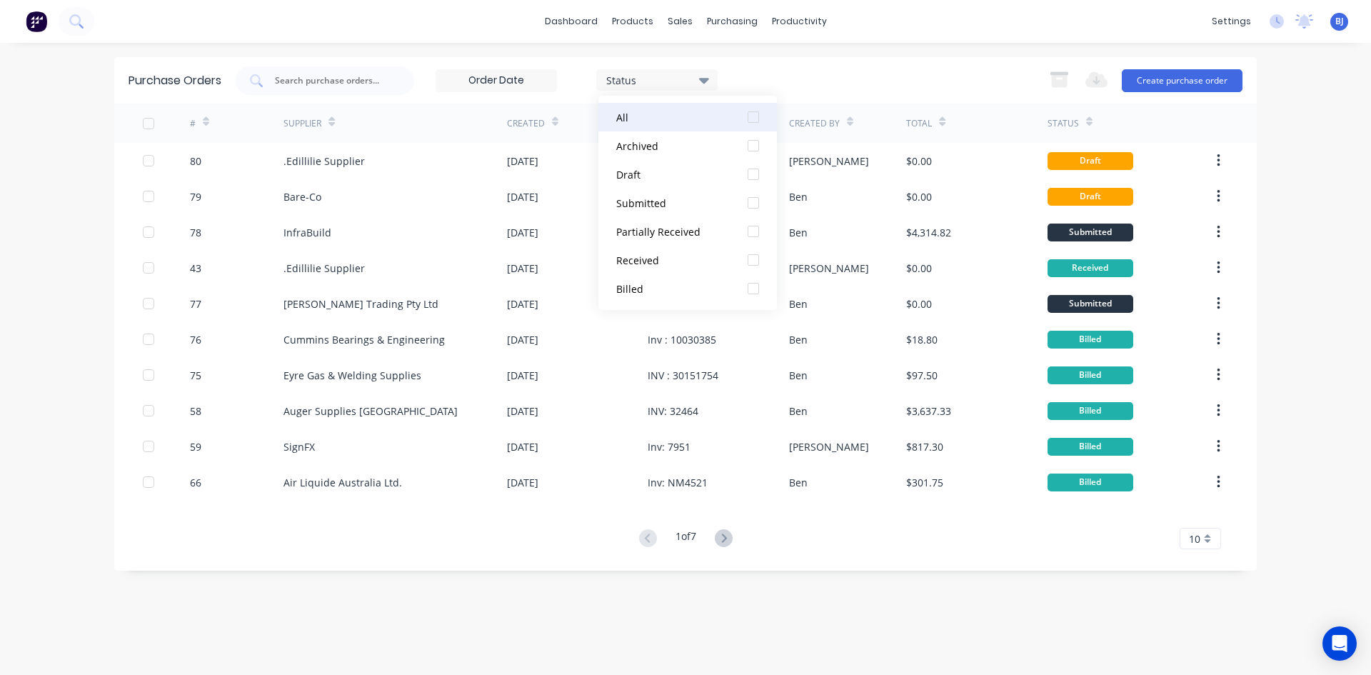
click at [751, 119] on div at bounding box center [753, 117] width 29 height 29
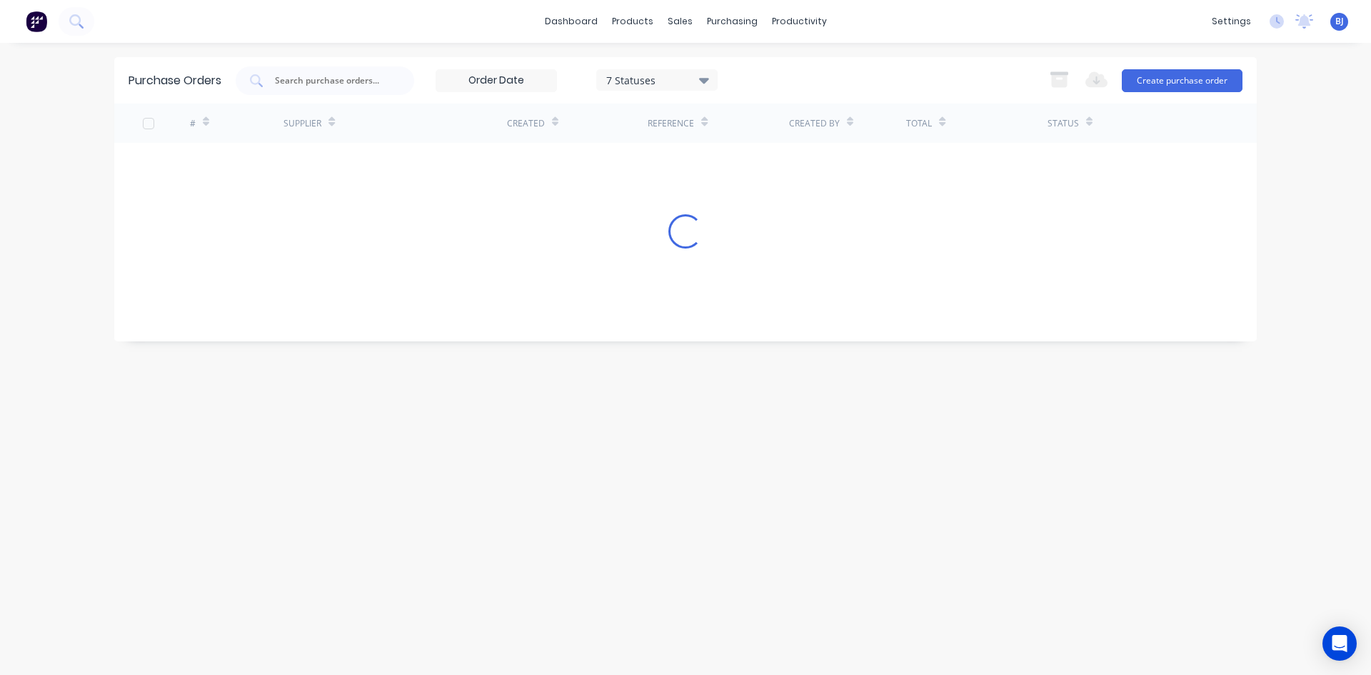
click at [782, 82] on div "7 Statuses 7 Statuses Export to Excel (XLSX) Create purchase order" at bounding box center [739, 80] width 1007 height 29
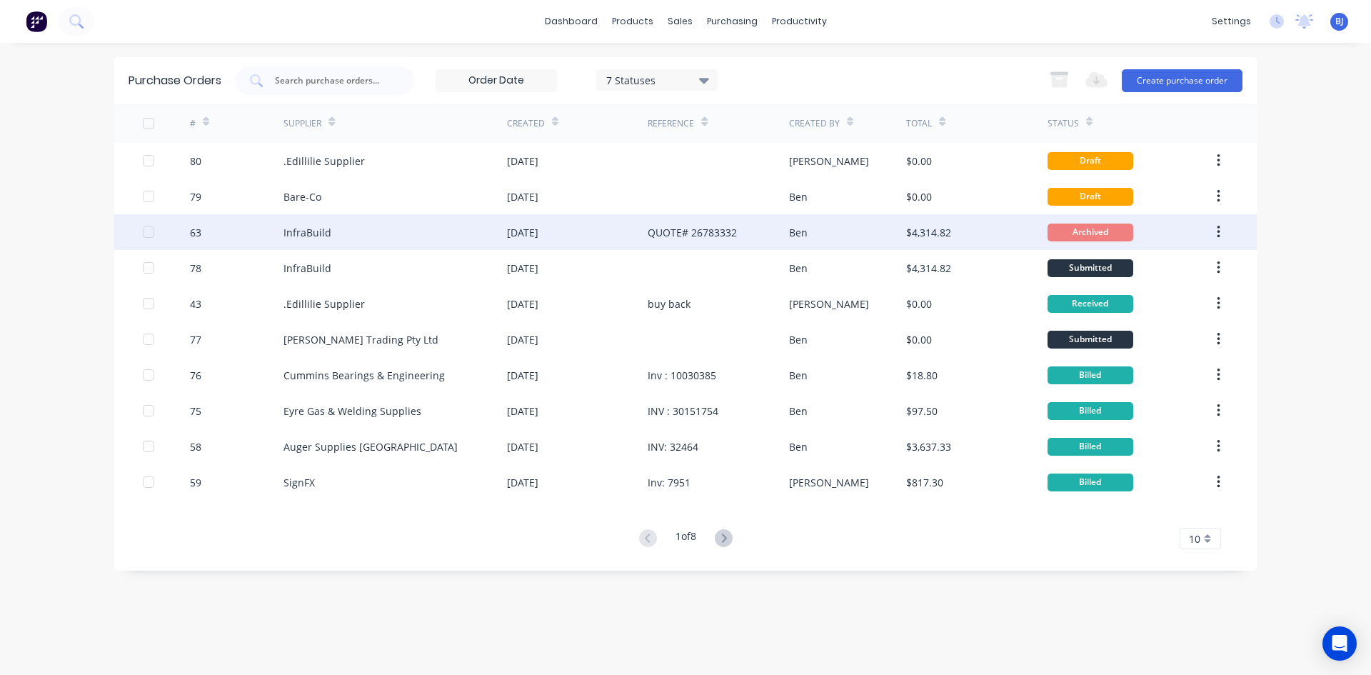
click at [669, 236] on div "QUOTE# 26783332" at bounding box center [692, 232] width 89 height 15
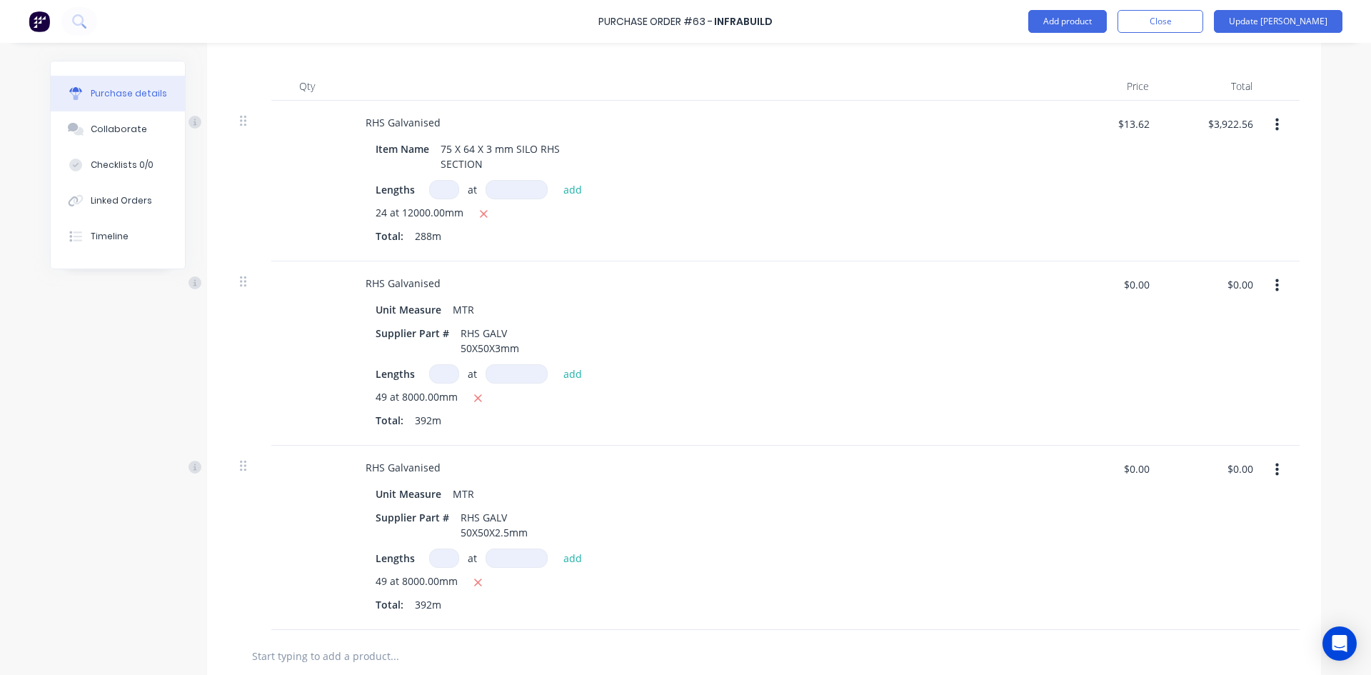
scroll to position [357, 0]
click at [1276, 290] on icon "button" at bounding box center [1278, 284] width 4 height 13
click at [1177, 406] on button "Delete" at bounding box center [1233, 408] width 121 height 29
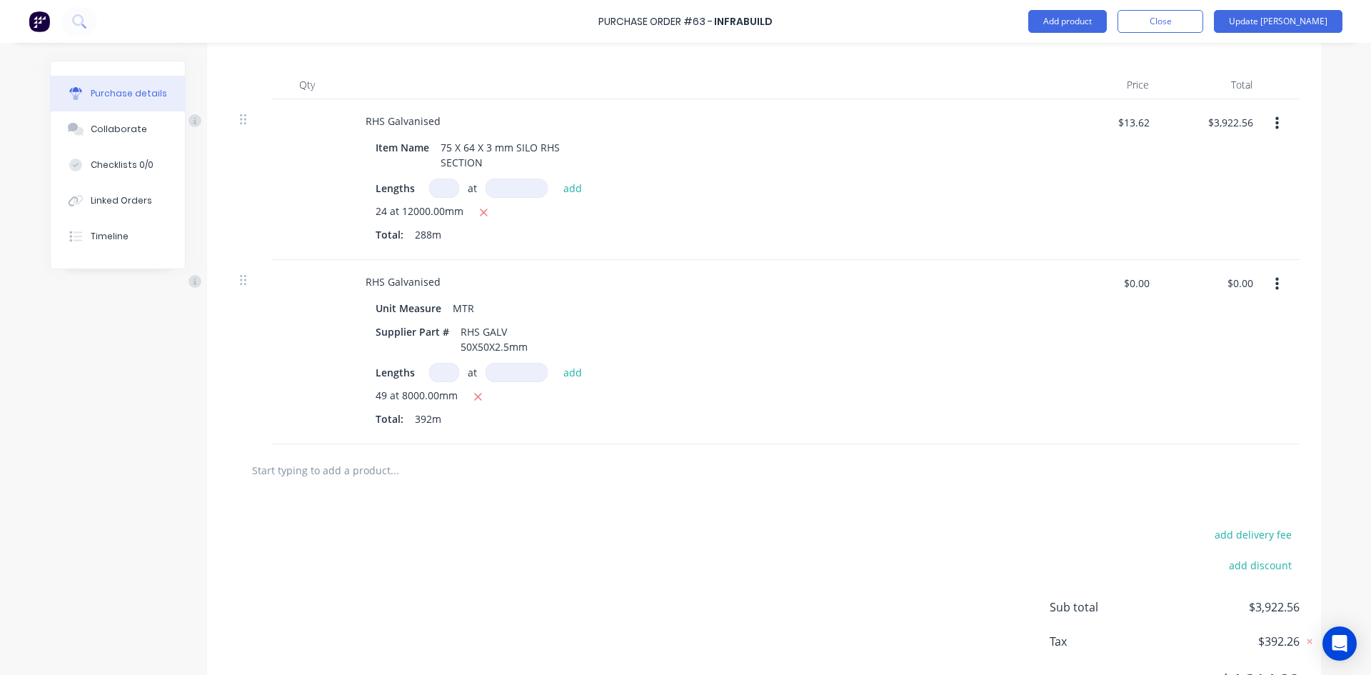
click at [1276, 289] on icon "button" at bounding box center [1278, 284] width 4 height 13
click at [1218, 405] on button "Delete" at bounding box center [1233, 408] width 121 height 29
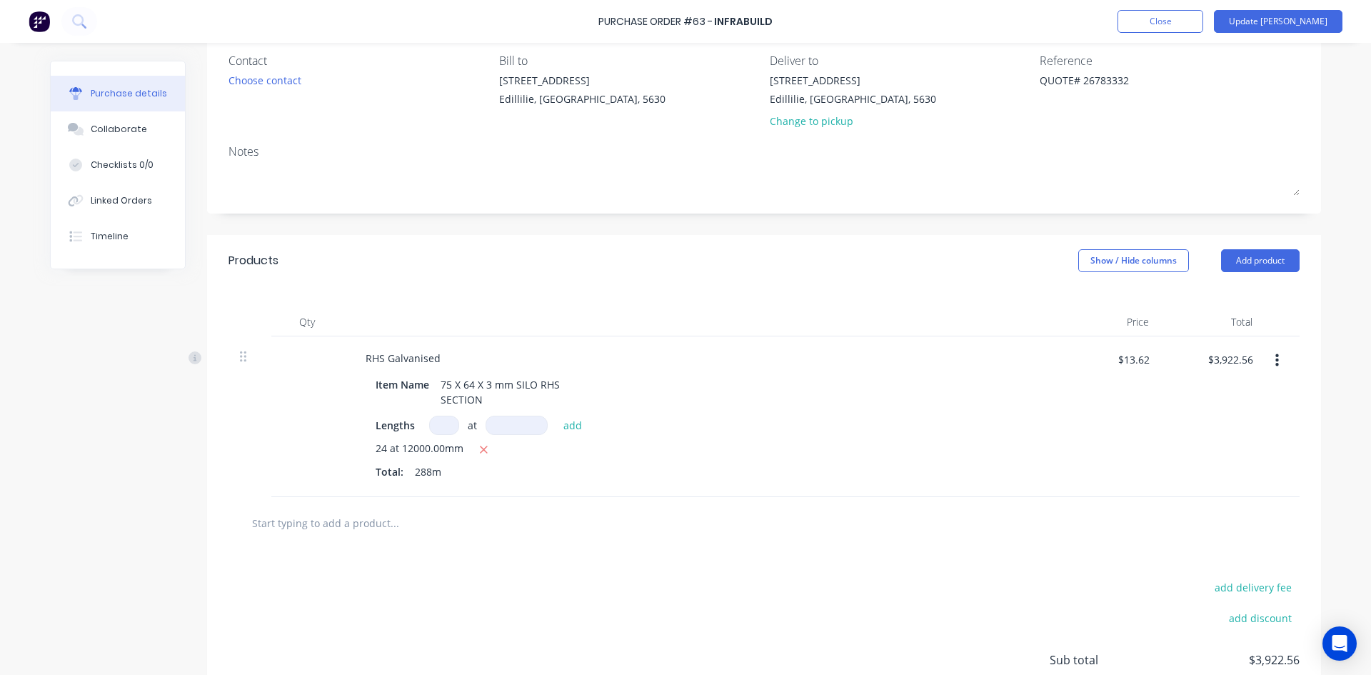
scroll to position [101, 0]
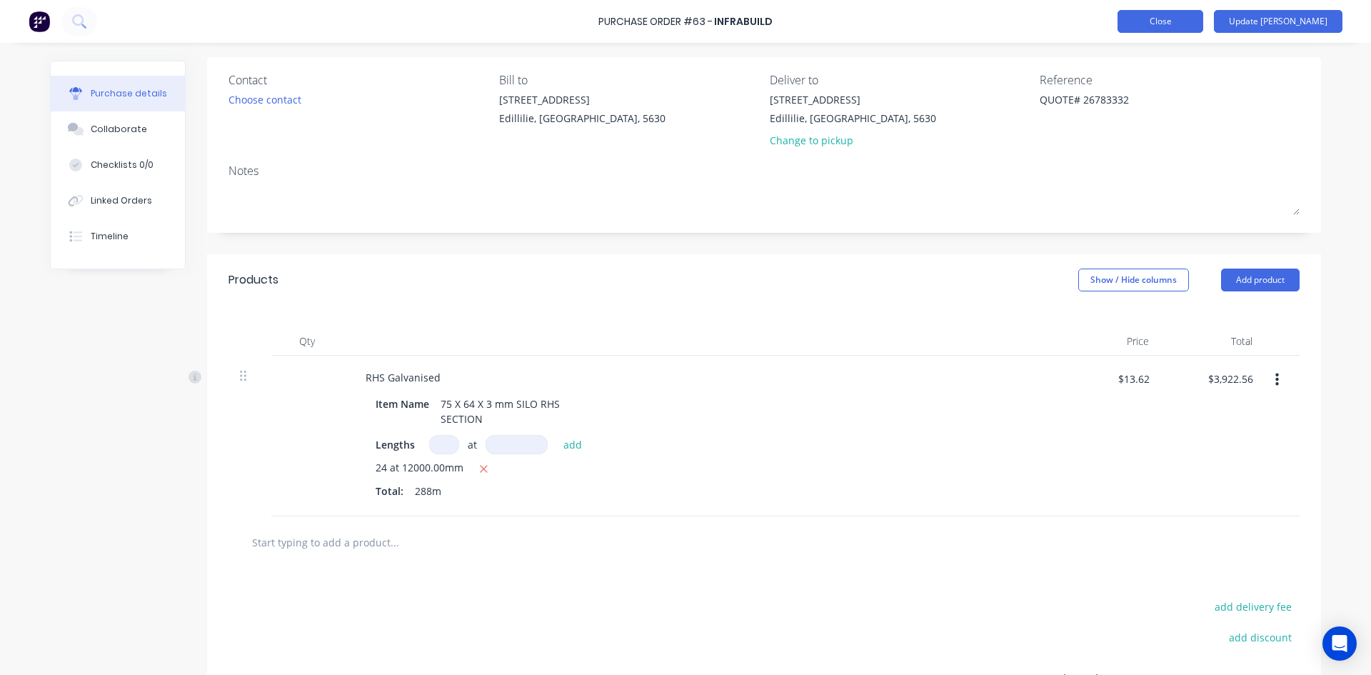
click at [1186, 22] on button "Close" at bounding box center [1161, 21] width 86 height 23
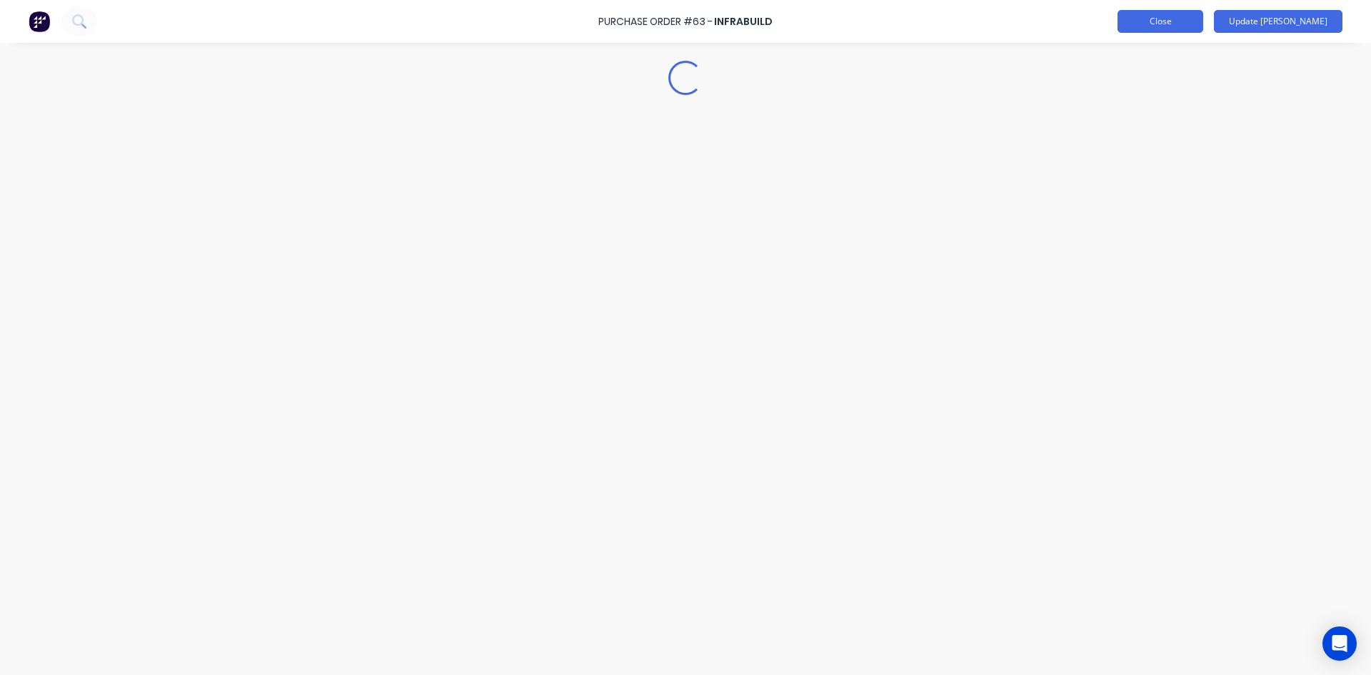
scroll to position [0, 0]
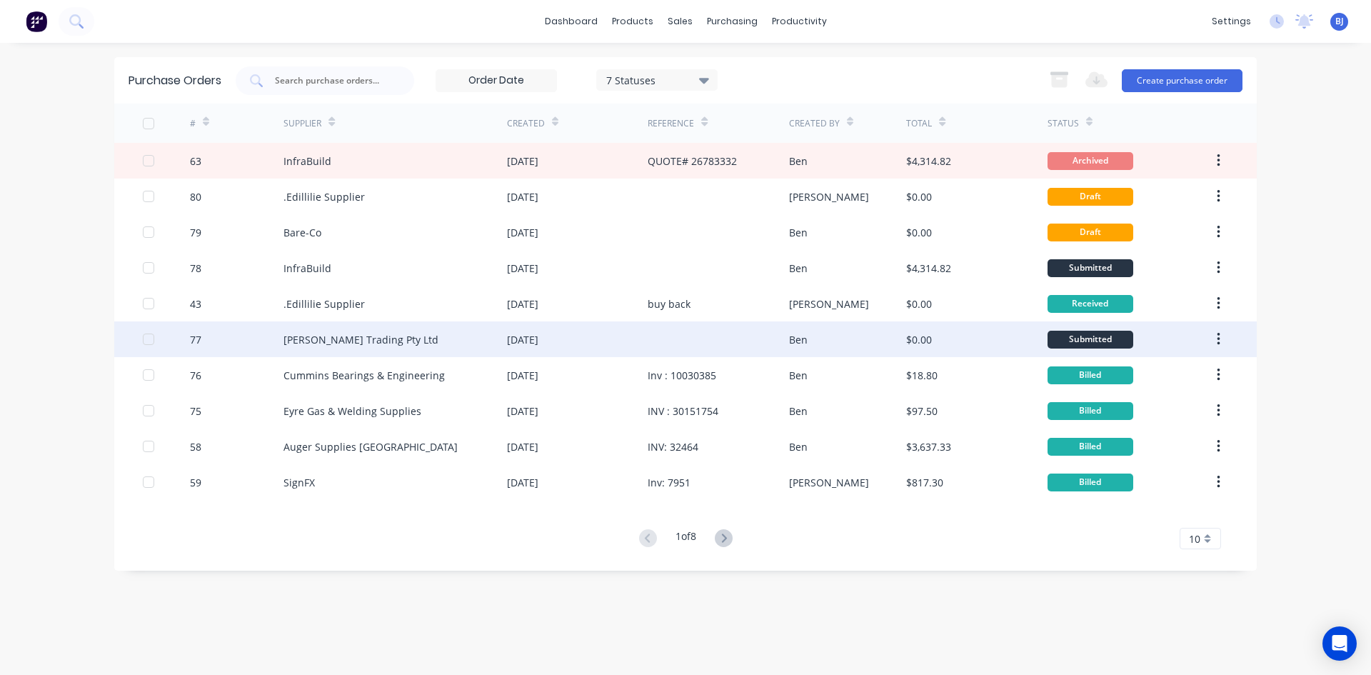
click at [621, 340] on div "[DATE]" at bounding box center [577, 339] width 141 height 36
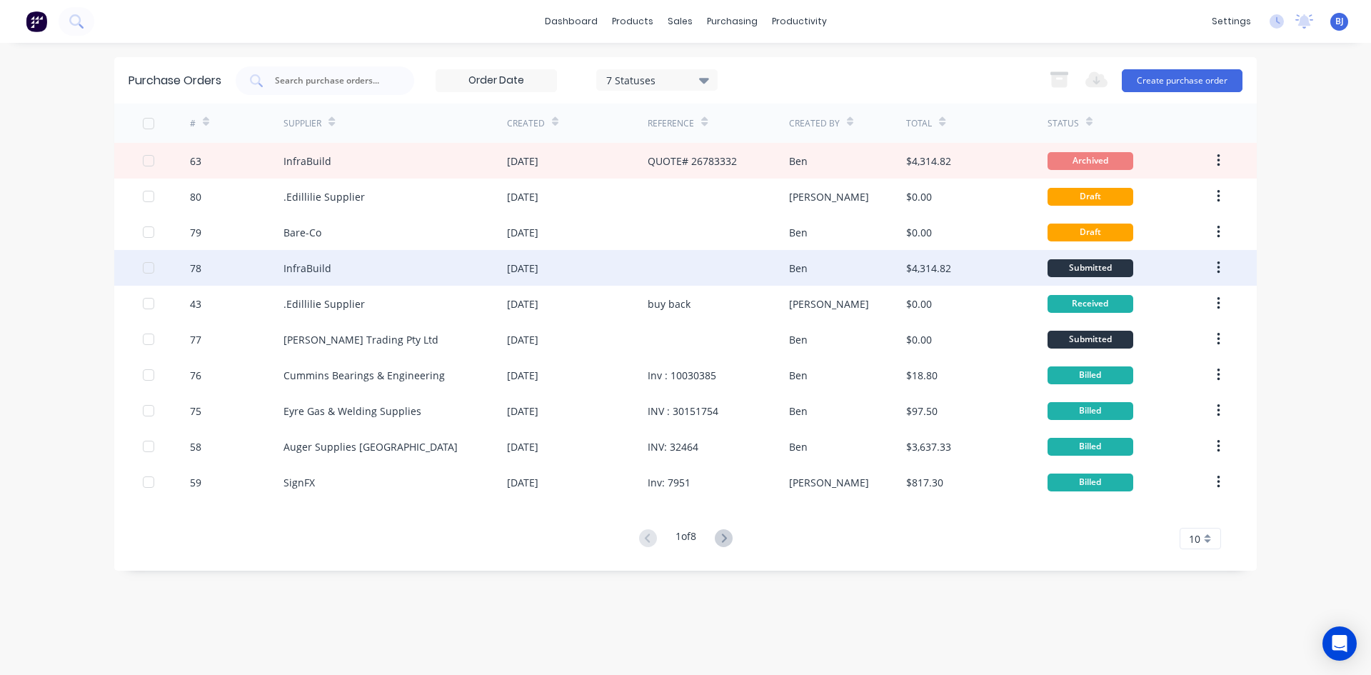
click at [539, 271] on div "[DATE]" at bounding box center [522, 268] width 31 height 15
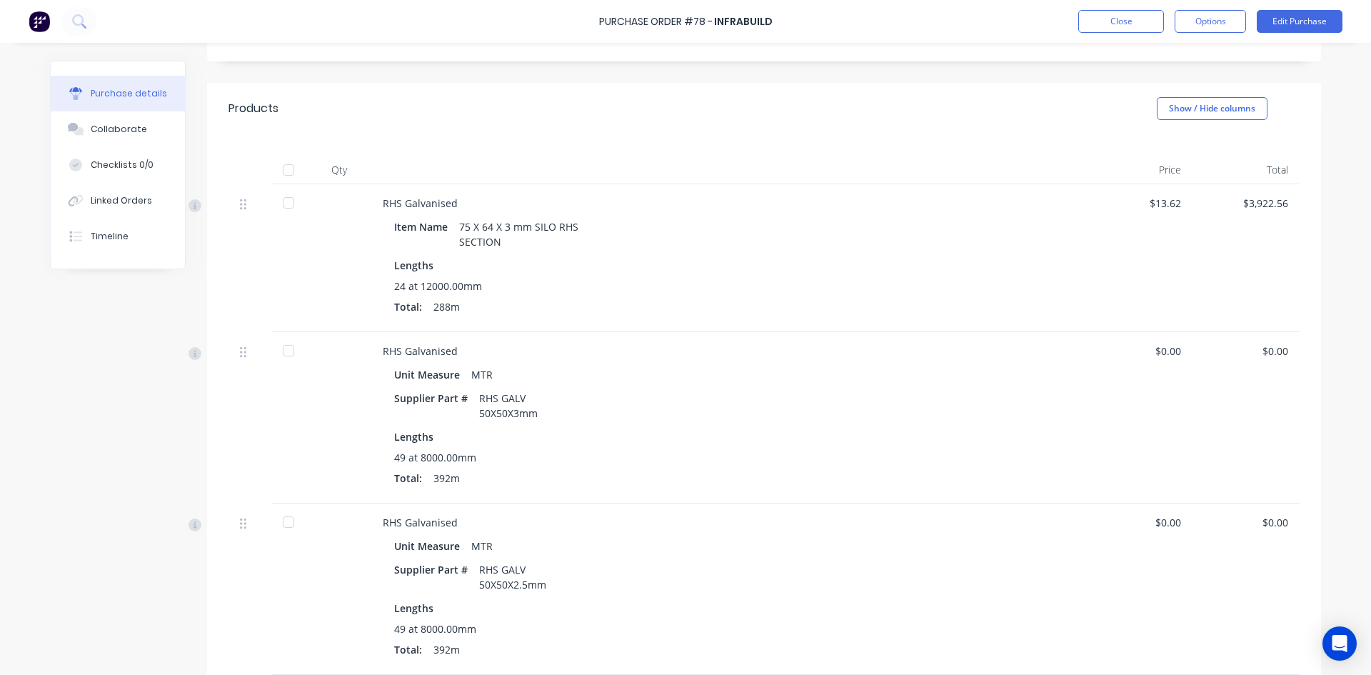
scroll to position [286, 0]
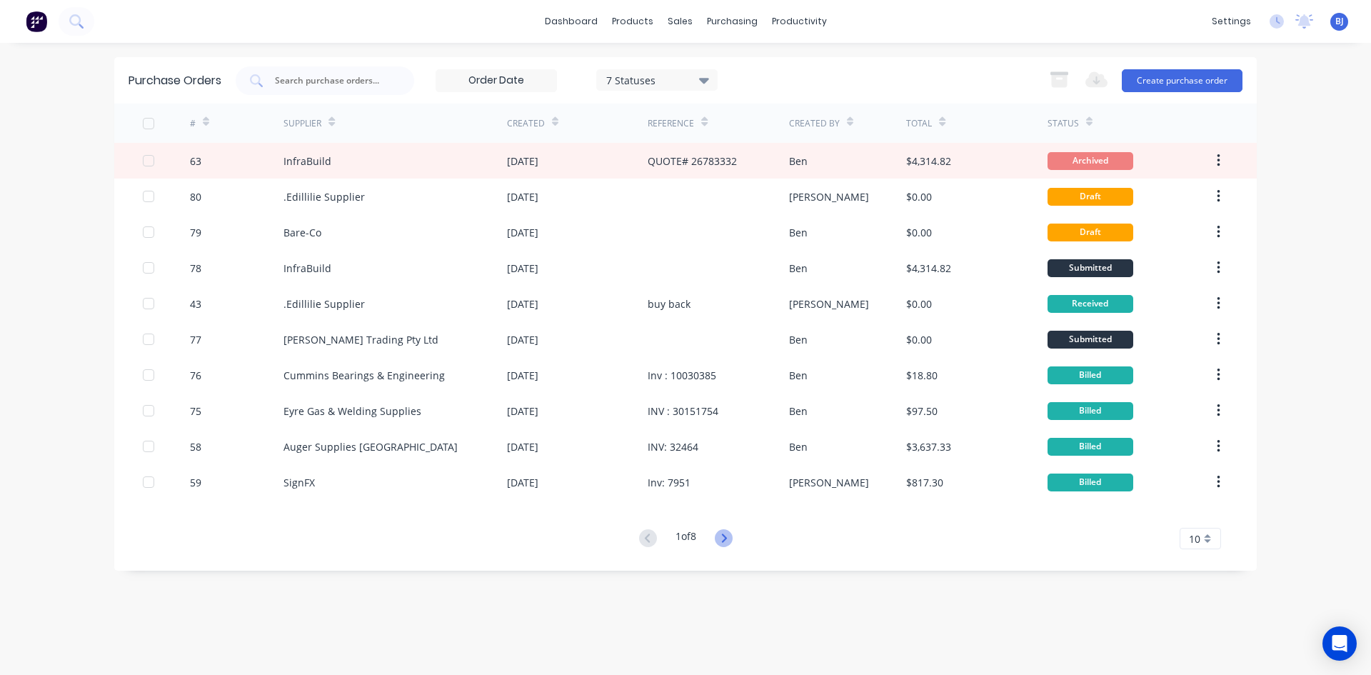
click at [726, 539] on icon at bounding box center [723, 538] width 5 height 9
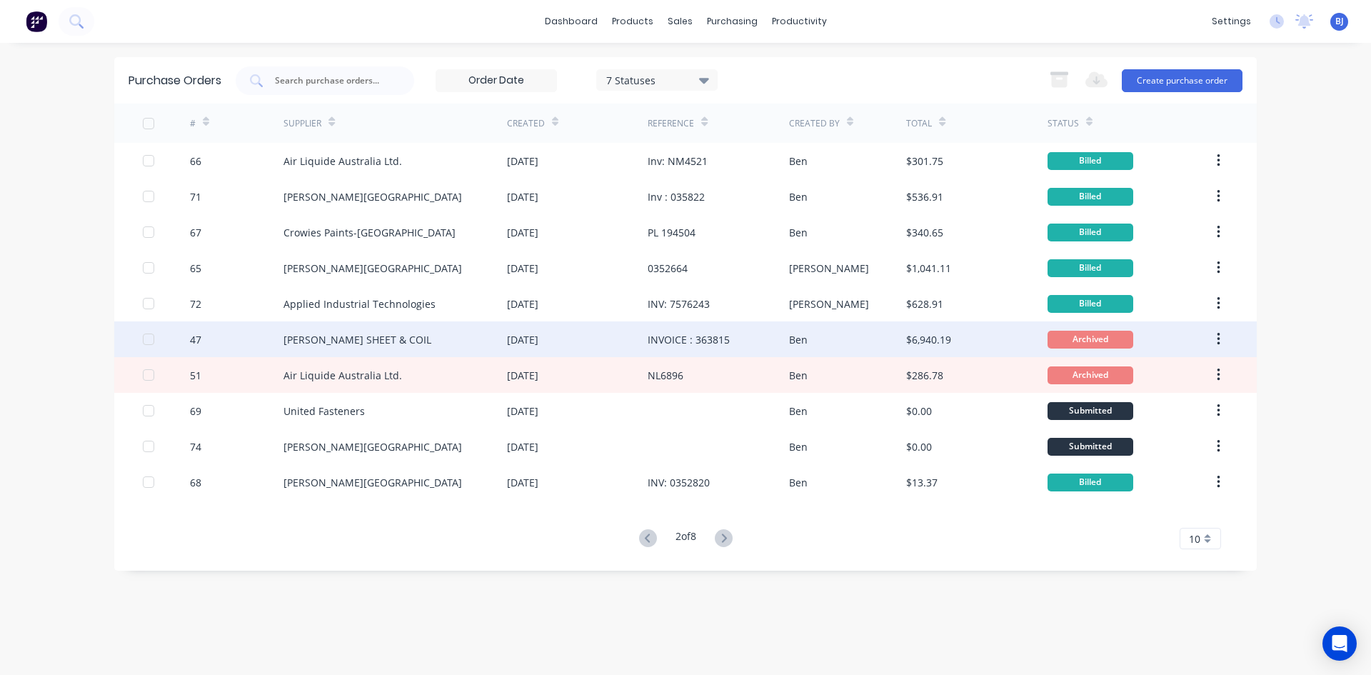
click at [691, 339] on div "INVOICE : 363815" at bounding box center [689, 339] width 82 height 15
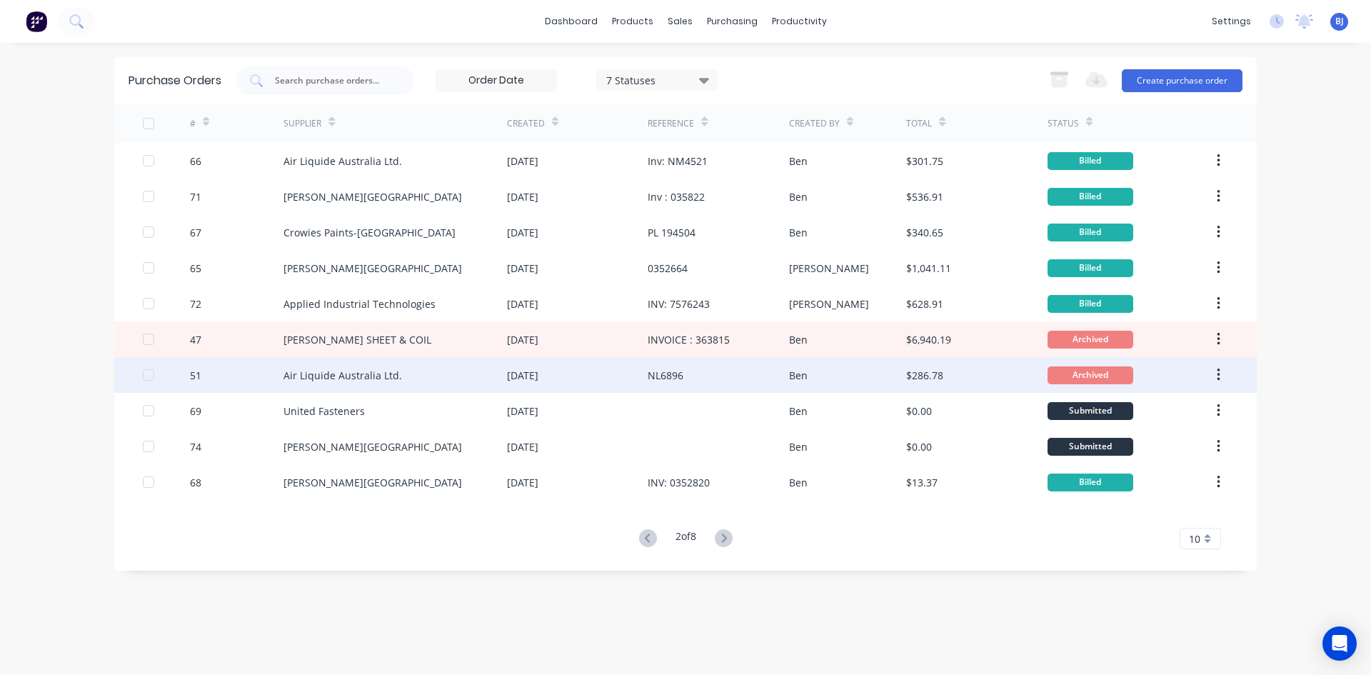
click at [614, 376] on div "[DATE]" at bounding box center [577, 375] width 141 height 36
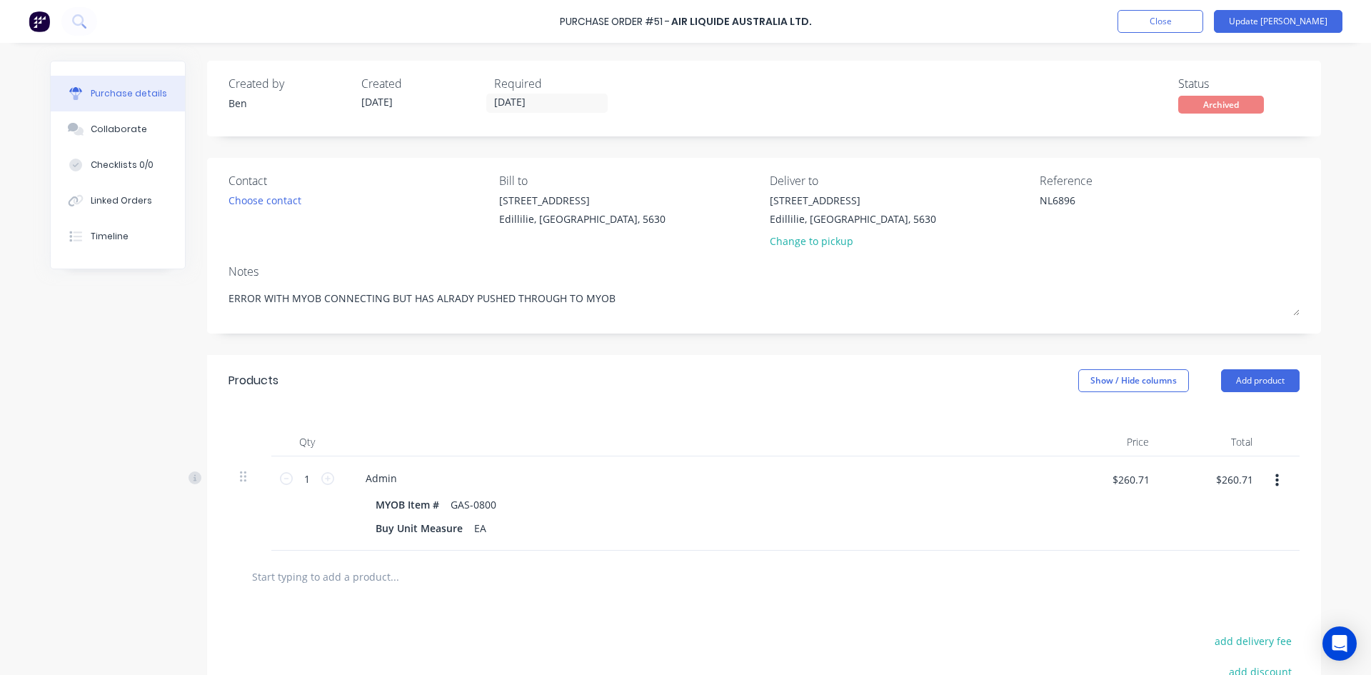
type textarea "x"
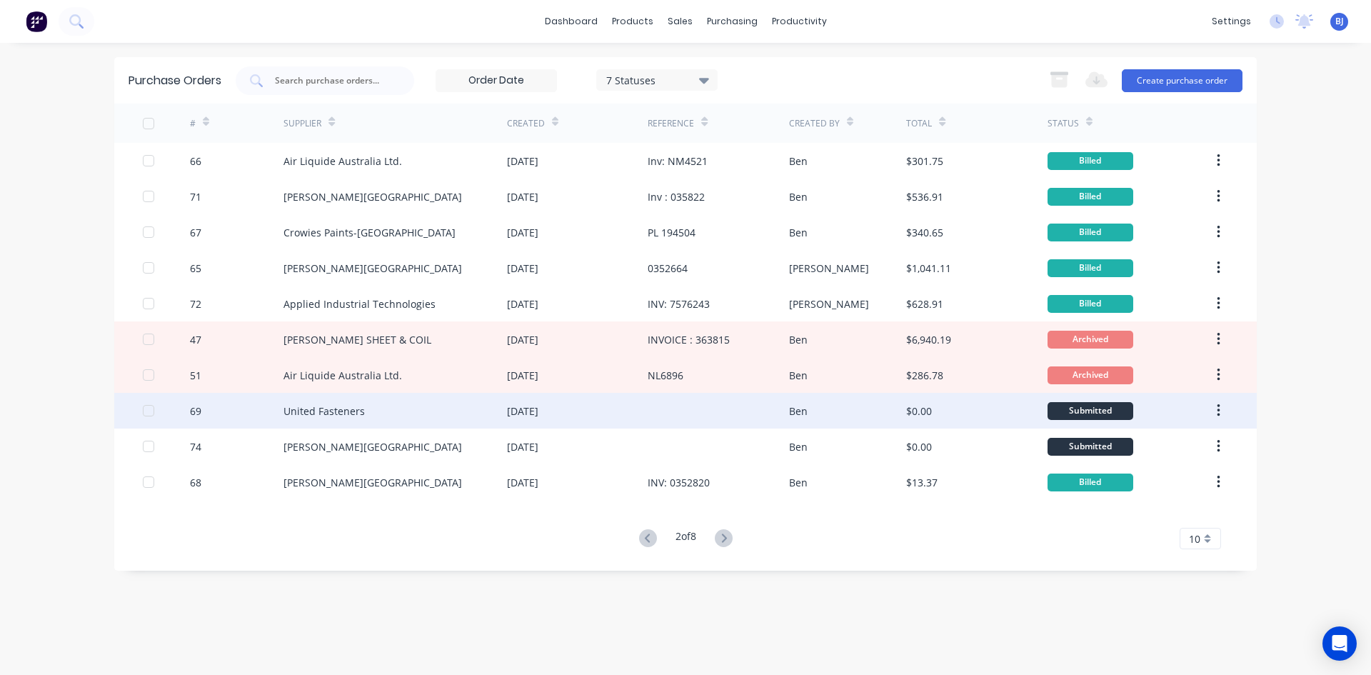
click at [539, 414] on div "[DATE]" at bounding box center [522, 411] width 31 height 15
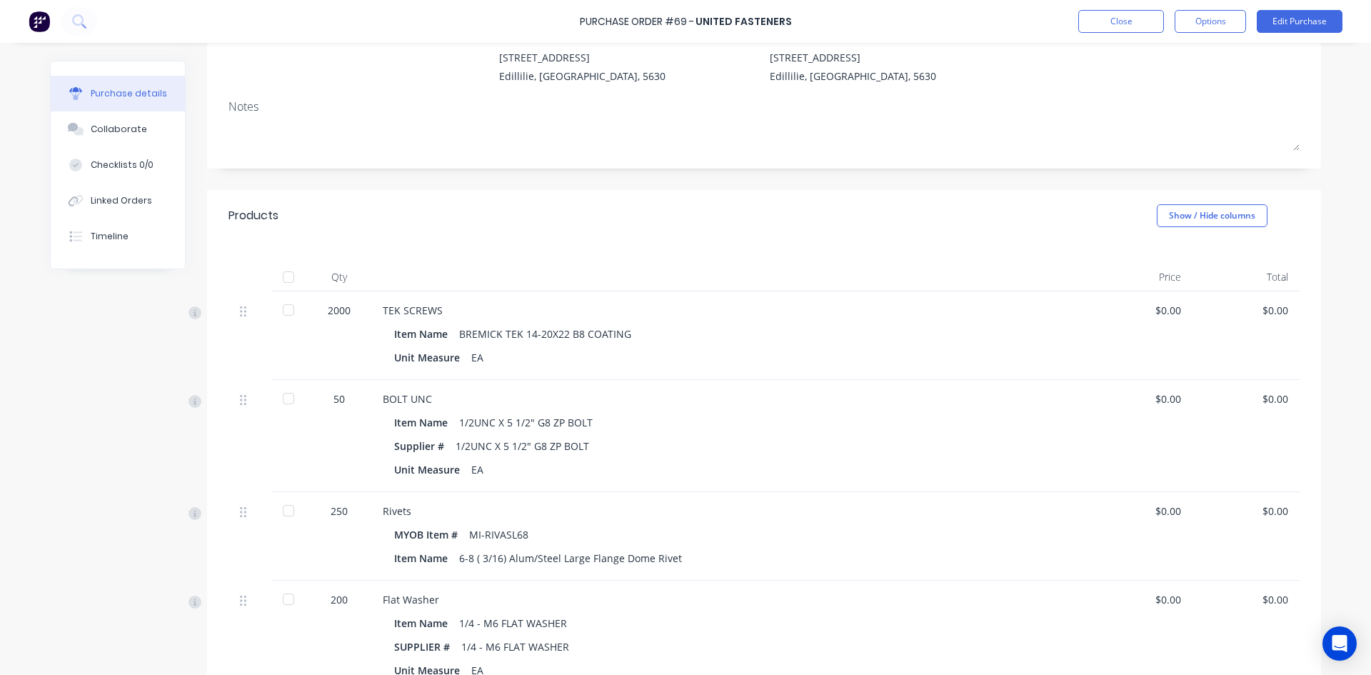
scroll to position [214, 0]
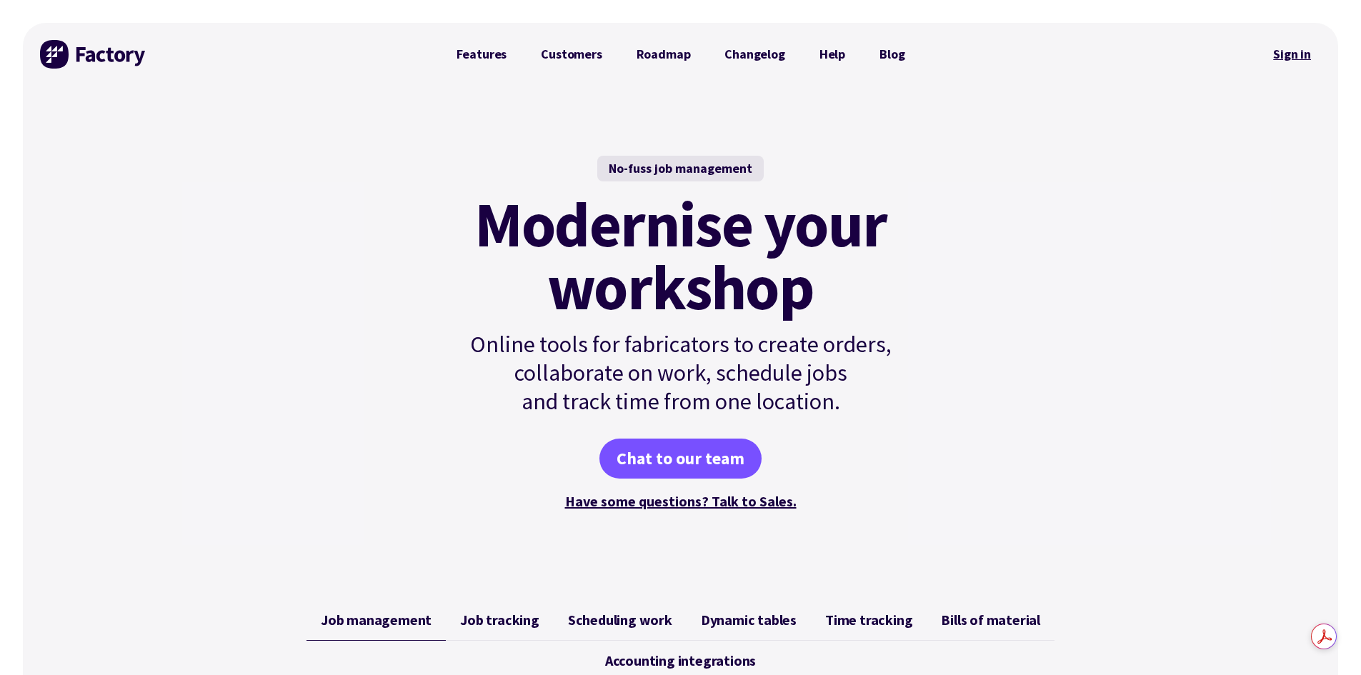
click at [1283, 57] on link "Sign in" at bounding box center [1292, 54] width 58 height 33
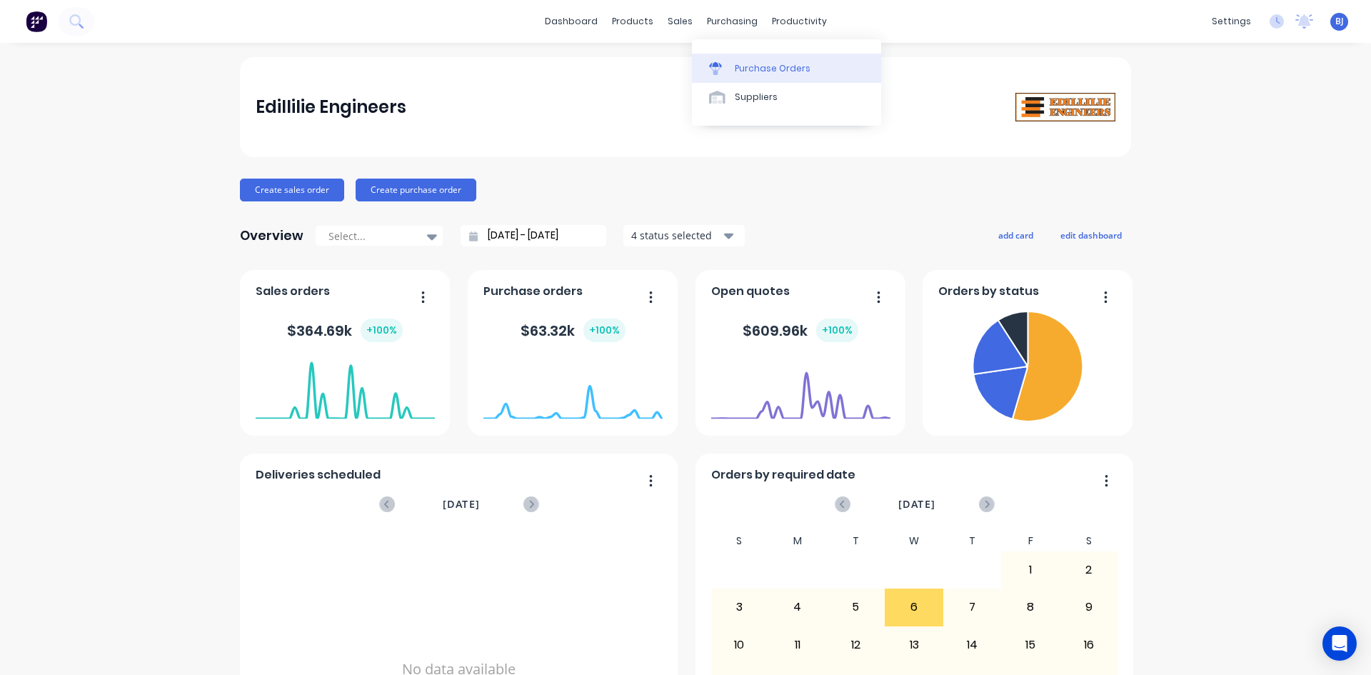
click at [731, 63] on link "Purchase Orders" at bounding box center [786, 68] width 189 height 29
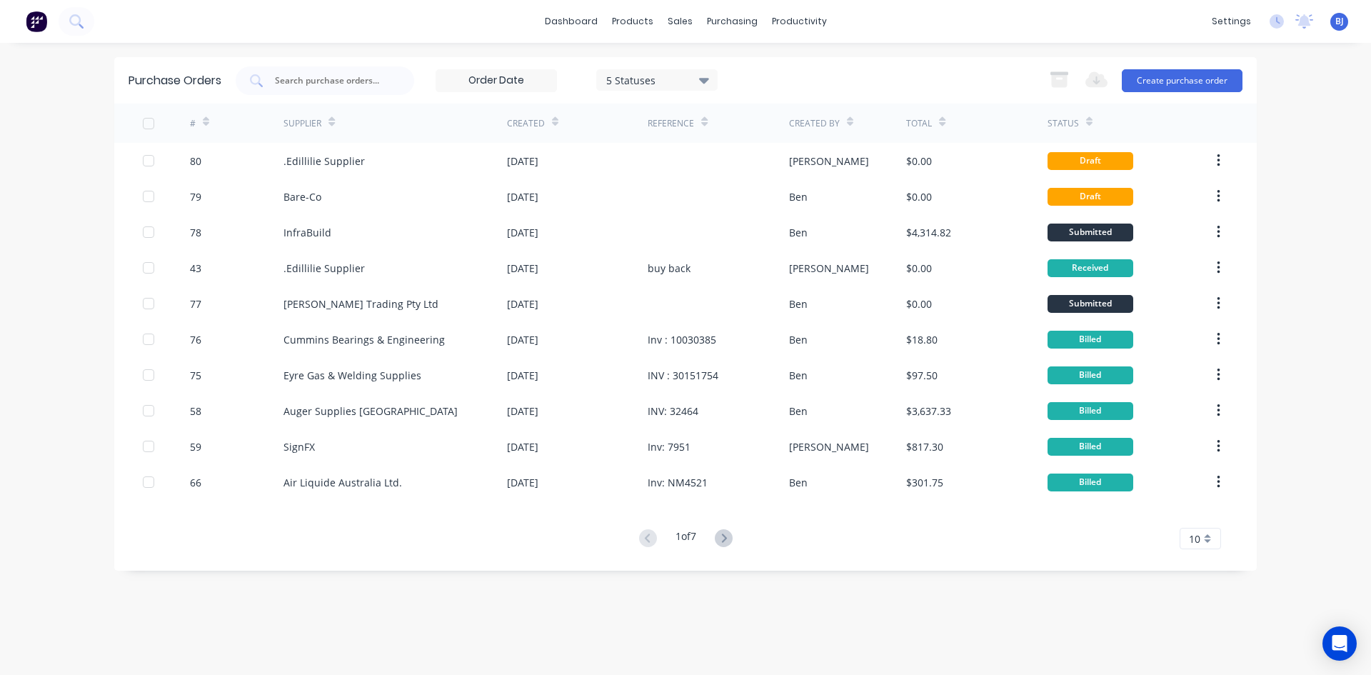
click at [208, 124] on icon at bounding box center [206, 124] width 6 height 4
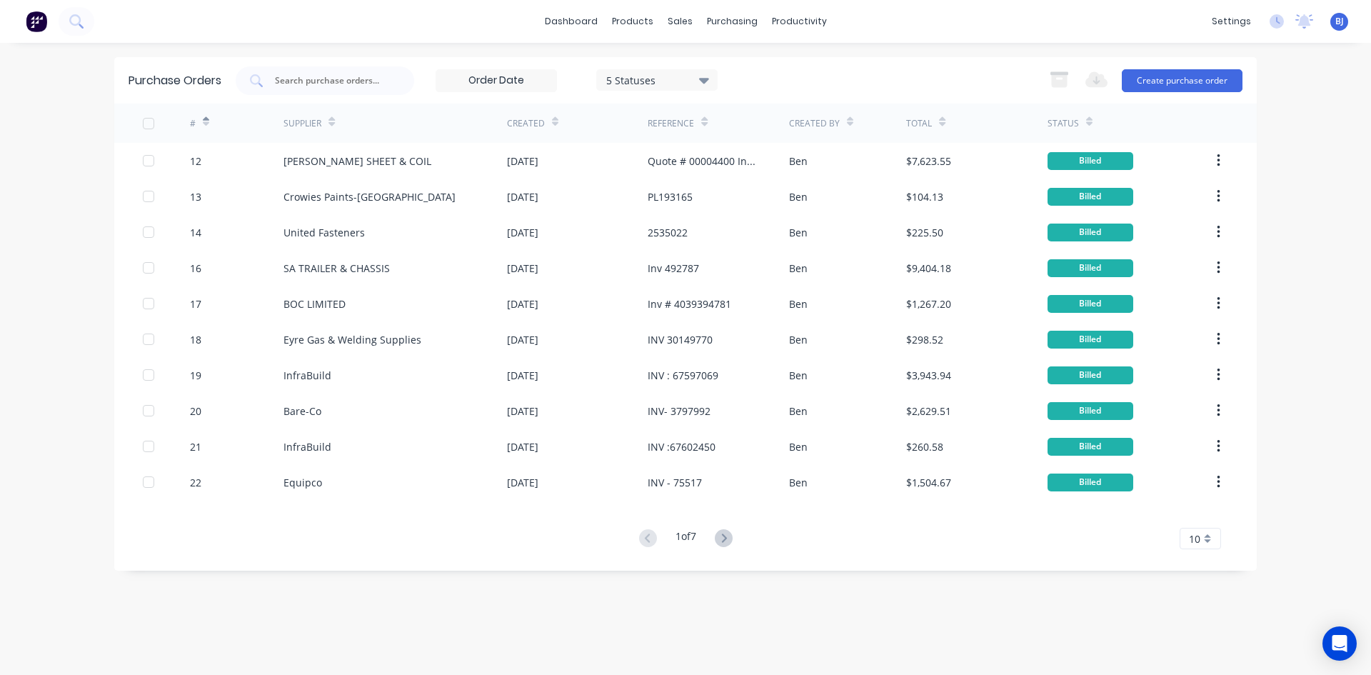
click at [208, 124] on icon at bounding box center [206, 124] width 6 height 4
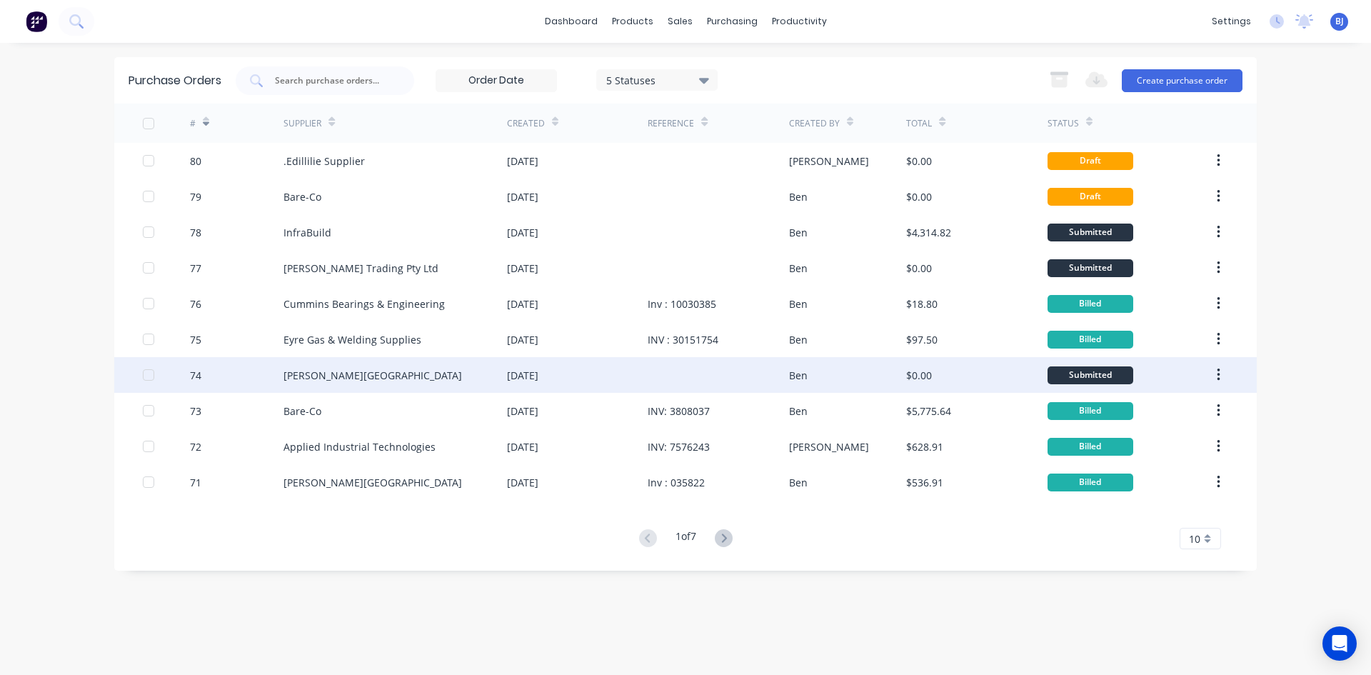
click at [370, 381] on div "[PERSON_NAME][GEOGRAPHIC_DATA]" at bounding box center [396, 375] width 224 height 36
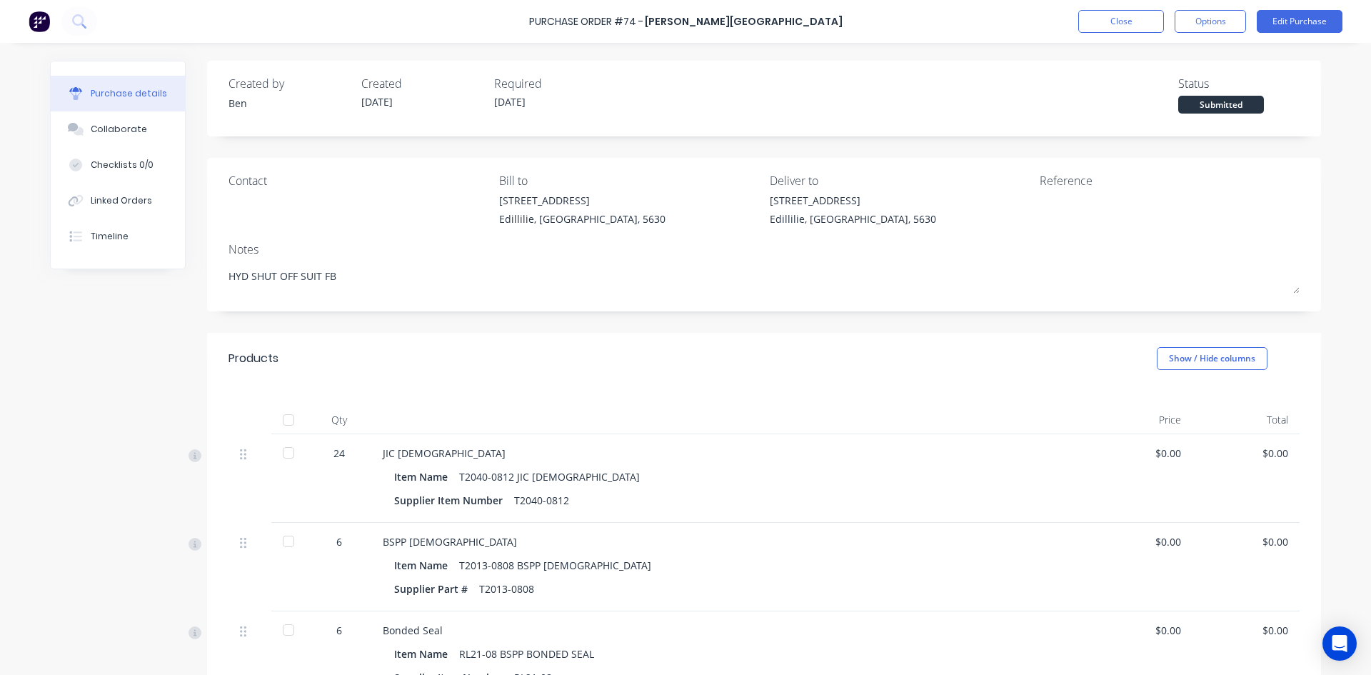
type textarea "x"
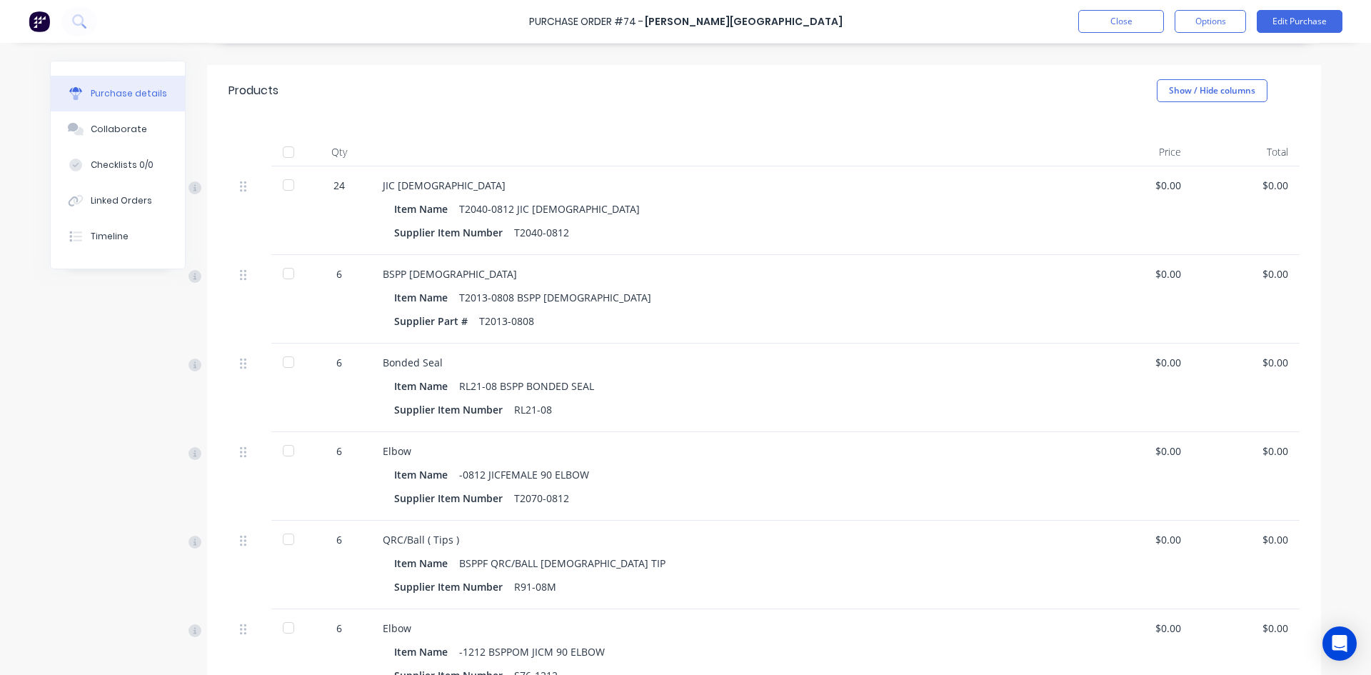
scroll to position [161, 0]
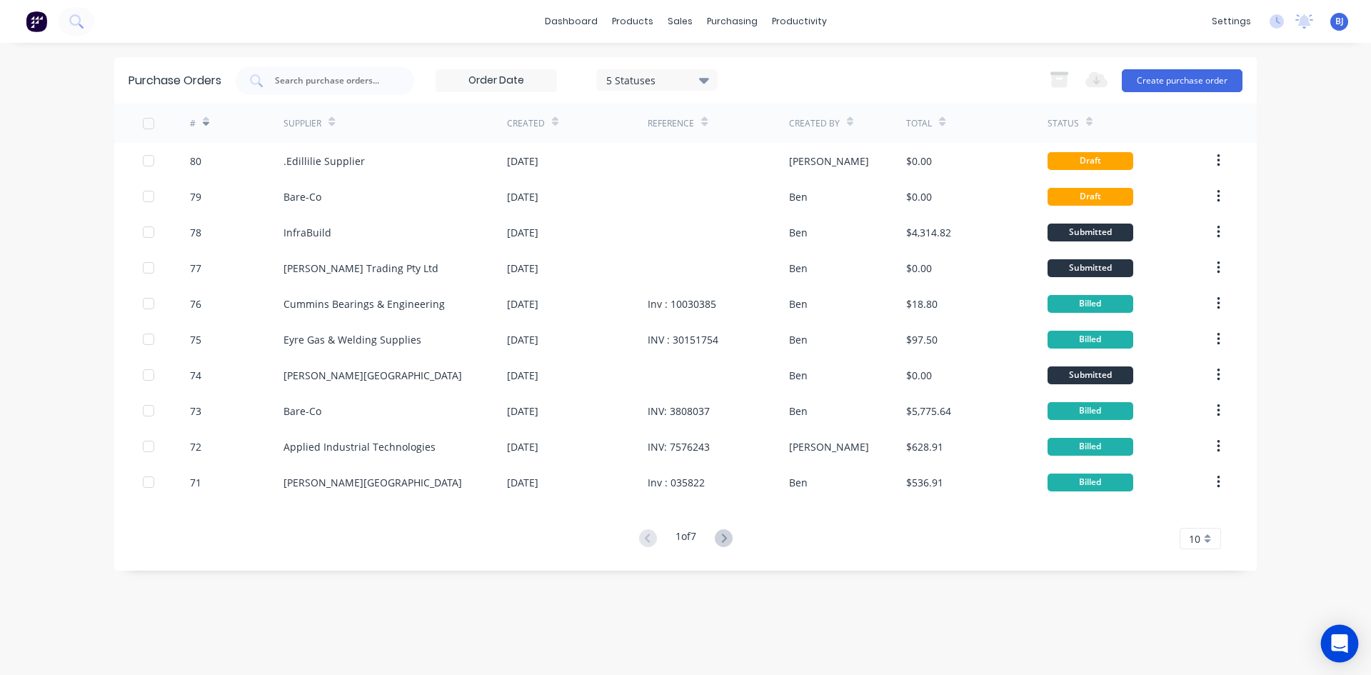
click at [1341, 641] on icon "Open Intercom Messenger" at bounding box center [1339, 643] width 16 height 19
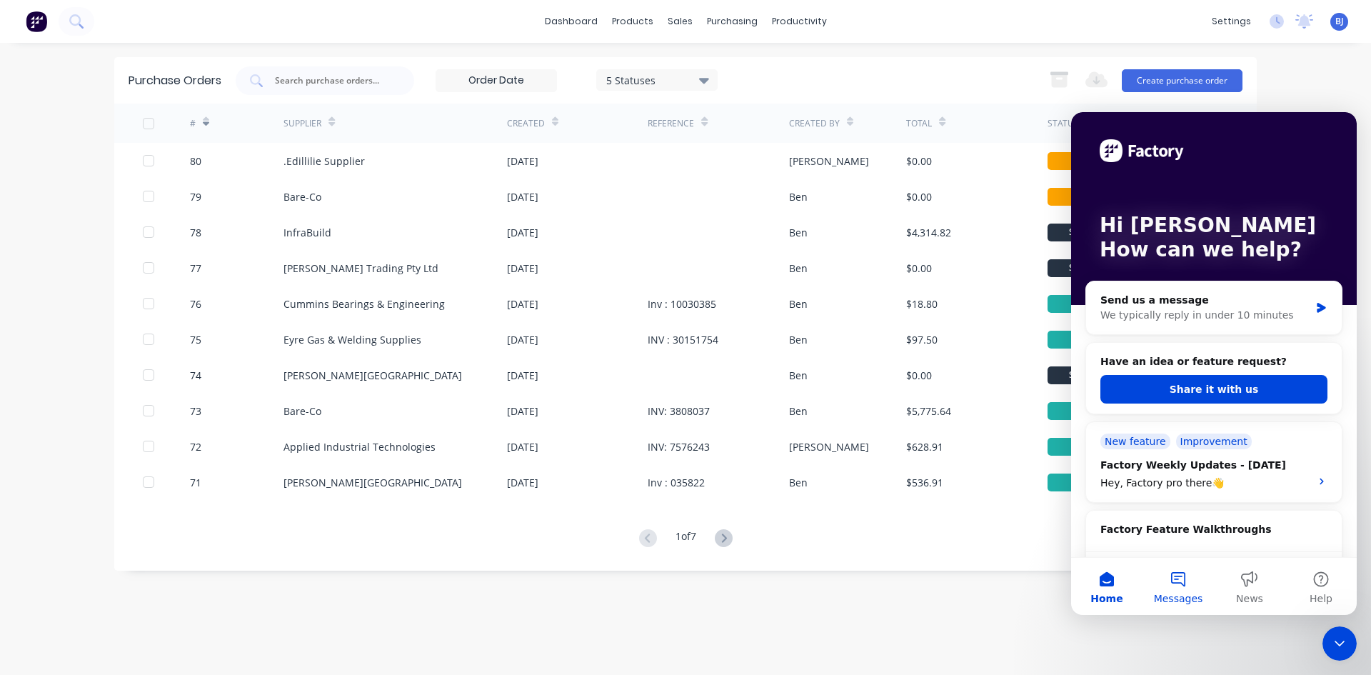
click at [1176, 582] on button "Messages" at bounding box center [1178, 586] width 71 height 57
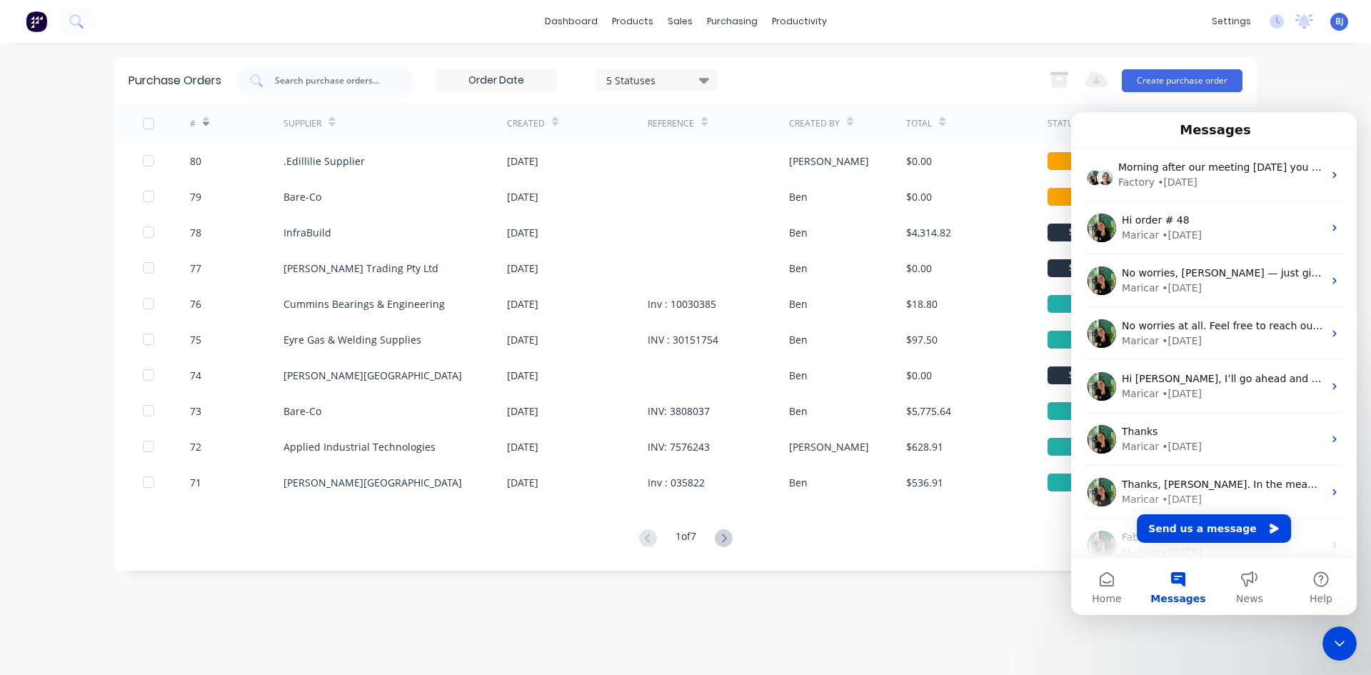
click at [1155, 636] on div "Purchase Orders 5 Statuses 5 Statuses Export to Excel (XLSX) Create purchase or…" at bounding box center [685, 359] width 1143 height 604
click at [1334, 651] on icon "Close Intercom Messenger" at bounding box center [1339, 643] width 17 height 17
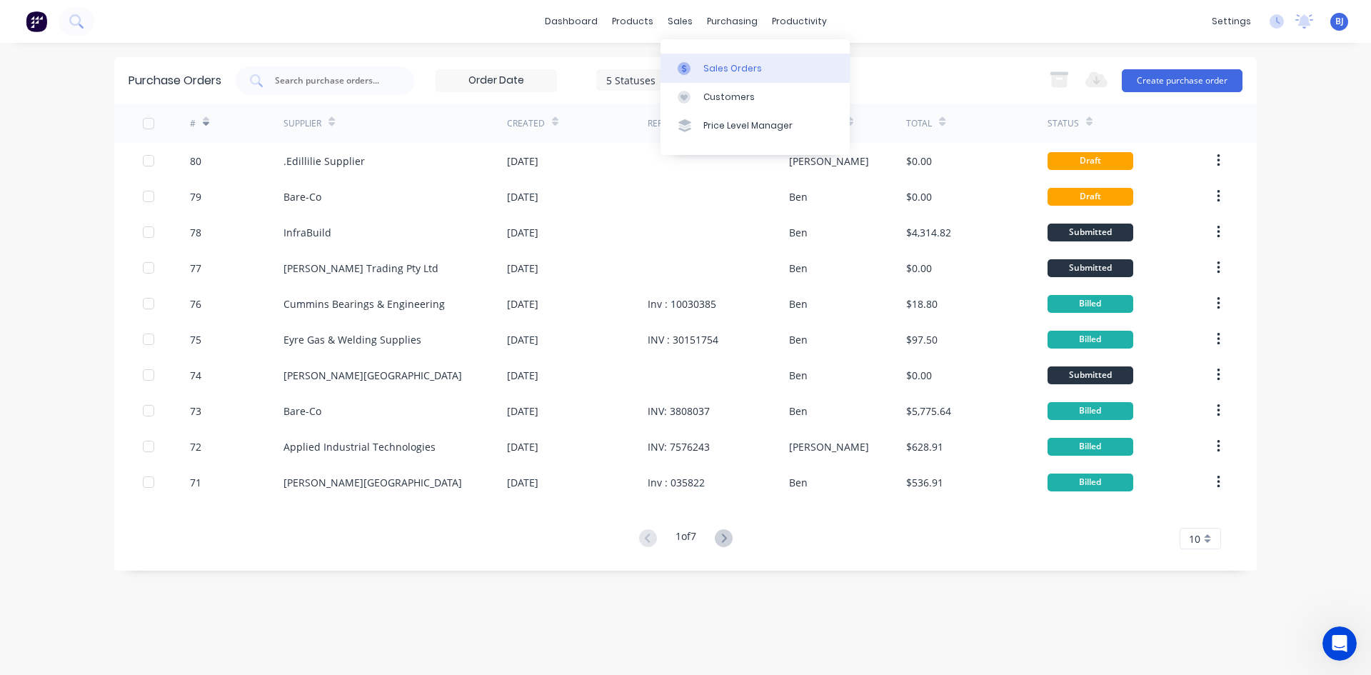
click at [682, 67] on icon at bounding box center [684, 68] width 4 height 8
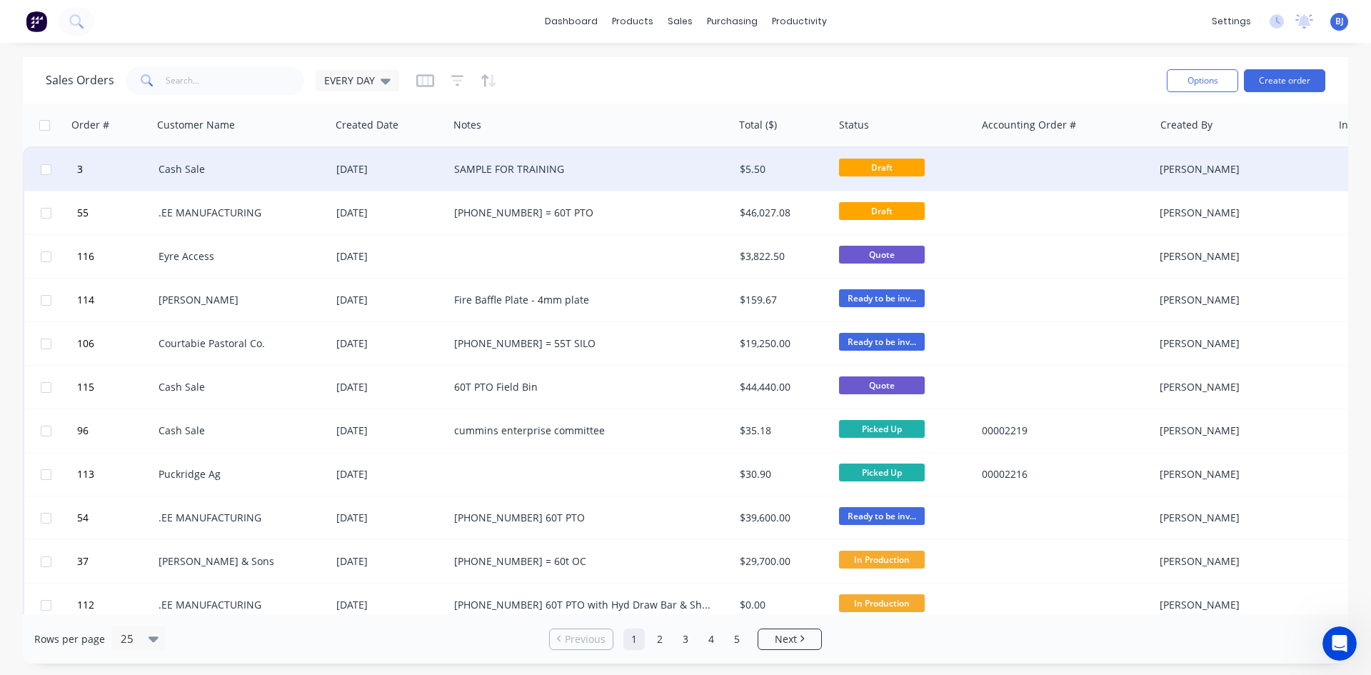
click at [505, 171] on div "SAMPLE FOR TRAINING" at bounding box center [584, 169] width 260 height 14
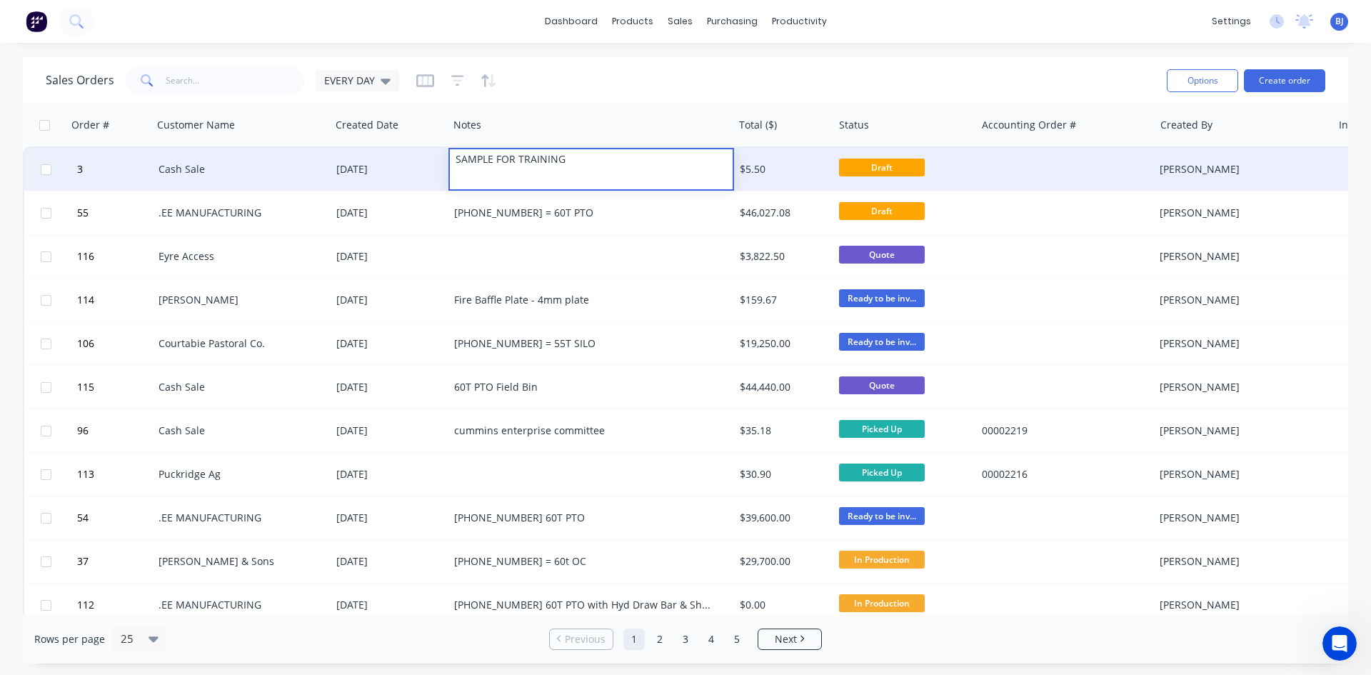
click at [199, 171] on div "Cash Sale" at bounding box center [238, 169] width 159 height 14
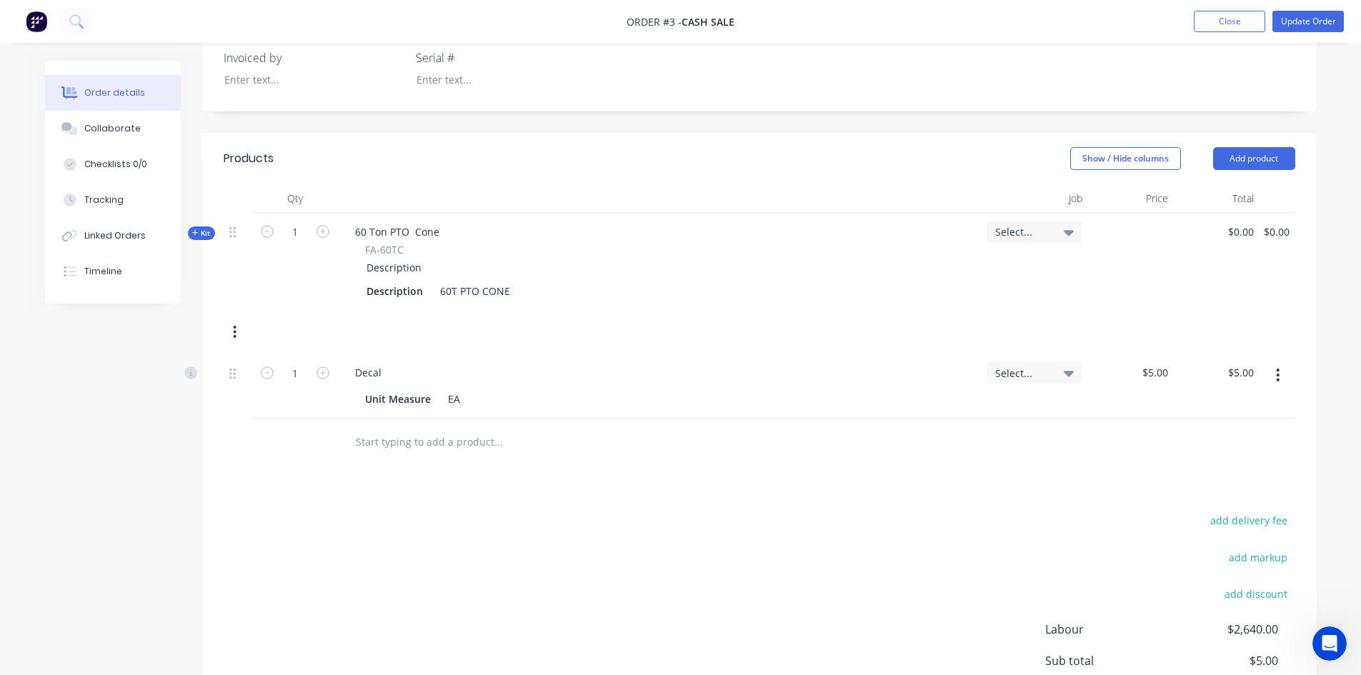
scroll to position [357, 0]
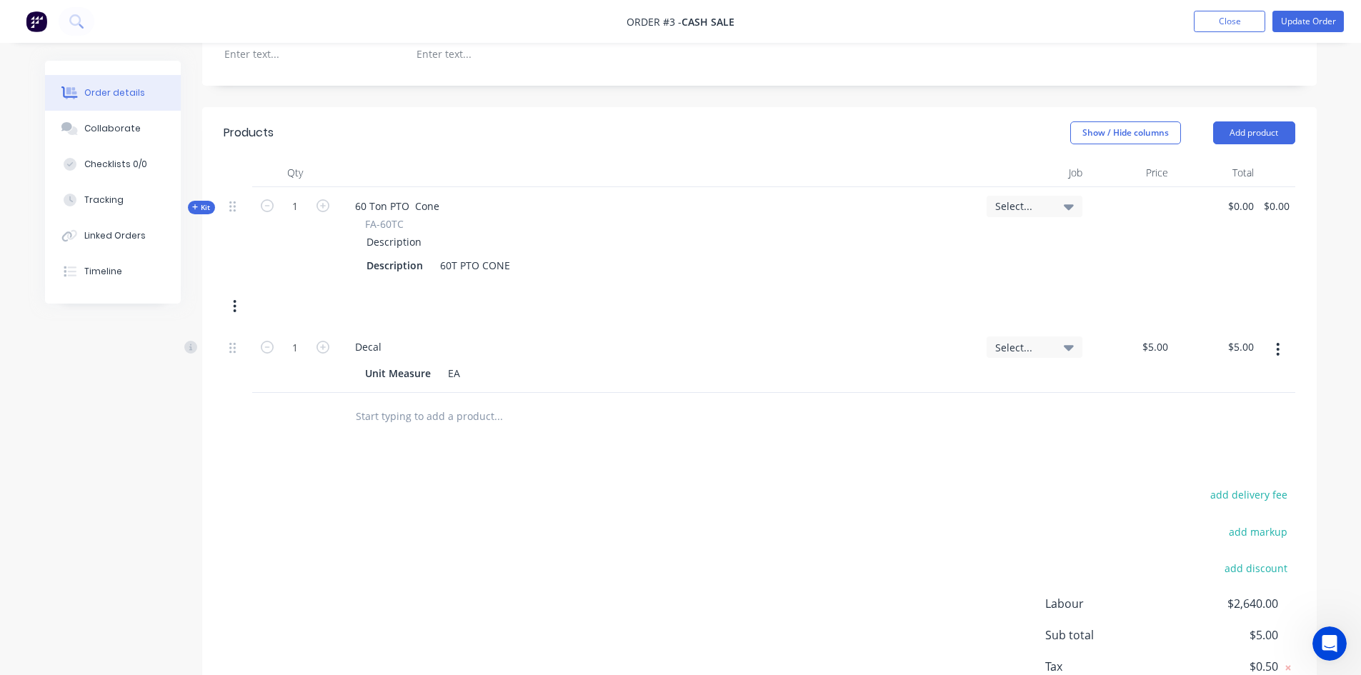
click at [1276, 350] on icon "button" at bounding box center [1278, 349] width 4 height 16
click at [1180, 471] on div "Delete" at bounding box center [1227, 472] width 110 height 21
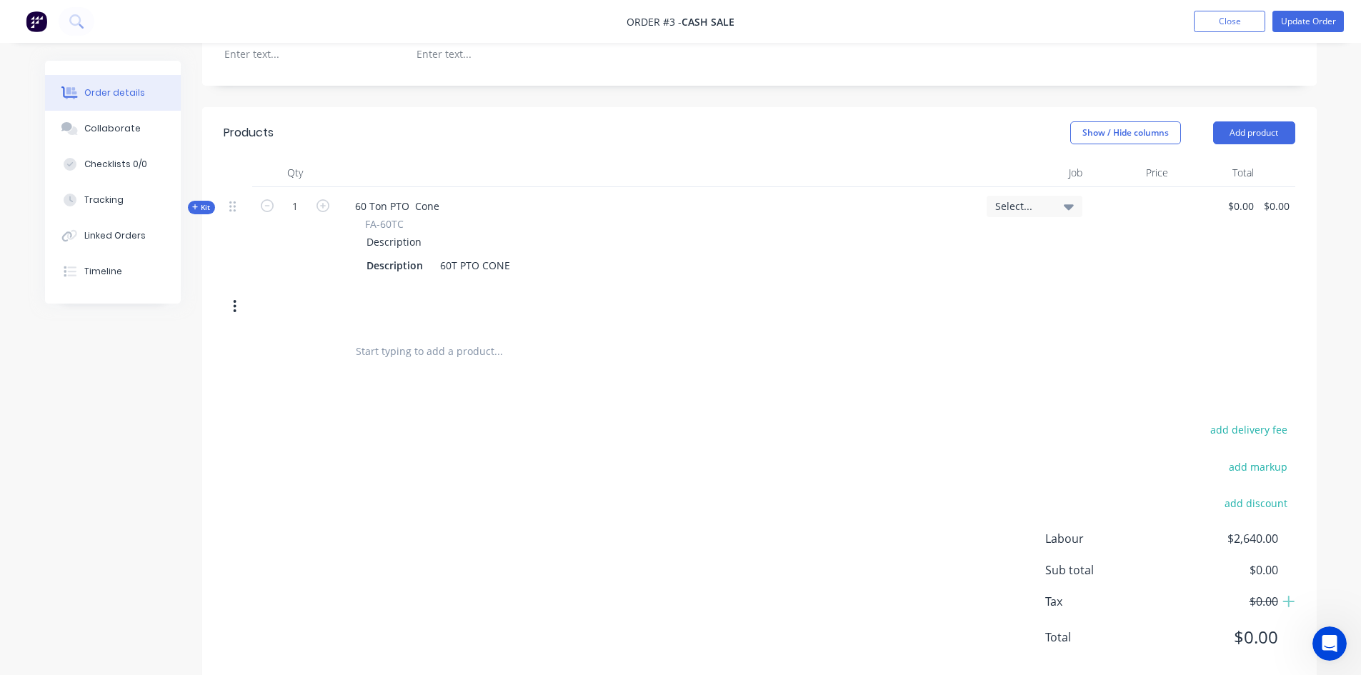
click at [234, 306] on icon "button" at bounding box center [235, 306] width 3 height 13
click at [131, 459] on div "Delete" at bounding box center [184, 458] width 110 height 21
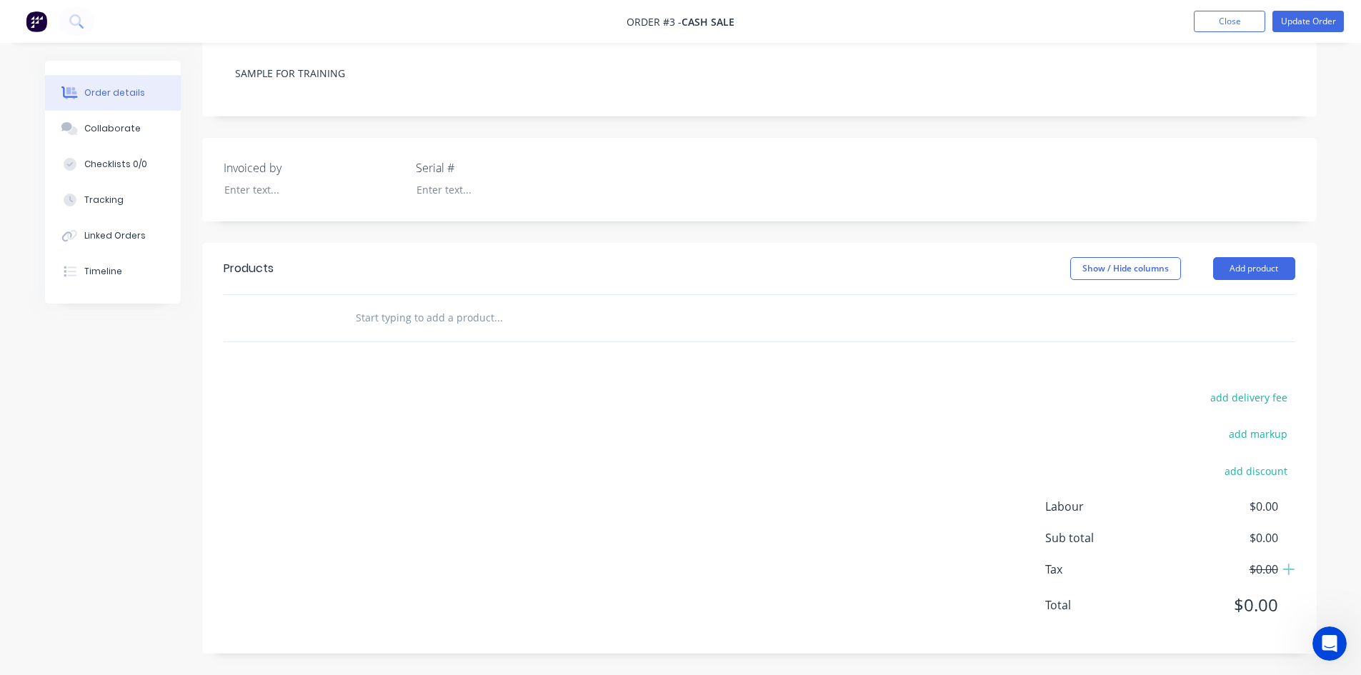
scroll to position [221, 0]
click at [1254, 270] on button "Add product" at bounding box center [1254, 268] width 82 height 23
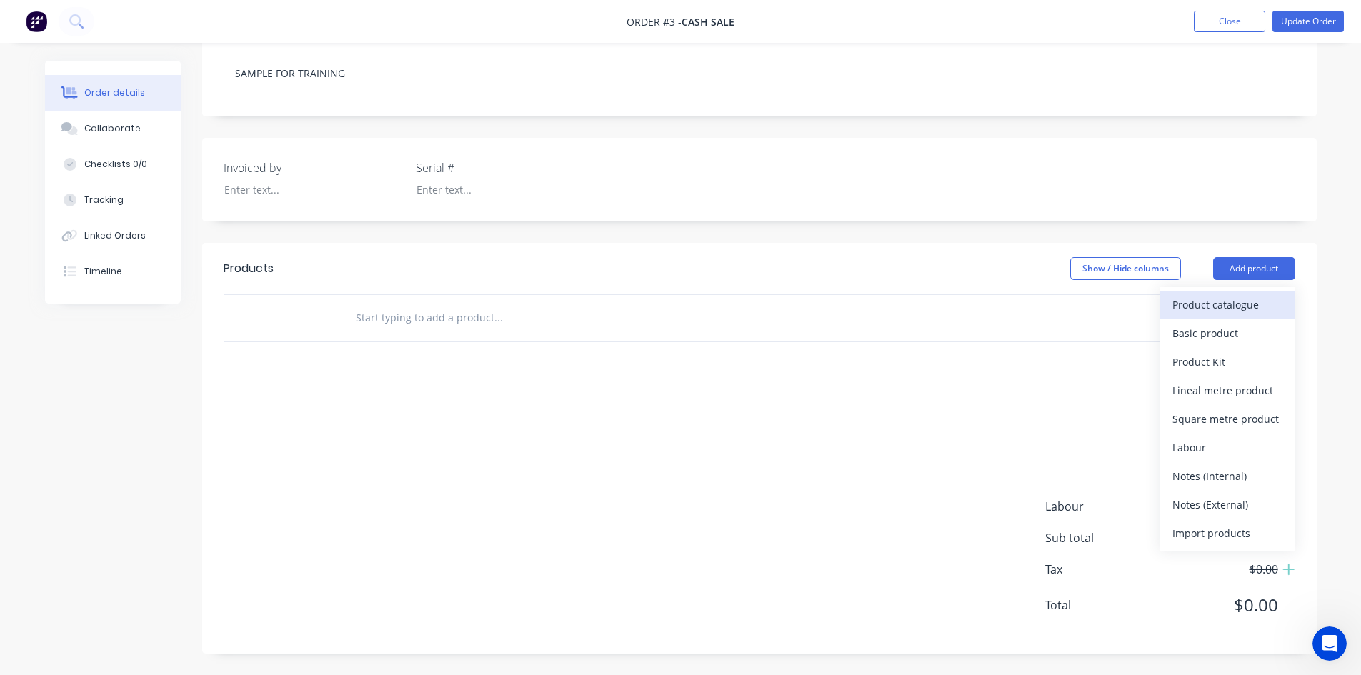
click at [1214, 301] on div "Product catalogue" at bounding box center [1227, 304] width 110 height 21
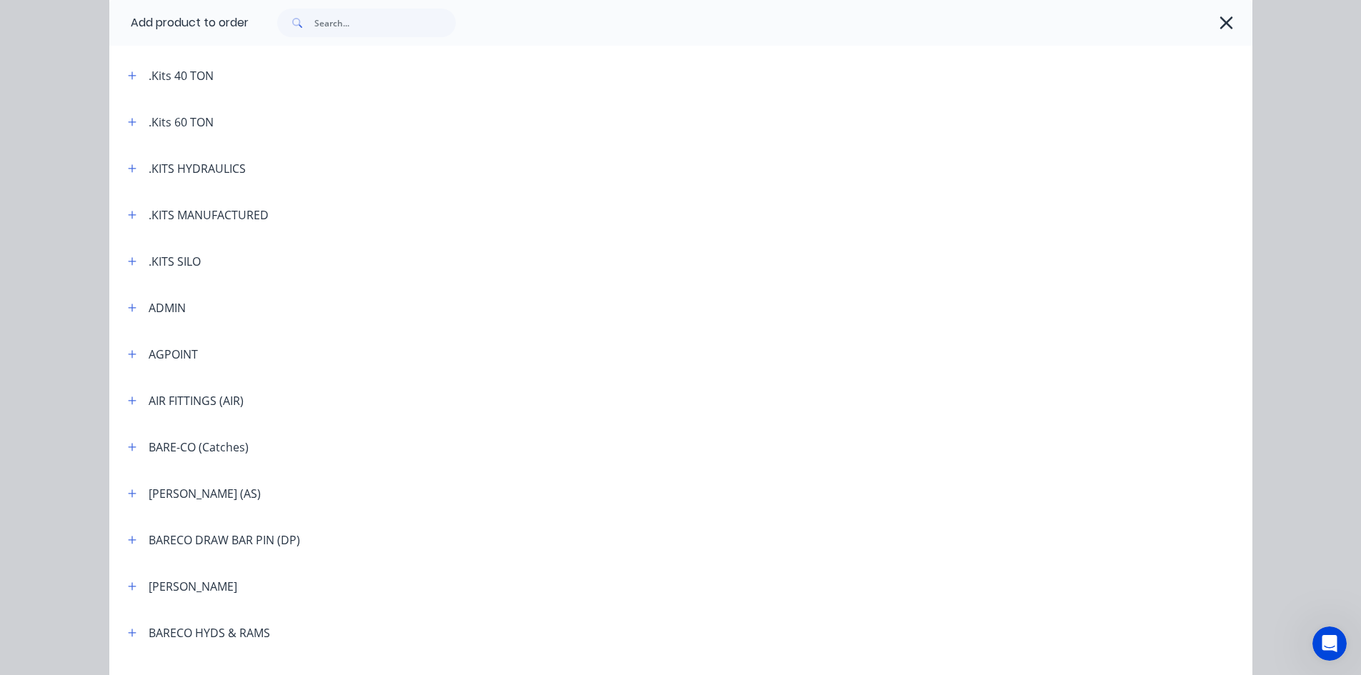
scroll to position [429, 0]
click at [1323, 644] on icon "Open Intercom Messenger" at bounding box center [1330, 644] width 24 height 24
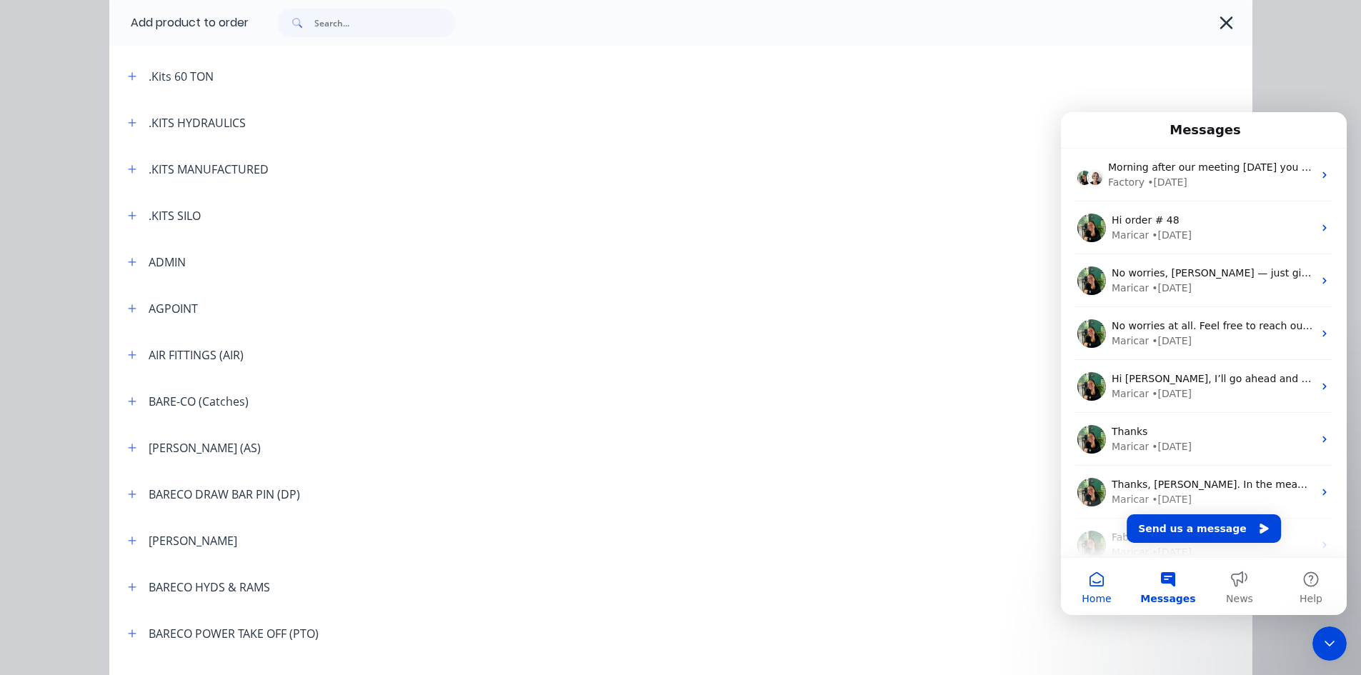
click at [1098, 584] on button "Home" at bounding box center [1096, 586] width 71 height 57
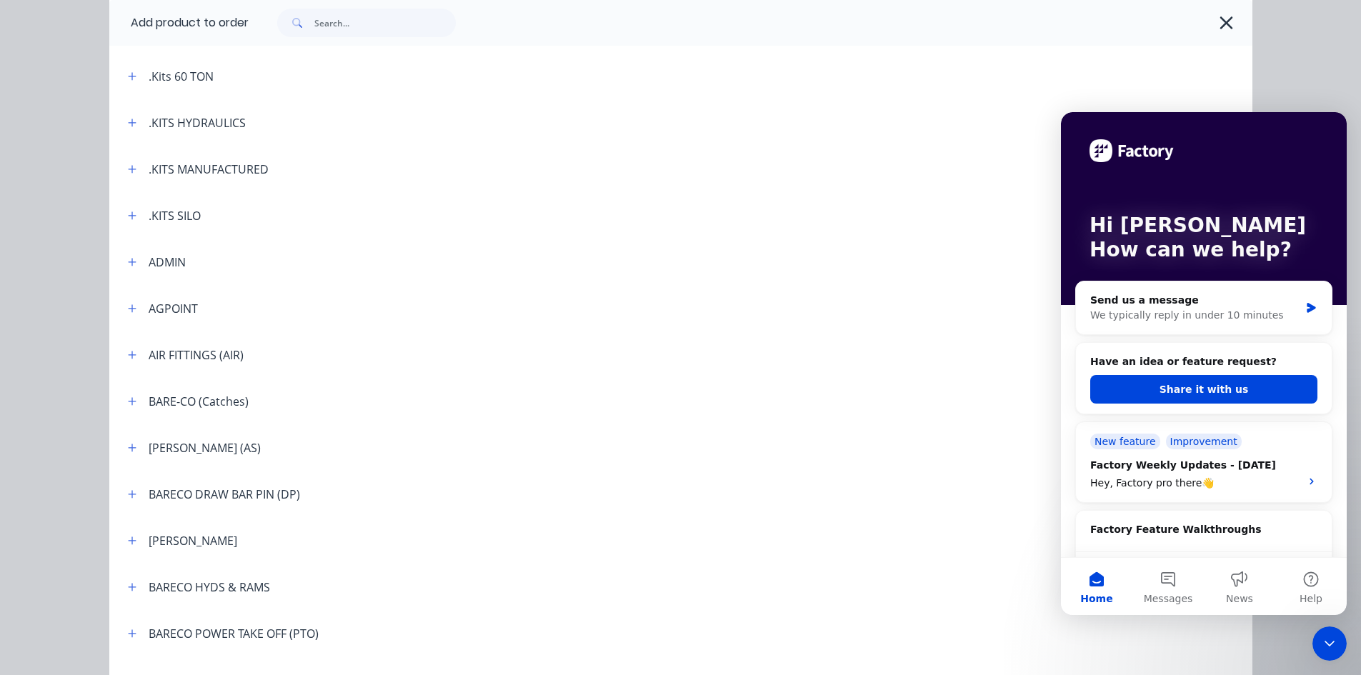
click at [1291, 649] on div "Add product to order Miscellaneous .aLABOUR .BUY BACK 40TON BINS .BUY BACK 60 T…" at bounding box center [680, 337] width 1361 height 675
click at [1212, 389] on button "Share it with us" at bounding box center [1203, 389] width 227 height 29
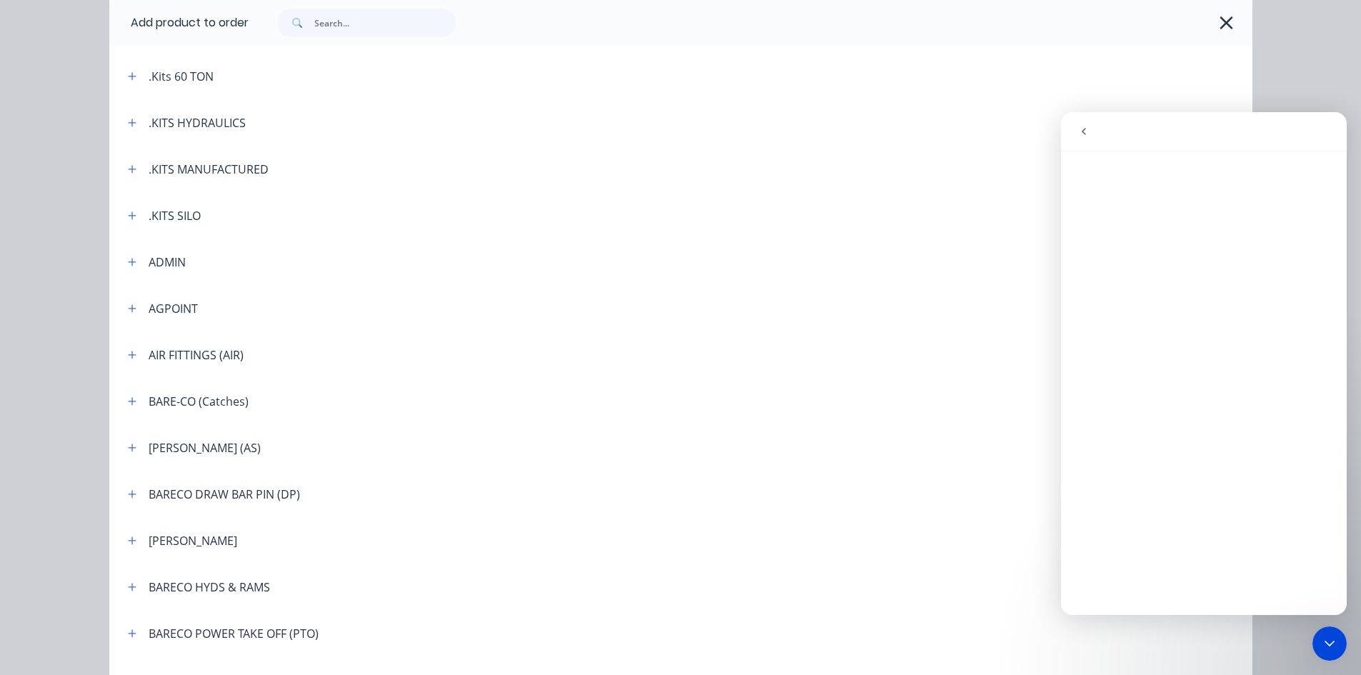
click at [1081, 129] on icon "go back" at bounding box center [1083, 131] width 11 height 11
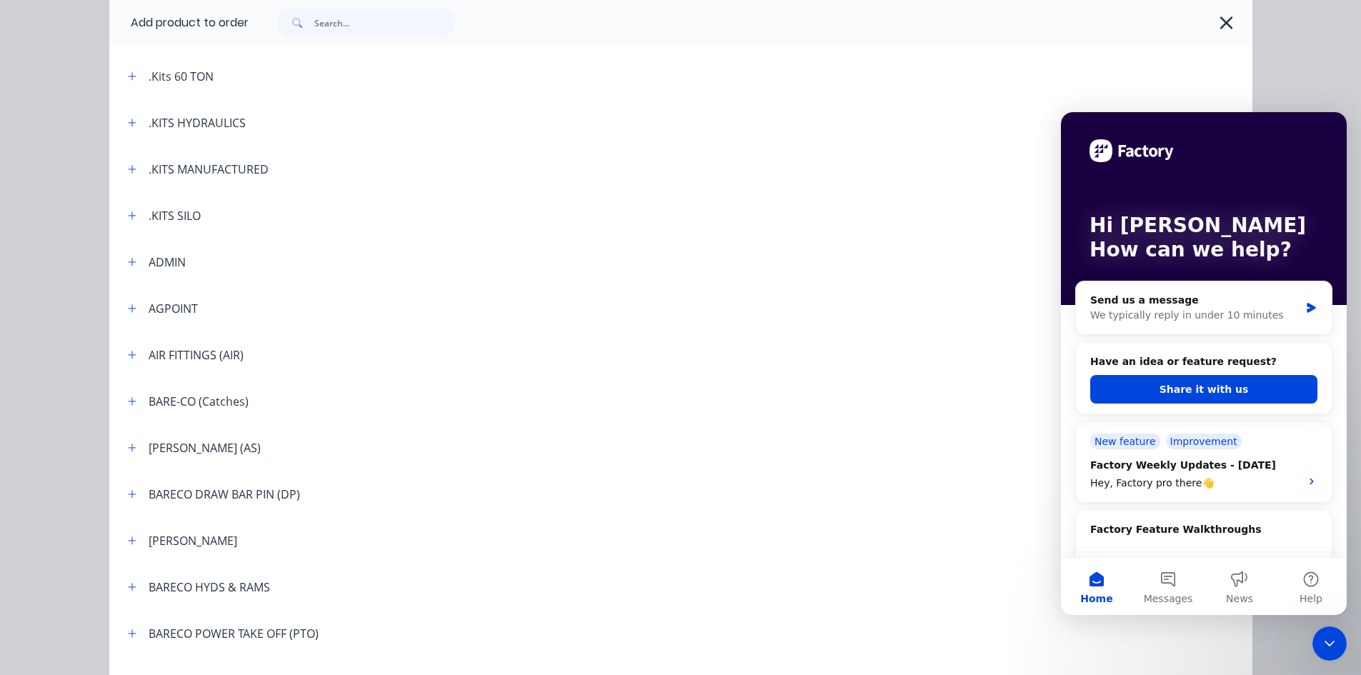
click at [1004, 459] on header "[PERSON_NAME] (AS)" at bounding box center [680, 447] width 1143 height 46
click at [1205, 46] on header ".Kits 40 TON" at bounding box center [680, 29] width 1143 height 46
click at [1218, 24] on icon "button" at bounding box center [1225, 23] width 15 height 20
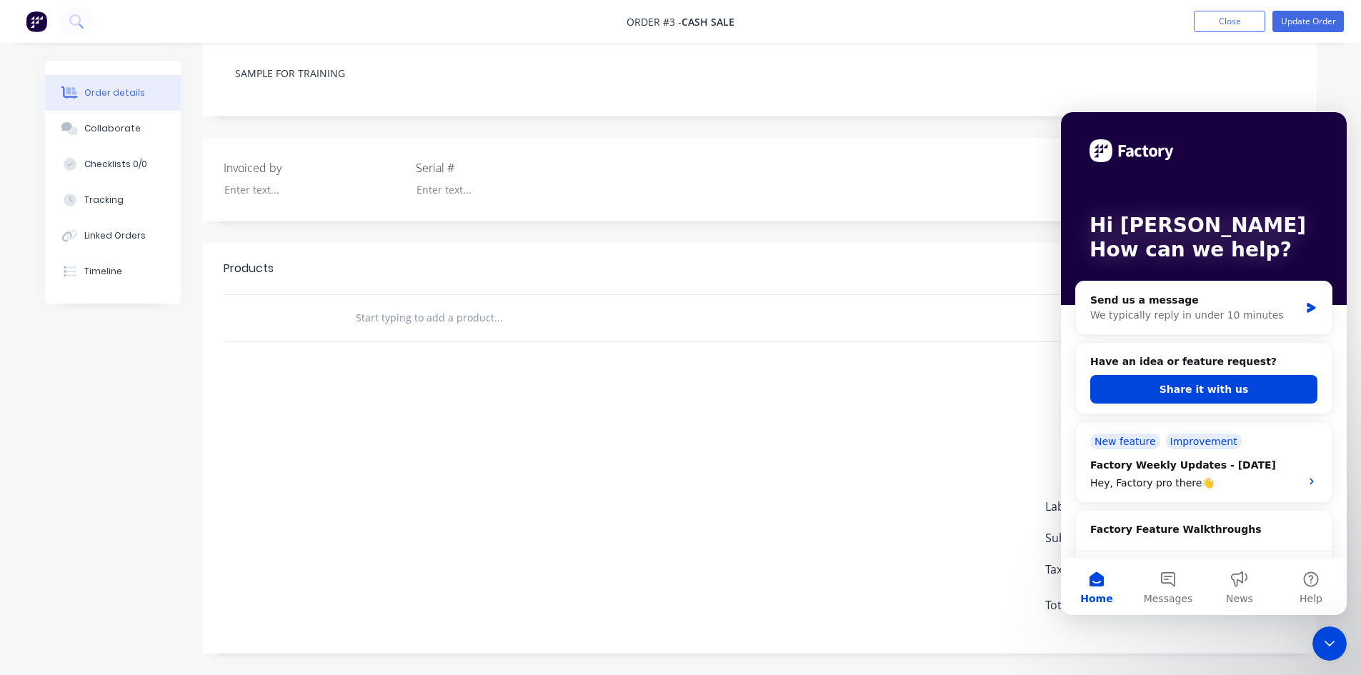
click at [1322, 648] on icon "Close Intercom Messenger" at bounding box center [1329, 643] width 17 height 17
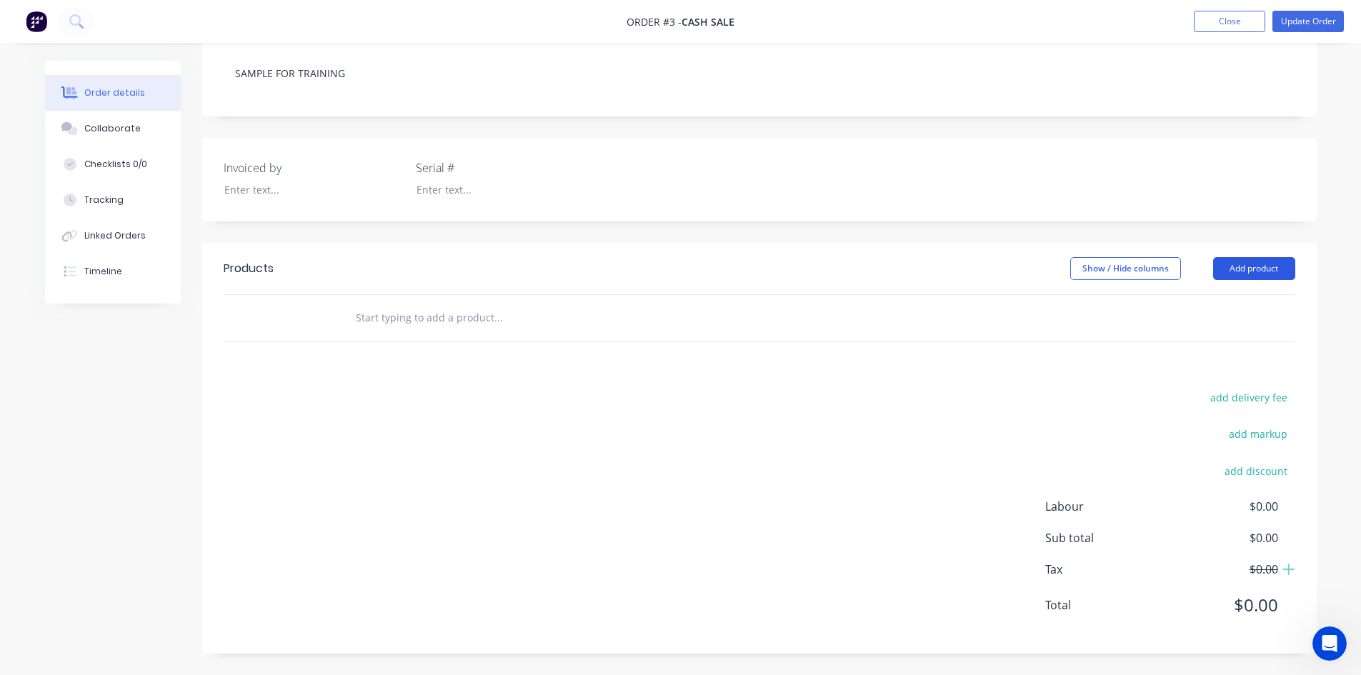
click at [1245, 271] on button "Add product" at bounding box center [1254, 268] width 82 height 23
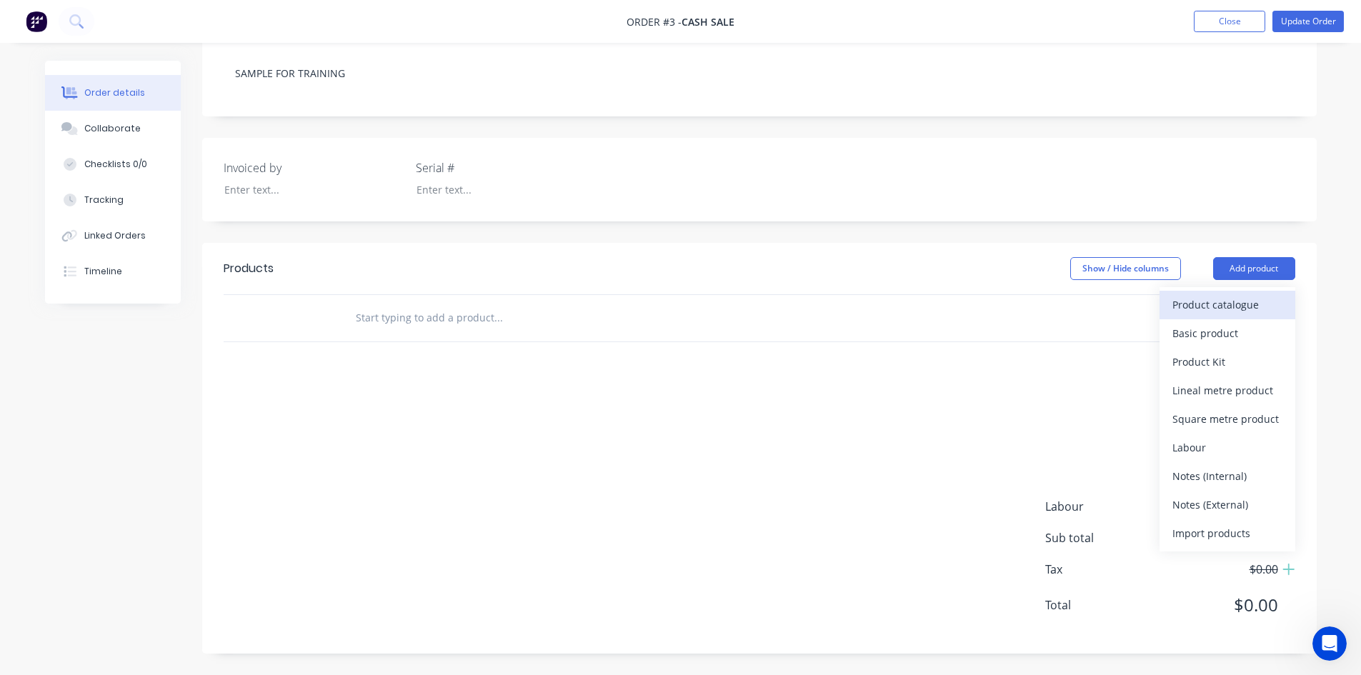
click at [1204, 306] on div "Product catalogue" at bounding box center [1227, 304] width 110 height 21
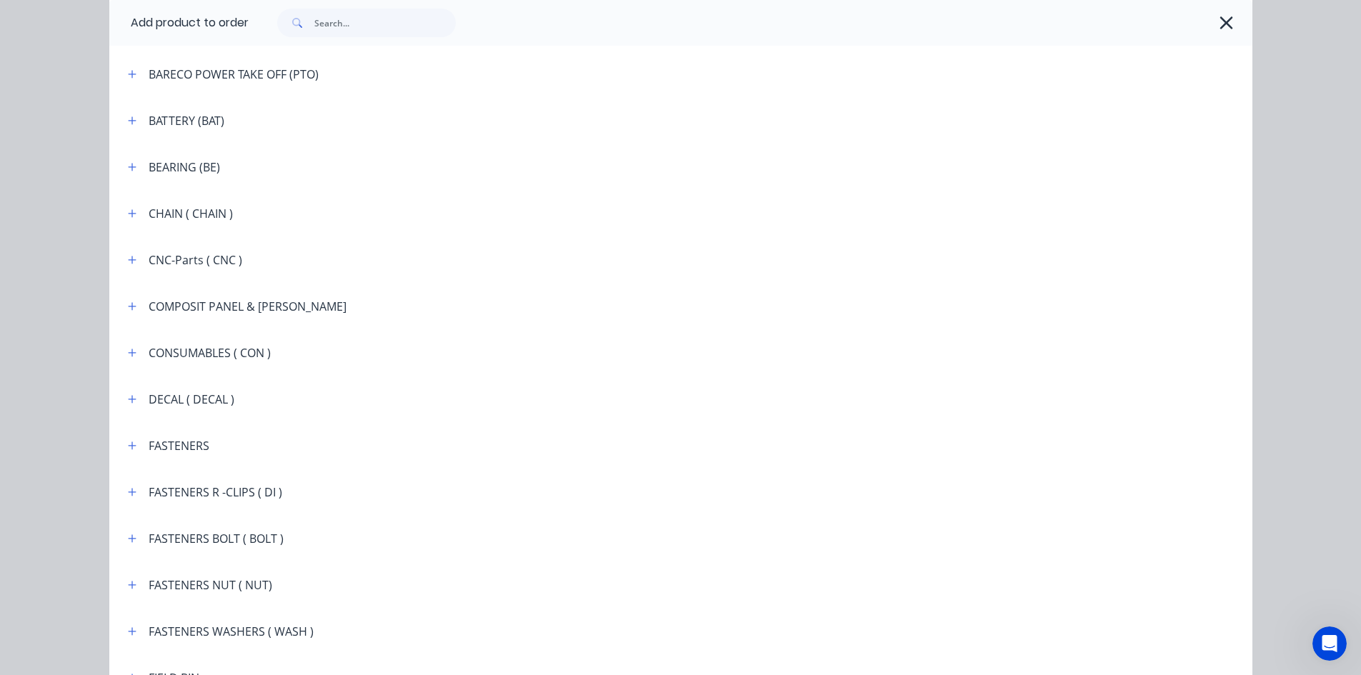
scroll to position [1000, 0]
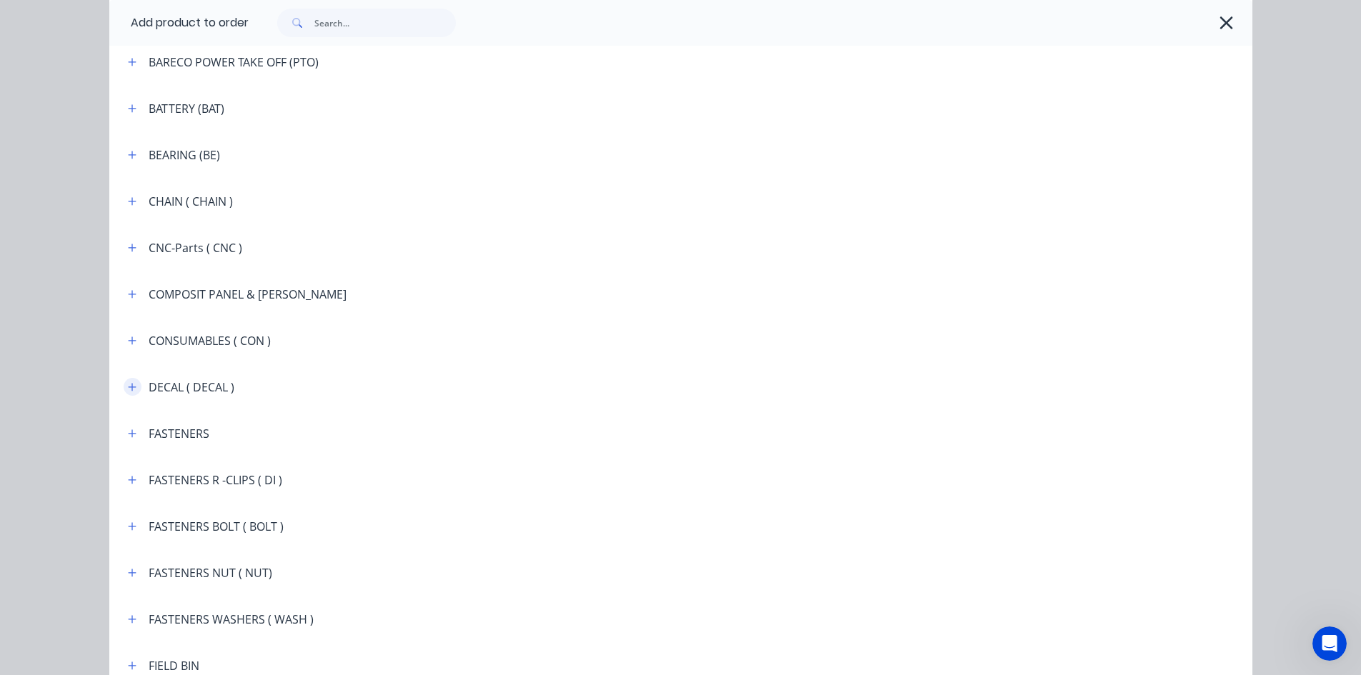
click at [128, 387] on icon "button" at bounding box center [132, 387] width 8 height 8
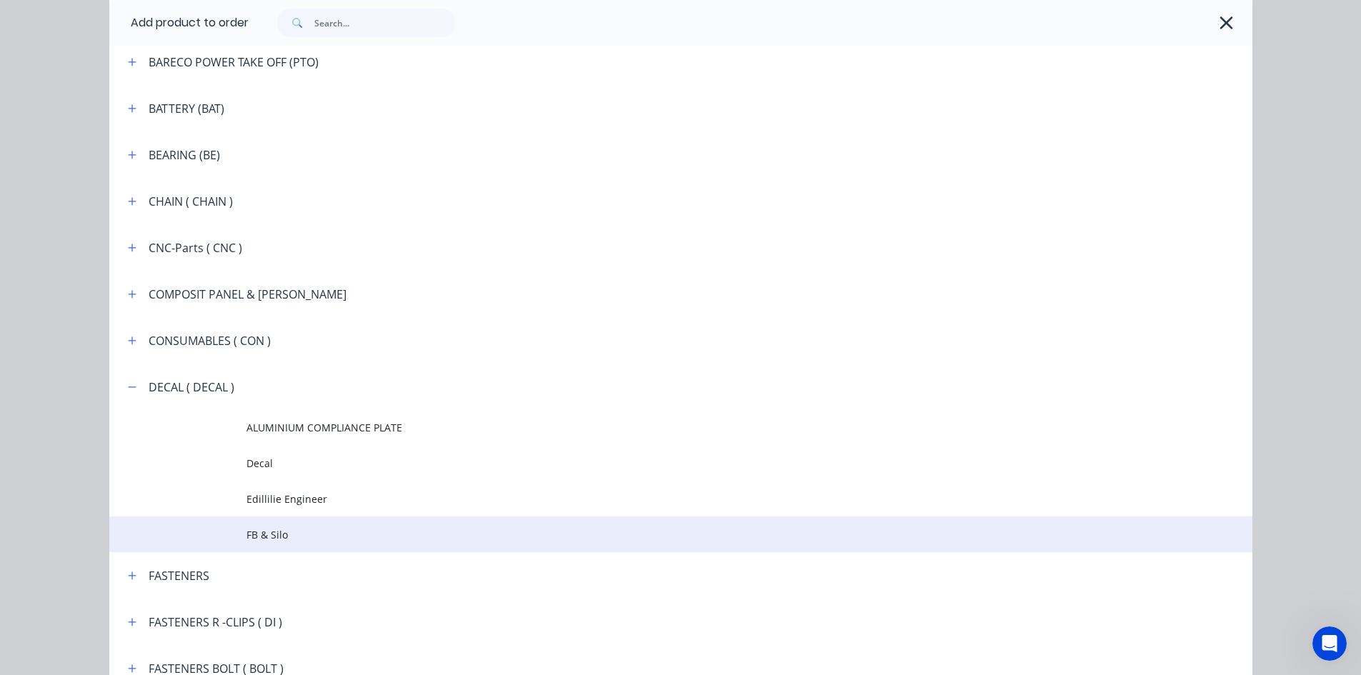
click at [272, 535] on span "FB & Silo" at bounding box center [648, 534] width 804 height 15
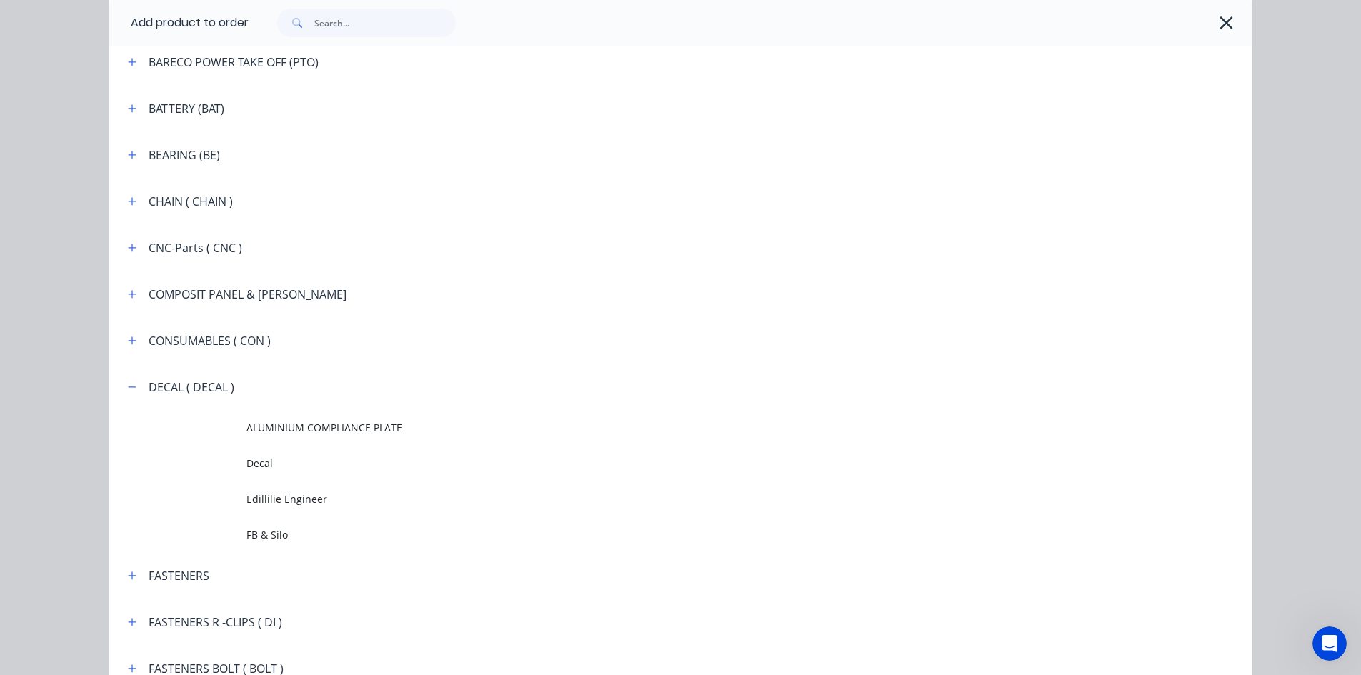
scroll to position [0, 0]
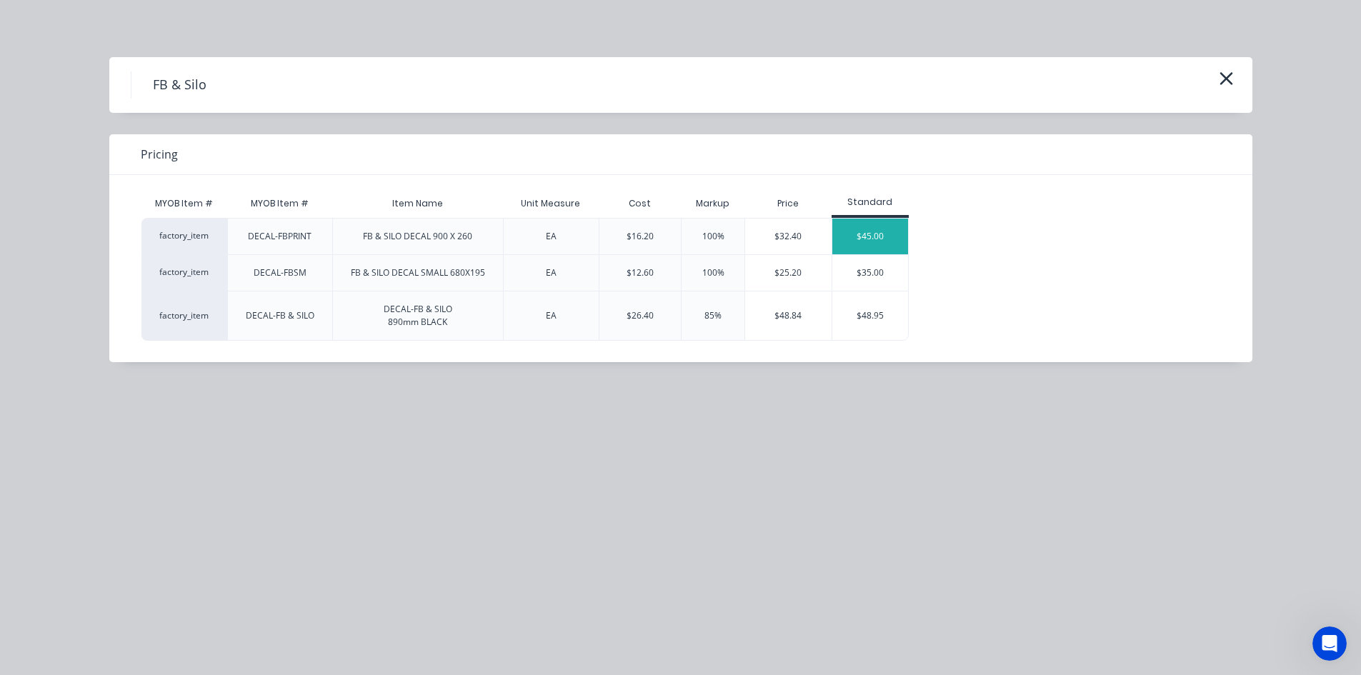
click at [879, 236] on div "$45.00" at bounding box center [870, 237] width 76 height 36
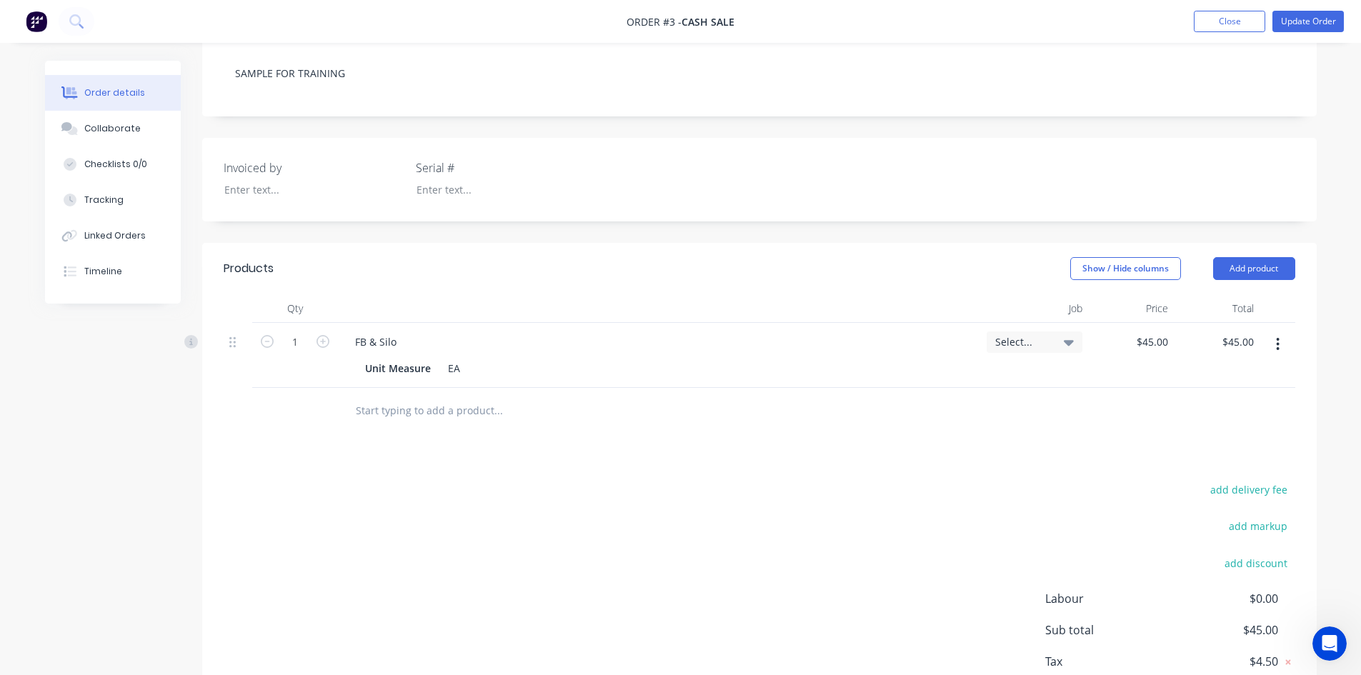
click at [1328, 641] on icon "Open Intercom Messenger" at bounding box center [1330, 644] width 24 height 24
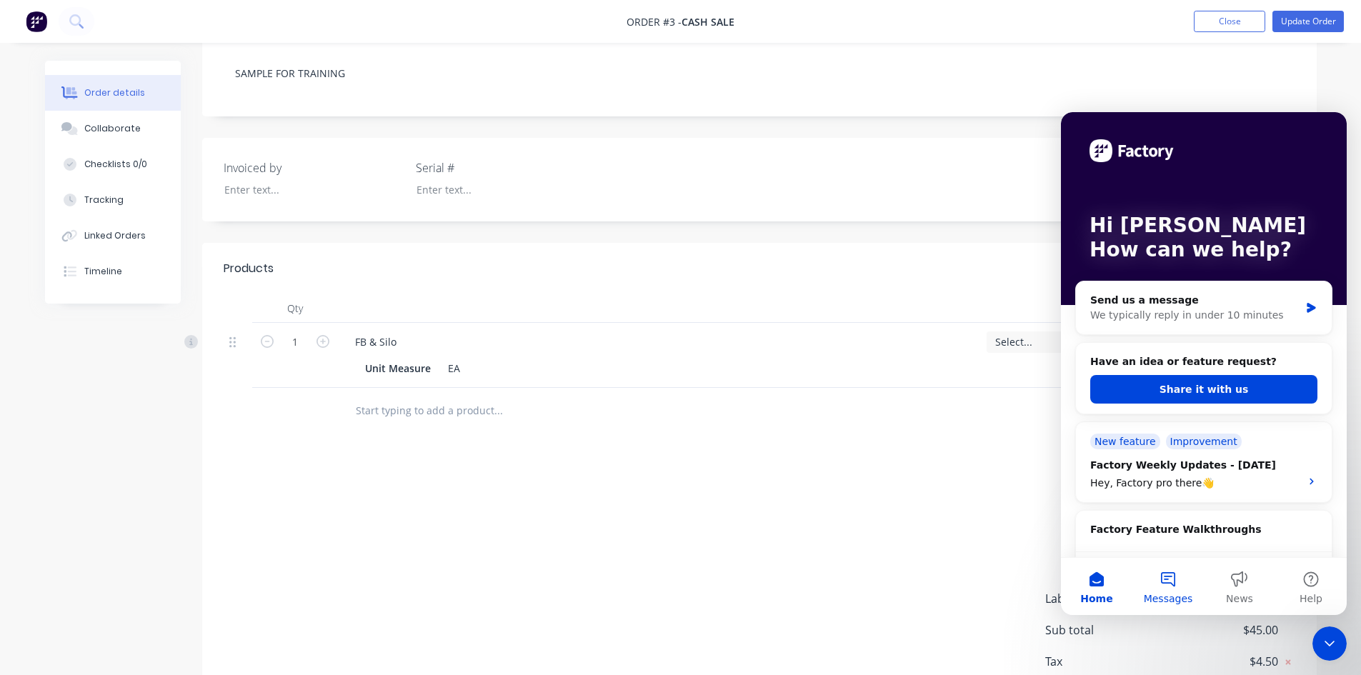
click at [1166, 576] on button "Messages" at bounding box center [1167, 586] width 71 height 57
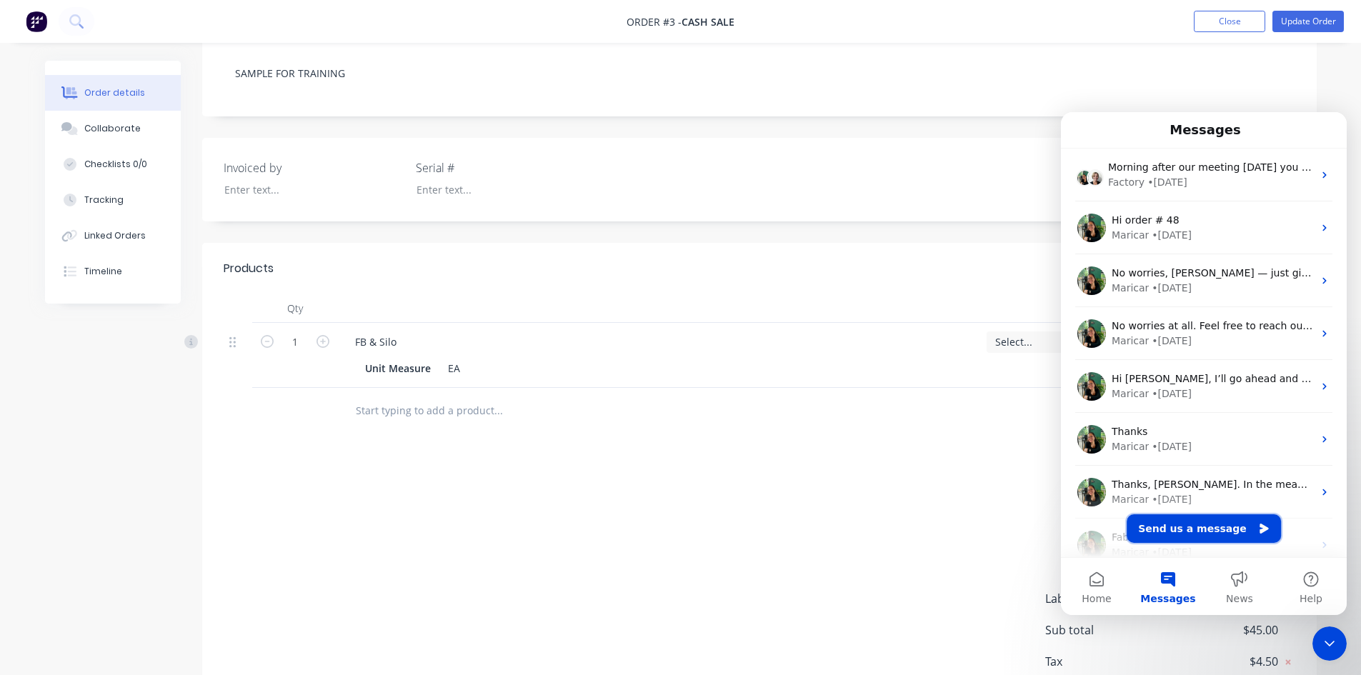
click at [1196, 528] on button "Send us a message" at bounding box center [1203, 528] width 154 height 29
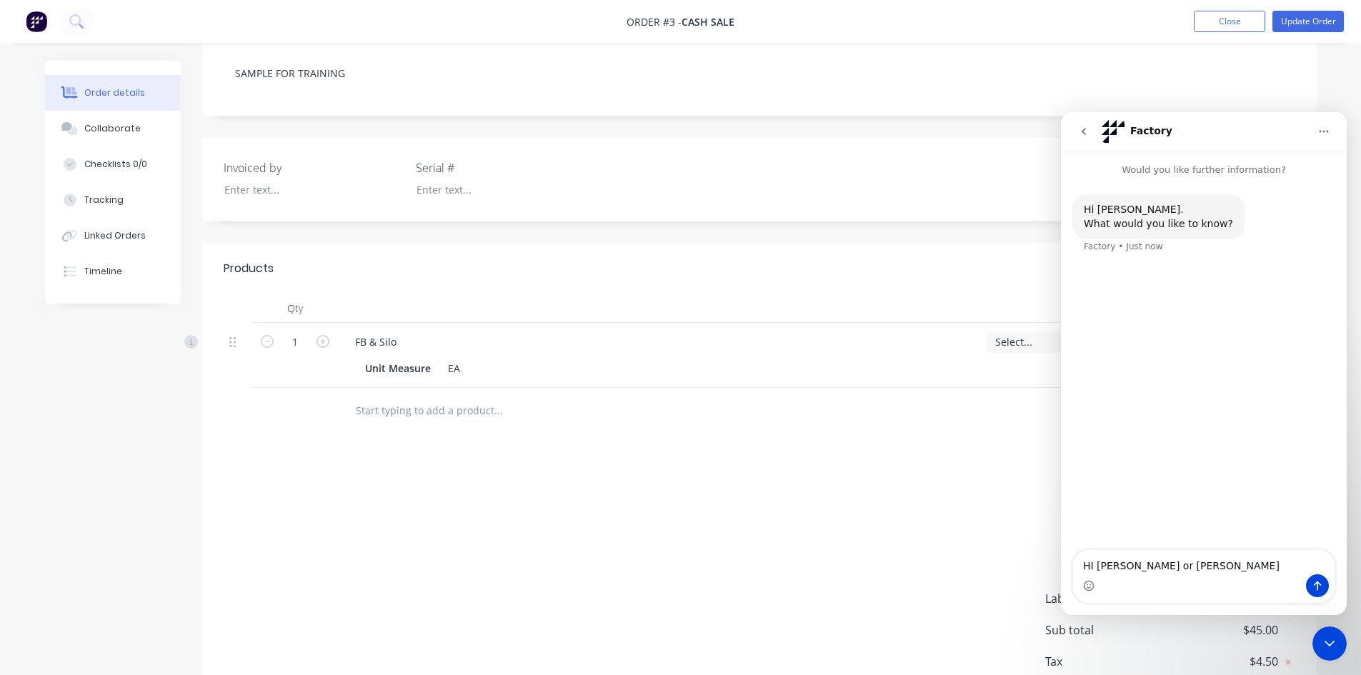
type textarea "HI [PERSON_NAME] or [PERSON_NAME]"
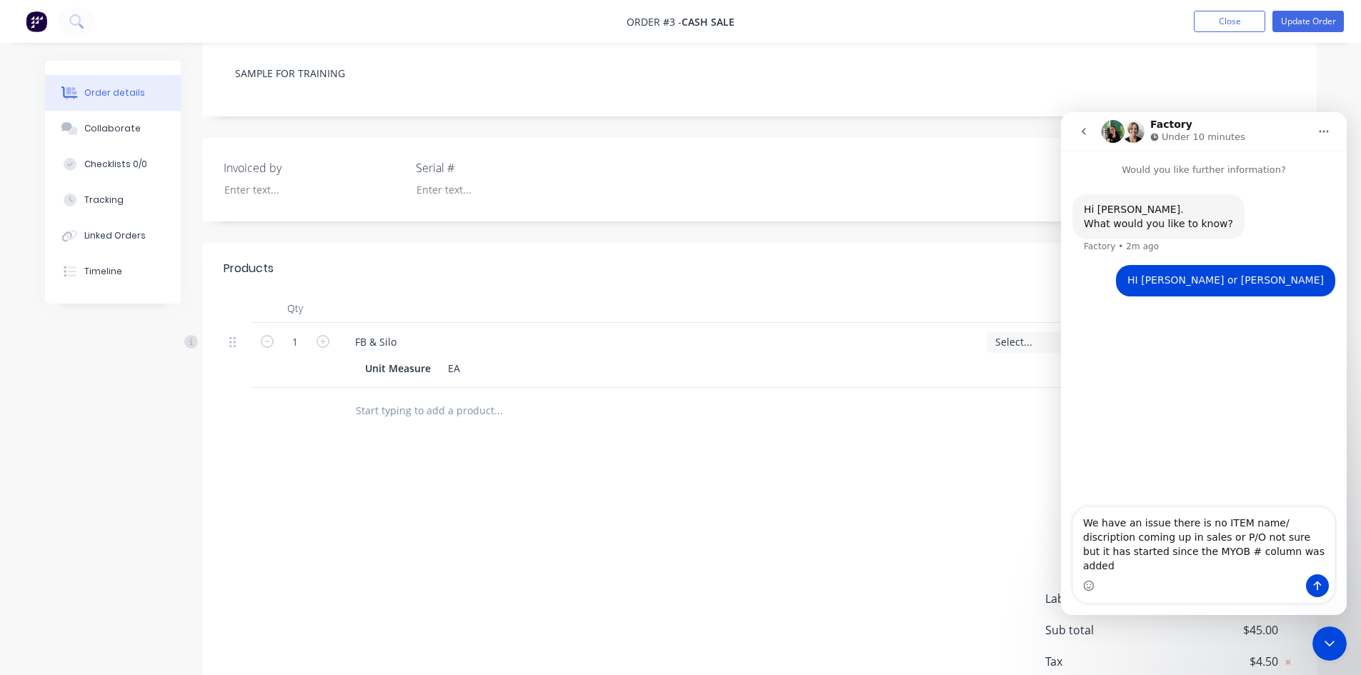
type textarea "We have an issue there is no ITEM name/ discription coming up in sales or P/O n…"
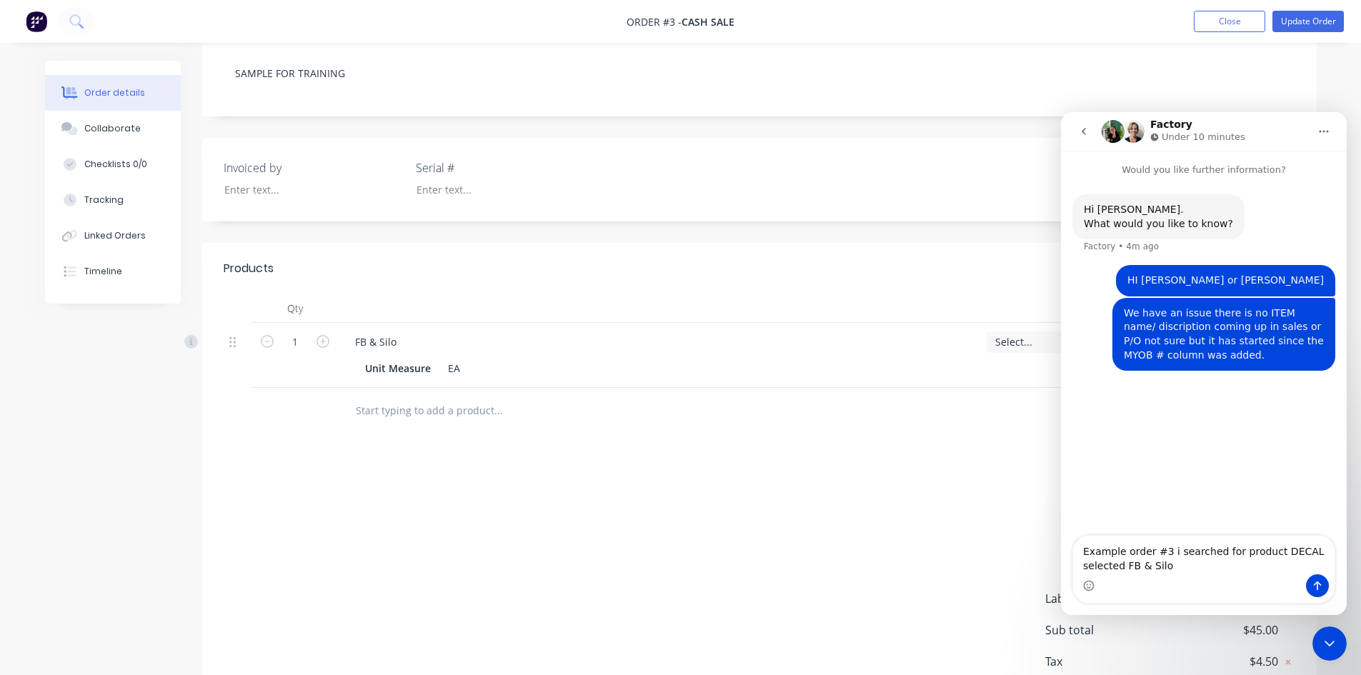
type textarea "Example order #3 i searched for product DECAL selected FB & Silo"
click at [1326, 641] on icon "Close Intercom Messenger" at bounding box center [1329, 643] width 17 height 17
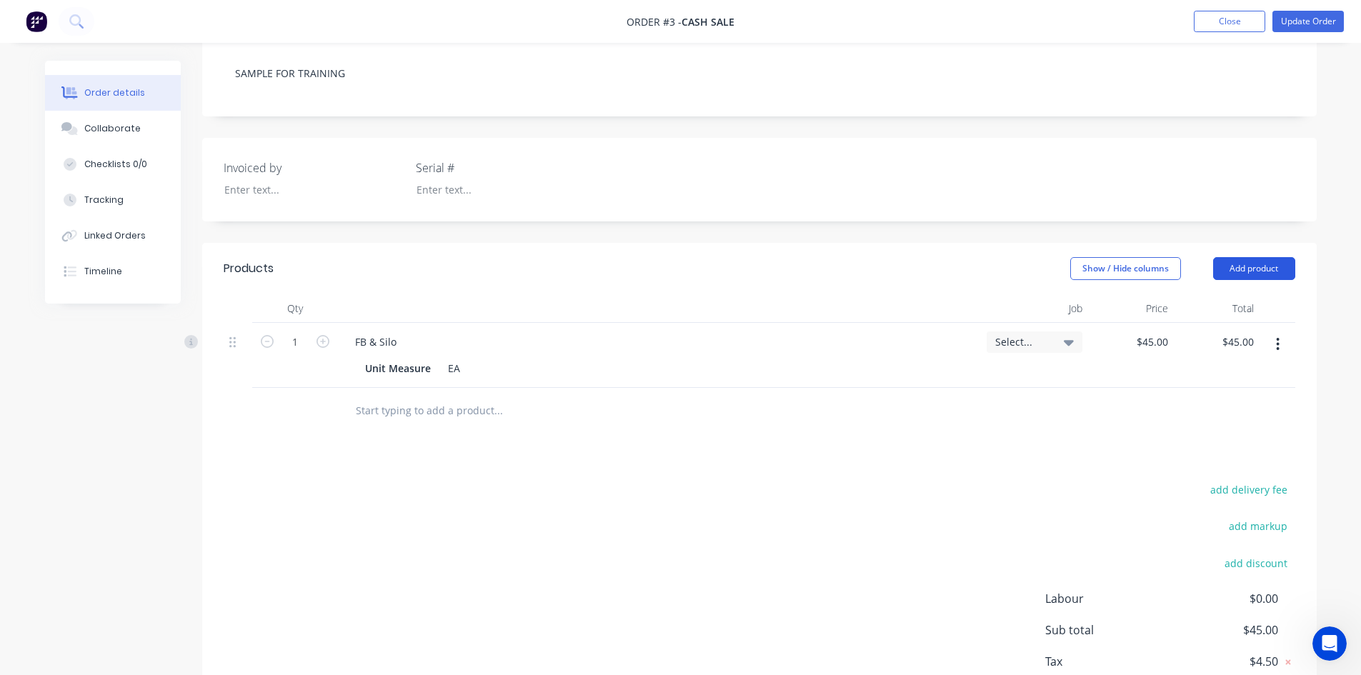
click at [1250, 268] on button "Add product" at bounding box center [1254, 268] width 82 height 23
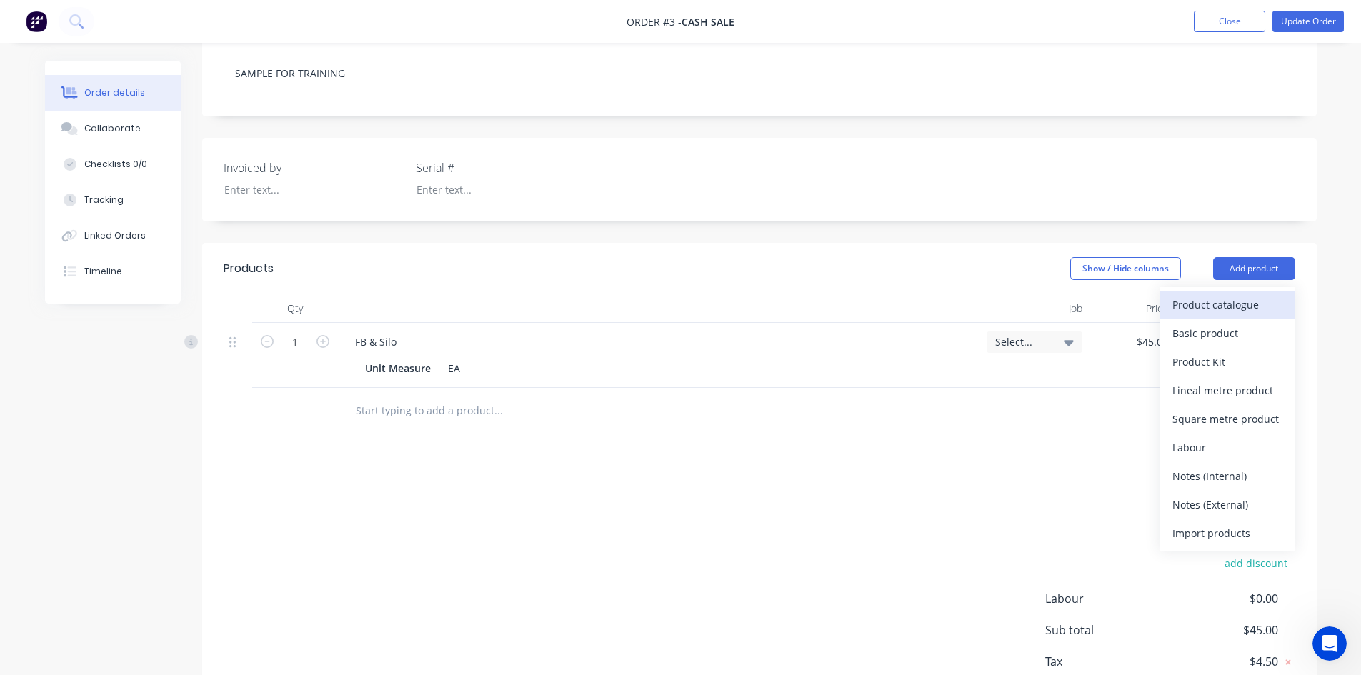
click at [1214, 309] on div "Product catalogue" at bounding box center [1227, 304] width 110 height 21
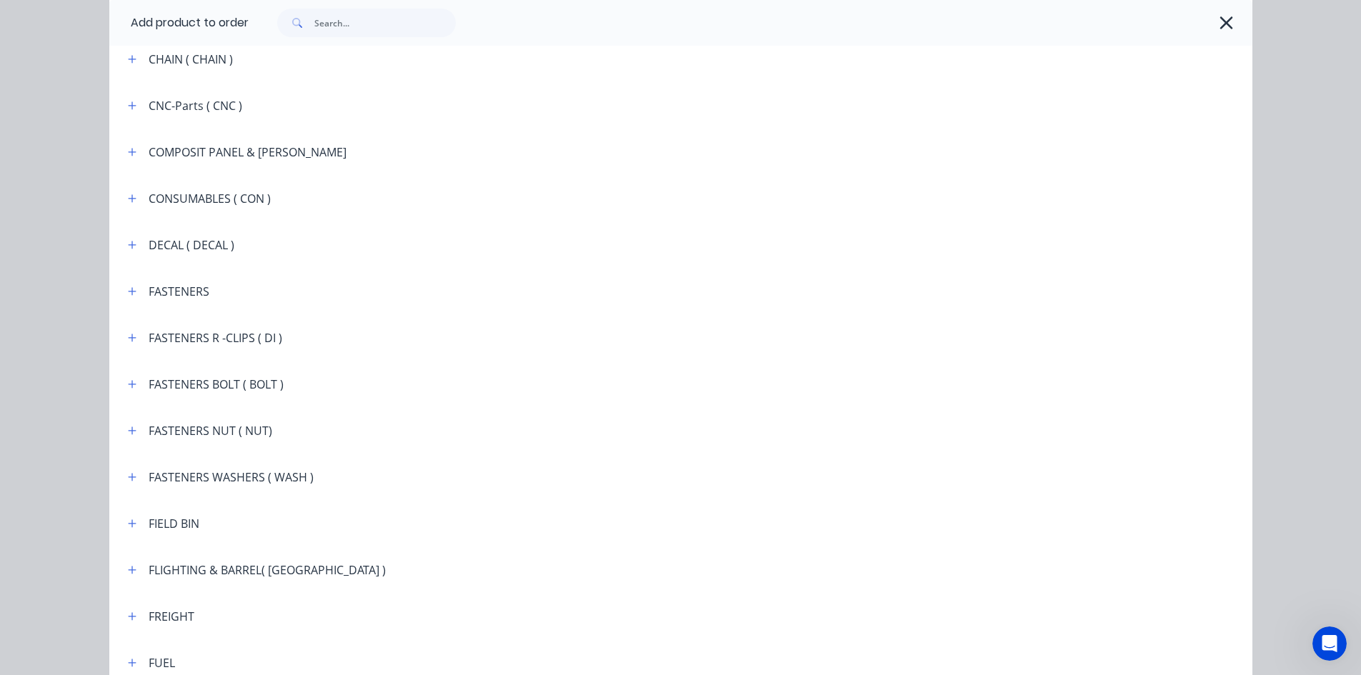
scroll to position [1143, 0]
click at [130, 243] on icon "button" at bounding box center [132, 244] width 9 height 10
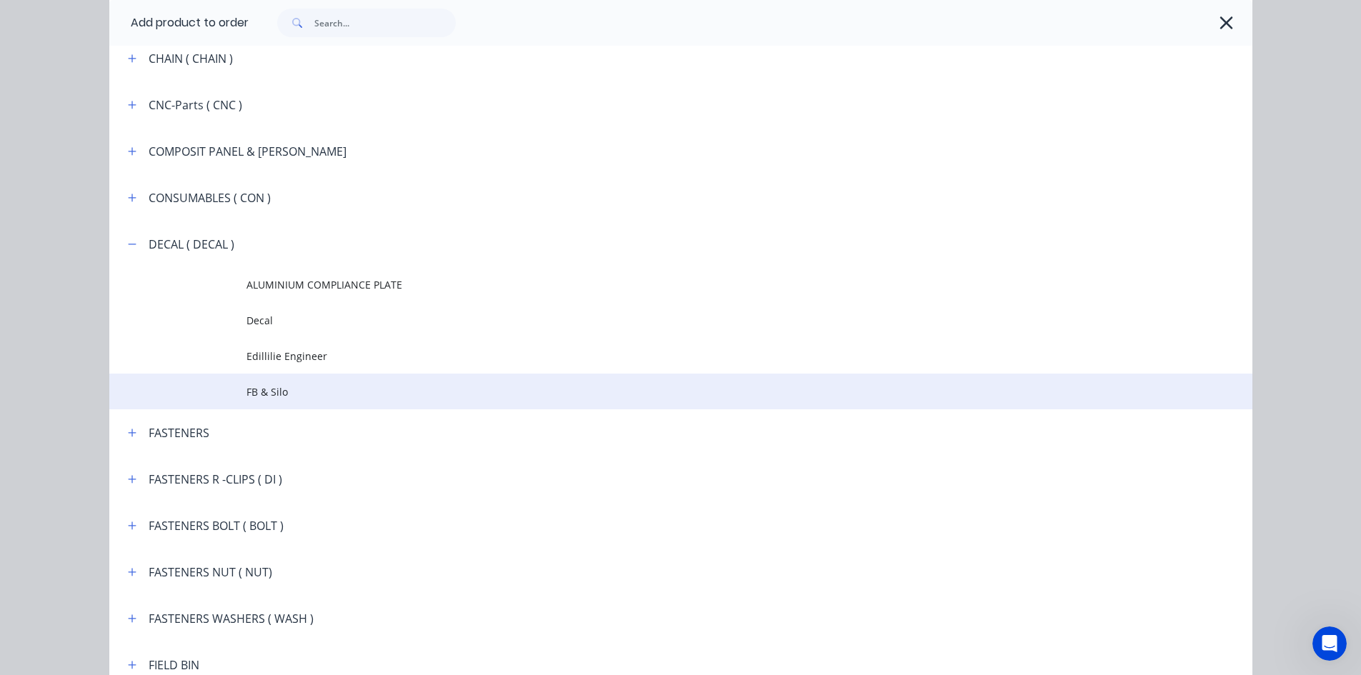
click at [255, 397] on span "FB & Silo" at bounding box center [648, 391] width 804 height 15
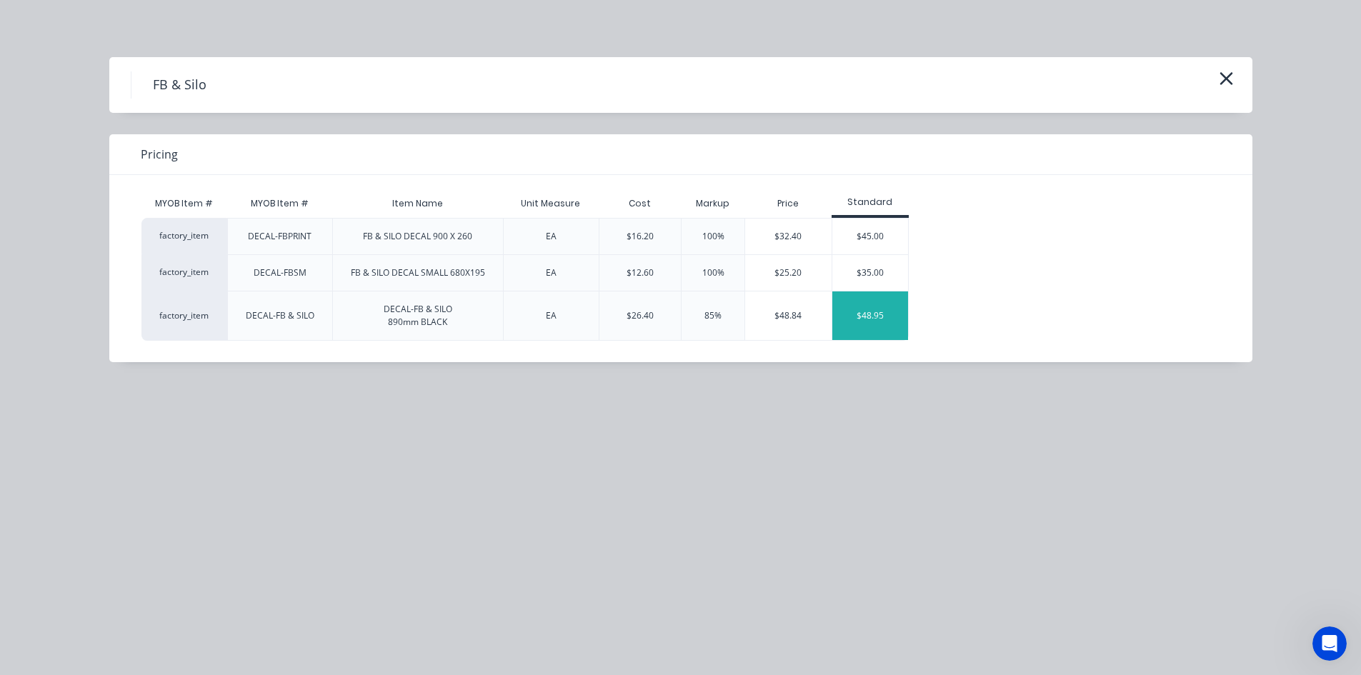
click at [869, 321] on div "$48.95" at bounding box center [870, 315] width 76 height 49
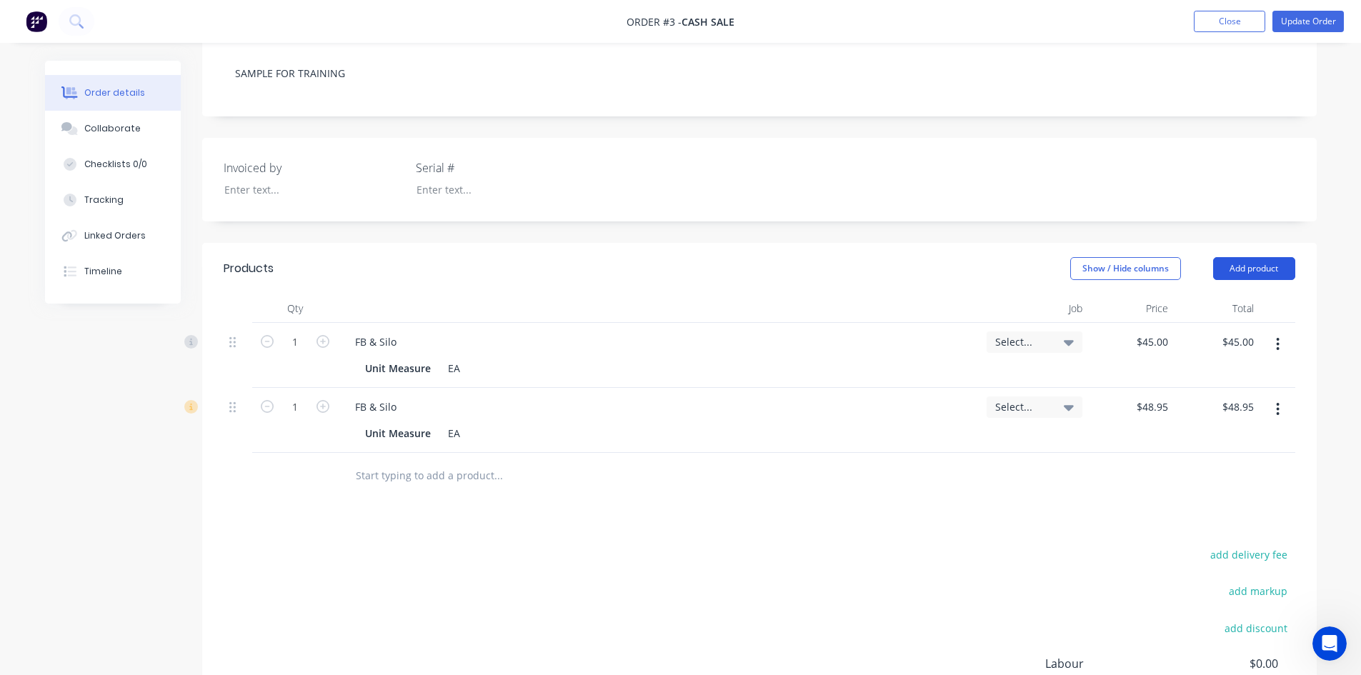
click at [1253, 271] on button "Add product" at bounding box center [1254, 268] width 82 height 23
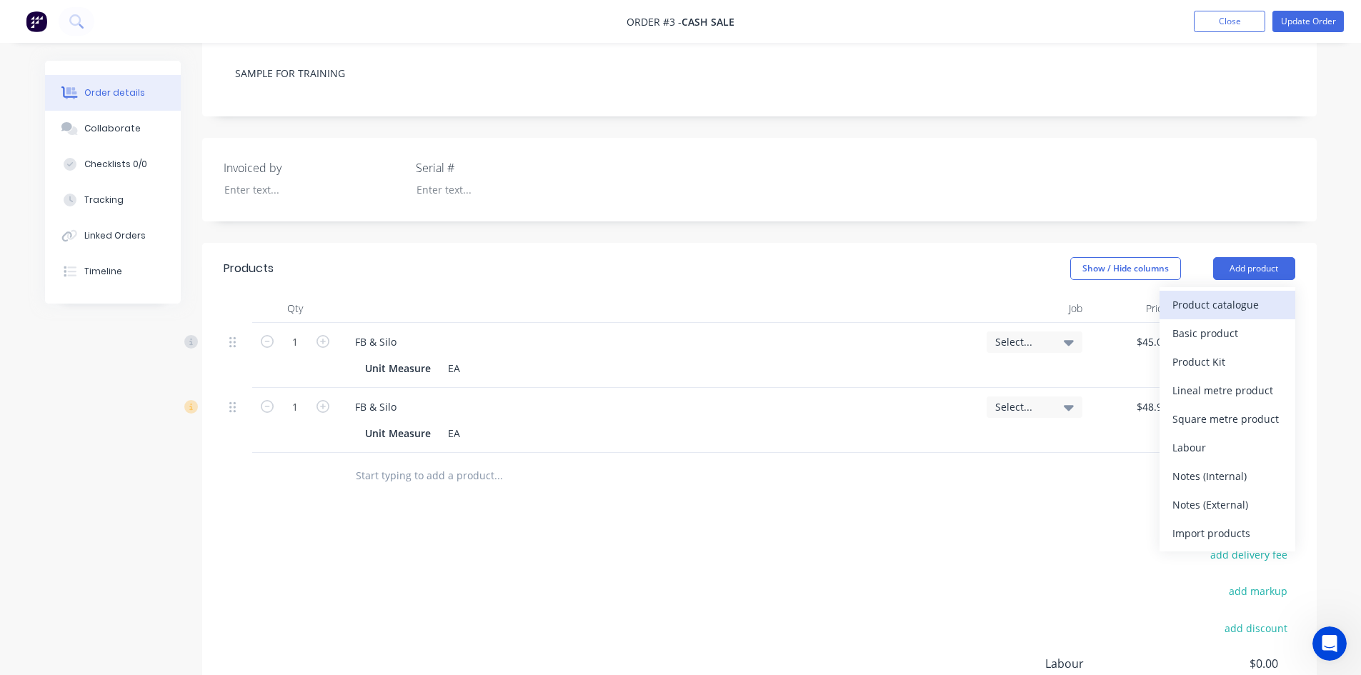
click at [1211, 304] on div "Product catalogue" at bounding box center [1227, 304] width 110 height 21
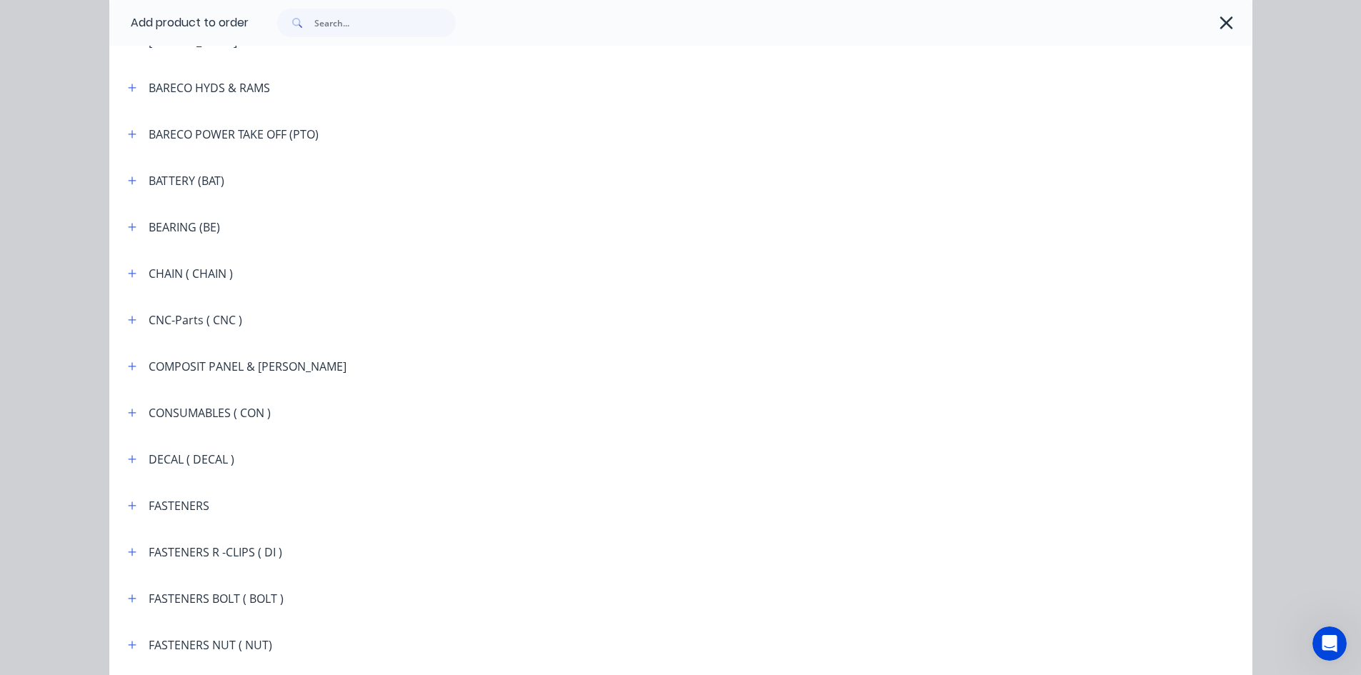
scroll to position [929, 0]
click at [129, 460] on icon "button" at bounding box center [132, 459] width 9 height 10
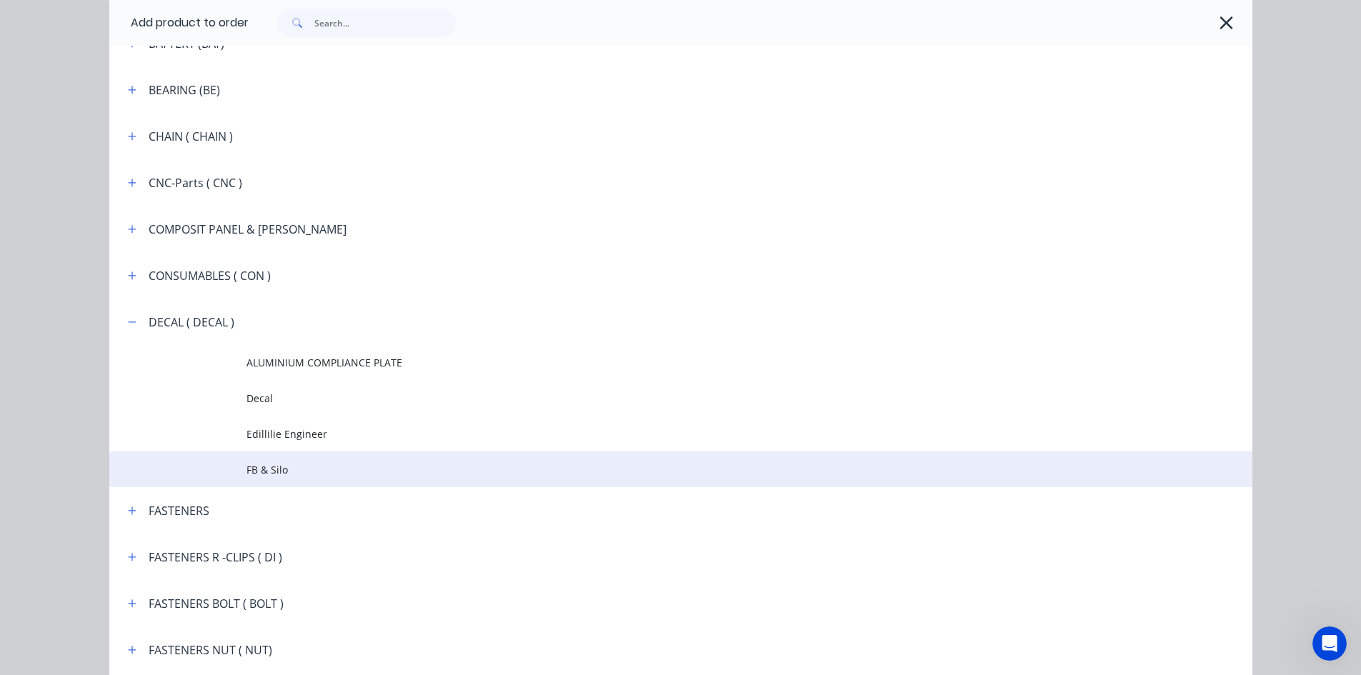
scroll to position [1071, 0]
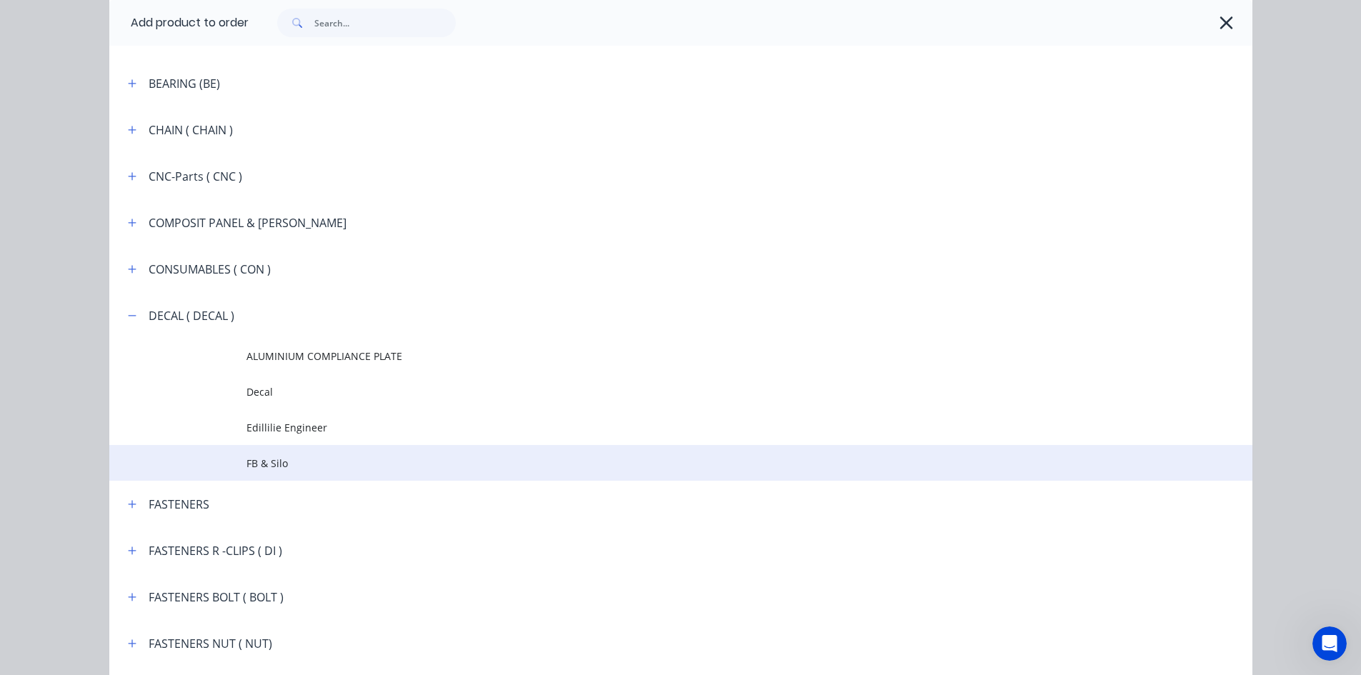
click at [247, 467] on span "FB & Silo" at bounding box center [648, 463] width 804 height 15
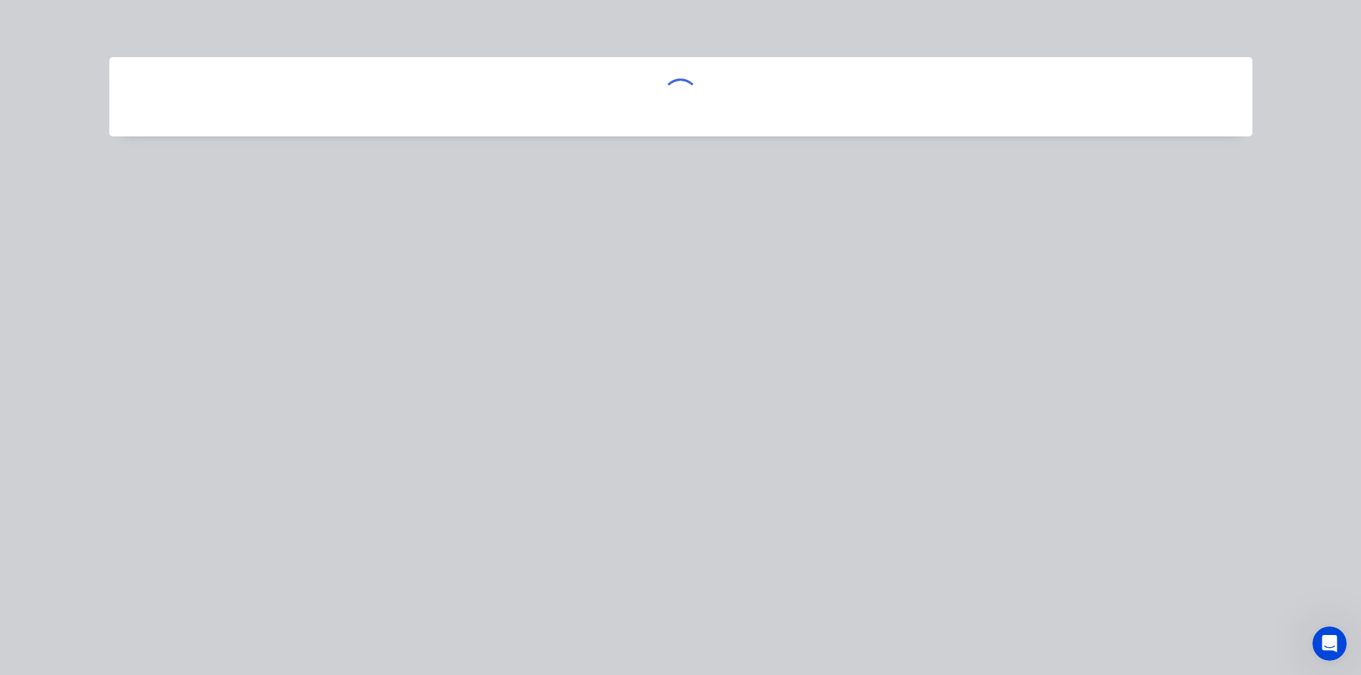
scroll to position [0, 0]
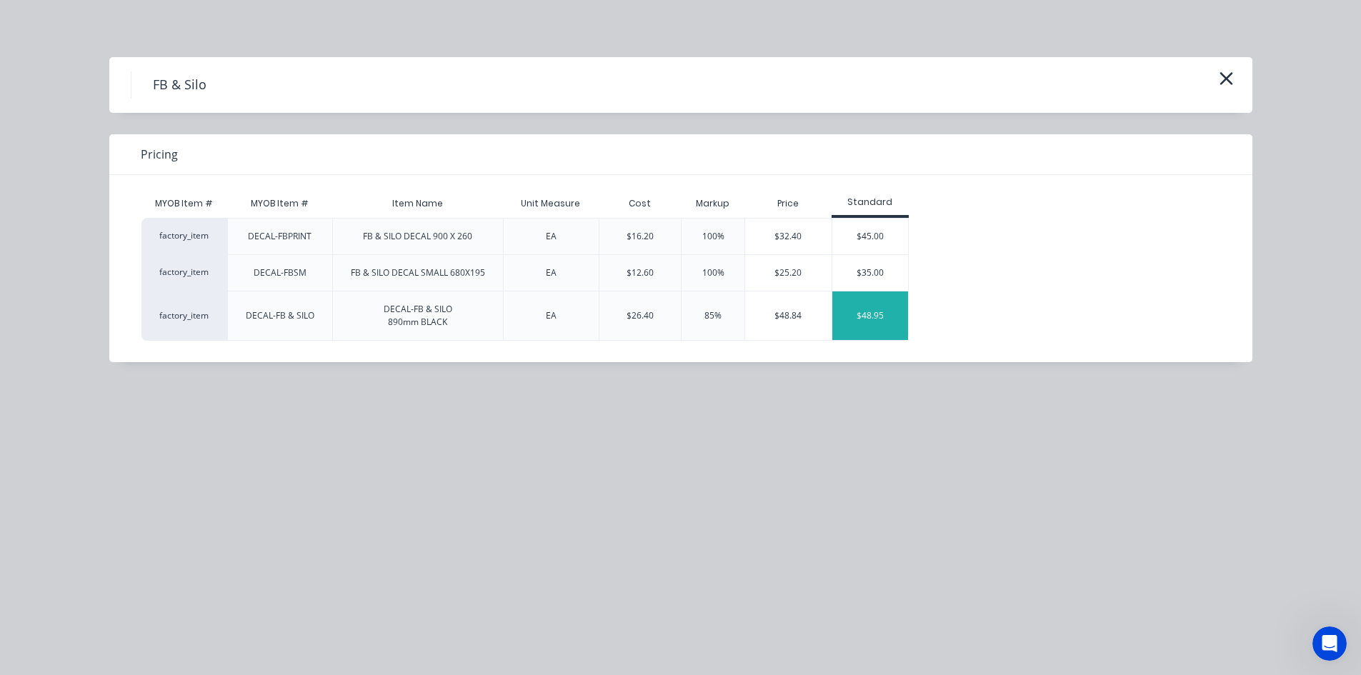
click at [858, 319] on div "$48.95" at bounding box center [870, 315] width 76 height 49
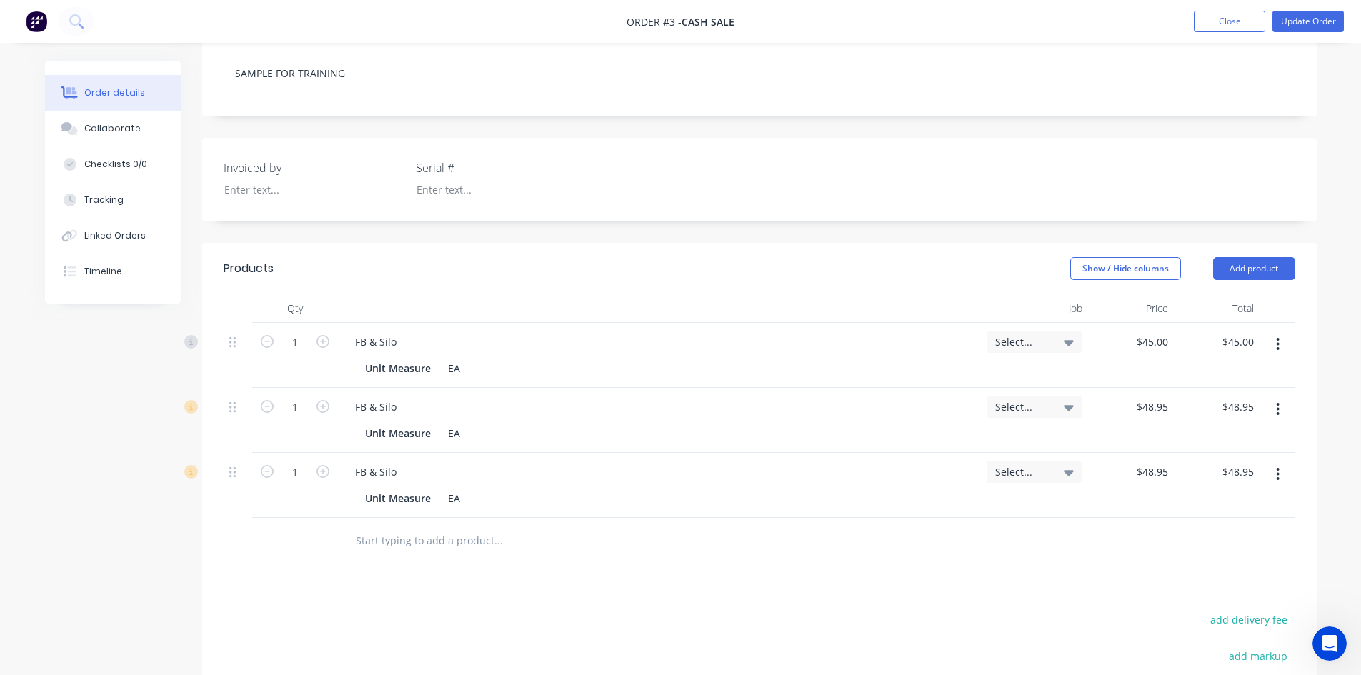
click at [1330, 646] on icon "Open Intercom Messenger" at bounding box center [1330, 644] width 24 height 24
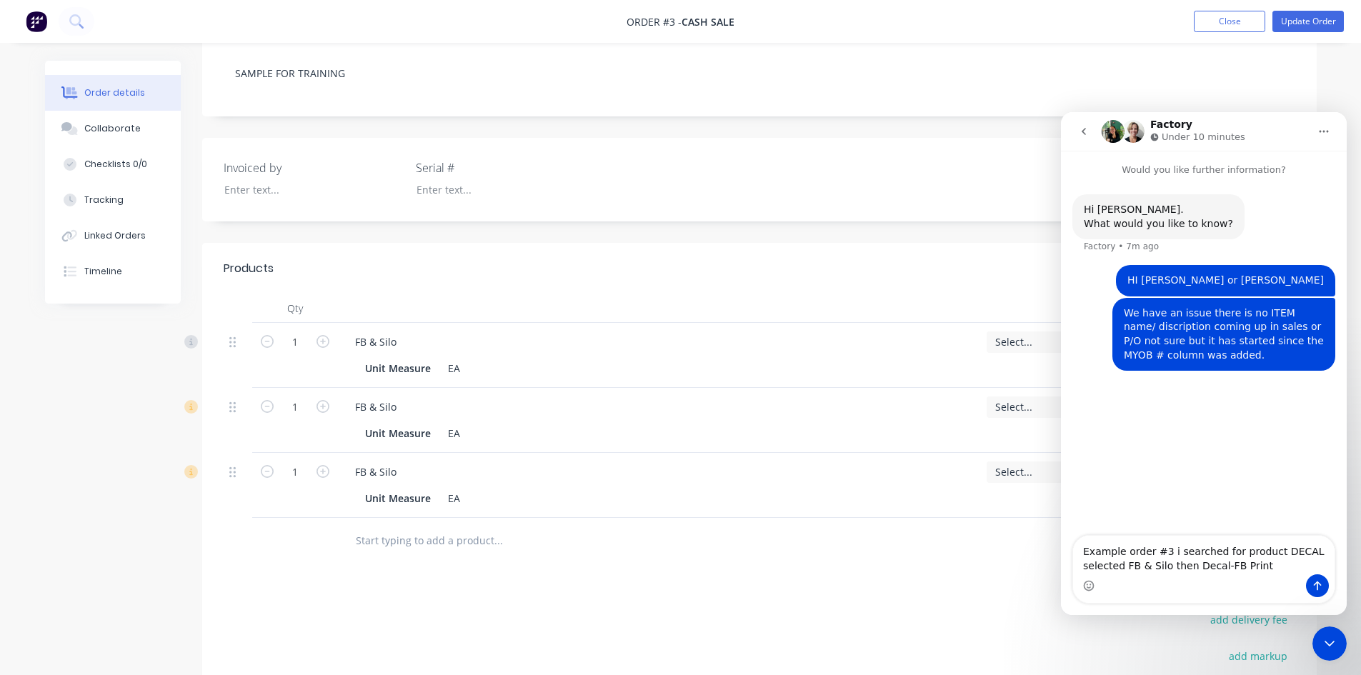
drag, startPoint x: 1161, startPoint y: 566, endPoint x: 1163, endPoint y: 576, distance: 10.9
click at [1161, 569] on textarea "Example order #3 i searched for product DECAL selected FB & Silo then Decal-FB …" at bounding box center [1203, 555] width 261 height 39
drag, startPoint x: 1251, startPoint y: 564, endPoint x: 1271, endPoint y: 592, distance: 33.9
click at [1253, 567] on textarea "Example order #3 i searched for product DECAL selected FB & SILO then Decal-FB …" at bounding box center [1203, 555] width 261 height 39
click at [1103, 566] on textarea "Example order #3 i searched for product DECAL selected FB & SILO then DECAL-FB …" at bounding box center [1203, 540] width 261 height 67
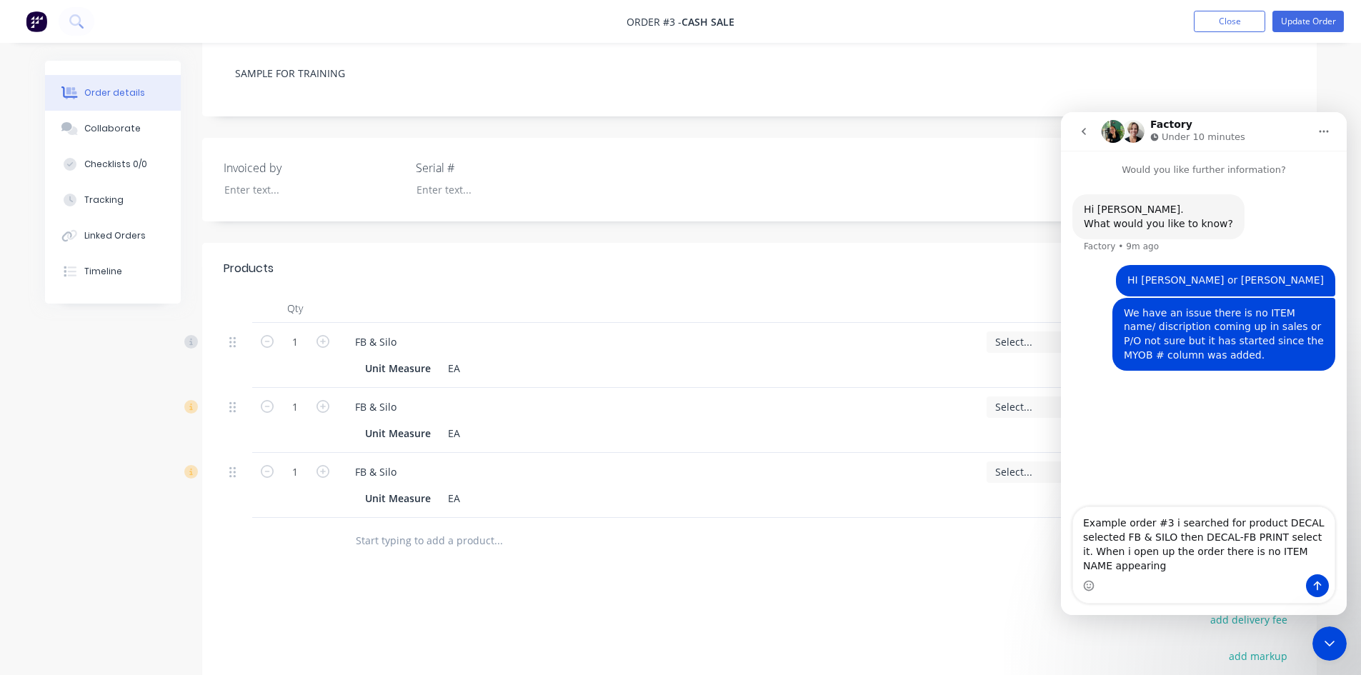
drag, startPoint x: 1167, startPoint y: 524, endPoint x: 1158, endPoint y: 530, distance: 10.3
click at [1158, 529] on textarea "Example order #3 i searched for product DECAL selected FB & SILO then DECAL-FB …" at bounding box center [1203, 540] width 261 height 67
click at [1158, 534] on textarea "Example order #3Isearched for product DECAL selected FB & SILO then DECAL-FB PR…" at bounding box center [1203, 540] width 261 height 67
click at [1115, 551] on textarea "Example order #3 I searched for product DECAL selected FB & SILO then DECAL-FB …" at bounding box center [1203, 540] width 261 height 67
click at [1134, 571] on textarea "Example order #3 I searched for product DECAL selected FB & SILO then DECAL-FB …" at bounding box center [1203, 540] width 261 height 67
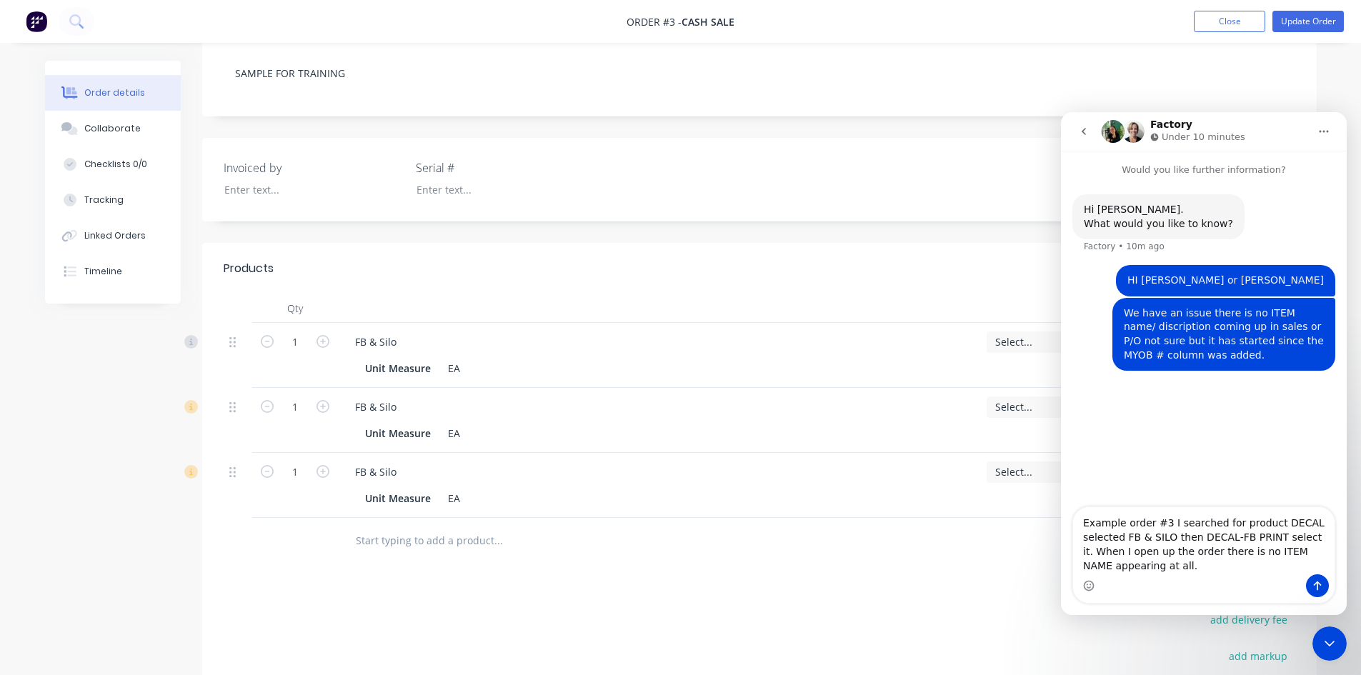
type textarea "Example order #3 I searched for product DECAL selected FB & SILO then DECAL-FB …"
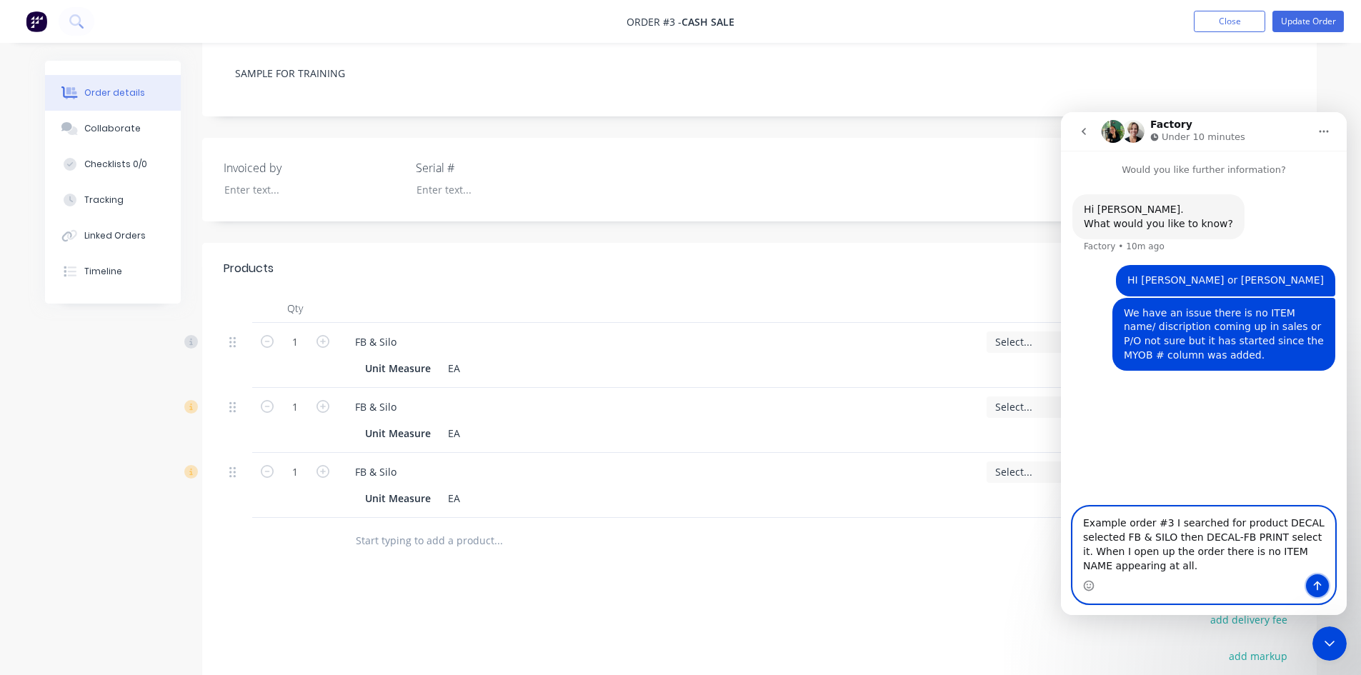
click at [1314, 584] on icon "Send a message…" at bounding box center [1316, 585] width 11 height 11
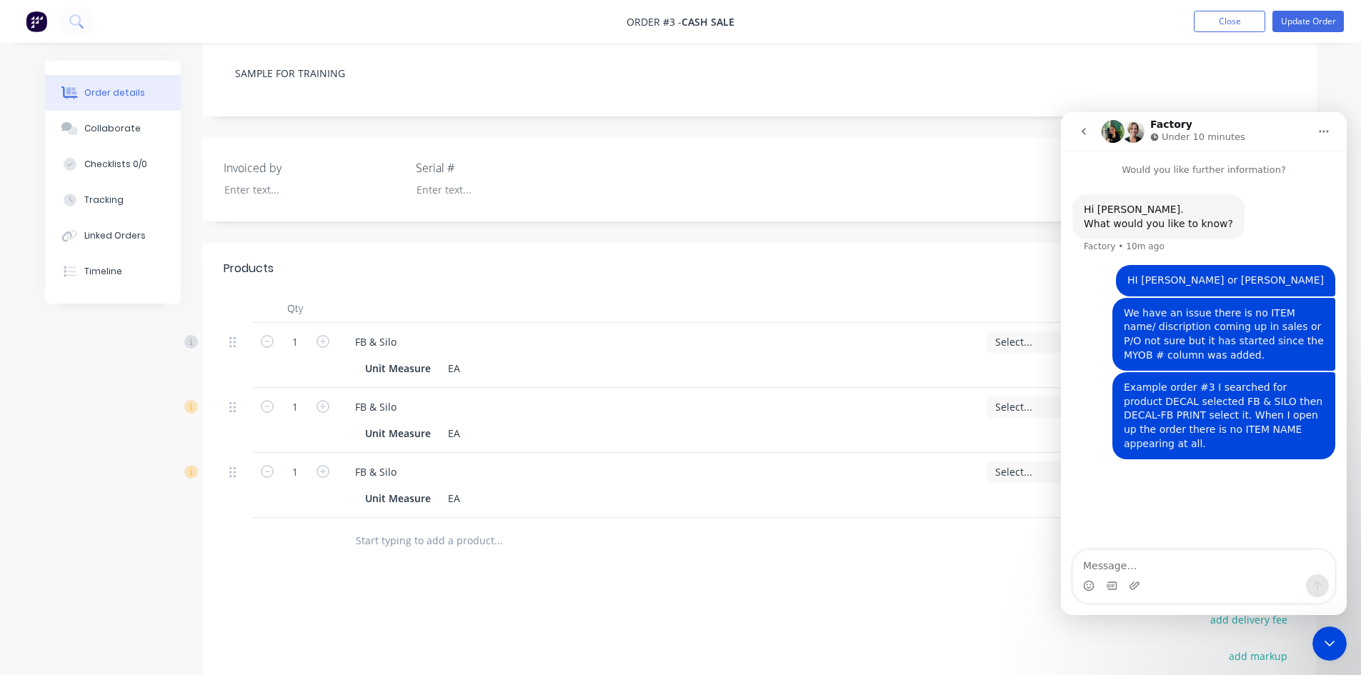
click at [1330, 636] on icon "Close Intercom Messenger" at bounding box center [1329, 643] width 17 height 17
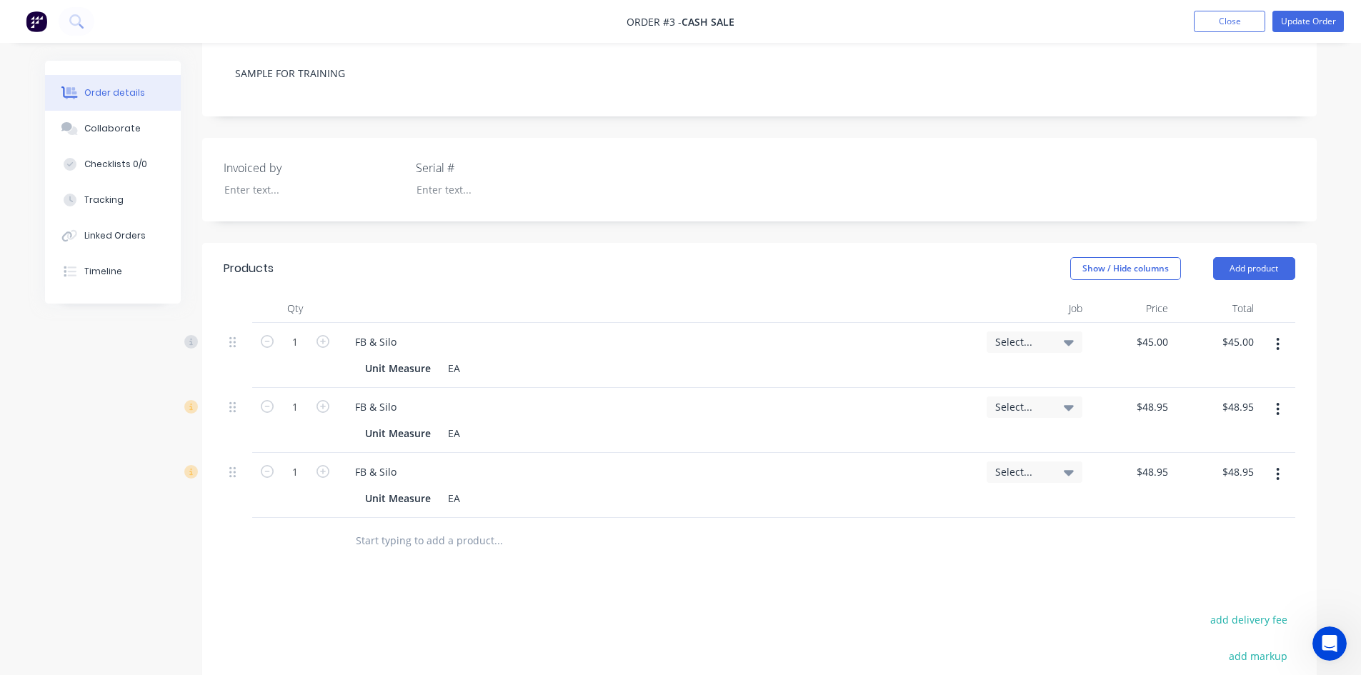
click at [1278, 479] on icon "button" at bounding box center [1277, 474] width 3 height 13
drag, startPoint x: 1213, startPoint y: 603, endPoint x: 1245, endPoint y: 544, distance: 67.4
click at [1214, 596] on div "Delete" at bounding box center [1227, 597] width 110 height 21
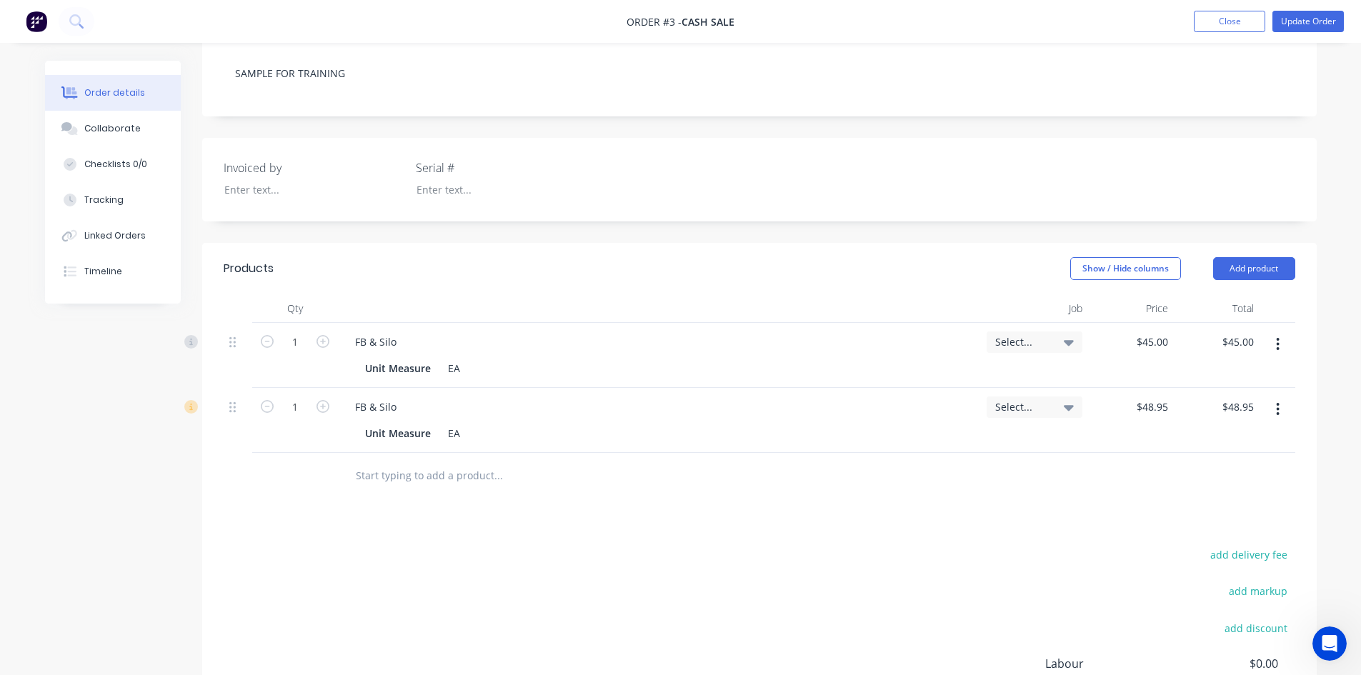
drag, startPoint x: 1281, startPoint y: 416, endPoint x: 1278, endPoint y: 428, distance: 12.5
click at [1278, 419] on button "button" at bounding box center [1278, 409] width 34 height 26
drag, startPoint x: 1213, startPoint y: 534, endPoint x: 1235, endPoint y: 486, distance: 53.4
click at [1216, 522] on div "Delete" at bounding box center [1227, 532] width 110 height 21
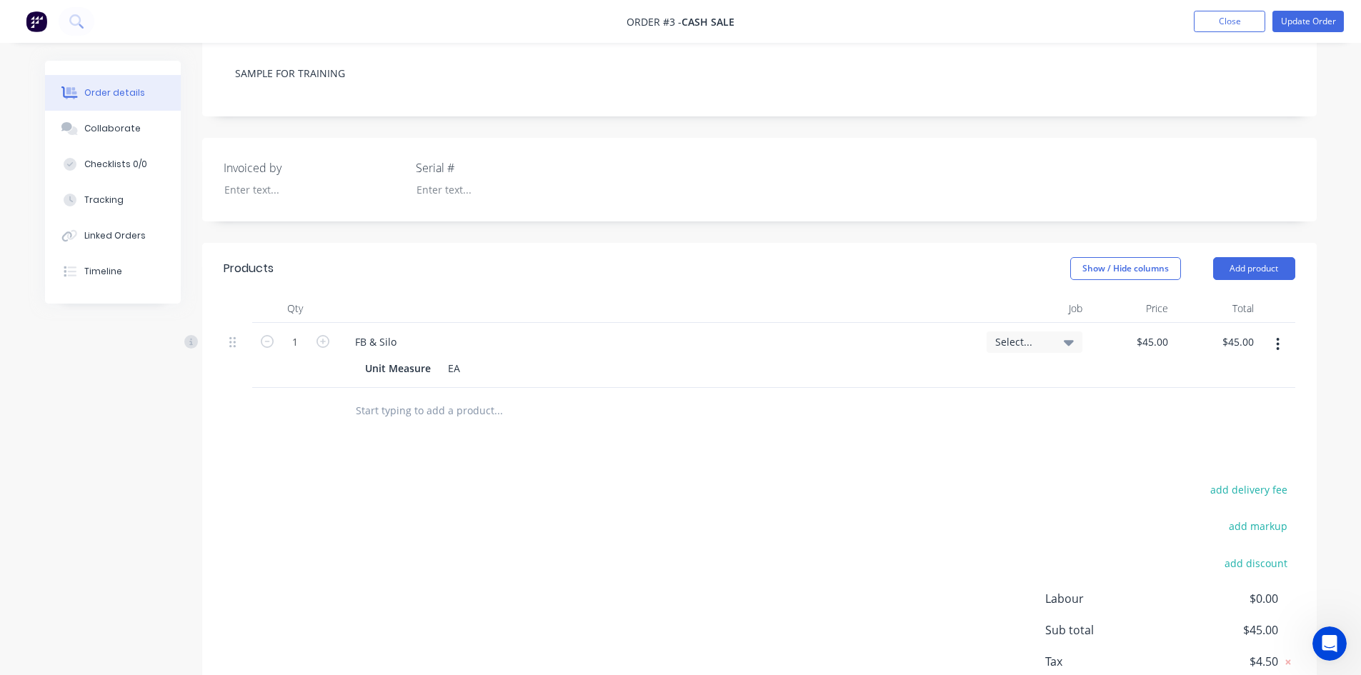
click at [1323, 638] on icon "Open Intercom Messenger" at bounding box center [1330, 644] width 24 height 24
